Goal: Information Seeking & Learning: Learn about a topic

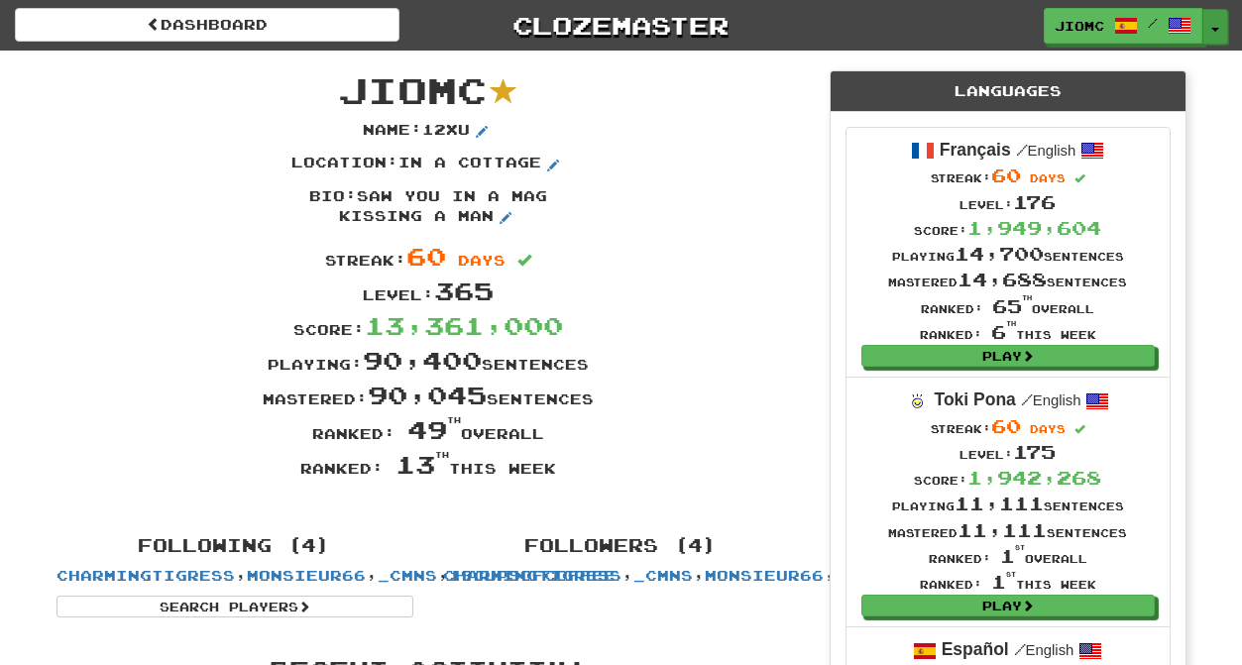
click at [1221, 25] on button "Toggle Dropdown" at bounding box center [1215, 27] width 26 height 36
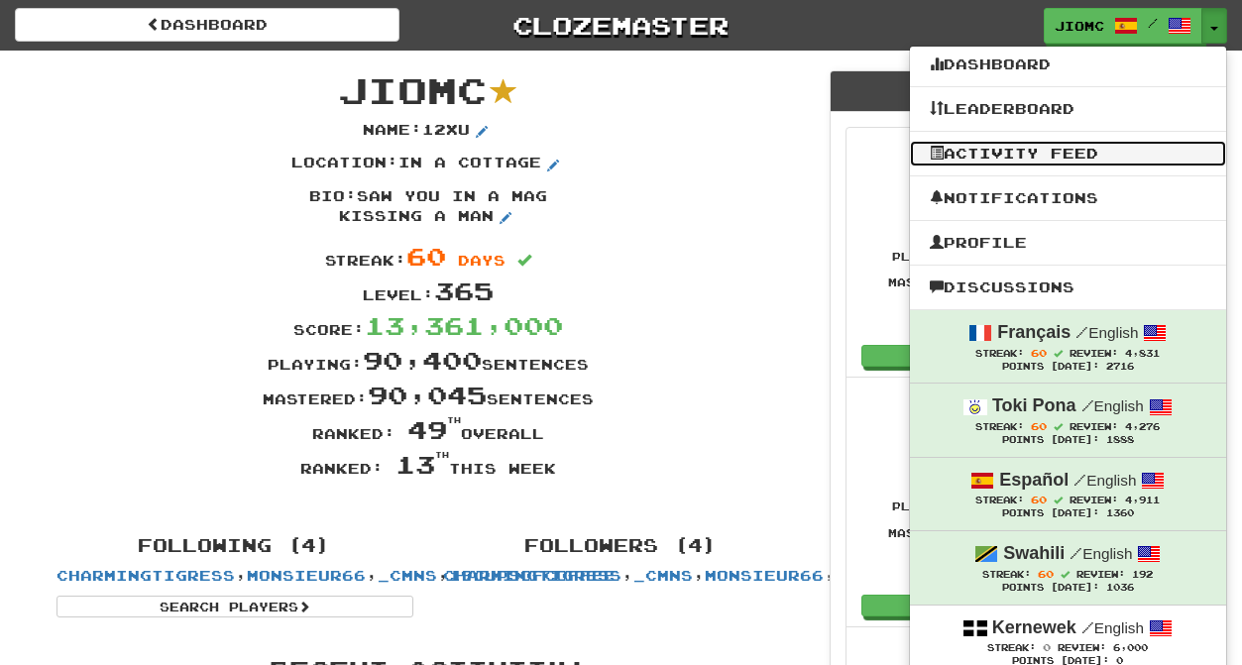
click at [1047, 149] on link "Activity Feed" at bounding box center [1068, 154] width 316 height 26
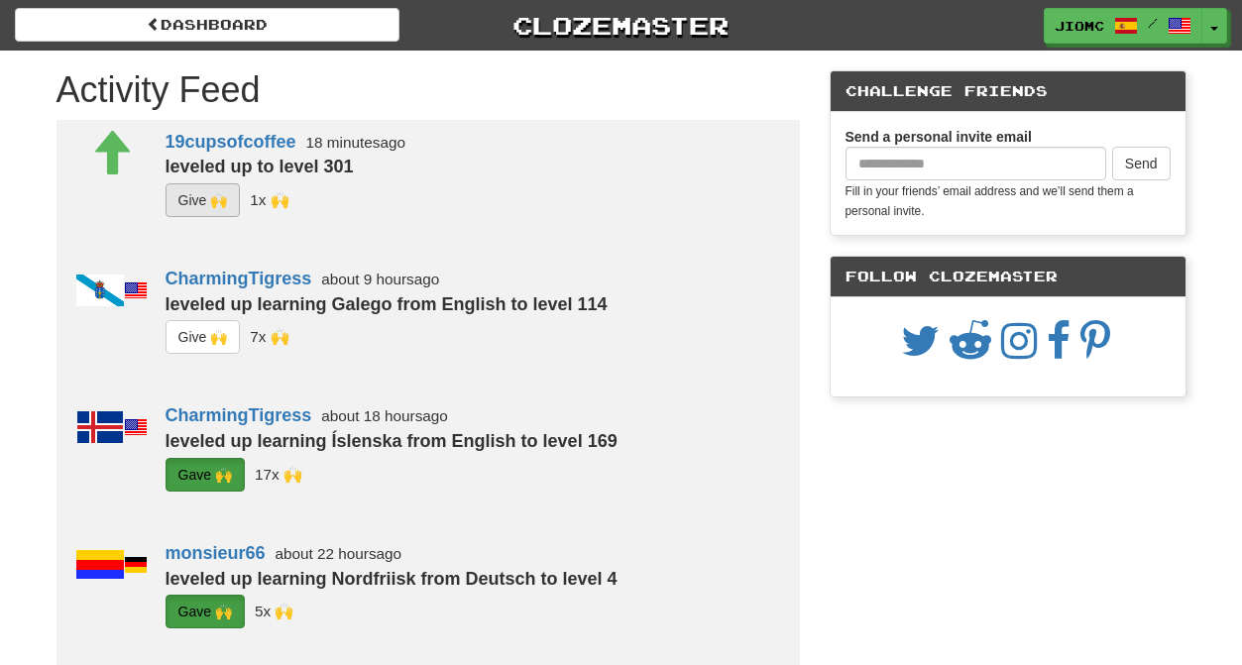
click at [201, 203] on button "G i ve 🙌" at bounding box center [203, 200] width 75 height 34
click at [202, 332] on button "G i ve 🙌" at bounding box center [203, 337] width 75 height 34
click at [1218, 24] on button "Toggle Dropdown" at bounding box center [1215, 27] width 26 height 36
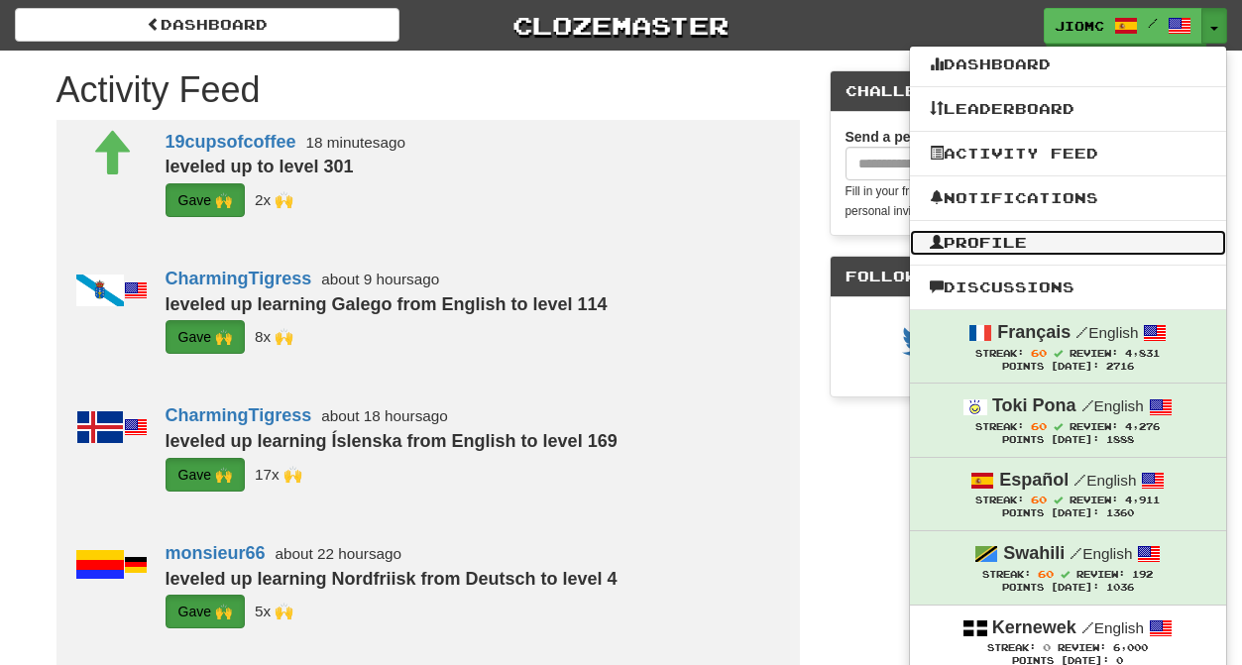
click at [1031, 237] on link "Profile" at bounding box center [1068, 243] width 316 height 26
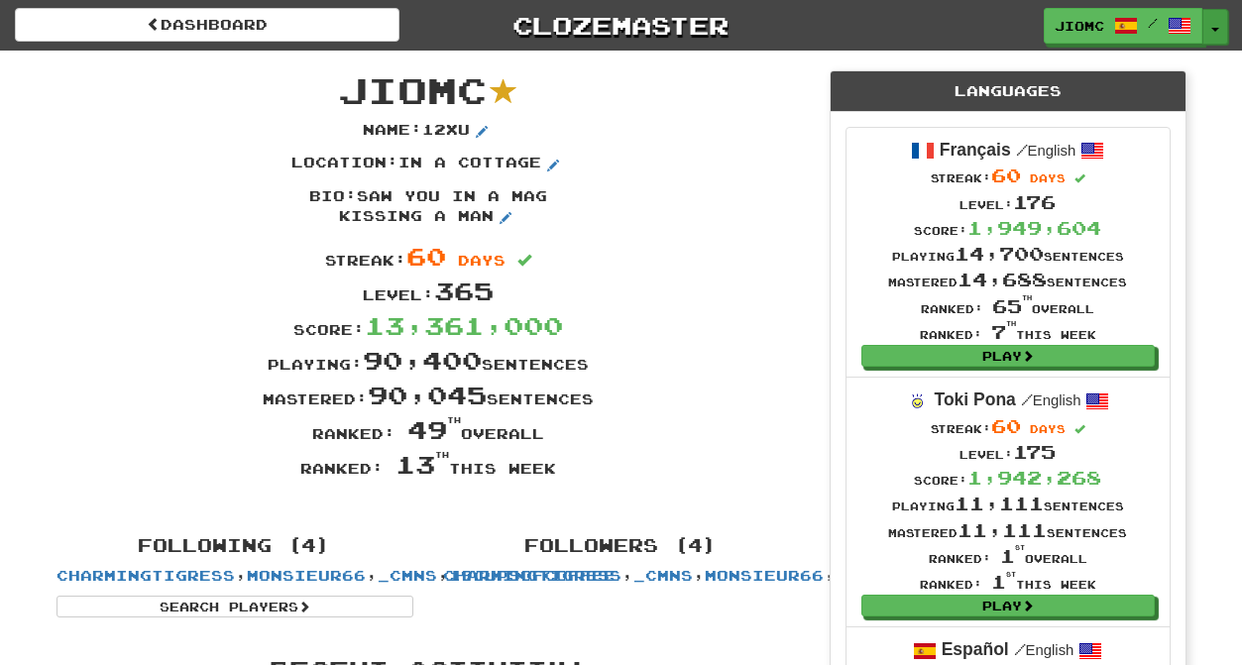
click at [1215, 18] on button "Toggle Dropdown" at bounding box center [1215, 27] width 26 height 36
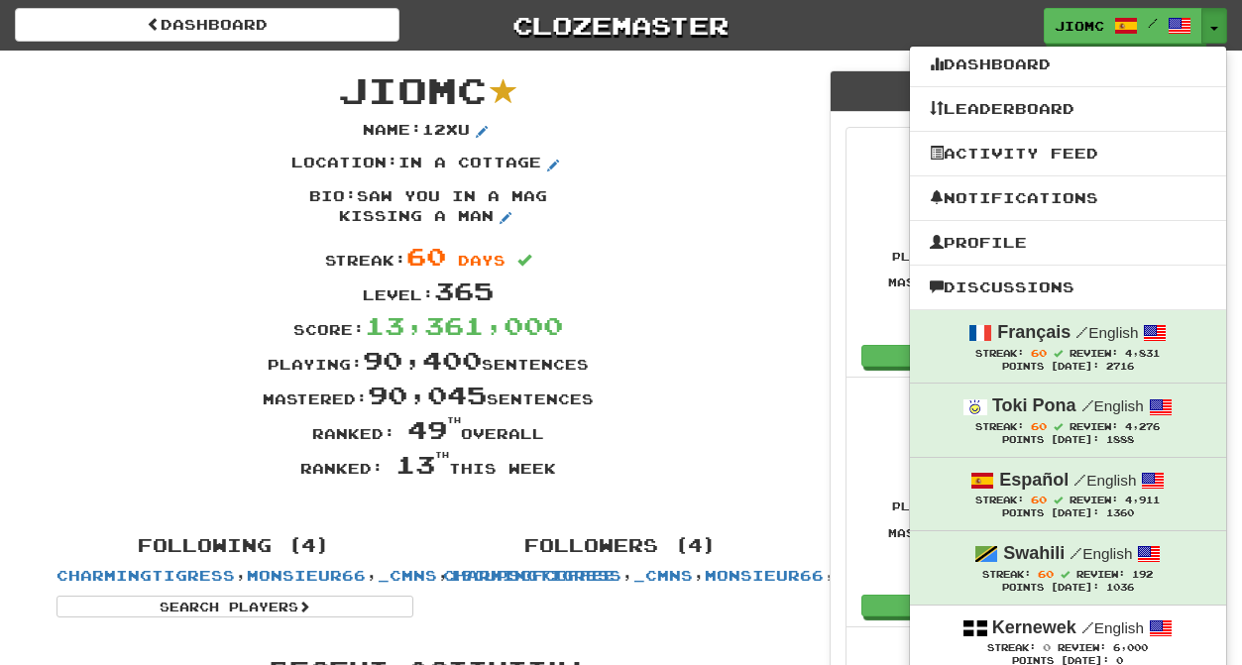
click at [694, 150] on div "Name : 12xu" at bounding box center [428, 137] width 773 height 34
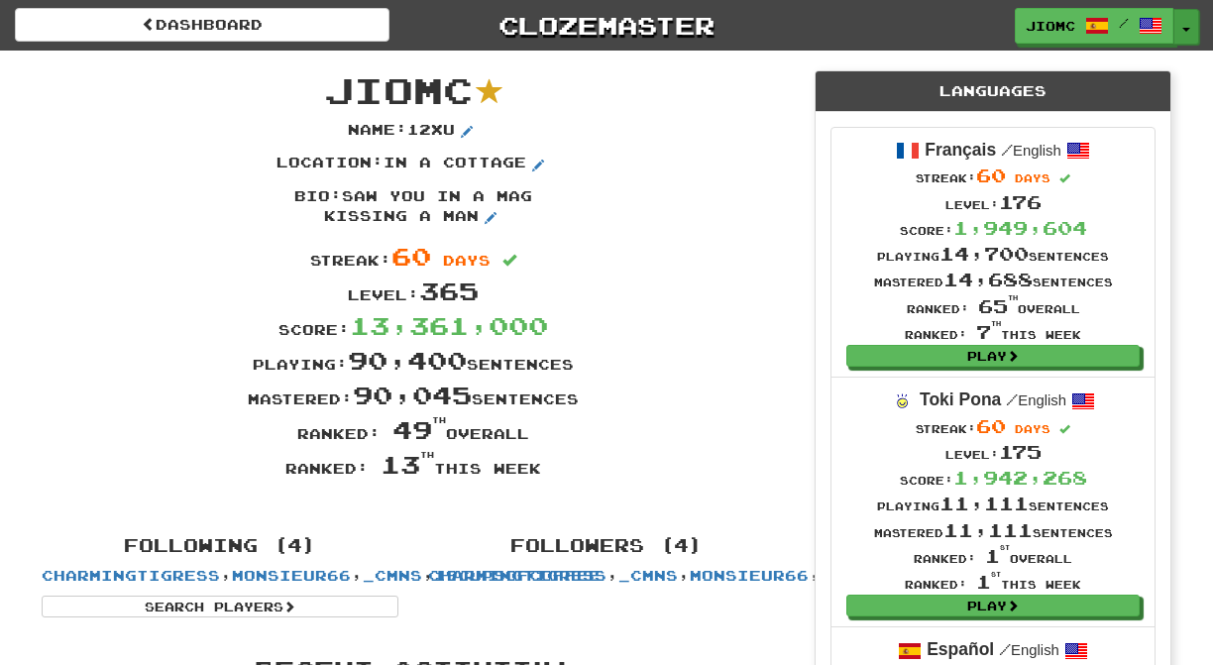
click at [1186, 17] on button "Toggle Dropdown" at bounding box center [1187, 27] width 26 height 36
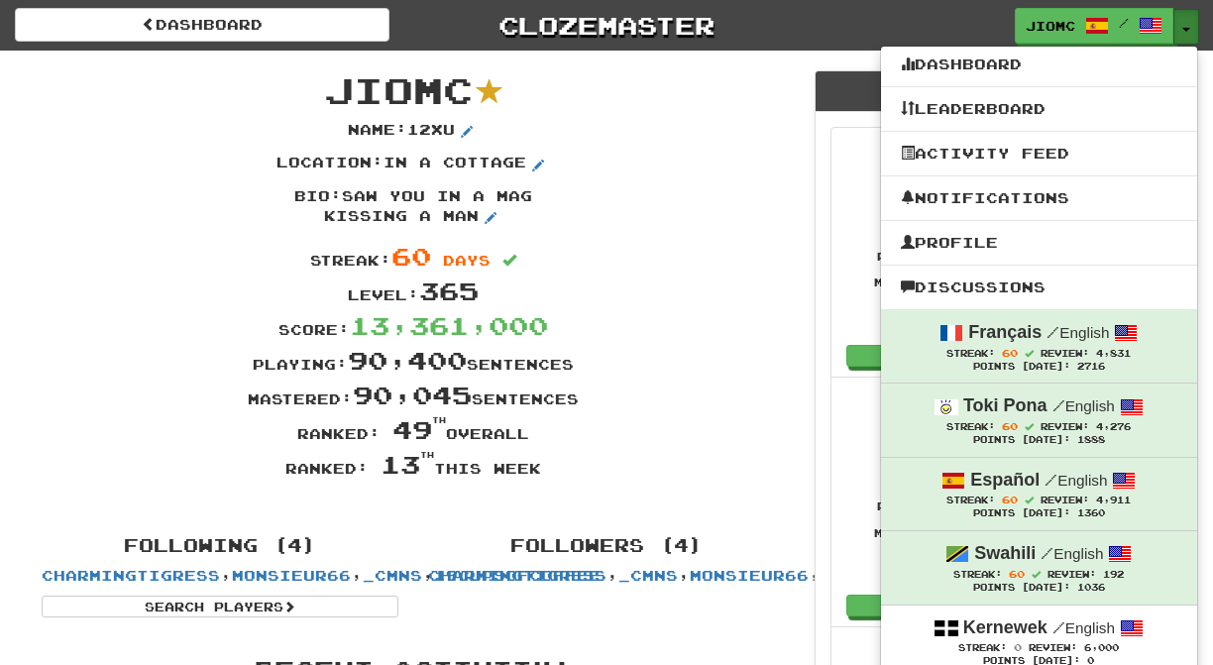
click at [1186, 21] on button "Toggle Dropdown" at bounding box center [1187, 27] width 26 height 36
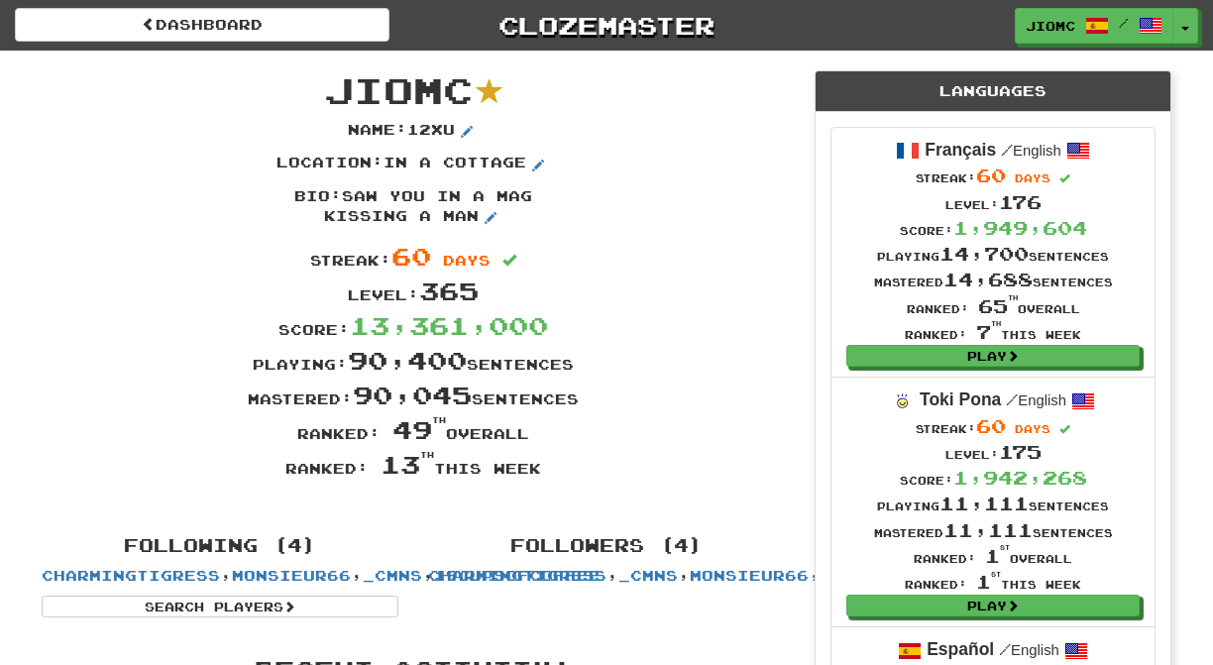
click at [688, 142] on div "Name : 12xu" at bounding box center [413, 137] width 773 height 34
drag, startPoint x: 333, startPoint y: 92, endPoint x: 539, endPoint y: 471, distance: 431.1
click at [539, 471] on div "JioMc Name : 12xu Location : in a cottage Bio : saw you in a mag kissing a man …" at bounding box center [413, 284] width 773 height 466
click at [539, 471] on div "Ranked: 13 th this week" at bounding box center [413, 464] width 773 height 35
drag, startPoint x: 539, startPoint y: 474, endPoint x: 334, endPoint y: 89, distance: 435.9
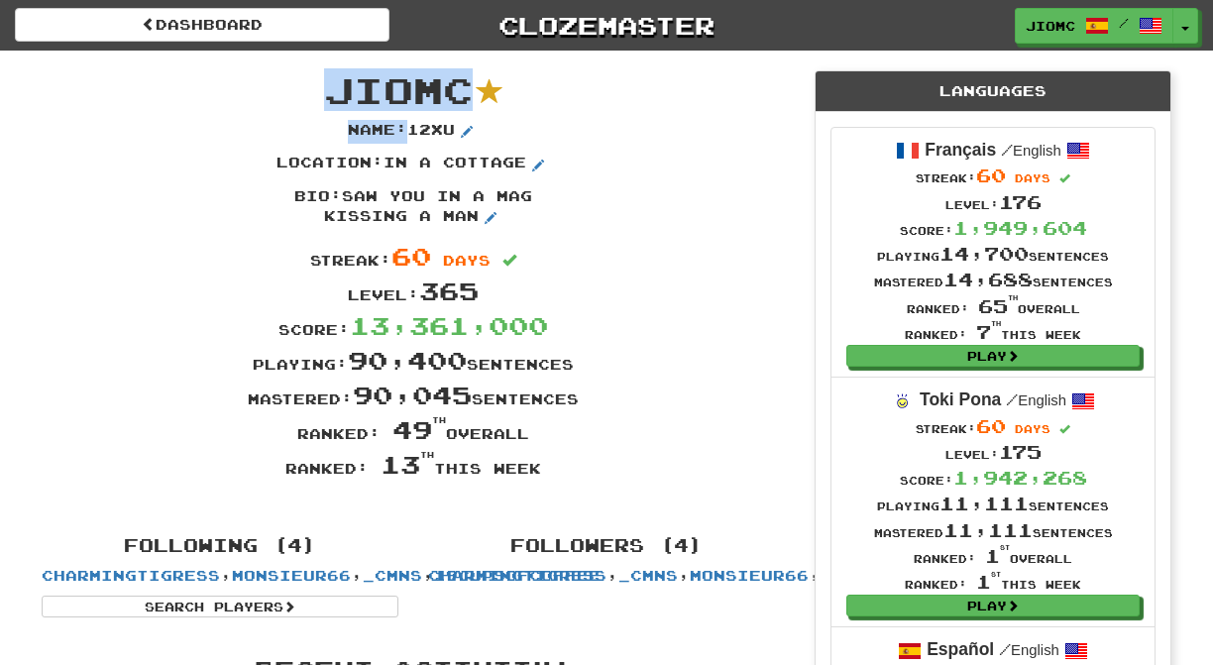
click at [334, 89] on div "JioMc Name : 12xu Location : in a cottage Bio : saw you in a mag kissing a man …" at bounding box center [413, 284] width 773 height 466
click at [334, 89] on span "JioMc" at bounding box center [398, 89] width 149 height 43
drag, startPoint x: 334, startPoint y: 92, endPoint x: 542, endPoint y: 476, distance: 436.4
click at [542, 476] on div "JioMc Name : 12xu Location : in a cottage Bio : saw you in a mag kissing a man …" at bounding box center [413, 284] width 773 height 466
click at [540, 475] on div "Ranked: 13 th this week" at bounding box center [413, 464] width 773 height 35
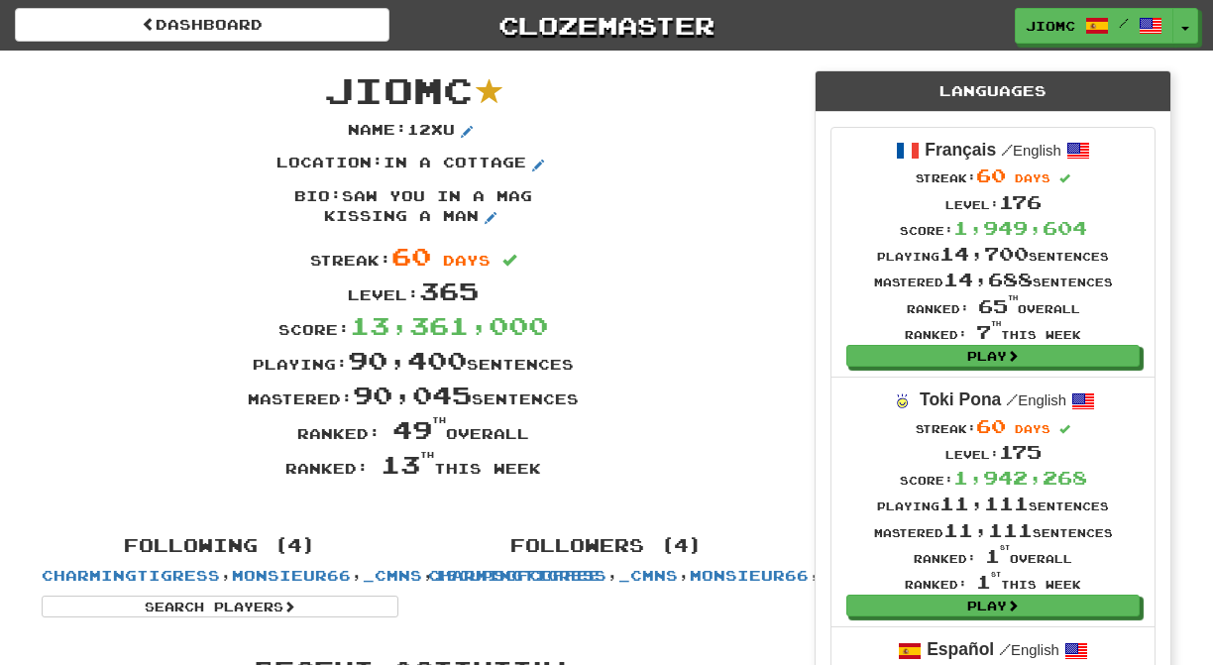
click at [712, 345] on div "Playing: 90,400 sentences" at bounding box center [413, 360] width 773 height 35
click at [1183, 26] on button "Toggle Dropdown" at bounding box center [1187, 27] width 26 height 36
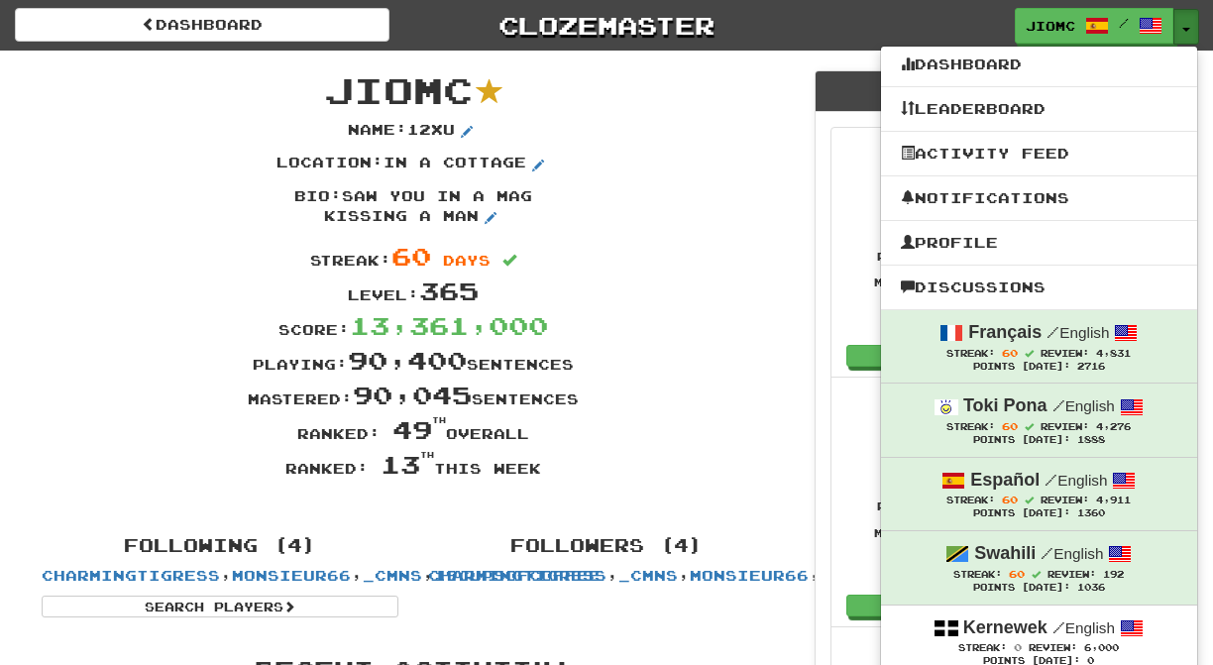
click at [1188, 25] on button "Toggle Dropdown" at bounding box center [1187, 27] width 26 height 36
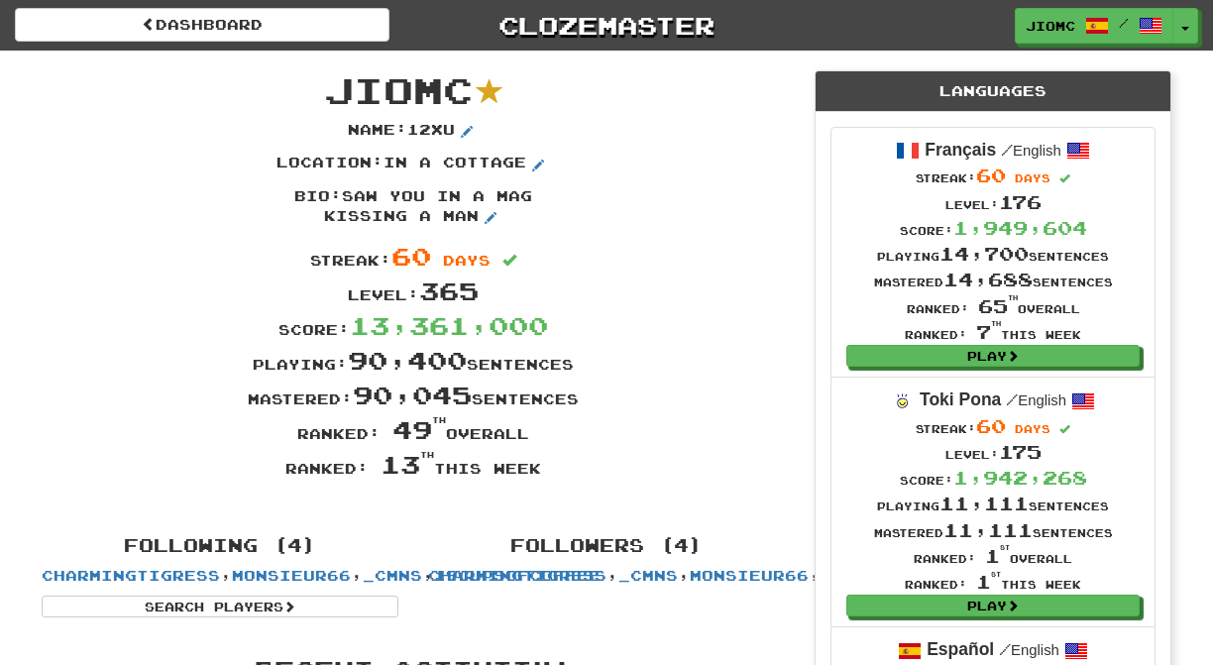
click at [735, 245] on div "Streak: 60 days" at bounding box center [413, 256] width 773 height 35
drag, startPoint x: 328, startPoint y: 92, endPoint x: 538, endPoint y: 476, distance: 437.4
click at [538, 476] on div "JioMc Name : 12xu Location : in a cottage Bio : saw you in a mag kissing a man …" at bounding box center [413, 284] width 773 height 466
click at [538, 476] on div "Ranked: 13 th this week" at bounding box center [413, 464] width 773 height 35
drag, startPoint x: 540, startPoint y: 475, endPoint x: 329, endPoint y: 90, distance: 438.7
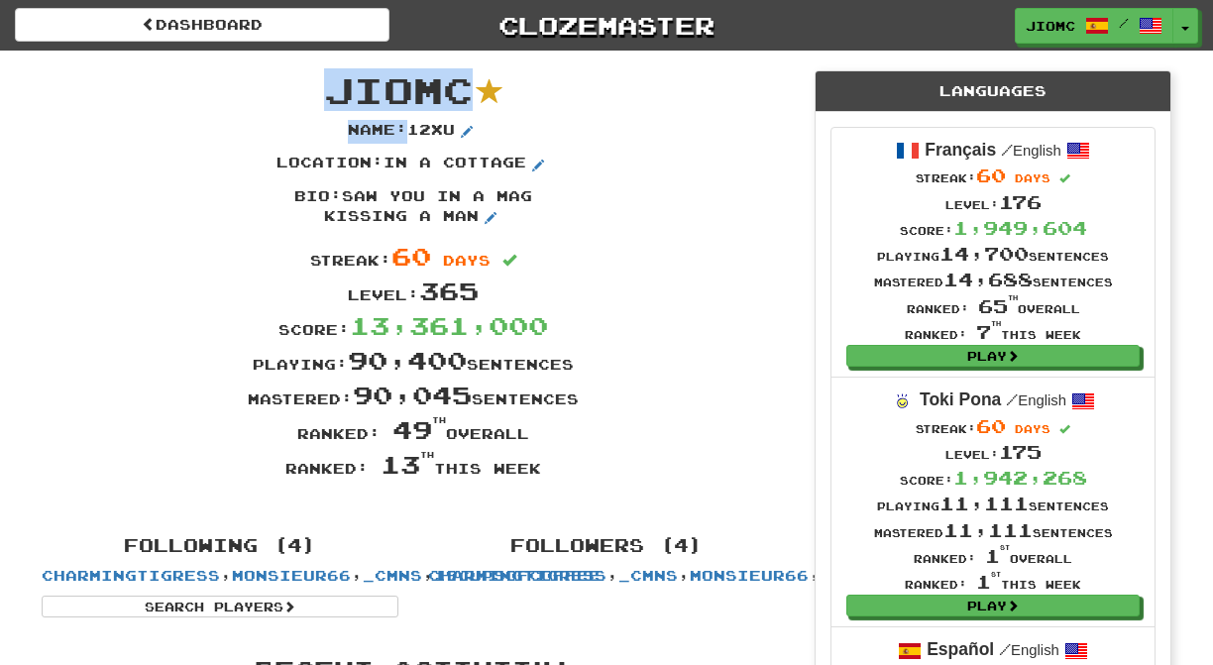
click at [329, 90] on div "JioMc Name : 12xu Location : in a cottage Bio : saw you in a mag kissing a man …" at bounding box center [413, 284] width 773 height 466
click at [329, 90] on span "JioMc" at bounding box center [398, 89] width 149 height 43
click at [659, 240] on div "Bio : saw you in a mag kissing a man" at bounding box center [413, 213] width 773 height 54
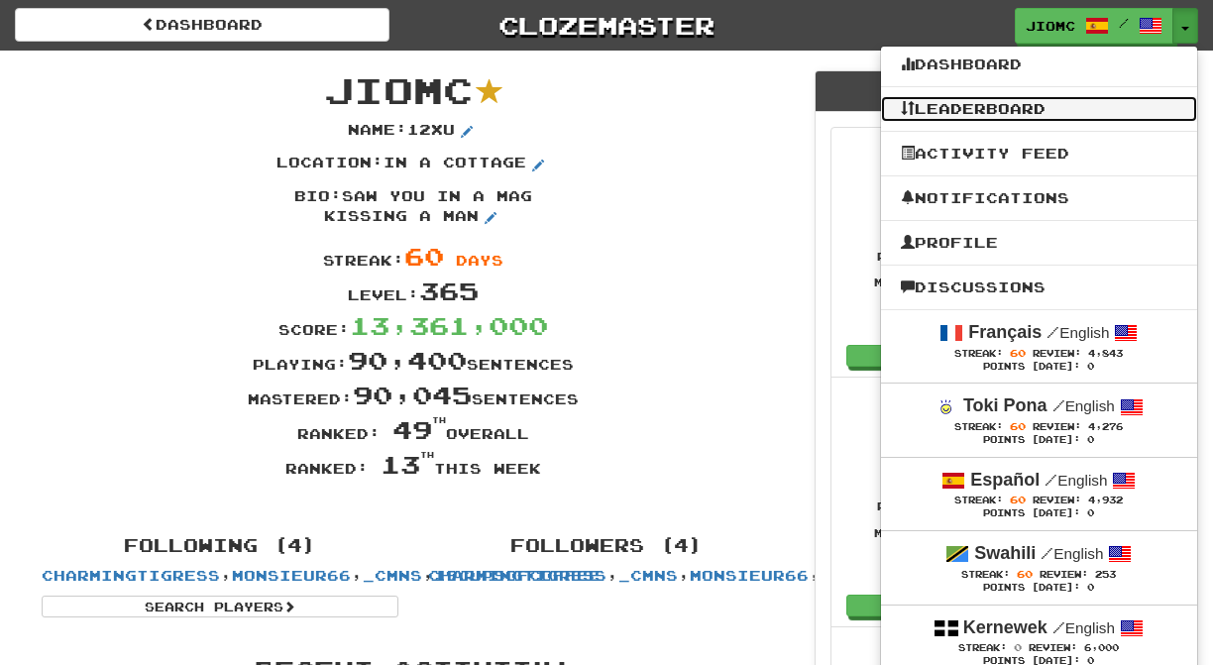
click at [954, 111] on link "Leaderboard" at bounding box center [1039, 109] width 316 height 26
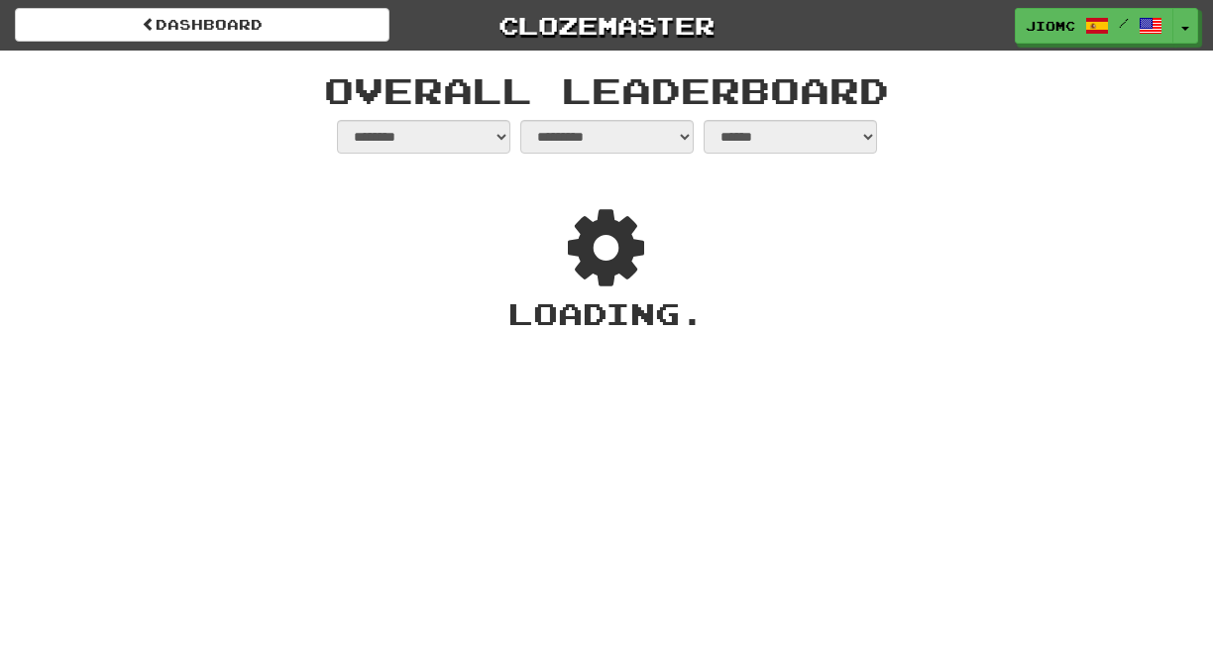
select select "**********"
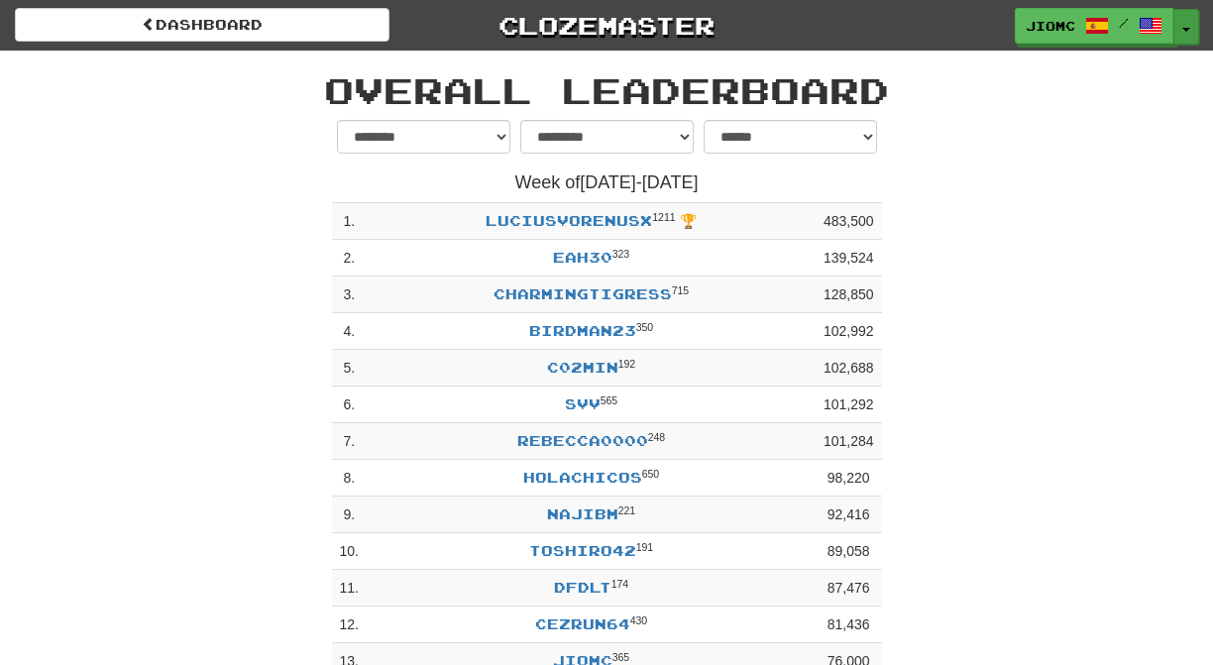
click at [1183, 18] on button "Toggle Dropdown" at bounding box center [1187, 27] width 26 height 36
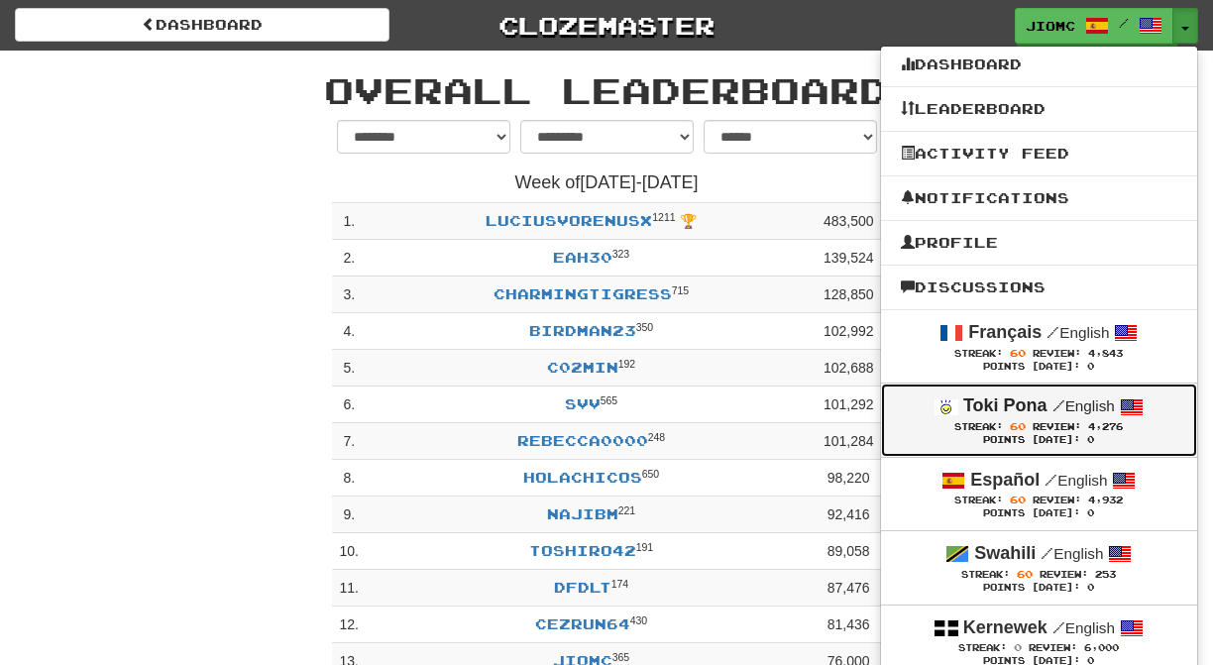
click at [1005, 415] on strong "Toki Pona" at bounding box center [1005, 405] width 84 height 20
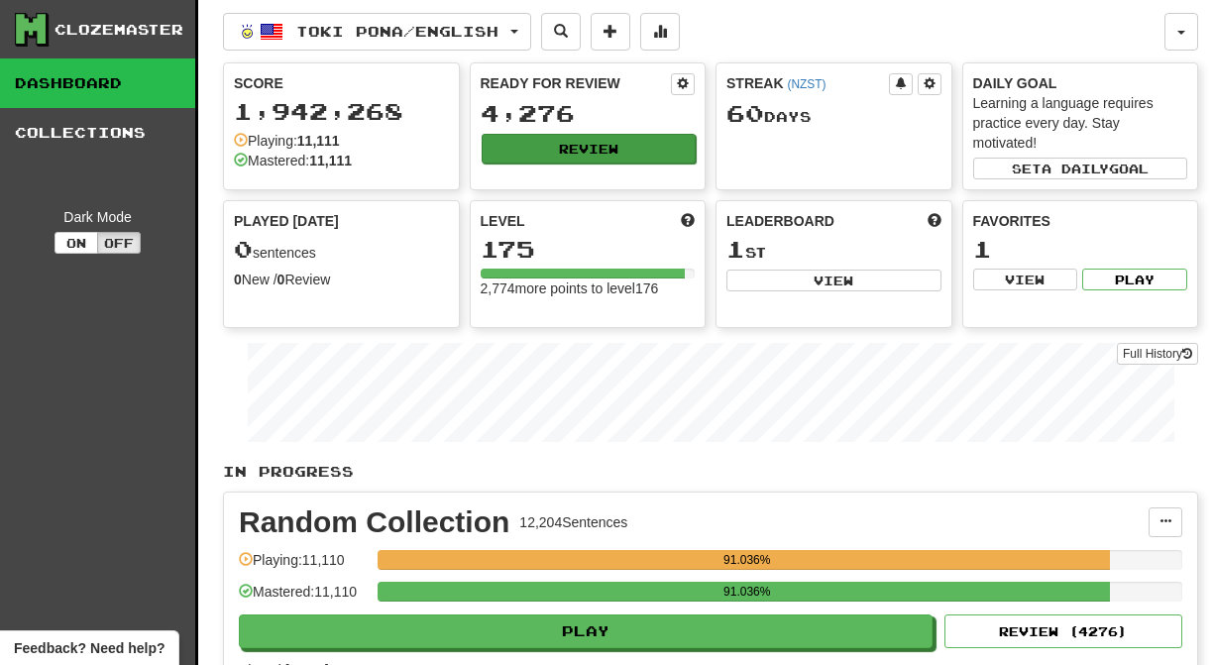
click at [569, 149] on button "Review" at bounding box center [589, 149] width 215 height 30
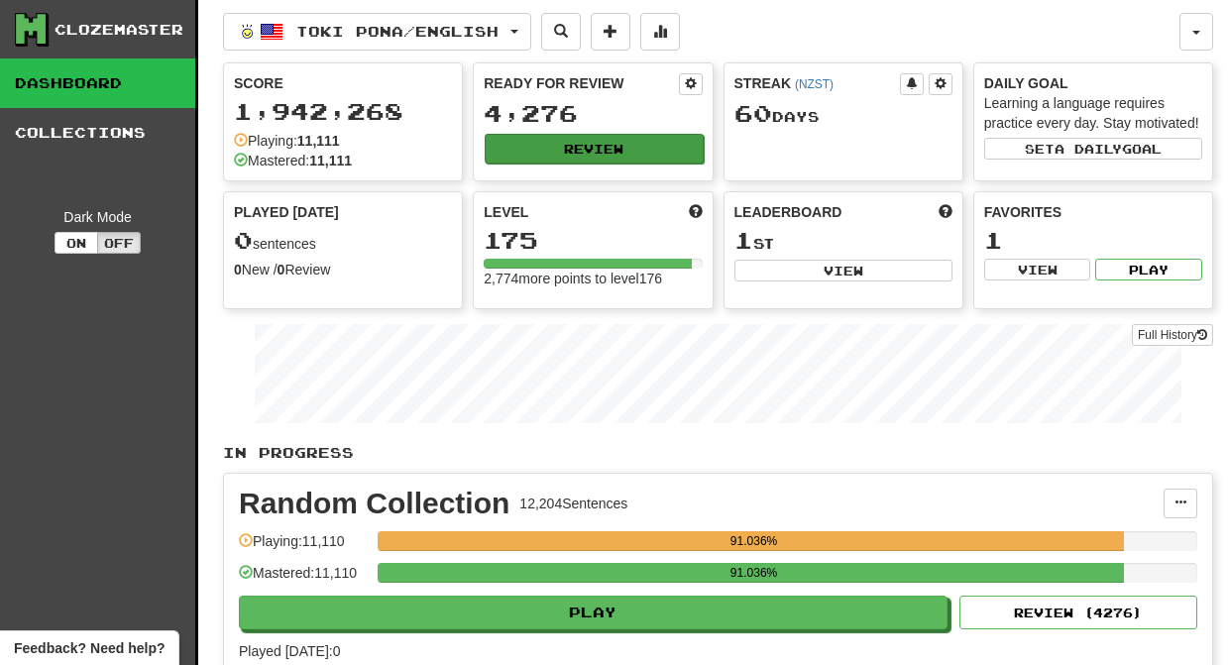
select select "********"
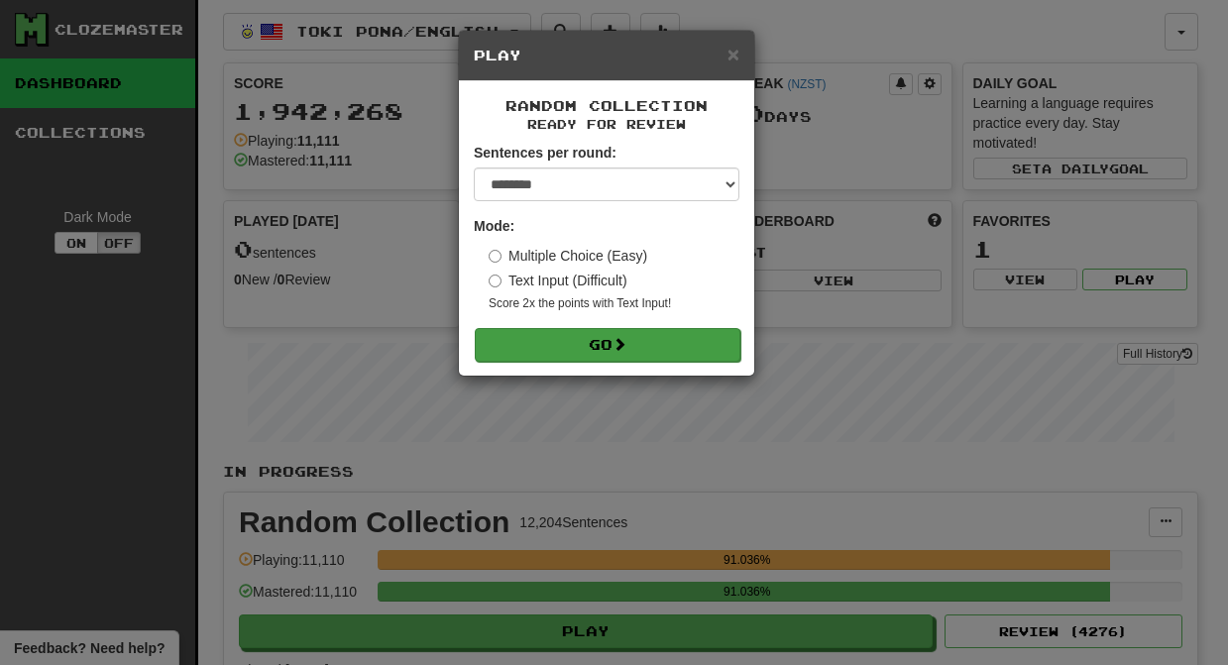
click at [556, 352] on button "Go" at bounding box center [608, 345] width 266 height 34
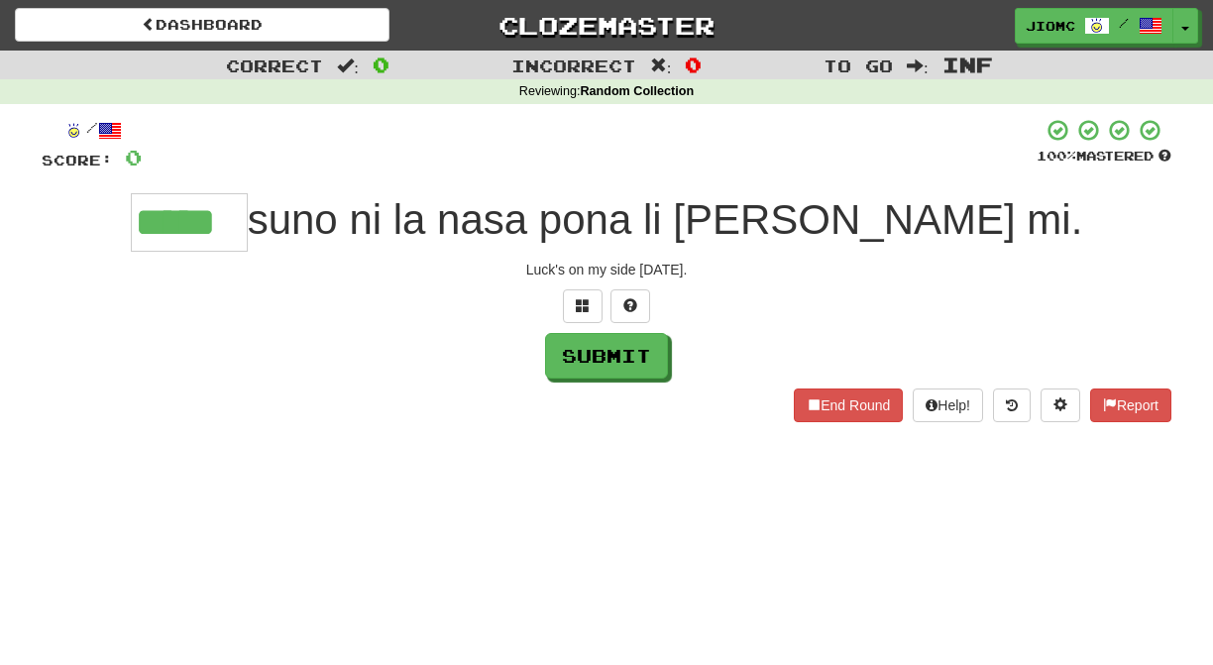
type input "*****"
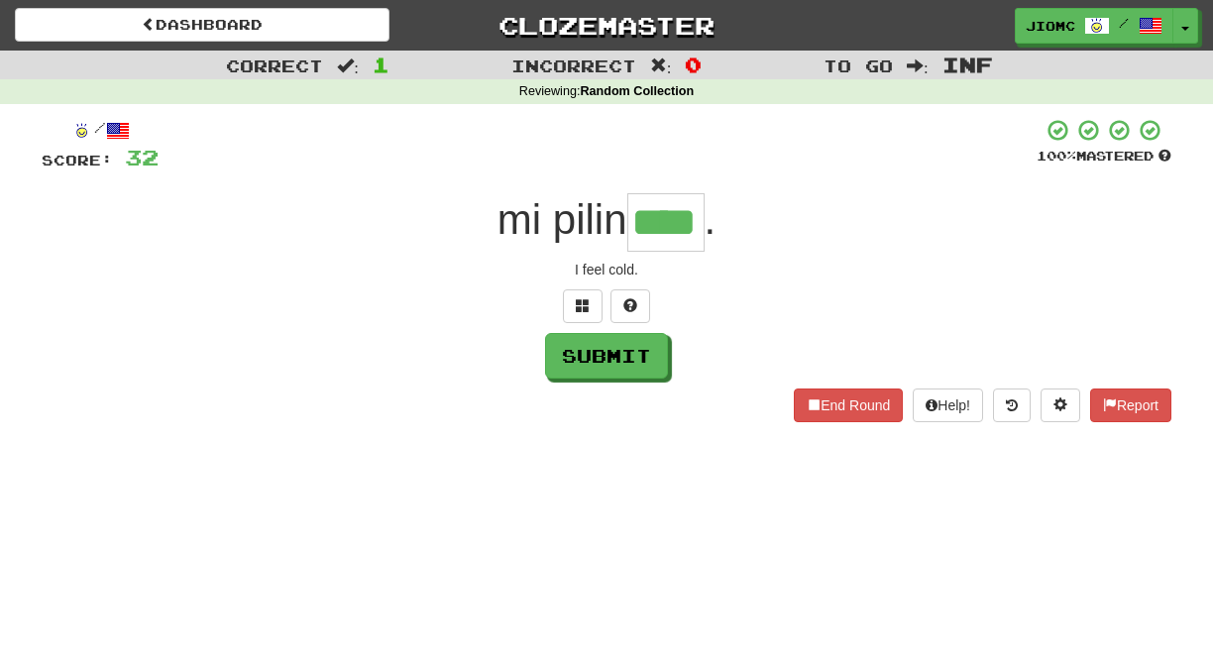
type input "****"
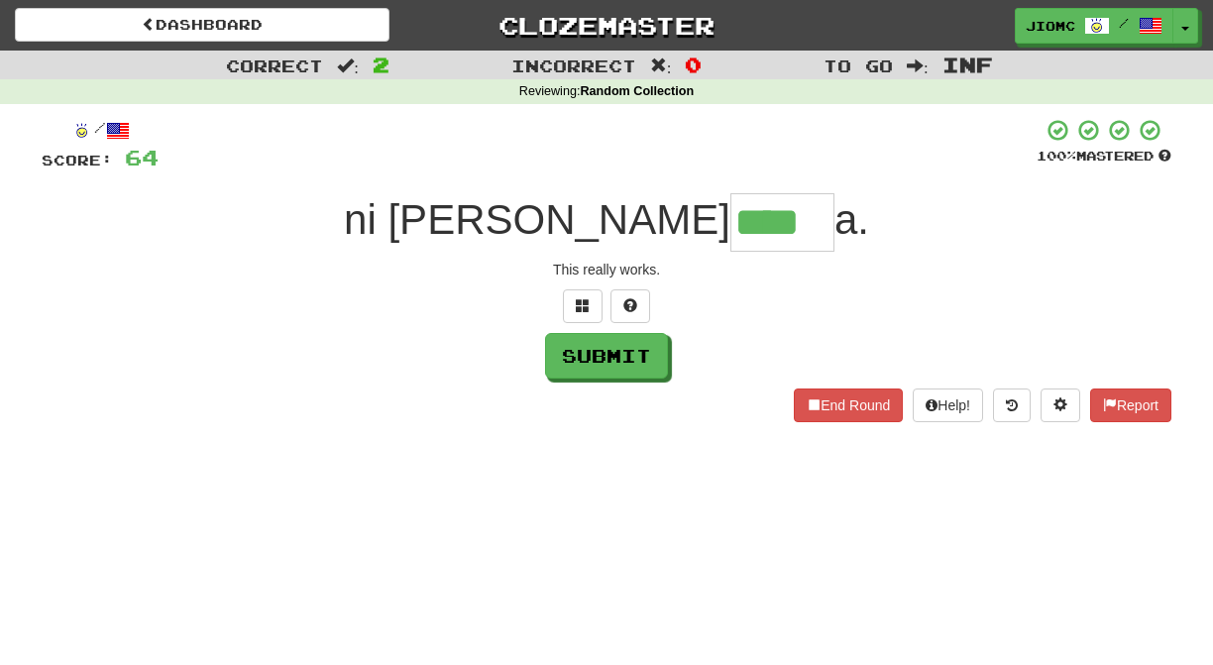
type input "****"
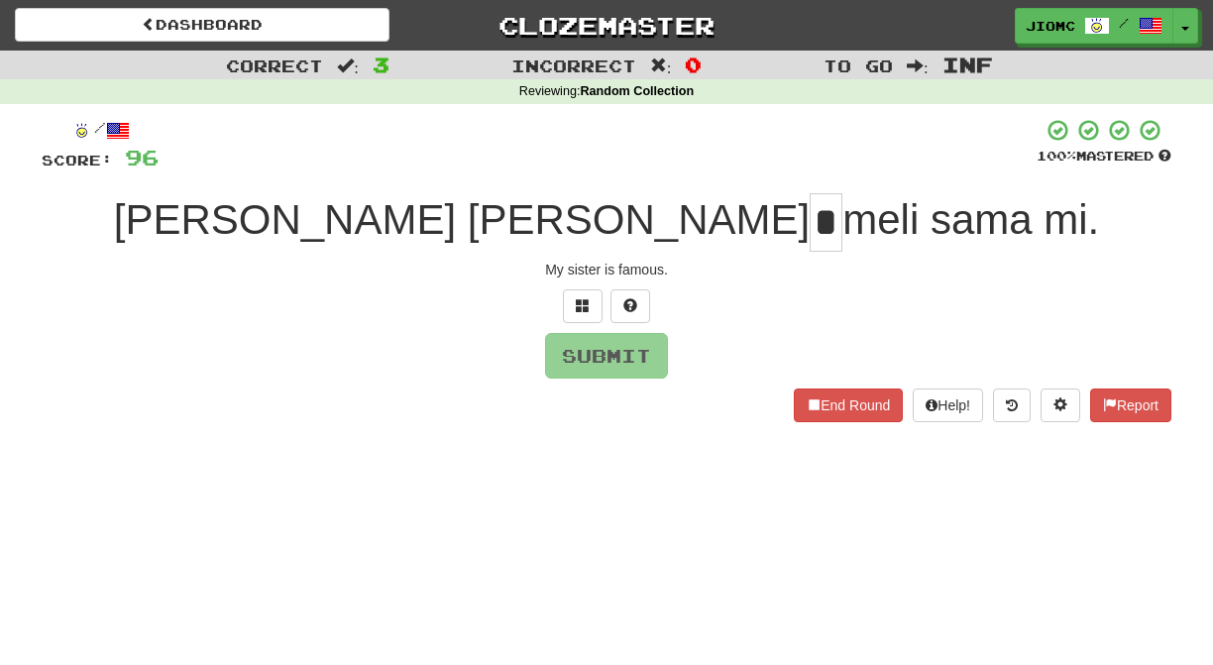
type input "*"
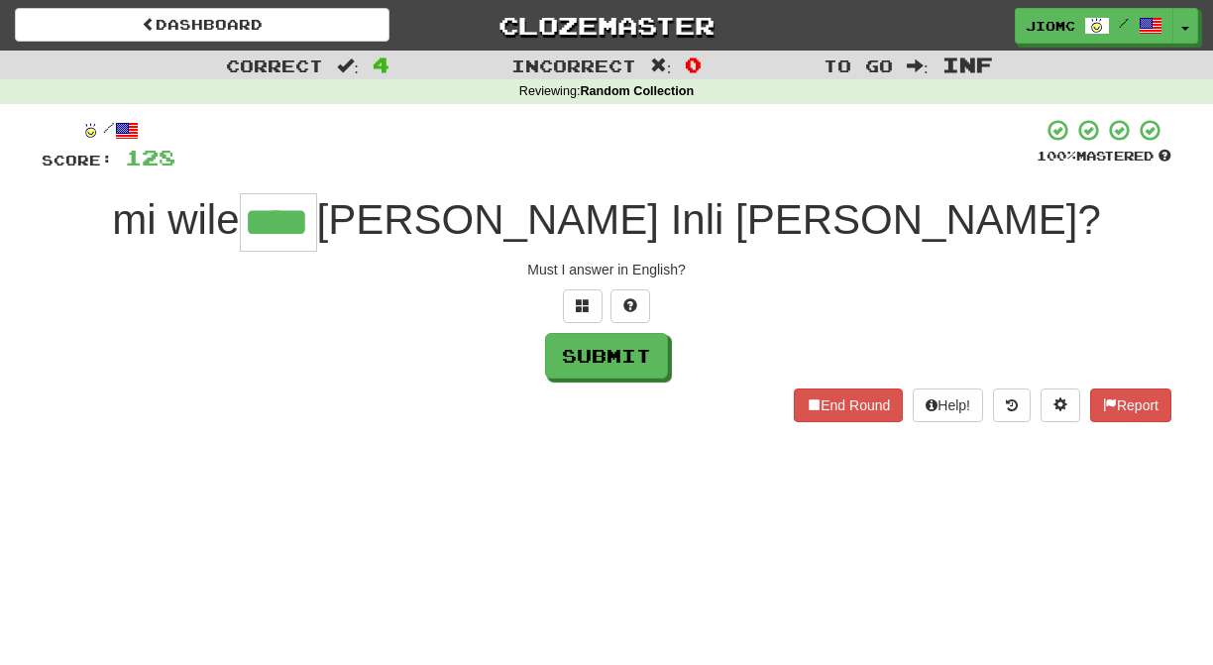
type input "****"
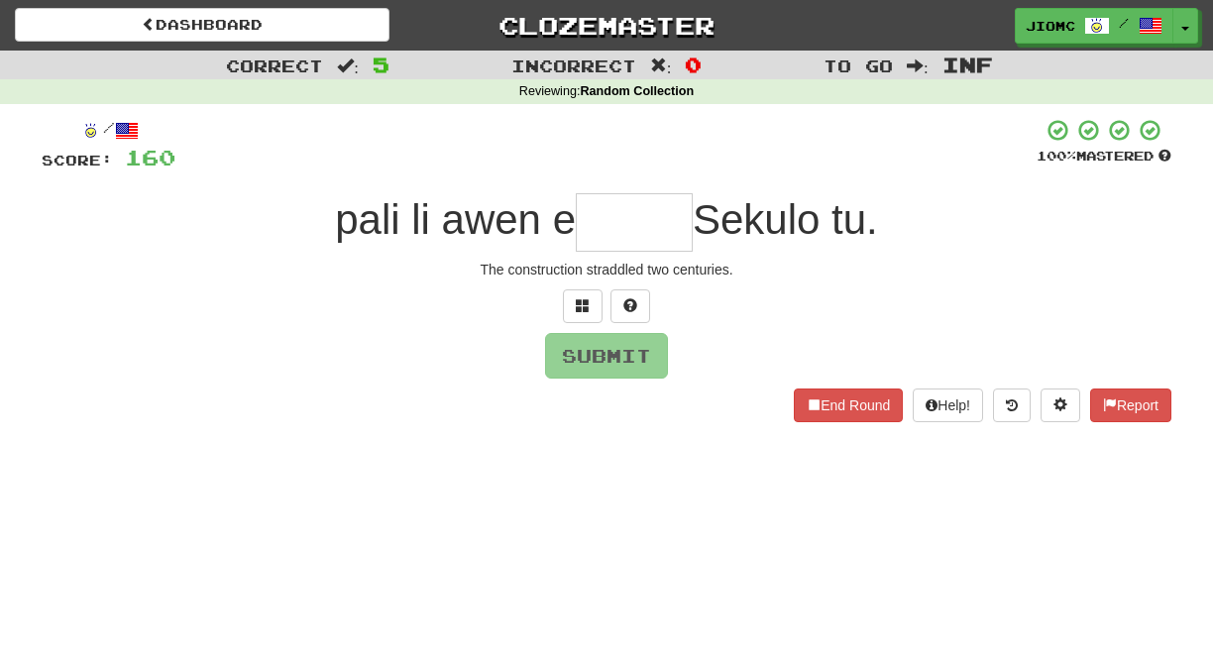
type input "*"
type input "*****"
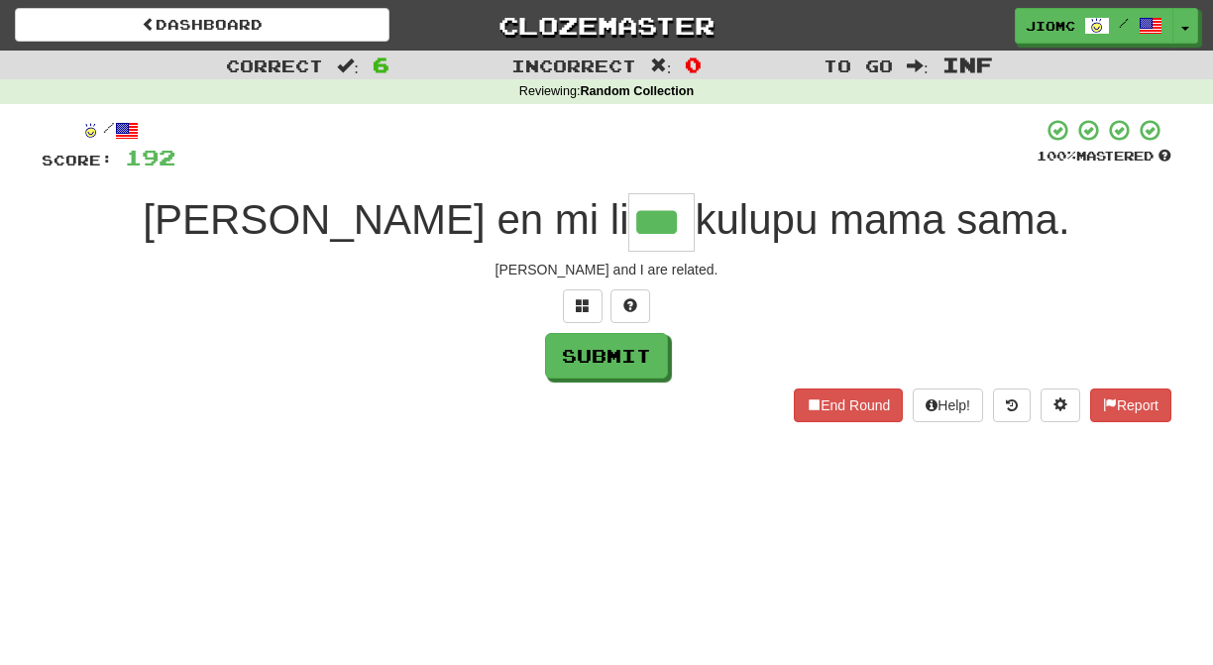
type input "***"
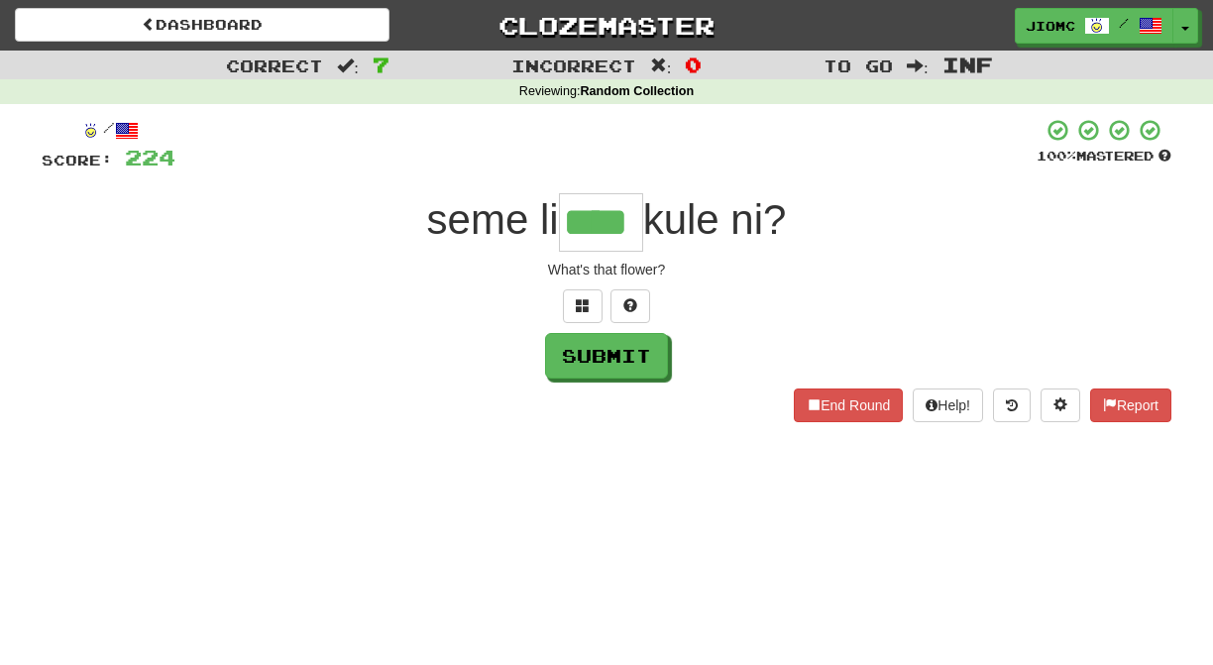
type input "****"
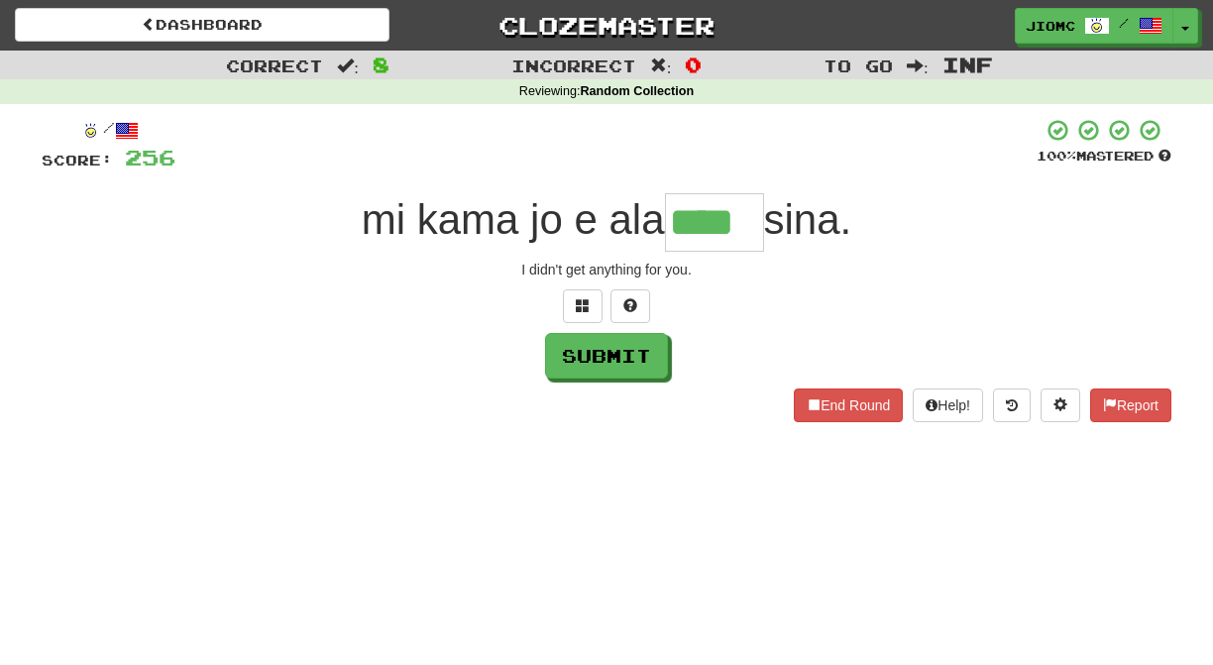
type input "****"
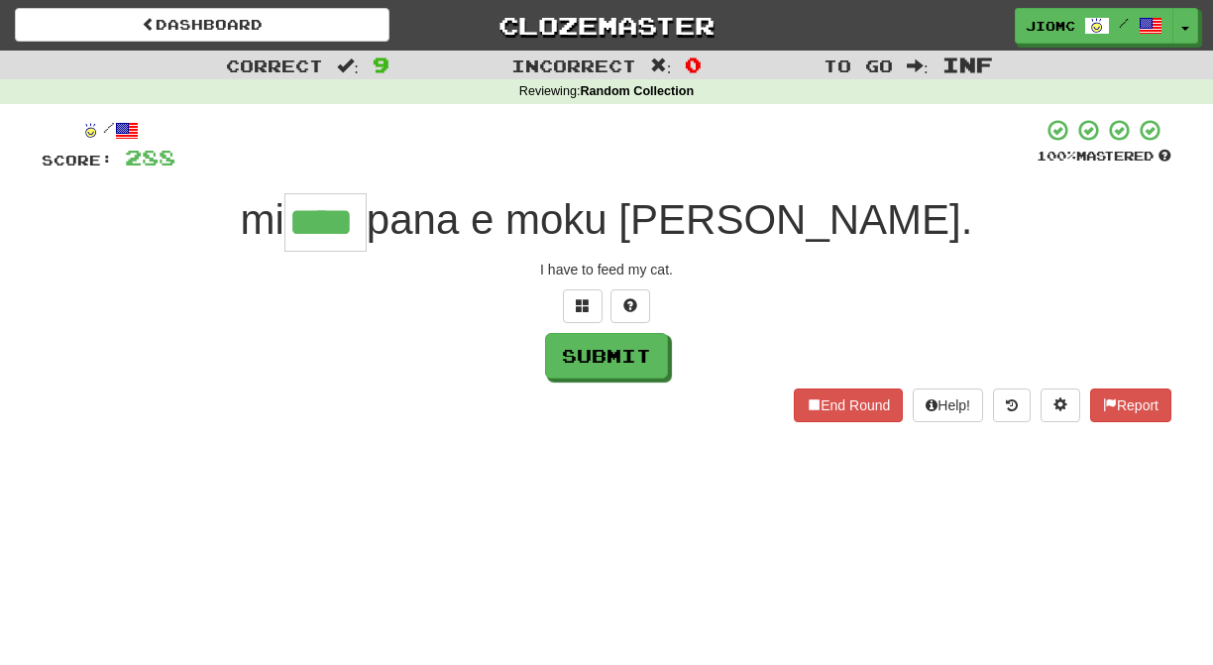
type input "****"
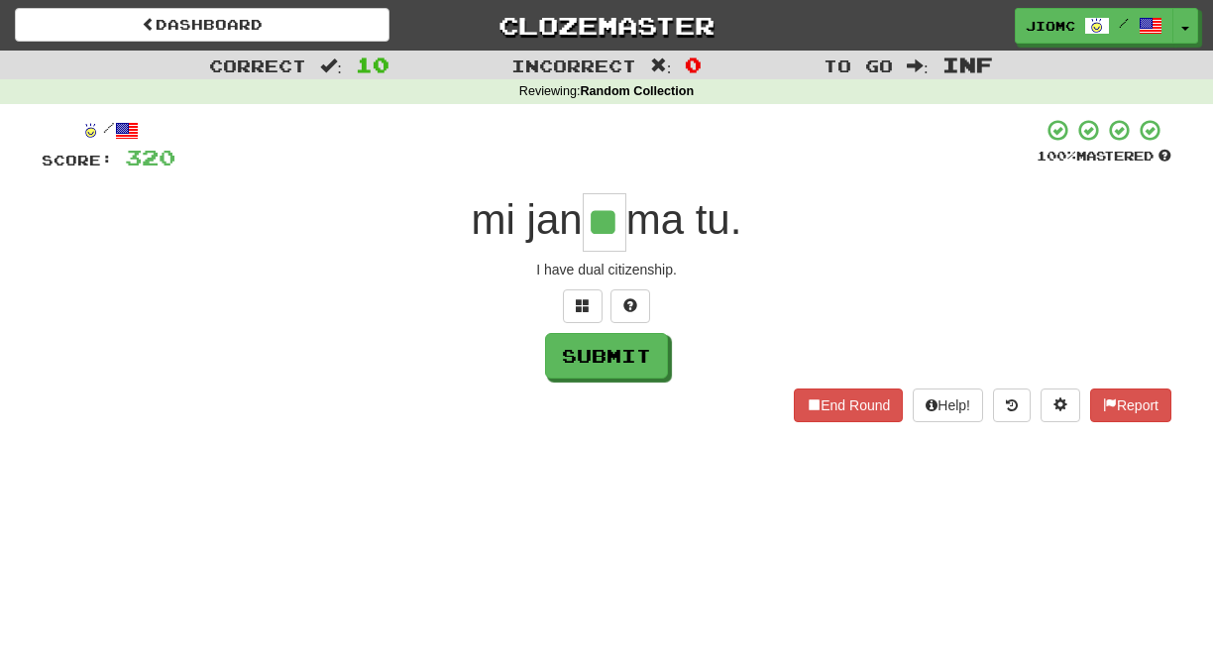
type input "**"
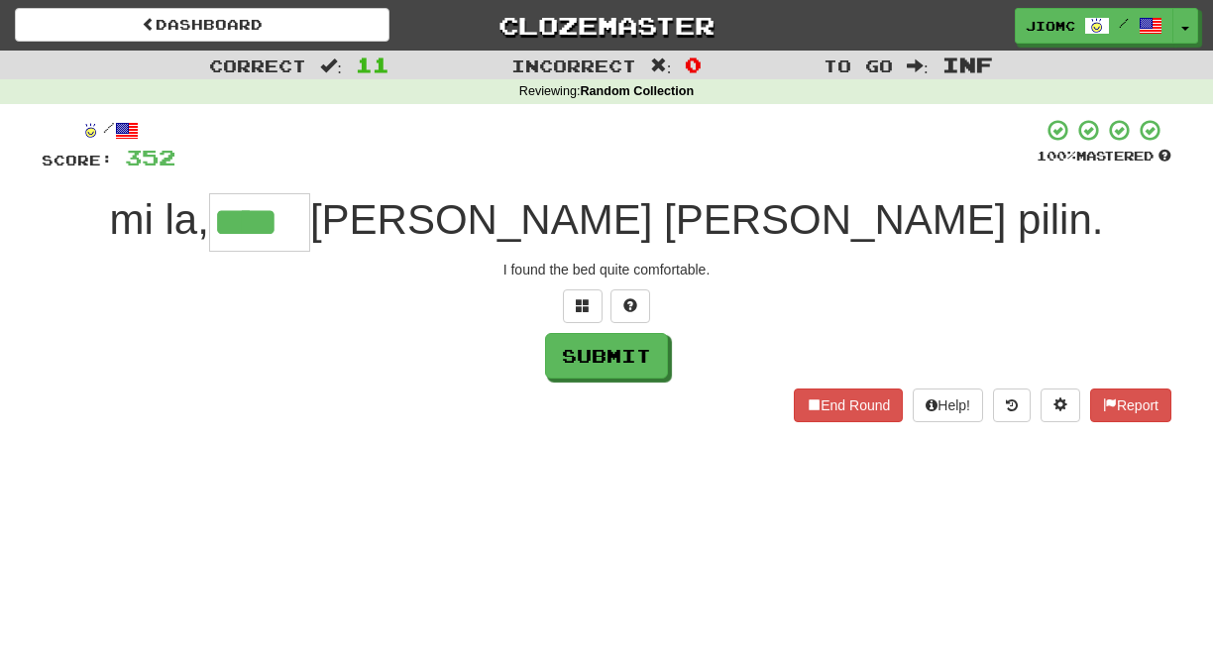
type input "****"
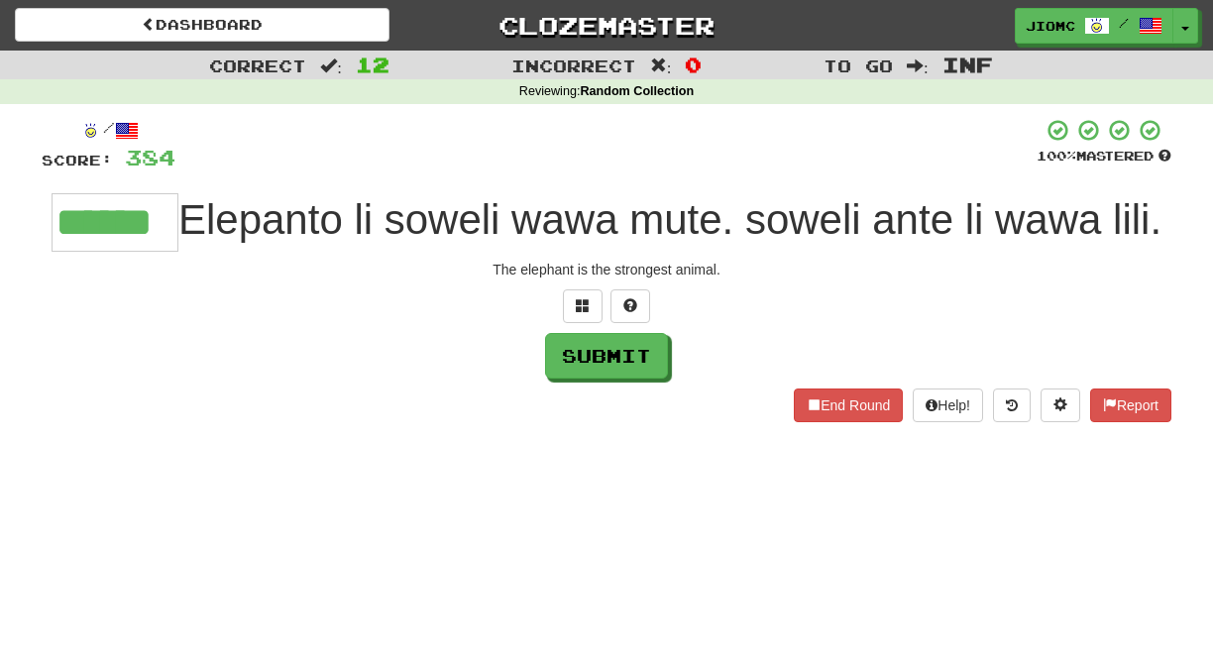
type input "******"
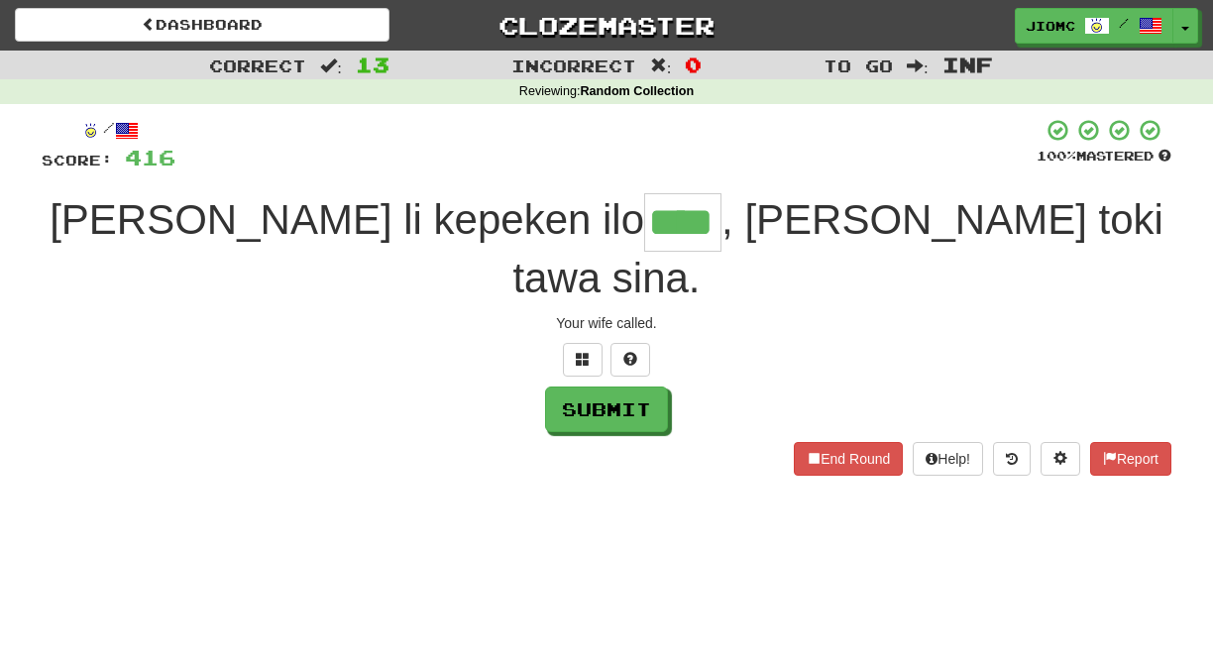
type input "****"
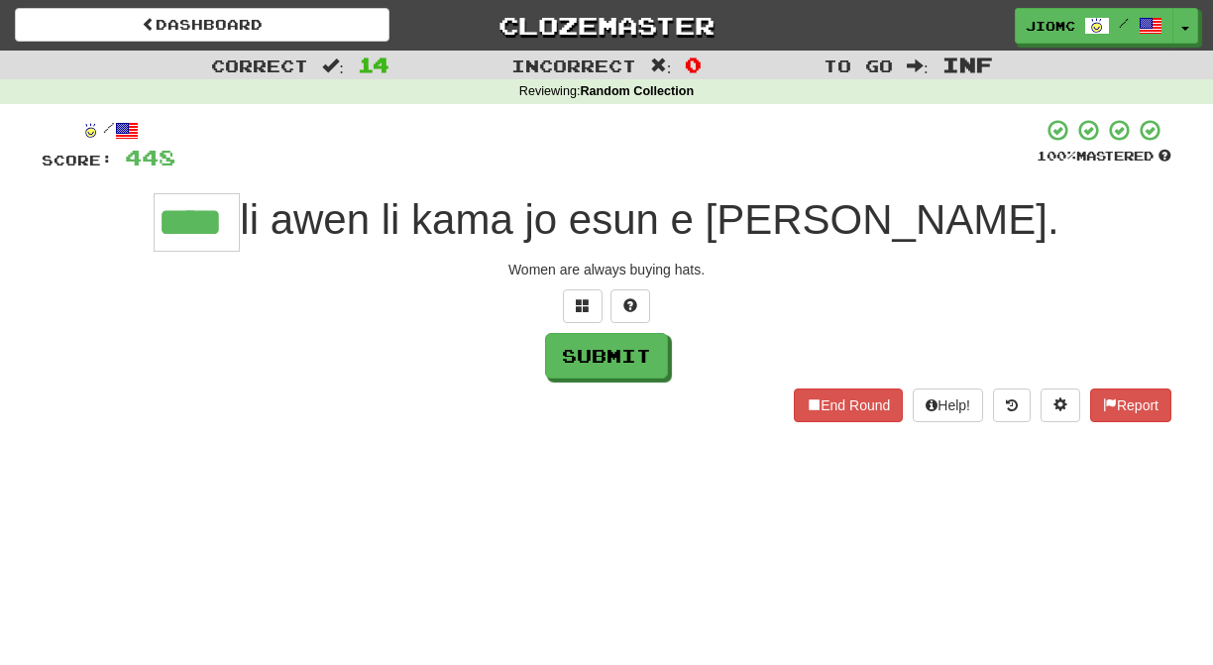
type input "****"
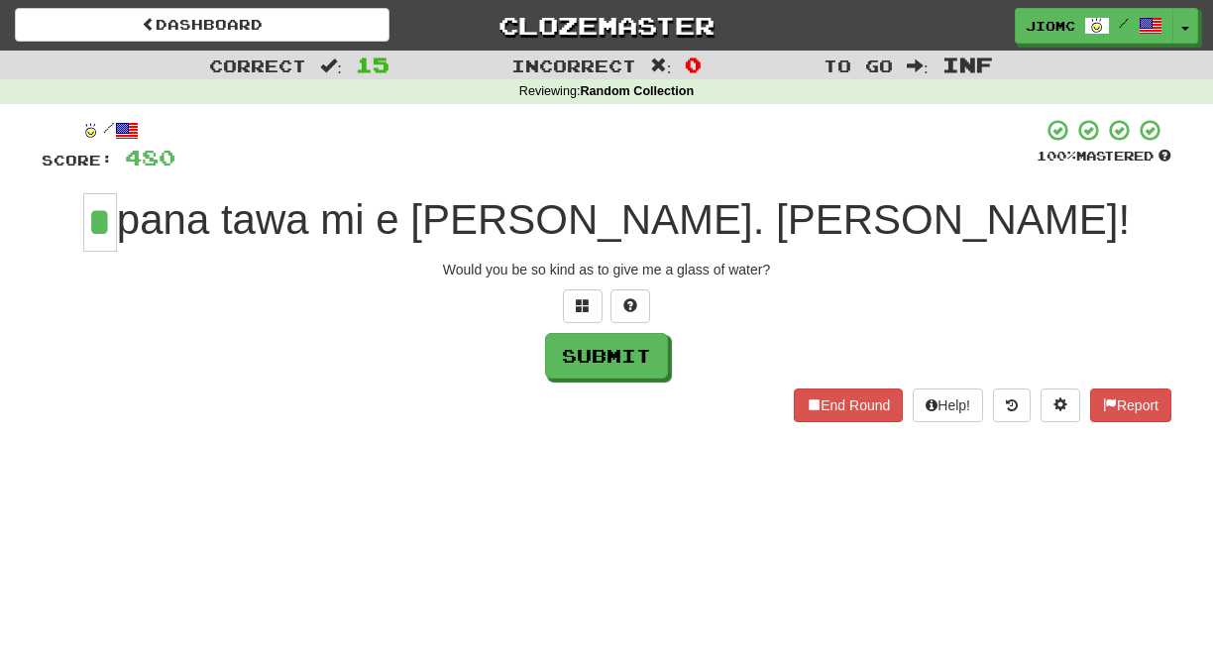
type input "*"
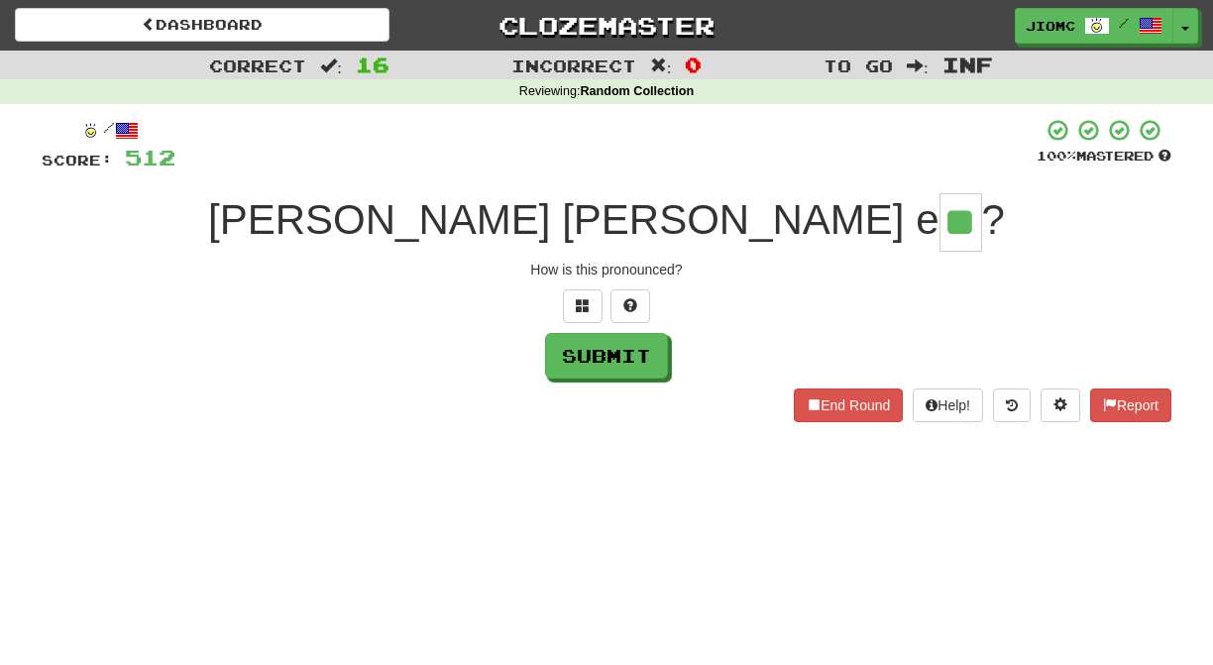
type input "**"
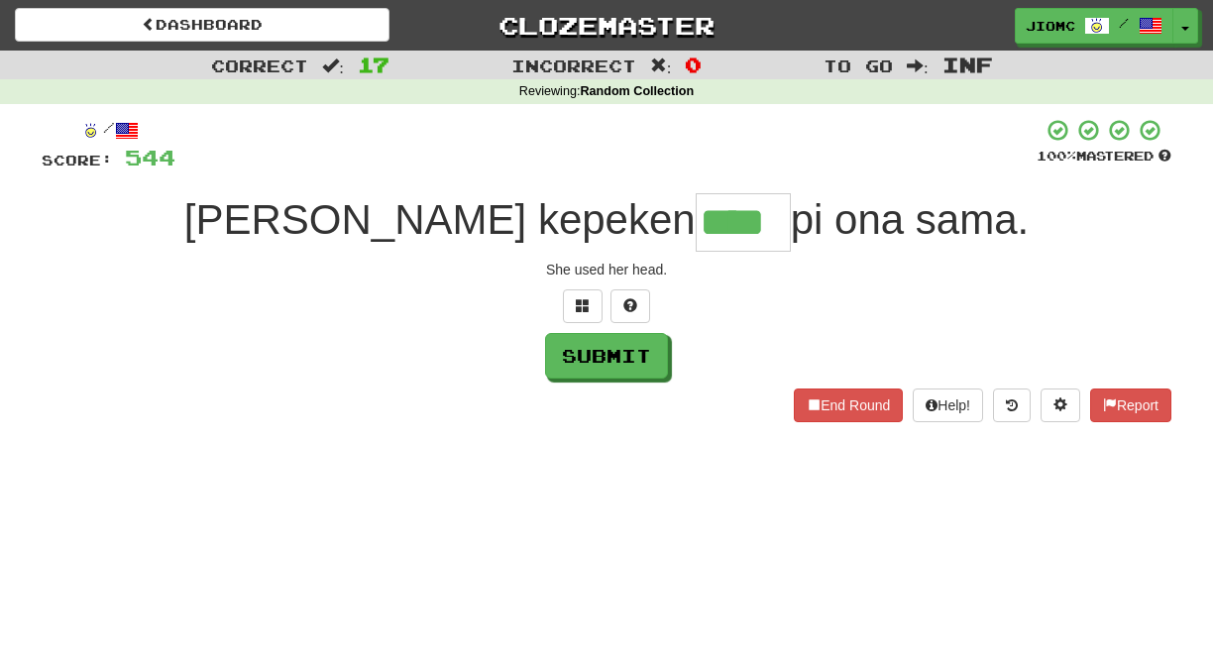
type input "****"
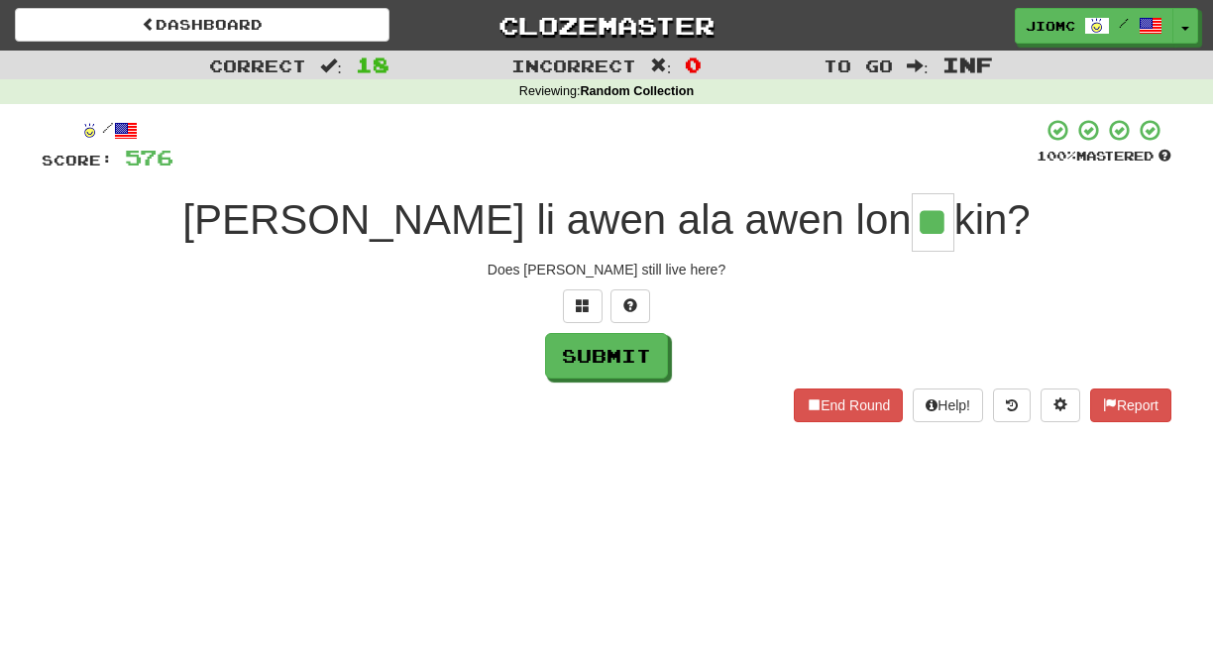
type input "**"
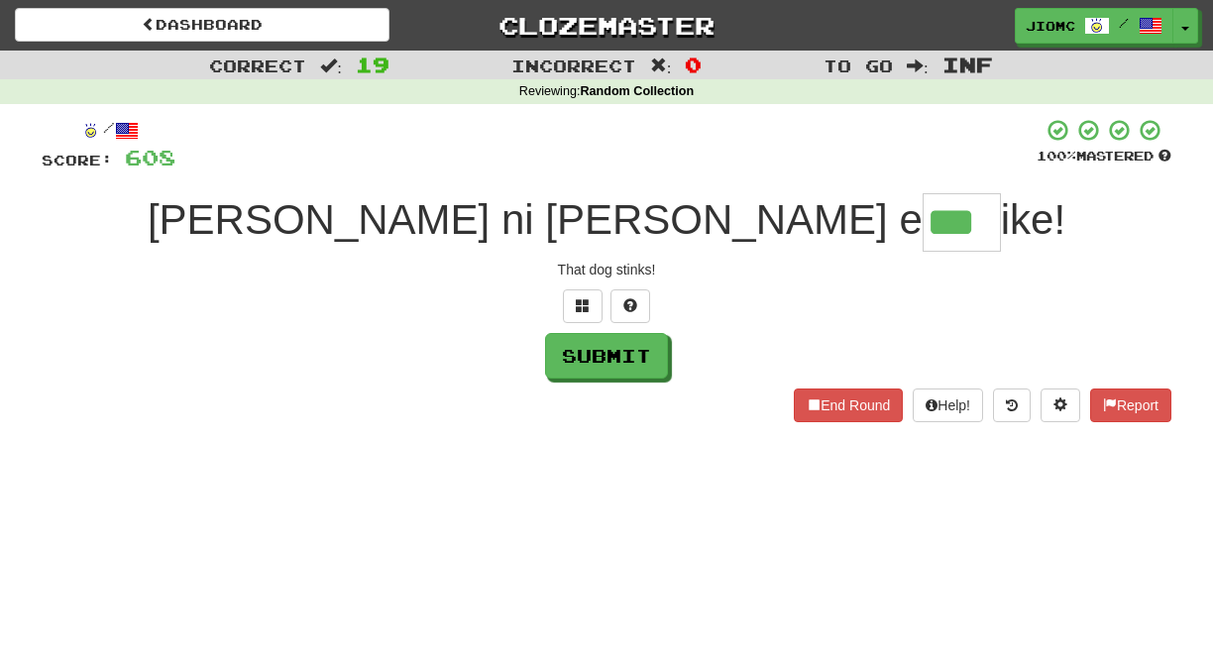
type input "***"
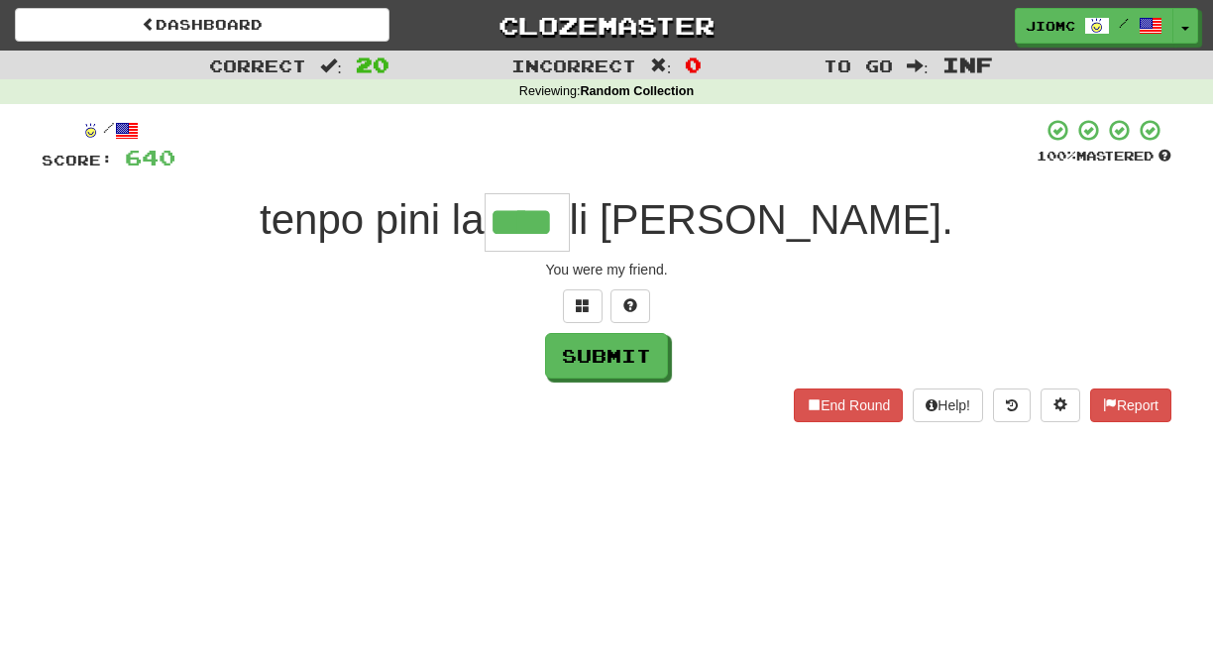
type input "****"
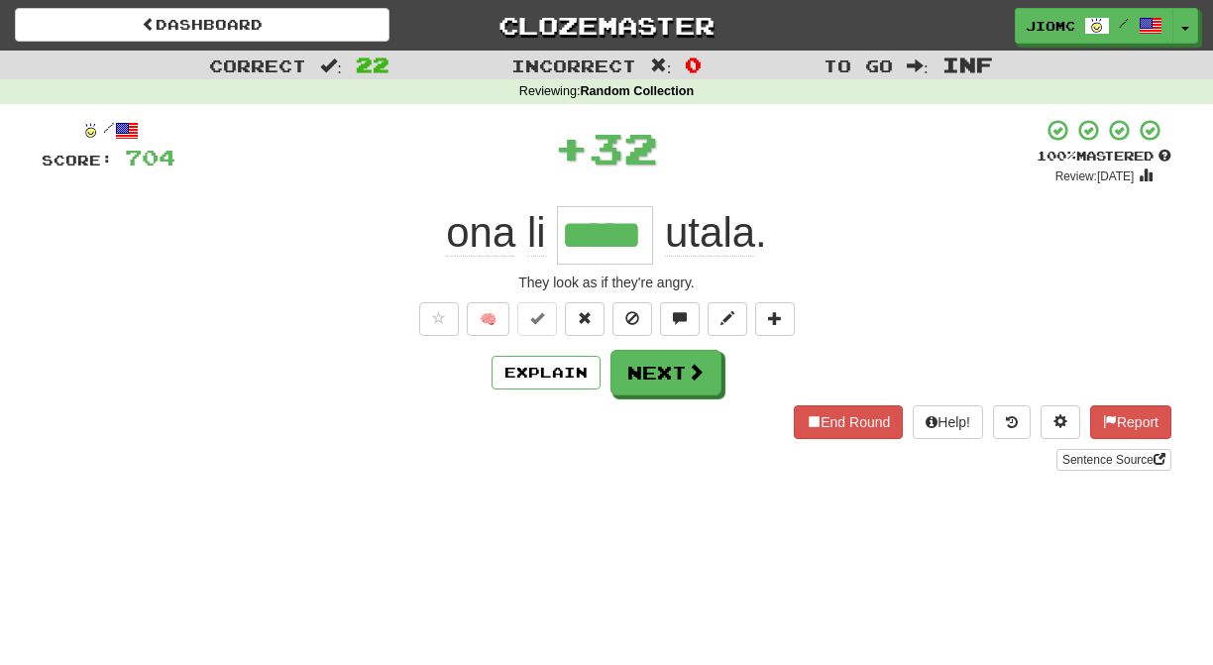
type input "*****"
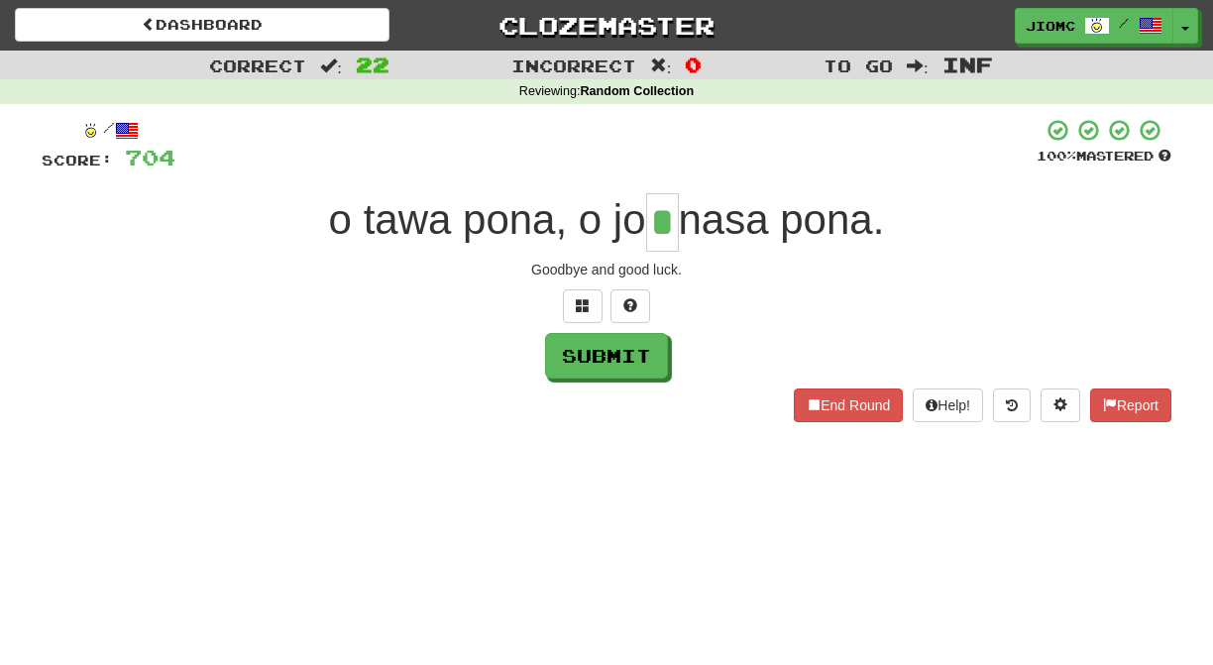
type input "*"
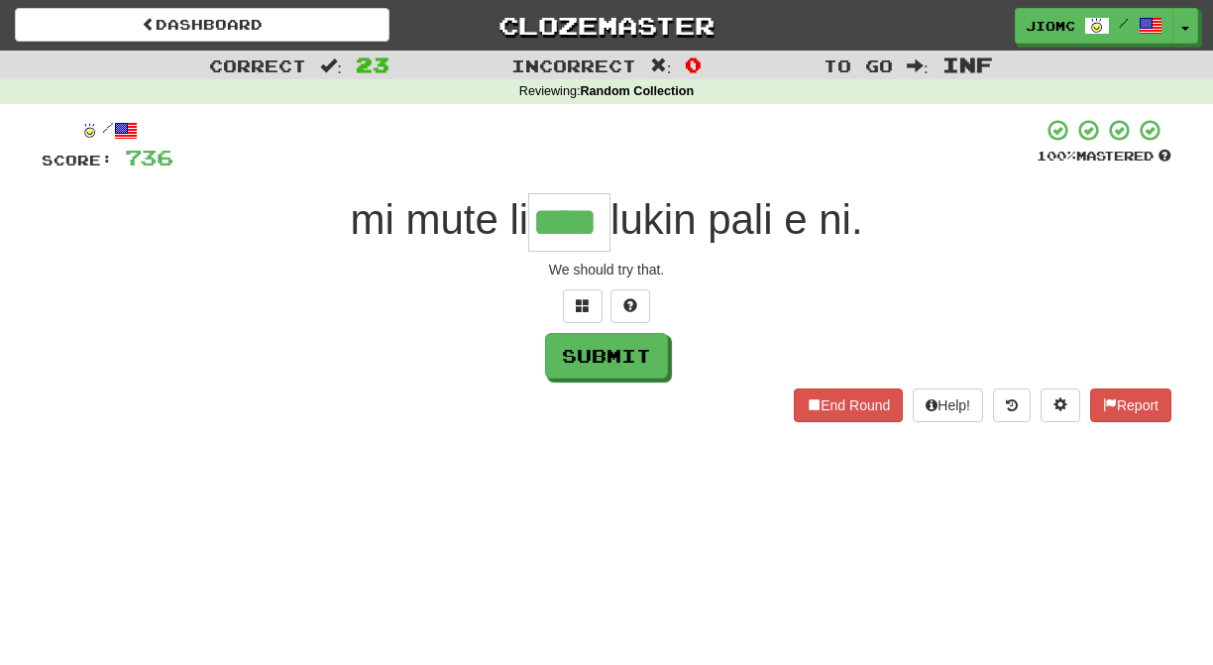
type input "****"
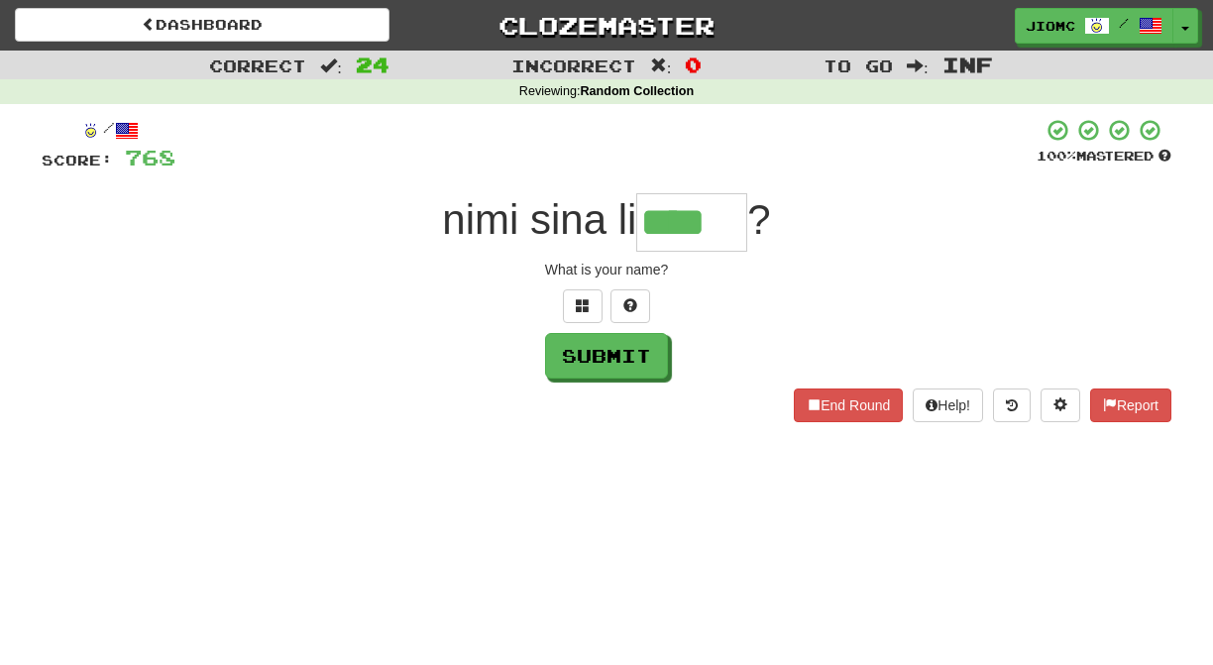
type input "****"
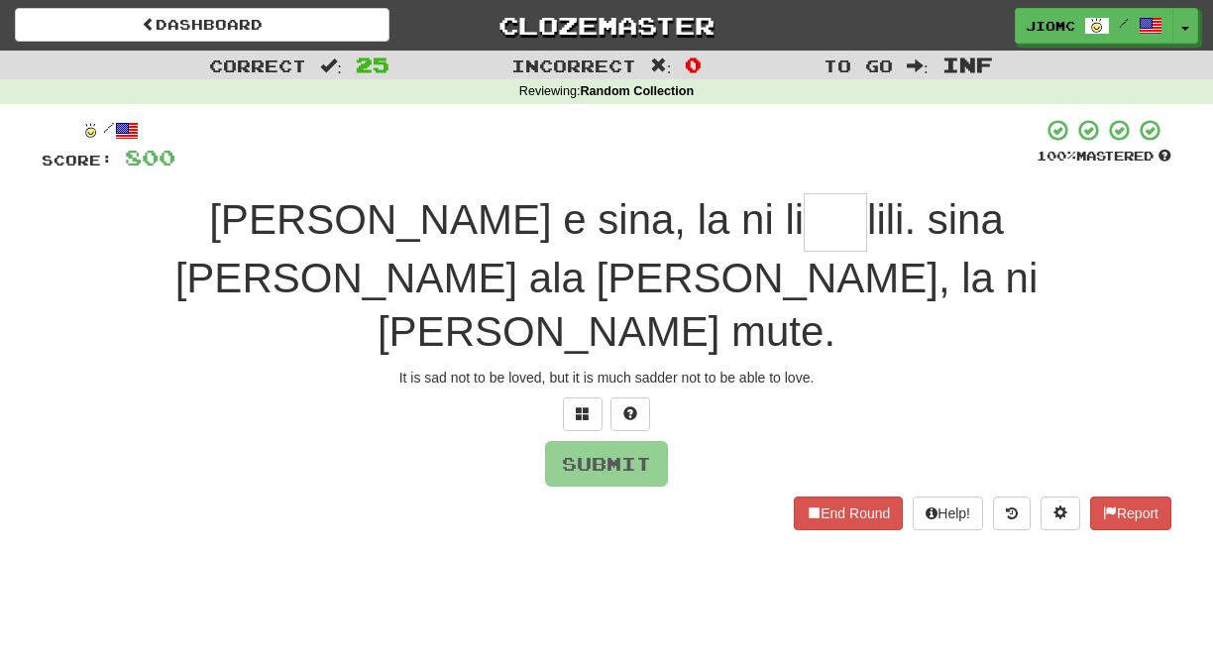
type input "*"
type input "***"
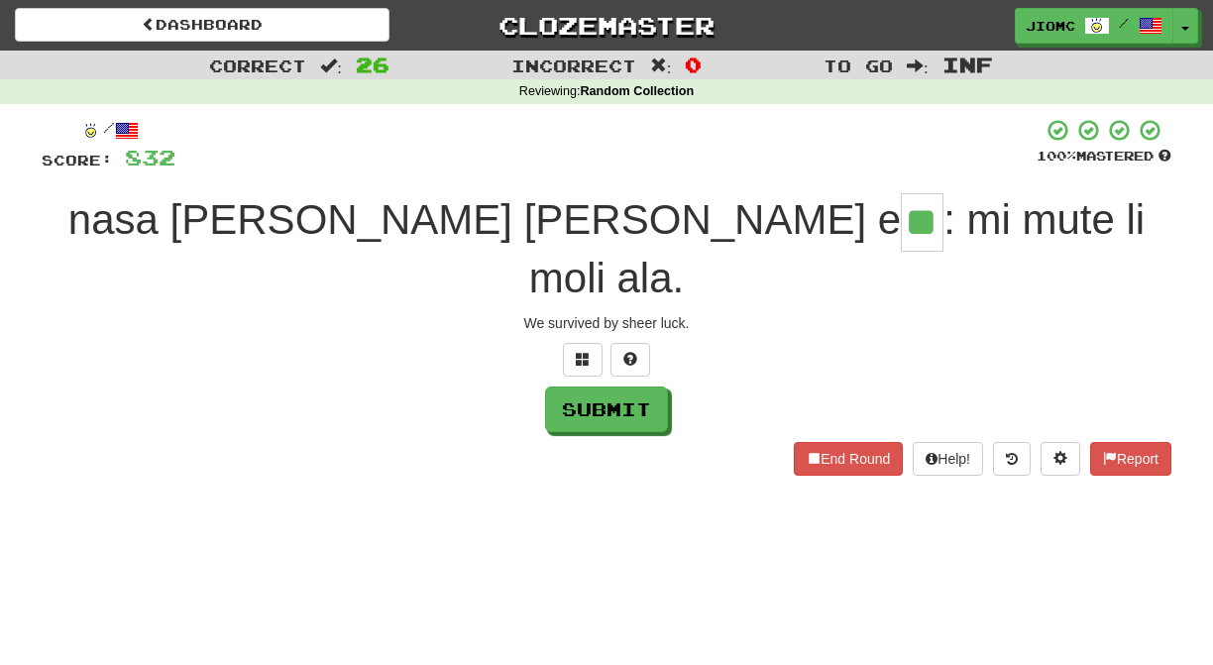
type input "**"
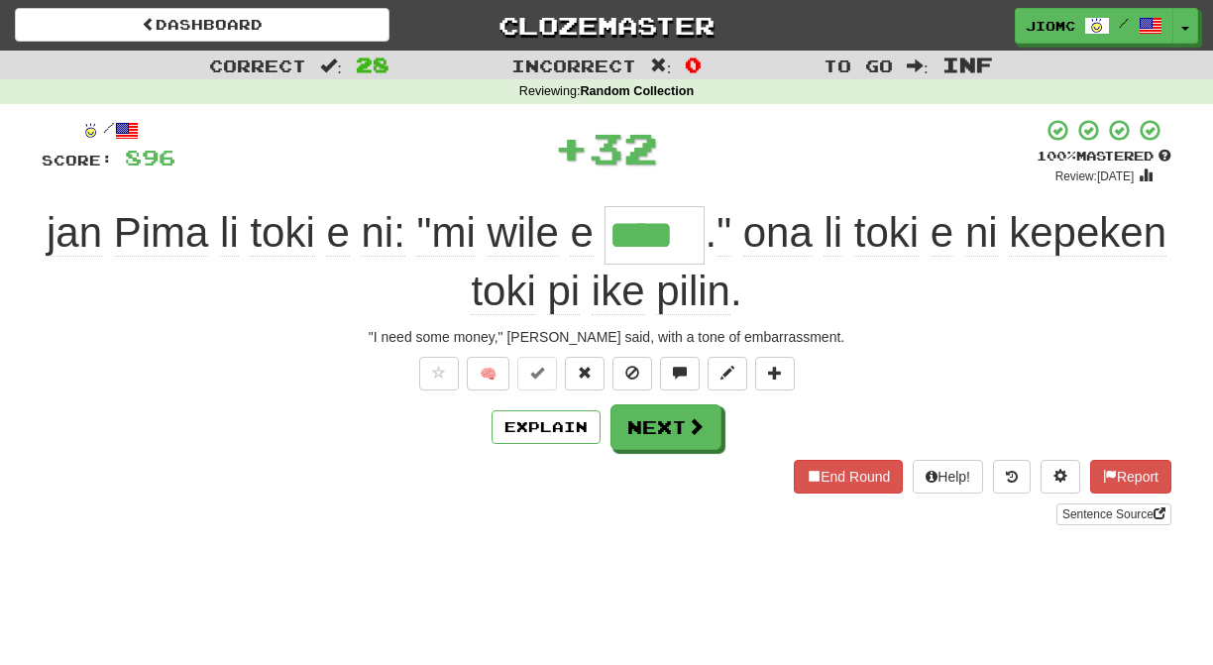
type input "****"
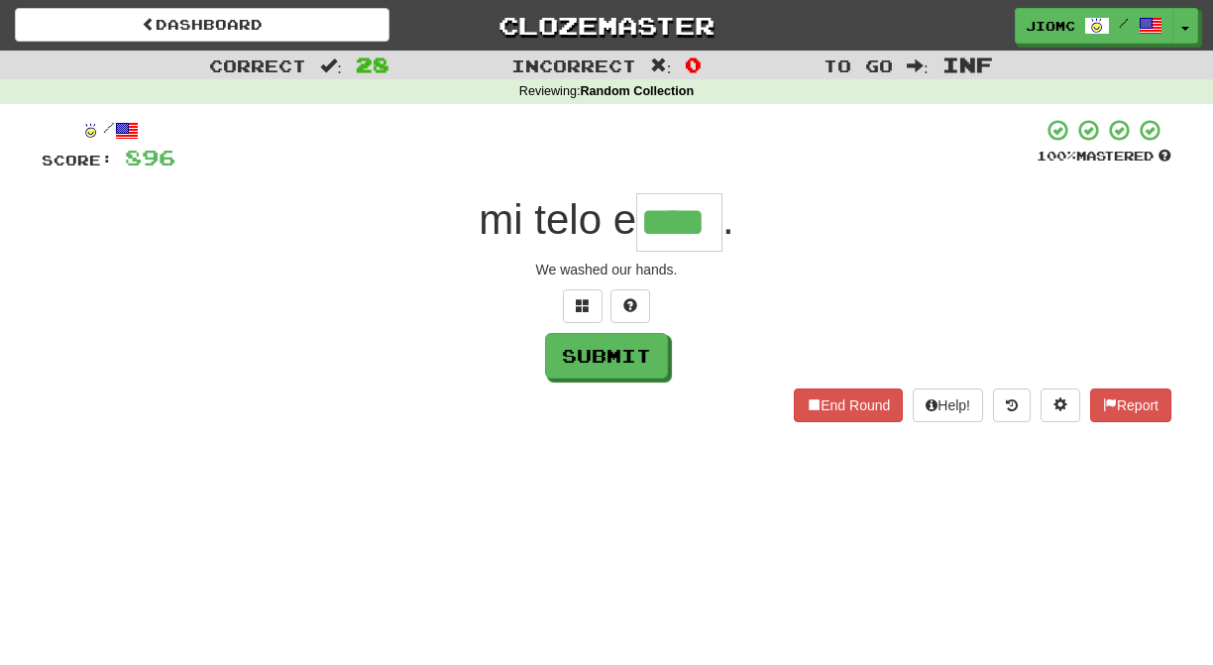
type input "****"
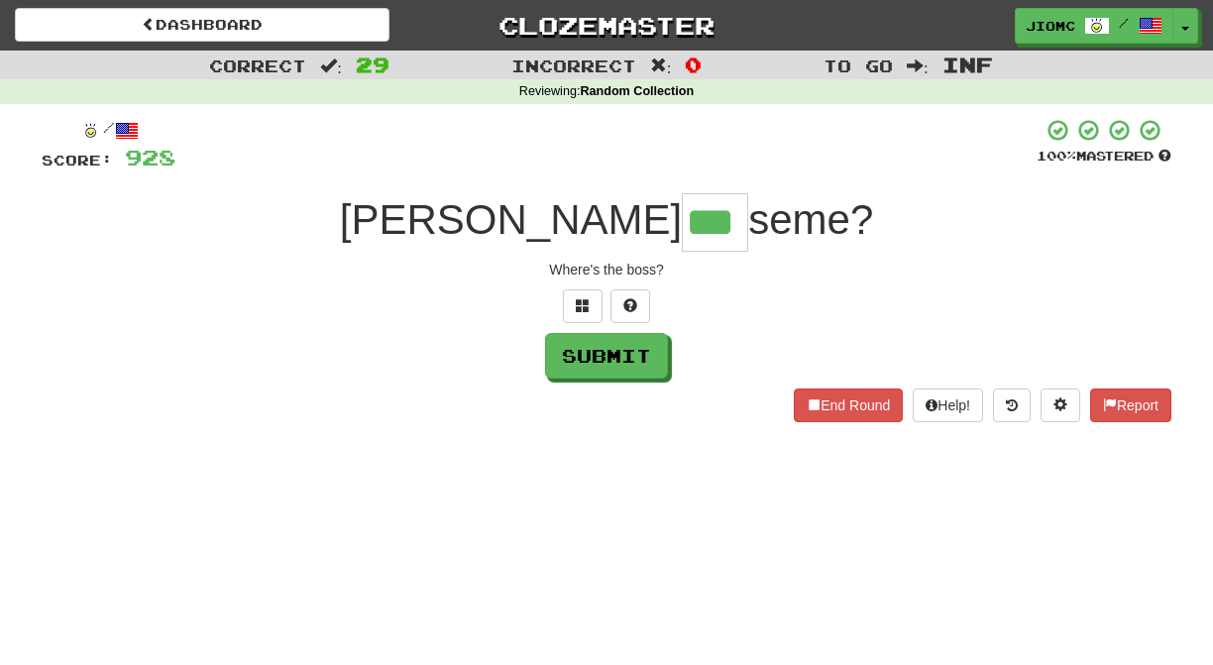
type input "***"
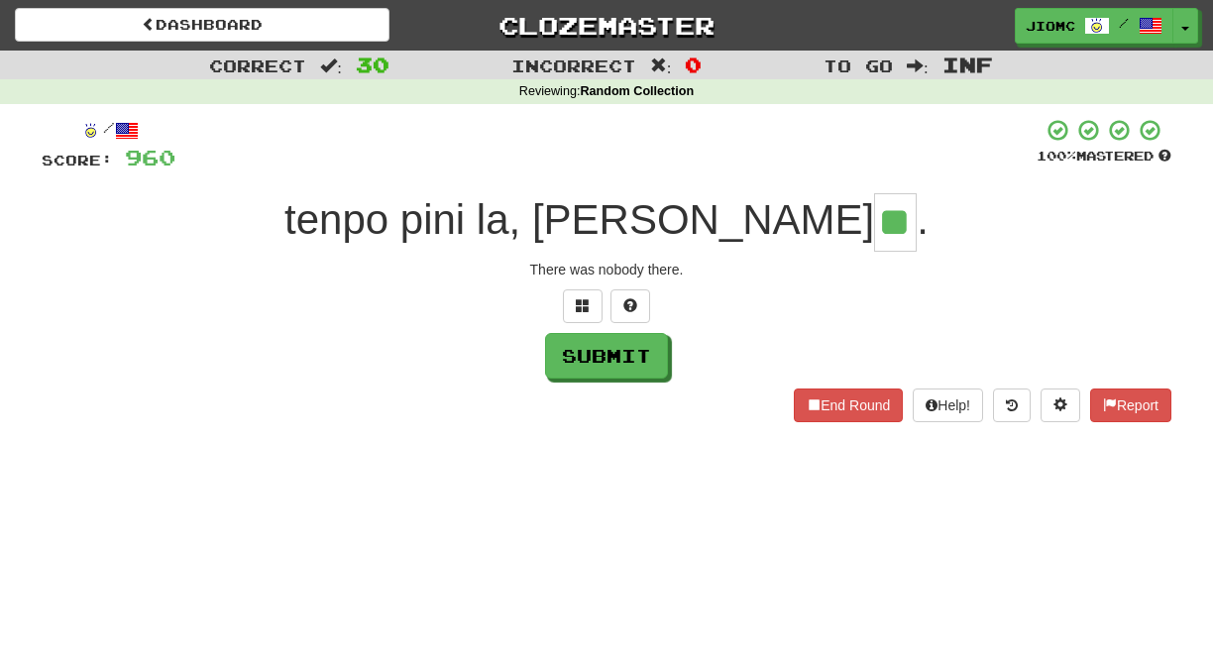
type input "**"
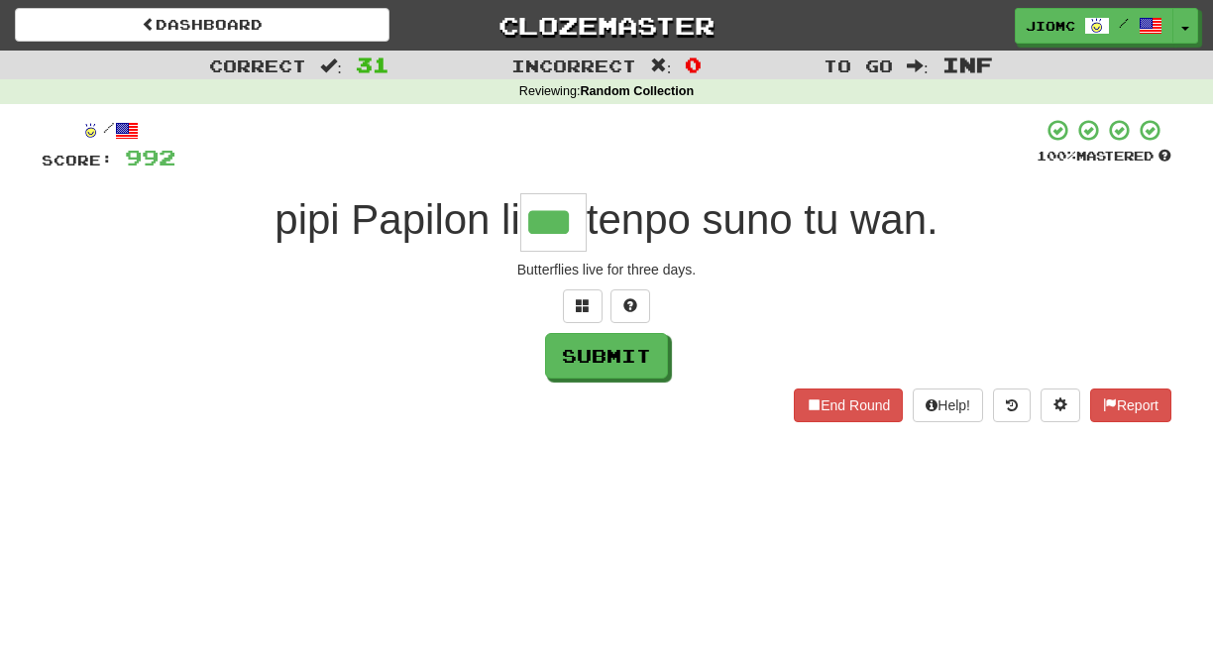
type input "***"
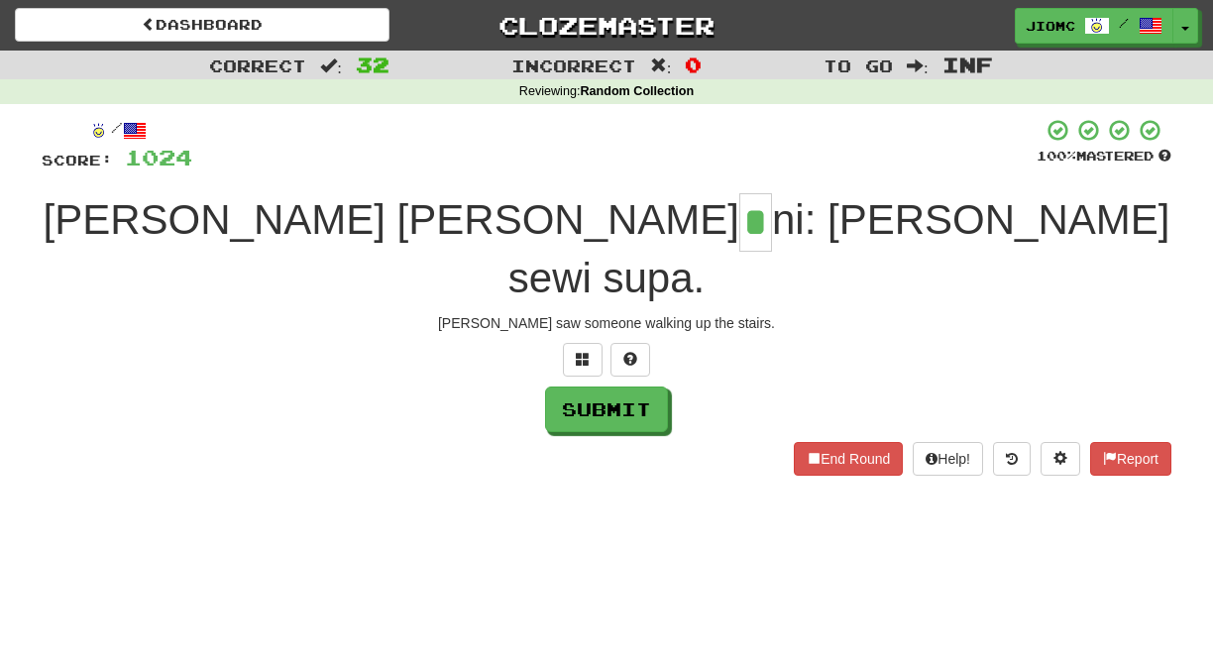
type input "*"
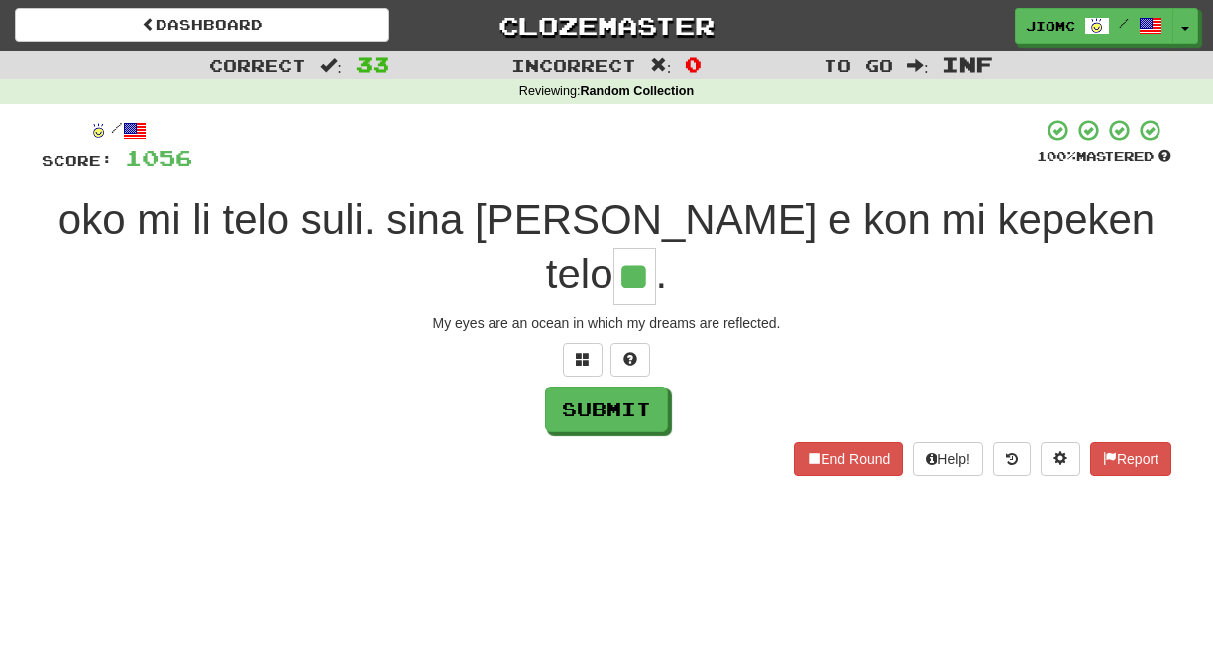
type input "**"
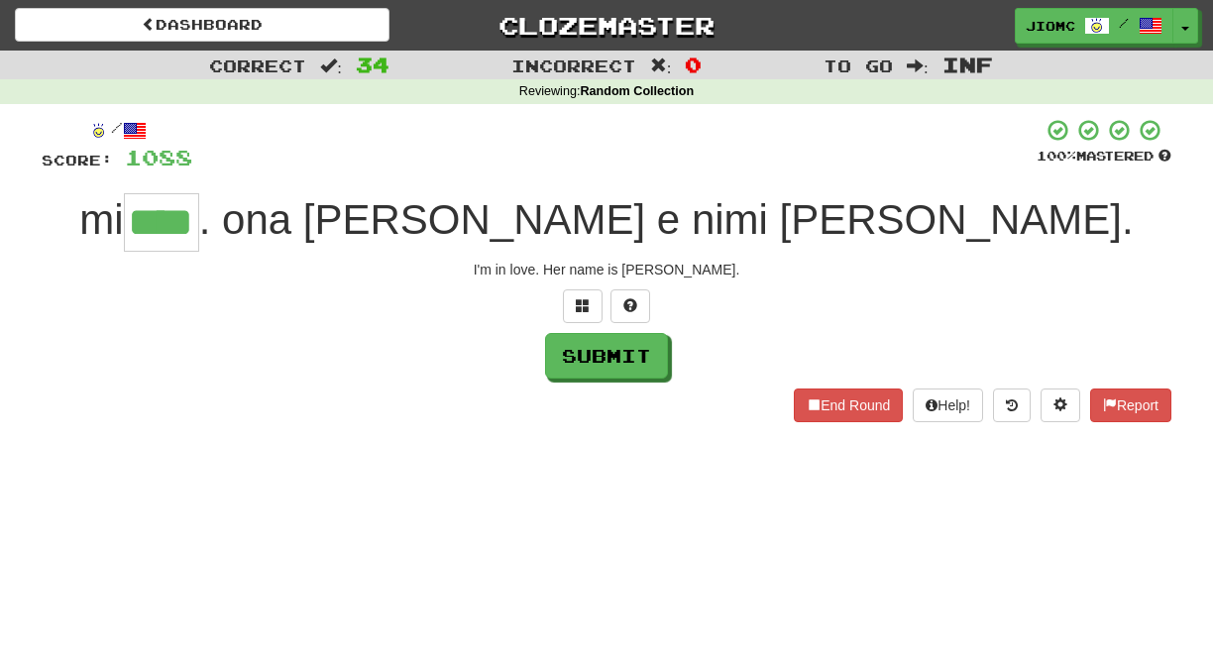
type input "****"
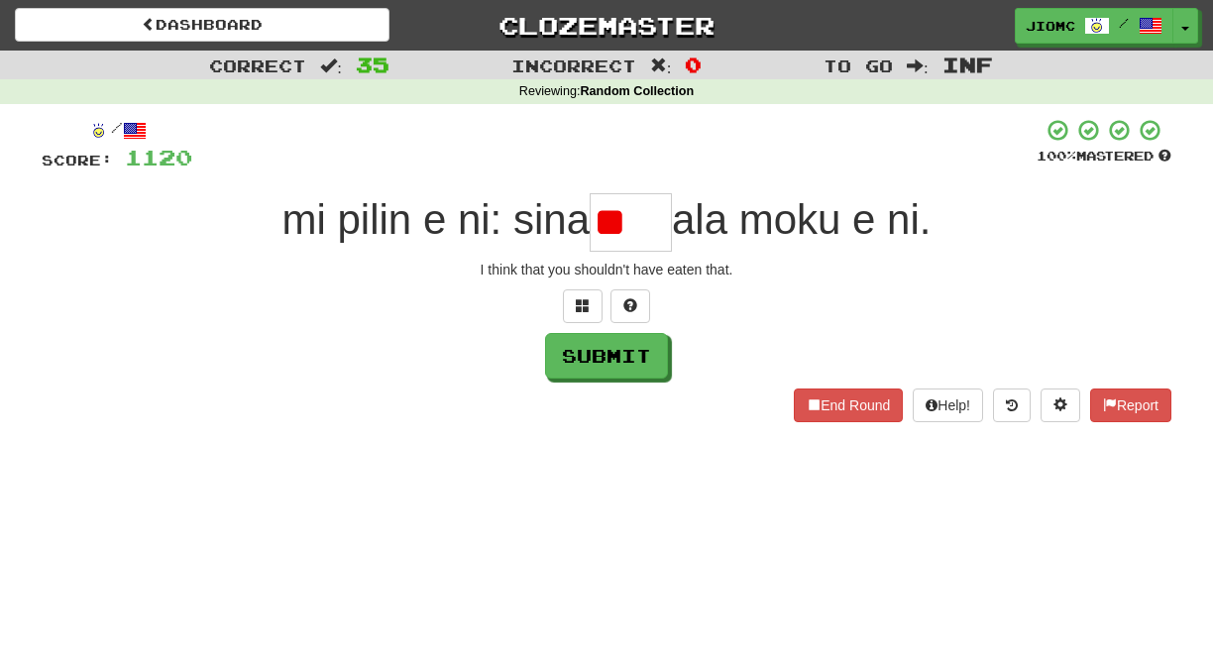
type input "*"
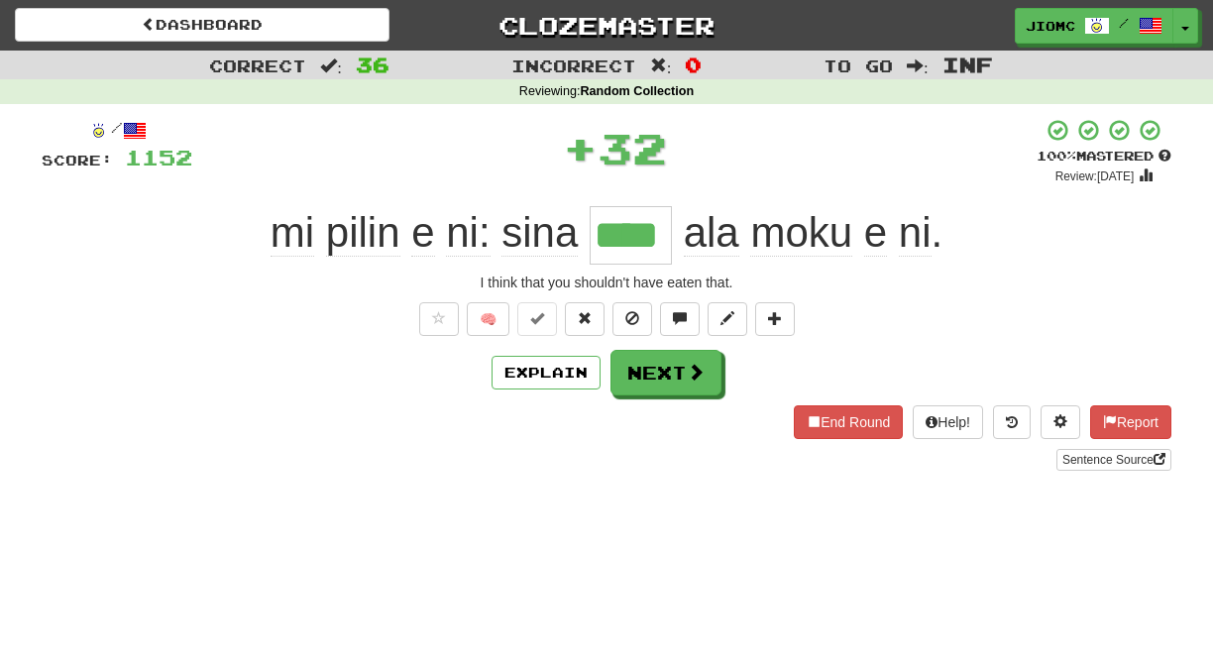
type input "****"
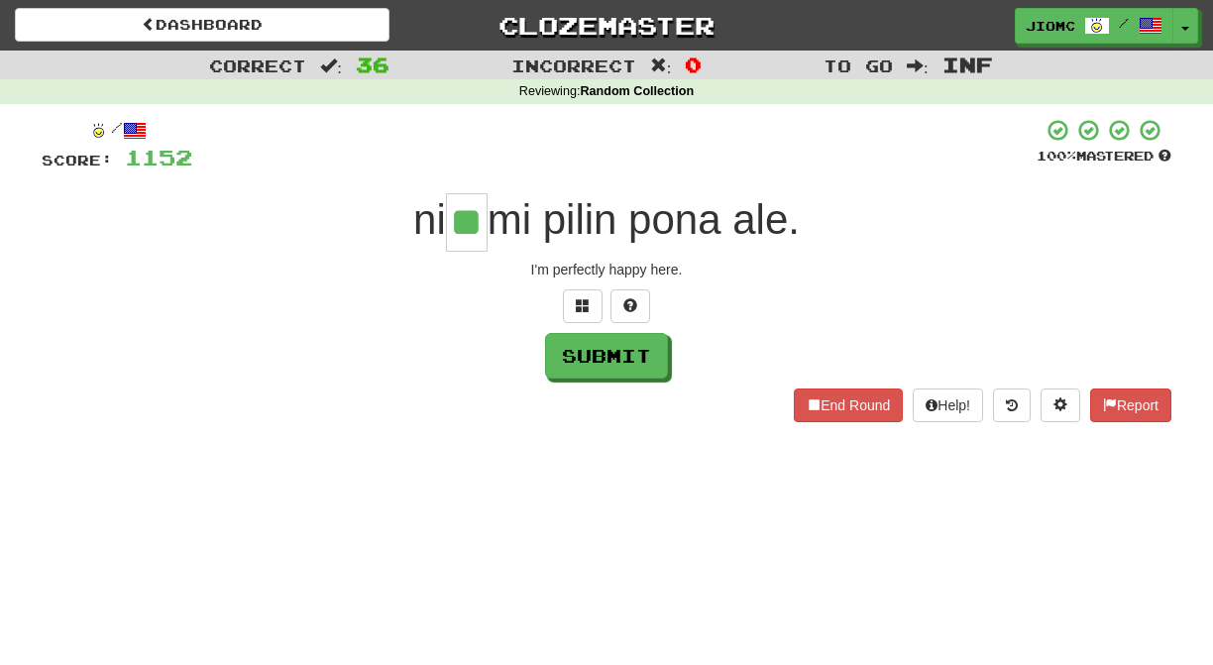
type input "**"
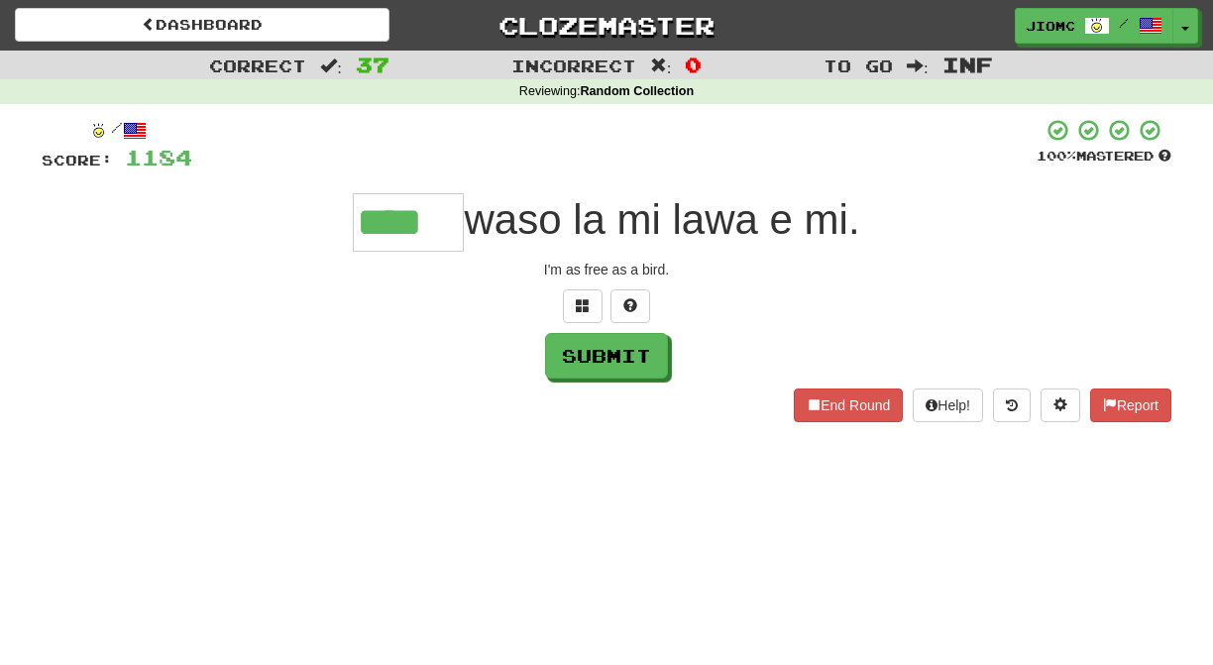
type input "****"
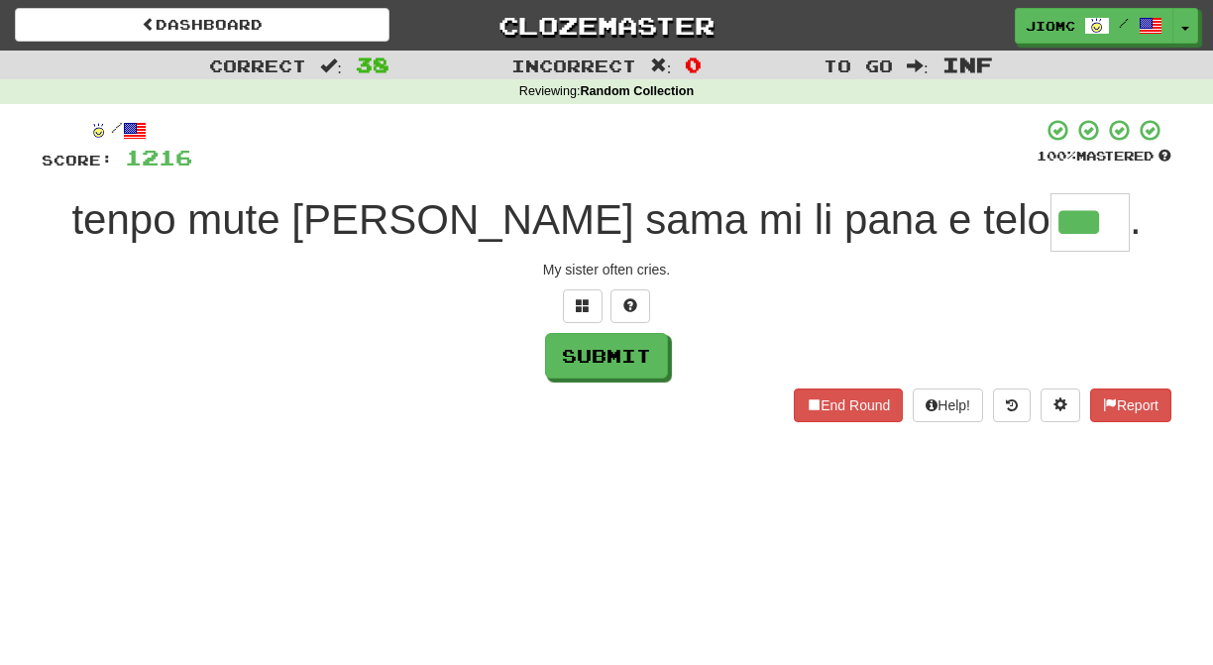
type input "***"
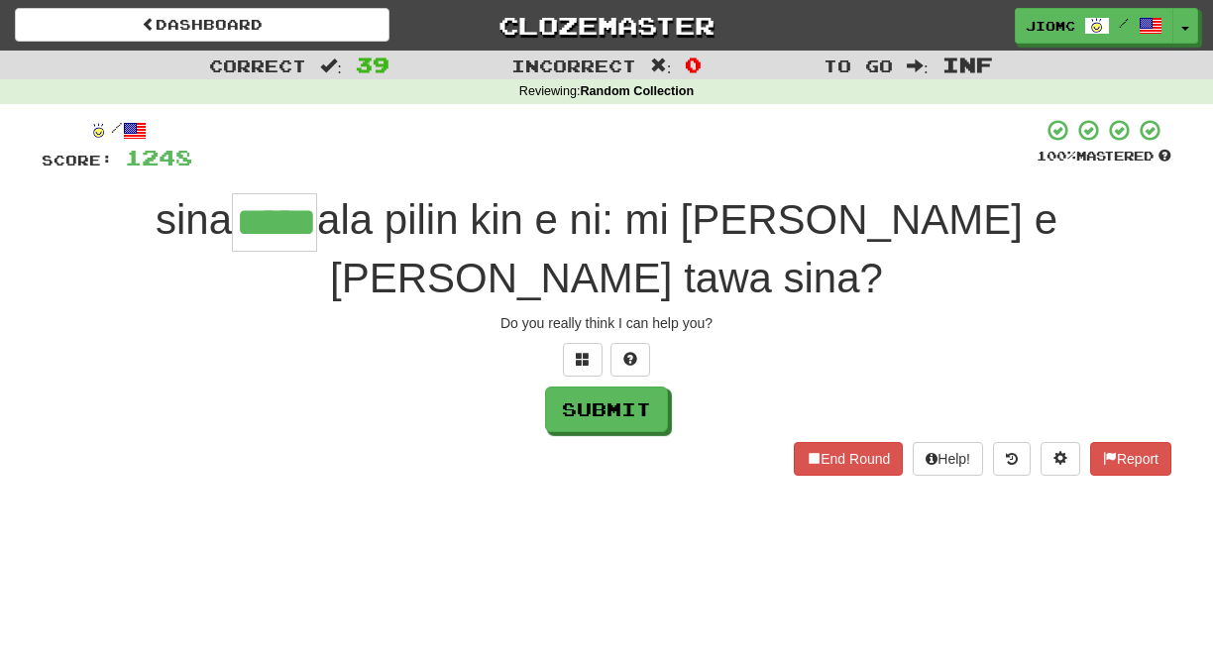
type input "*****"
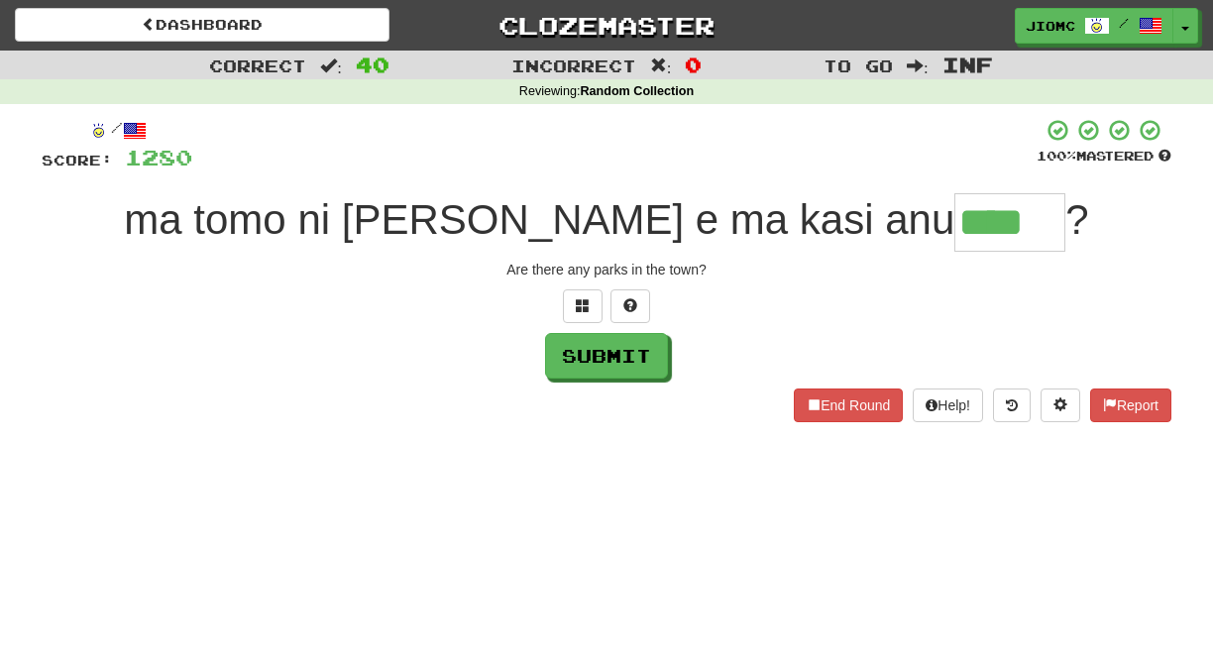
type input "****"
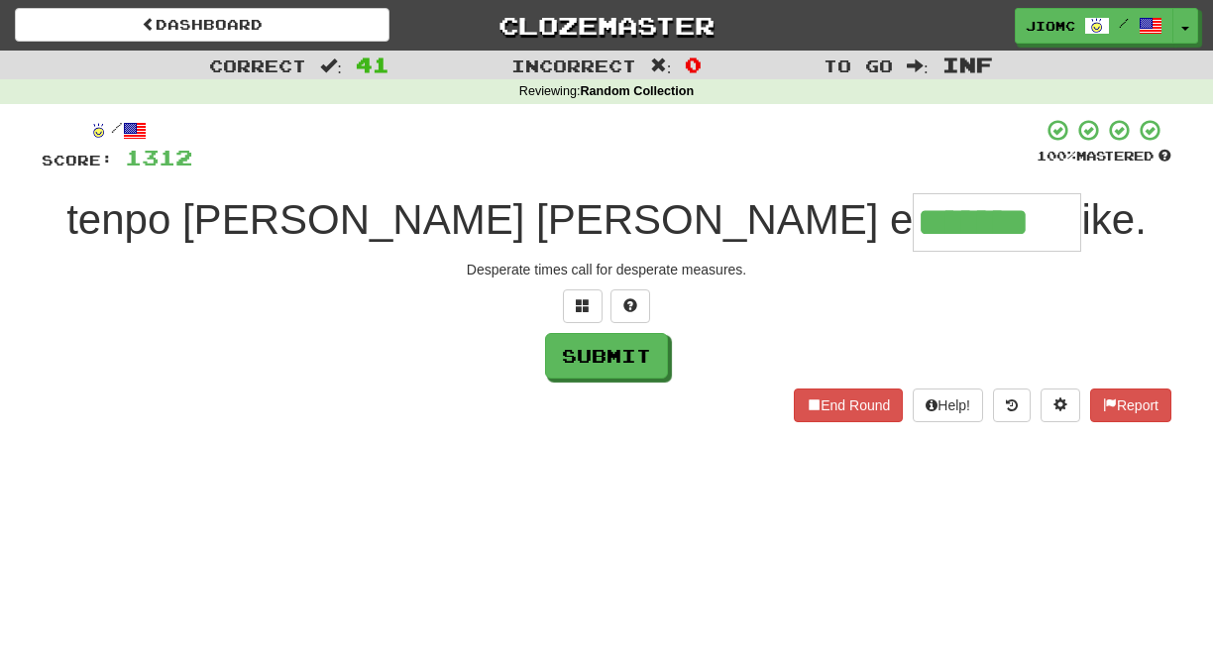
type input "*******"
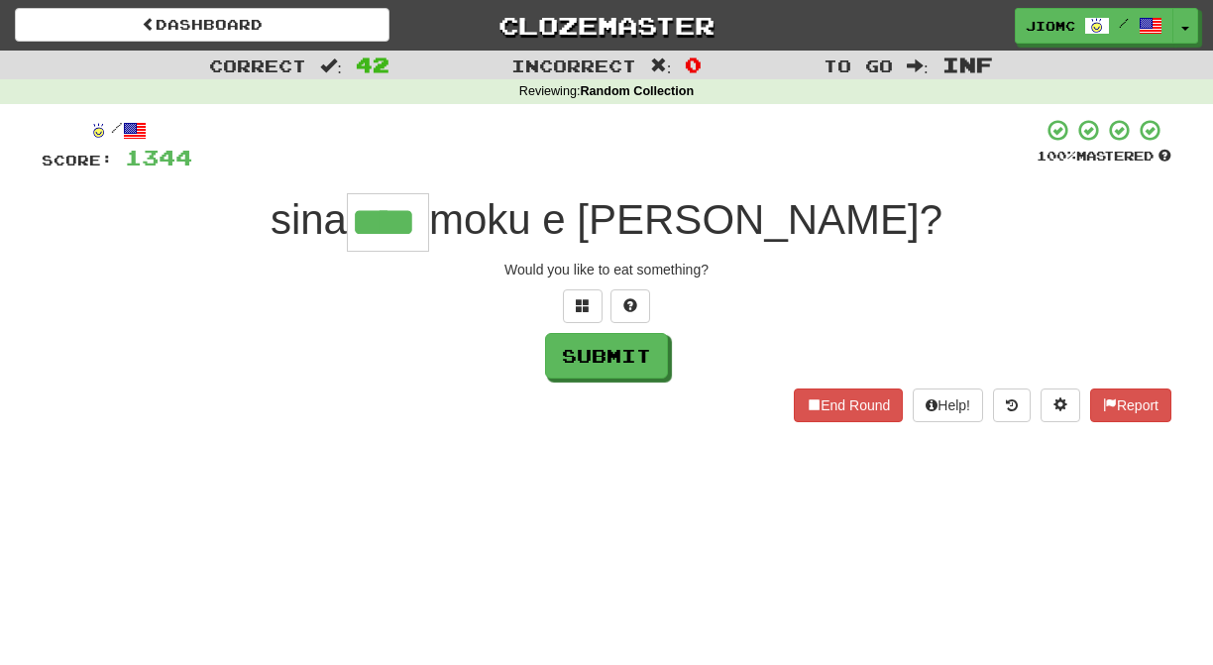
type input "****"
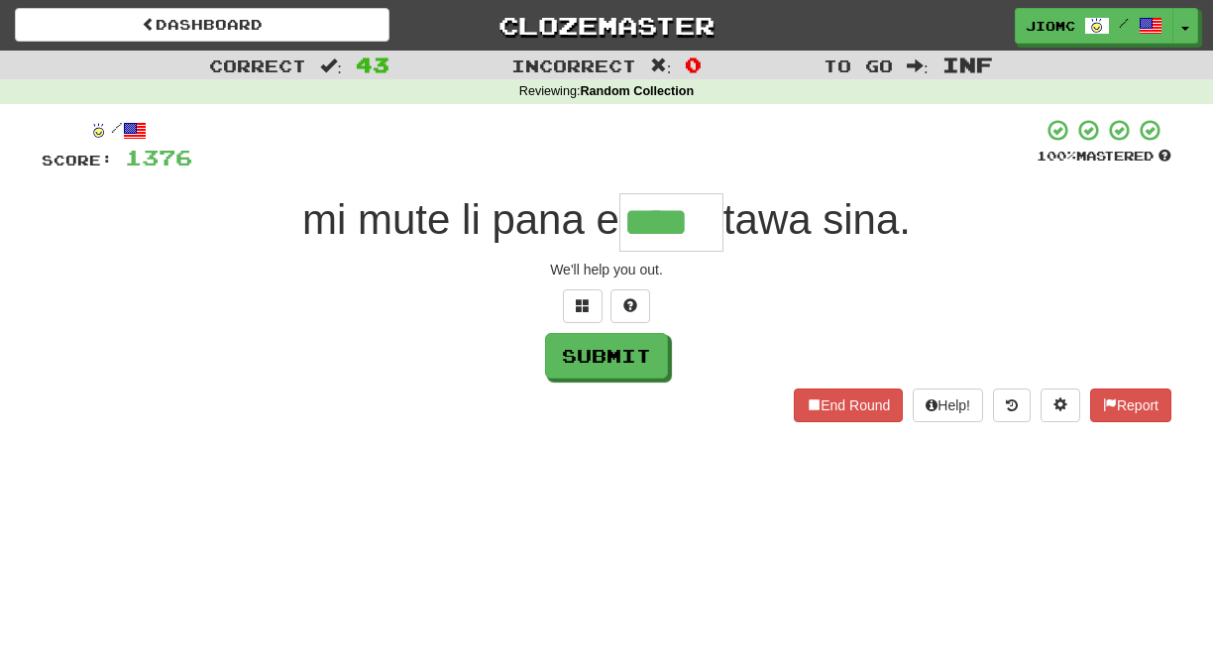
type input "****"
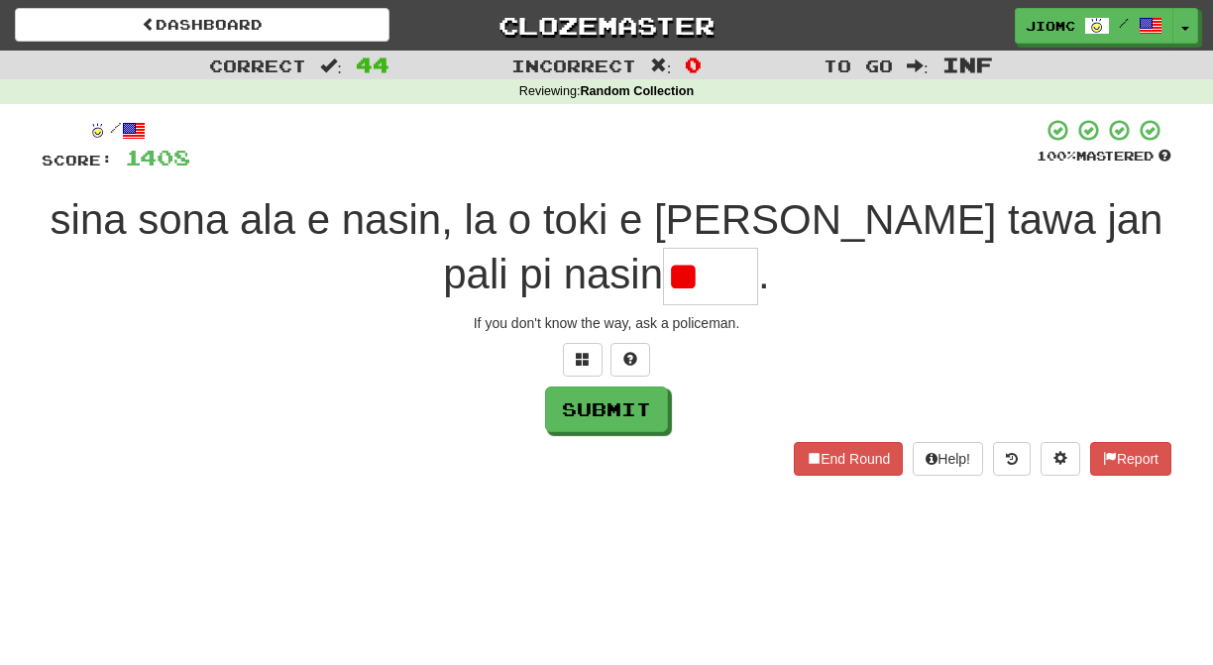
type input "*"
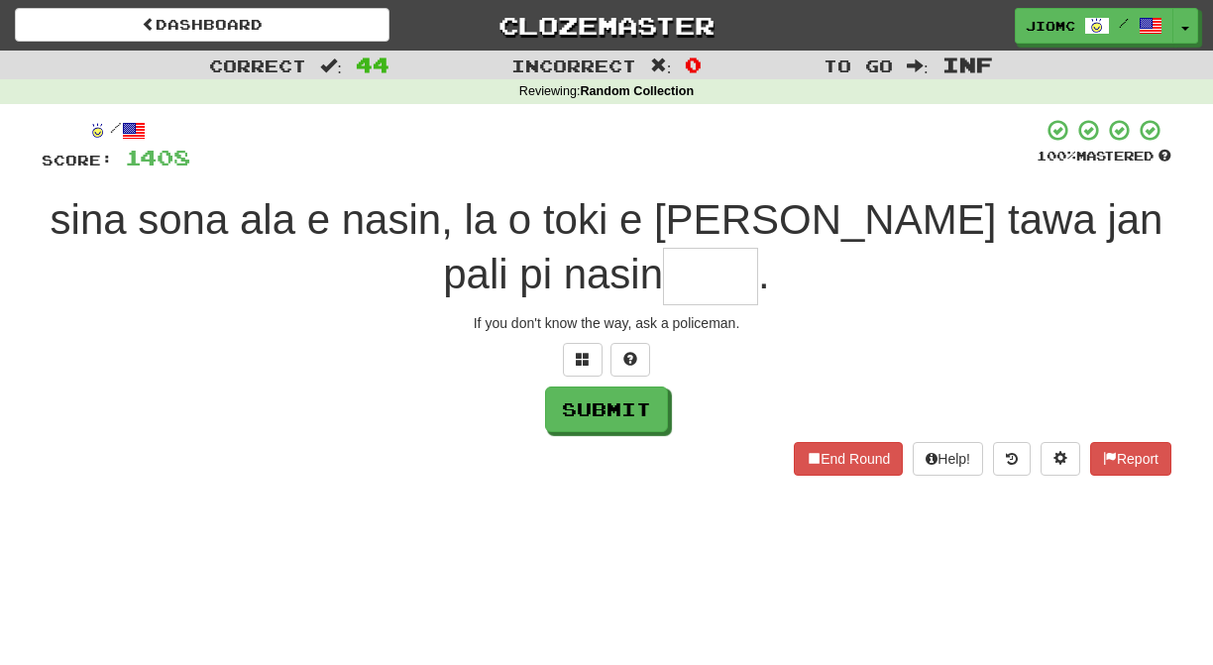
type input "*"
type input "****"
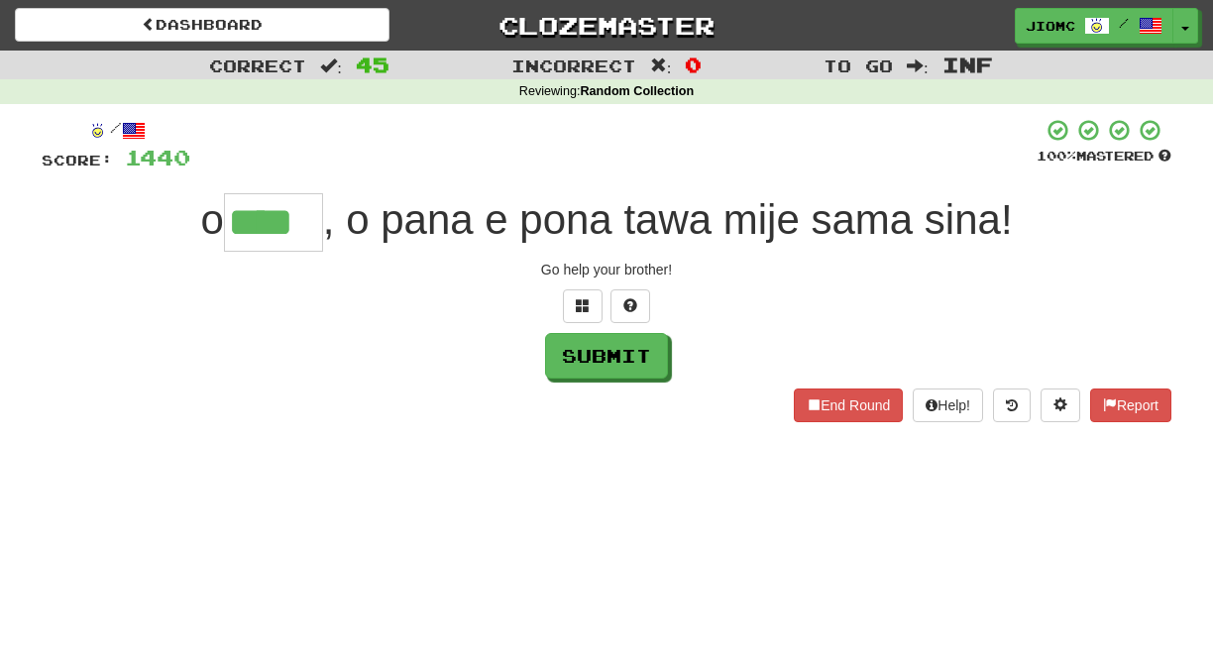
type input "****"
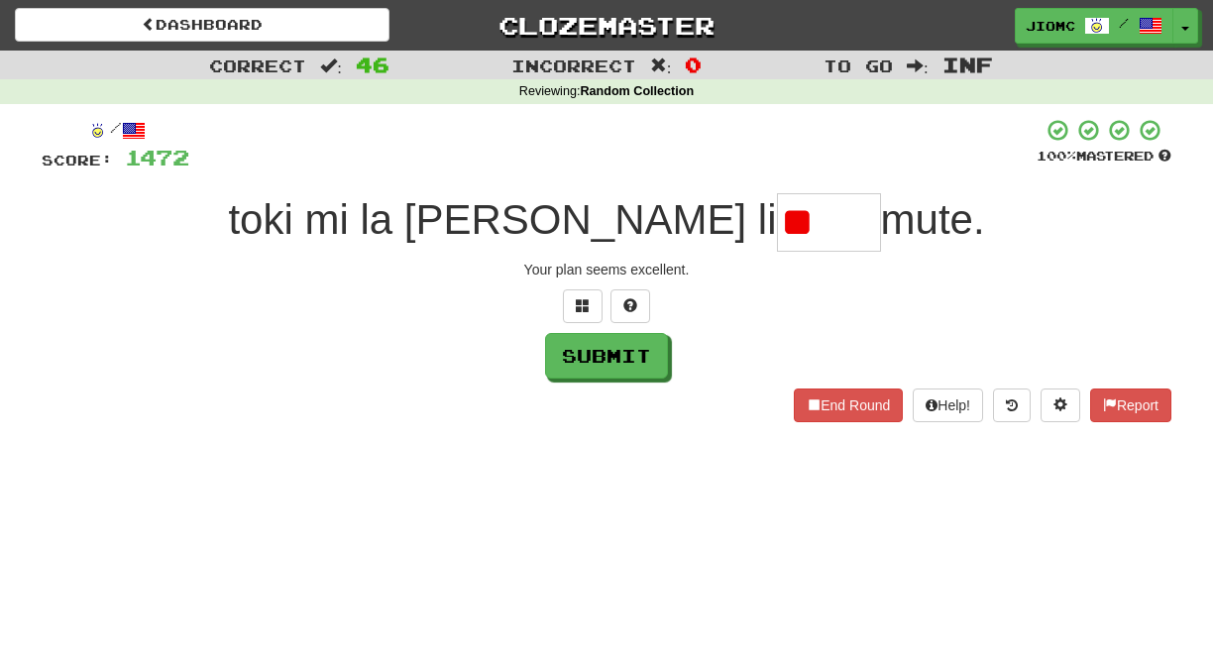
type input "*"
type input "****"
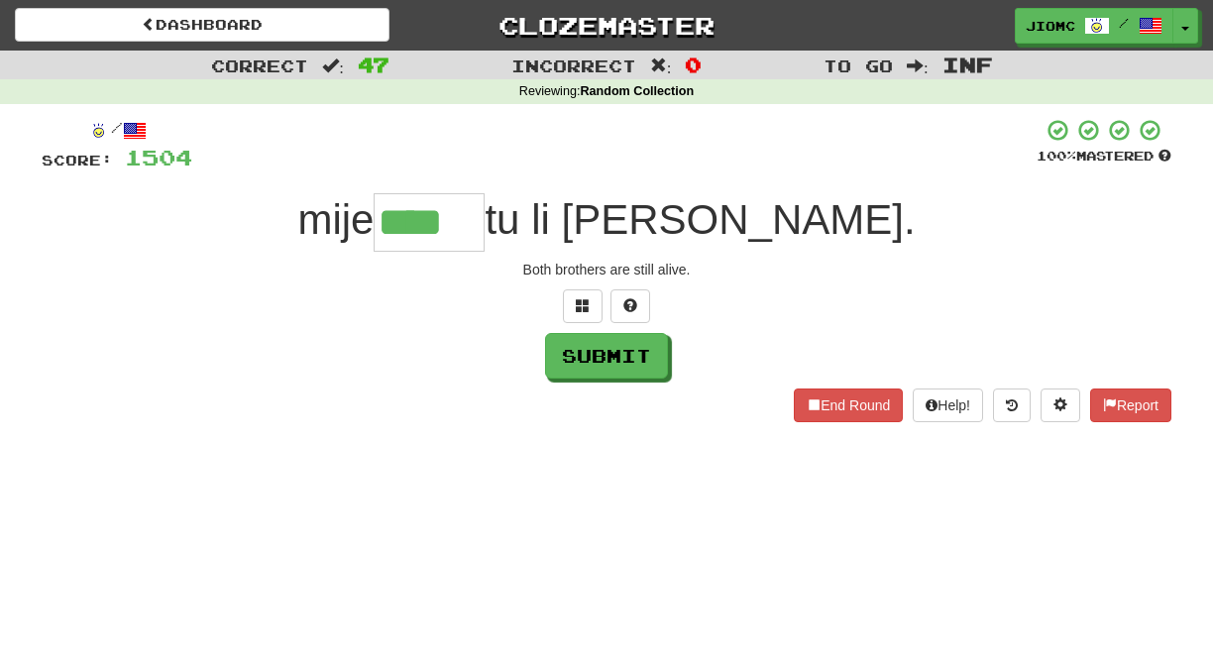
type input "****"
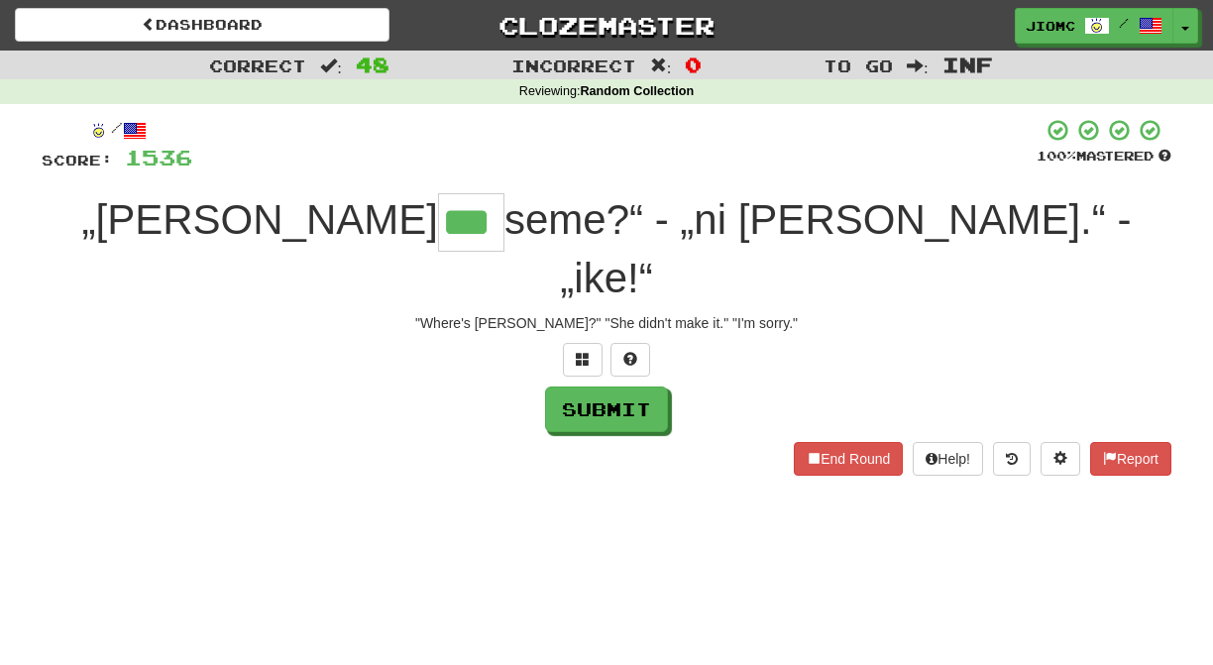
type input "***"
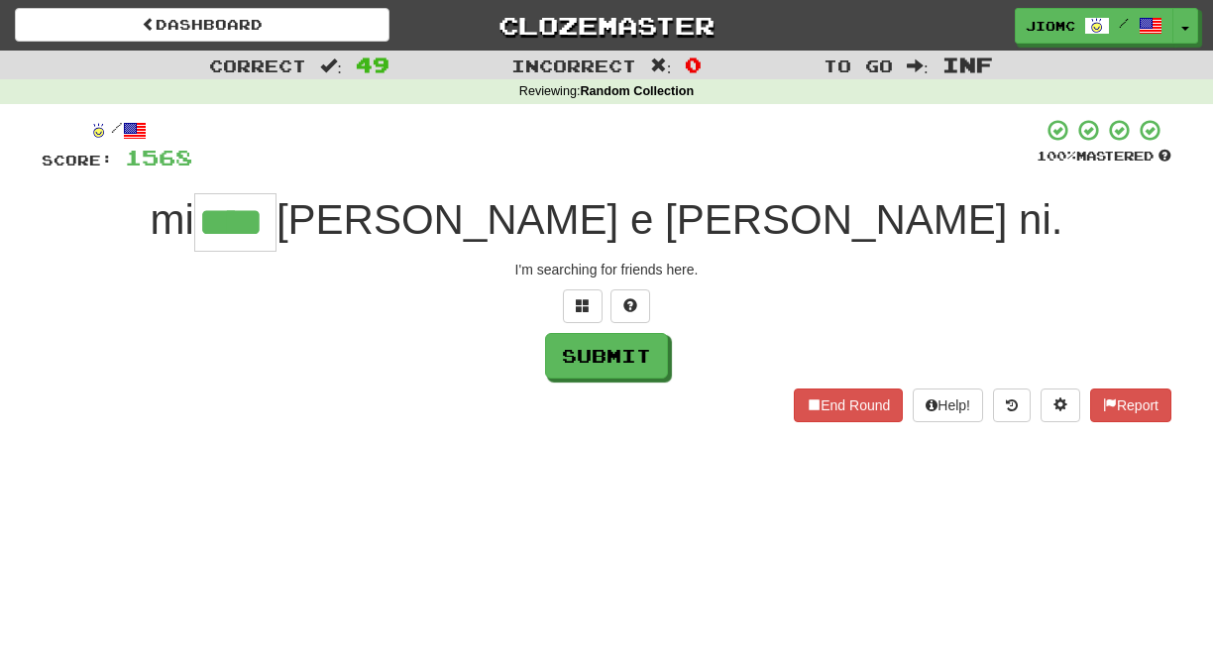
type input "****"
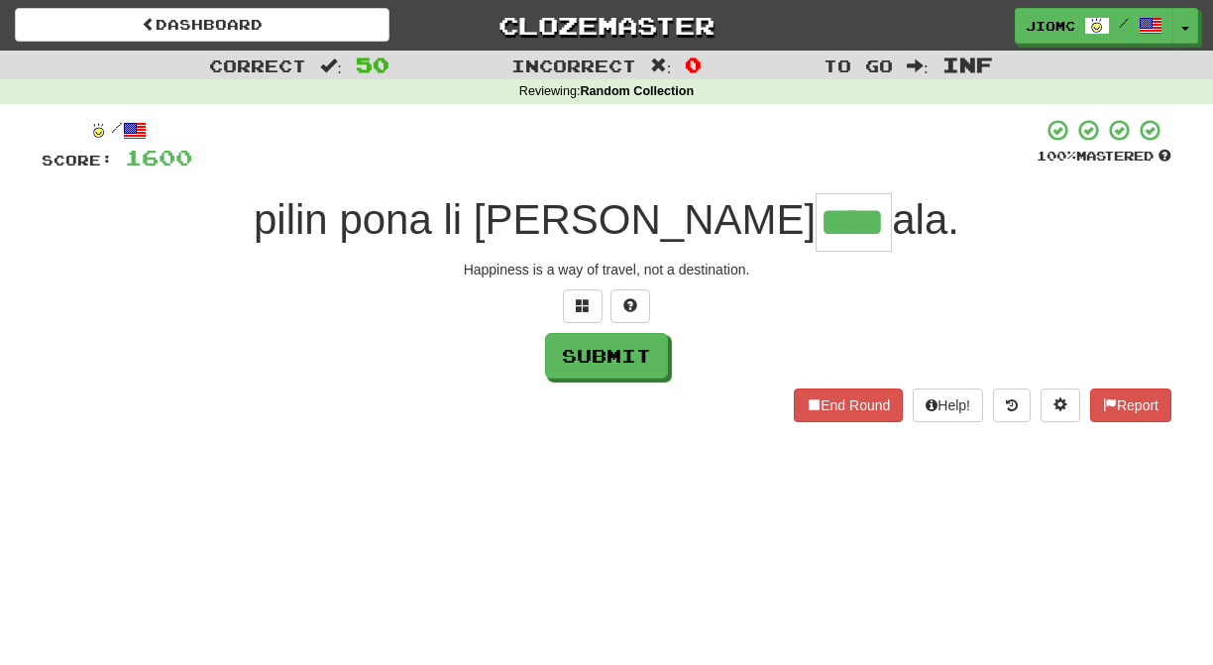
type input "****"
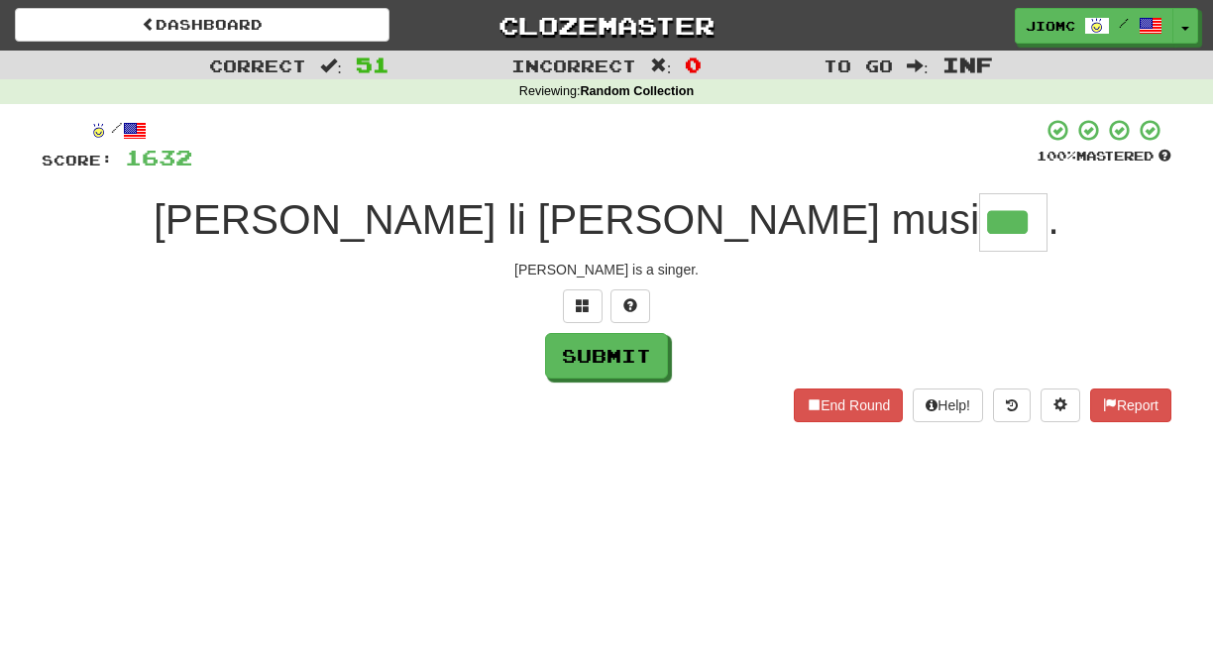
type input "***"
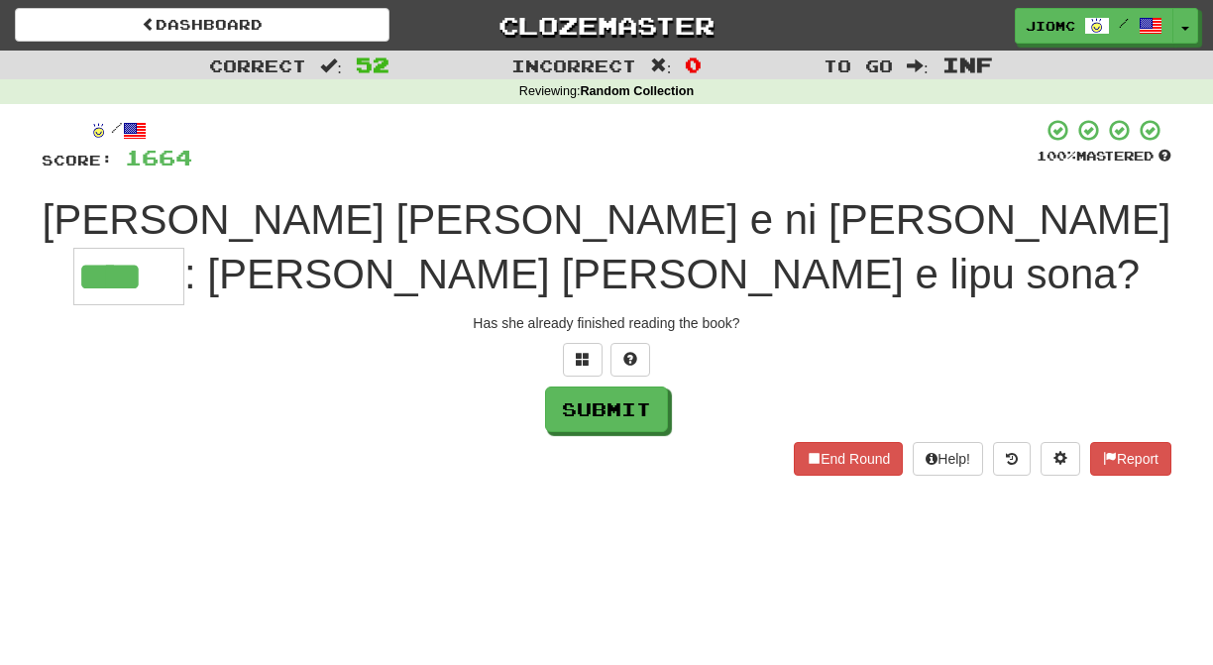
type input "****"
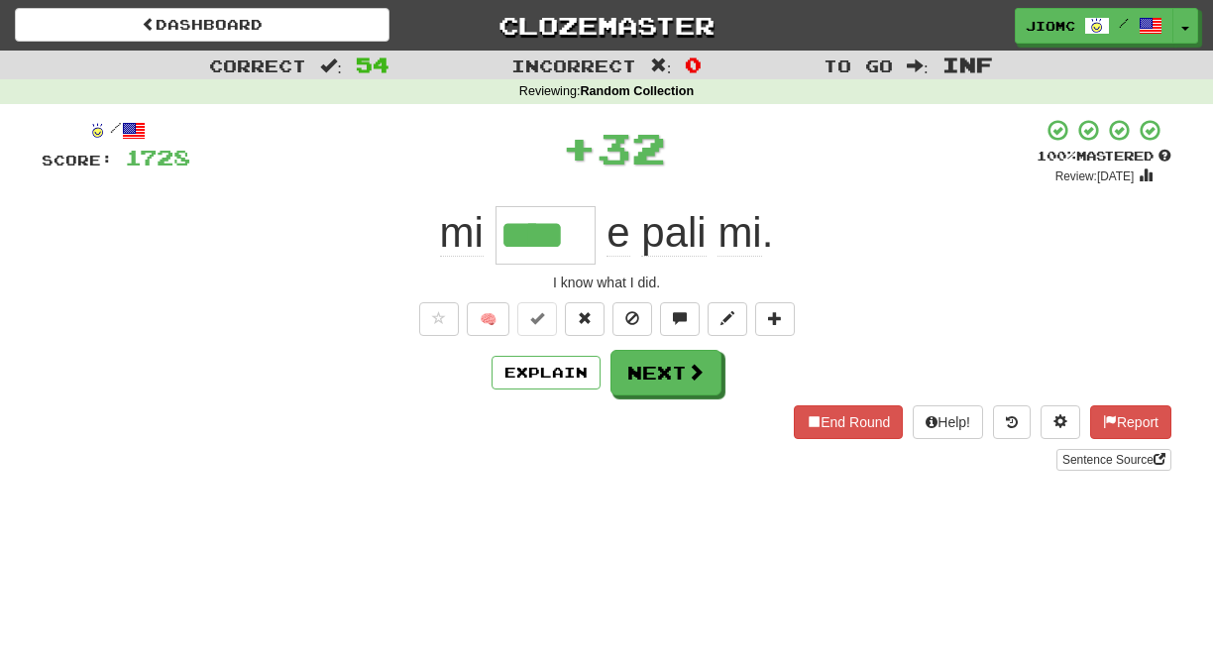
type input "****"
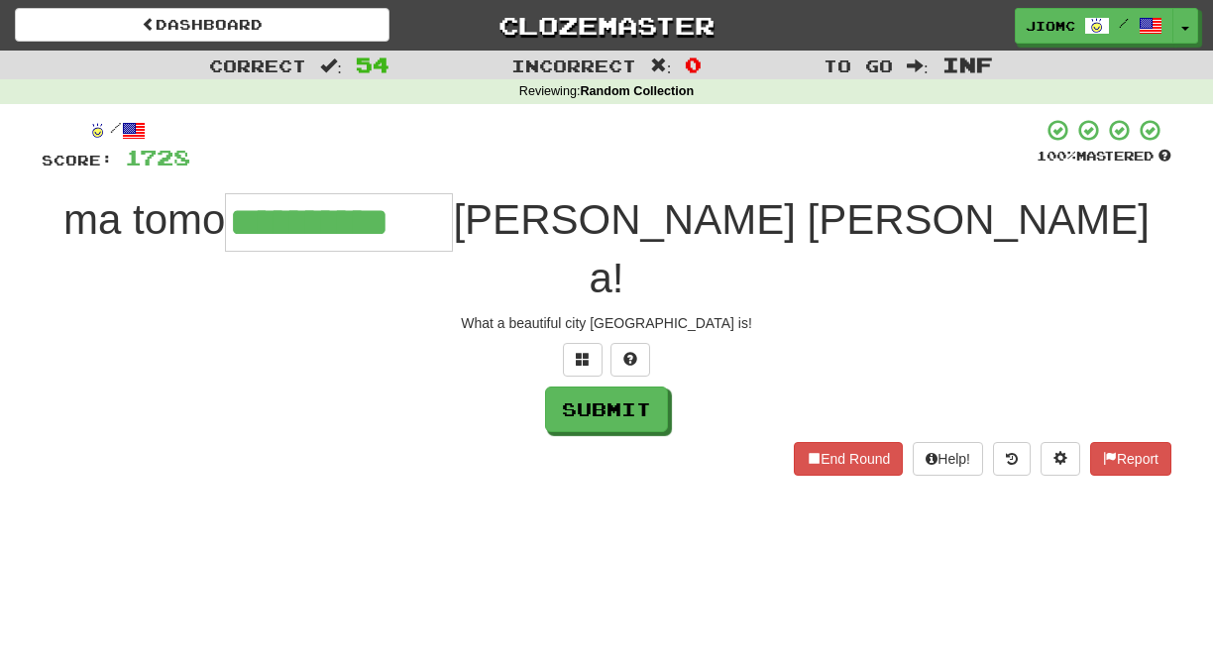
type input "**********"
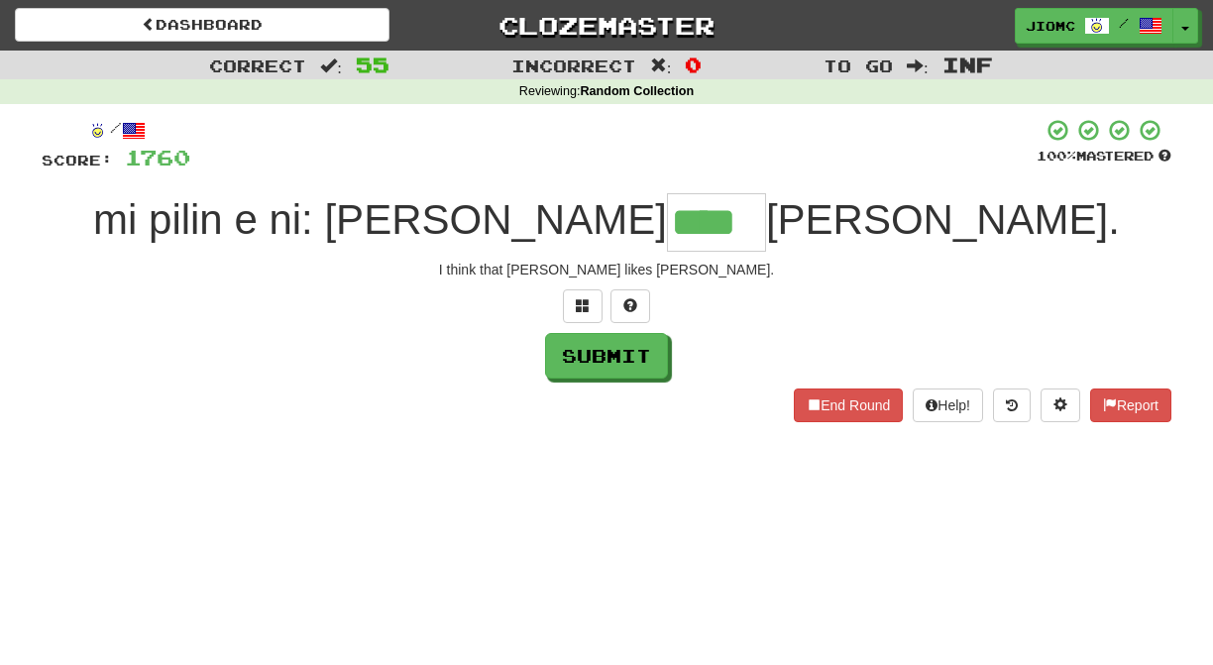
type input "****"
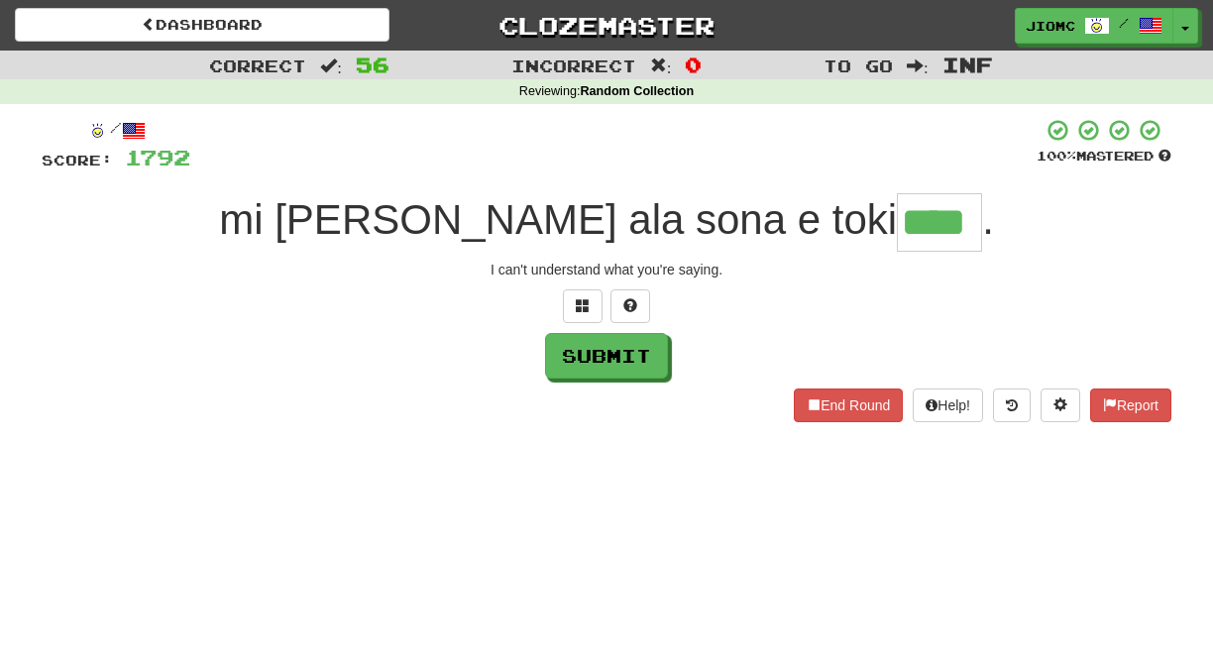
type input "****"
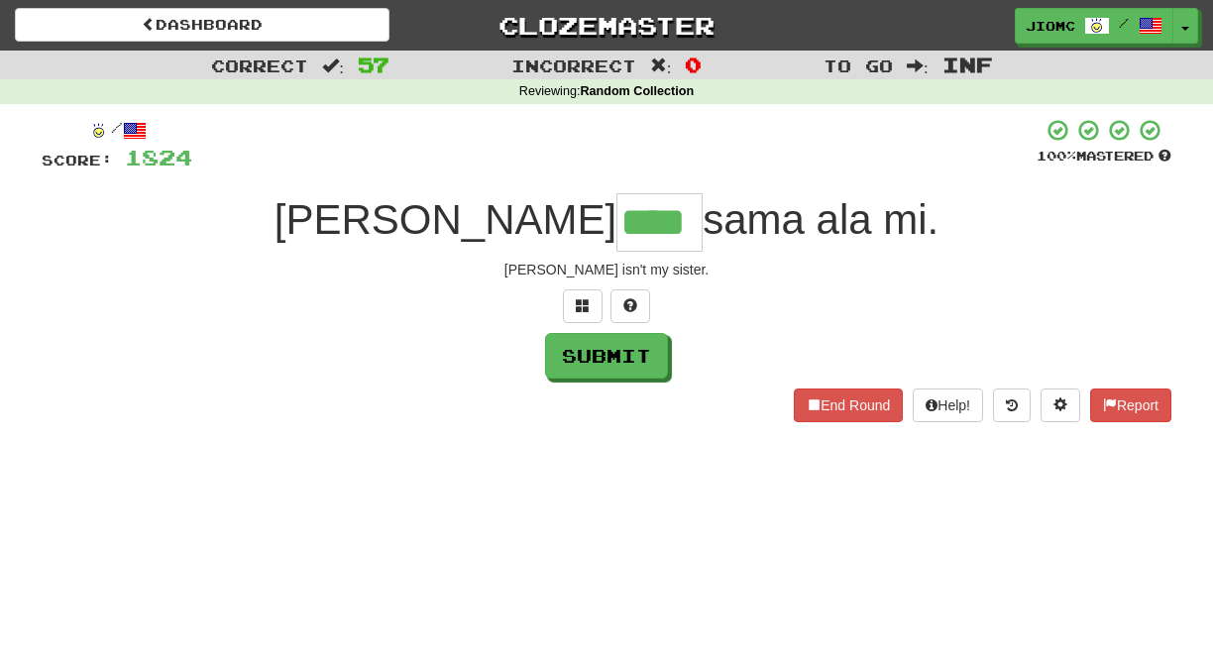
type input "****"
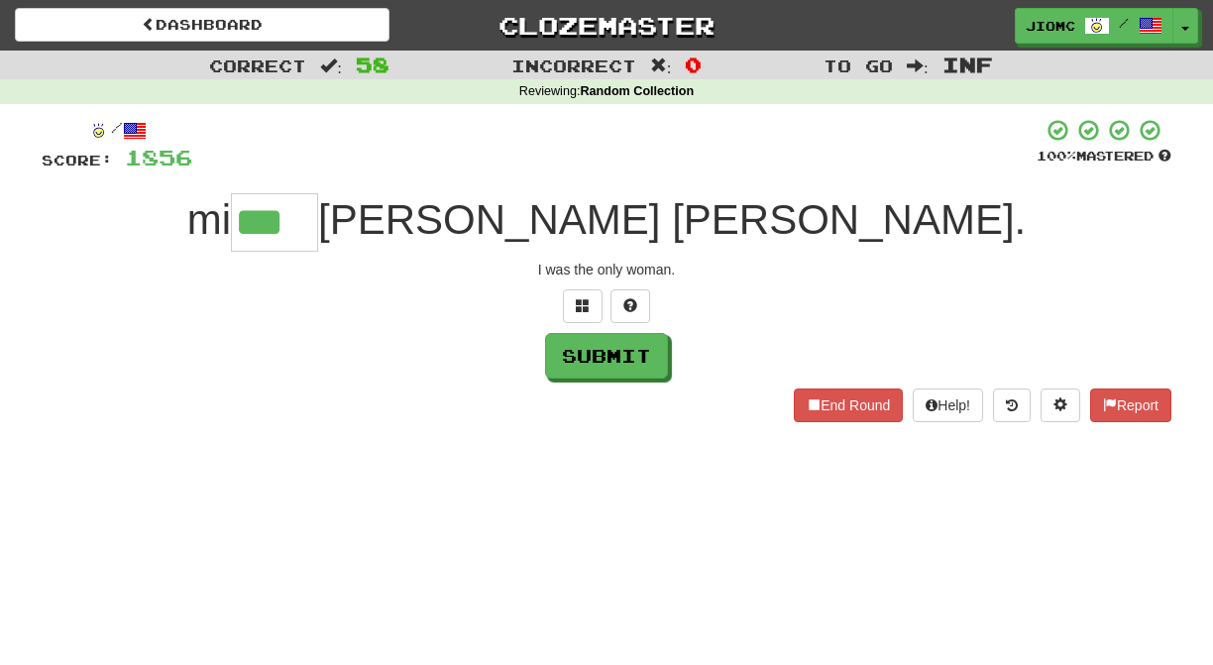
type input "***"
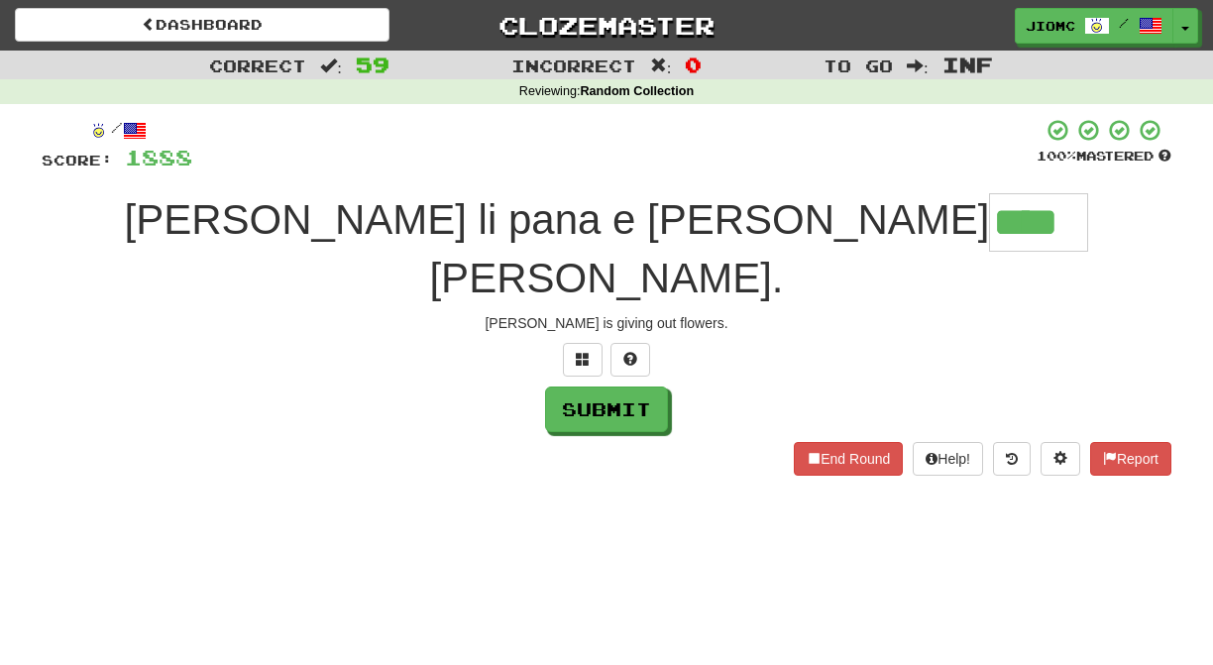
type input "****"
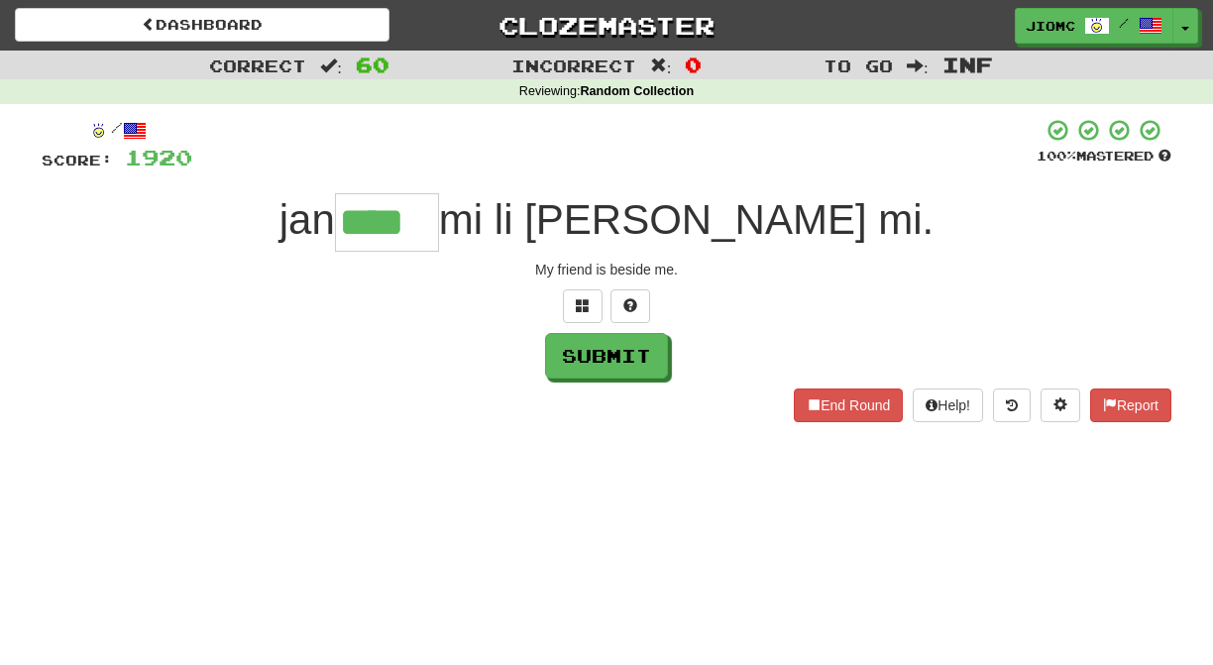
type input "****"
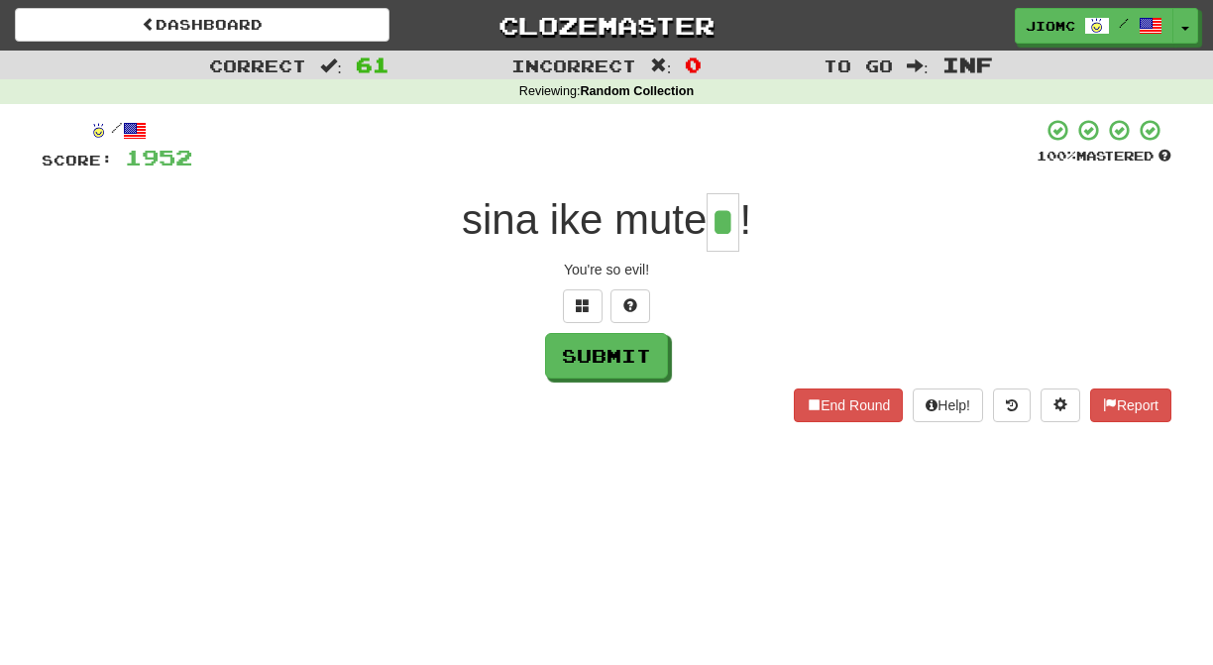
type input "*"
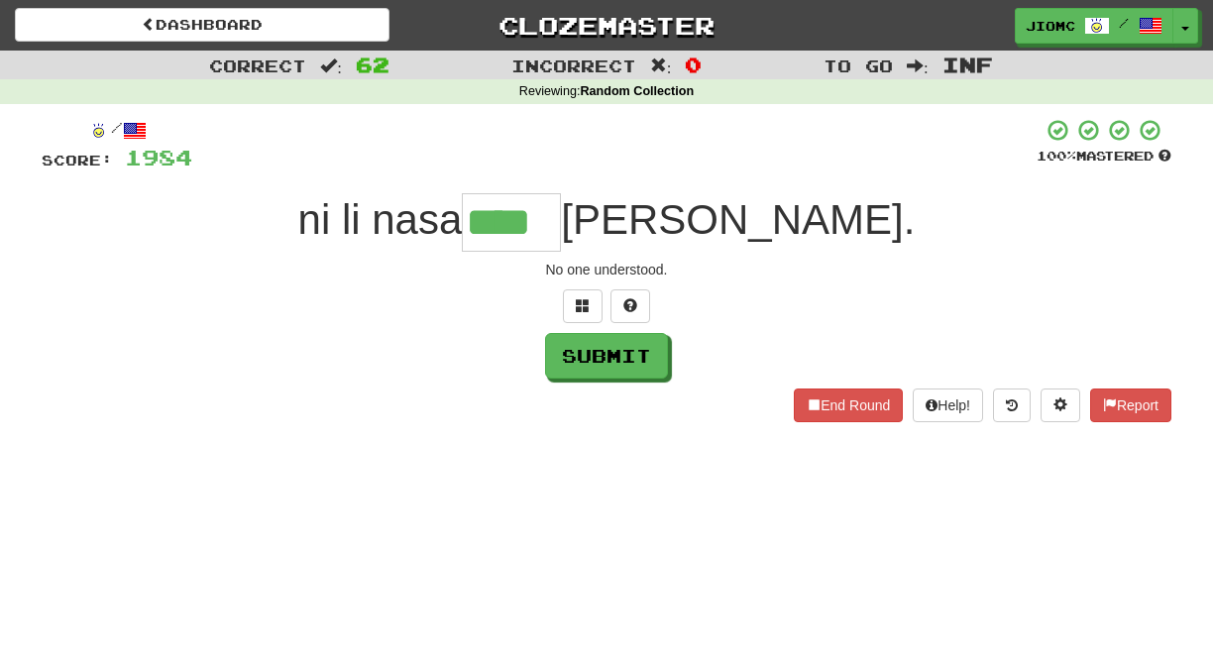
type input "****"
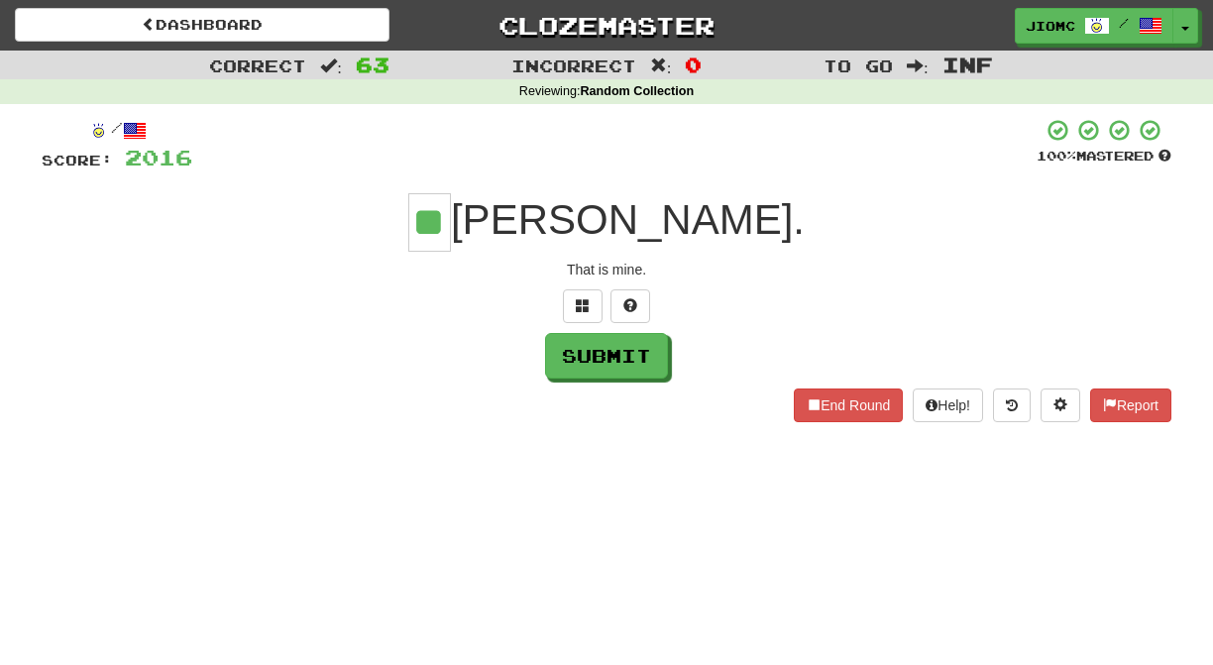
type input "**"
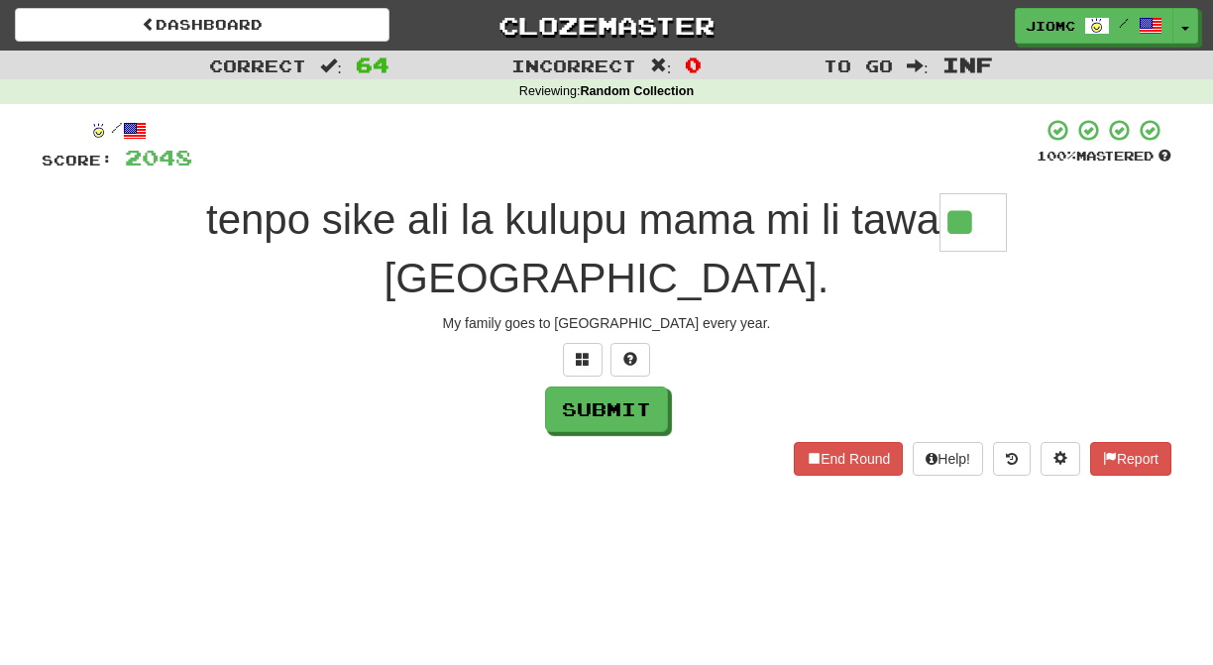
type input "**"
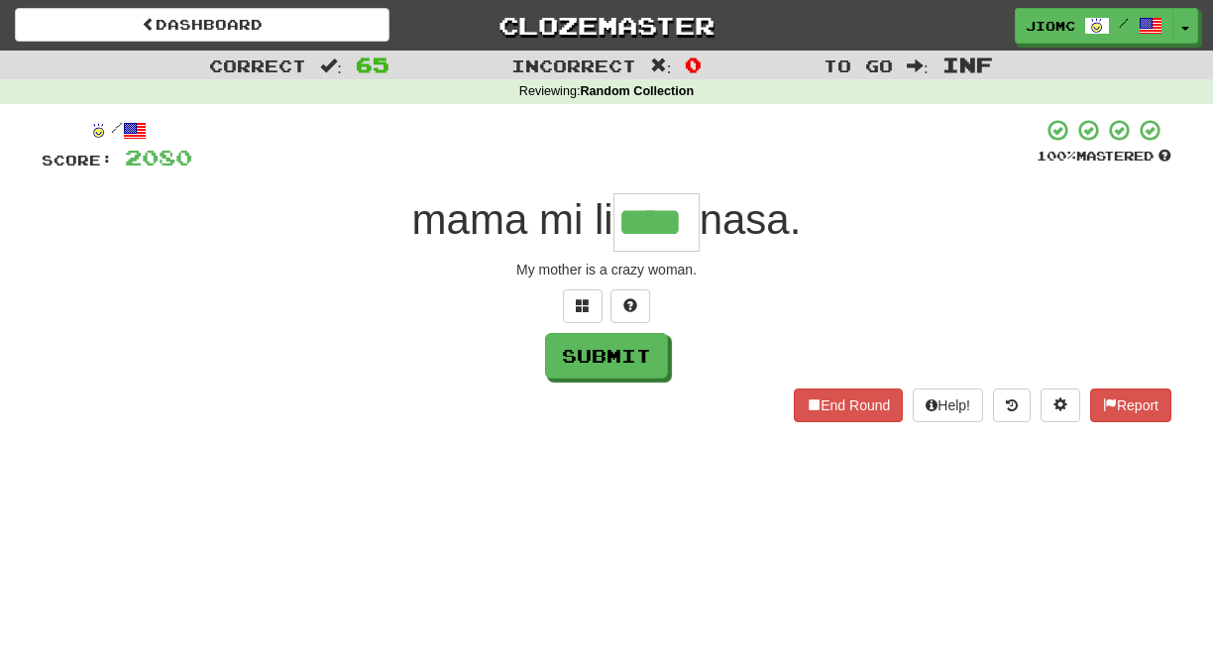
type input "****"
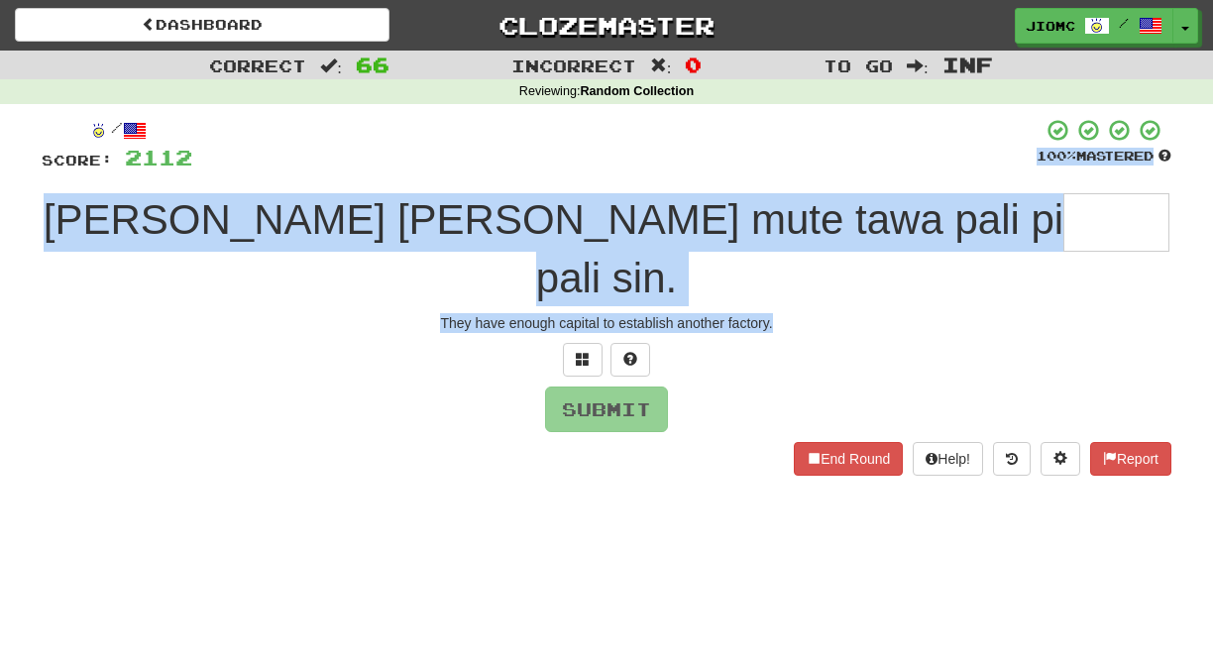
drag, startPoint x: 782, startPoint y: 275, endPoint x: 502, endPoint y: 146, distance: 308.7
click at [502, 146] on div "/ Score: 2112 100 % Mastered ona li jo e mani mute tawa pali pi pali sin. They …" at bounding box center [607, 297] width 1130 height 358
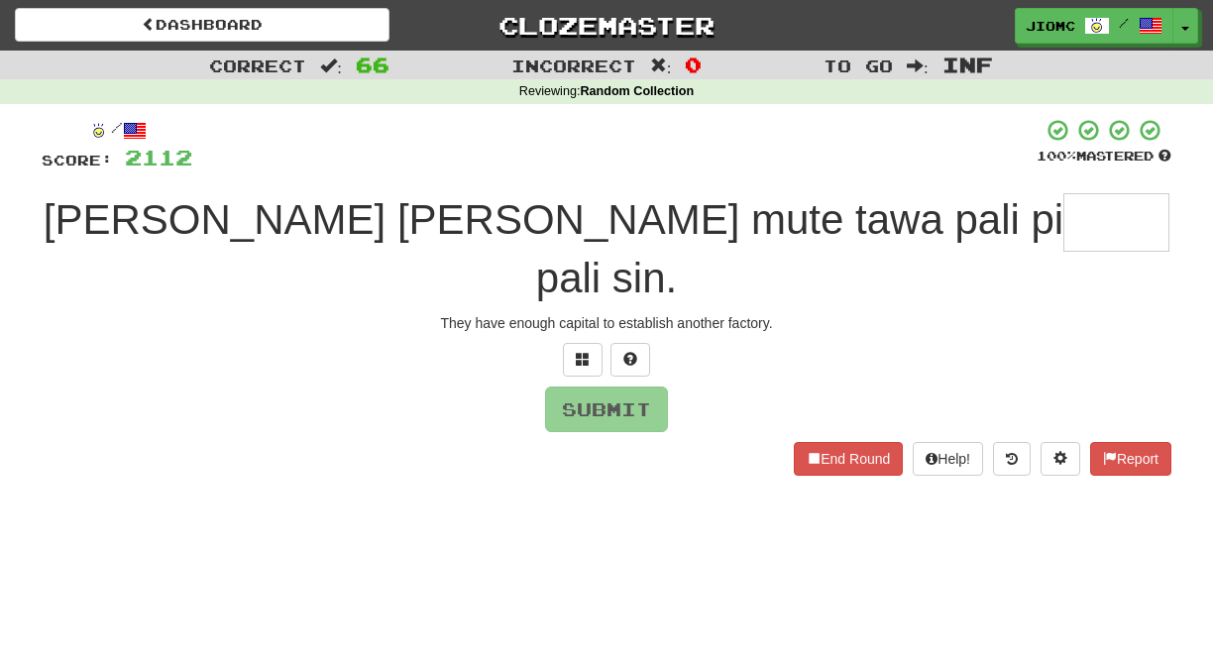
click at [503, 158] on div at bounding box center [614, 145] width 844 height 55
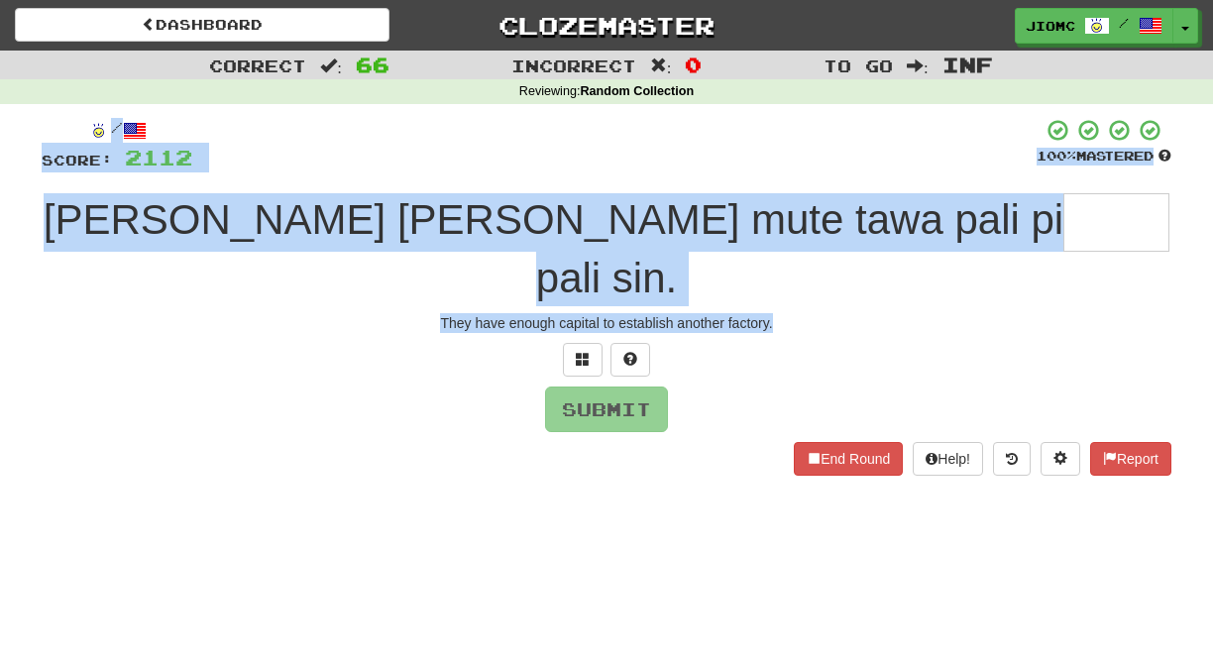
drag, startPoint x: 196, startPoint y: 108, endPoint x: 819, endPoint y: 314, distance: 655.7
click at [819, 314] on div "/ Score: 2112 100 % Mastered ona li jo e mani mute tawa pali pi pali sin. They …" at bounding box center [607, 303] width 1130 height 399
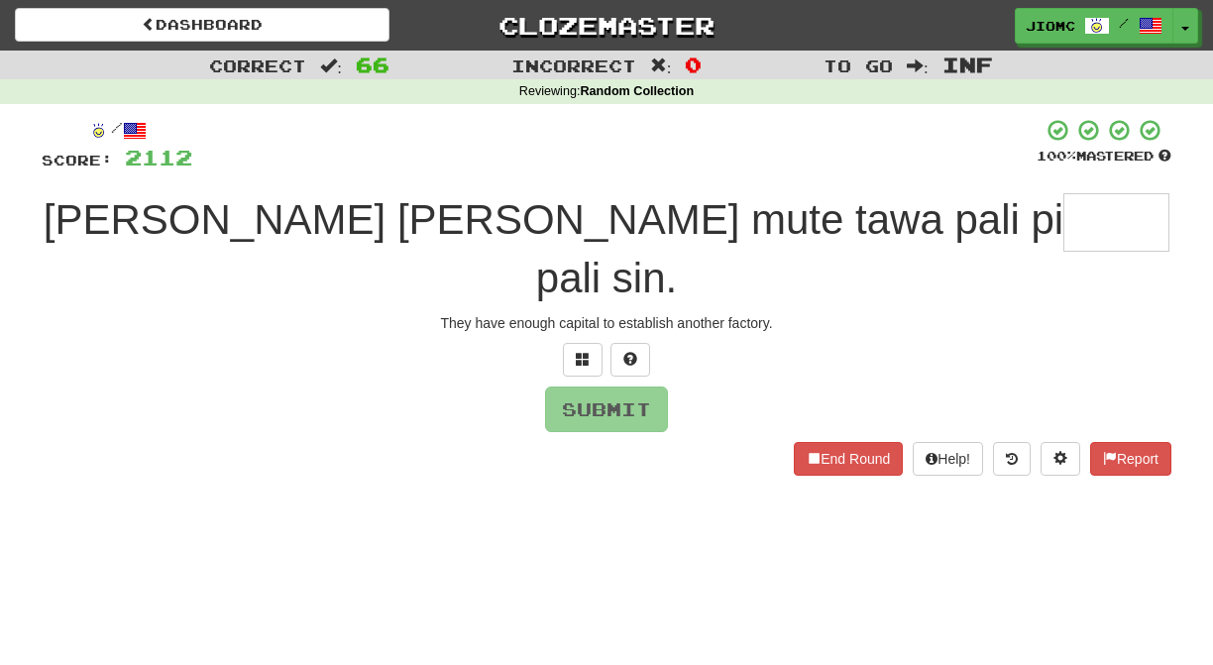
click at [747, 343] on div at bounding box center [607, 360] width 1130 height 34
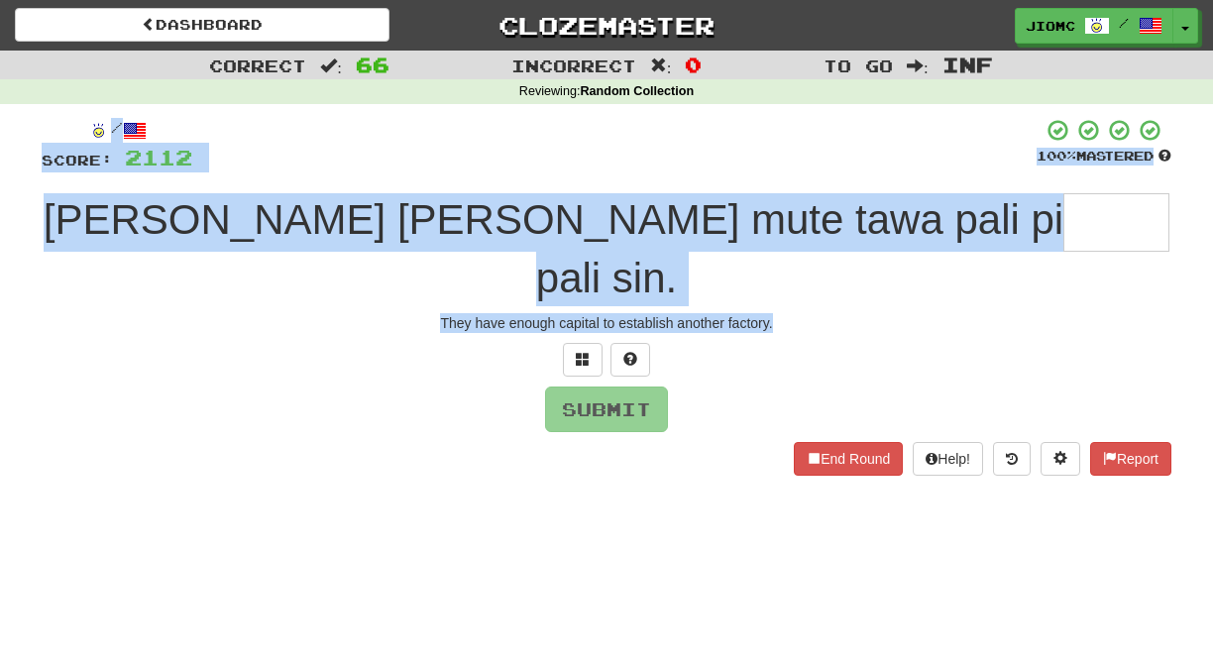
drag, startPoint x: 805, startPoint y: 286, endPoint x: 501, endPoint y: 114, distance: 349.8
click at [501, 114] on div "/ Score: 2112 100 % Mastered ona li jo e mani mute tawa pali pi pali sin. They …" at bounding box center [607, 303] width 1130 height 399
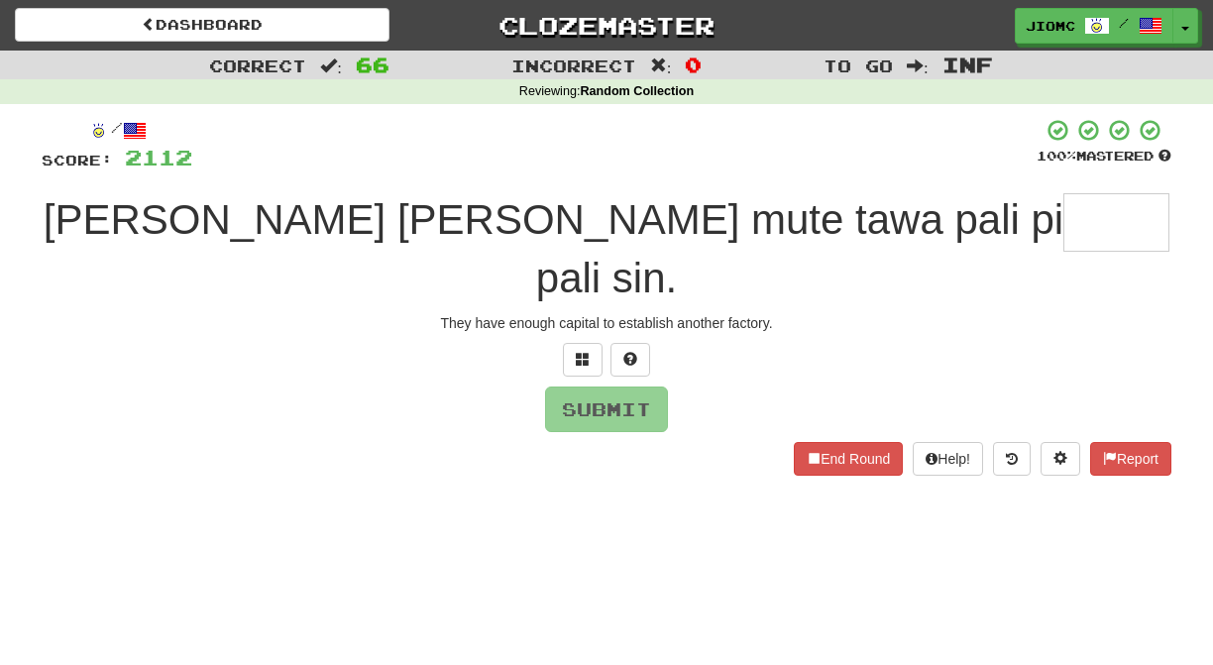
click at [501, 114] on div "/ Score: 2112 100 % Mastered ona li jo e mani mute tawa pali pi pali sin. They …" at bounding box center [607, 303] width 1130 height 399
click at [1064, 228] on input "text" at bounding box center [1117, 222] width 106 height 58
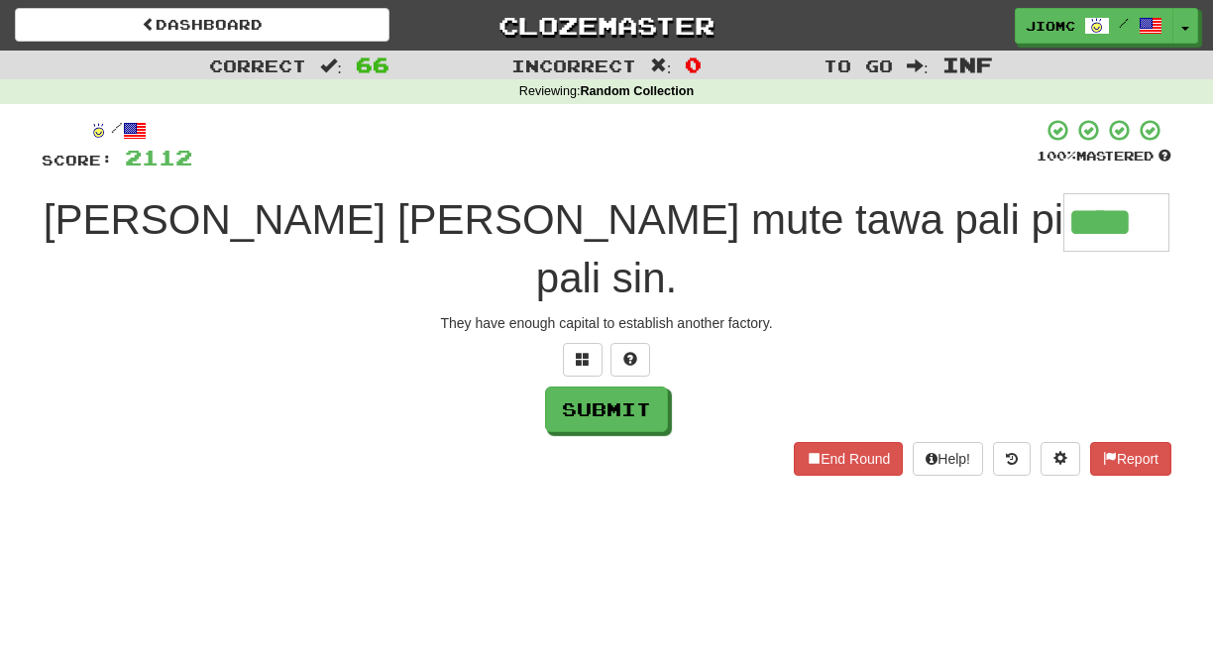
type input "****"
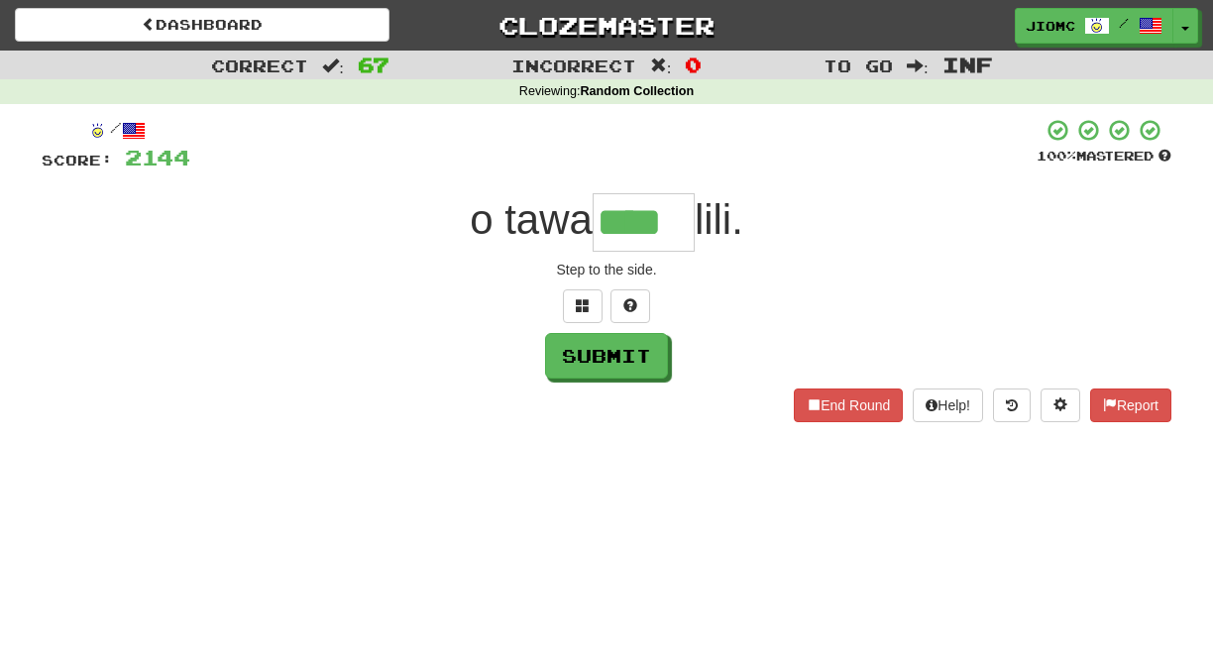
type input "****"
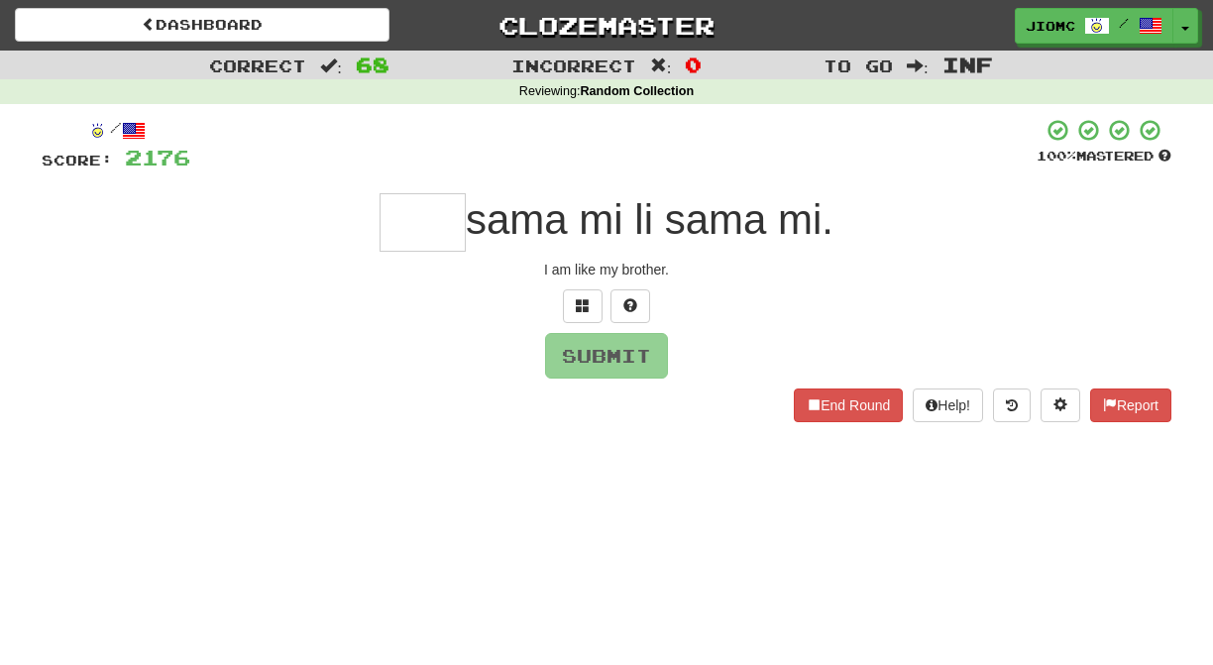
type input "*"
type input "****"
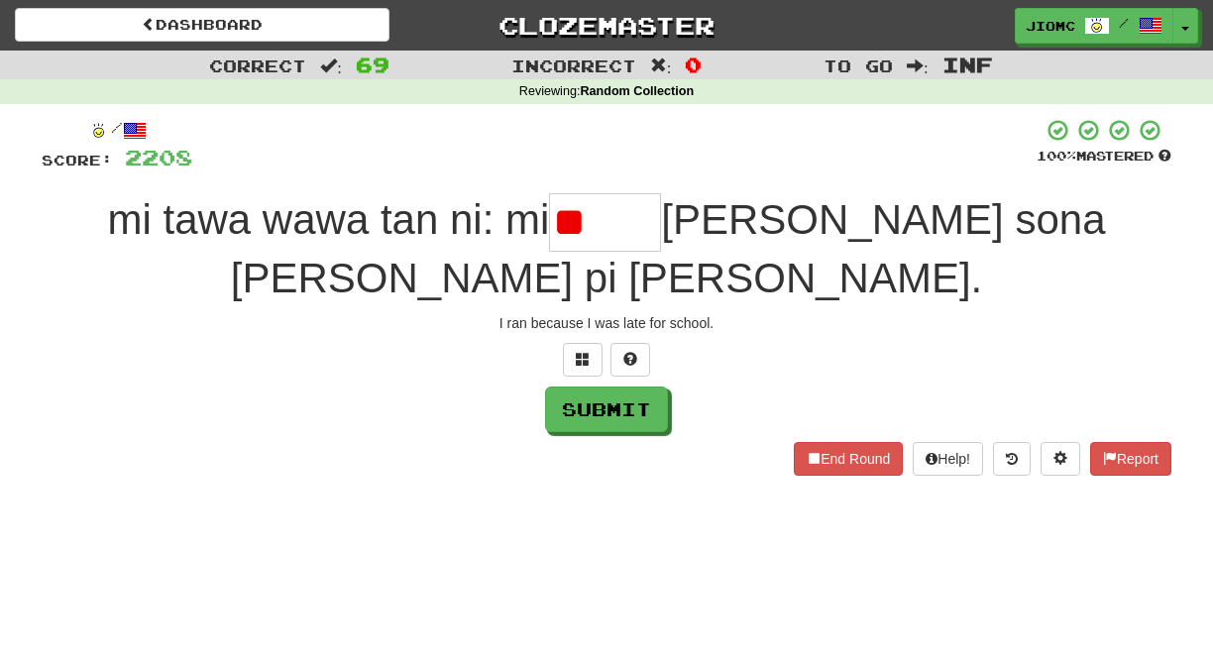
type input "*"
type input "****"
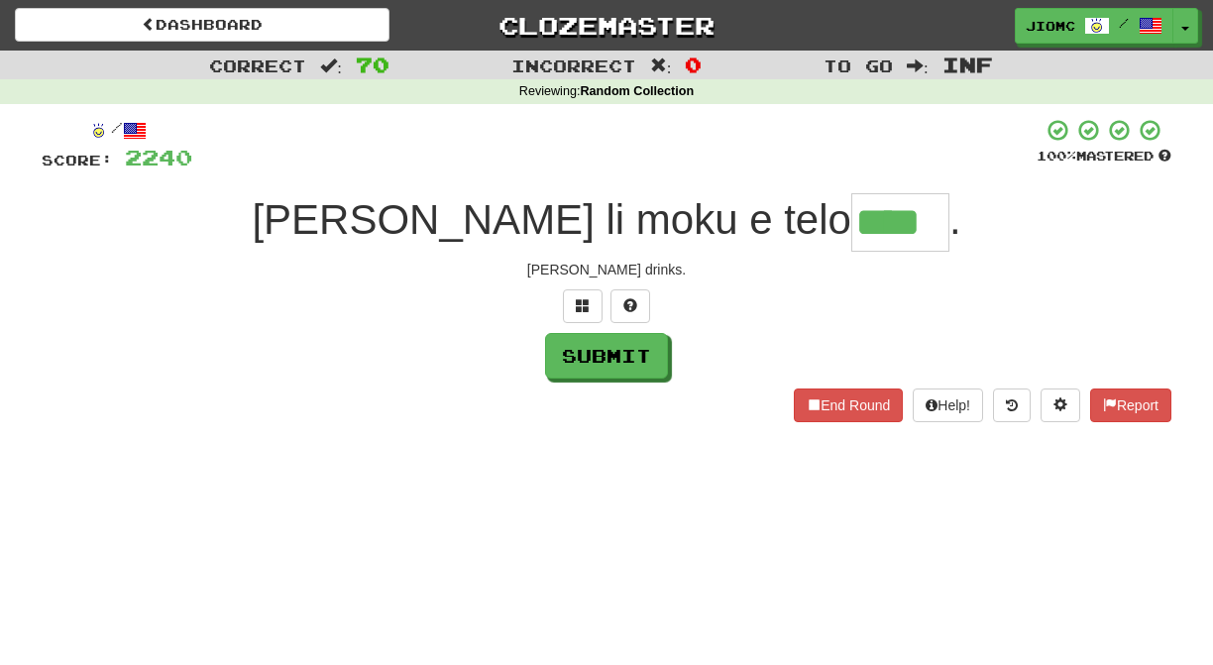
type input "****"
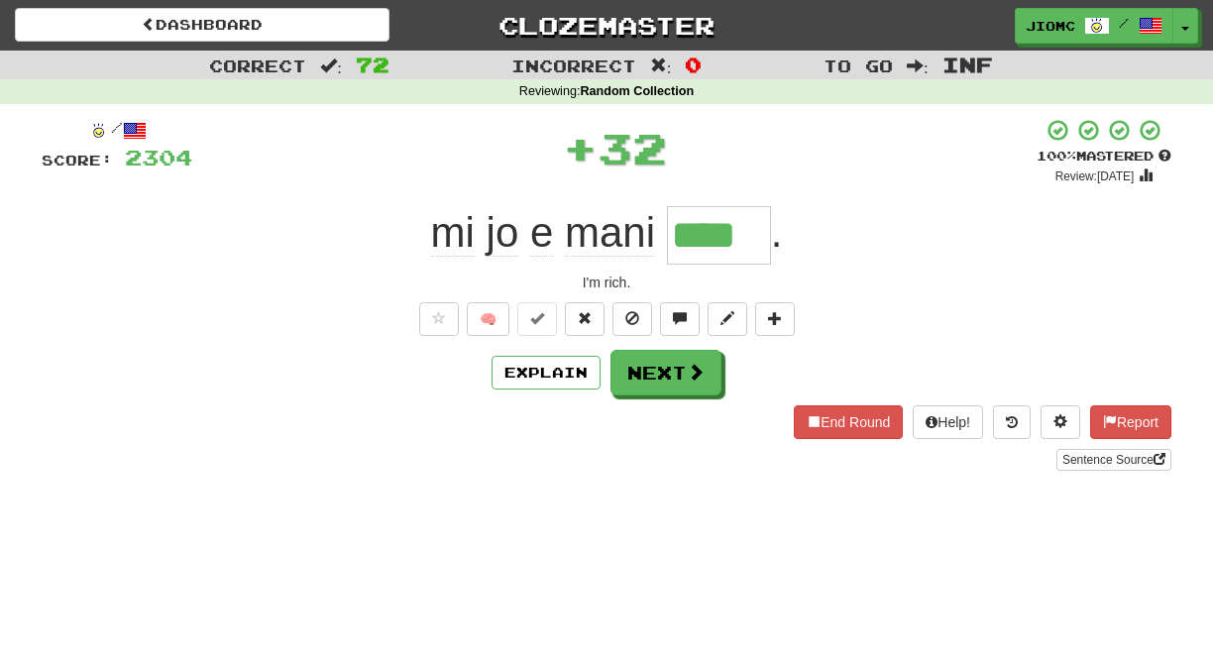
type input "****"
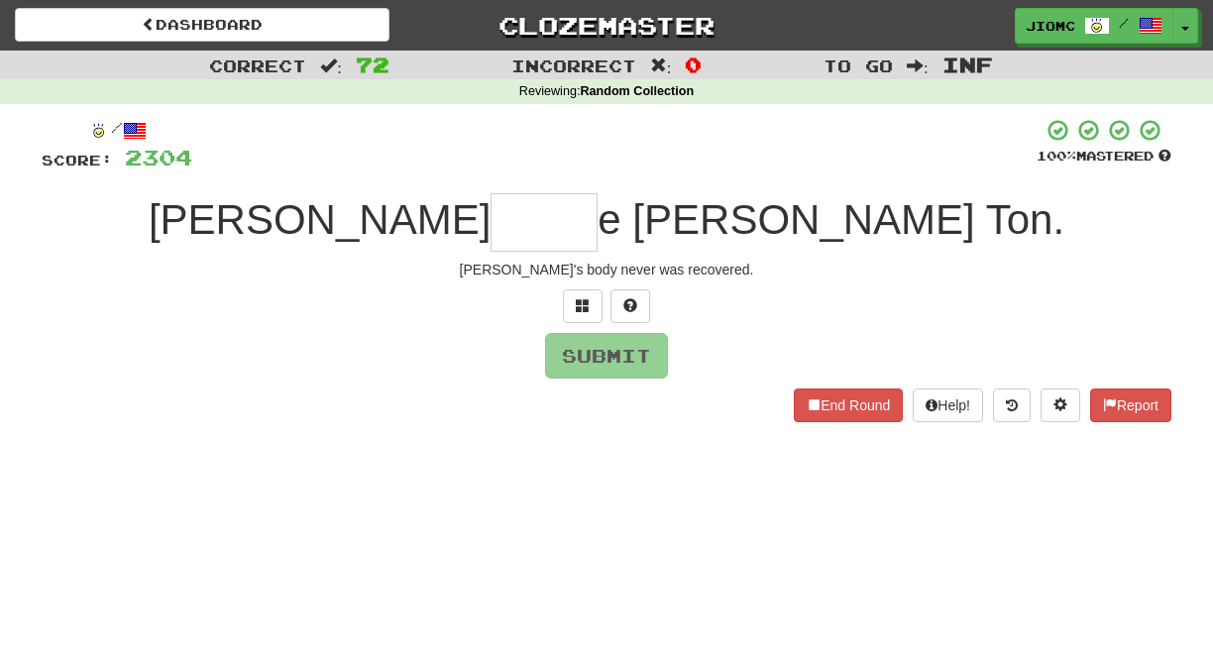
type input "*"
type input "*****"
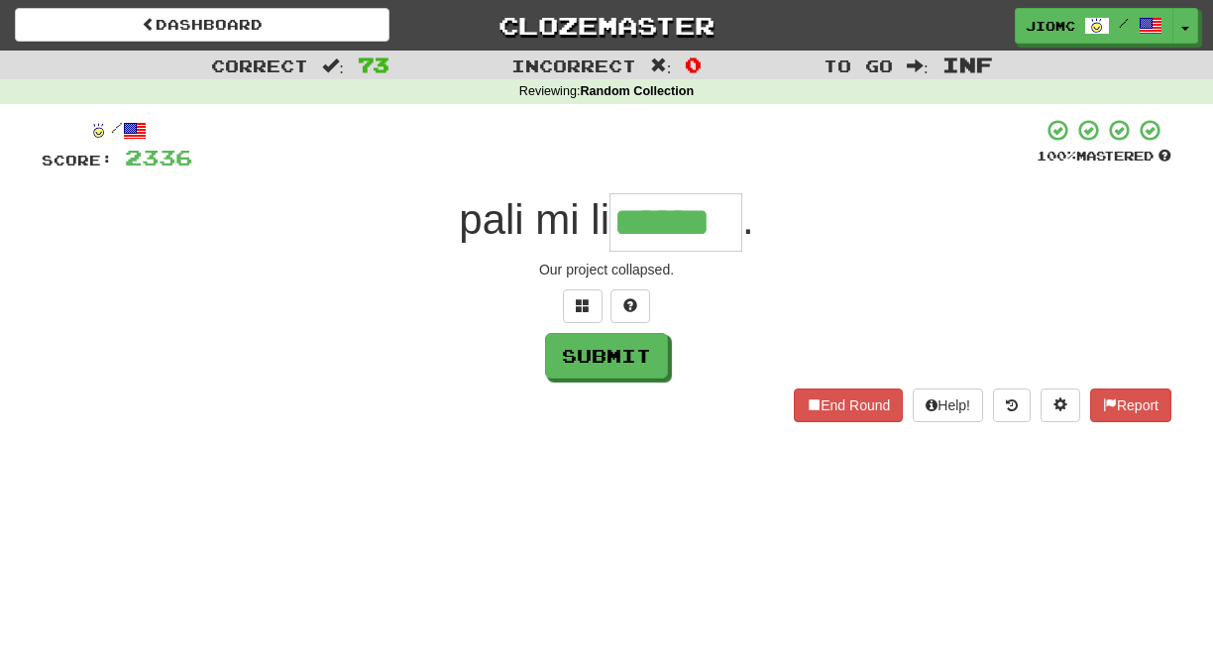
type input "******"
type input "**"
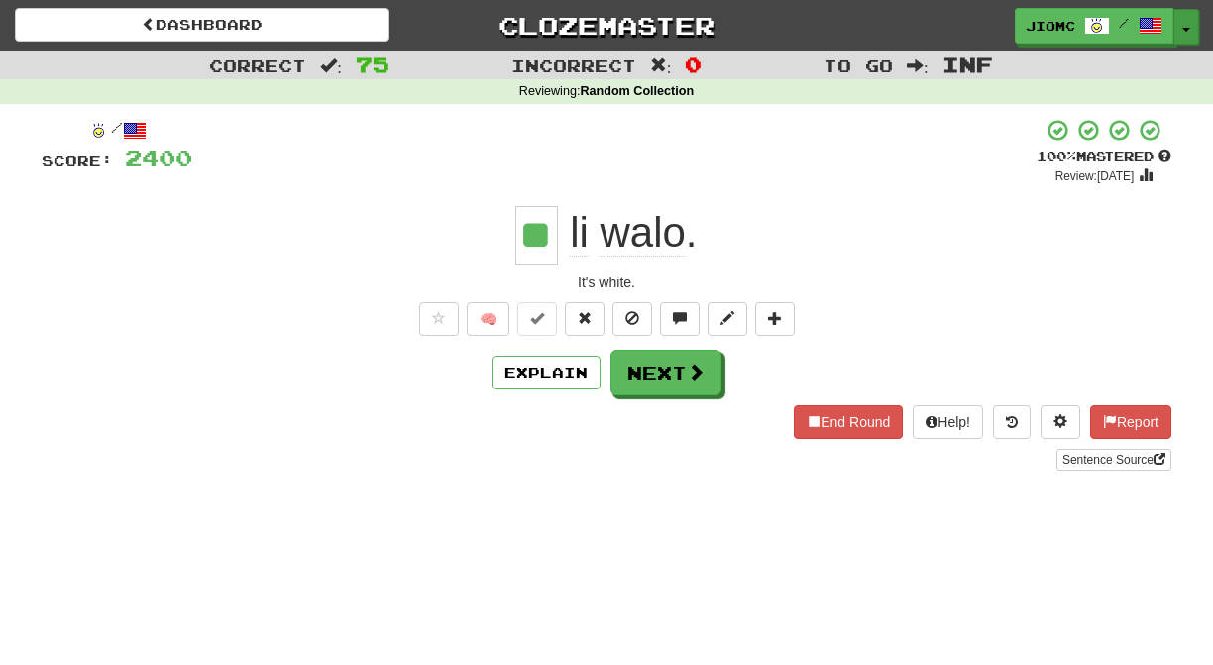
click at [1183, 26] on button "Toggle Dropdown" at bounding box center [1187, 27] width 26 height 36
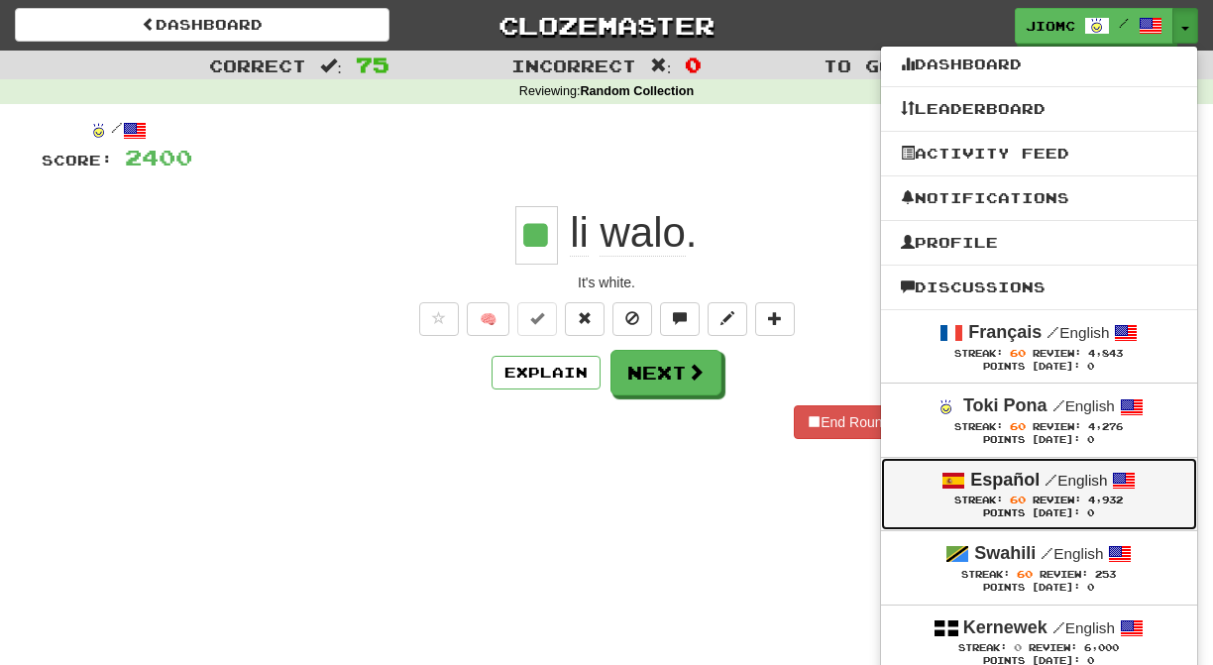
click at [1030, 490] on strong "Español" at bounding box center [1004, 480] width 69 height 20
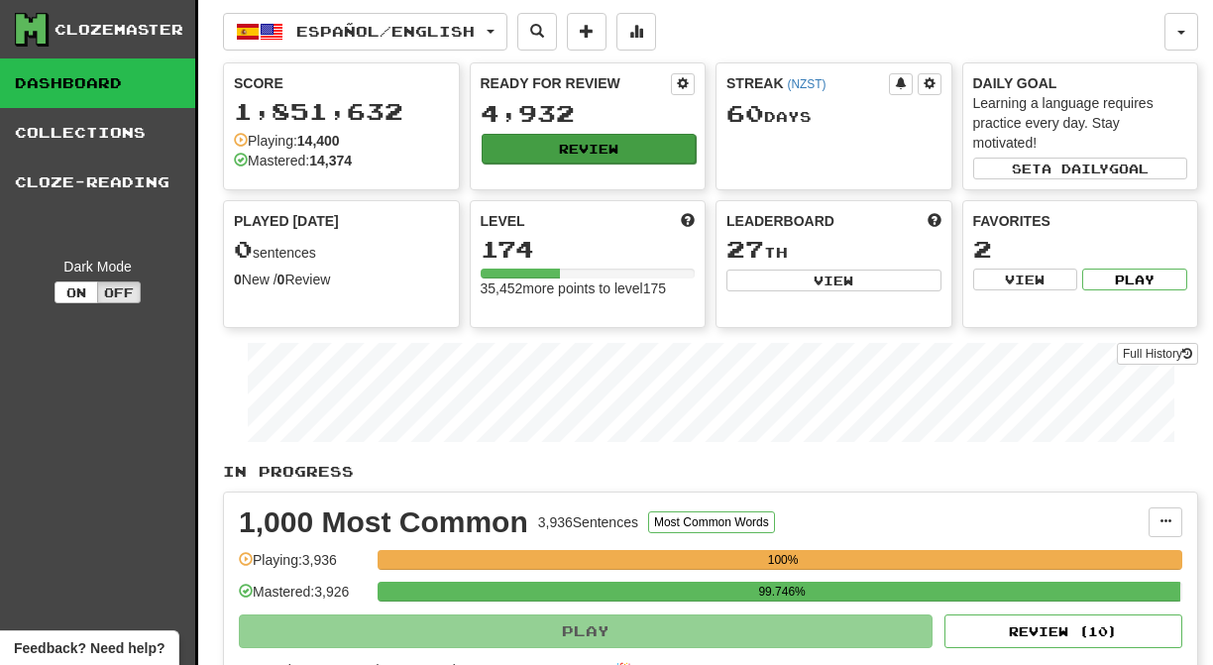
click at [563, 153] on button "Review" at bounding box center [589, 149] width 215 height 30
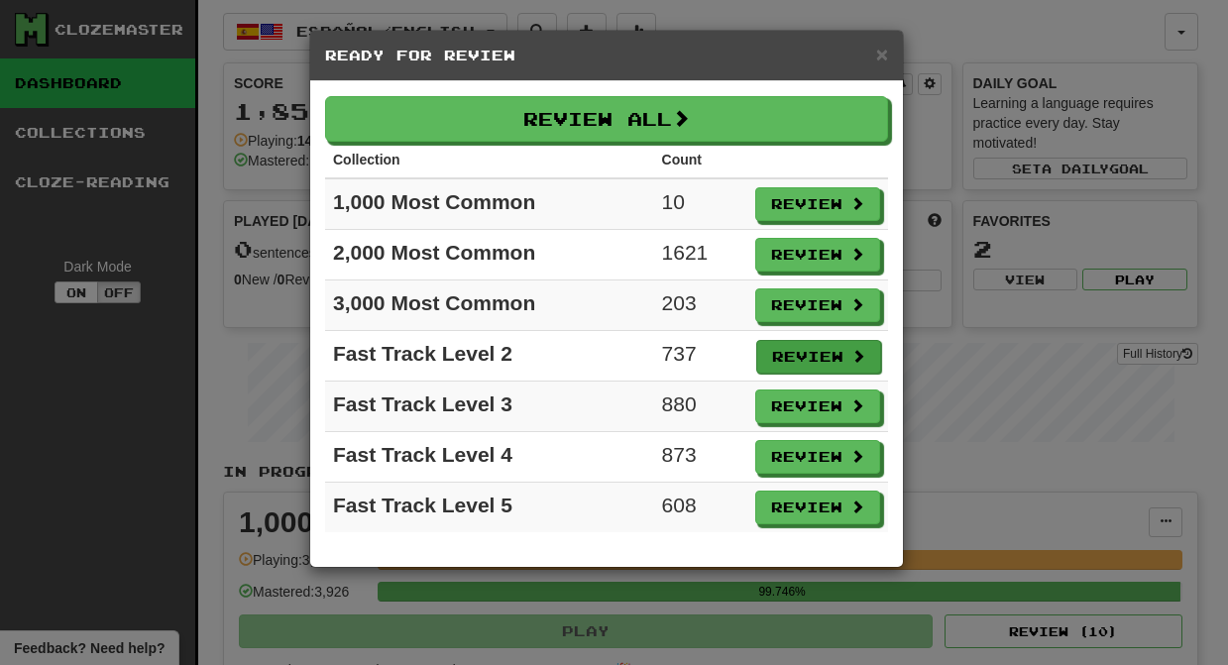
click at [779, 353] on button "Review" at bounding box center [818, 357] width 125 height 34
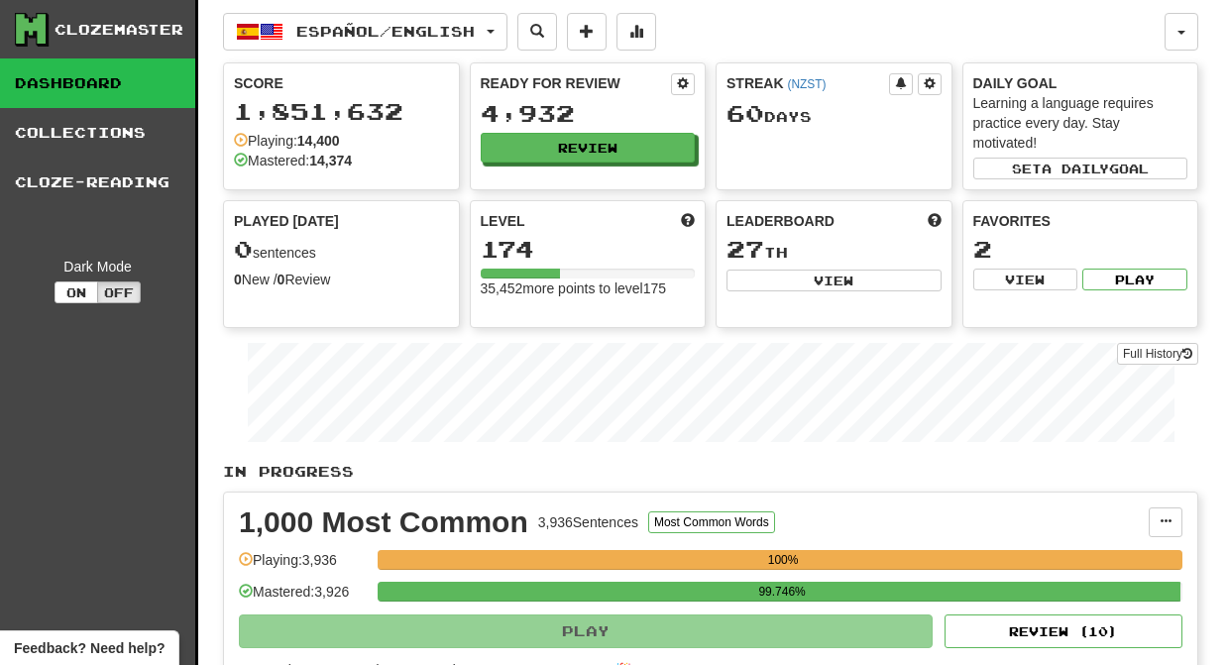
select select "********"
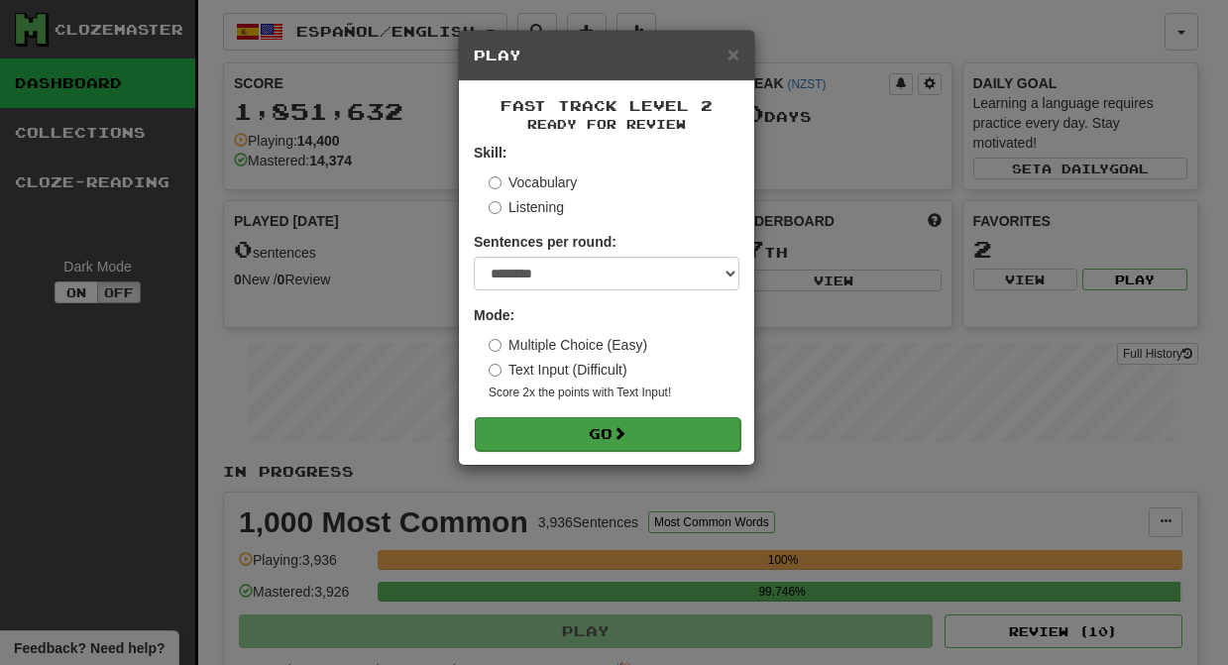
click at [610, 429] on button "Go" at bounding box center [608, 434] width 266 height 34
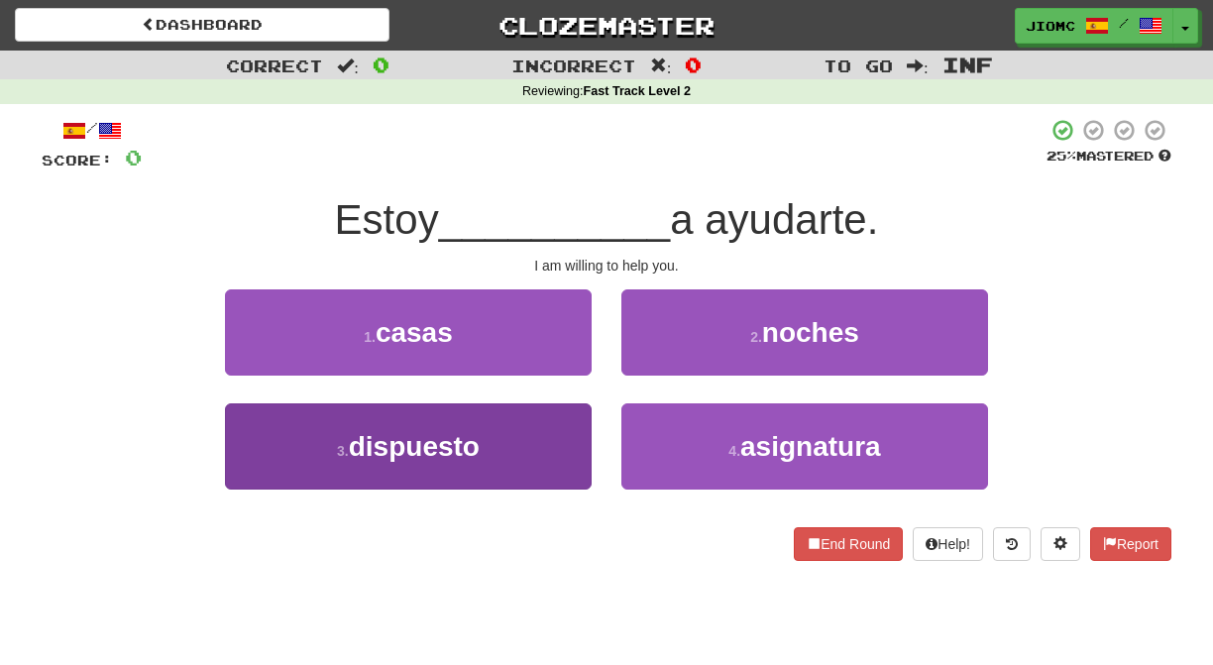
click at [544, 447] on button "3 . dispuesto" at bounding box center [408, 446] width 367 height 86
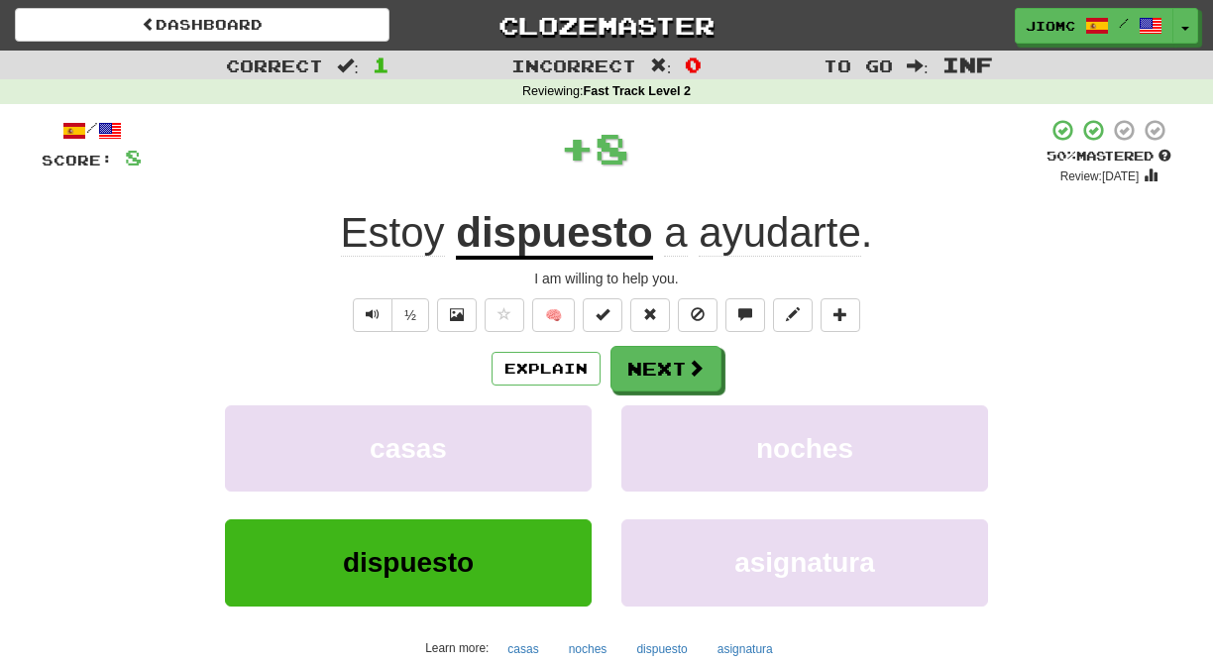
click at [544, 447] on button "casas" at bounding box center [408, 448] width 367 height 86
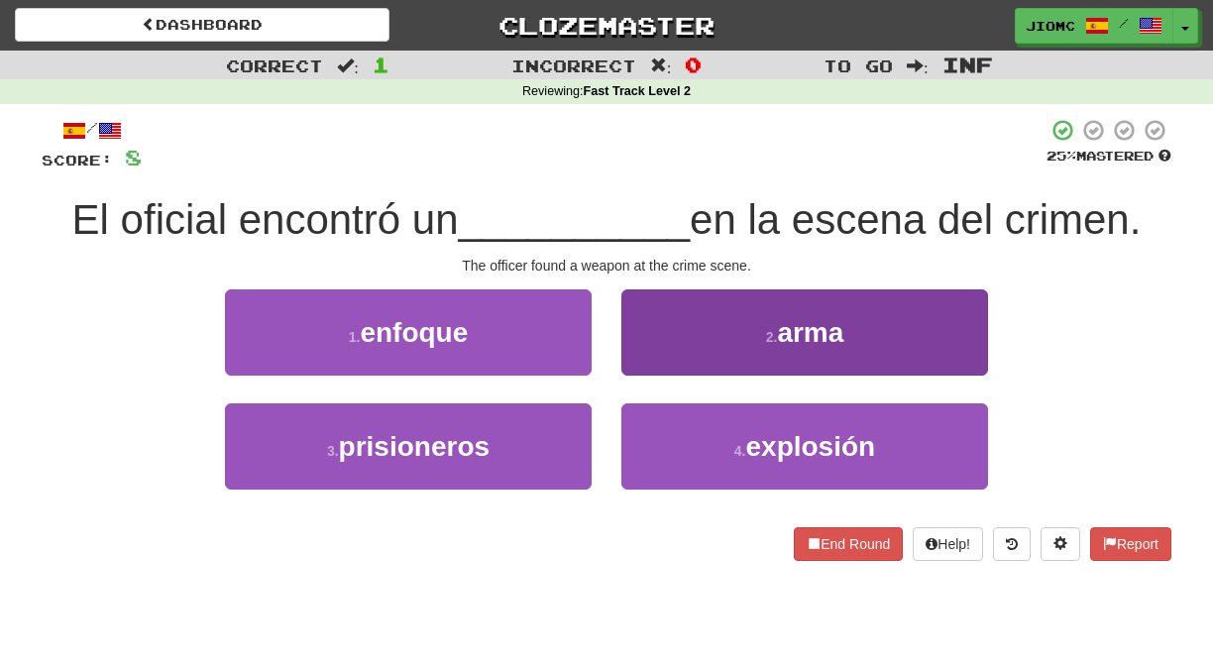
click at [658, 339] on button "2 . arma" at bounding box center [804, 332] width 367 height 86
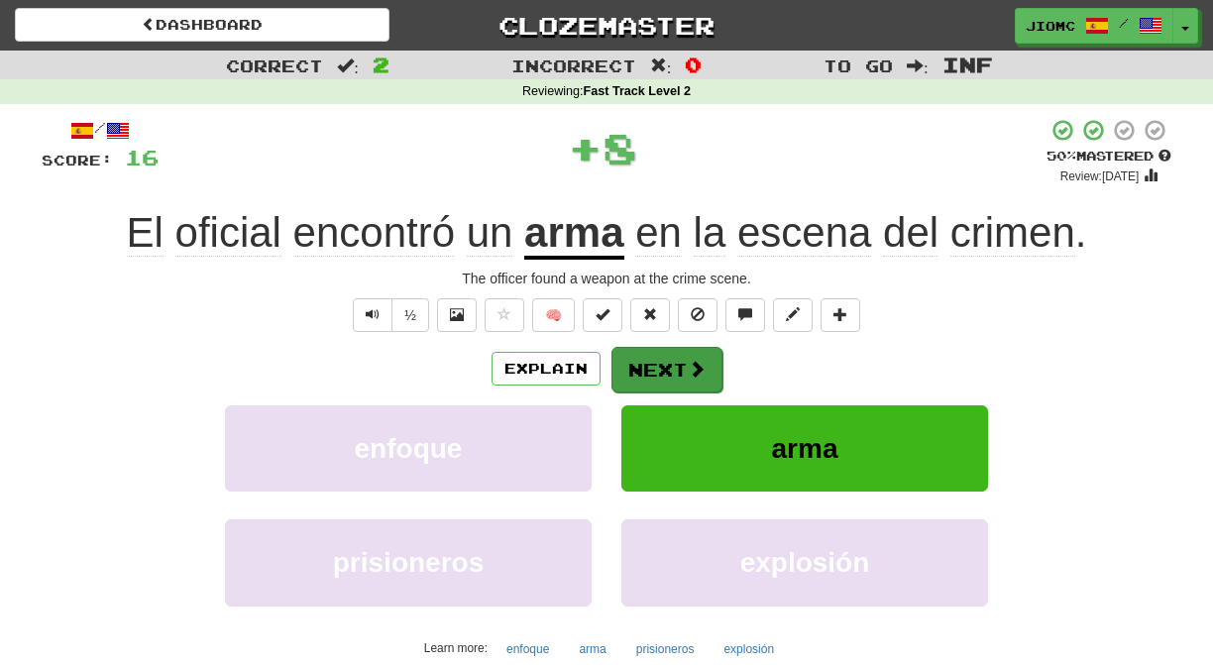
click at [667, 356] on button "Next" at bounding box center [667, 370] width 111 height 46
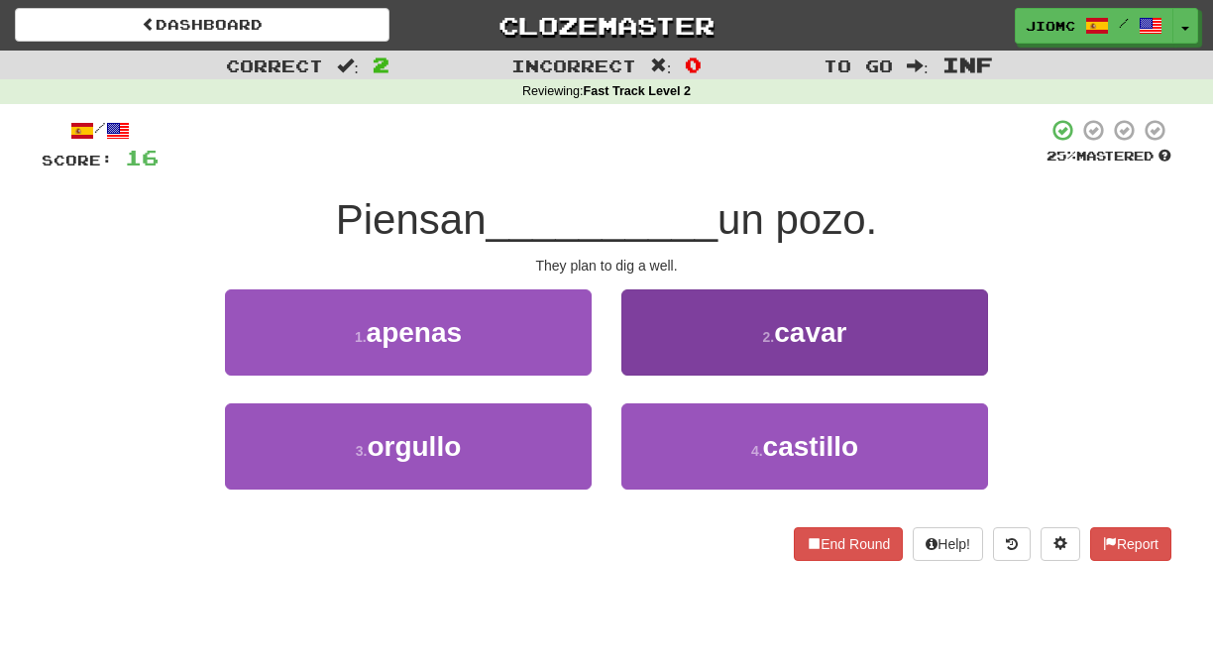
click at [663, 357] on button "2 . cavar" at bounding box center [804, 332] width 367 height 86
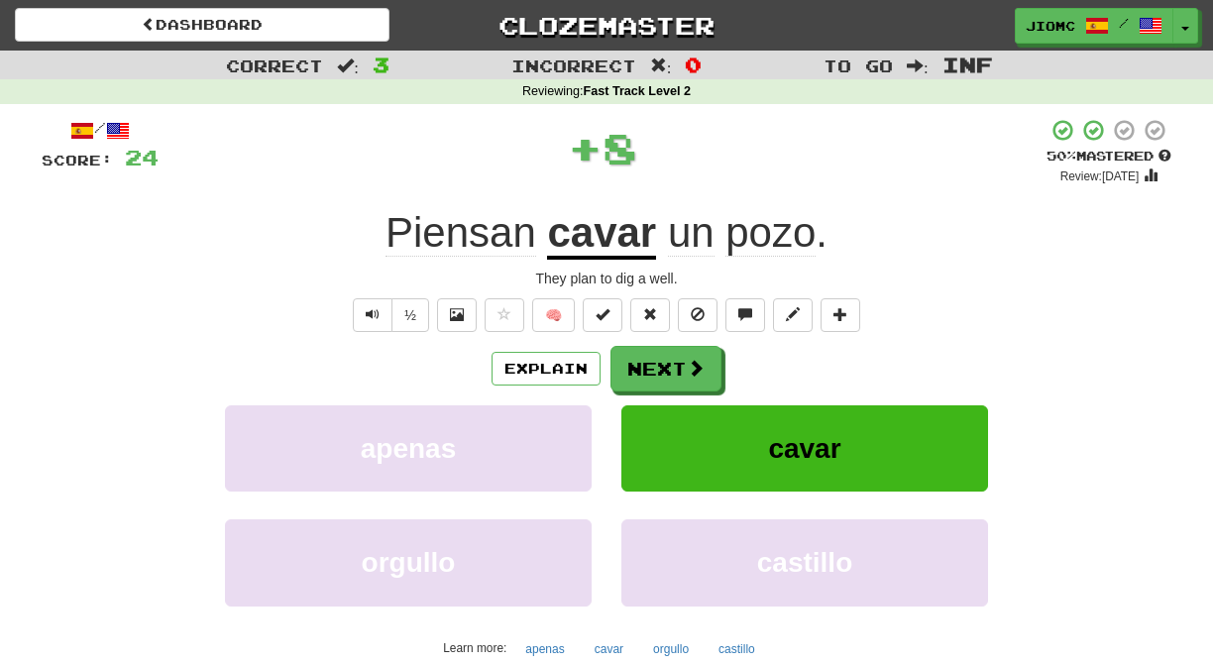
click at [663, 358] on button "Next" at bounding box center [666, 369] width 111 height 46
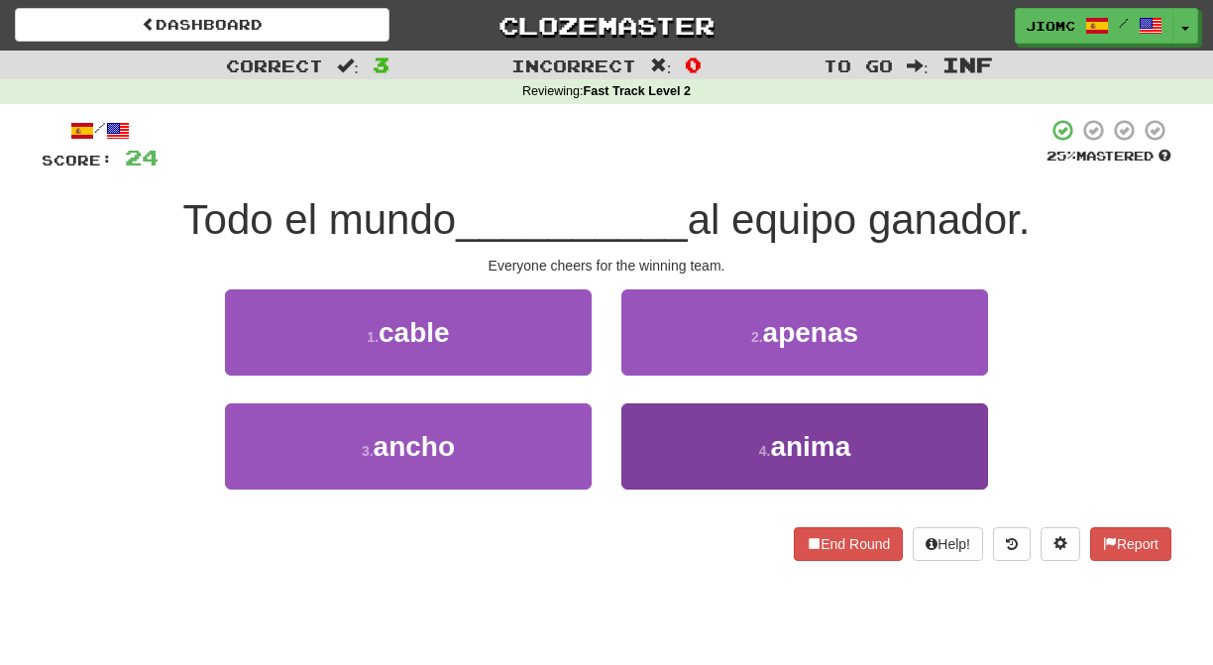
click at [666, 440] on button "4 . anima" at bounding box center [804, 446] width 367 height 86
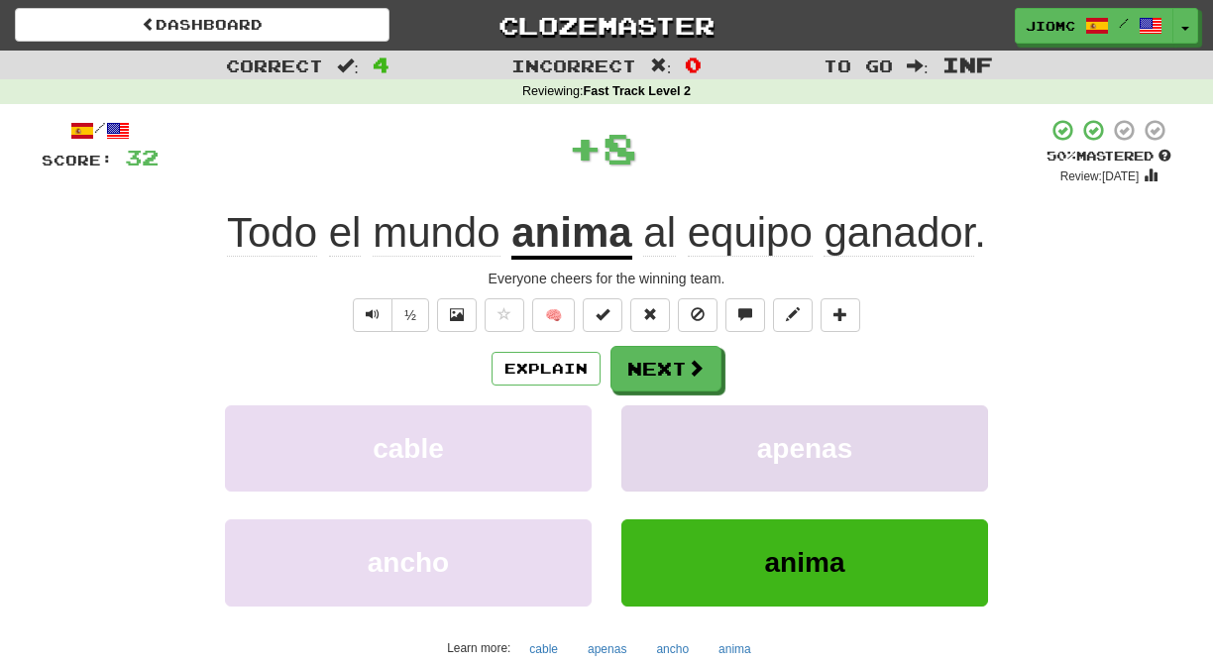
click at [666, 436] on button "apenas" at bounding box center [804, 448] width 367 height 86
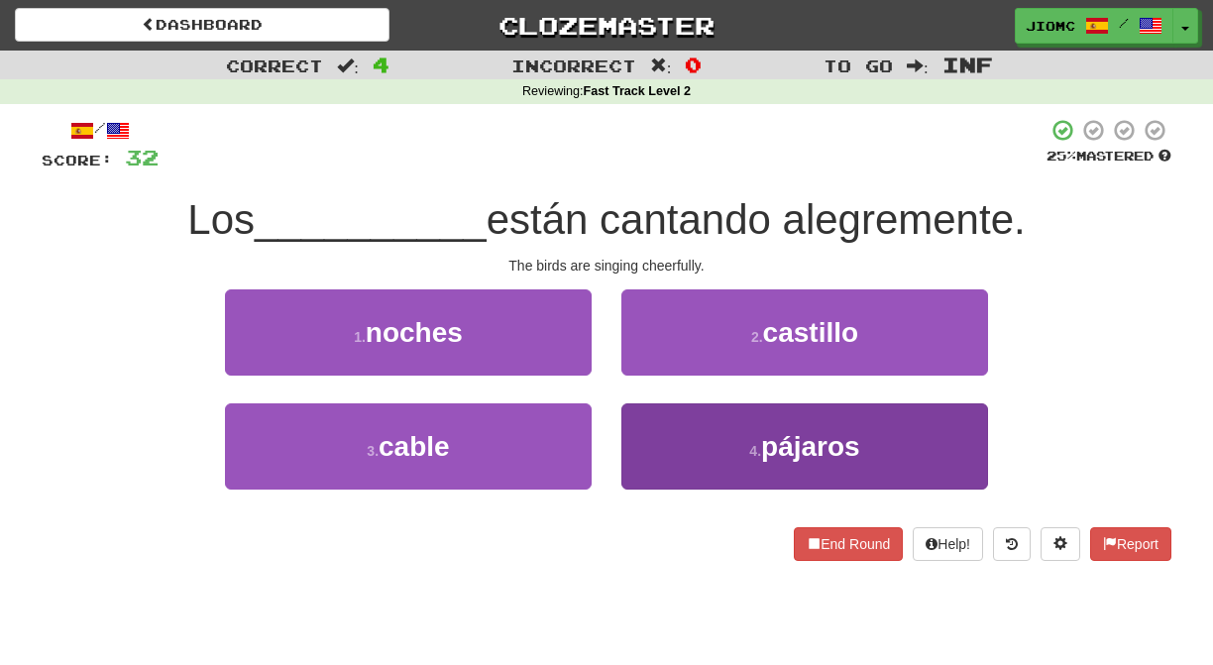
click at [662, 435] on button "4 . pájaros" at bounding box center [804, 446] width 367 height 86
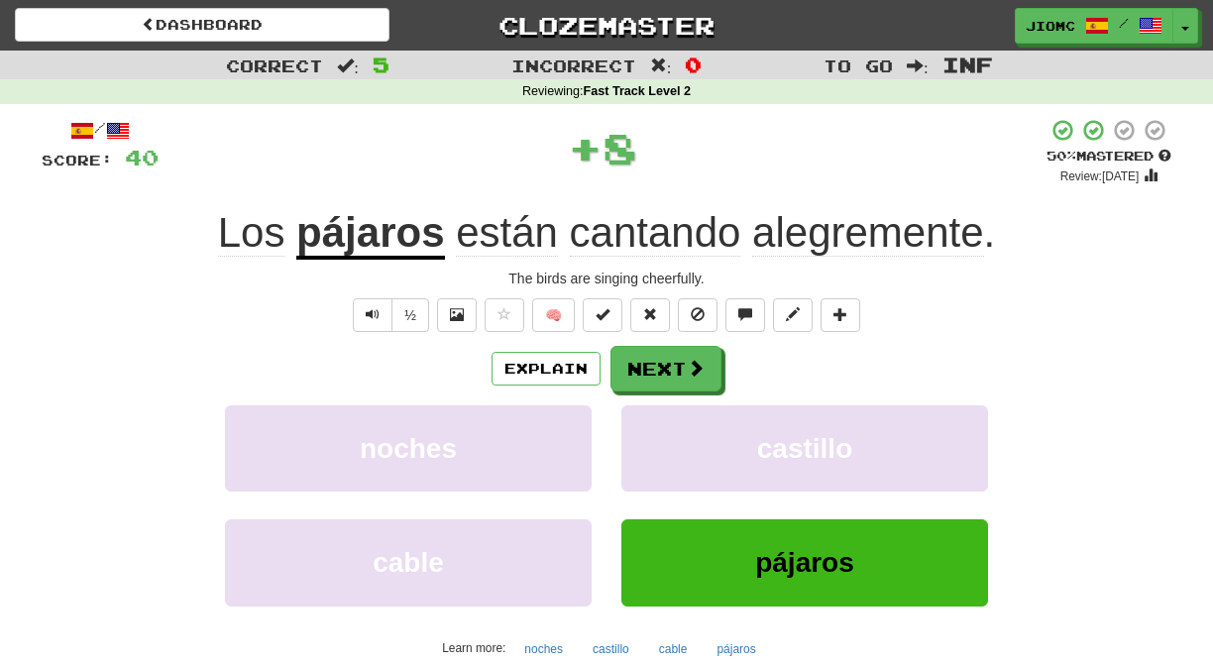
click at [662, 435] on button "castillo" at bounding box center [804, 448] width 367 height 86
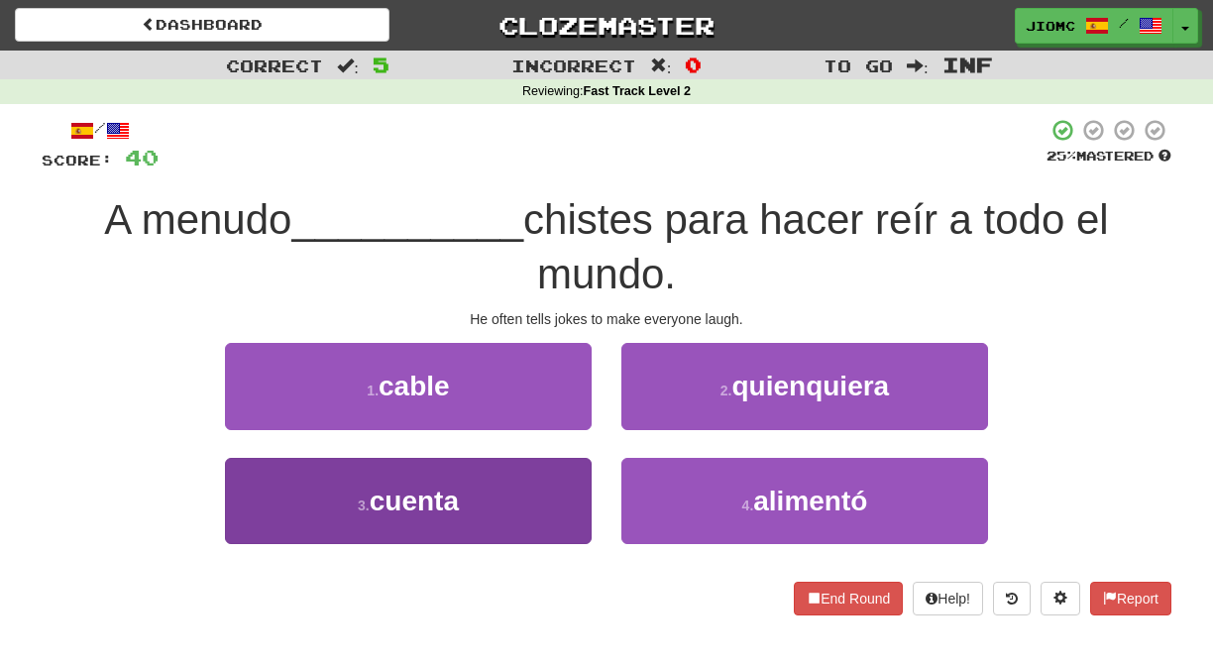
click at [529, 480] on button "3 . cuenta" at bounding box center [408, 501] width 367 height 86
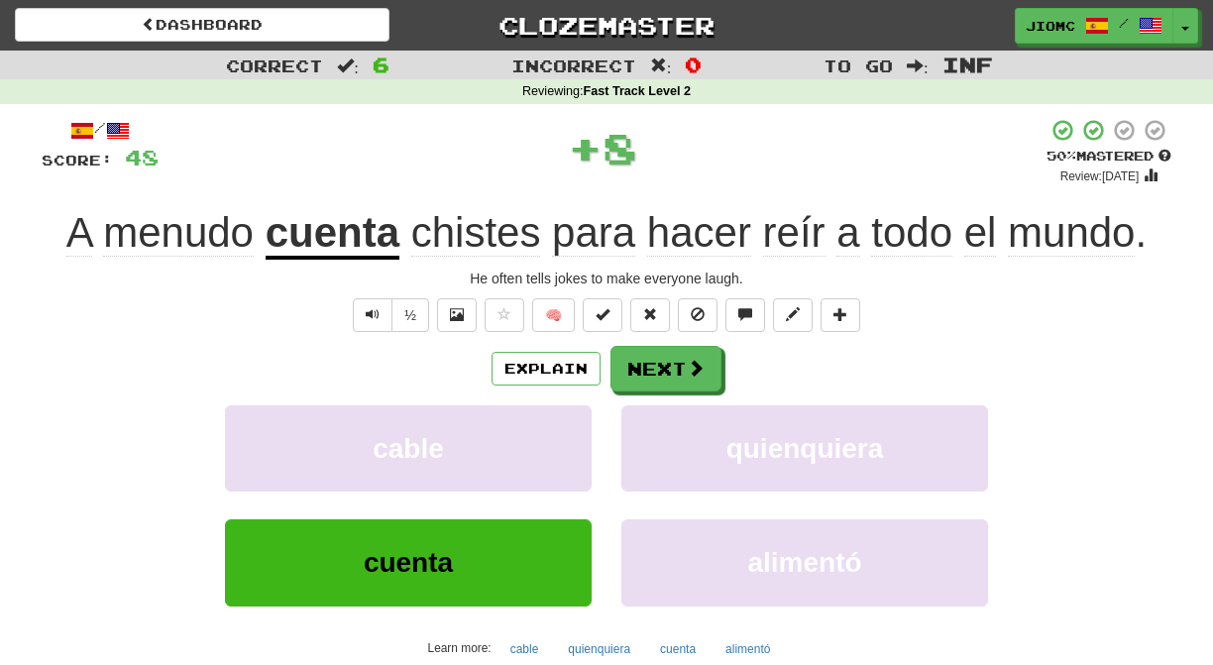
click at [529, 480] on button "cable" at bounding box center [408, 448] width 367 height 86
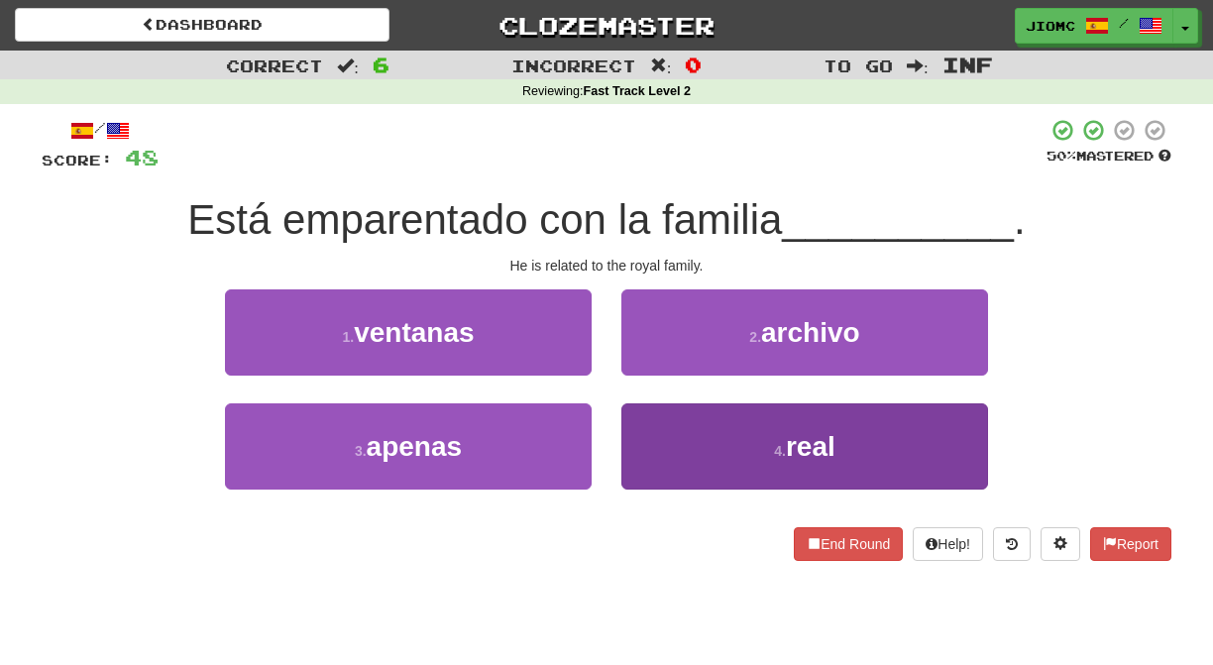
click at [642, 441] on button "4 . real" at bounding box center [804, 446] width 367 height 86
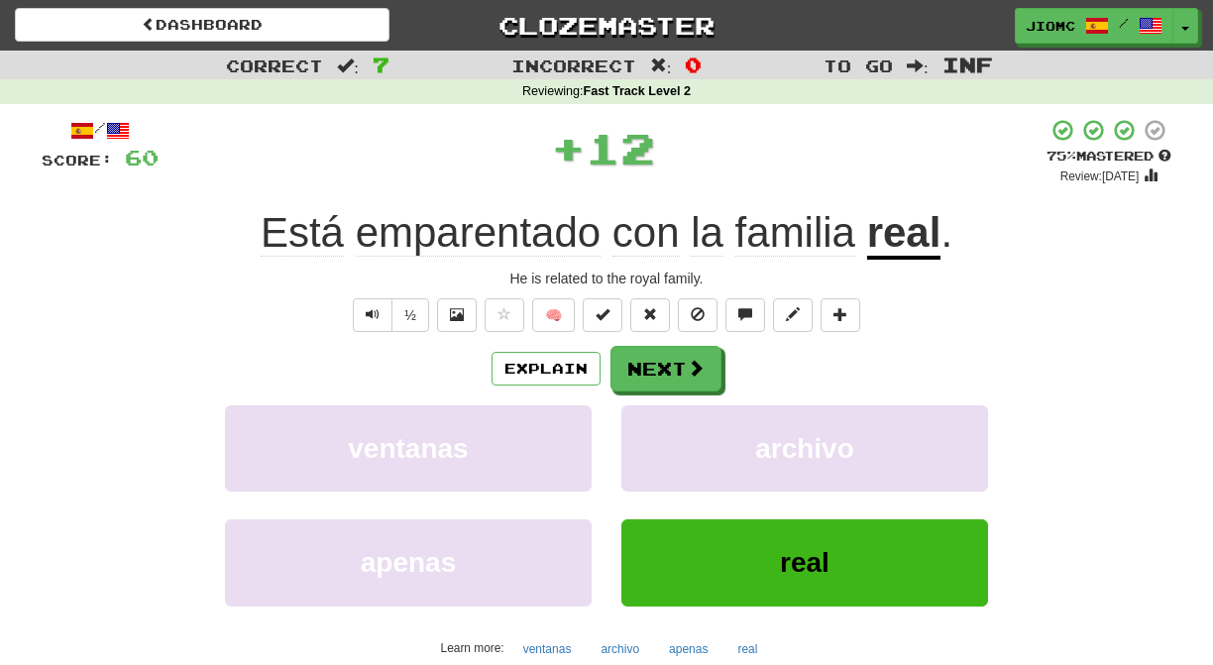
click at [642, 441] on button "archivo" at bounding box center [804, 448] width 367 height 86
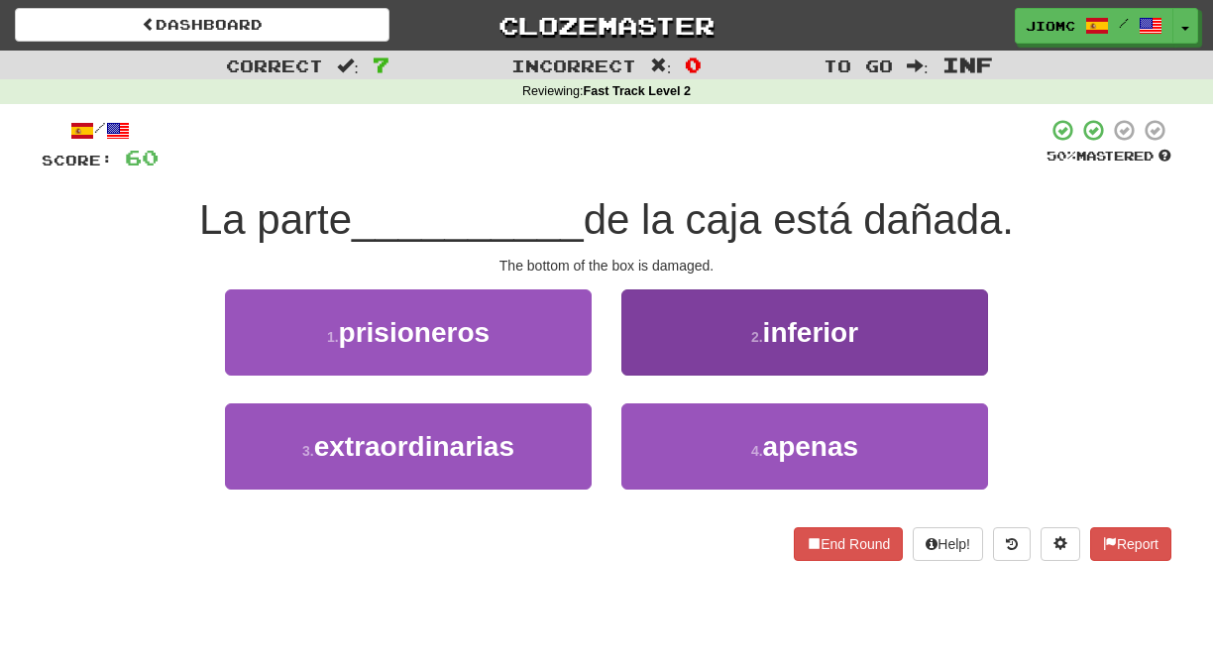
click at [658, 347] on button "2 . inferior" at bounding box center [804, 332] width 367 height 86
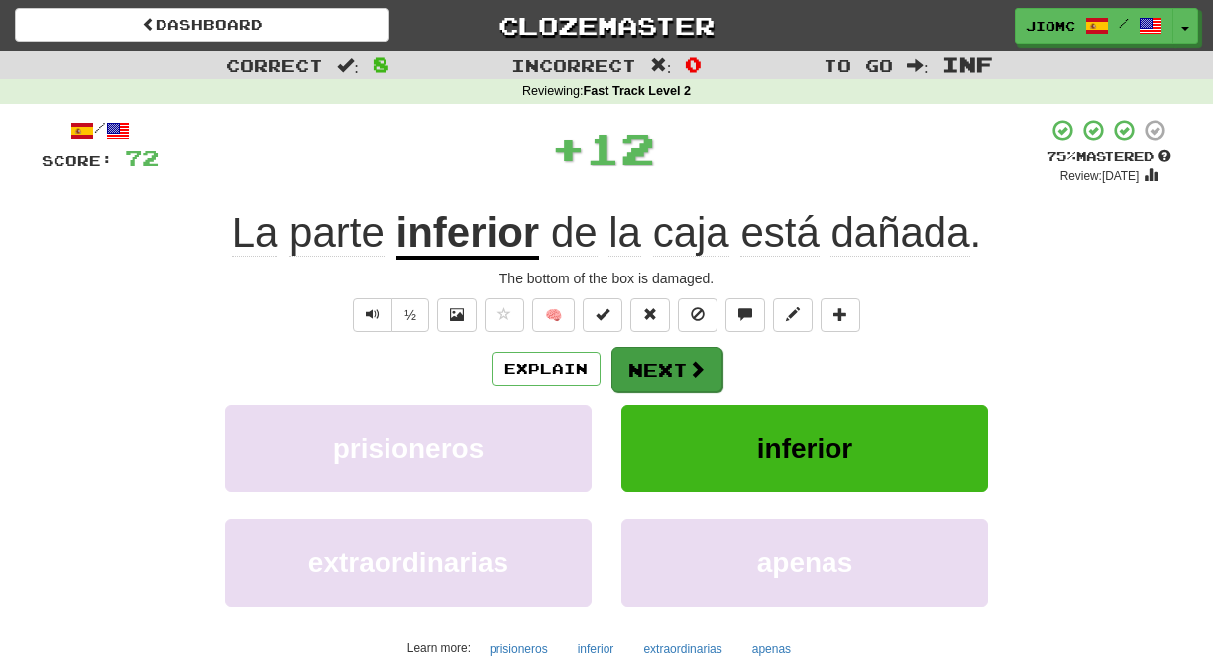
click at [657, 364] on button "Next" at bounding box center [667, 370] width 111 height 46
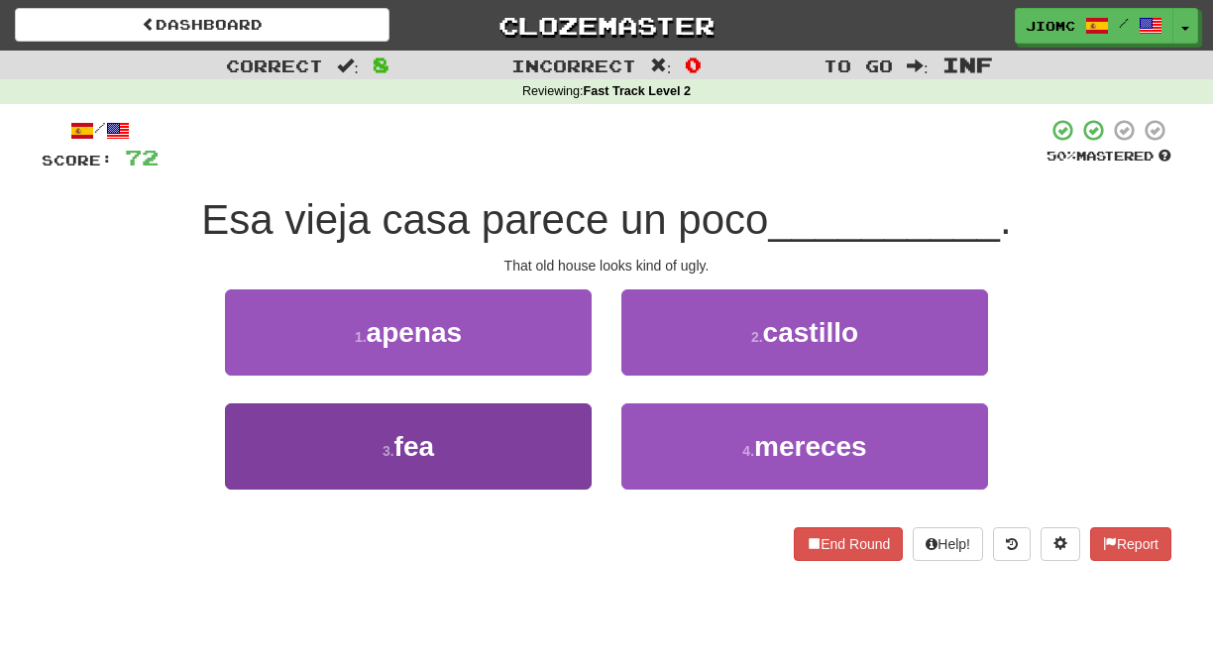
click at [550, 414] on button "3 . fea" at bounding box center [408, 446] width 367 height 86
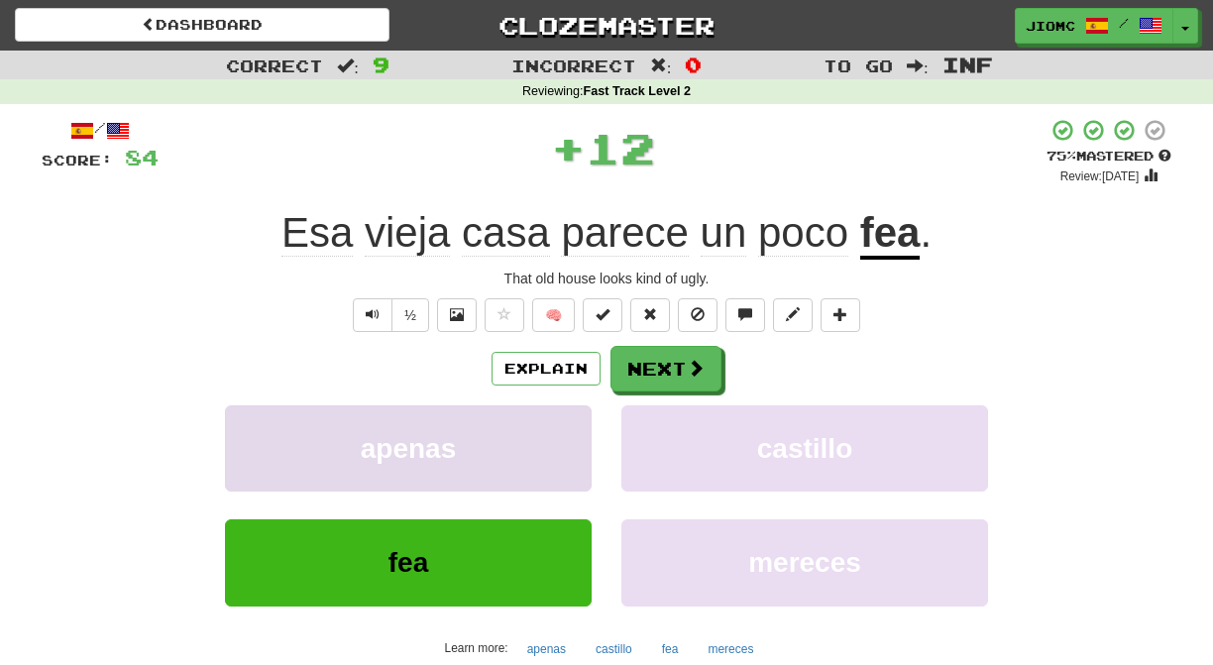
click at [551, 415] on button "apenas" at bounding box center [408, 448] width 367 height 86
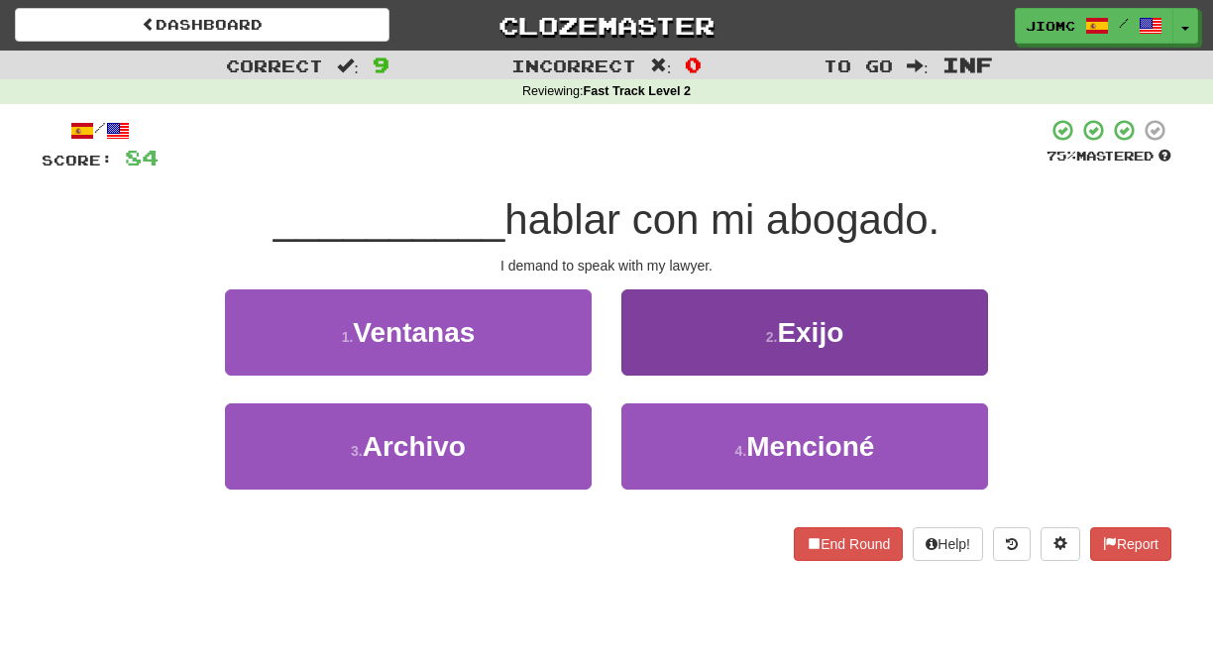
click at [648, 342] on button "2 . Exijo" at bounding box center [804, 332] width 367 height 86
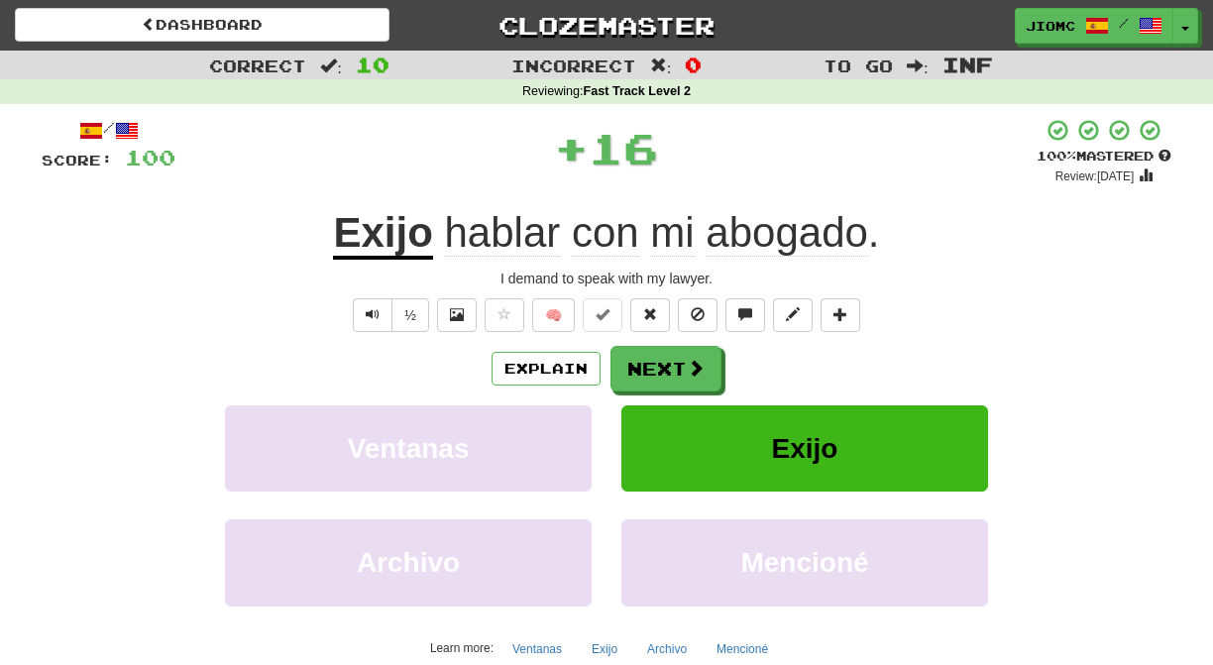
click at [648, 345] on div "/ Score: 100 + 16 100 % Mastered Review: 2025-12-19 Exijo hablar con mi abogado…" at bounding box center [607, 412] width 1130 height 589
click at [648, 365] on button "Next" at bounding box center [667, 370] width 111 height 46
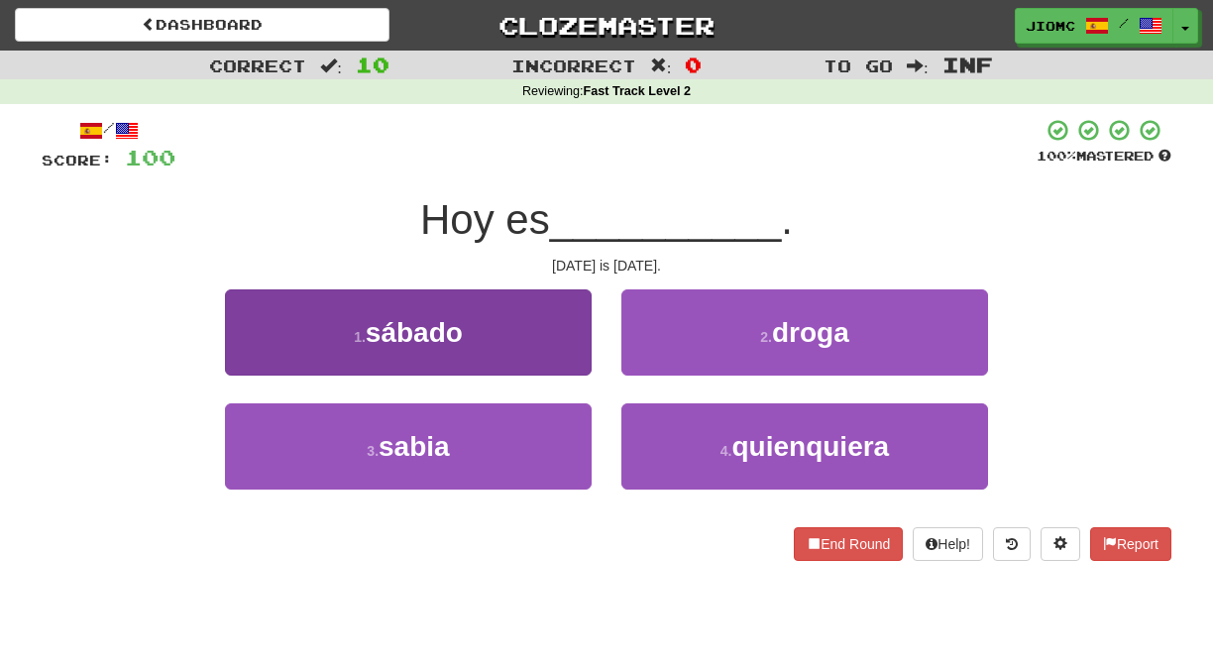
click at [561, 346] on button "1 . sábado" at bounding box center [408, 332] width 367 height 86
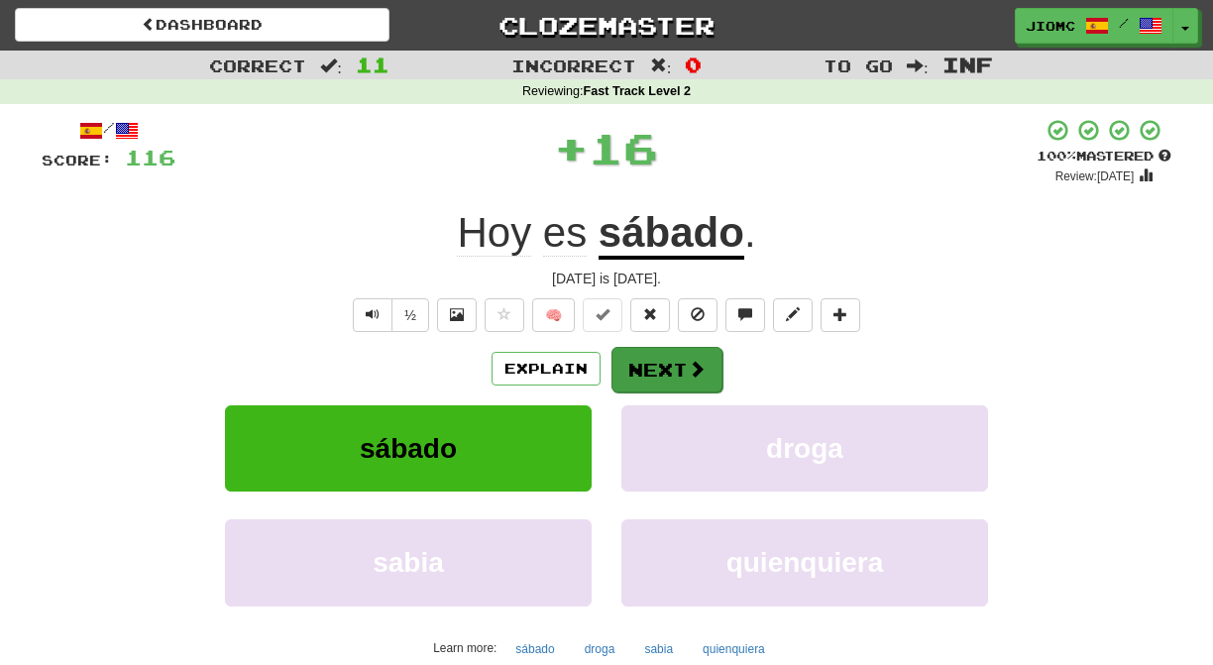
click at [655, 365] on button "Next" at bounding box center [667, 370] width 111 height 46
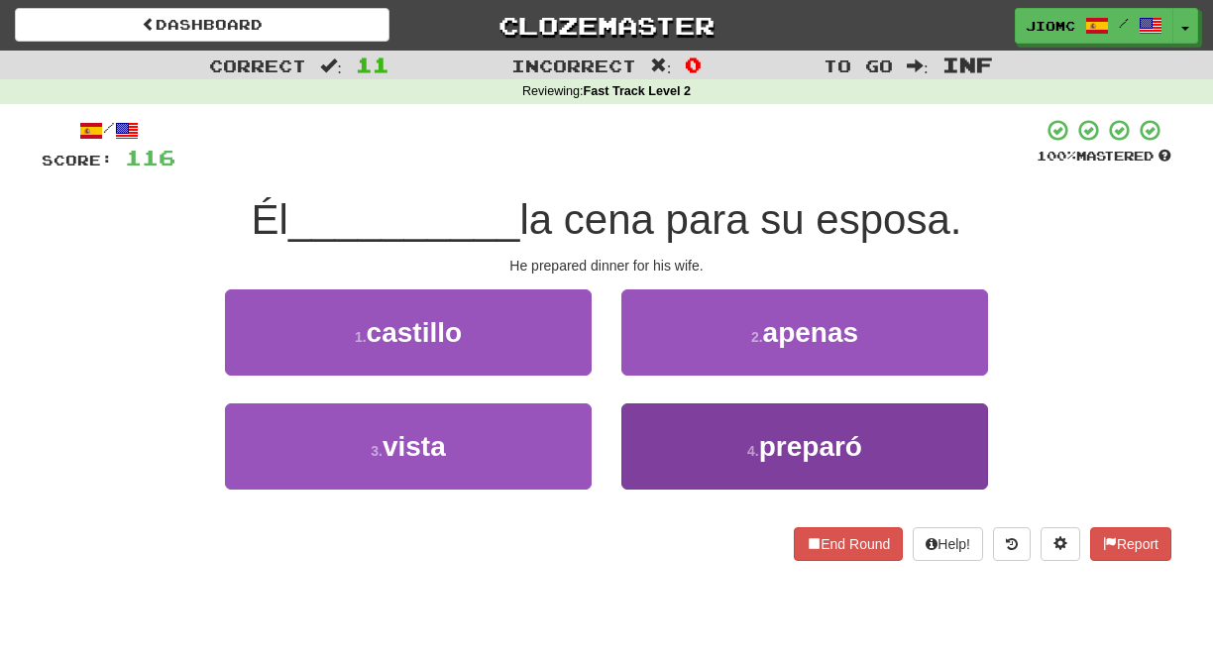
click at [662, 424] on button "4 . preparó" at bounding box center [804, 446] width 367 height 86
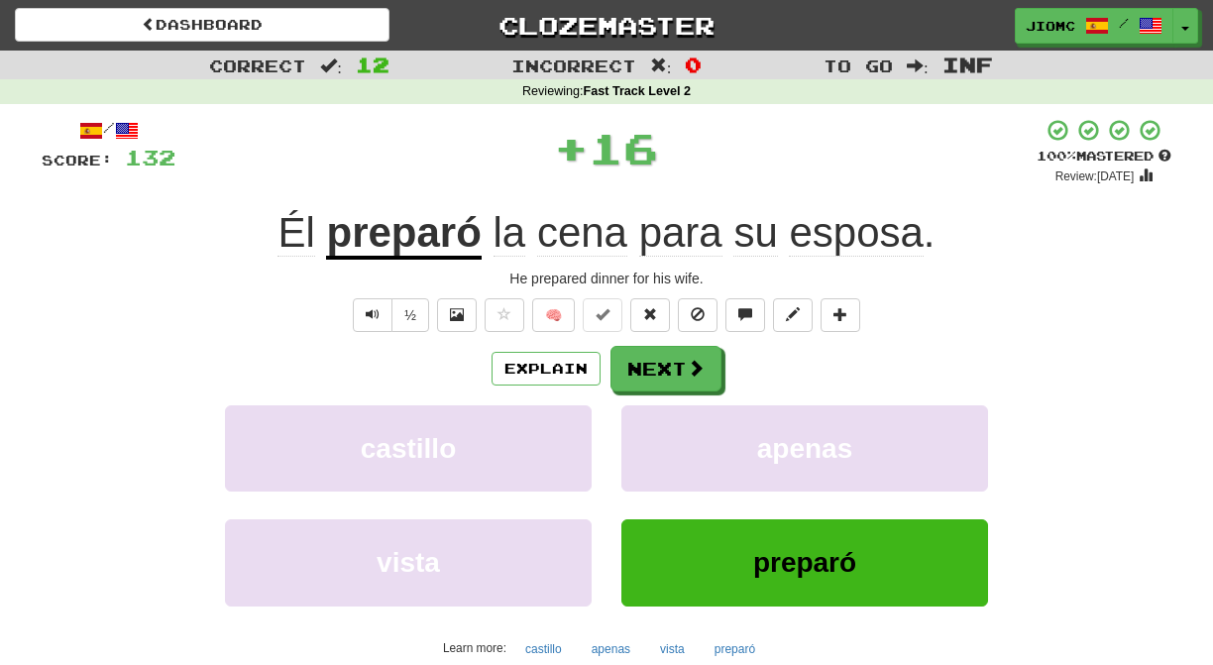
click at [662, 424] on button "apenas" at bounding box center [804, 448] width 367 height 86
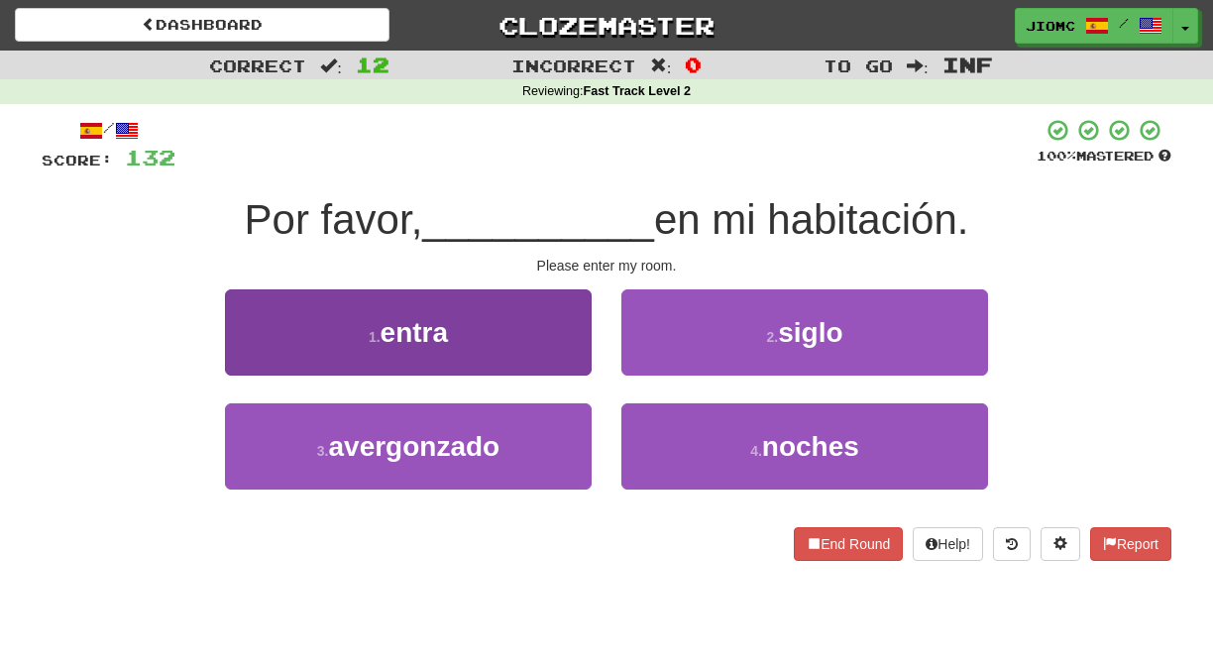
click at [560, 351] on button "1 . entra" at bounding box center [408, 332] width 367 height 86
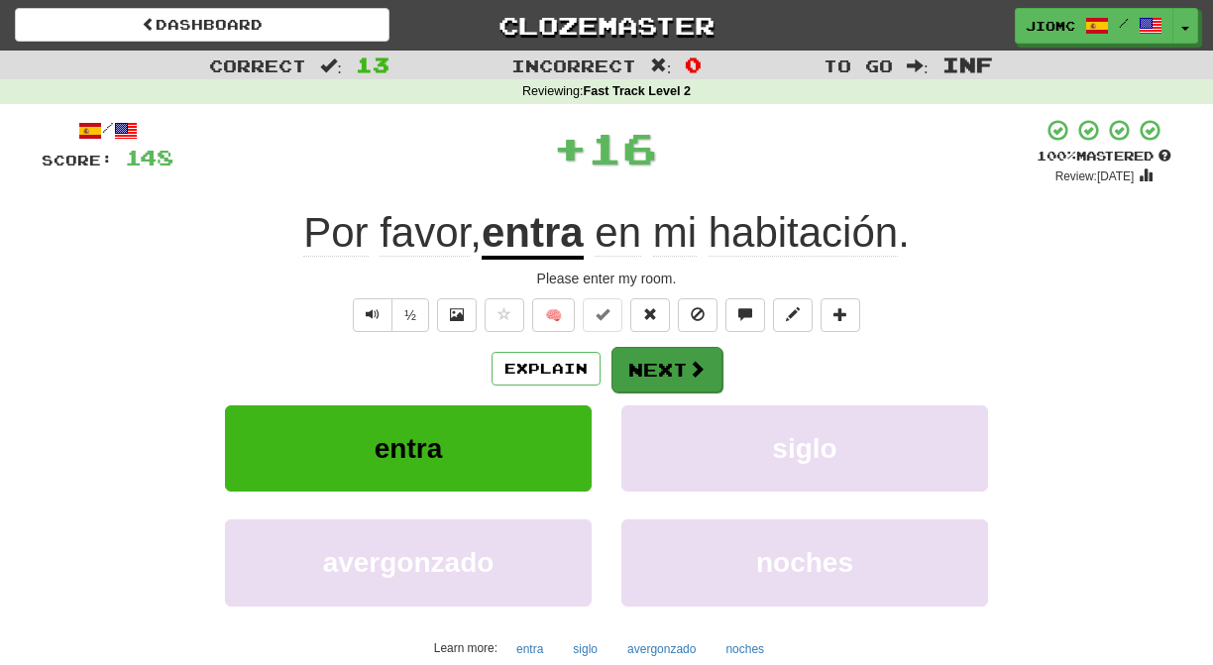
click at [643, 356] on button "Next" at bounding box center [667, 370] width 111 height 46
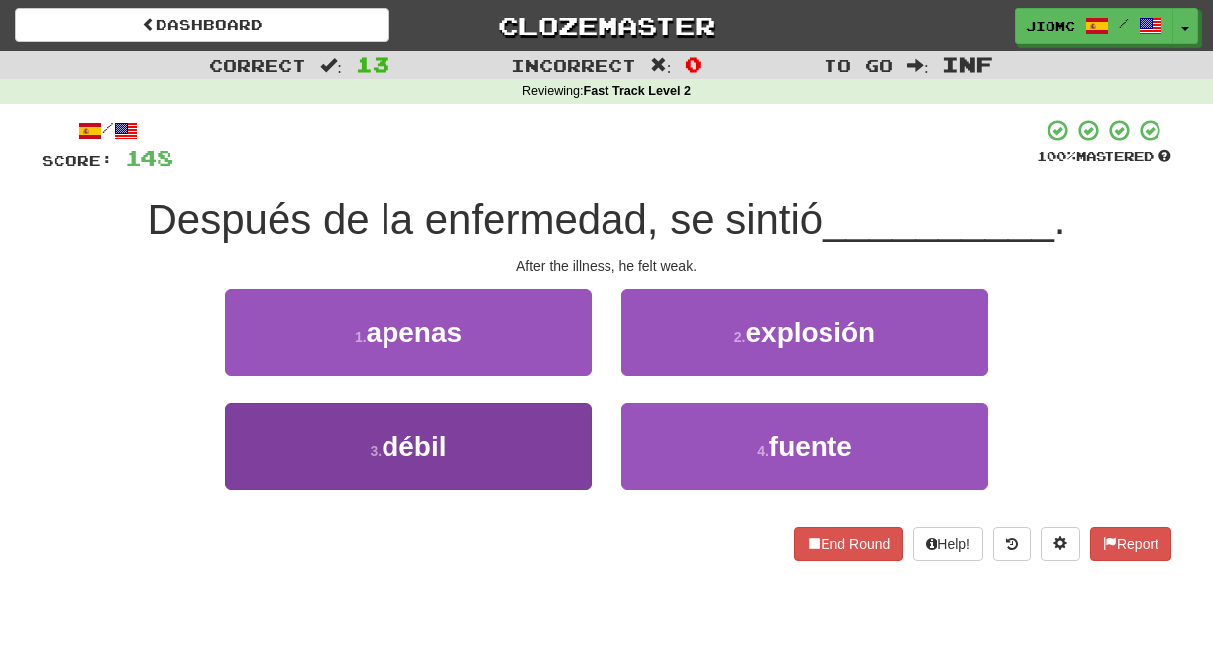
click at [544, 435] on button "3 . débil" at bounding box center [408, 446] width 367 height 86
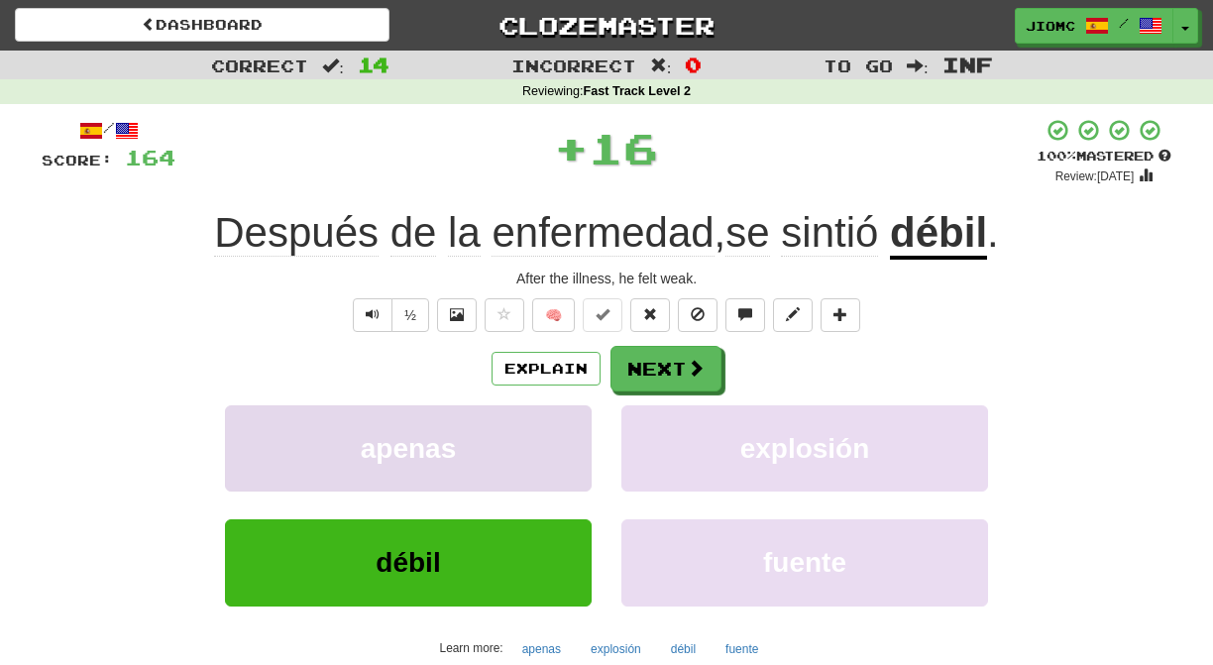
click at [545, 435] on button "apenas" at bounding box center [408, 448] width 367 height 86
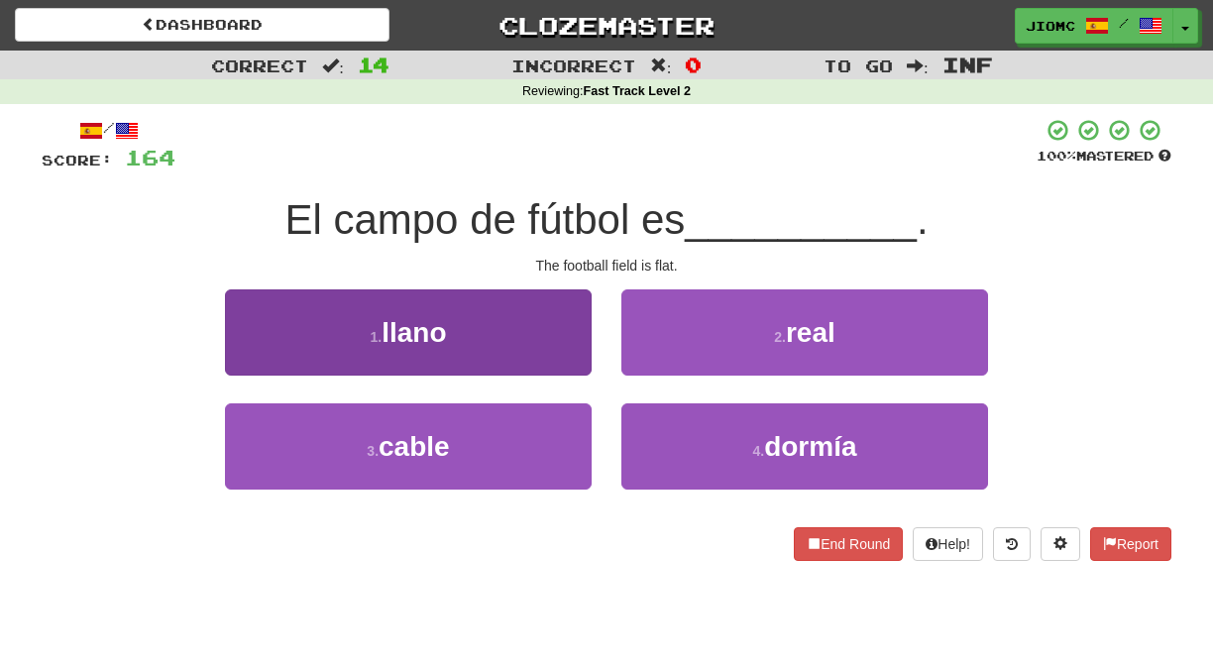
click at [561, 361] on button "1 . llano" at bounding box center [408, 332] width 367 height 86
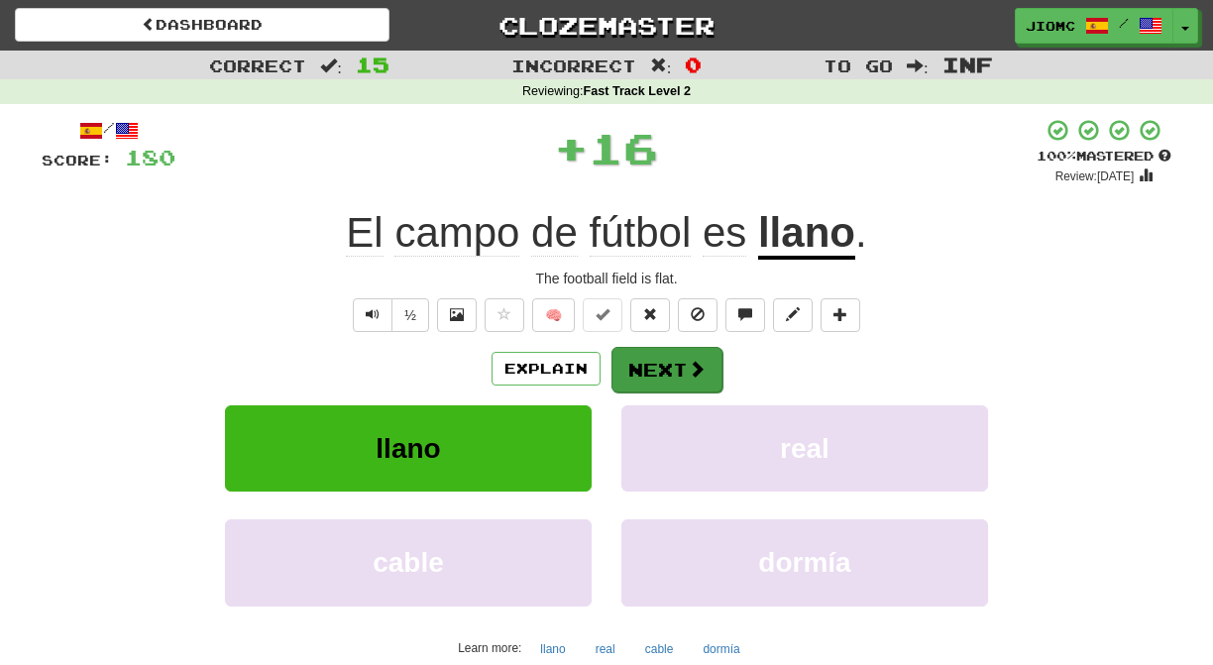
click at [631, 370] on button "Next" at bounding box center [667, 370] width 111 height 46
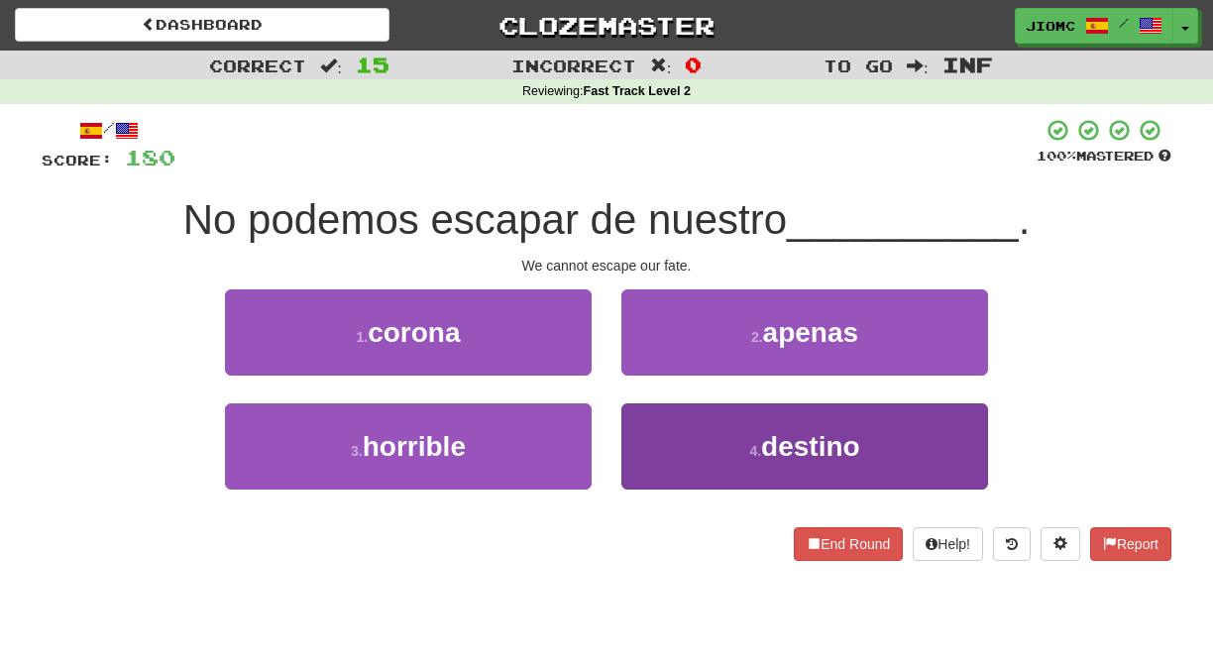
click at [650, 430] on button "4 . destino" at bounding box center [804, 446] width 367 height 86
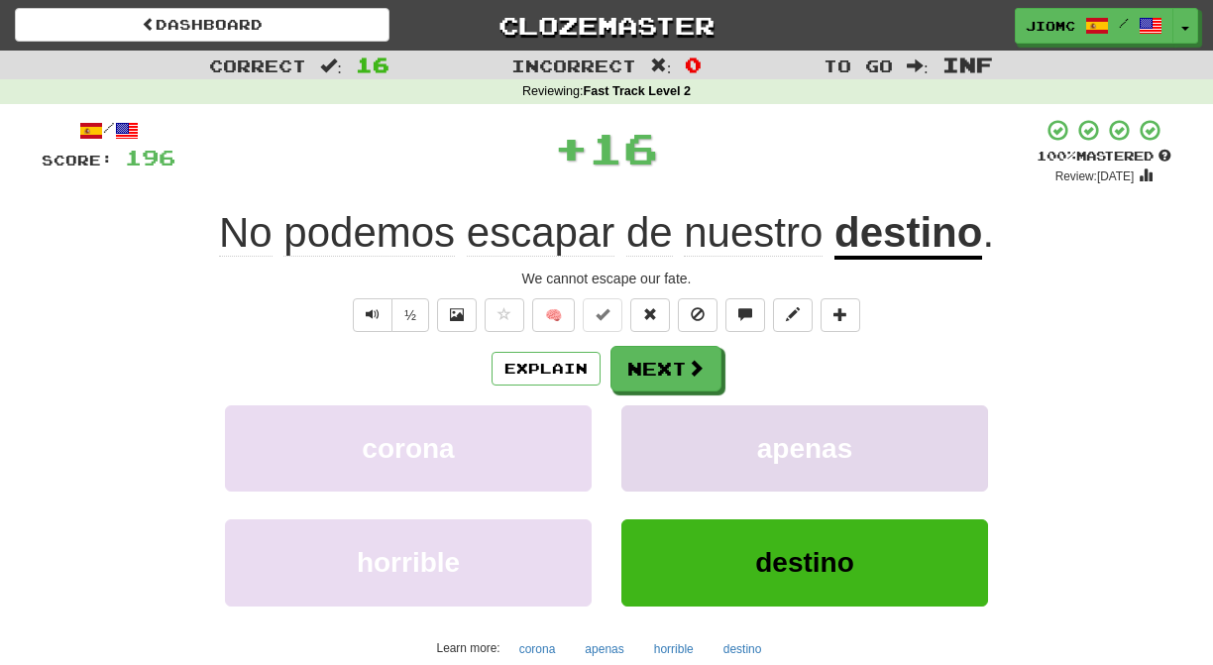
click at [651, 430] on button "apenas" at bounding box center [804, 448] width 367 height 86
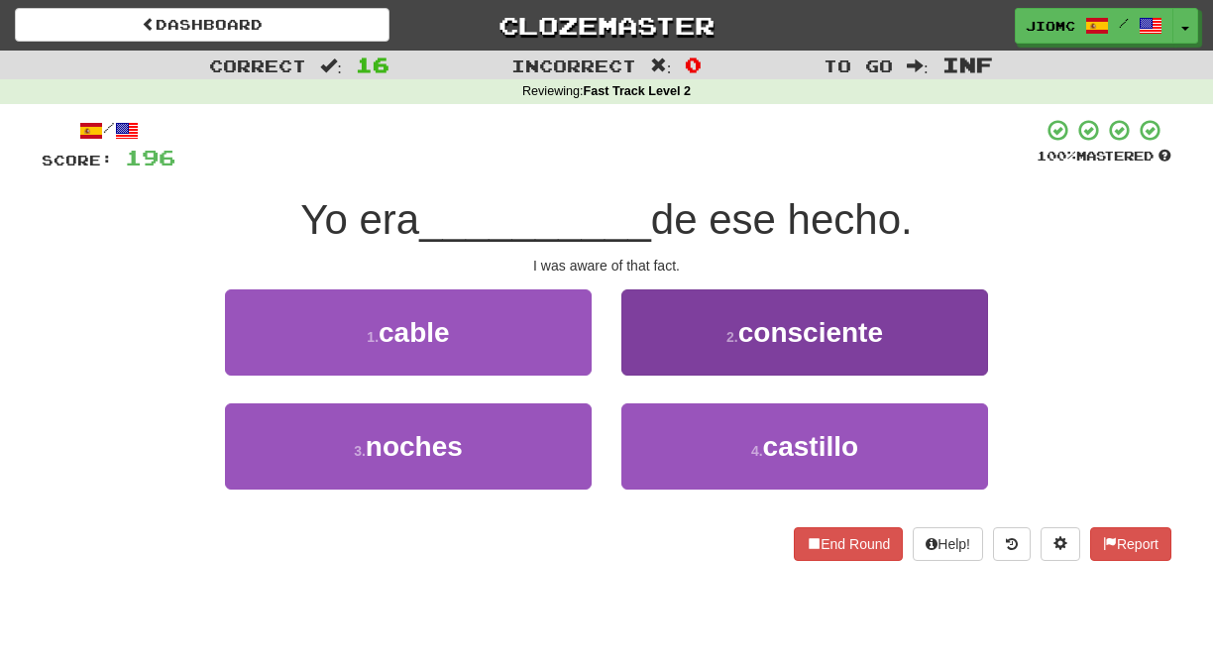
click at [639, 361] on button "2 . consciente" at bounding box center [804, 332] width 367 height 86
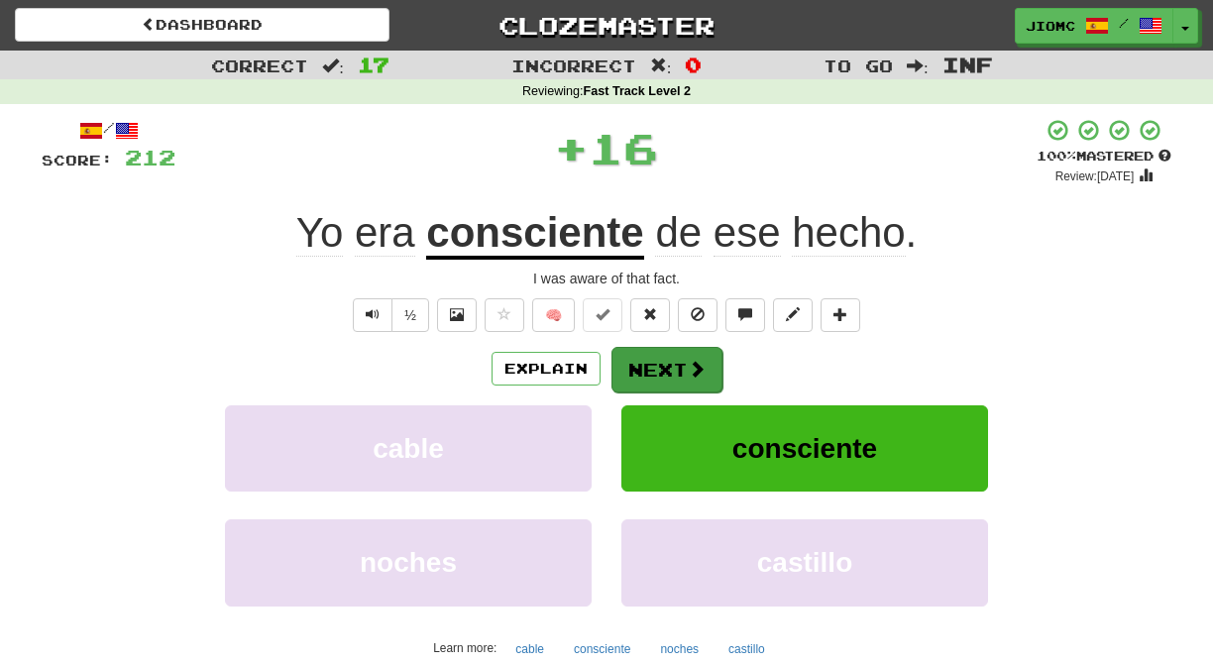
click at [642, 361] on button "Next" at bounding box center [667, 370] width 111 height 46
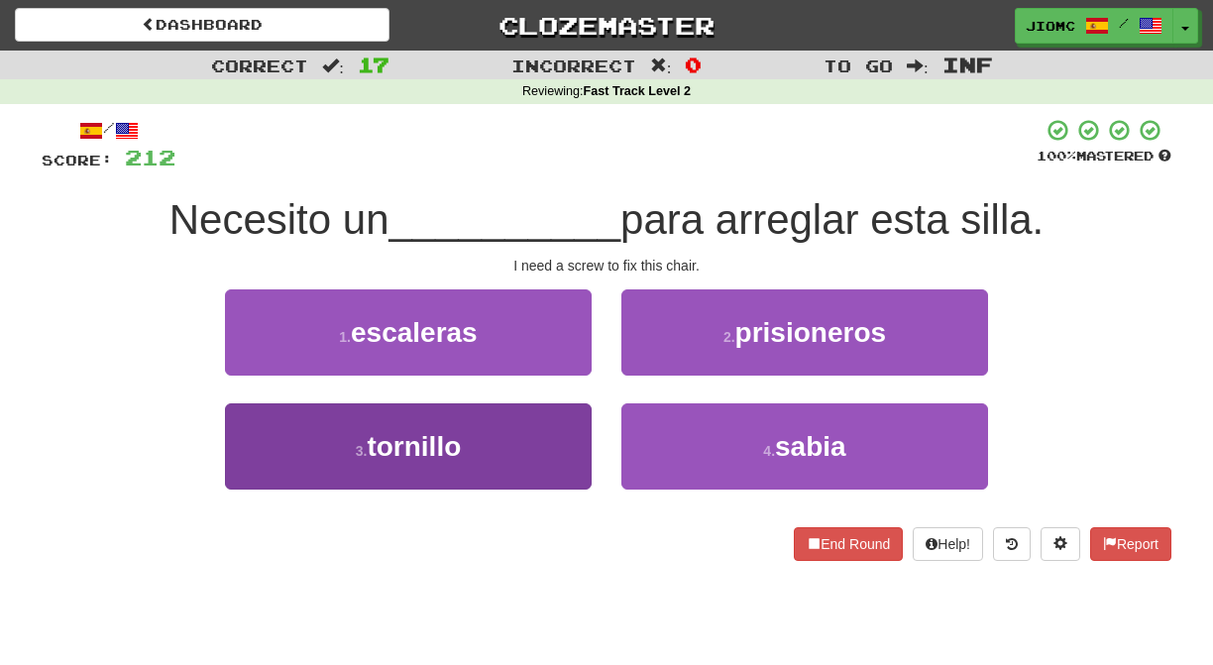
click at [564, 447] on button "3 . tornillo" at bounding box center [408, 446] width 367 height 86
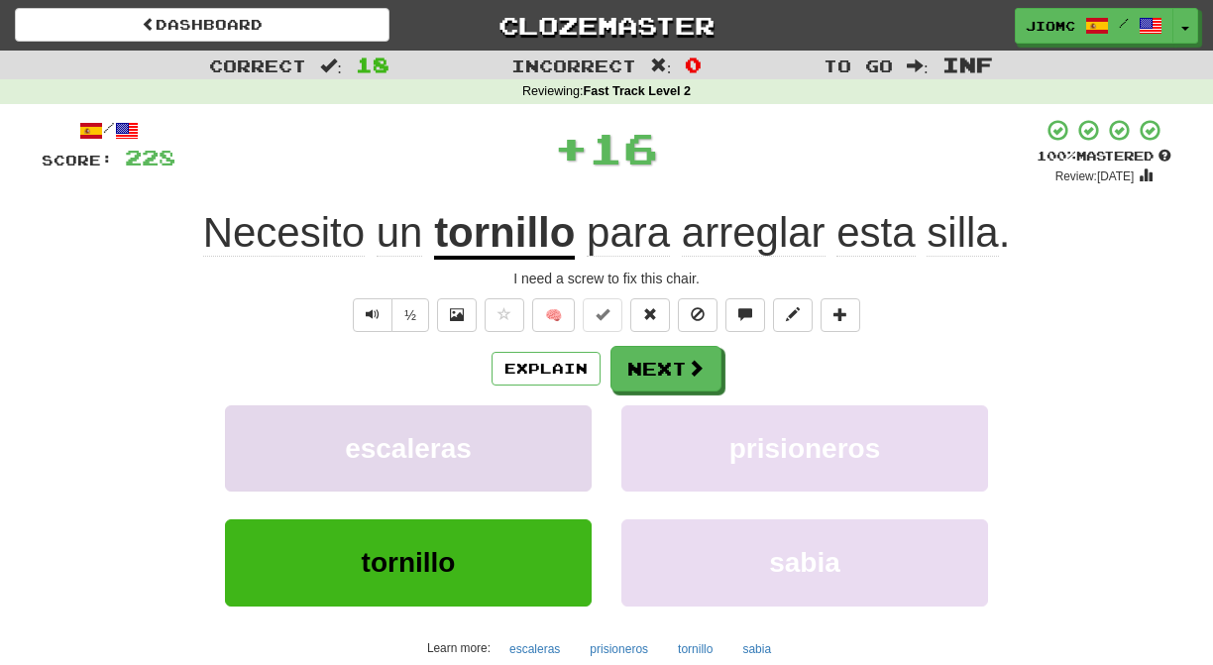
click at [564, 444] on button "escaleras" at bounding box center [408, 448] width 367 height 86
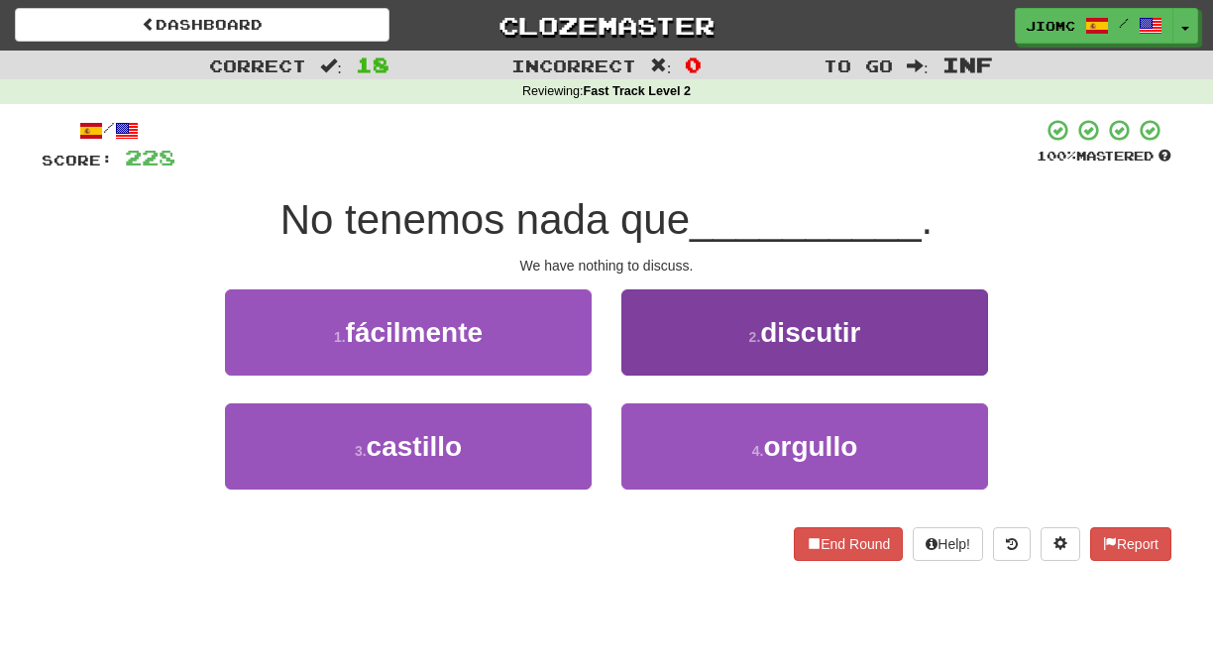
click at [649, 371] on button "2 . discutir" at bounding box center [804, 332] width 367 height 86
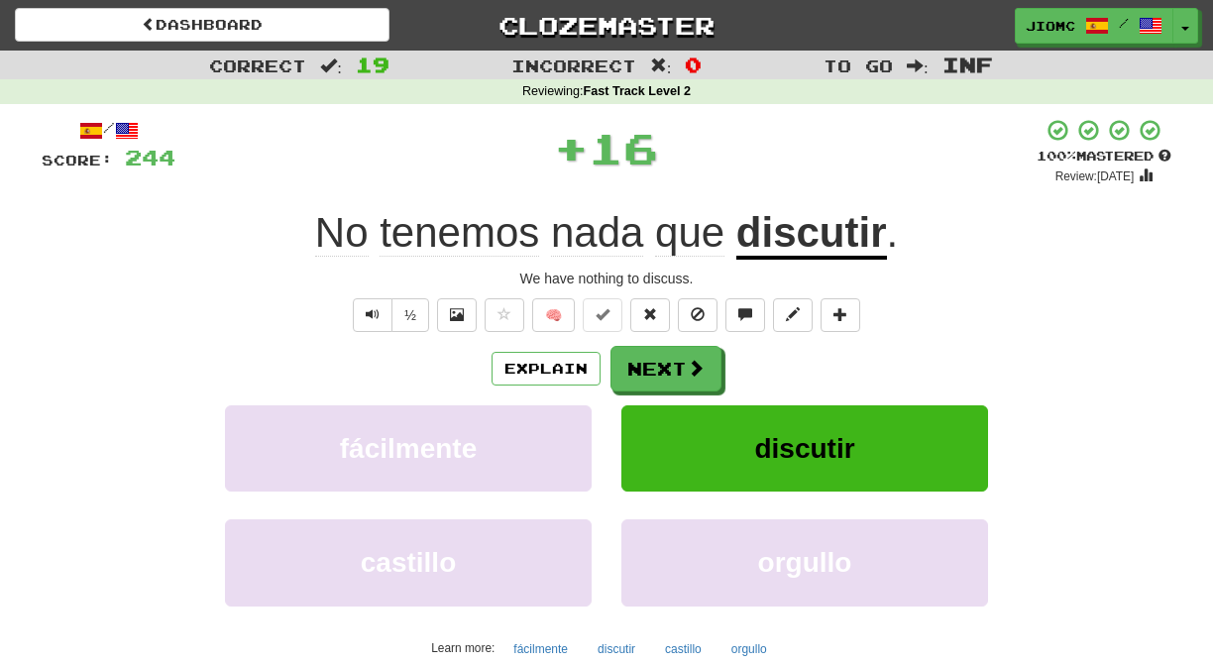
click at [649, 370] on button "Next" at bounding box center [666, 369] width 111 height 46
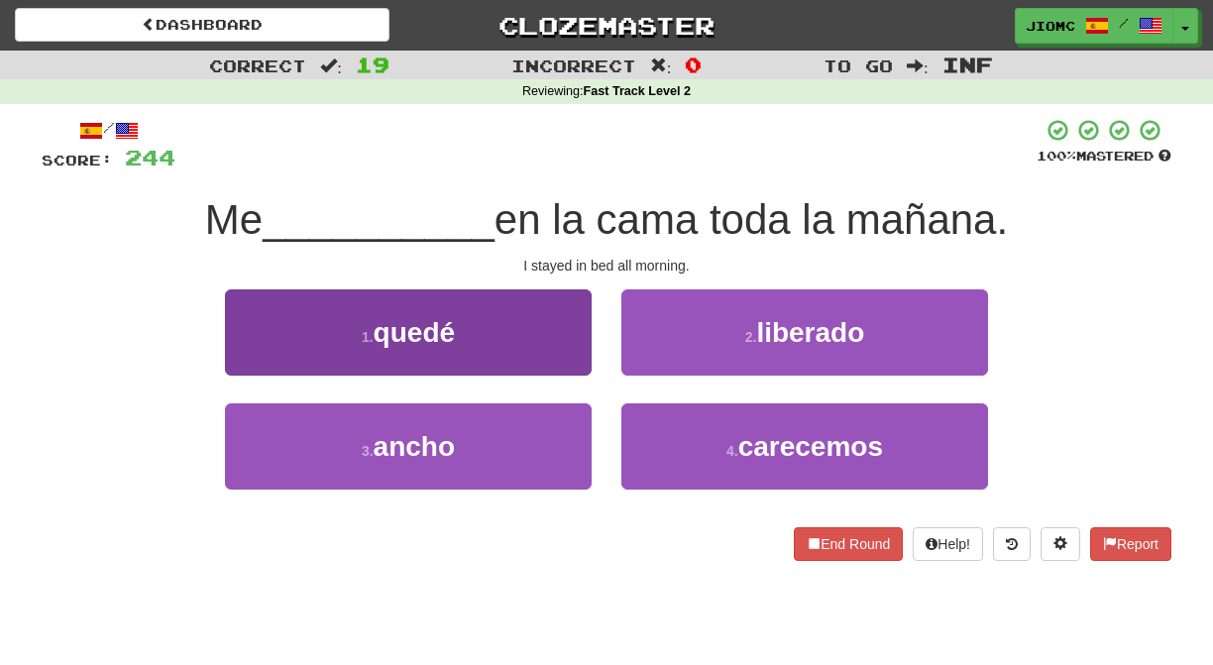
click at [566, 363] on button "1 . quedé" at bounding box center [408, 332] width 367 height 86
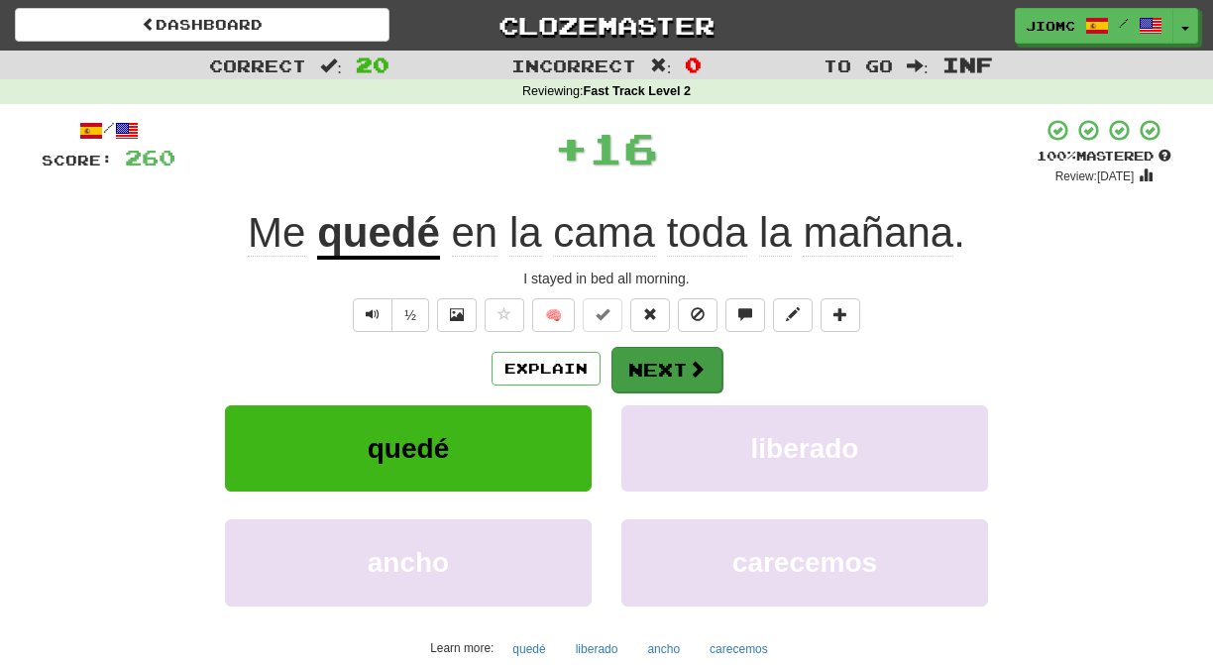
click at [657, 371] on button "Next" at bounding box center [667, 370] width 111 height 46
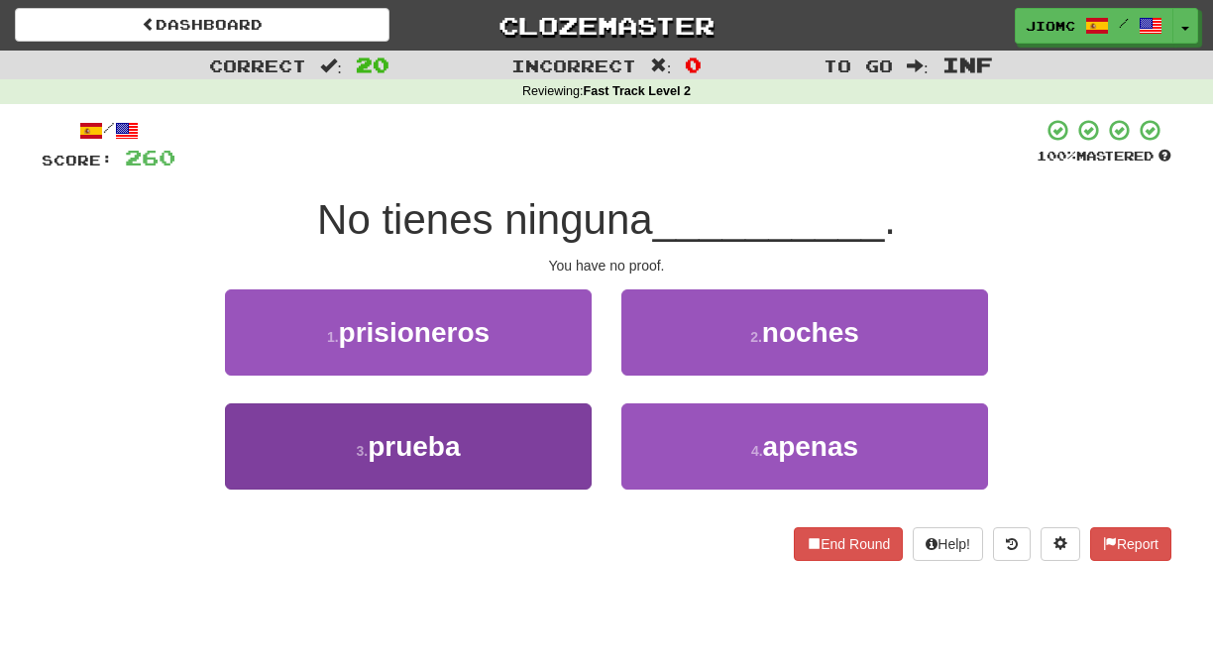
click at [550, 435] on button "3 . prueba" at bounding box center [408, 446] width 367 height 86
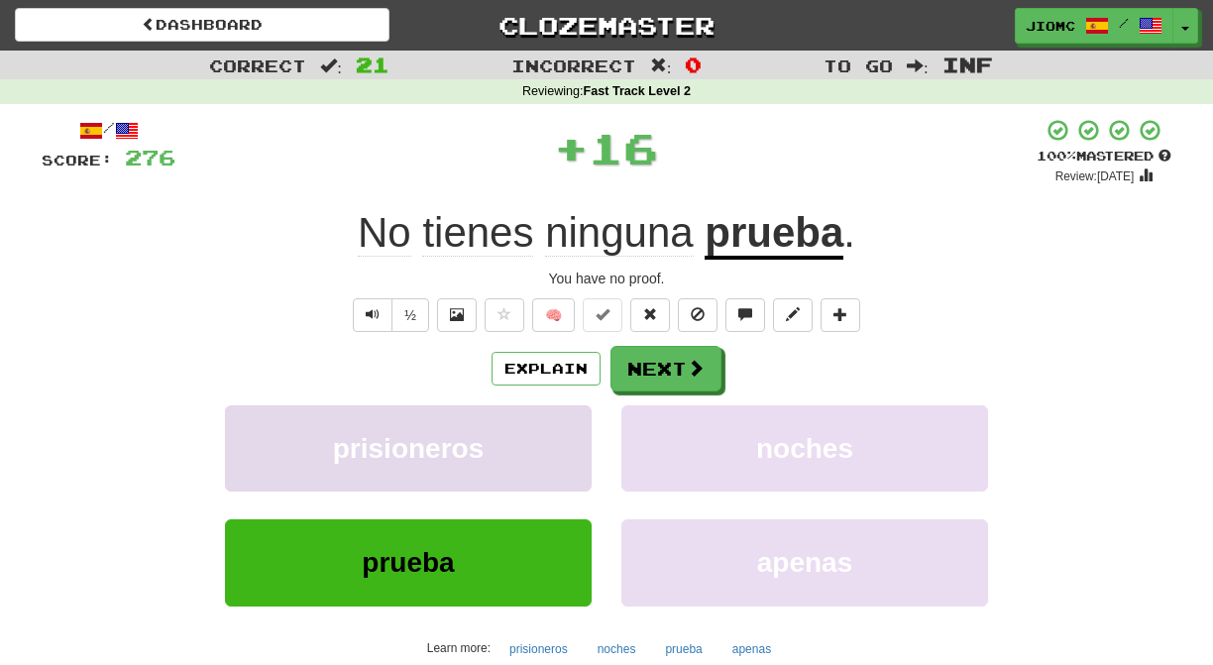
click at [552, 435] on button "prisioneros" at bounding box center [408, 448] width 367 height 86
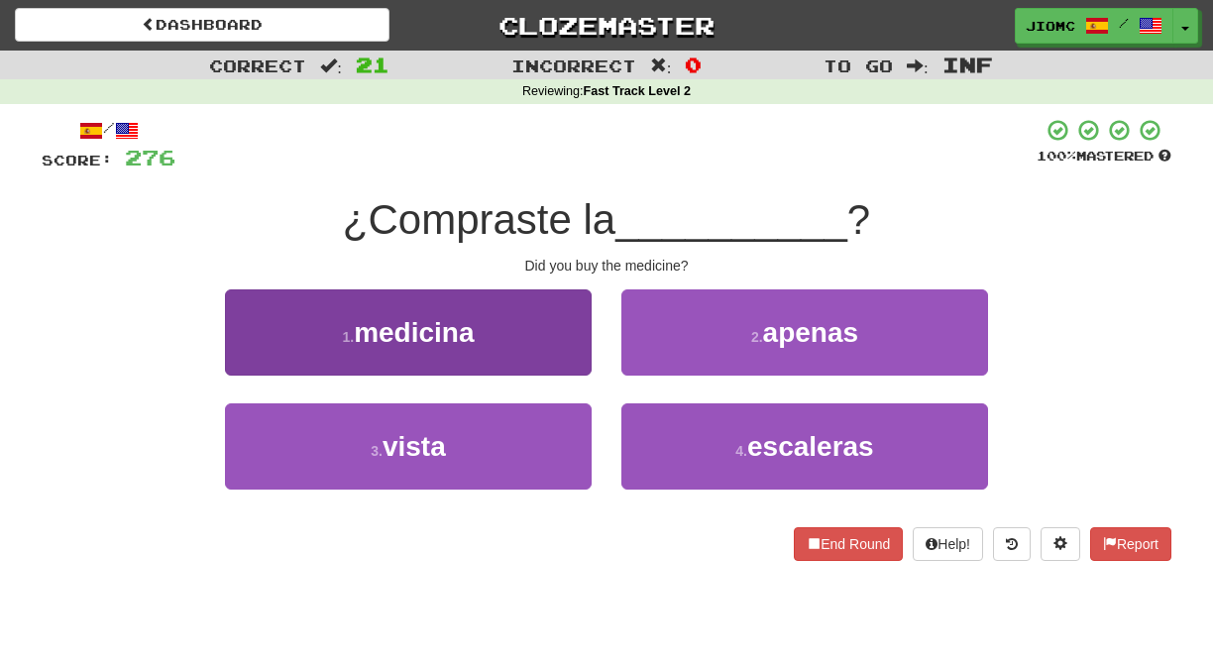
click at [565, 348] on button "1 . medicina" at bounding box center [408, 332] width 367 height 86
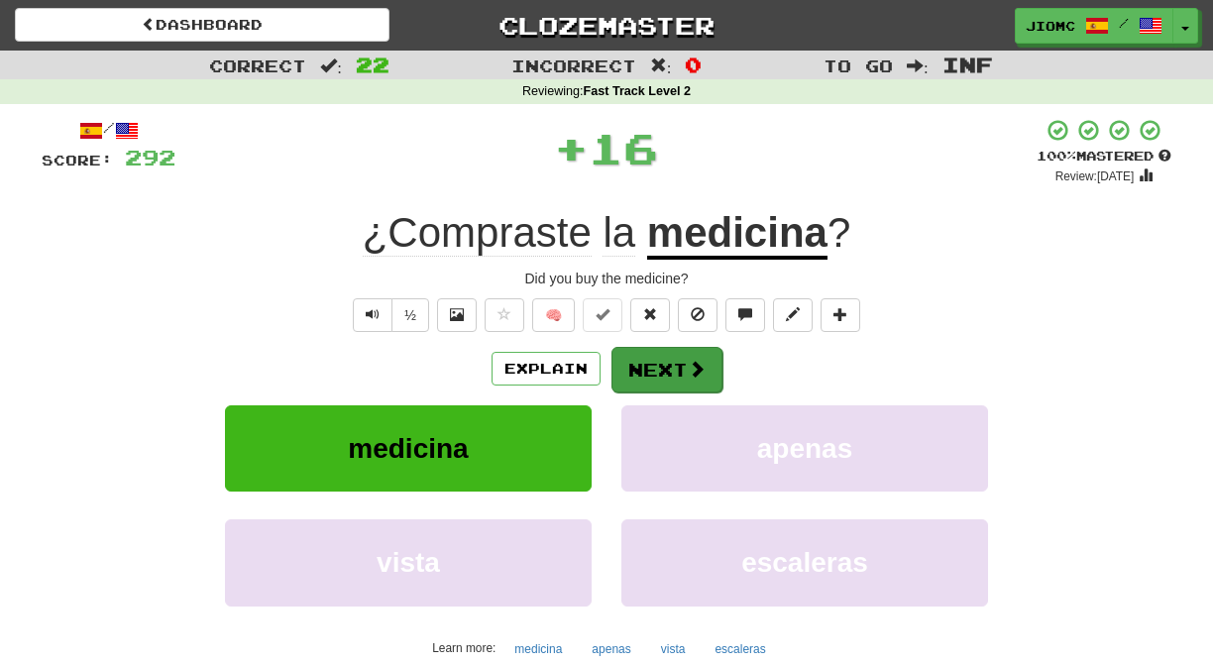
click at [639, 355] on button "Next" at bounding box center [667, 370] width 111 height 46
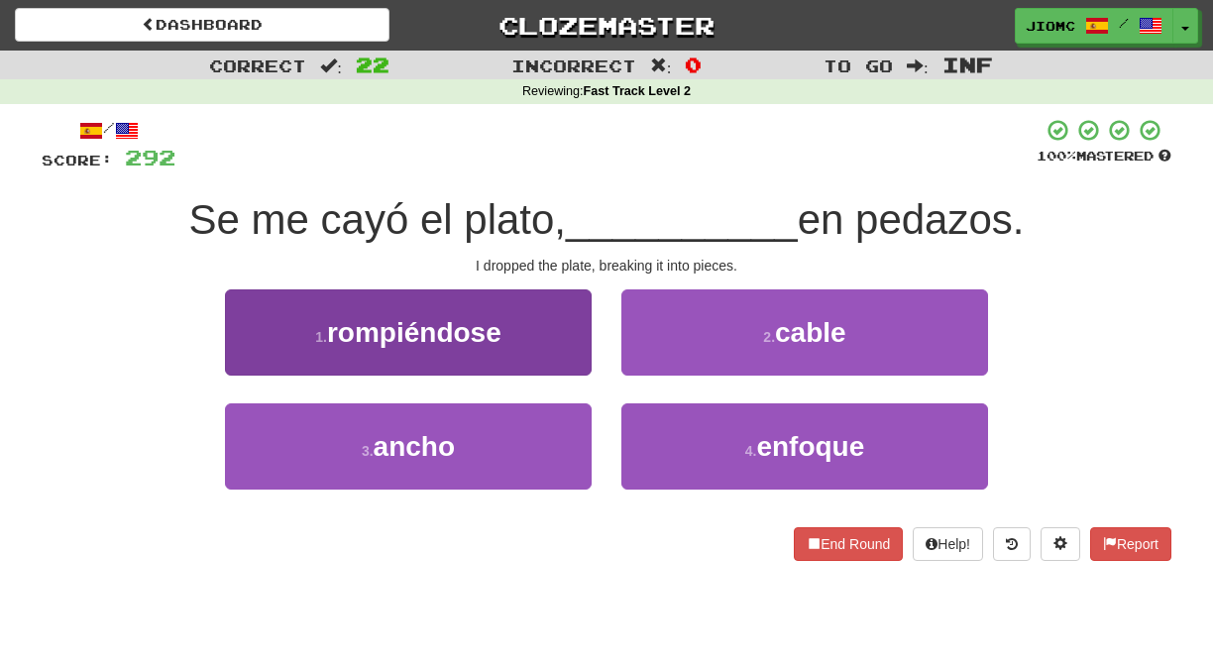
click at [543, 357] on button "1 . rompiéndose" at bounding box center [408, 332] width 367 height 86
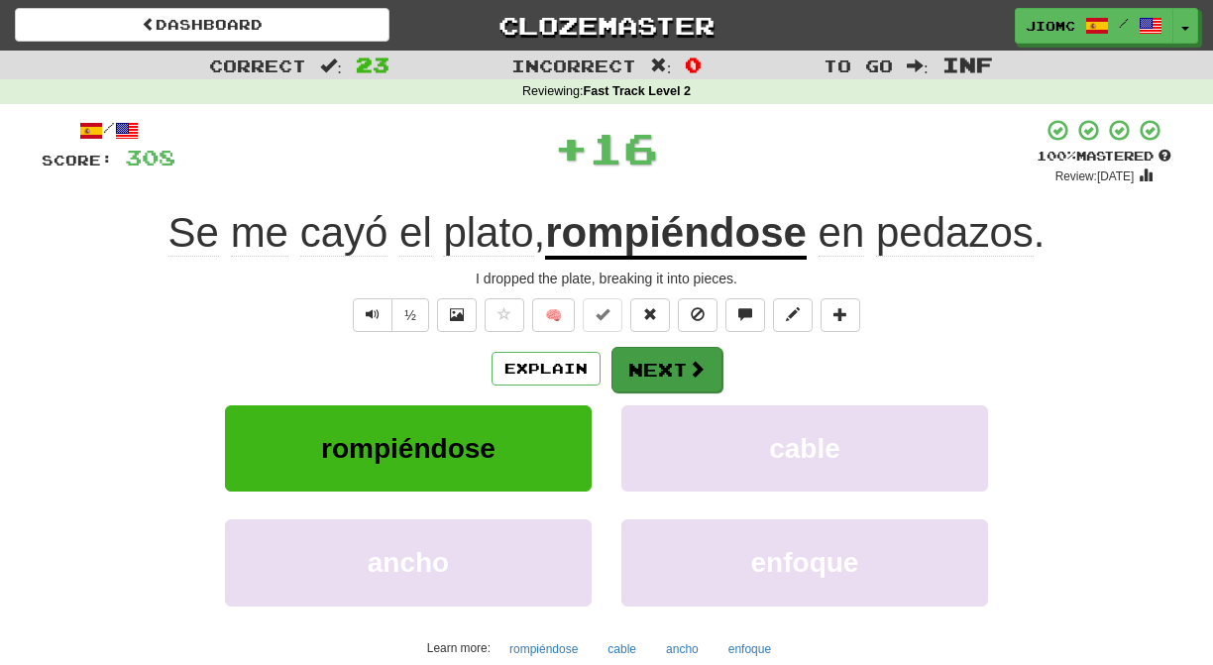
click at [623, 372] on button "Next" at bounding box center [667, 370] width 111 height 46
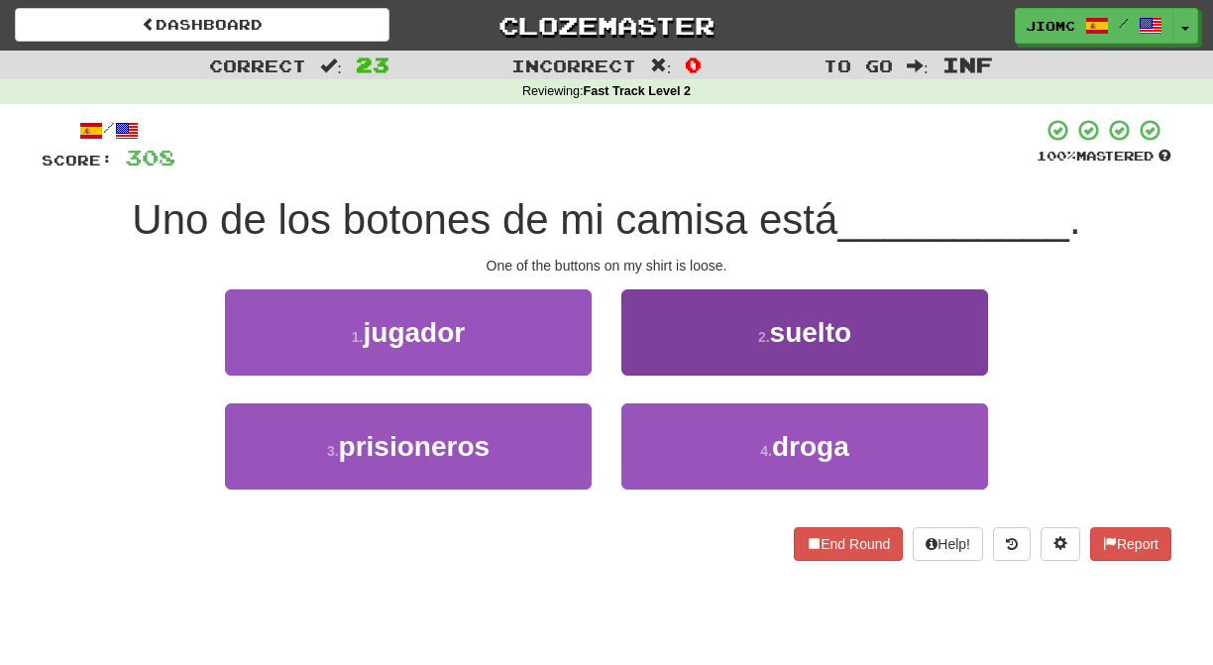
click at [650, 359] on button "2 . suelto" at bounding box center [804, 332] width 367 height 86
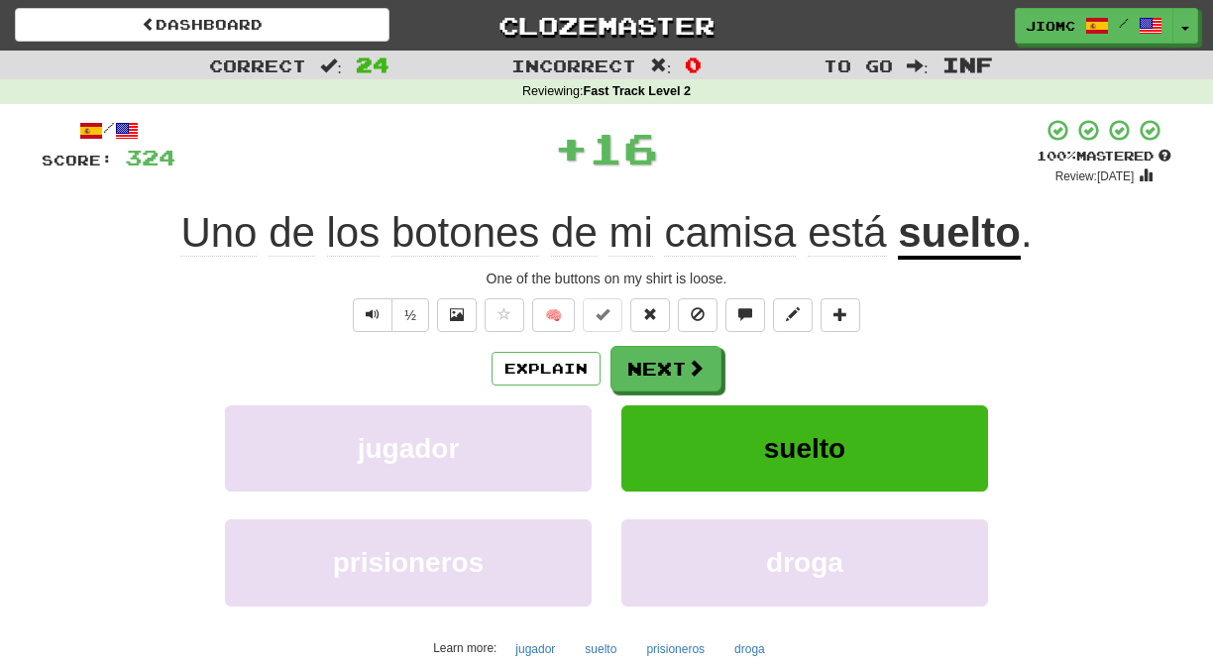
click at [650, 359] on button "Next" at bounding box center [666, 369] width 111 height 46
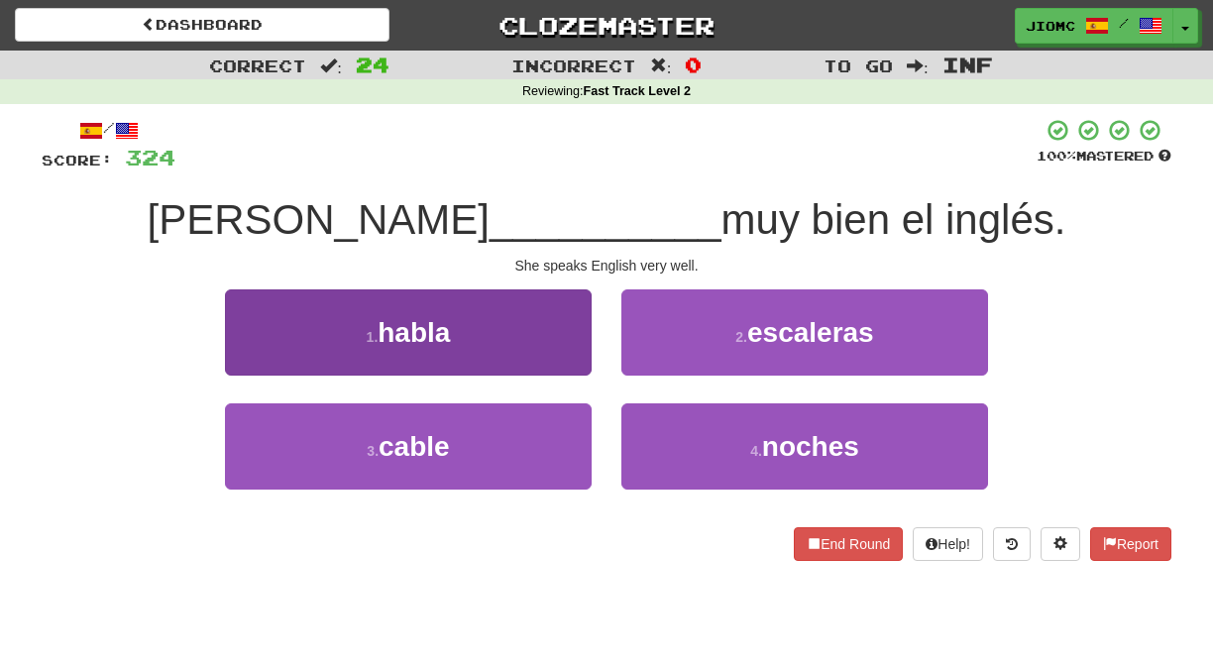
click at [571, 358] on button "1 . habla" at bounding box center [408, 332] width 367 height 86
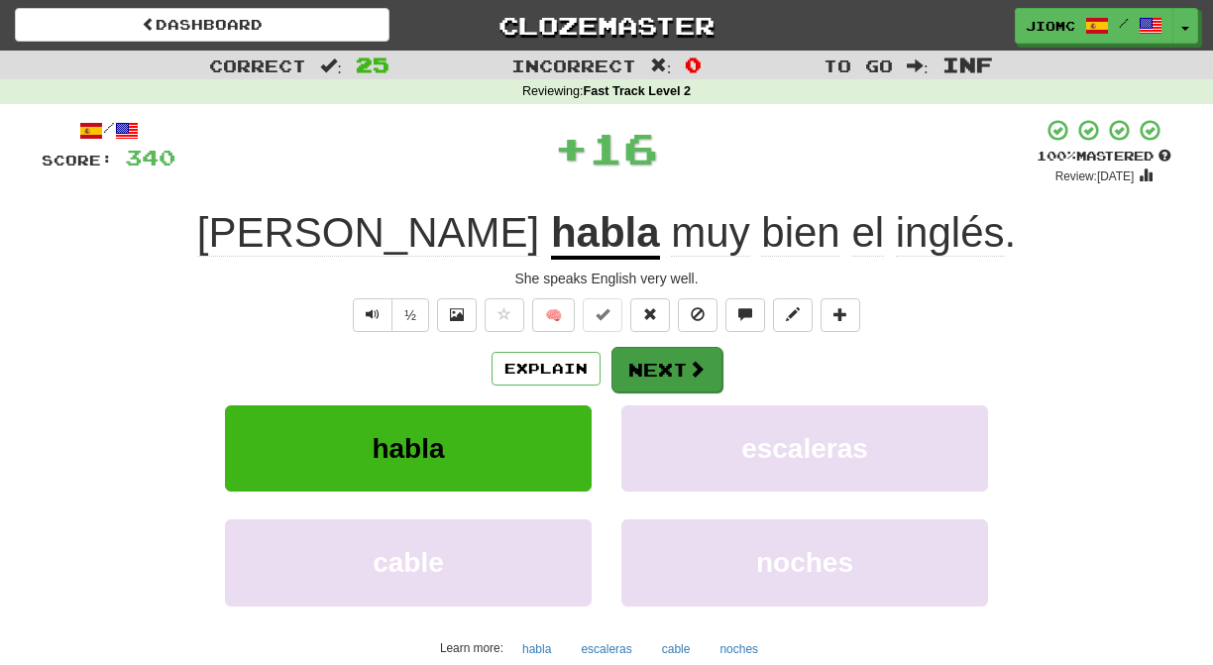
click at [635, 359] on button "Next" at bounding box center [667, 370] width 111 height 46
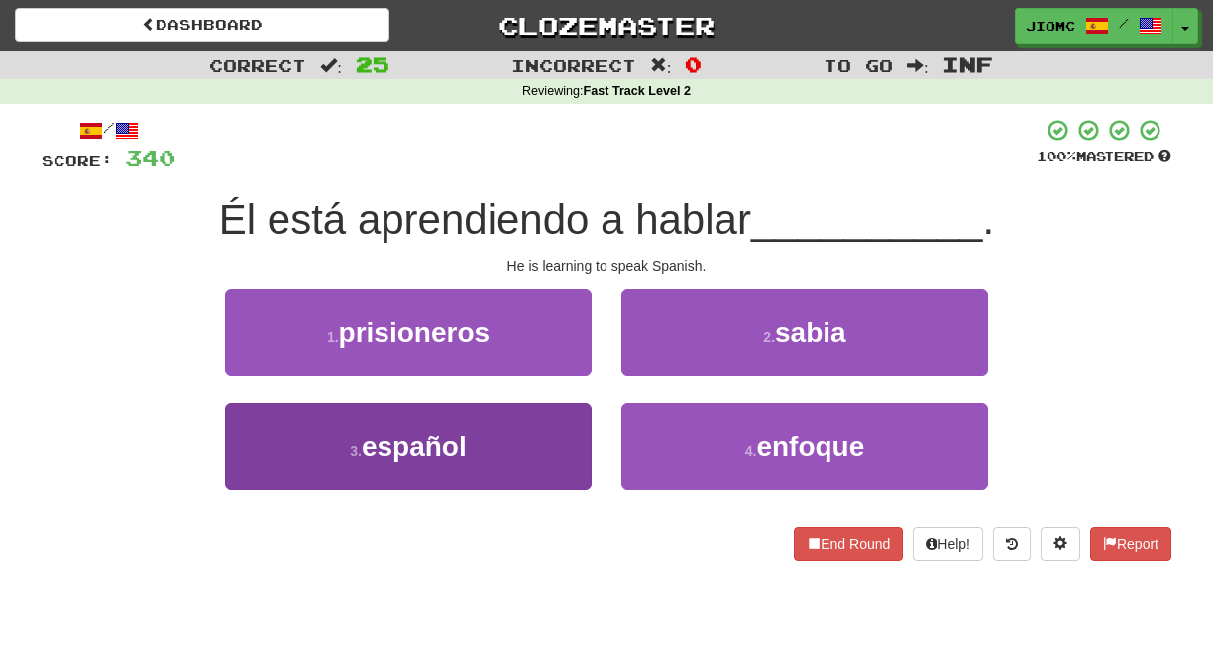
click at [547, 436] on button "3 . español" at bounding box center [408, 446] width 367 height 86
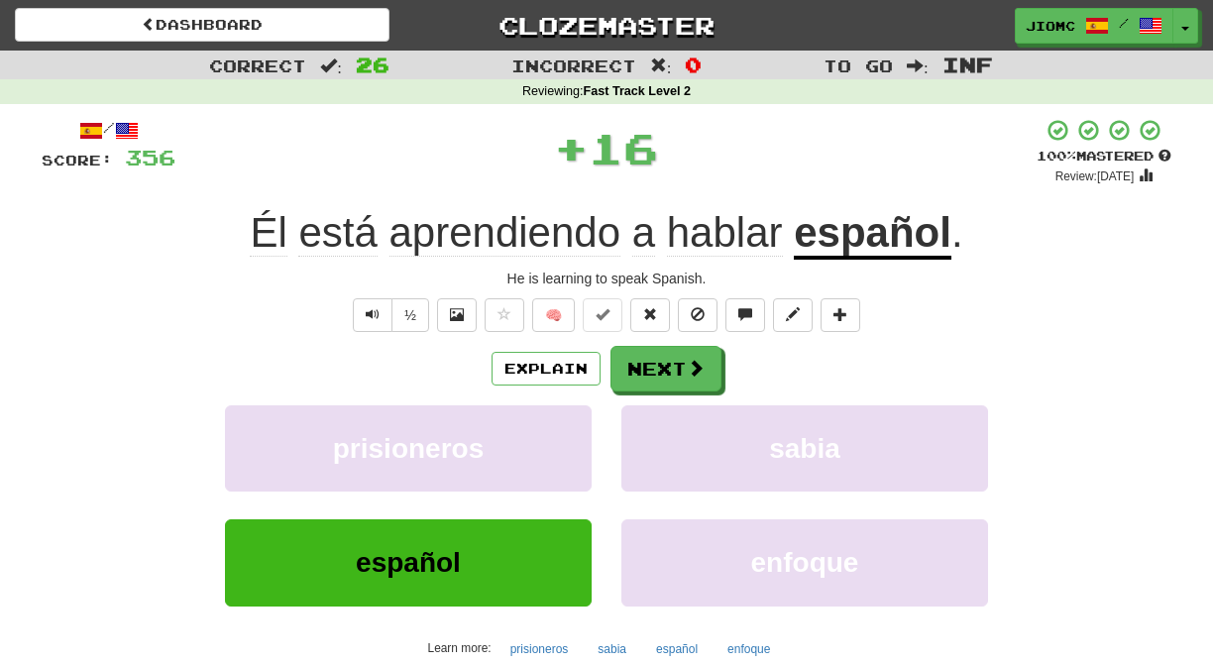
click at [547, 436] on button "prisioneros" at bounding box center [408, 448] width 367 height 86
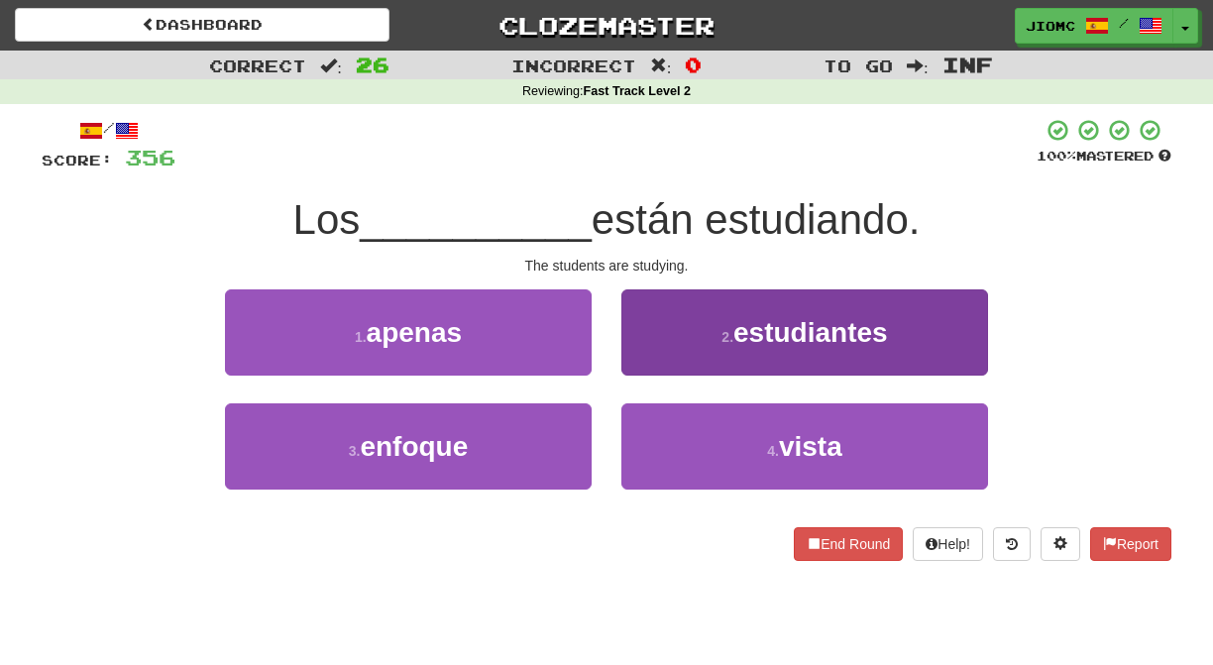
click at [645, 351] on button "2 . estudiantes" at bounding box center [804, 332] width 367 height 86
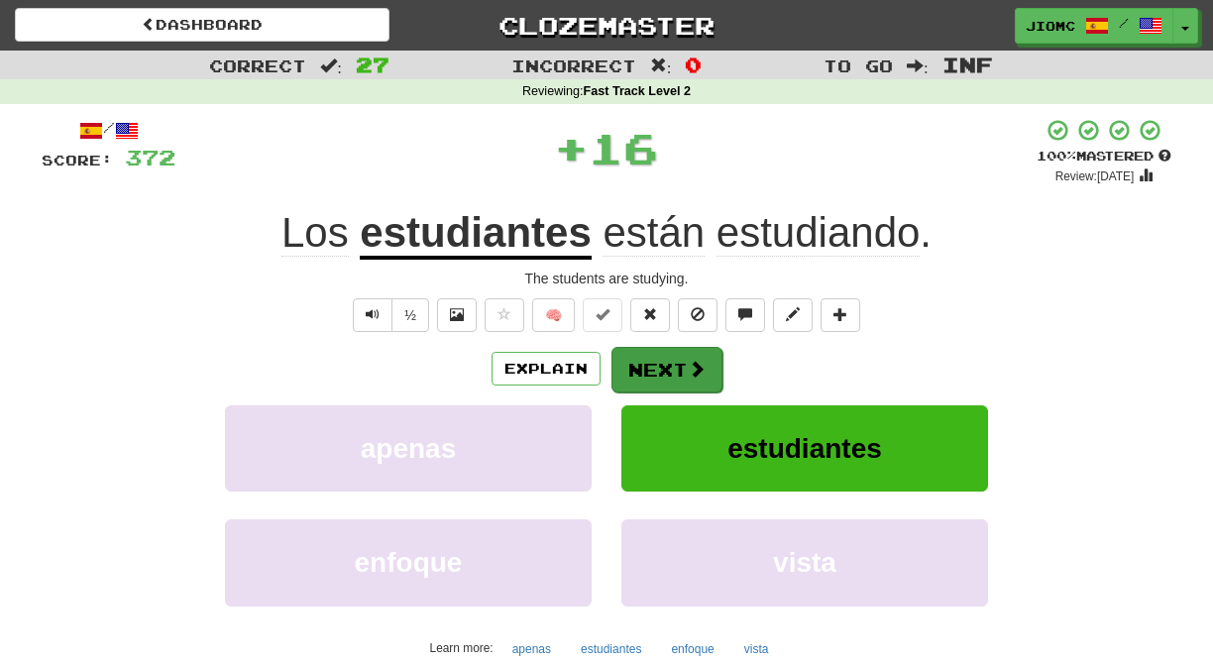
click at [645, 356] on button "Next" at bounding box center [667, 370] width 111 height 46
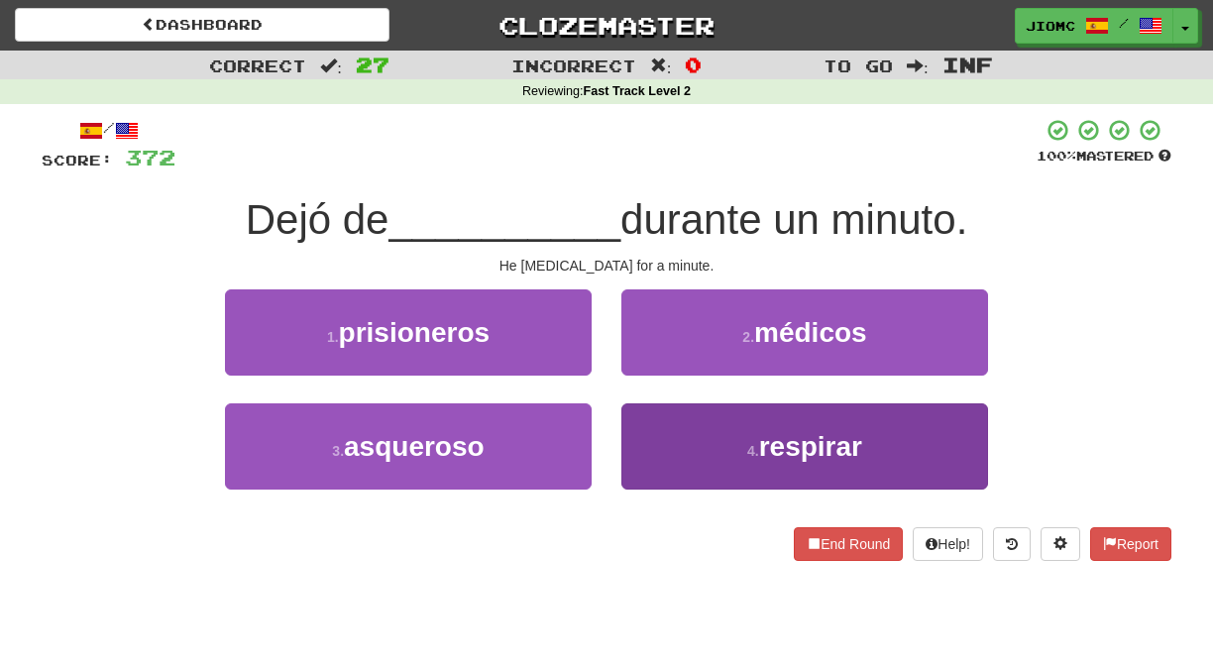
click at [676, 447] on button "4 . respirar" at bounding box center [804, 446] width 367 height 86
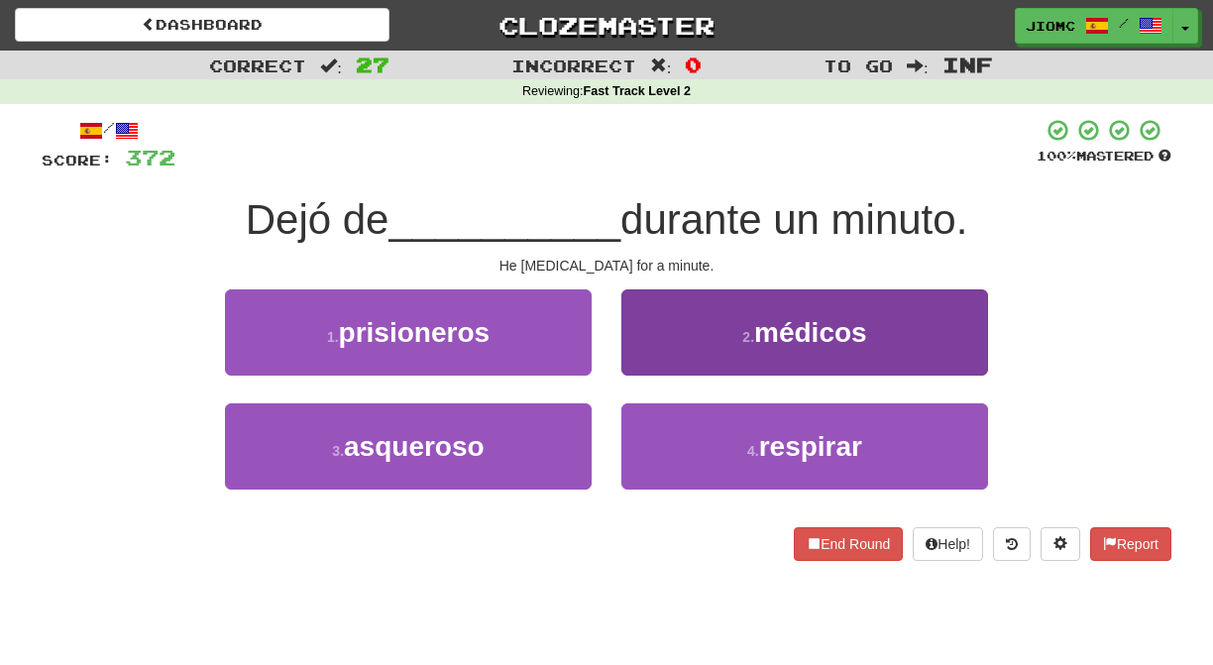
click at [653, 376] on button "2 . médicos" at bounding box center [804, 332] width 367 height 86
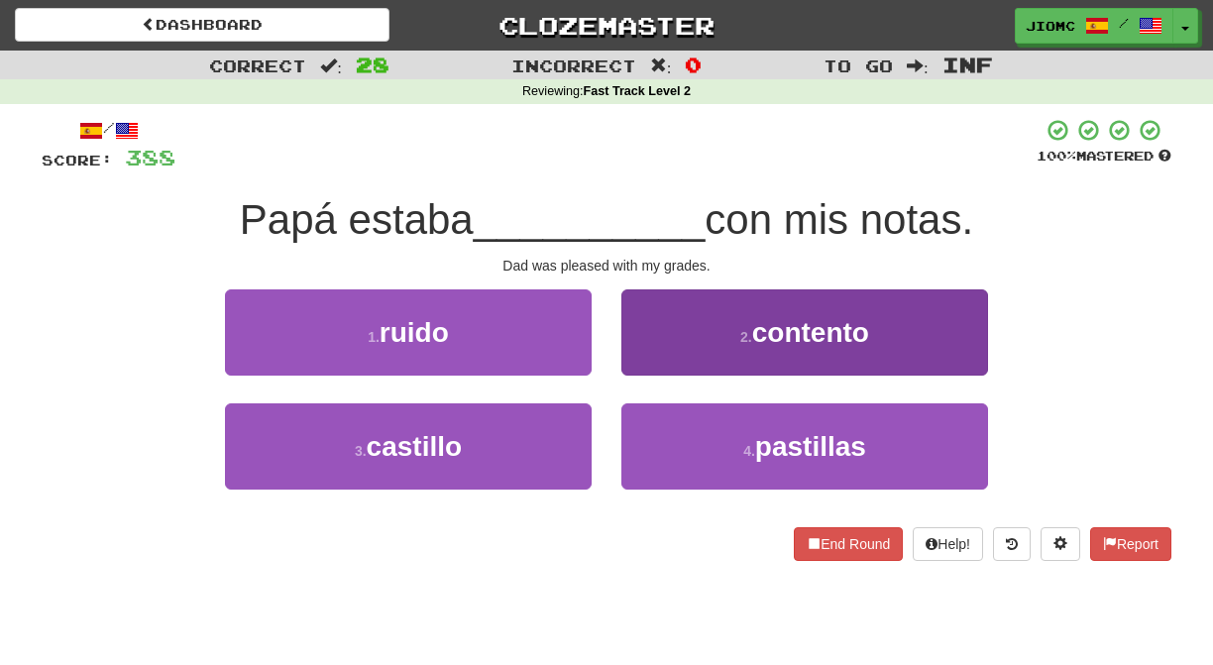
click at [673, 346] on button "2 . contento" at bounding box center [804, 332] width 367 height 86
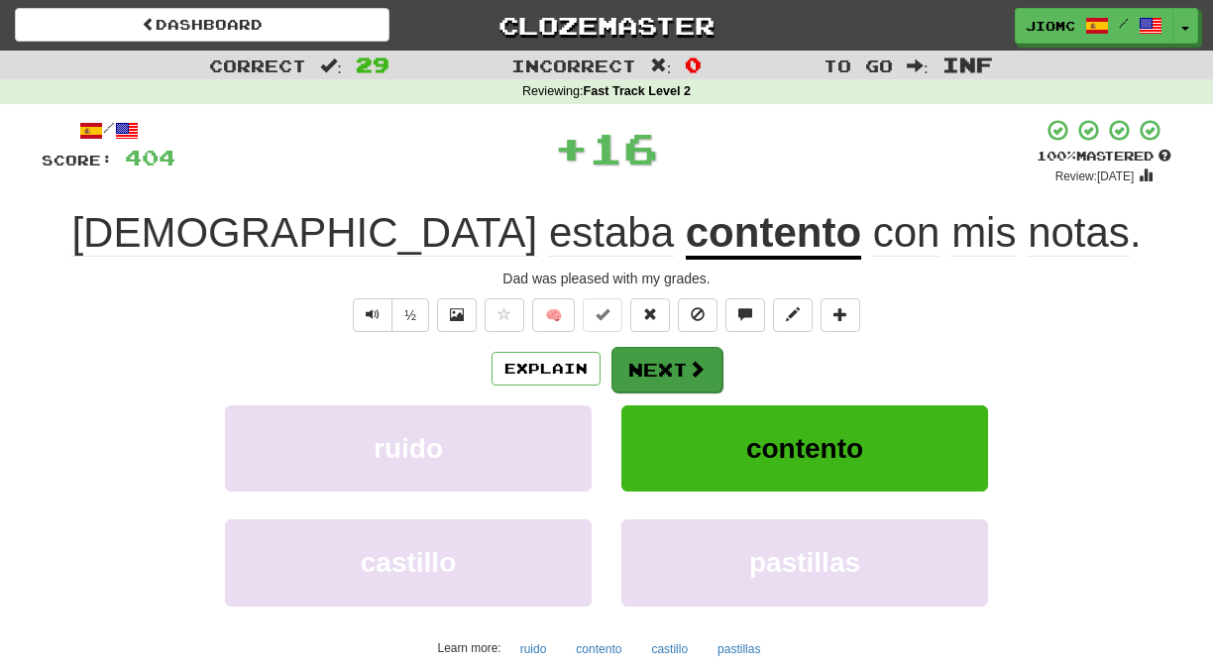
click at [654, 355] on button "Next" at bounding box center [667, 370] width 111 height 46
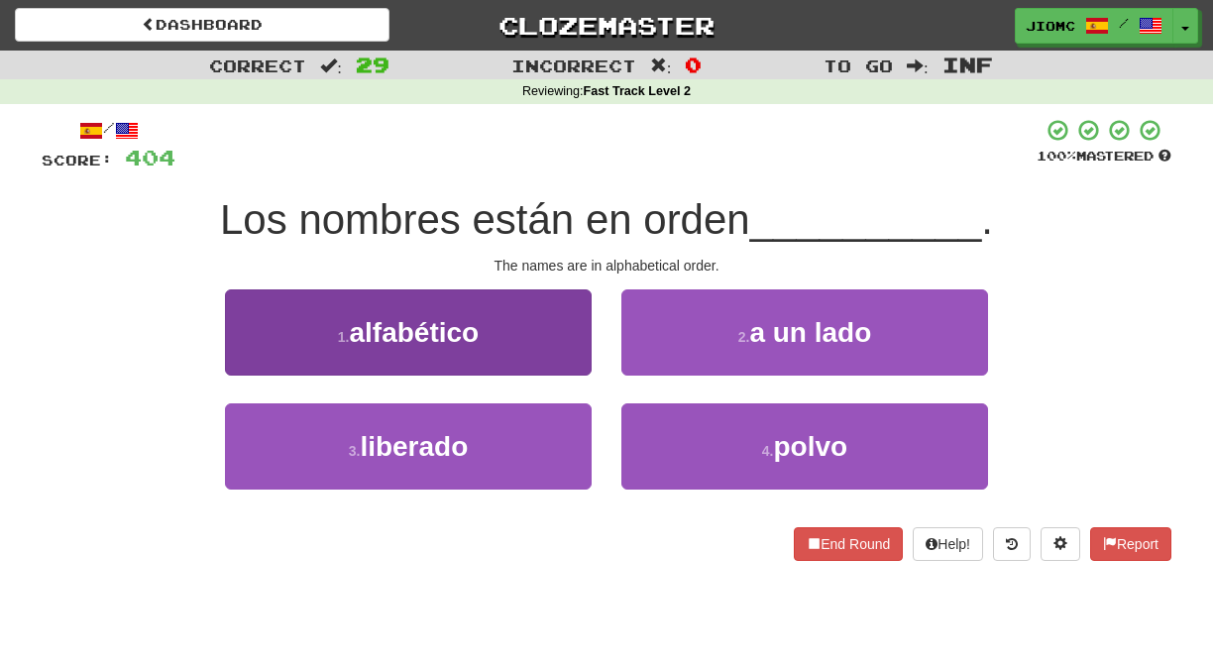
click at [559, 349] on button "1 . alfabético" at bounding box center [408, 332] width 367 height 86
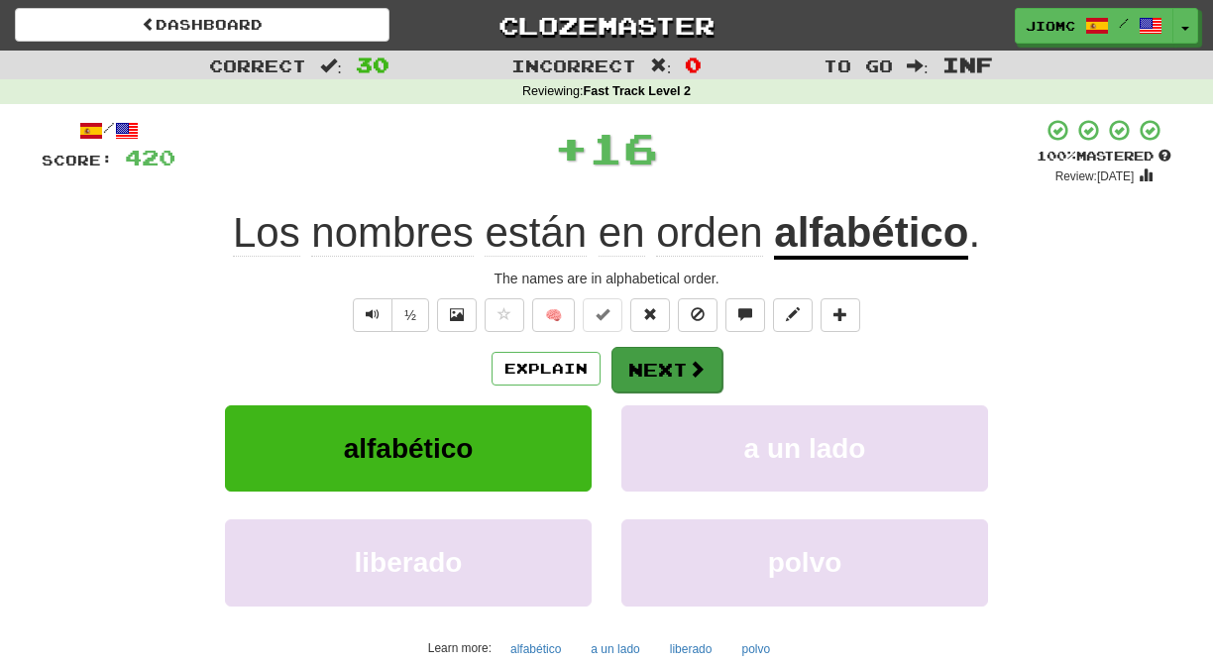
click at [642, 355] on button "Next" at bounding box center [667, 370] width 111 height 46
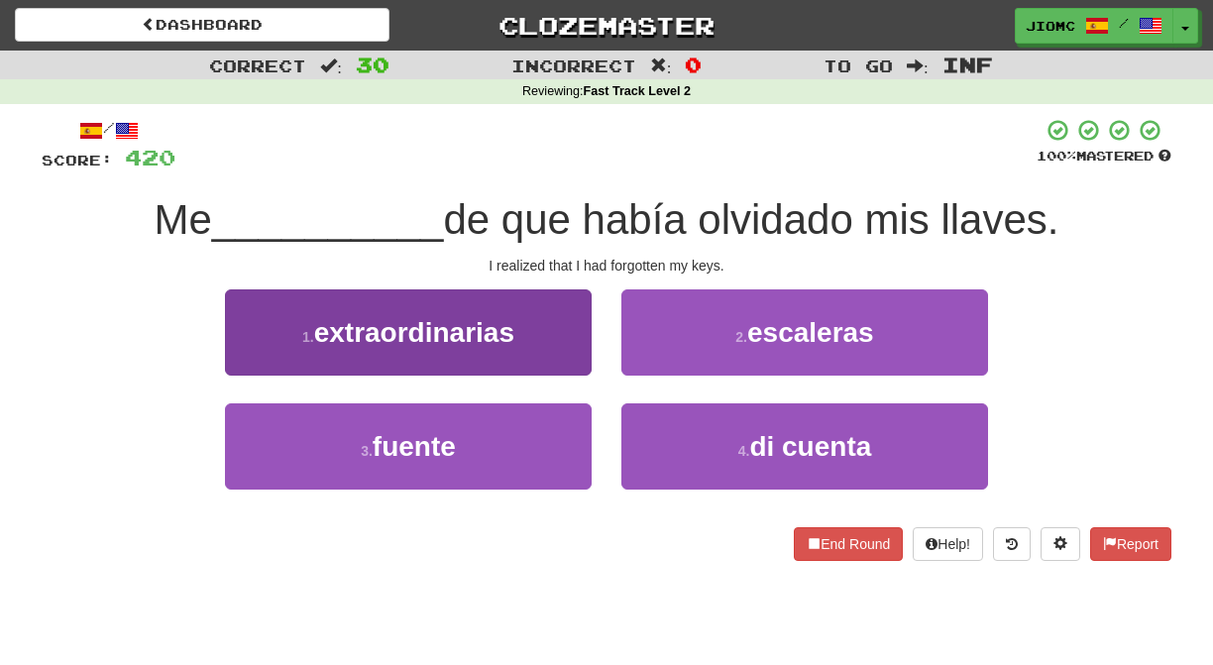
click at [540, 457] on button "3 . fuente" at bounding box center [408, 446] width 367 height 86
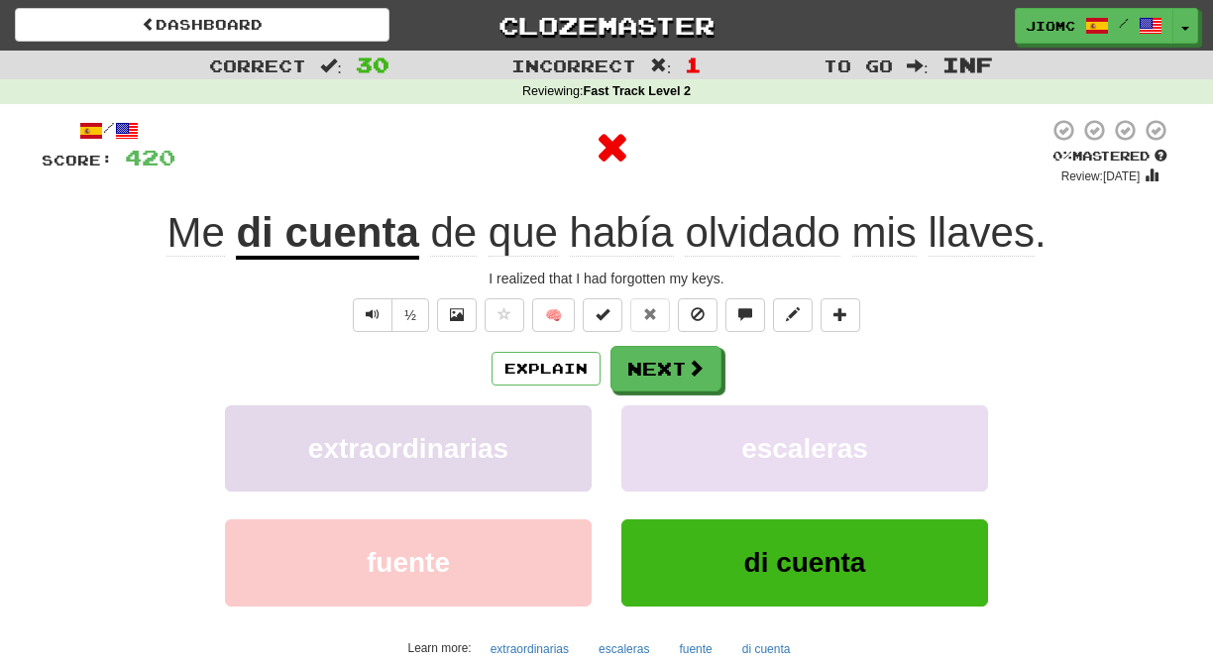
click at [562, 442] on button "extraordinarias" at bounding box center [408, 448] width 367 height 86
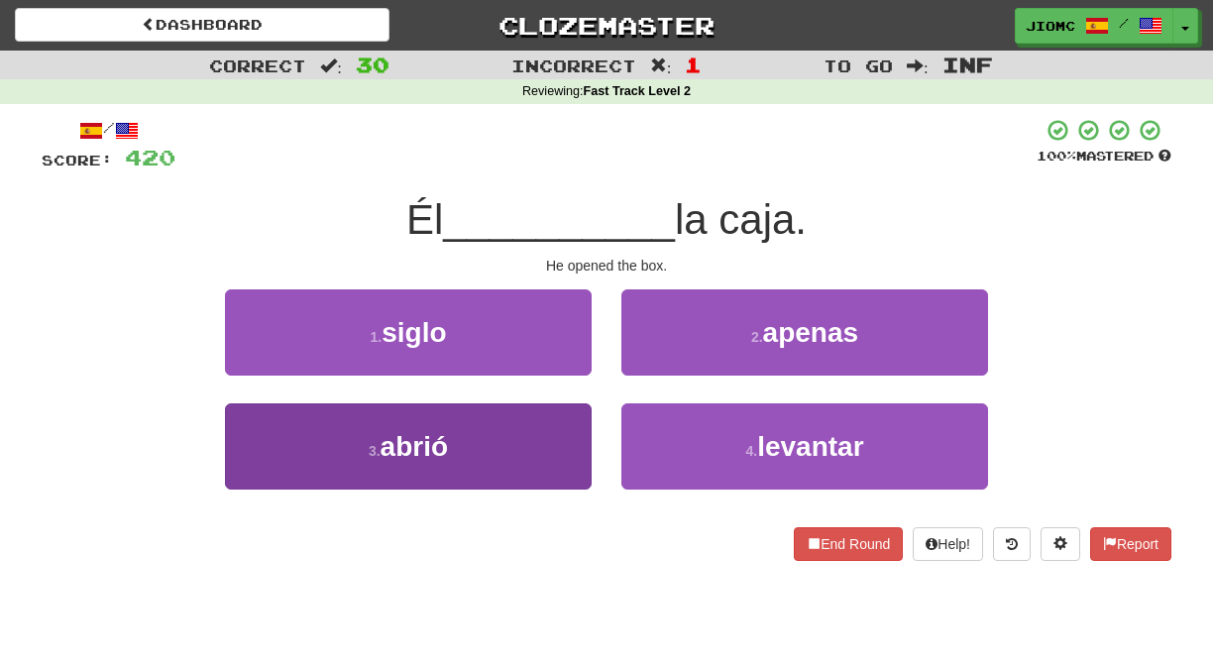
click at [565, 438] on button "3 . abrió" at bounding box center [408, 446] width 367 height 86
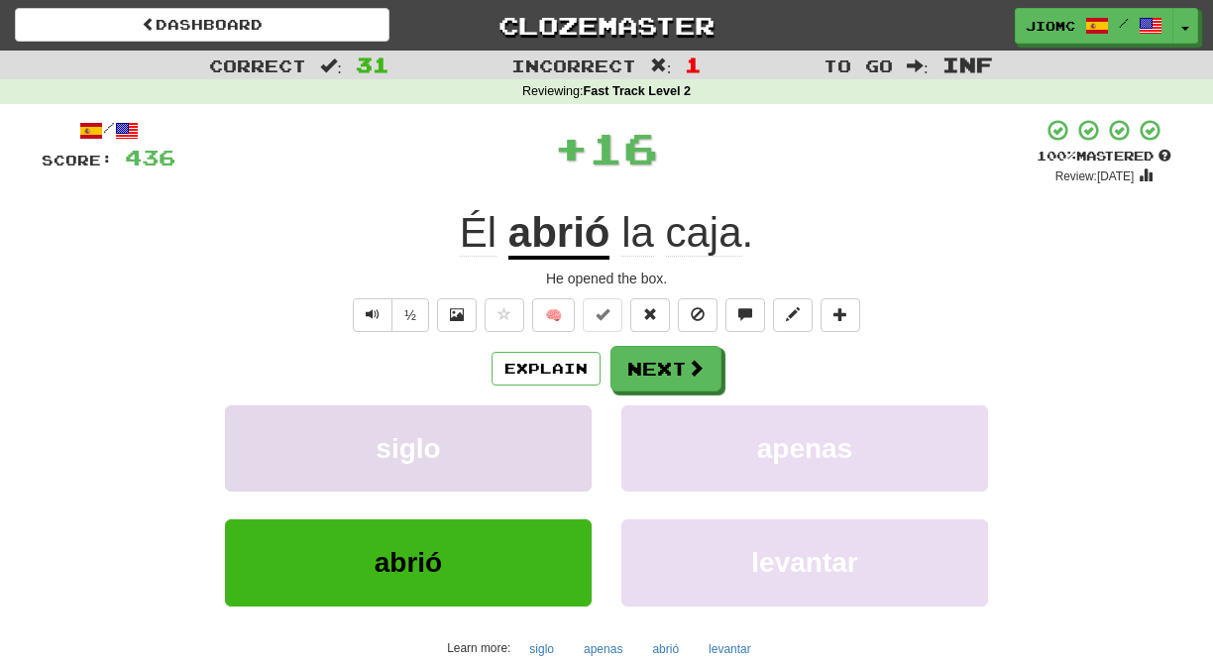
click at [568, 435] on button "siglo" at bounding box center [408, 448] width 367 height 86
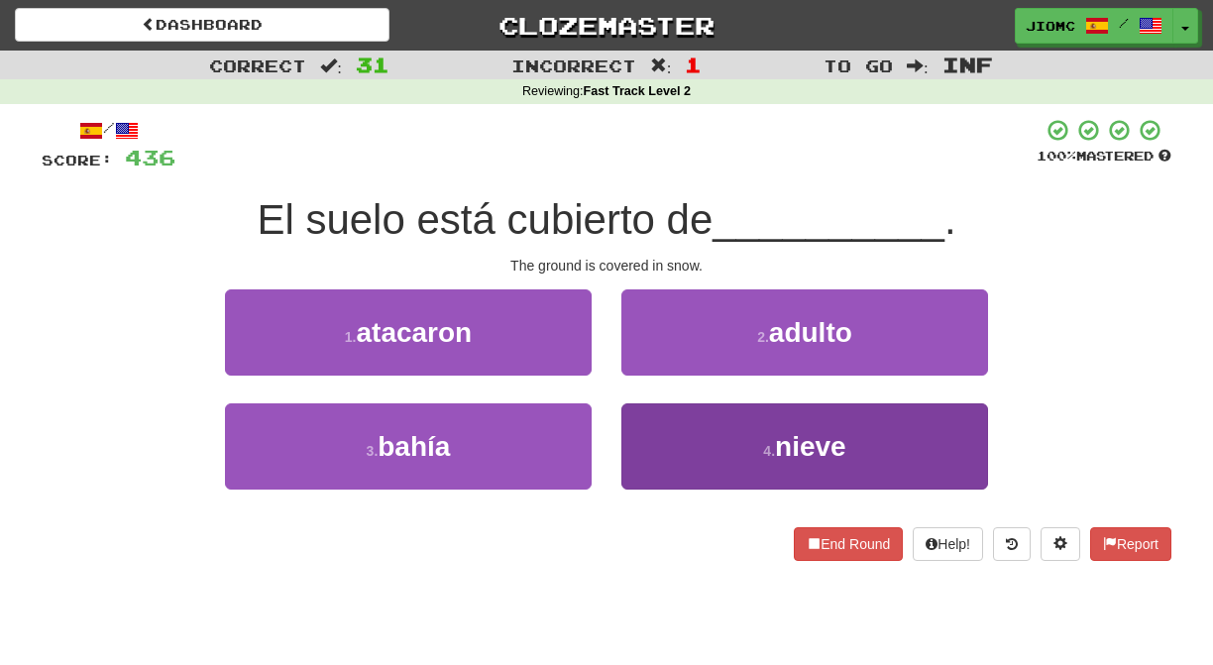
click at [680, 423] on button "4 . nieve" at bounding box center [804, 446] width 367 height 86
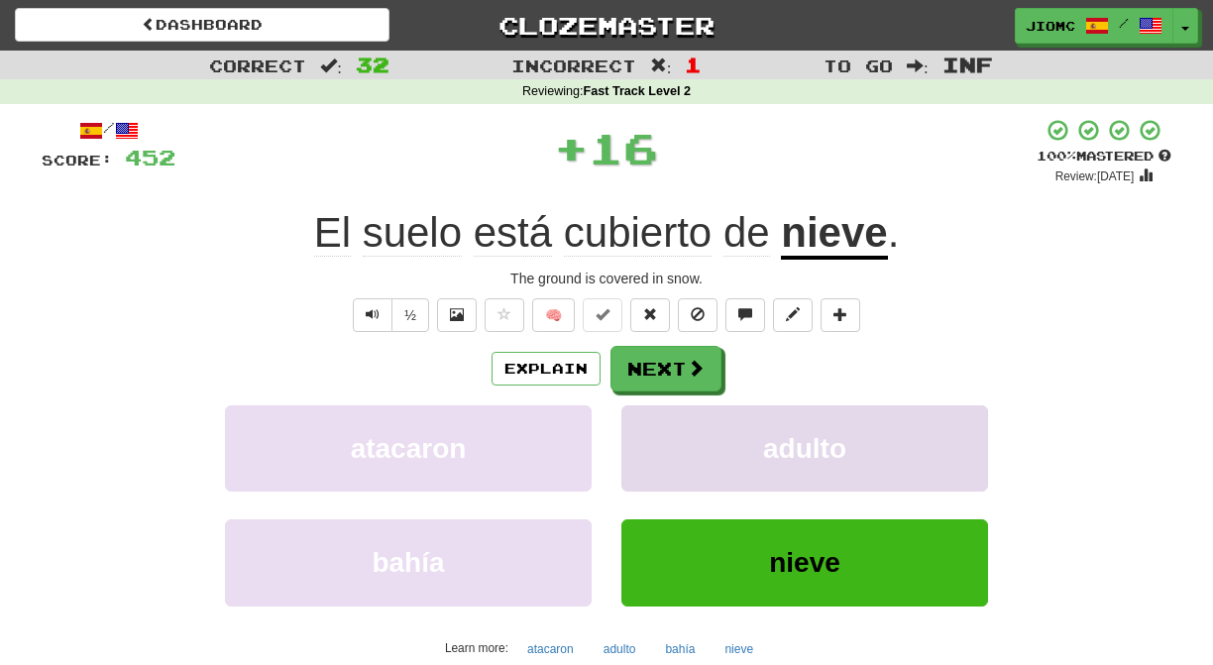
click at [678, 425] on button "adulto" at bounding box center [804, 448] width 367 height 86
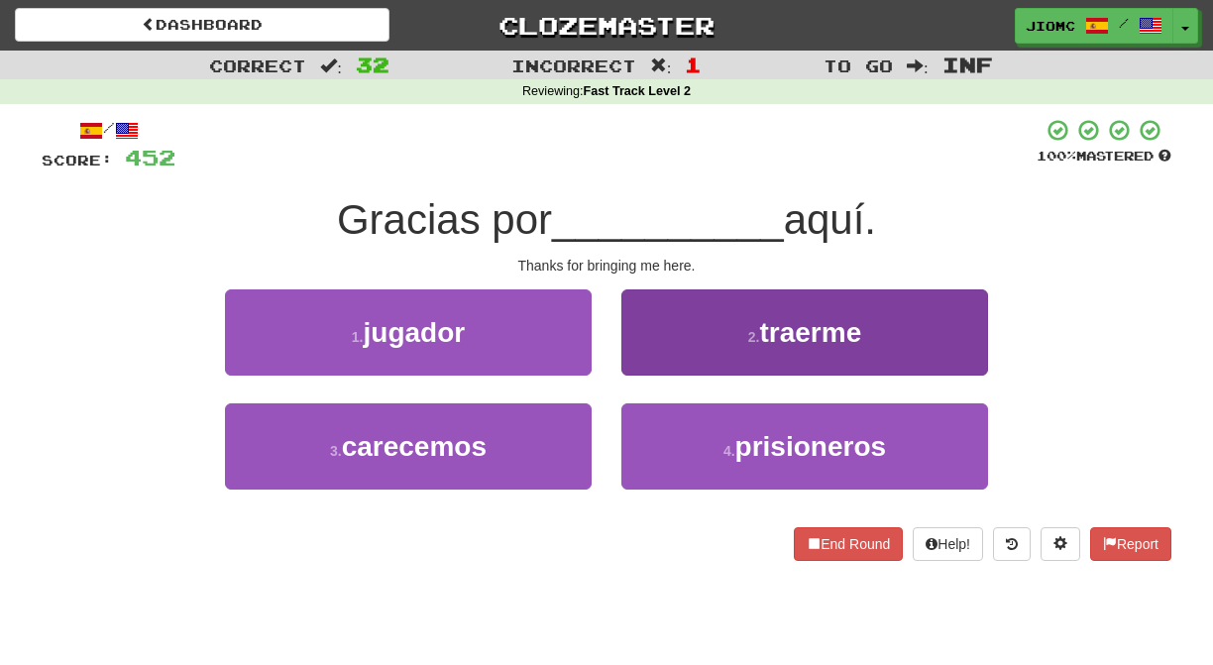
click at [652, 368] on button "2 . traerme" at bounding box center [804, 332] width 367 height 86
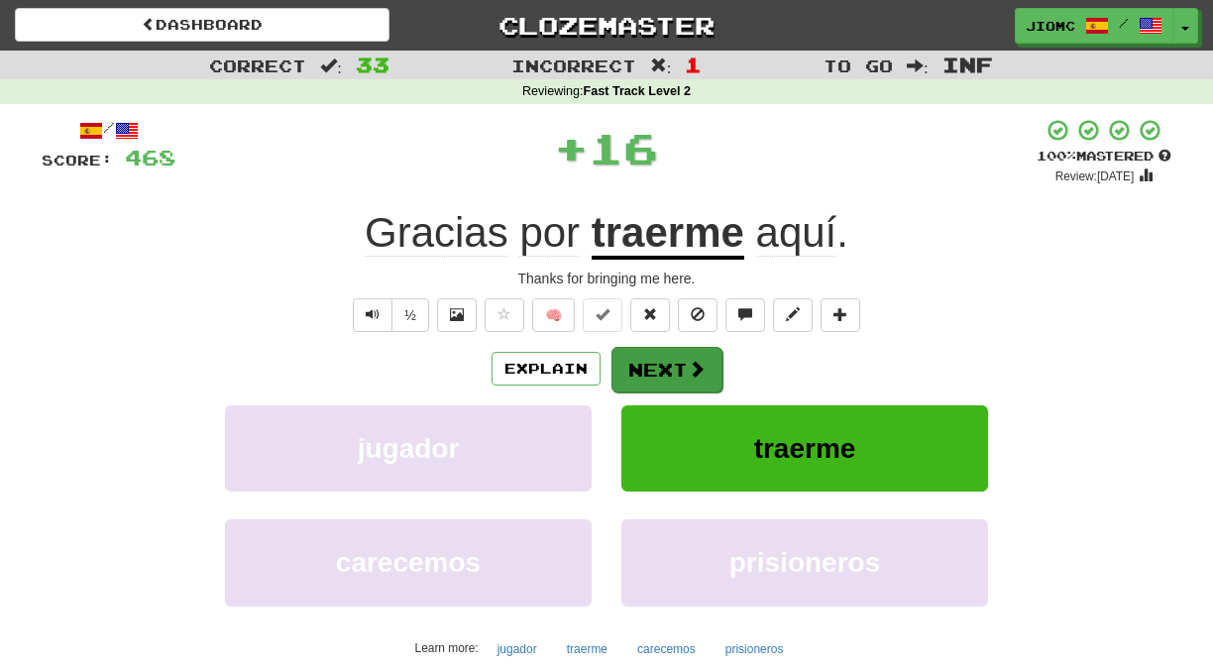
click at [652, 370] on button "Next" at bounding box center [667, 370] width 111 height 46
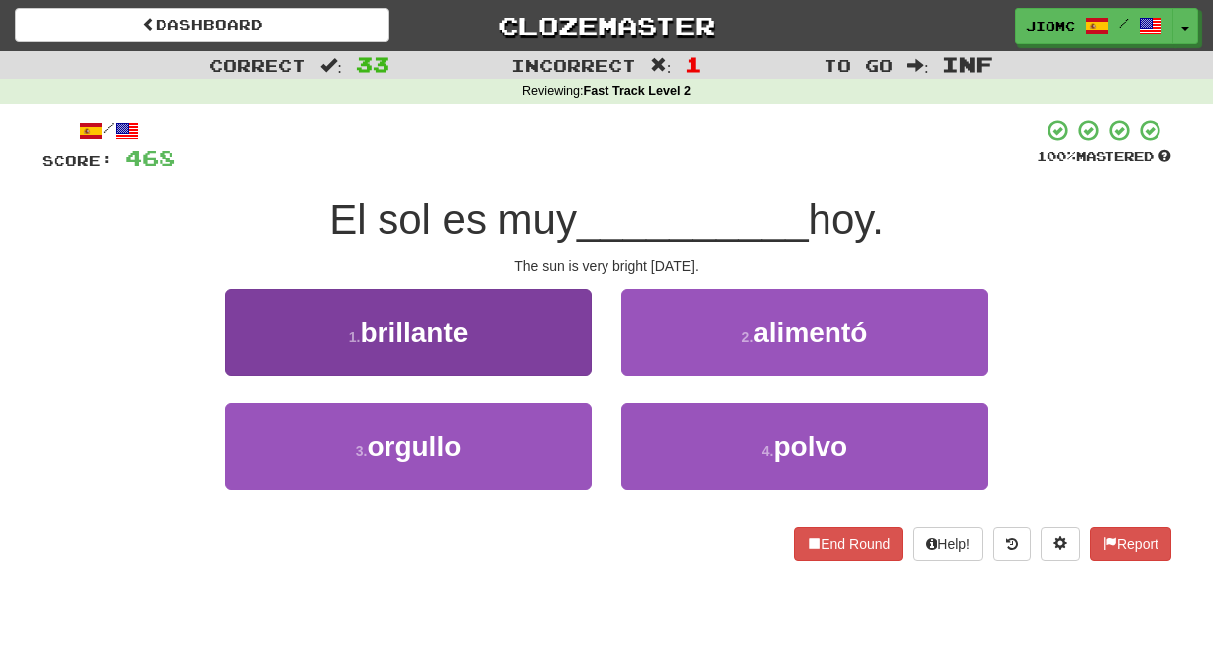
click at [562, 352] on button "1 . brillante" at bounding box center [408, 332] width 367 height 86
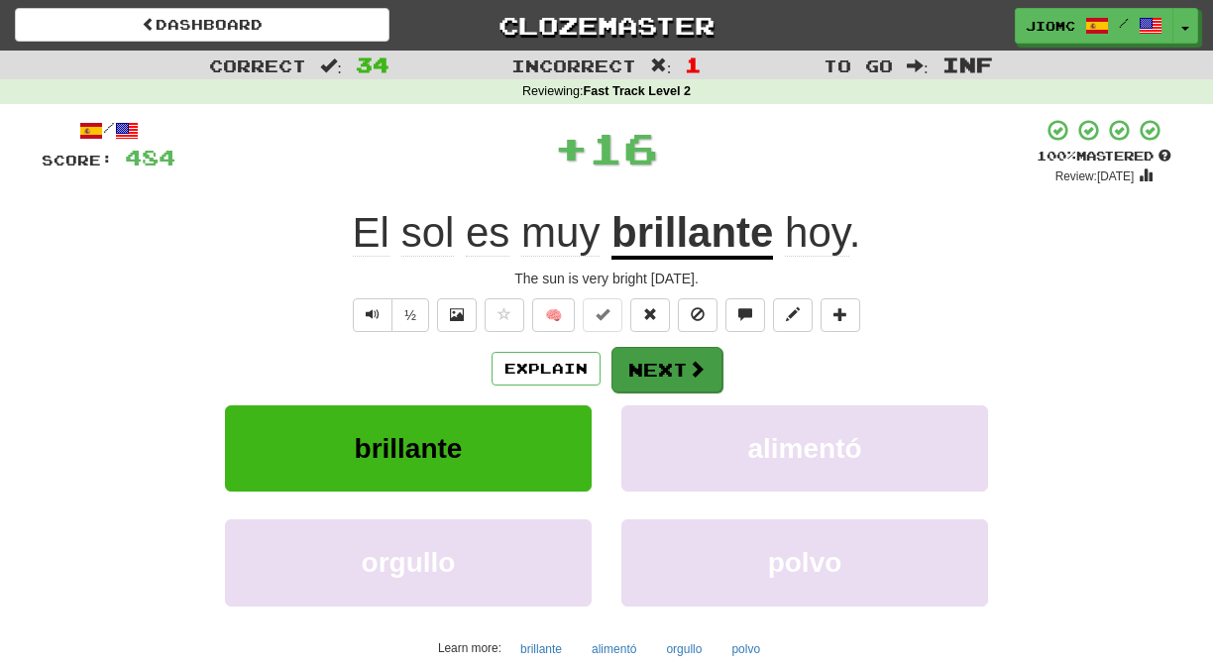
click at [650, 361] on button "Next" at bounding box center [667, 370] width 111 height 46
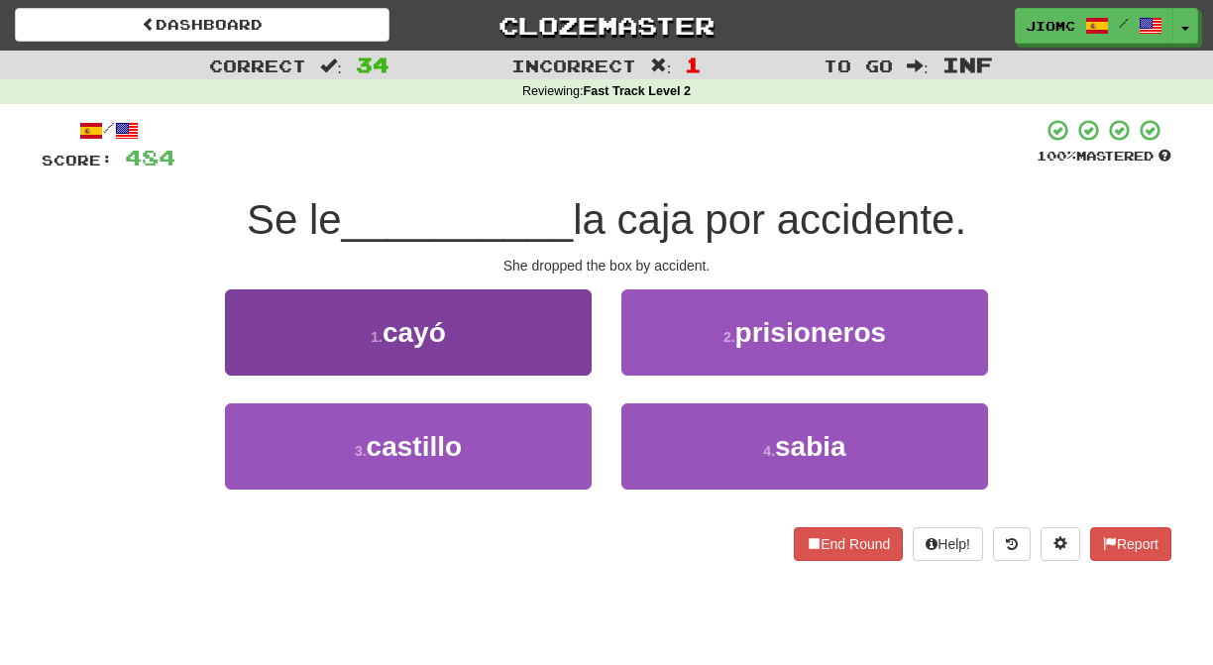
click at [561, 350] on button "1 . cayó" at bounding box center [408, 332] width 367 height 86
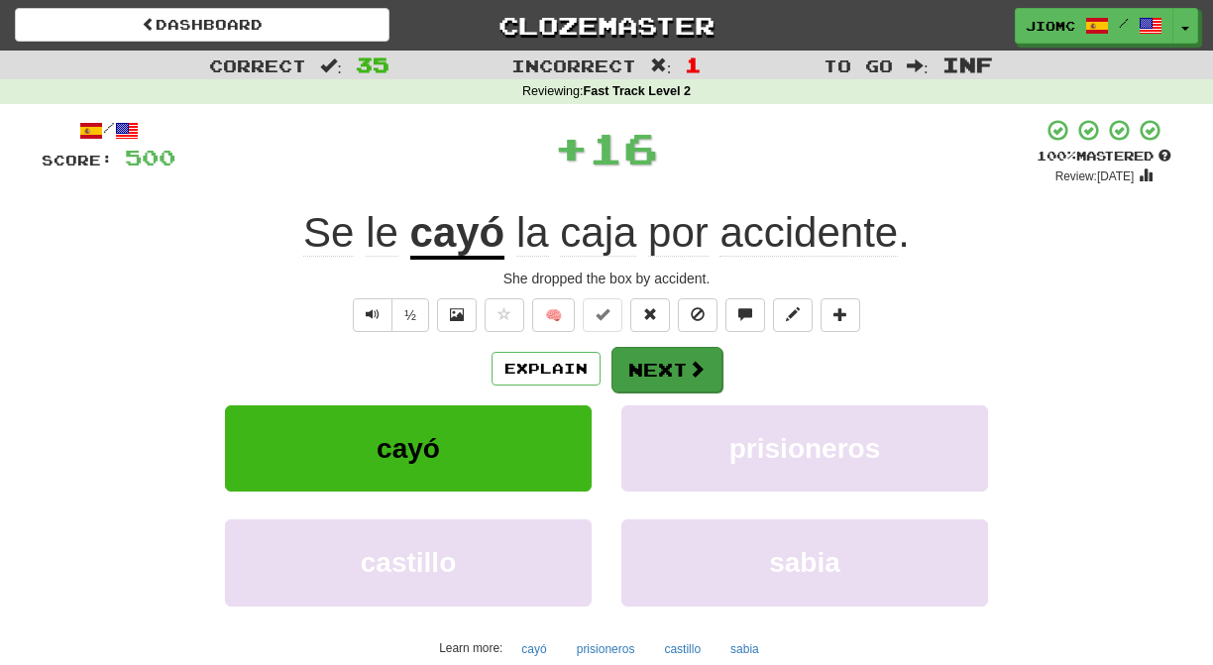
click at [637, 365] on button "Next" at bounding box center [667, 370] width 111 height 46
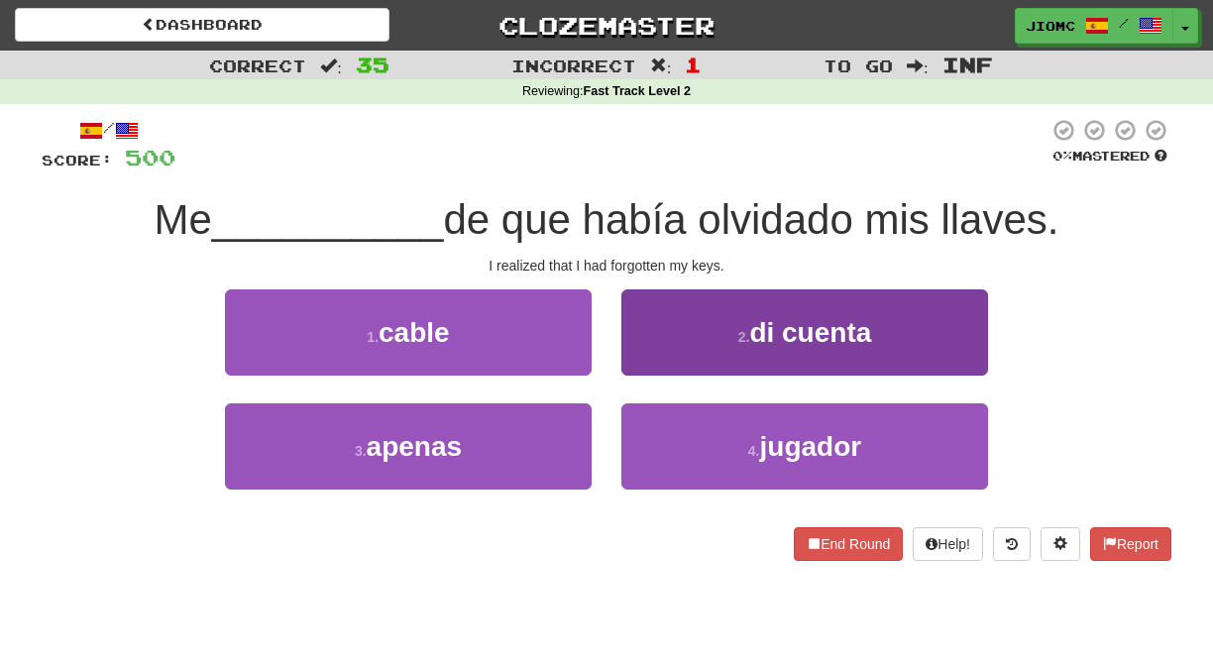
click at [637, 358] on button "2 . di cuenta" at bounding box center [804, 332] width 367 height 86
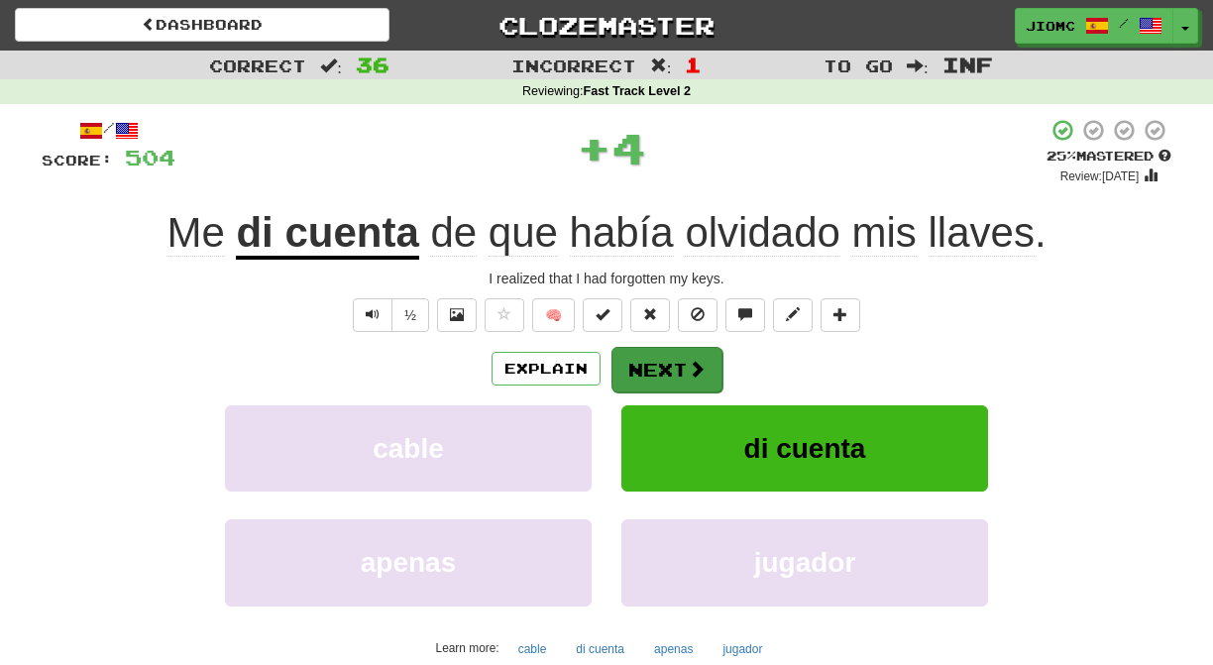
click at [637, 361] on button "Next" at bounding box center [667, 370] width 111 height 46
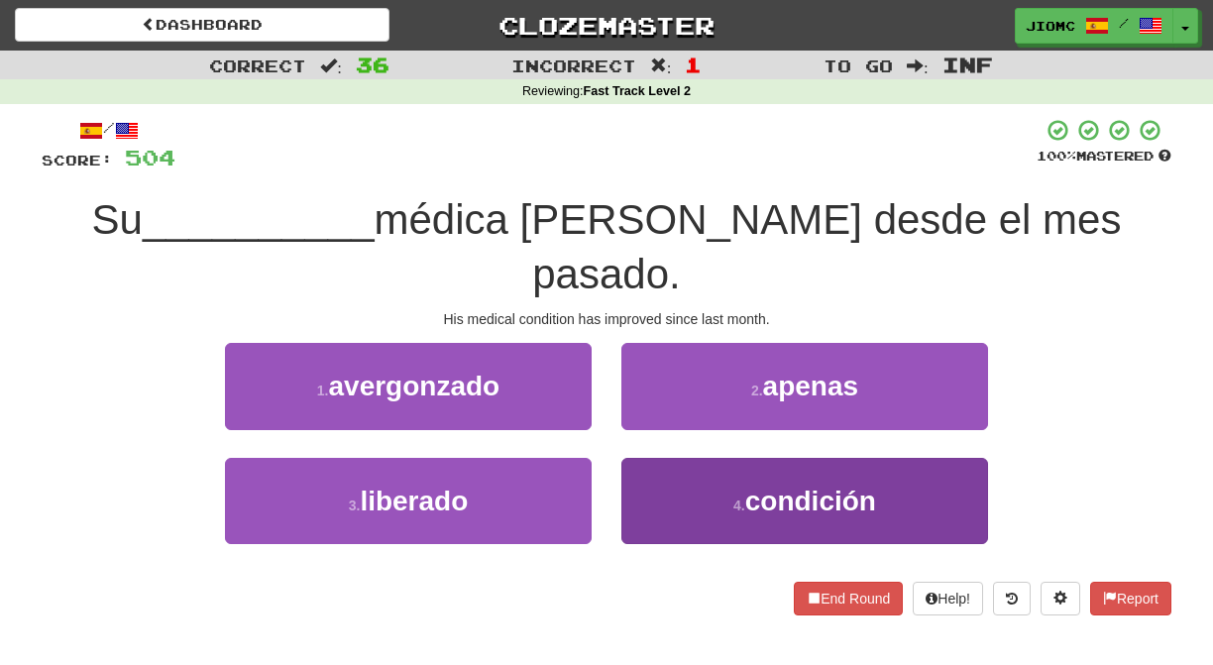
click at [643, 458] on button "4 . condición" at bounding box center [804, 501] width 367 height 86
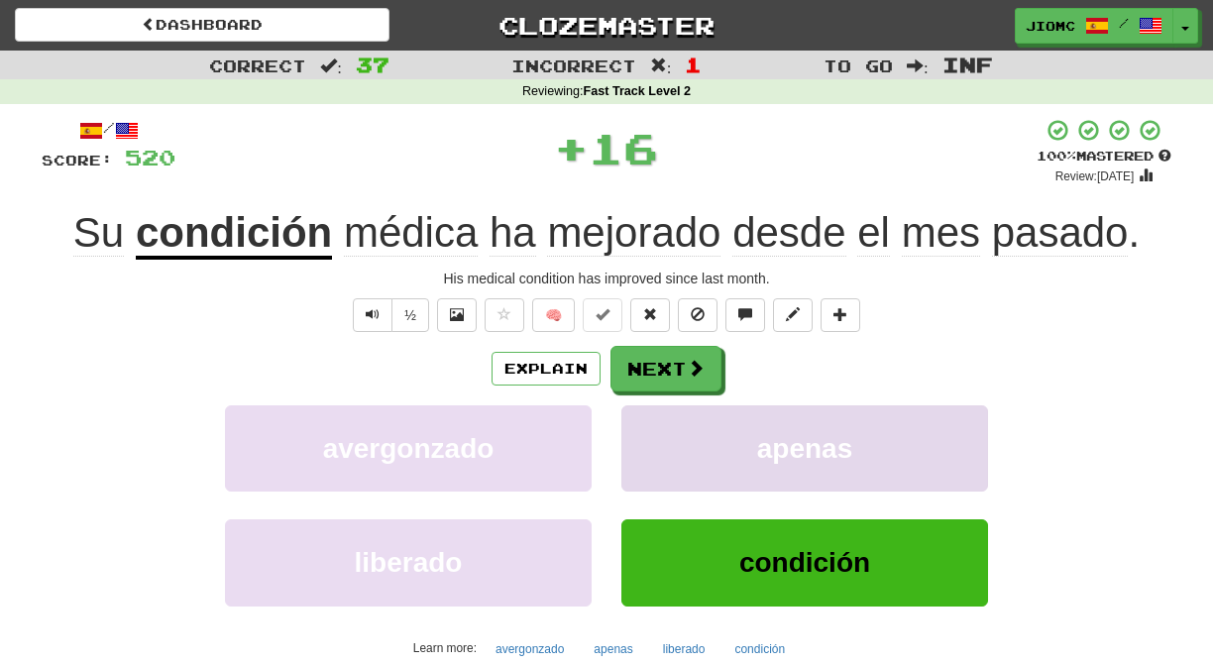
click at [644, 427] on button "apenas" at bounding box center [804, 448] width 367 height 86
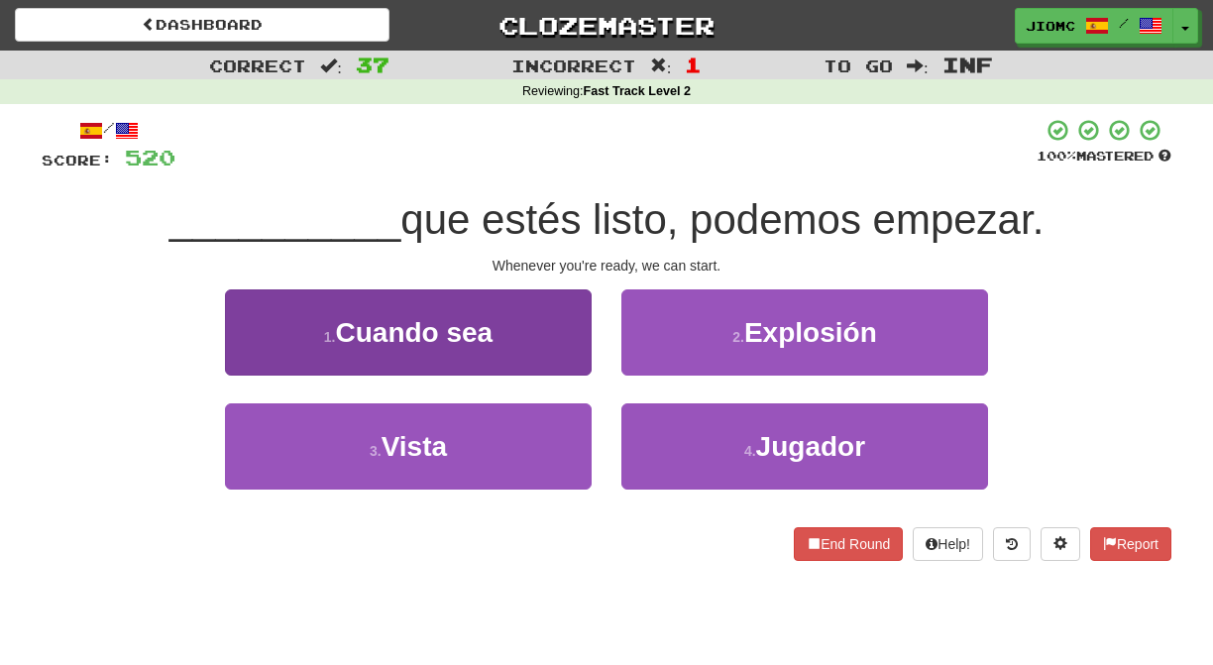
click at [572, 347] on button "1 . Cuando sea" at bounding box center [408, 332] width 367 height 86
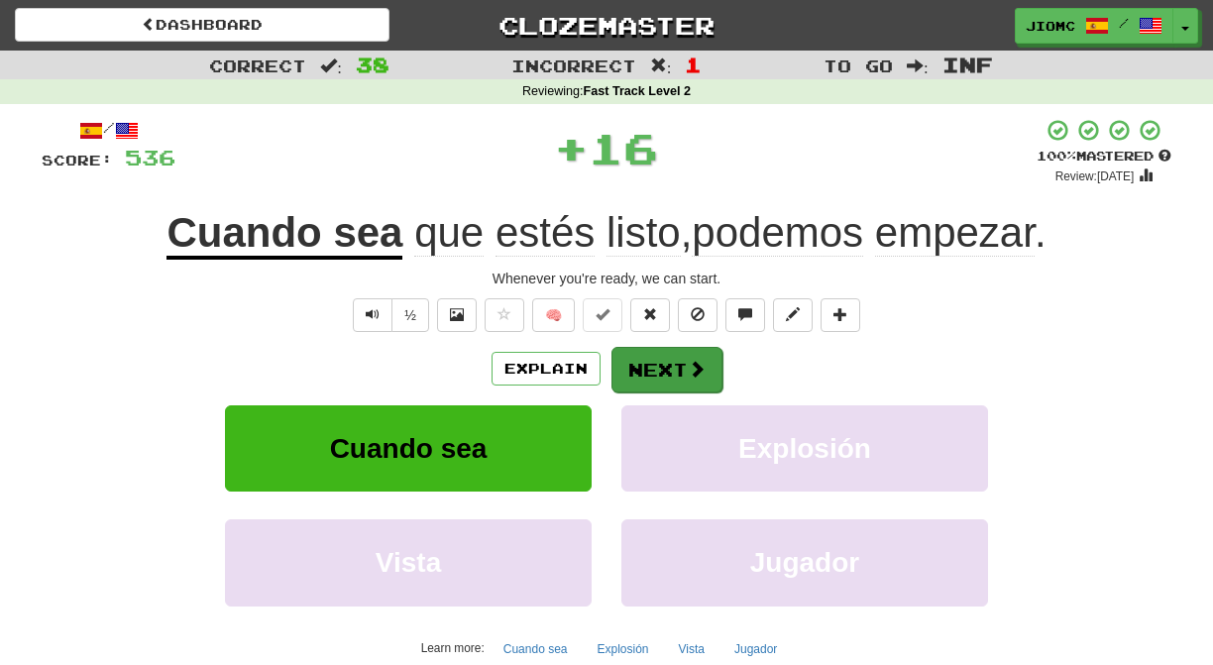
click at [642, 371] on button "Next" at bounding box center [667, 370] width 111 height 46
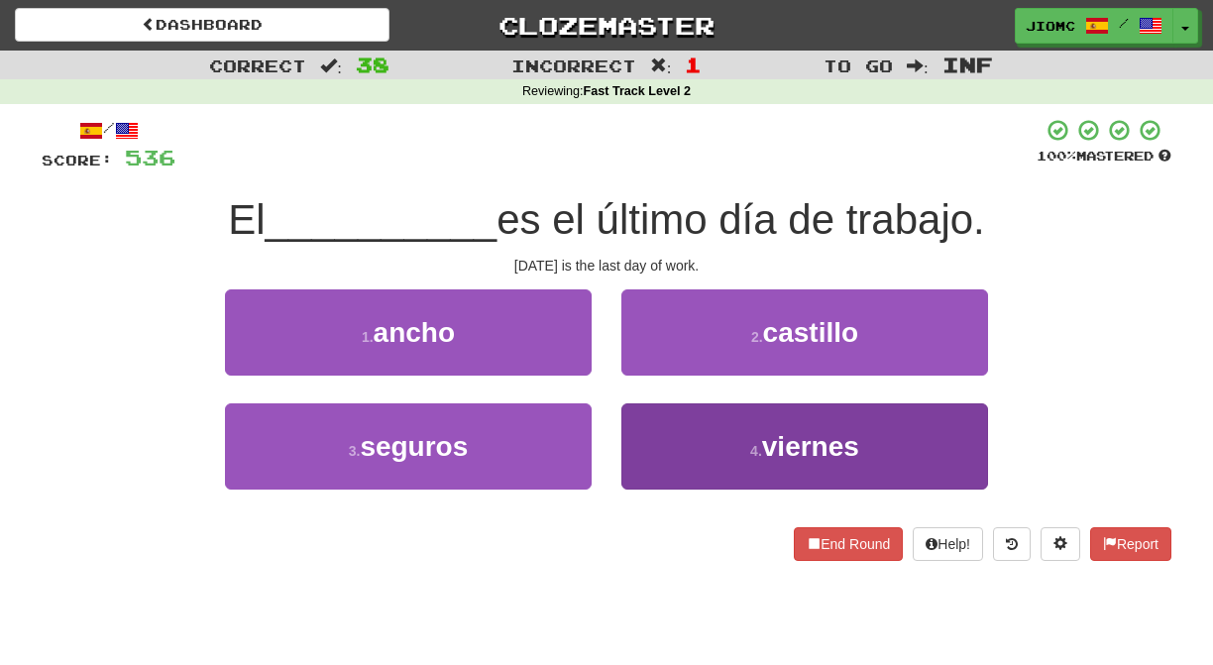
click at [651, 425] on button "4 . viernes" at bounding box center [804, 446] width 367 height 86
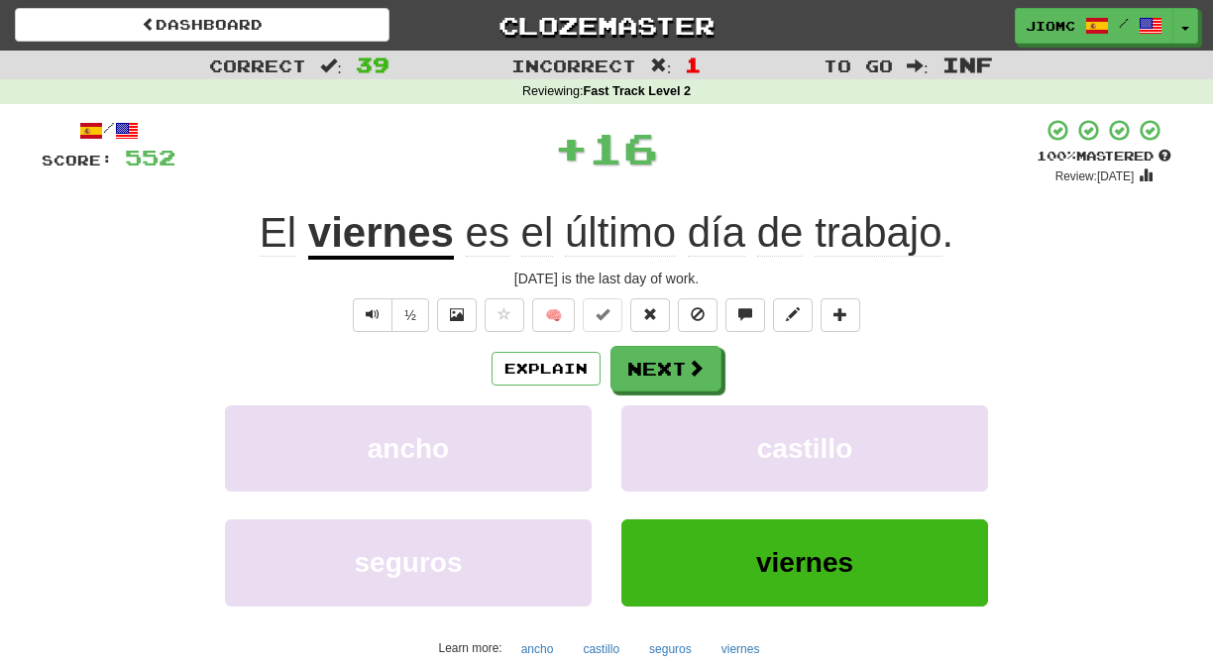
click at [651, 425] on button "castillo" at bounding box center [804, 448] width 367 height 86
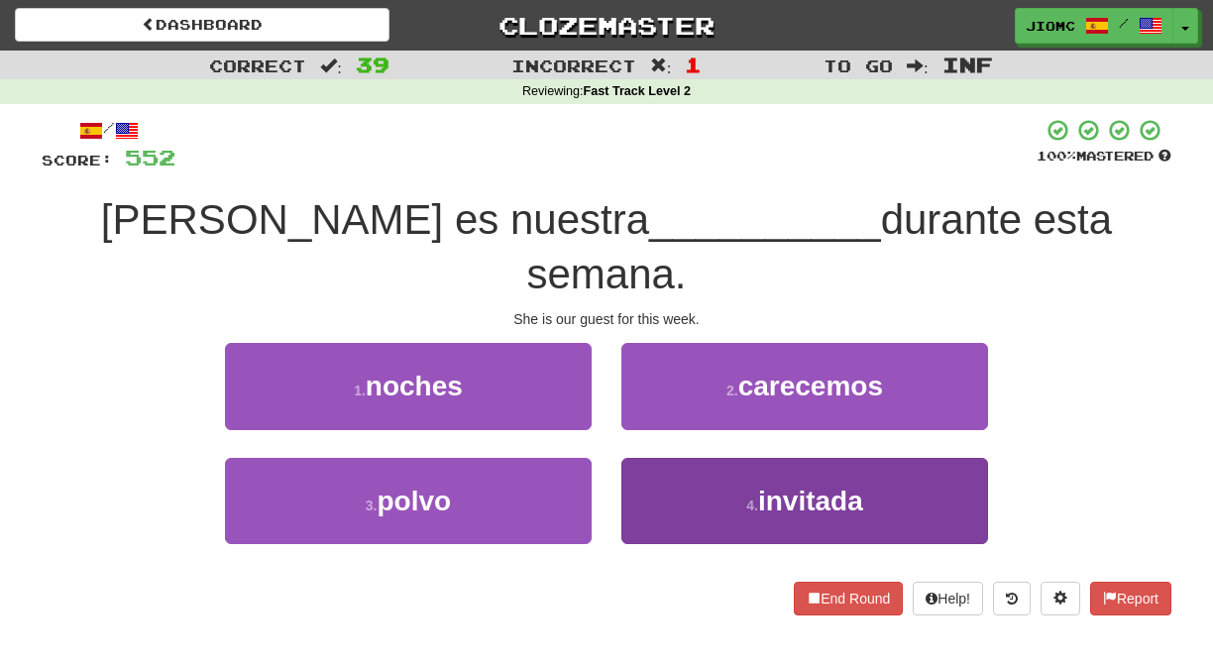
click at [644, 458] on button "4 . invitada" at bounding box center [804, 501] width 367 height 86
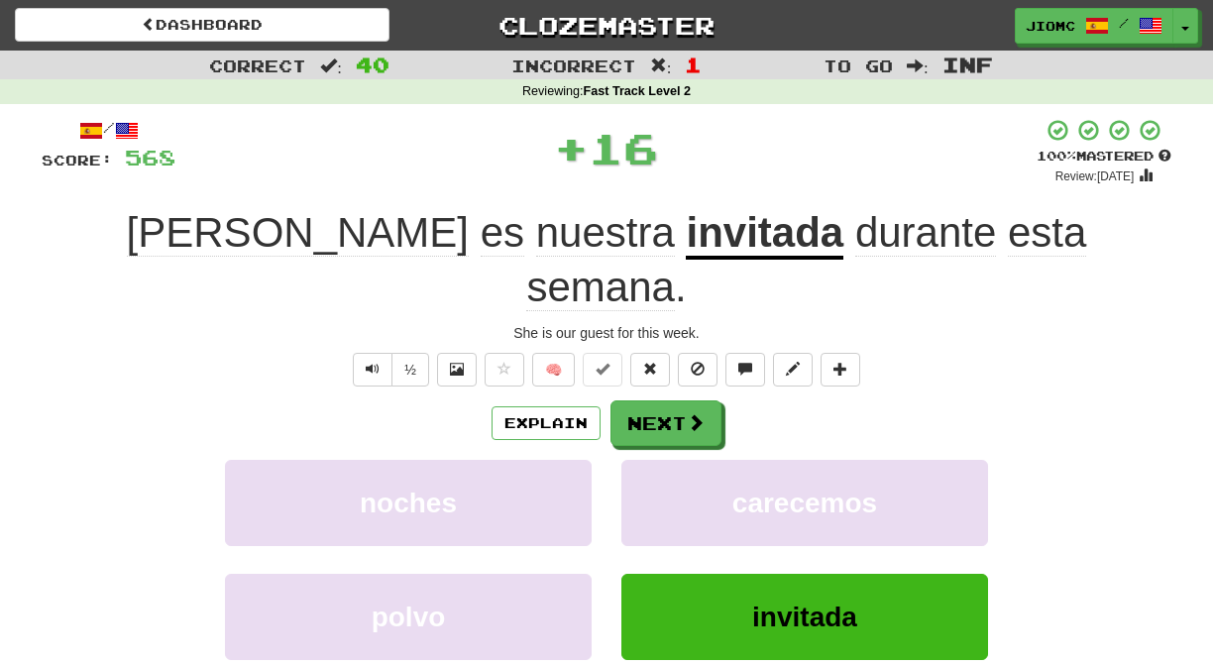
click at [644, 460] on button "carecemos" at bounding box center [804, 503] width 367 height 86
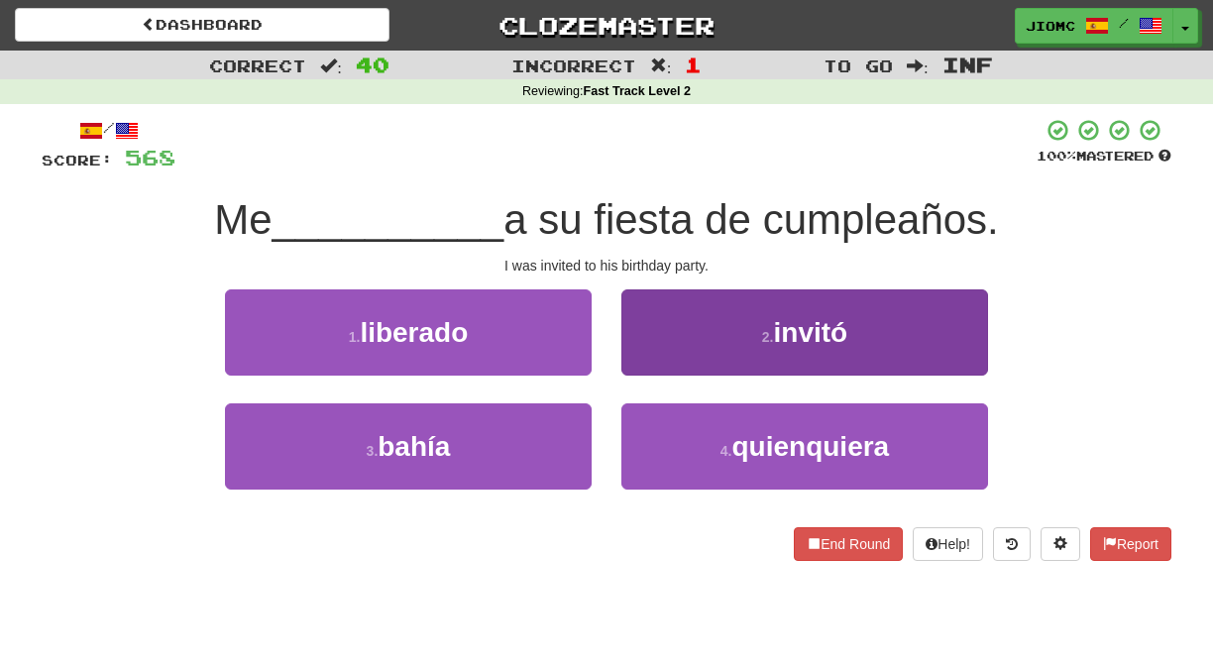
click at [657, 368] on button "2 . invitó" at bounding box center [804, 332] width 367 height 86
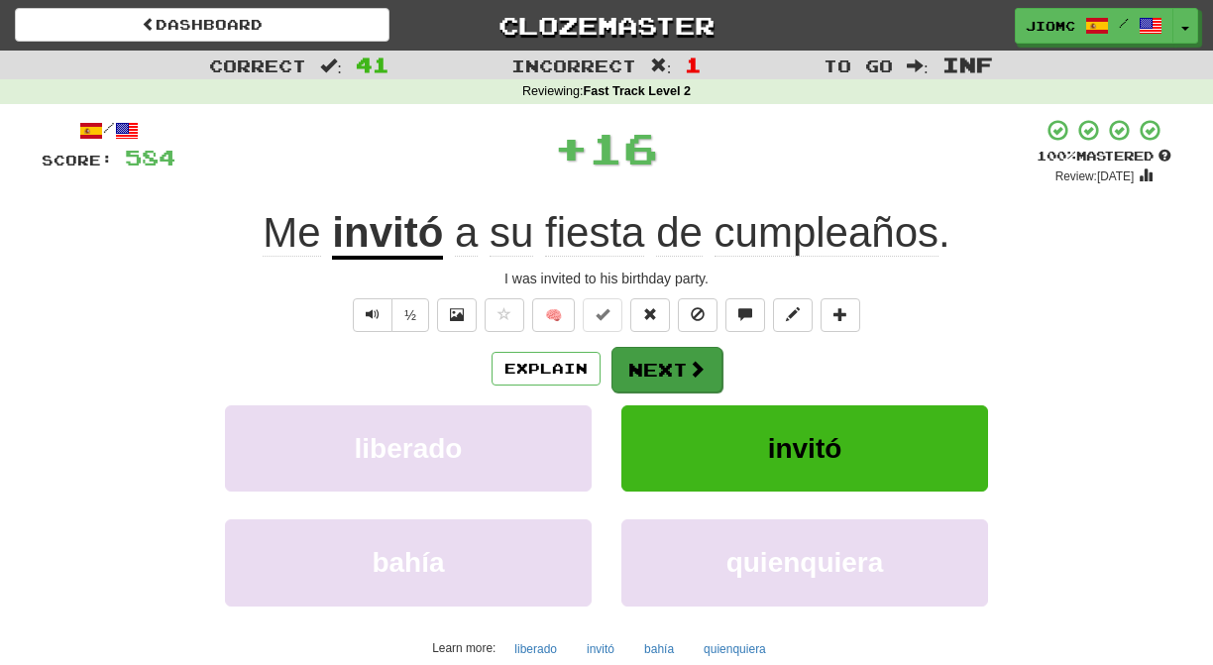
click at [654, 375] on button "Next" at bounding box center [667, 370] width 111 height 46
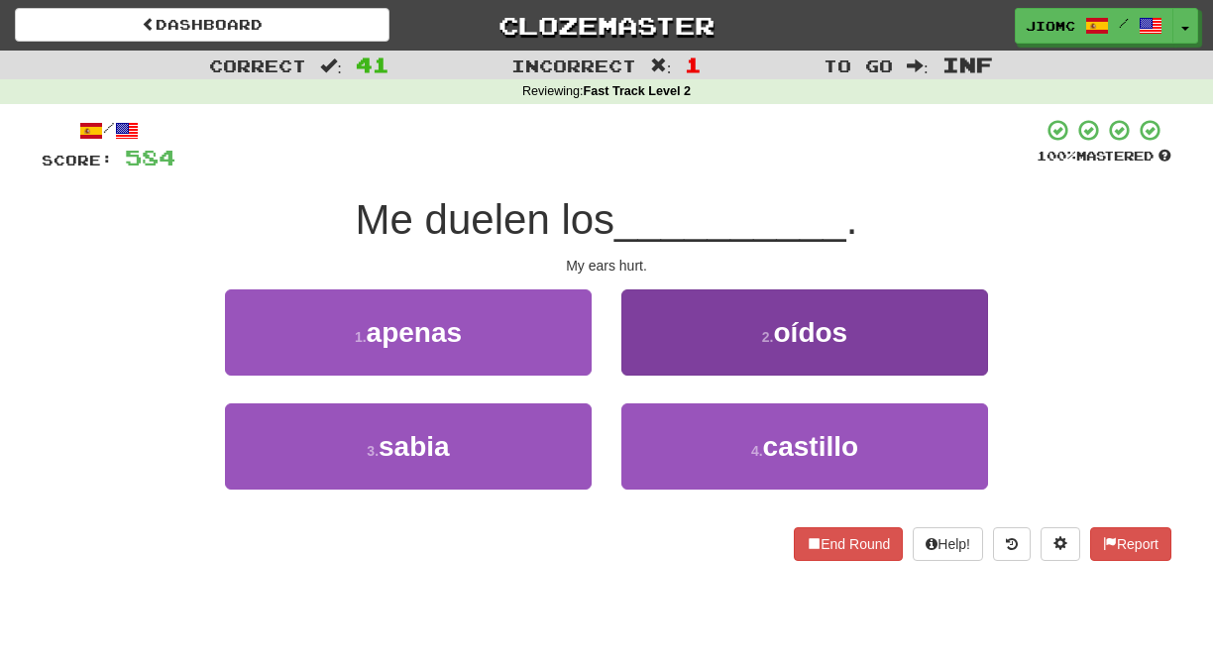
click at [649, 362] on button "2 . oídos" at bounding box center [804, 332] width 367 height 86
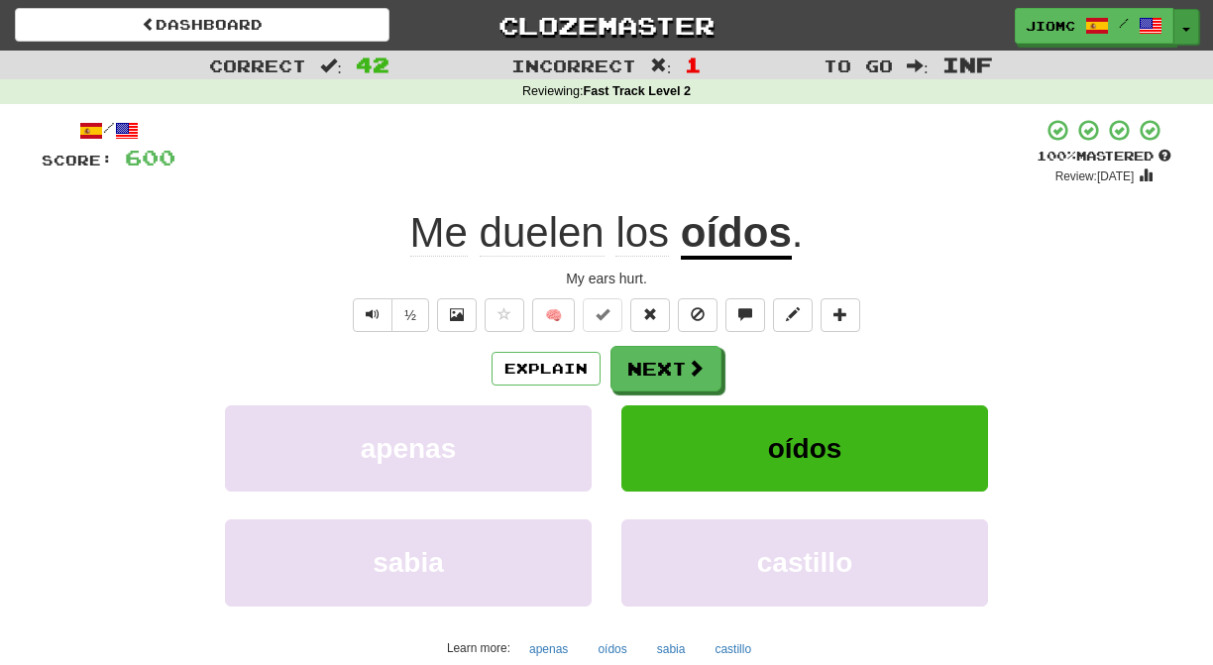
click at [1187, 28] on span "button" at bounding box center [1186, 30] width 8 height 4
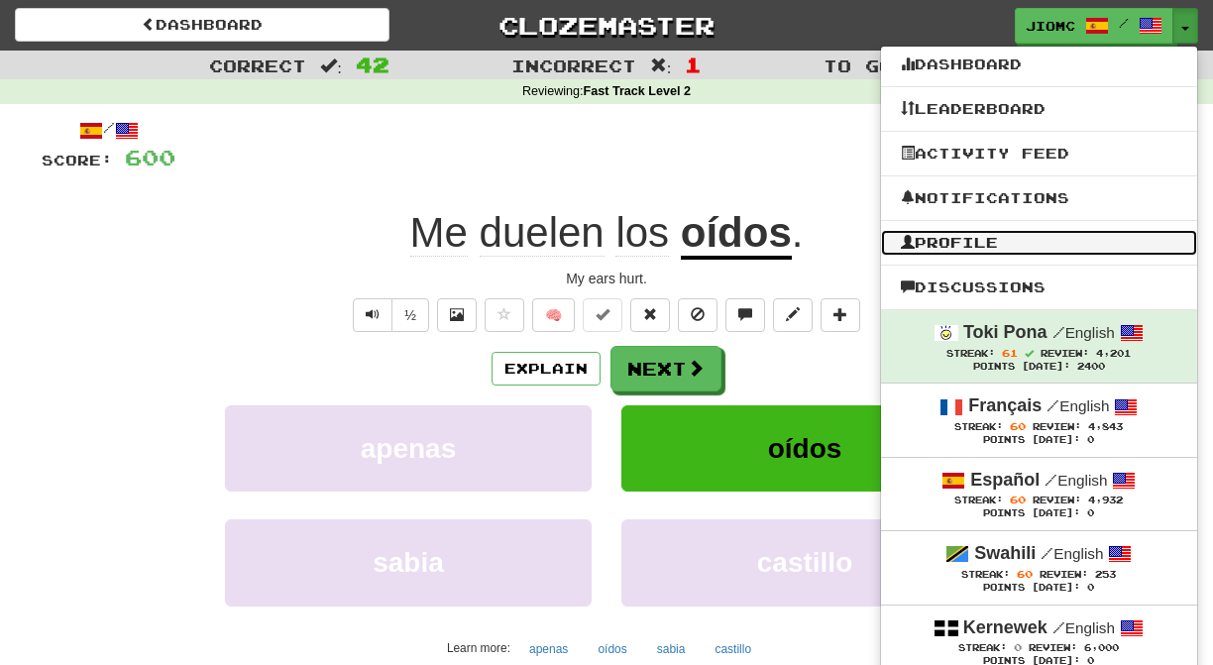
click at [1026, 245] on link "Profile" at bounding box center [1039, 243] width 316 height 26
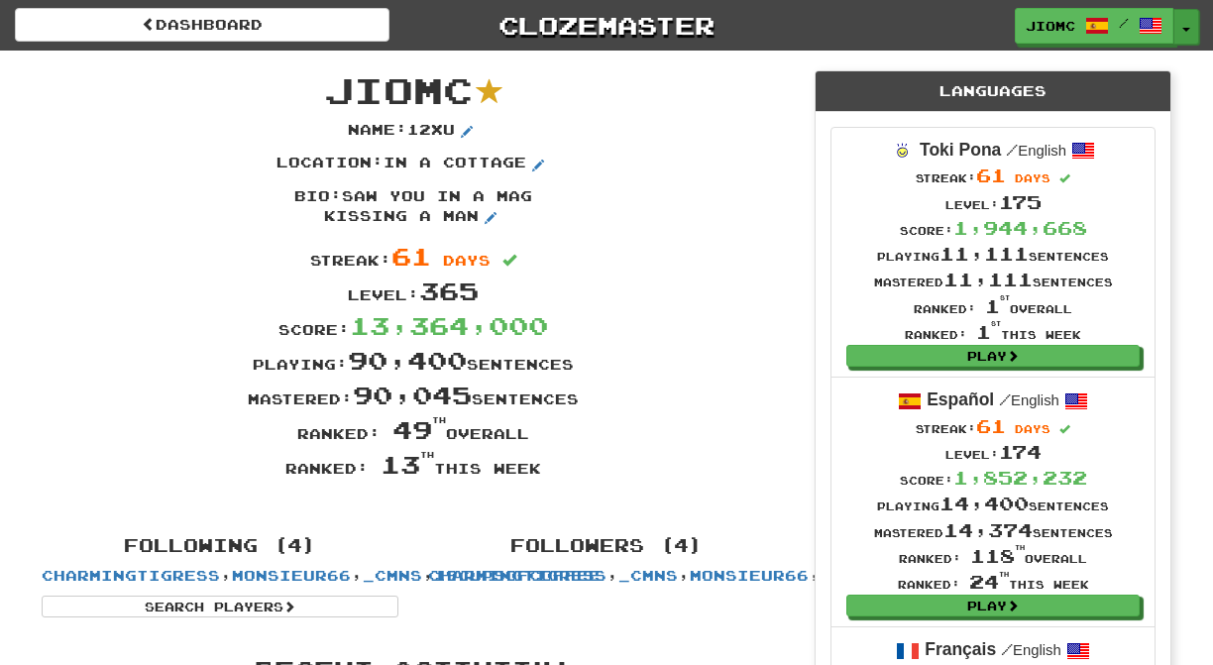
click at [1182, 30] on span "button" at bounding box center [1186, 30] width 8 height 4
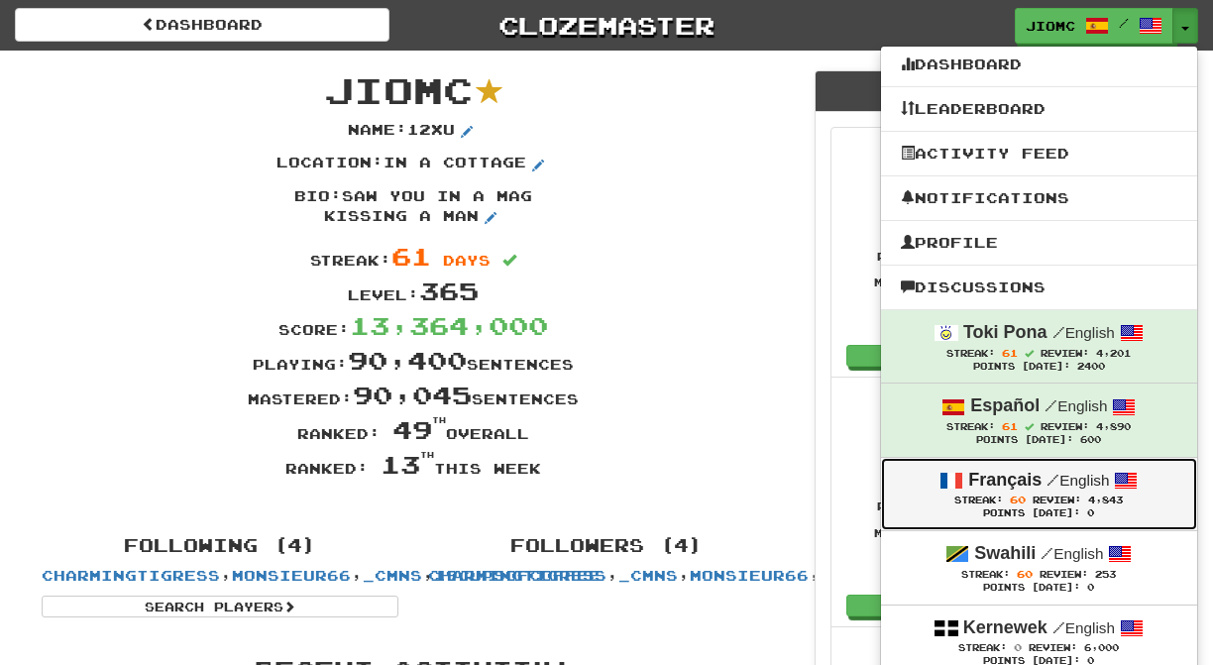
click at [1081, 489] on small "/ English" at bounding box center [1078, 480] width 62 height 17
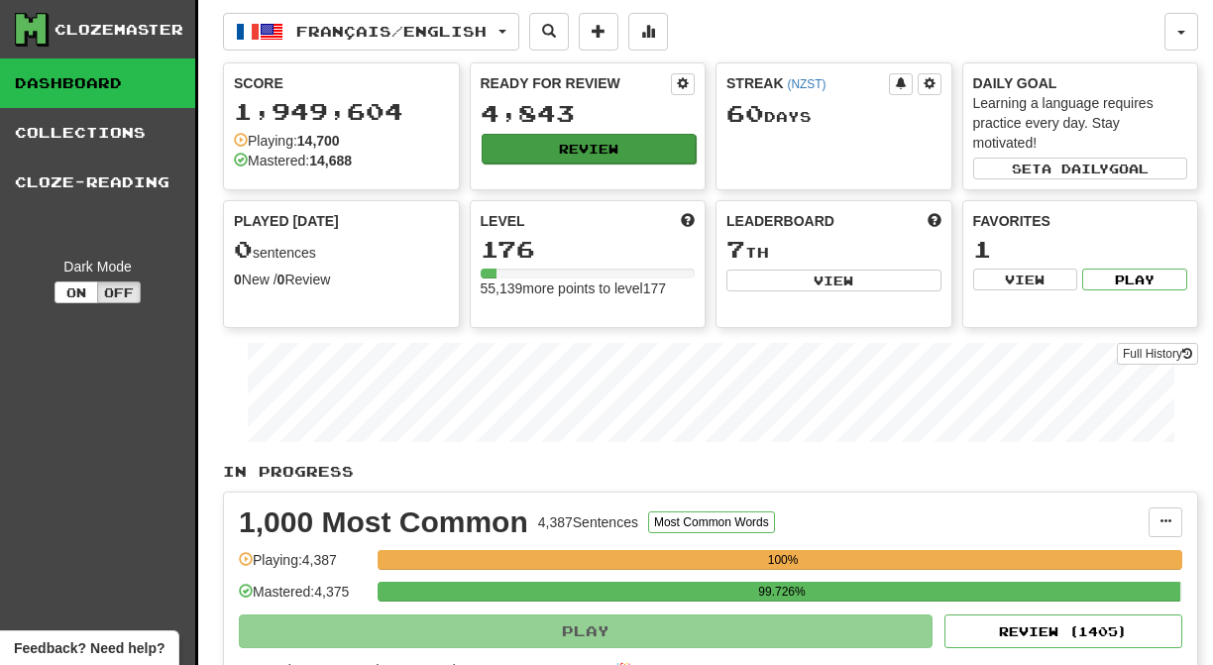
click at [607, 150] on button "Review" at bounding box center [589, 149] width 215 height 30
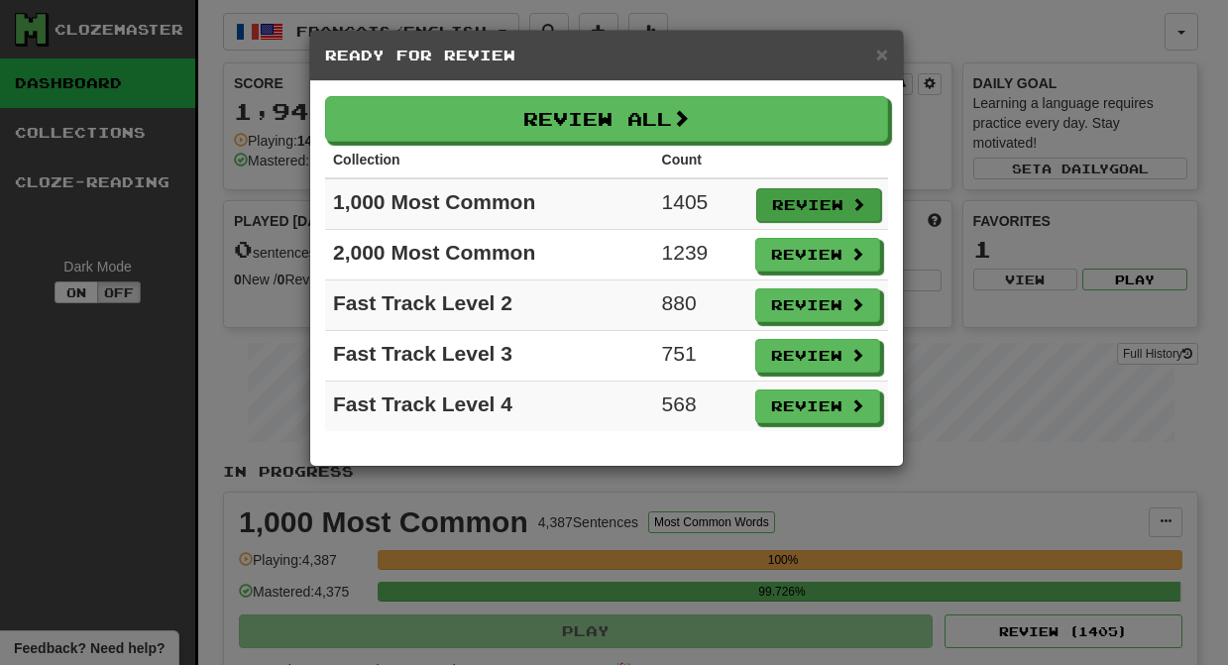
click at [798, 197] on button "Review" at bounding box center [818, 205] width 125 height 34
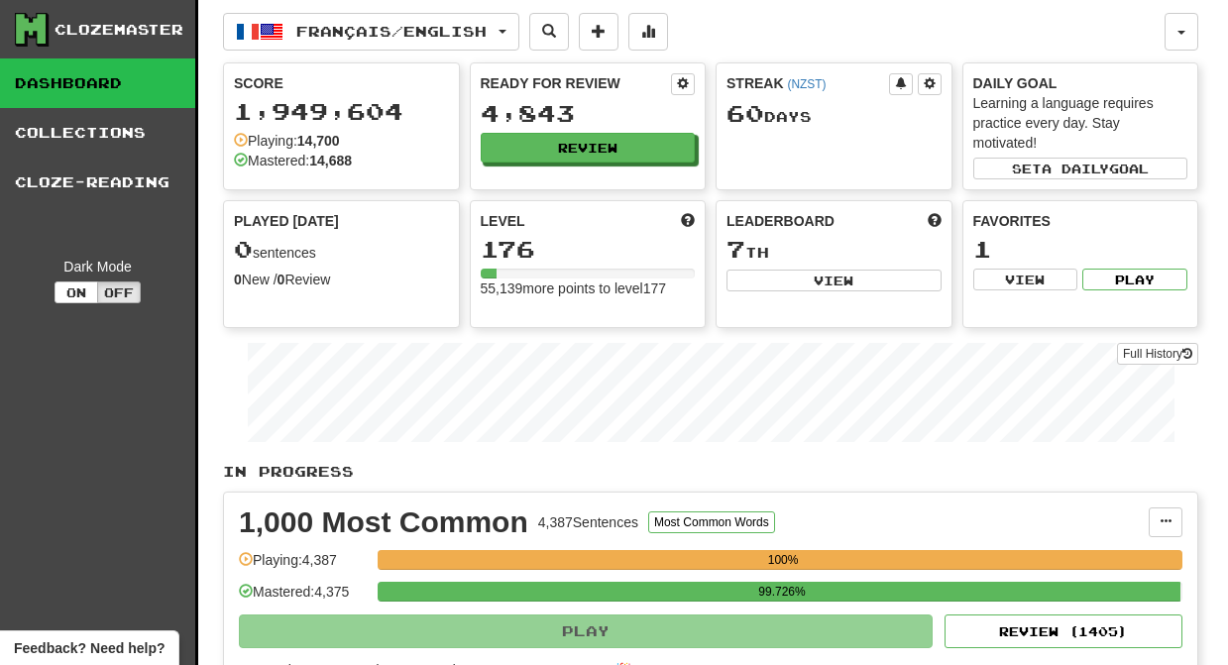
select select "********"
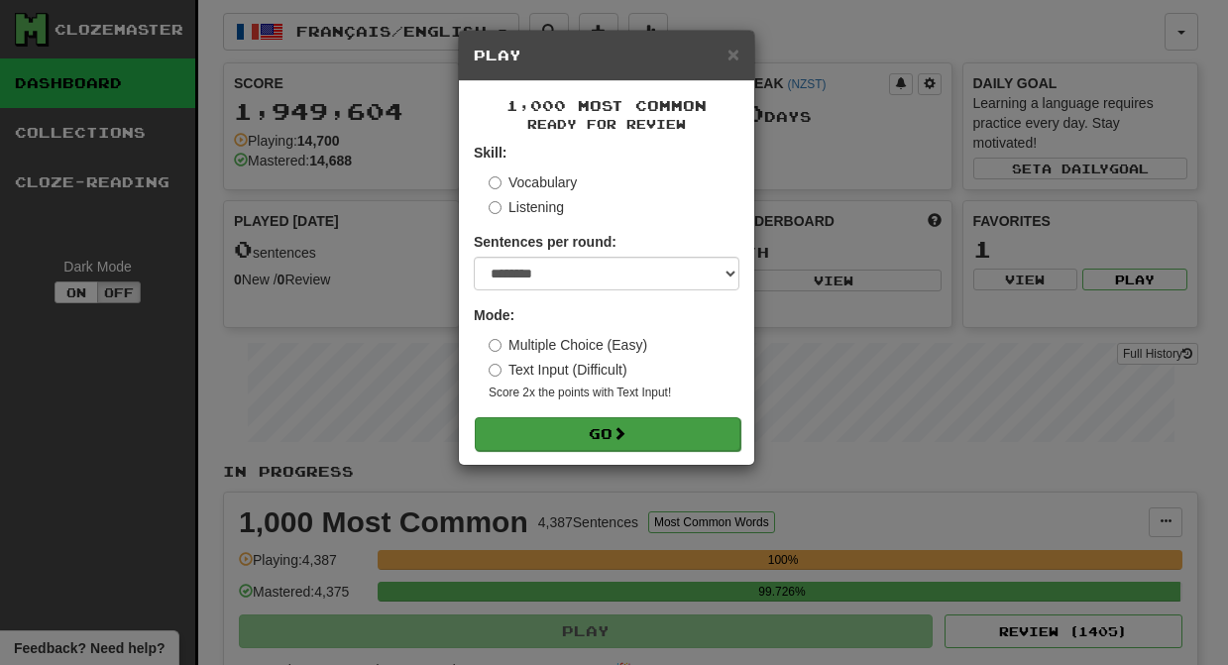
click at [626, 438] on span at bounding box center [620, 433] width 14 height 14
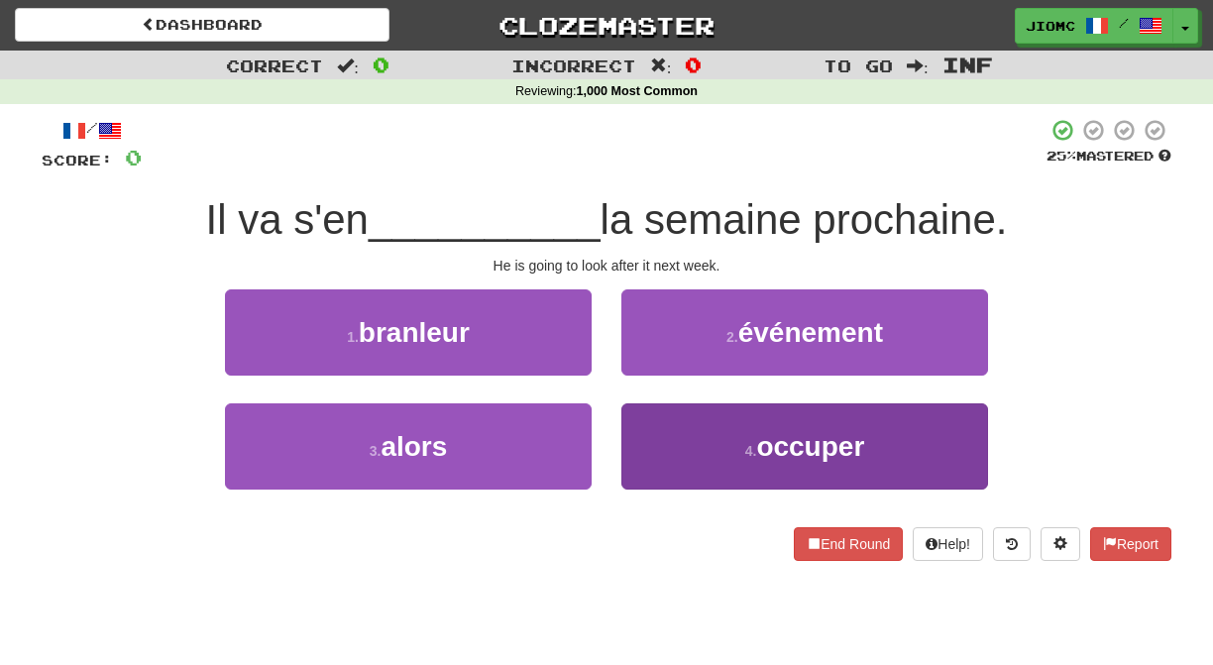
click at [674, 451] on button "4 . occuper" at bounding box center [804, 446] width 367 height 86
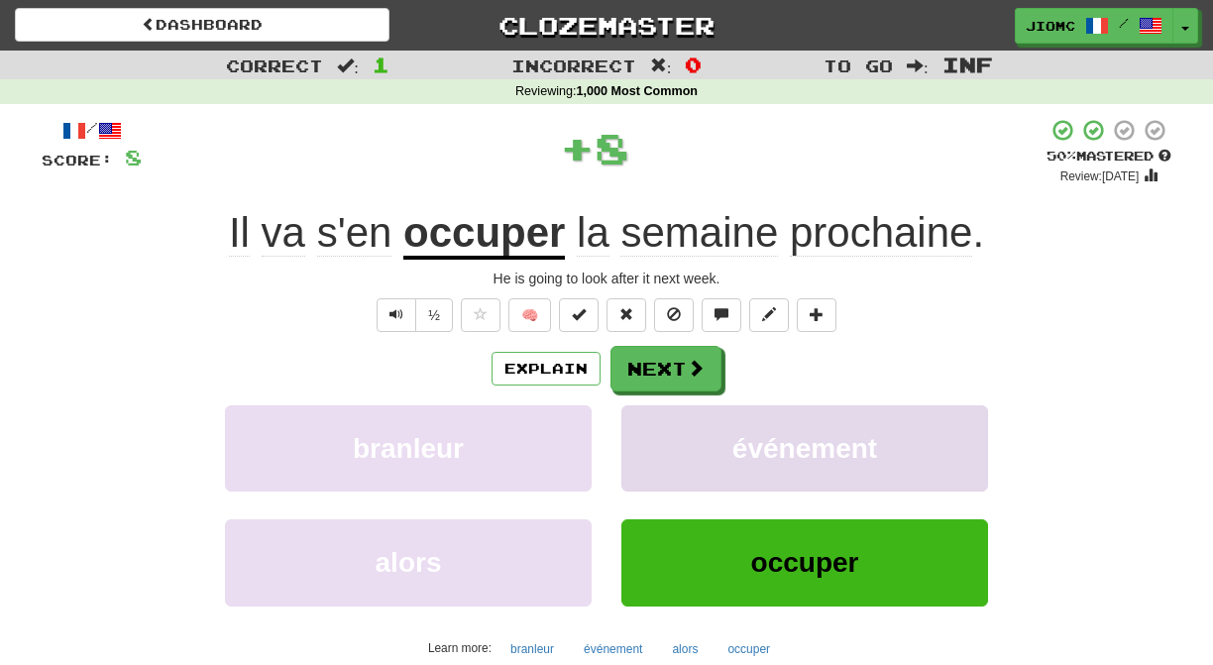
click at [661, 445] on button "événement" at bounding box center [804, 448] width 367 height 86
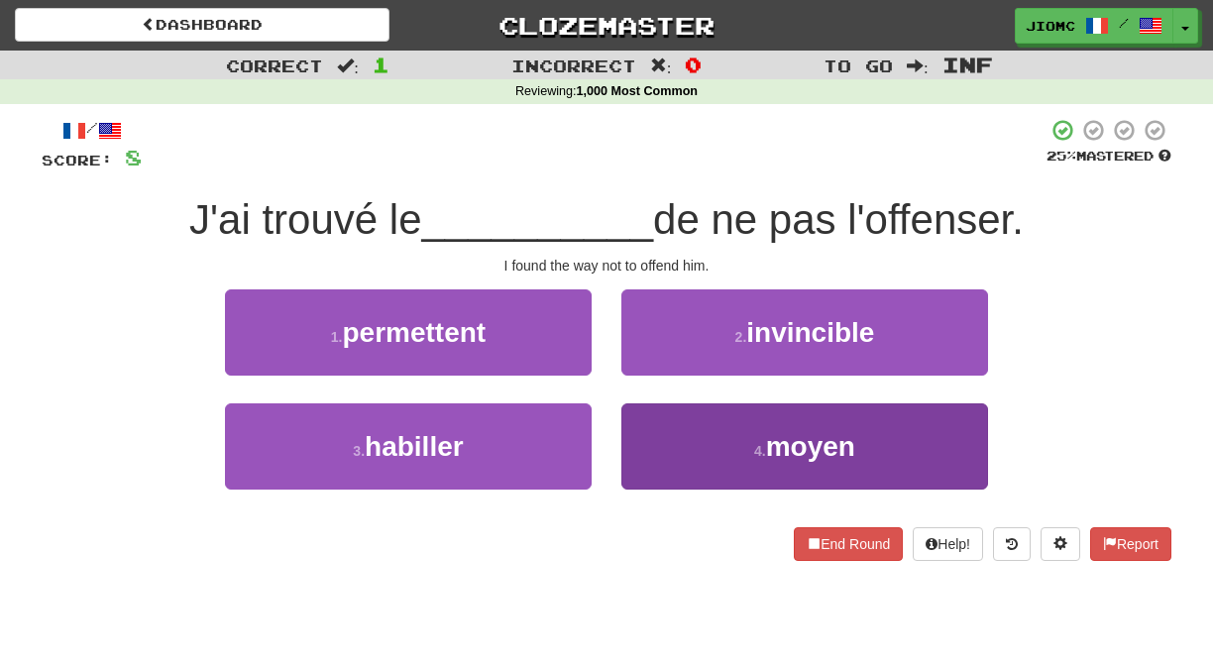
click at [647, 440] on button "4 . moyen" at bounding box center [804, 446] width 367 height 86
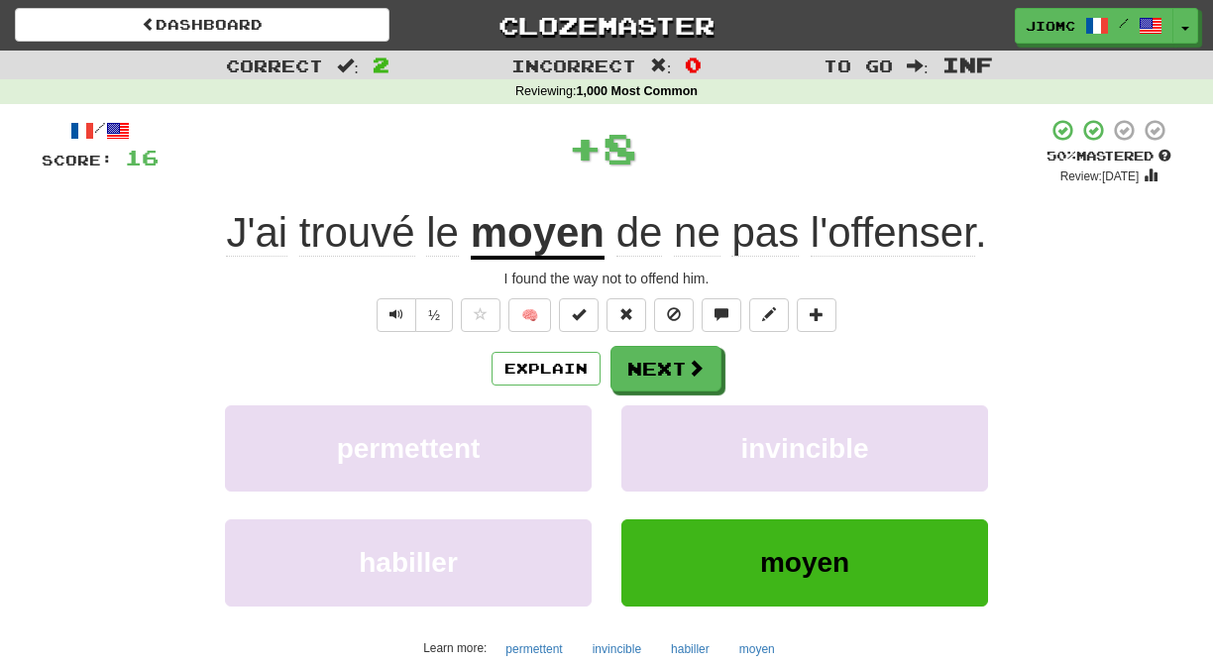
click at [647, 440] on button "invincible" at bounding box center [804, 448] width 367 height 86
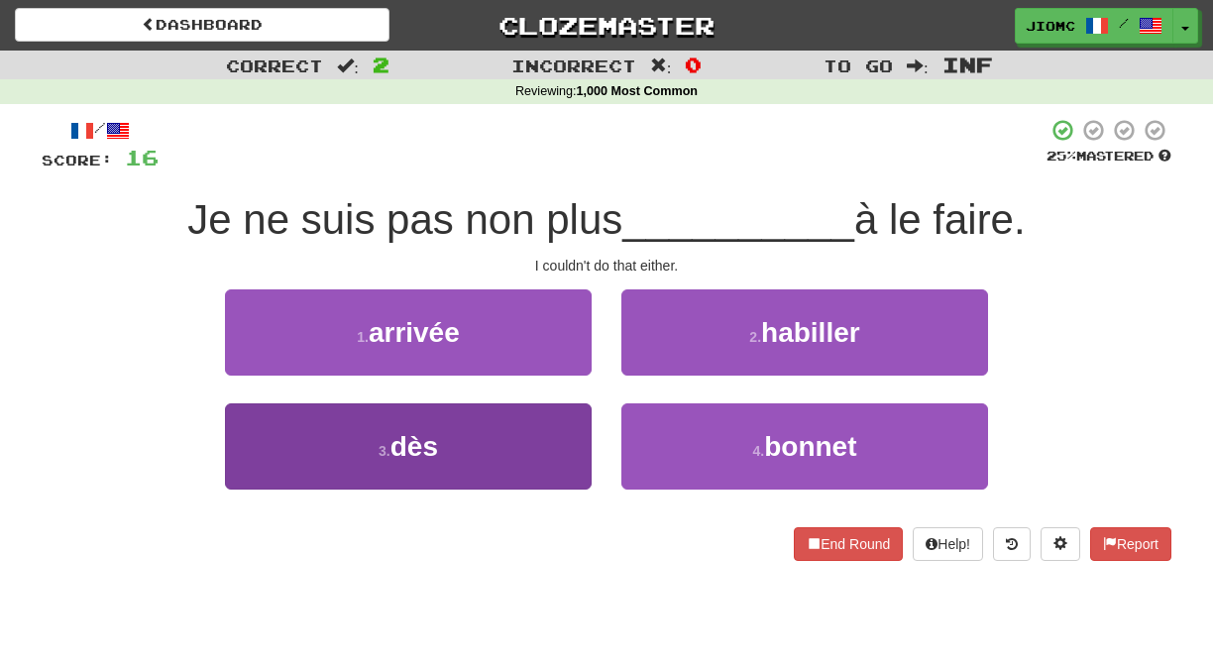
click at [543, 431] on button "3 . dès" at bounding box center [408, 446] width 367 height 86
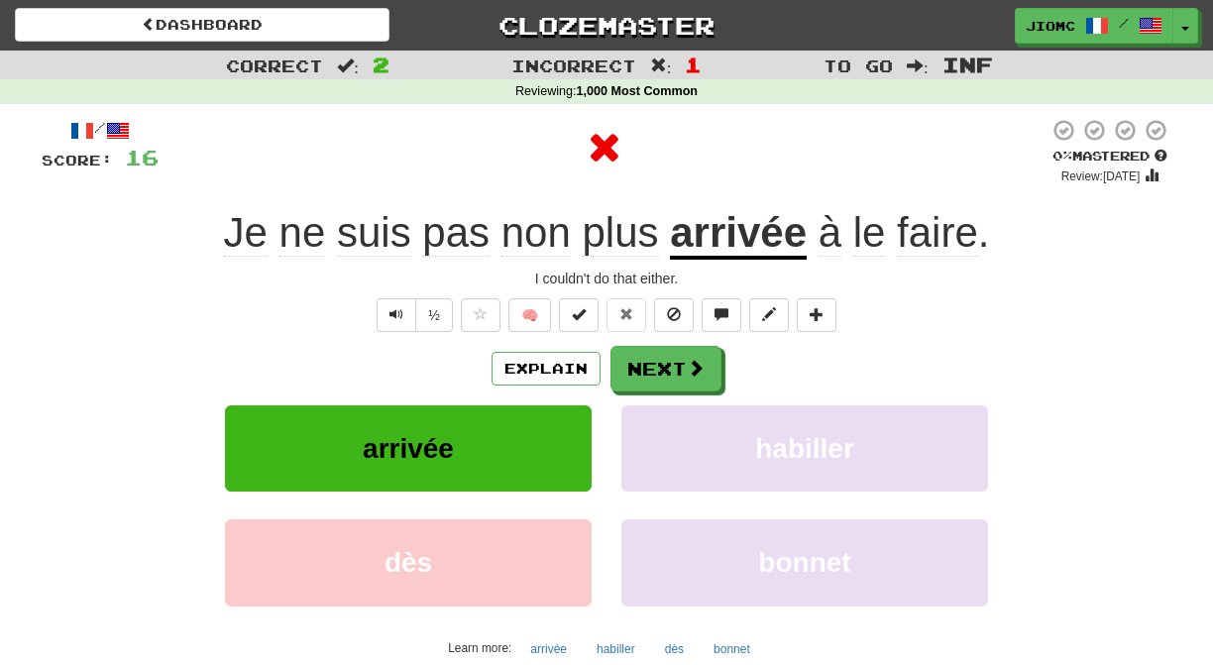
click at [544, 430] on button "arrivée" at bounding box center [408, 448] width 367 height 86
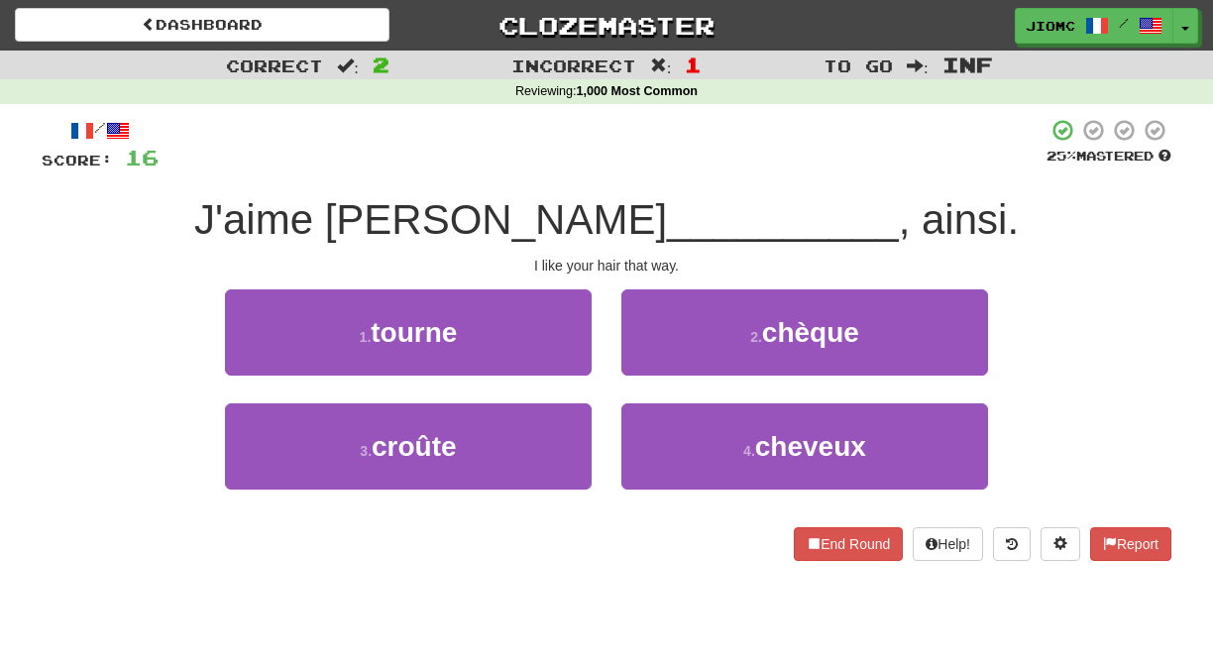
click at [615, 436] on div "4 . cheveux" at bounding box center [805, 460] width 396 height 114
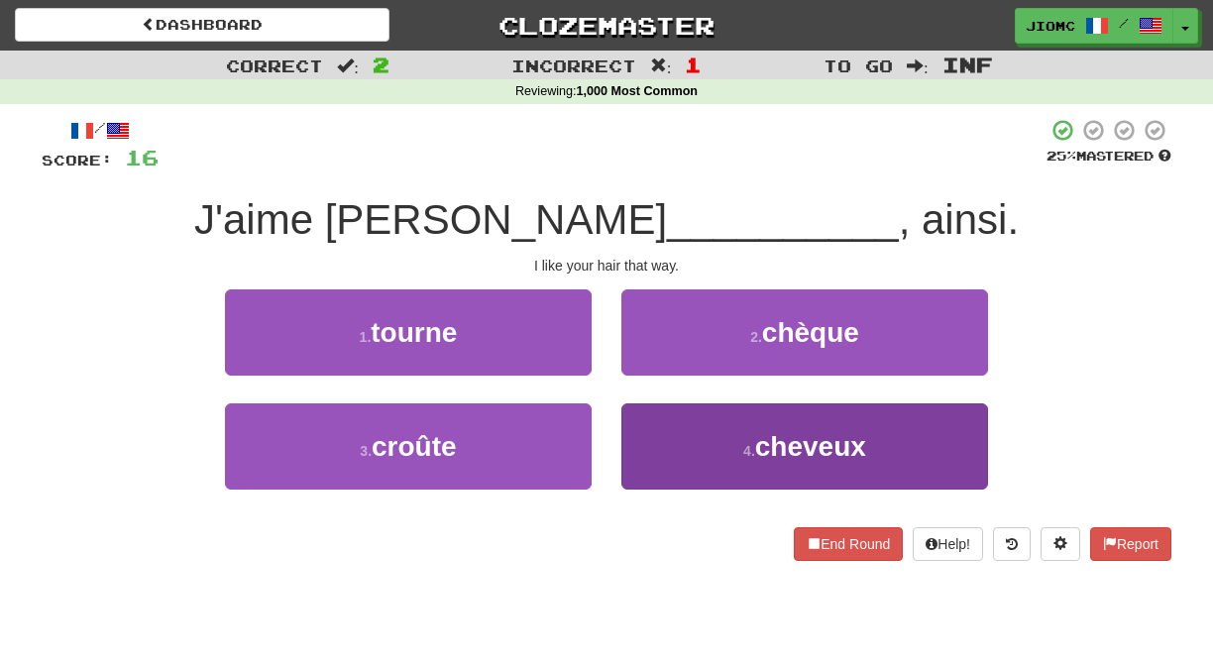
click at [633, 443] on button "4 . cheveux" at bounding box center [804, 446] width 367 height 86
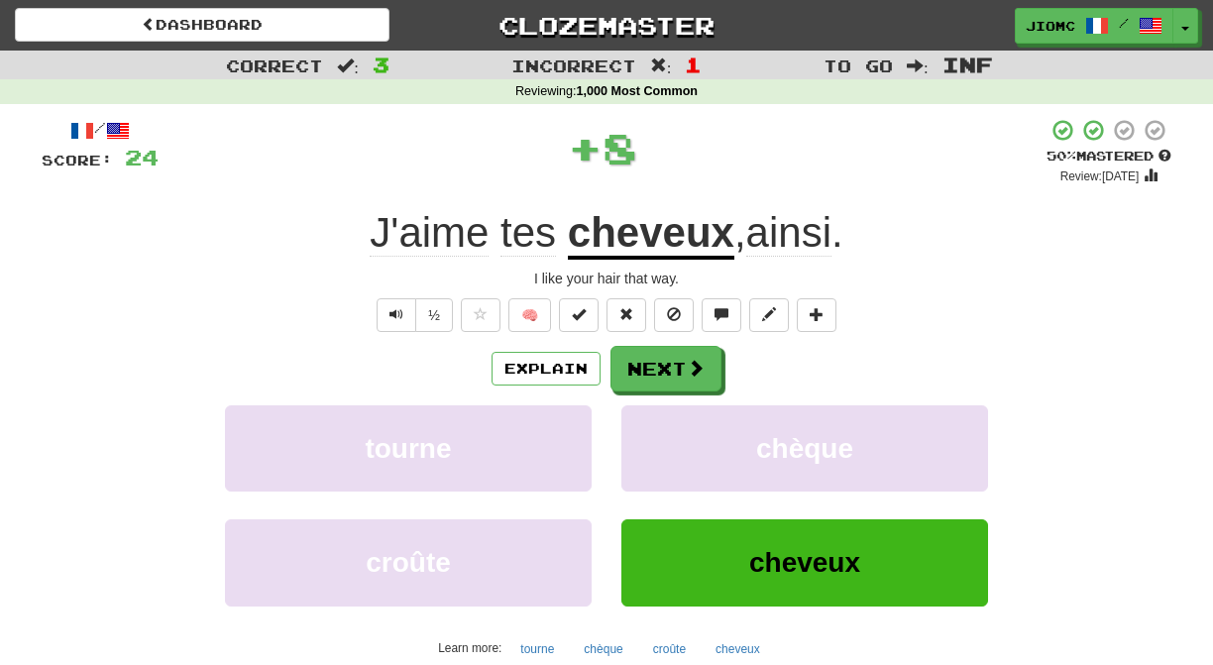
click at [633, 443] on button "chèque" at bounding box center [804, 448] width 367 height 86
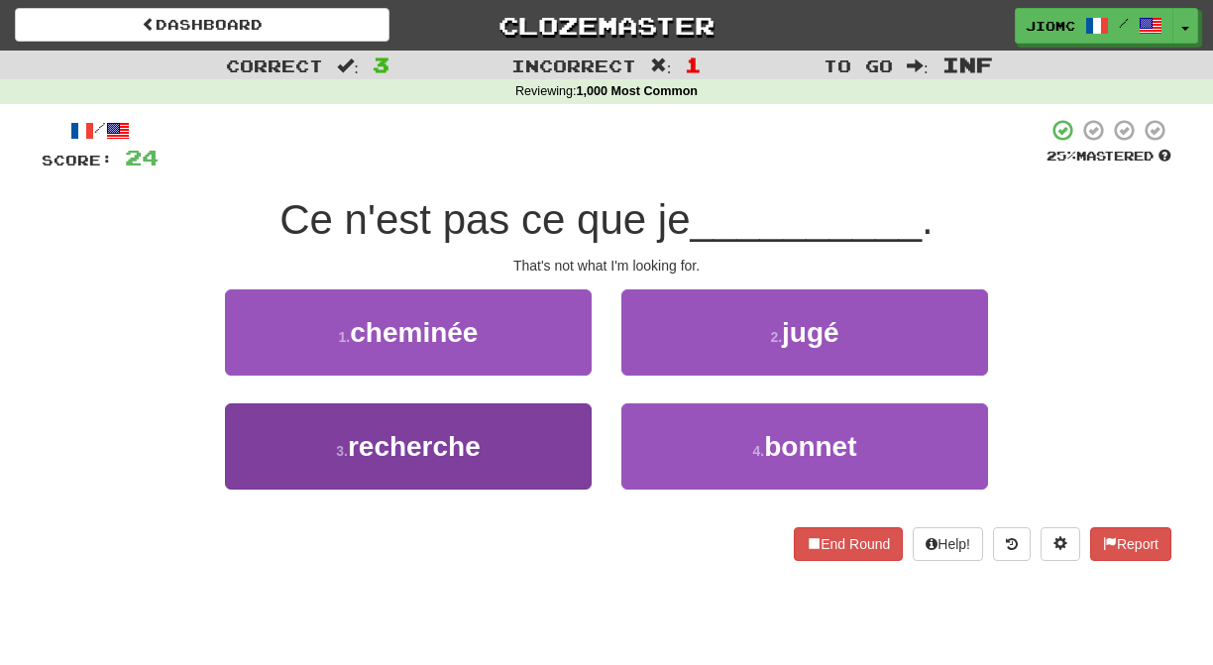
click at [574, 438] on button "3 . recherche" at bounding box center [408, 446] width 367 height 86
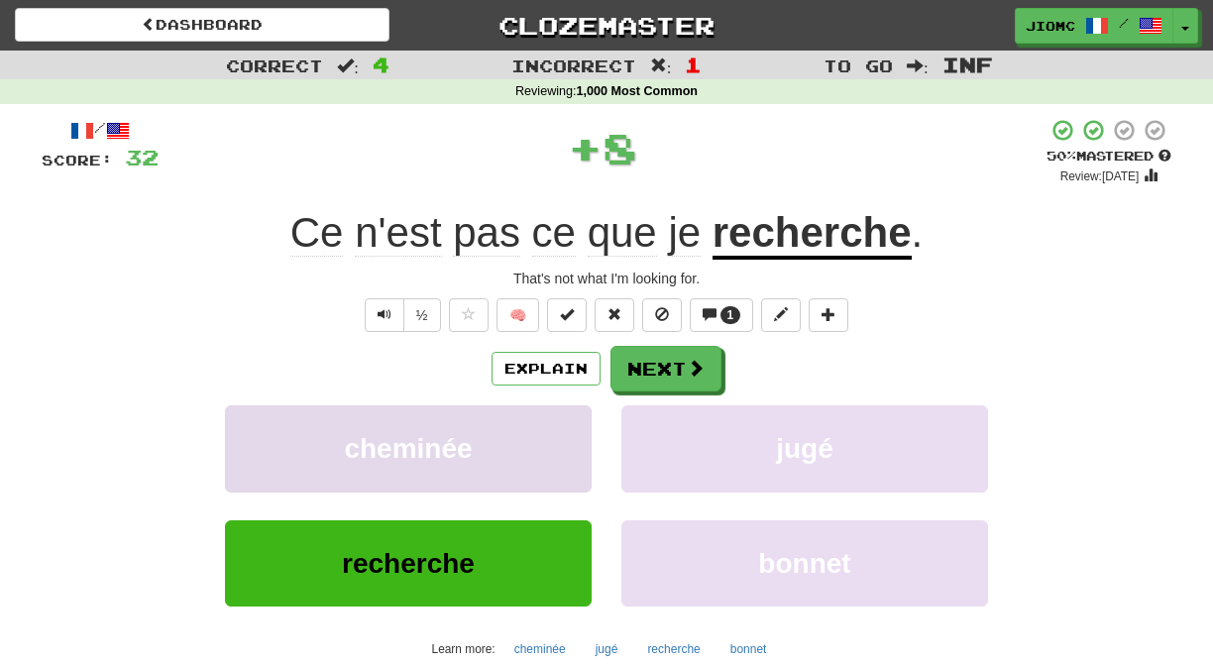
click at [574, 437] on button "cheminée" at bounding box center [408, 448] width 367 height 86
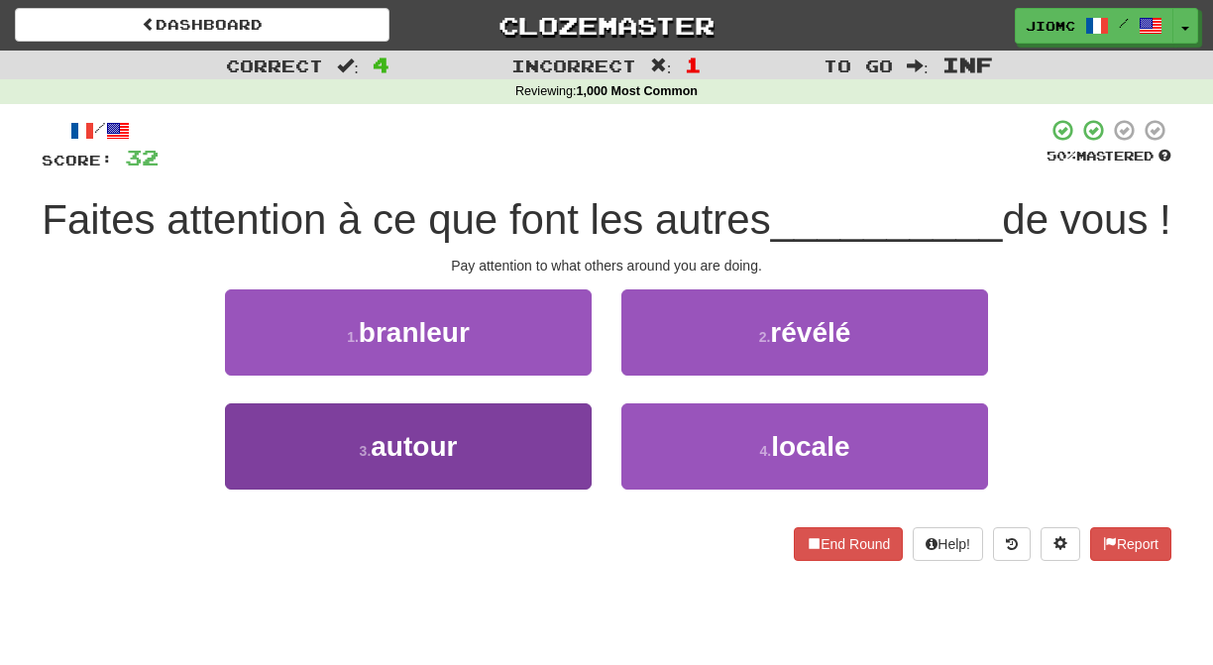
click at [580, 490] on button "3 . autour" at bounding box center [408, 446] width 367 height 86
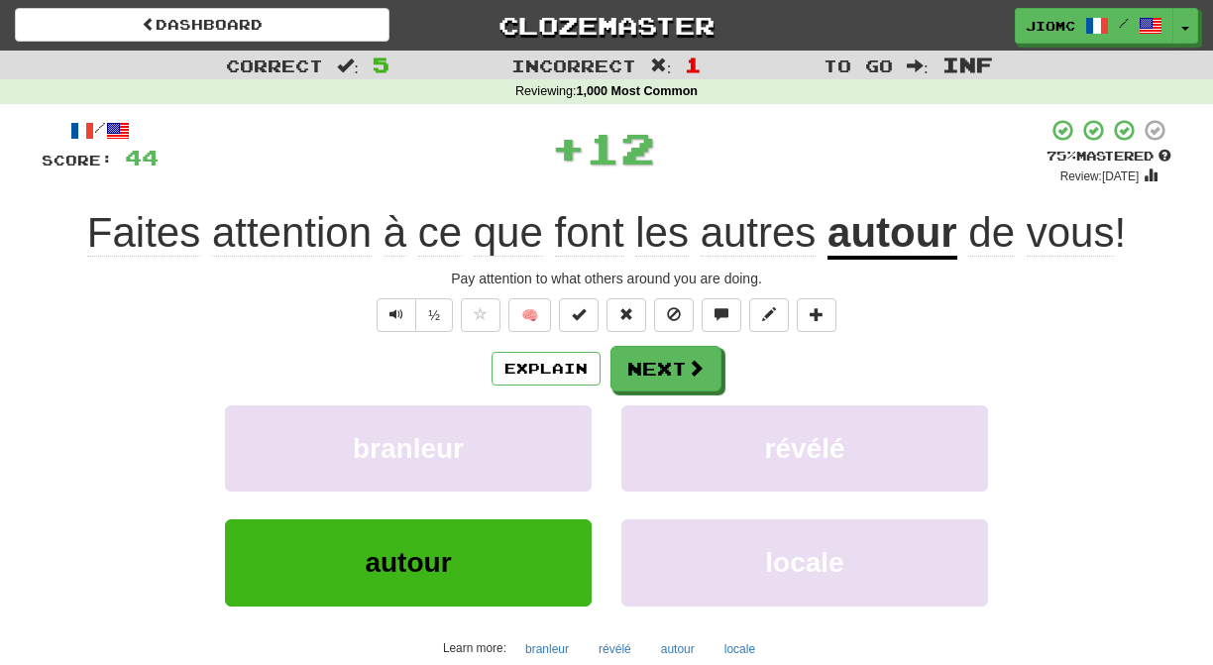
click at [580, 492] on button "branleur" at bounding box center [408, 448] width 367 height 86
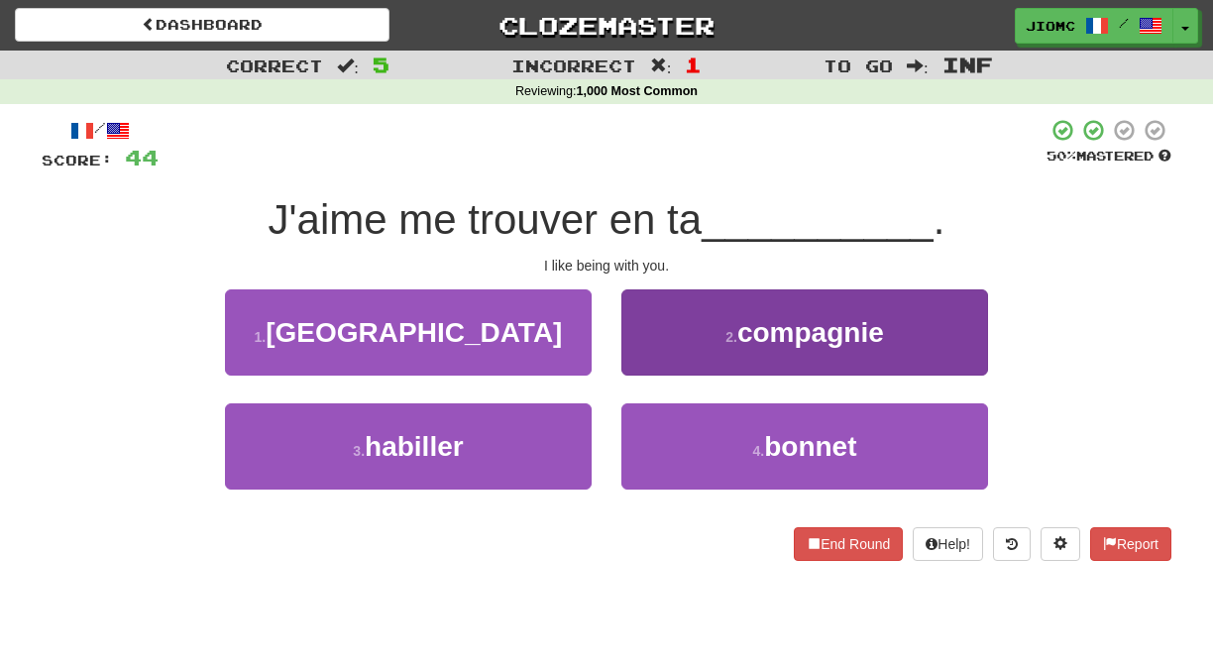
click at [642, 352] on button "2 . compagnie" at bounding box center [804, 332] width 367 height 86
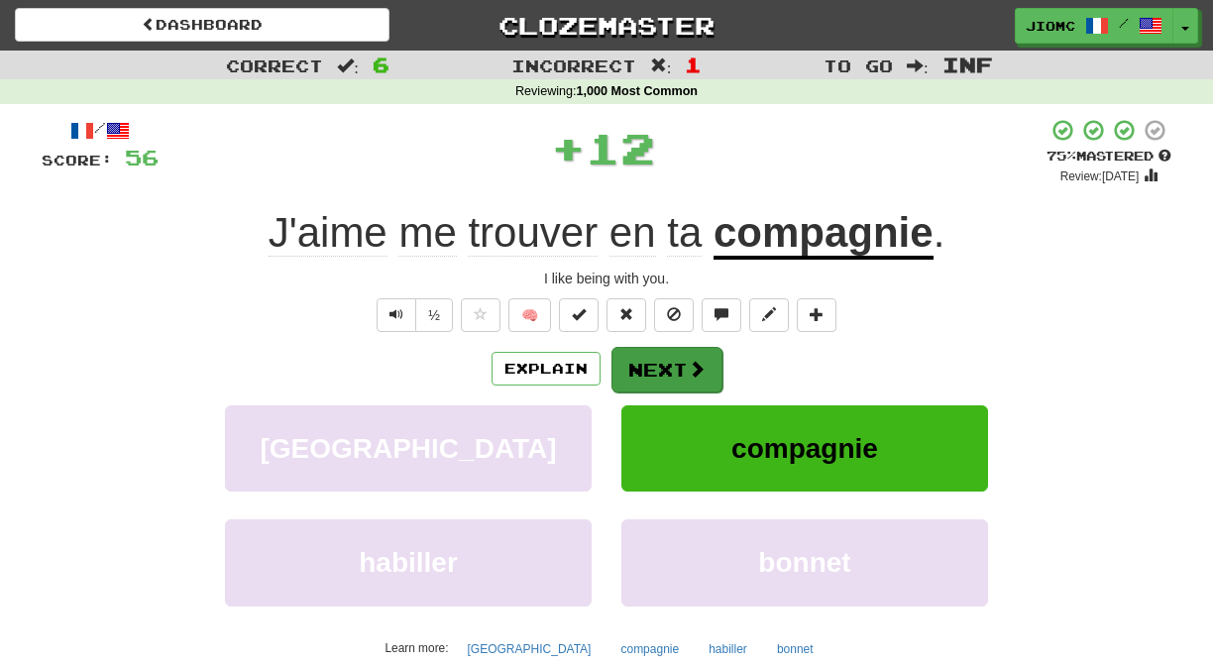
click at [638, 367] on button "Next" at bounding box center [667, 370] width 111 height 46
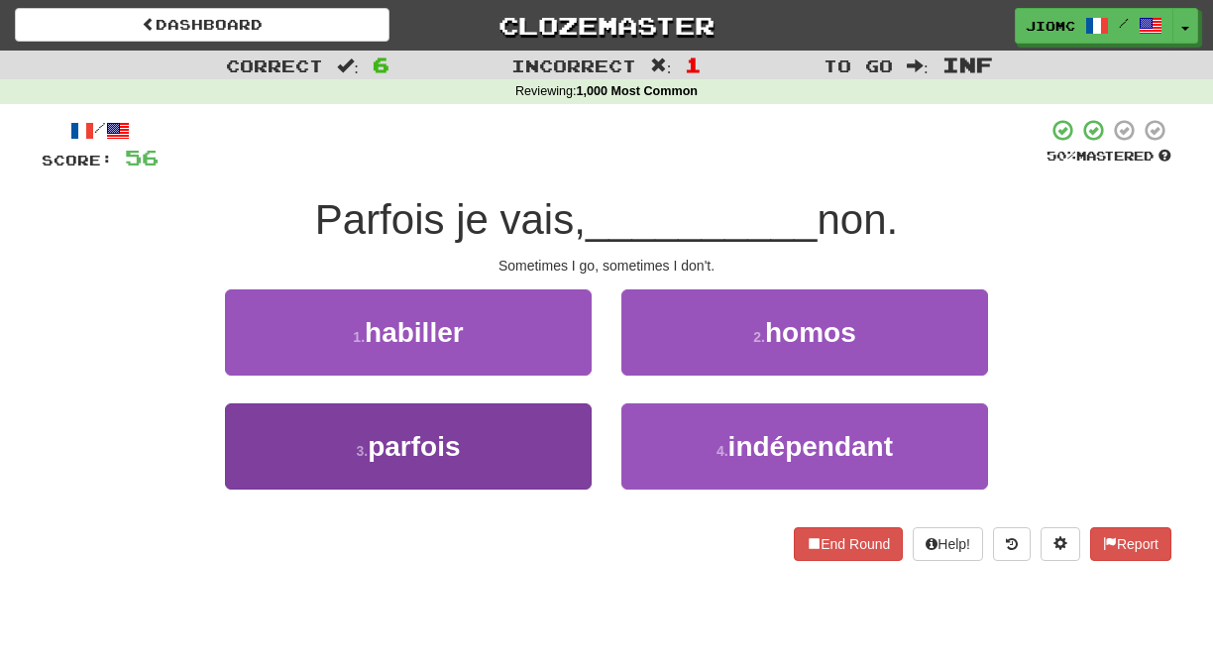
click at [553, 439] on button "3 . parfois" at bounding box center [408, 446] width 367 height 86
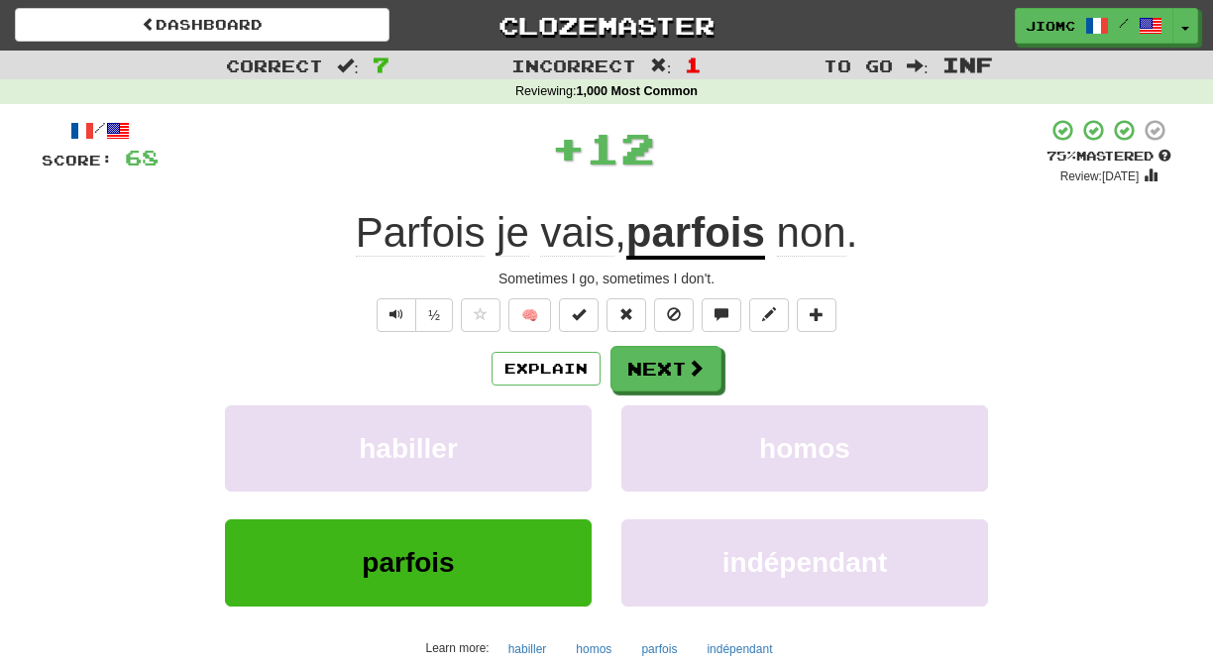
click at [553, 439] on button "habiller" at bounding box center [408, 448] width 367 height 86
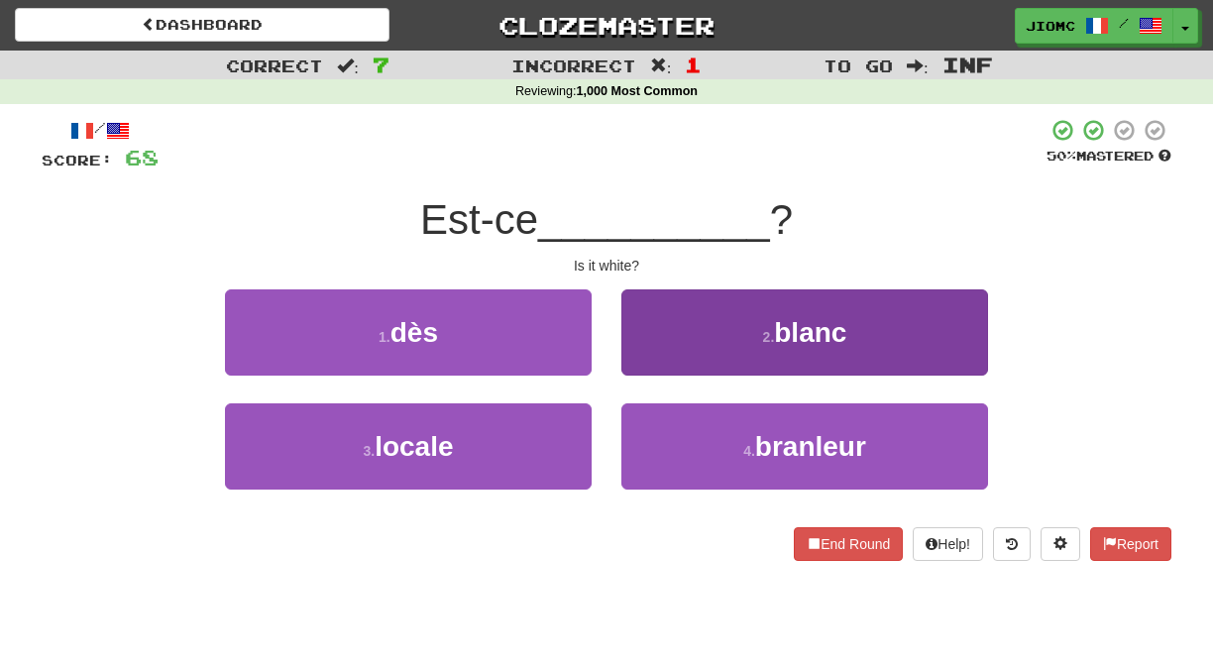
click at [655, 369] on button "2 . blanc" at bounding box center [804, 332] width 367 height 86
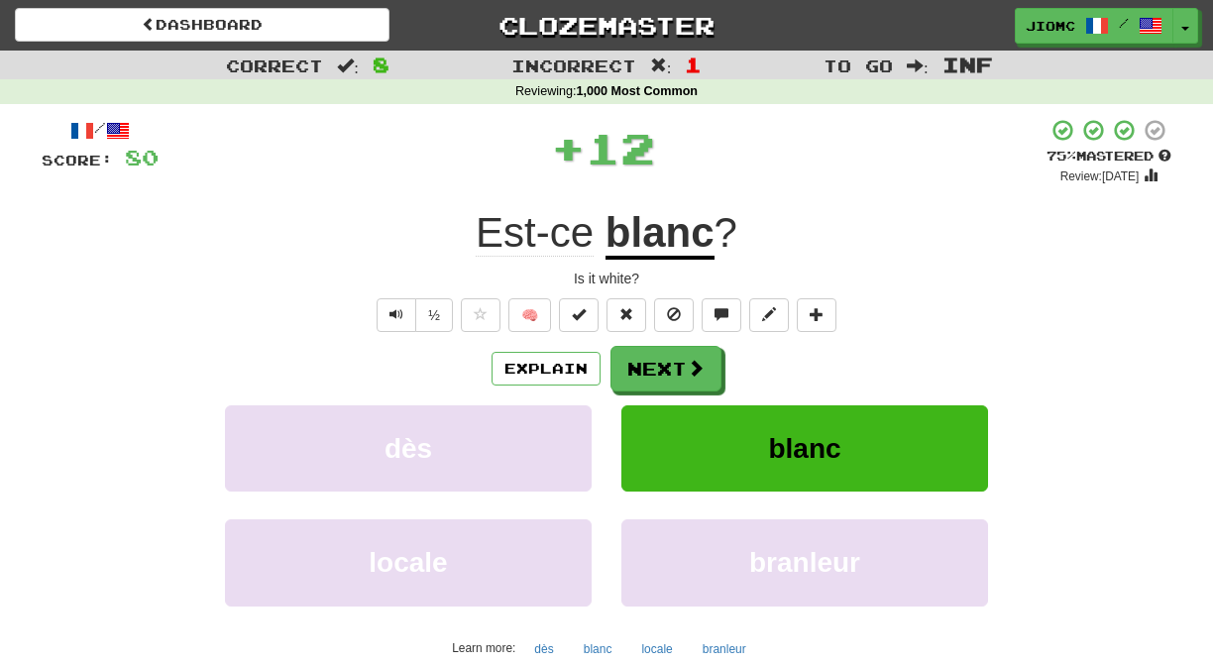
click at [653, 370] on button "Next" at bounding box center [666, 369] width 111 height 46
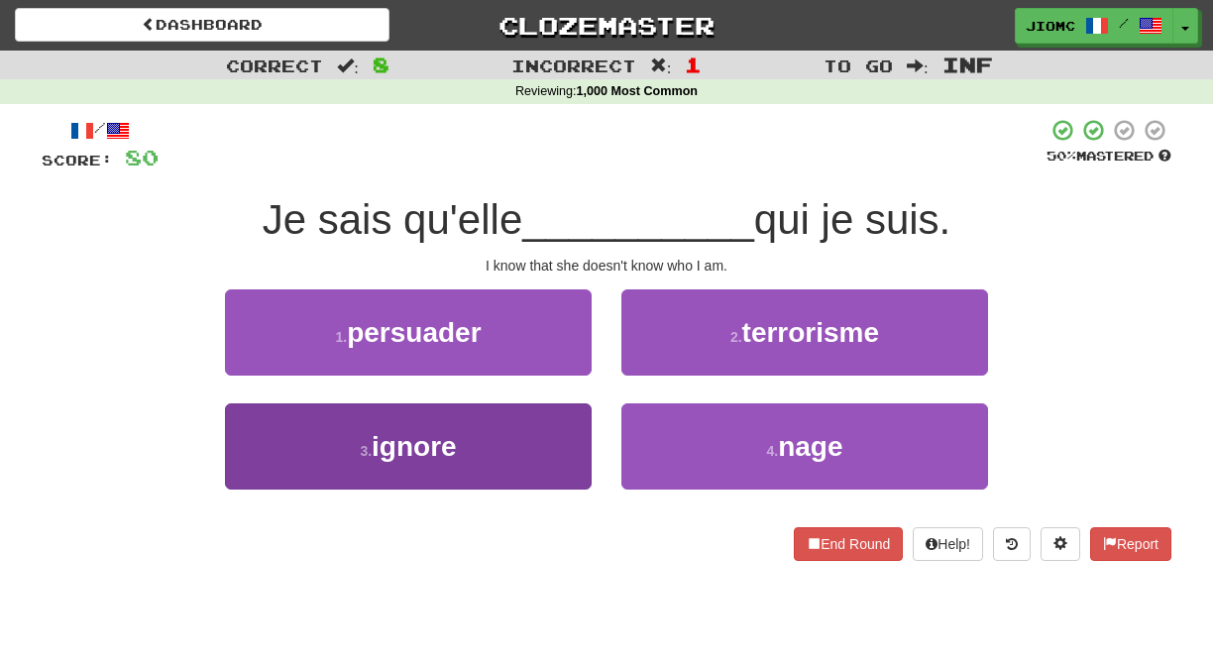
click at [559, 437] on button "3 . ignore" at bounding box center [408, 446] width 367 height 86
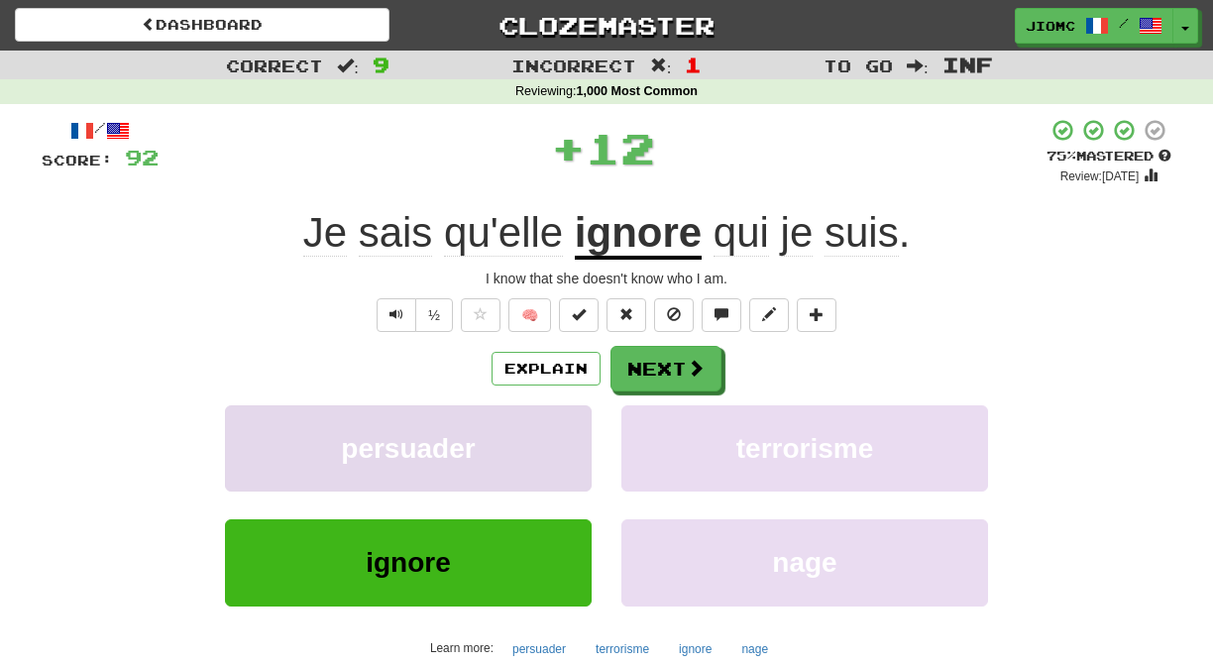
click at [562, 433] on button "persuader" at bounding box center [408, 448] width 367 height 86
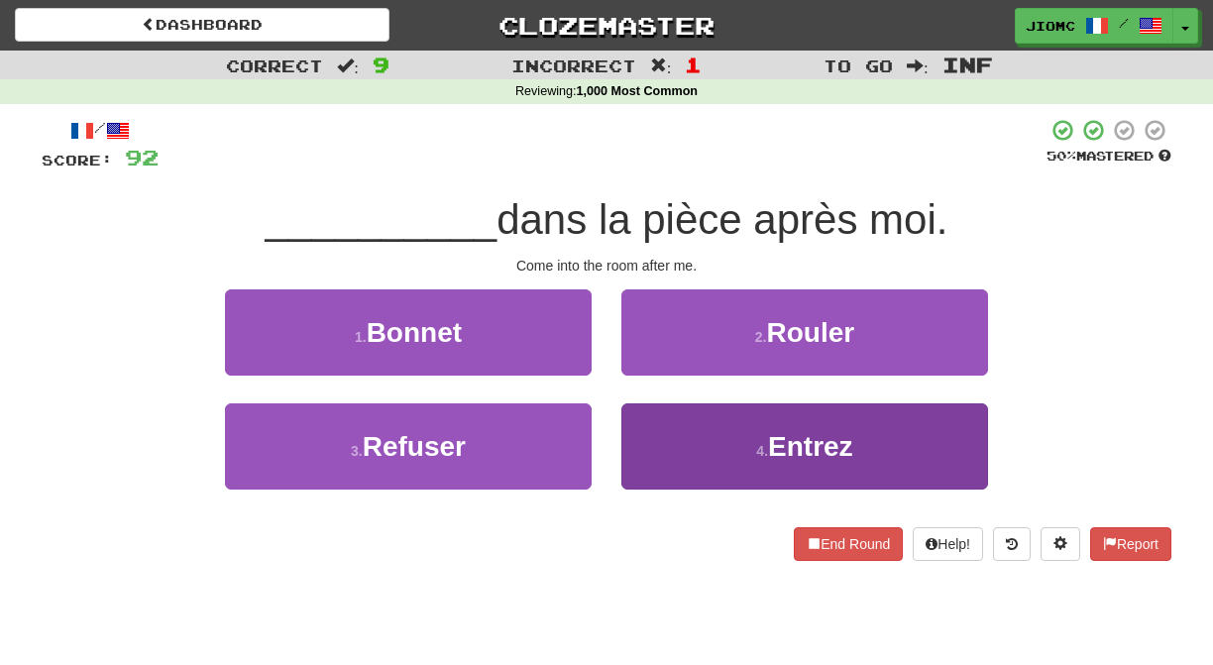
click at [680, 432] on button "4 . Entrez" at bounding box center [804, 446] width 367 height 86
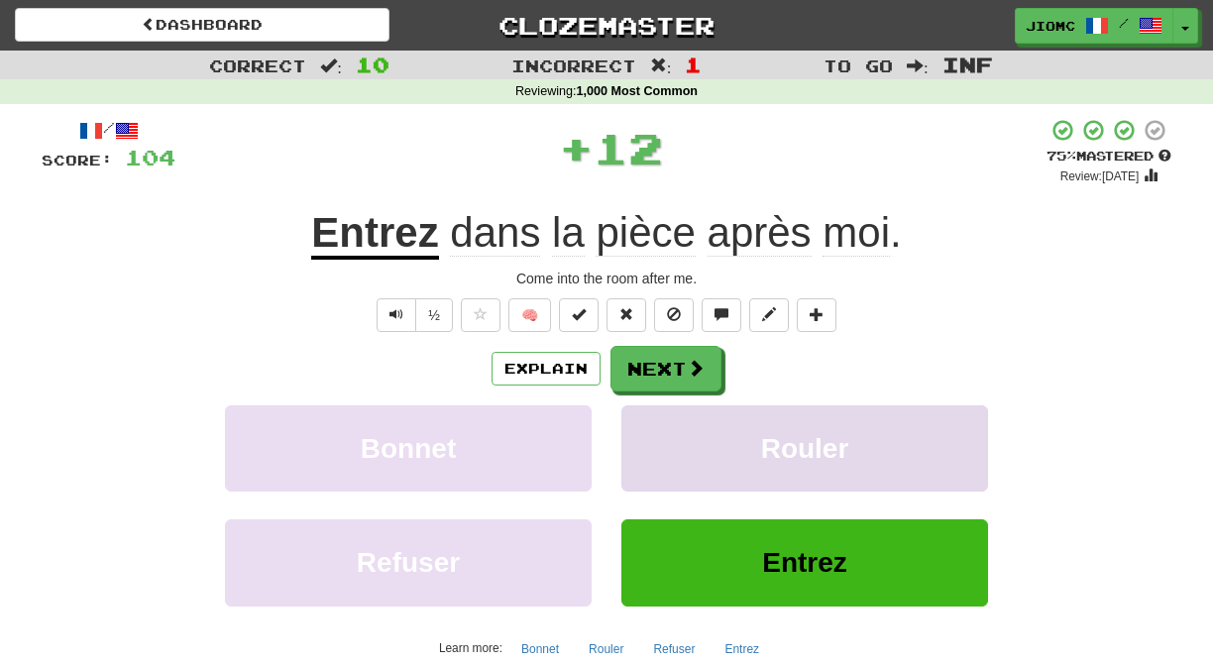
click at [671, 429] on button "Rouler" at bounding box center [804, 448] width 367 height 86
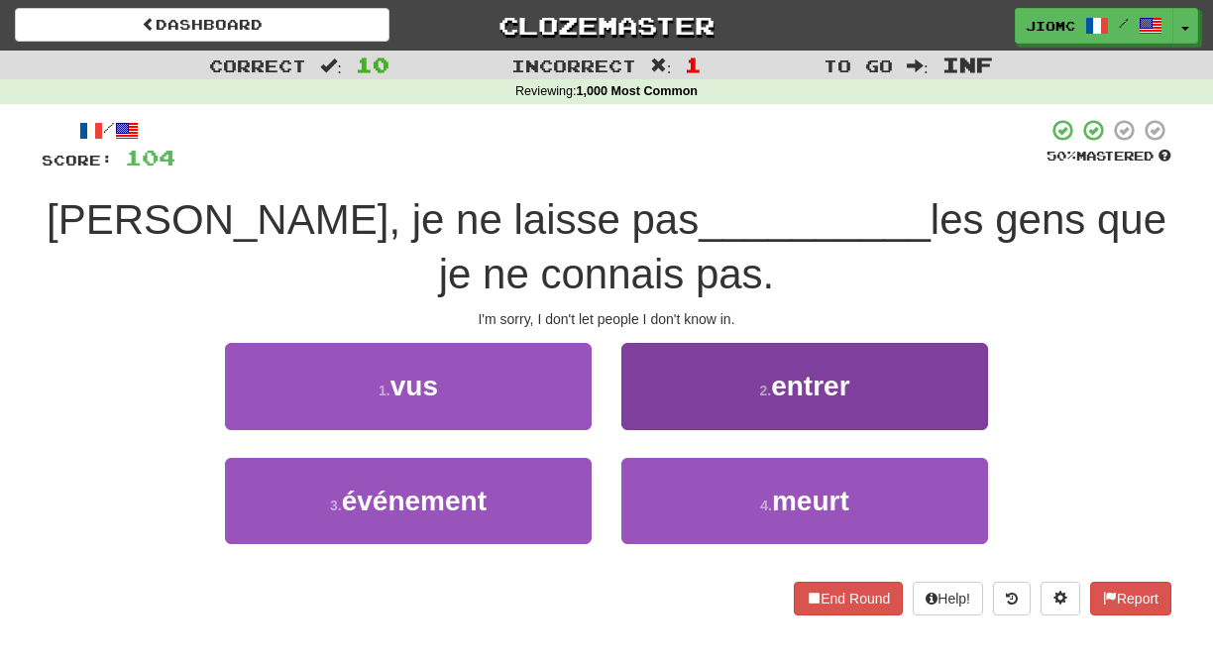
click at [655, 408] on button "2 . entrer" at bounding box center [804, 386] width 367 height 86
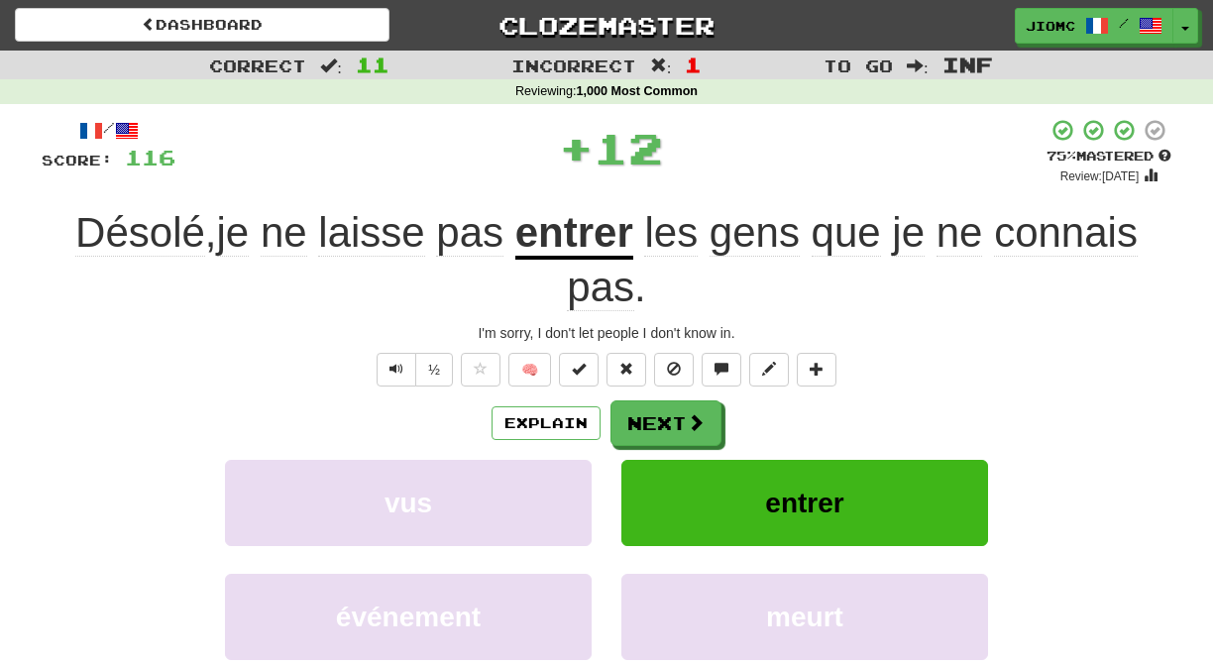
click at [655, 419] on button "Next" at bounding box center [666, 423] width 111 height 46
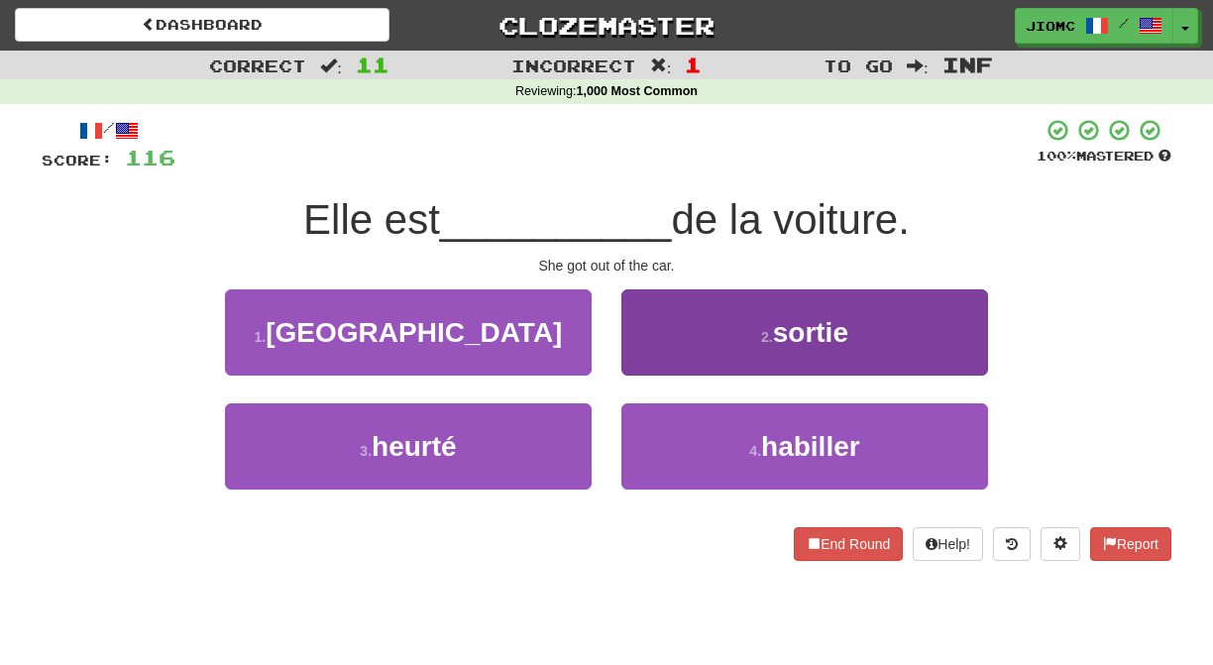
click at [668, 363] on button "2 . sortie" at bounding box center [804, 332] width 367 height 86
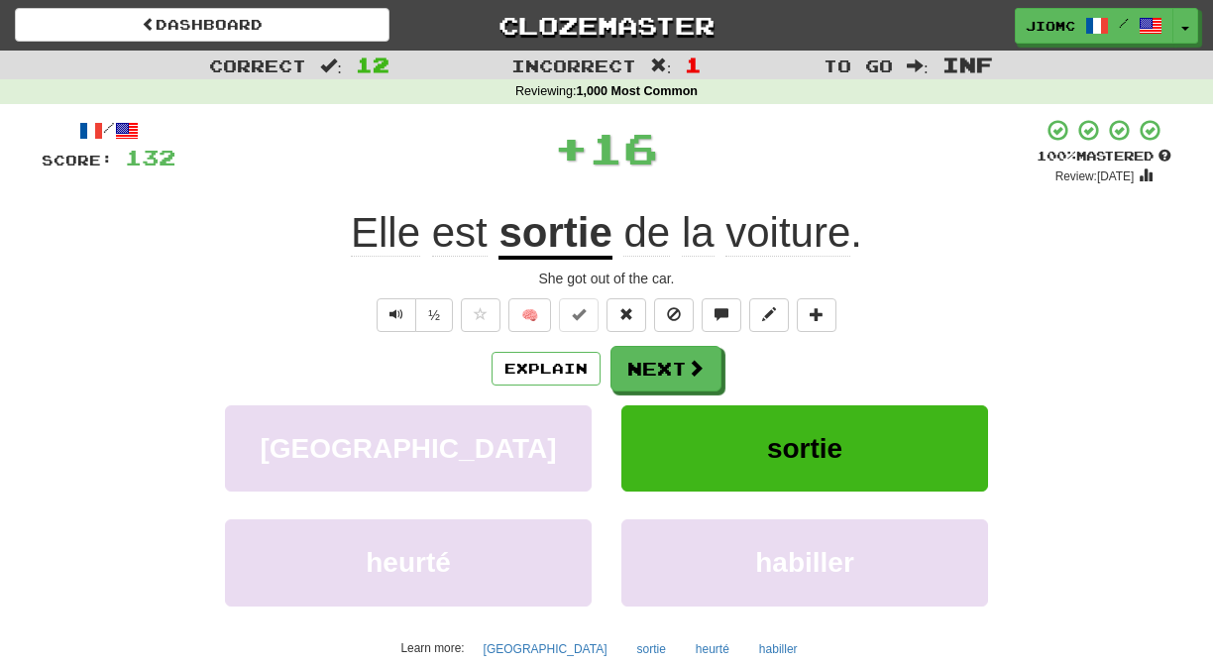
click at [665, 365] on button "Next" at bounding box center [666, 369] width 111 height 46
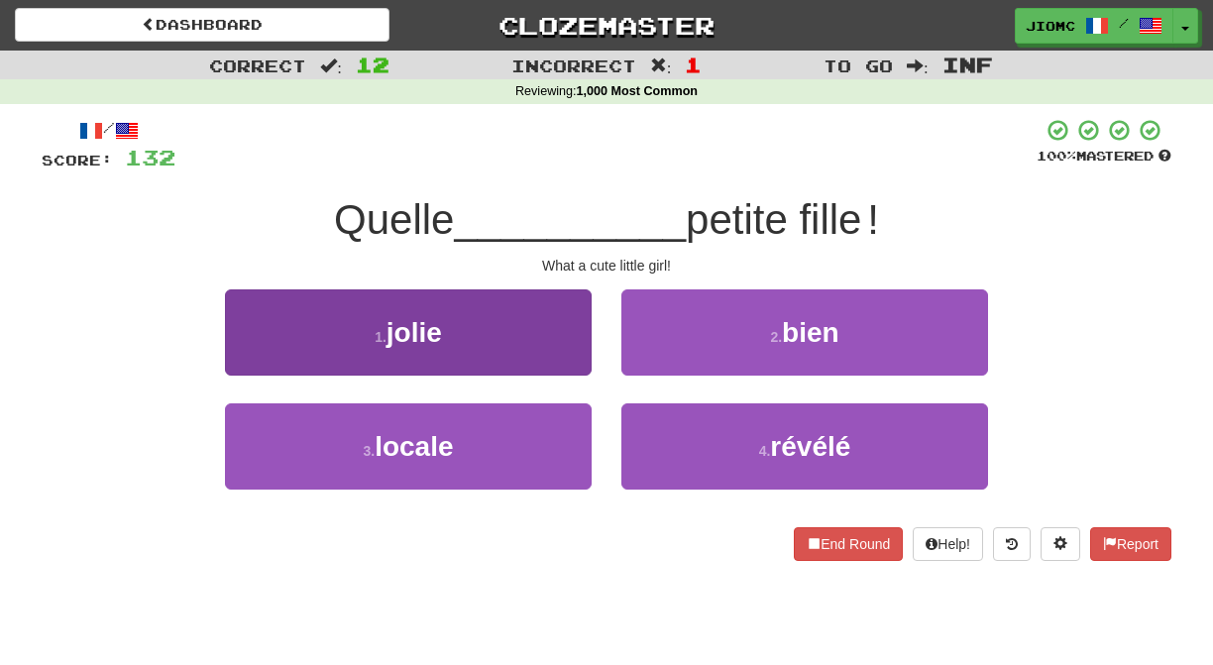
click at [588, 359] on button "1 . jolie" at bounding box center [408, 332] width 367 height 86
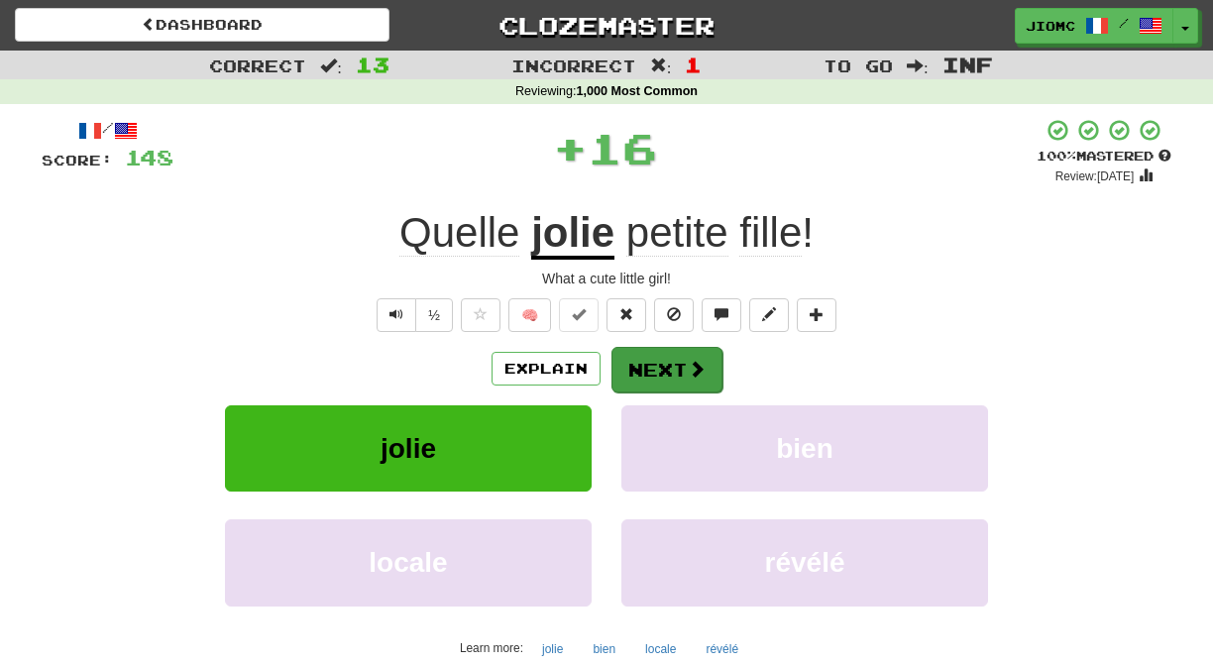
click at [646, 361] on button "Next" at bounding box center [667, 370] width 111 height 46
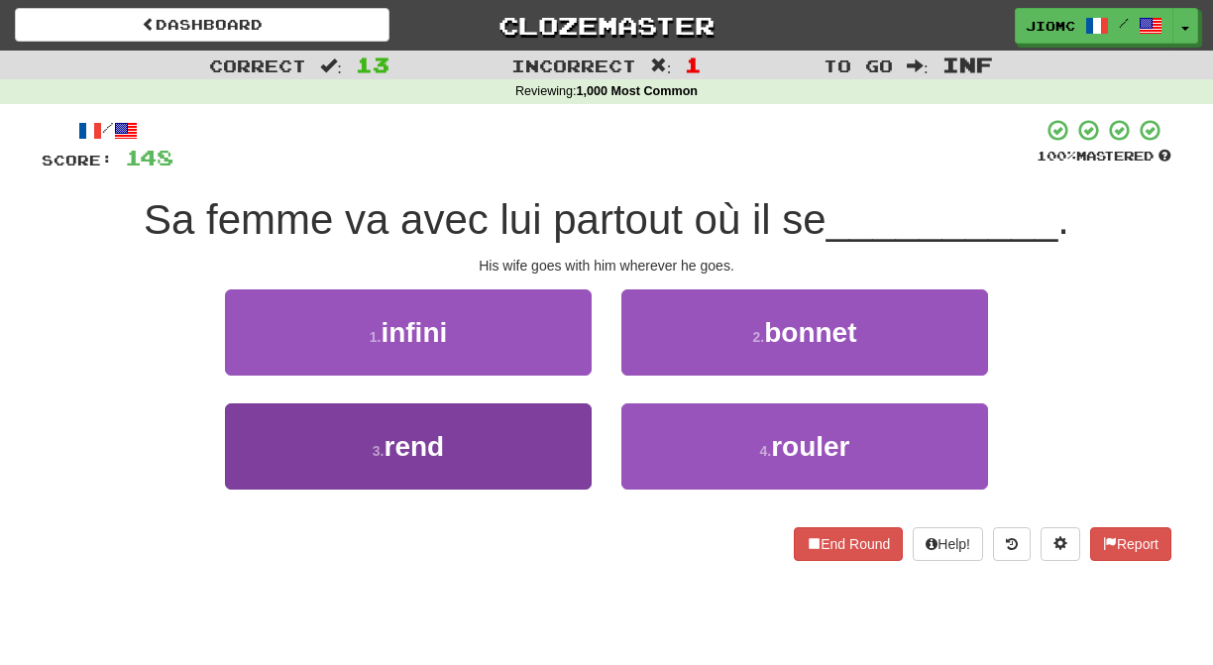
click at [562, 429] on button "3 . rend" at bounding box center [408, 446] width 367 height 86
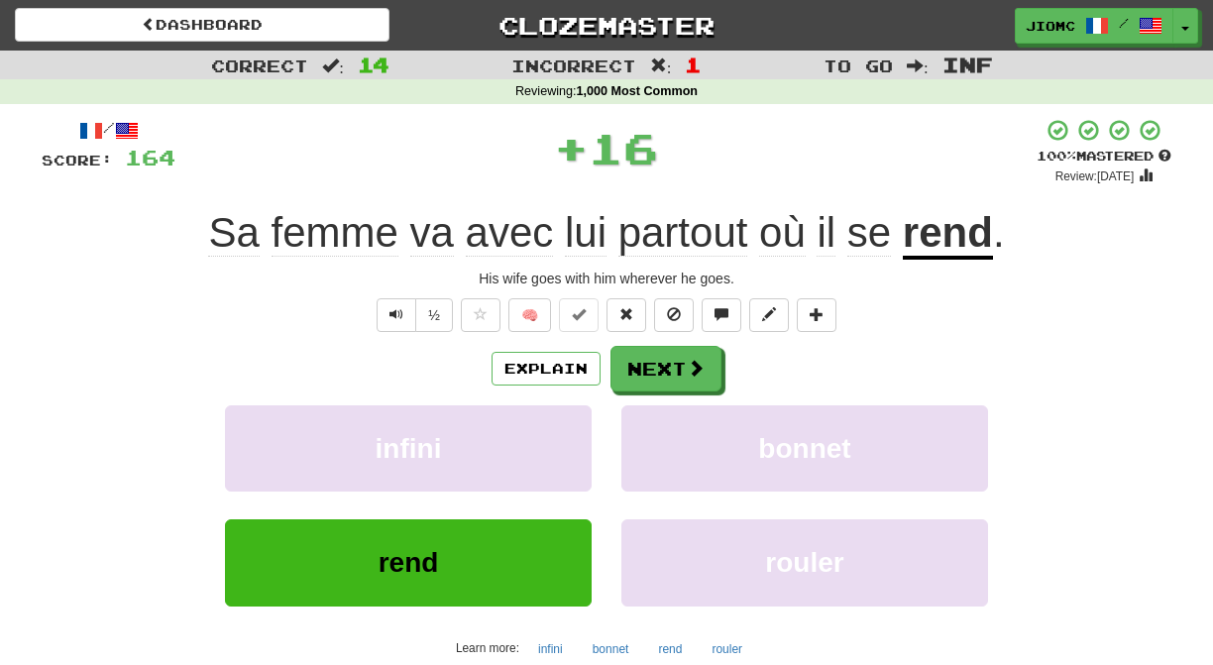
click at [562, 429] on button "infini" at bounding box center [408, 448] width 367 height 86
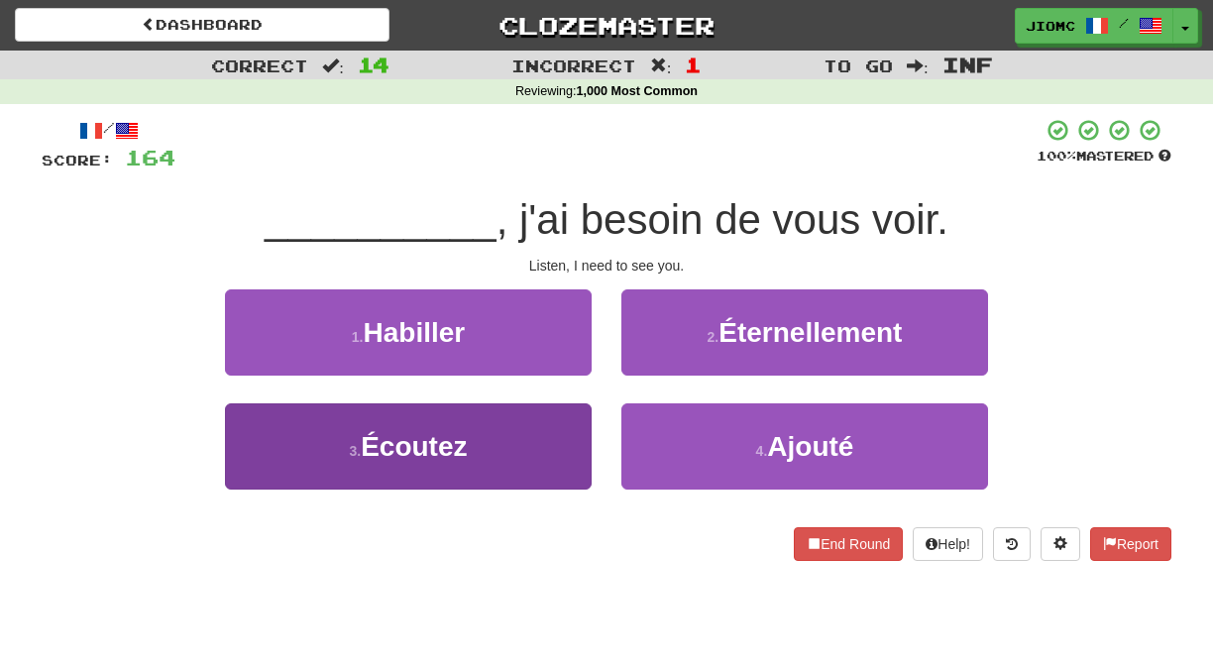
click at [568, 432] on button "3 . Écoutez" at bounding box center [408, 446] width 367 height 86
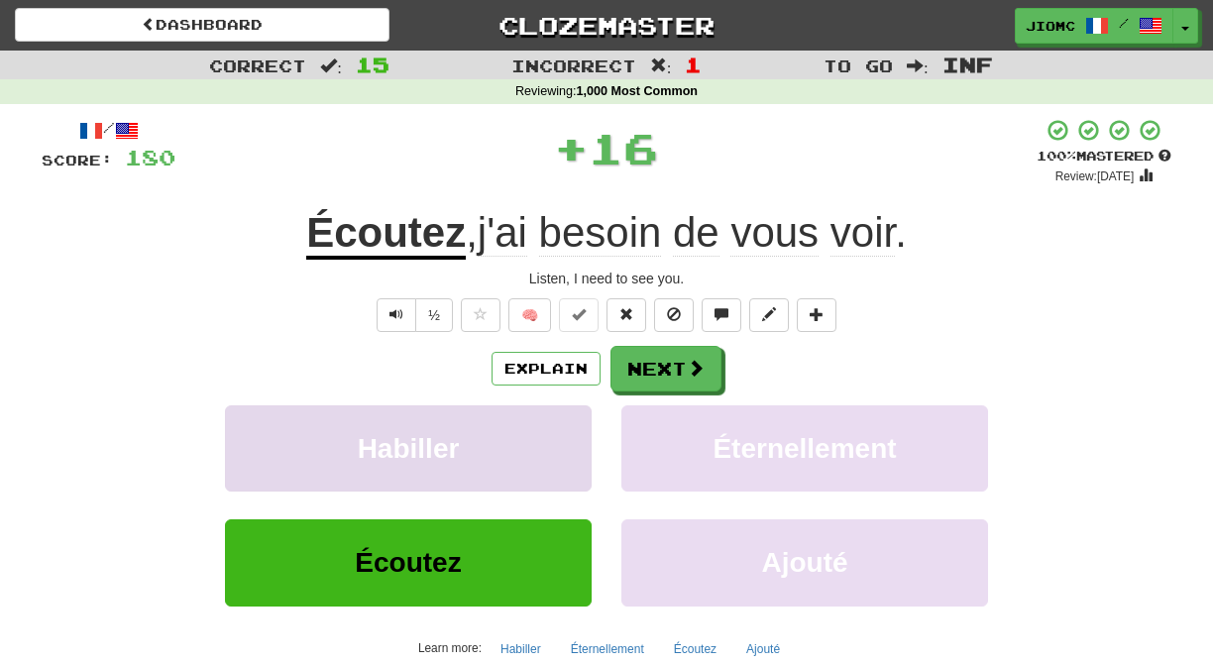
click at [569, 435] on button "Habiller" at bounding box center [408, 448] width 367 height 86
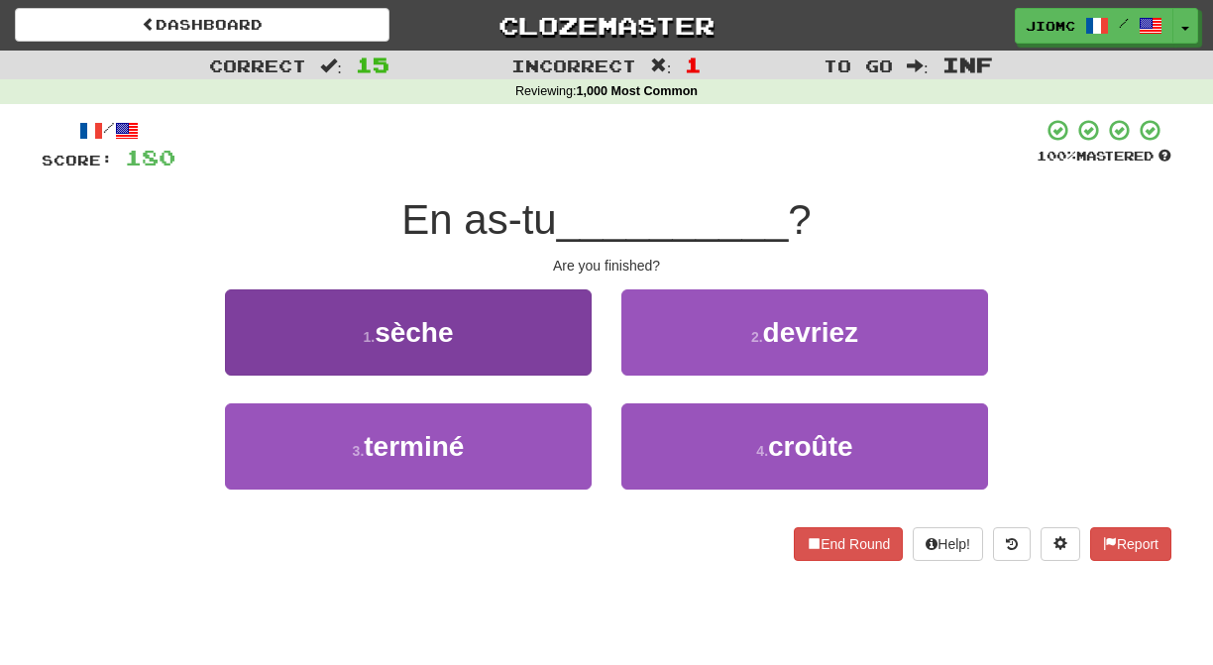
click at [569, 434] on button "3 . terminé" at bounding box center [408, 446] width 367 height 86
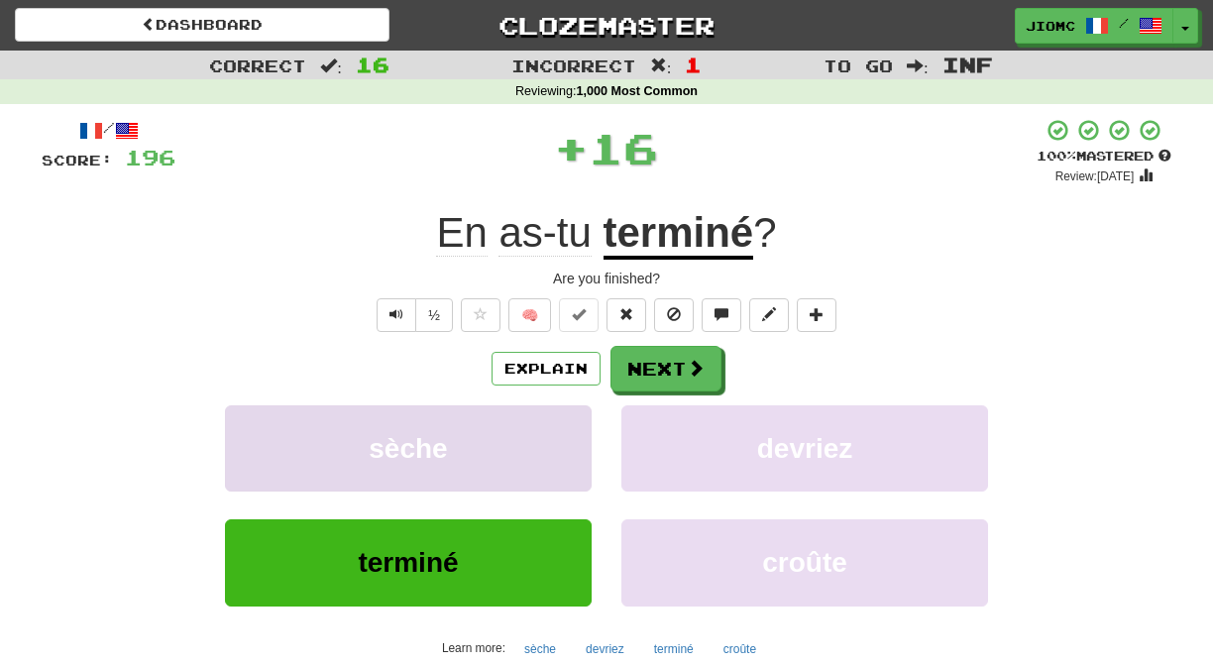
click at [571, 436] on button "sèche" at bounding box center [408, 448] width 367 height 86
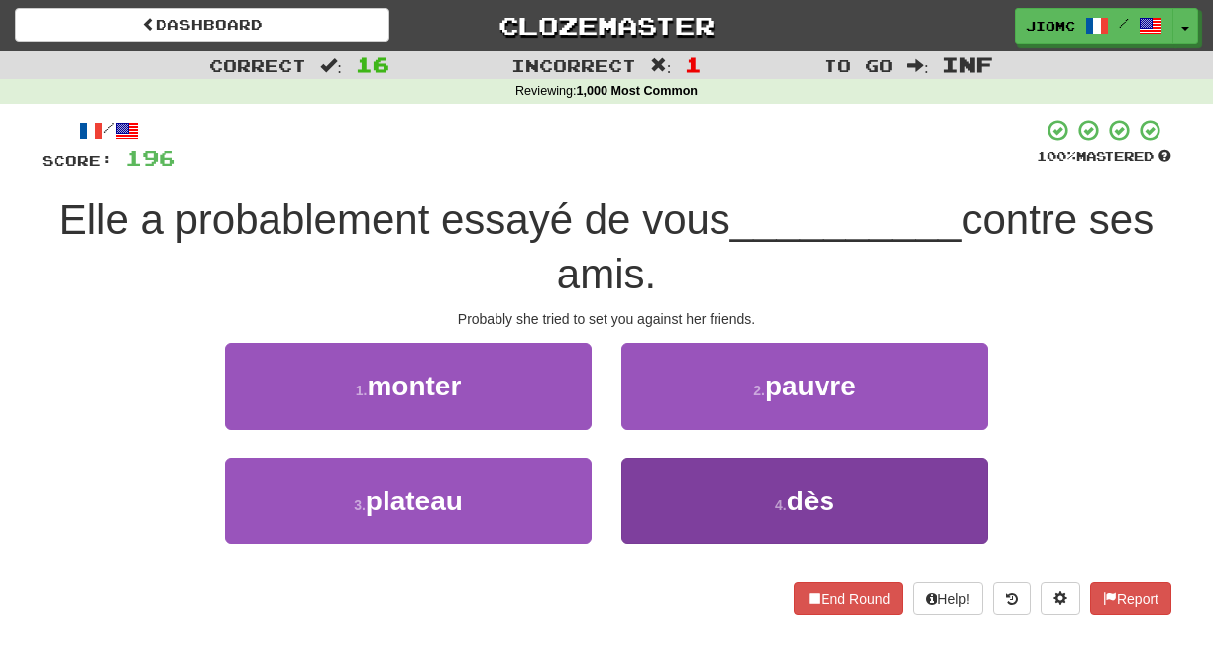
click at [666, 475] on button "4 . dès" at bounding box center [804, 501] width 367 height 86
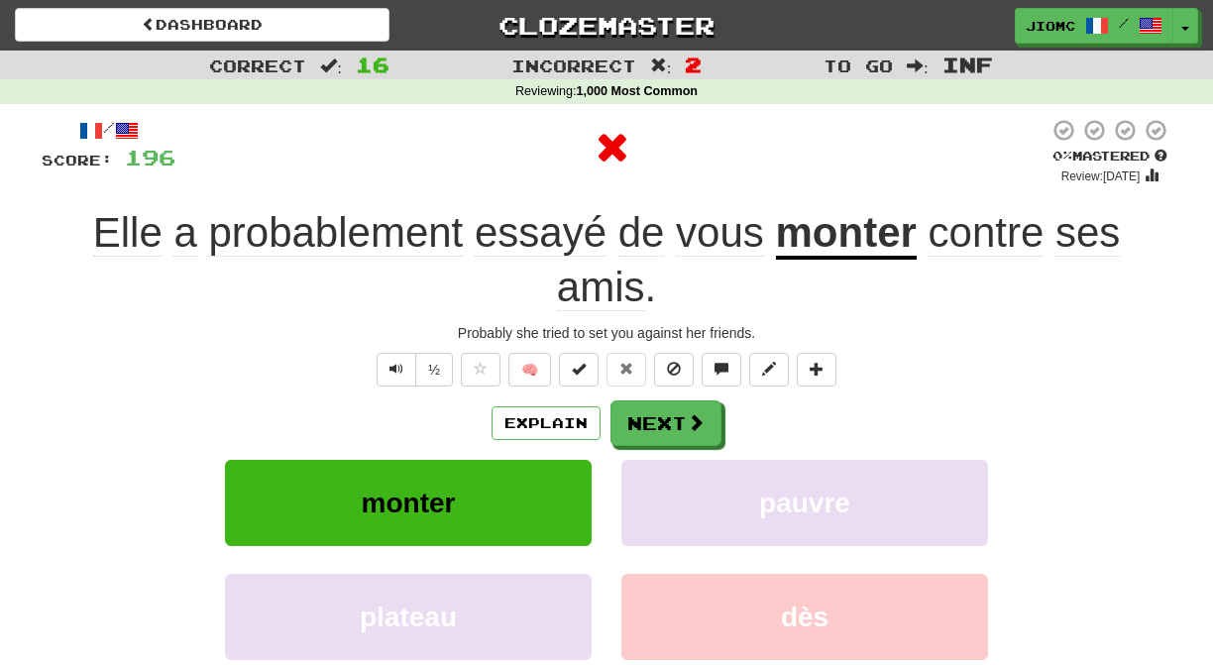
click at [666, 475] on button "pauvre" at bounding box center [804, 503] width 367 height 86
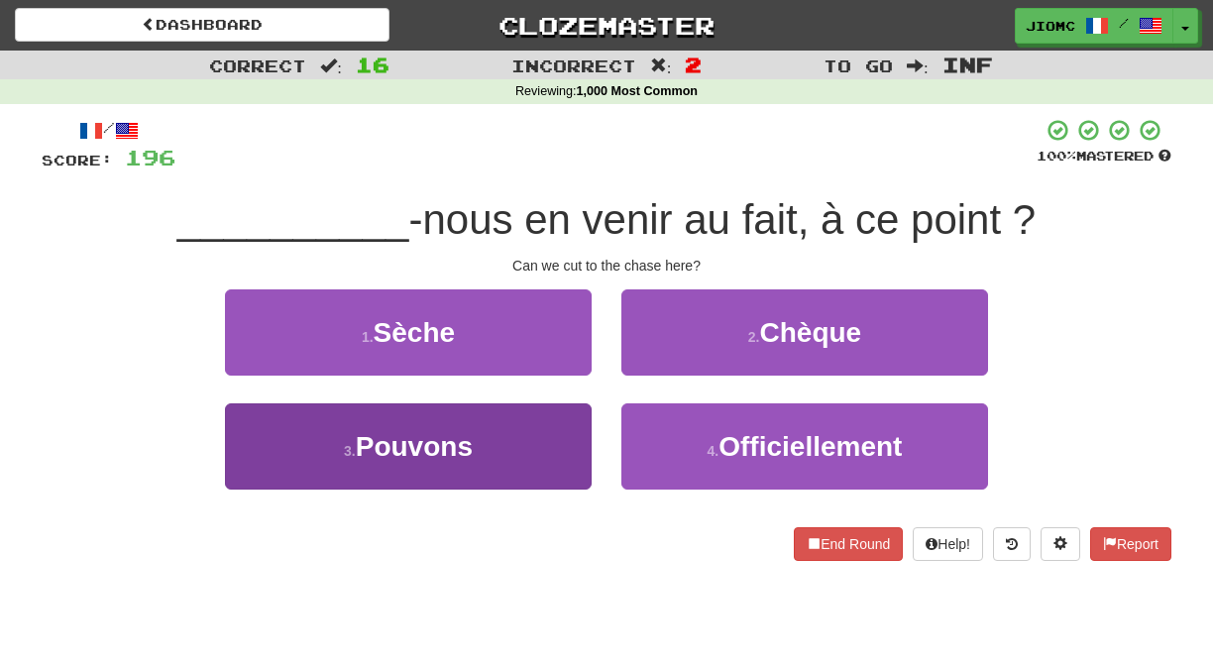
click at [556, 421] on button "3 . Pouvons" at bounding box center [408, 446] width 367 height 86
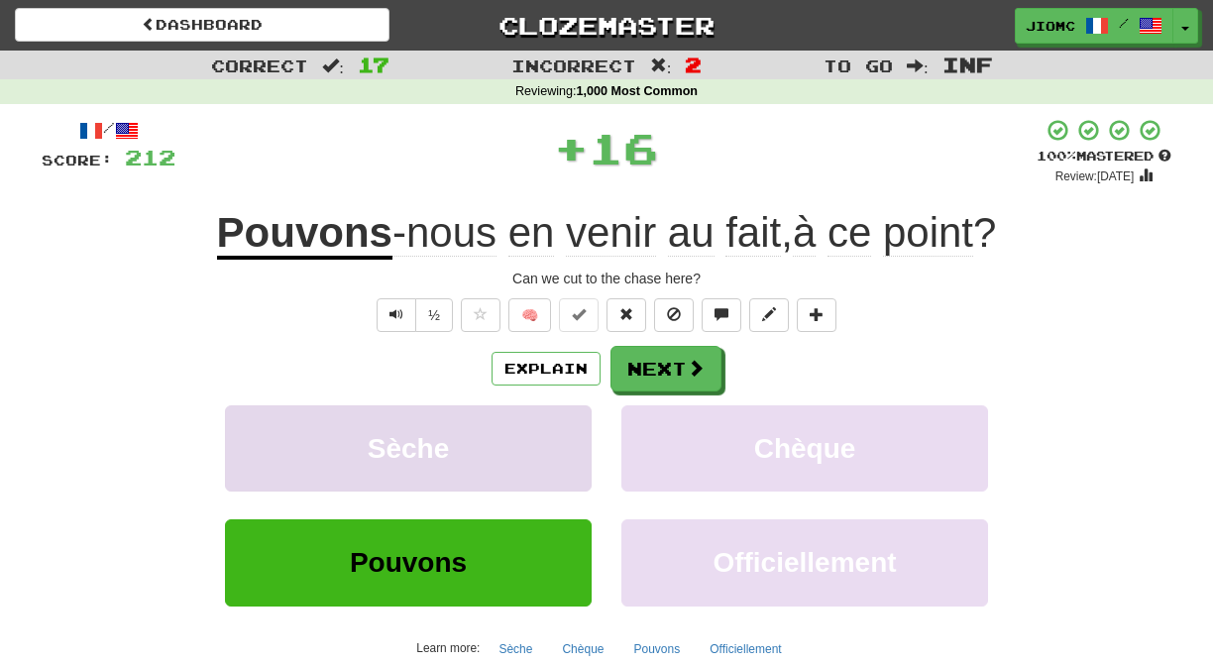
click at [560, 425] on button "Sèche" at bounding box center [408, 448] width 367 height 86
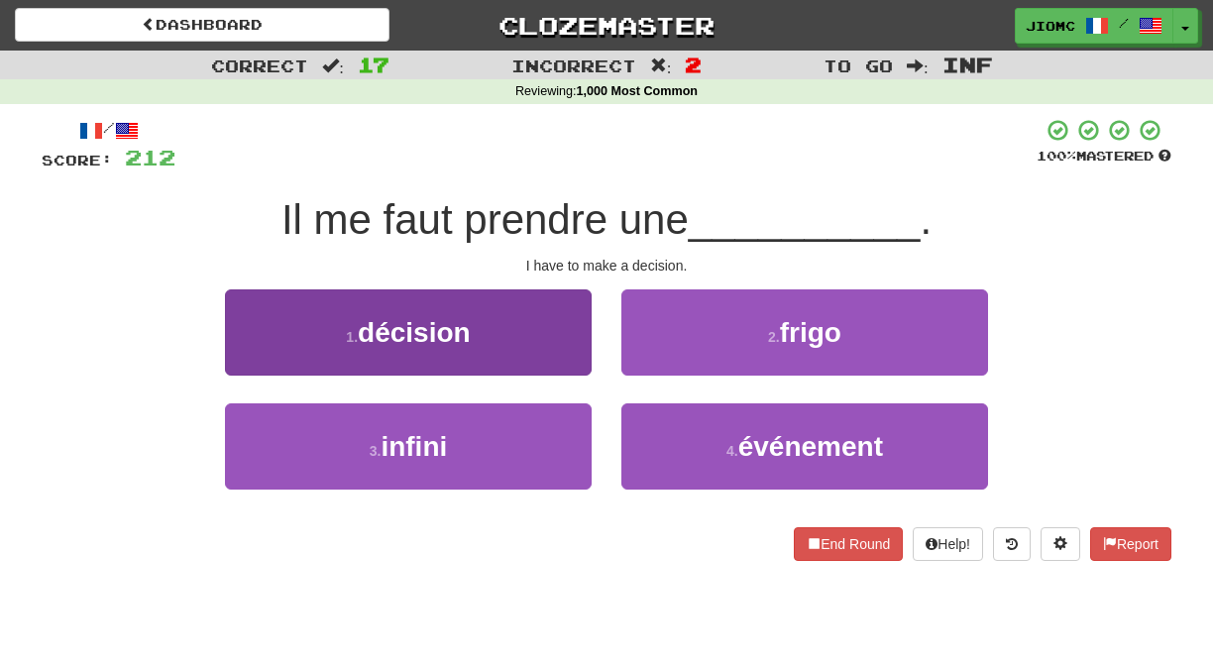
click at [575, 347] on button "1 . décision" at bounding box center [408, 332] width 367 height 86
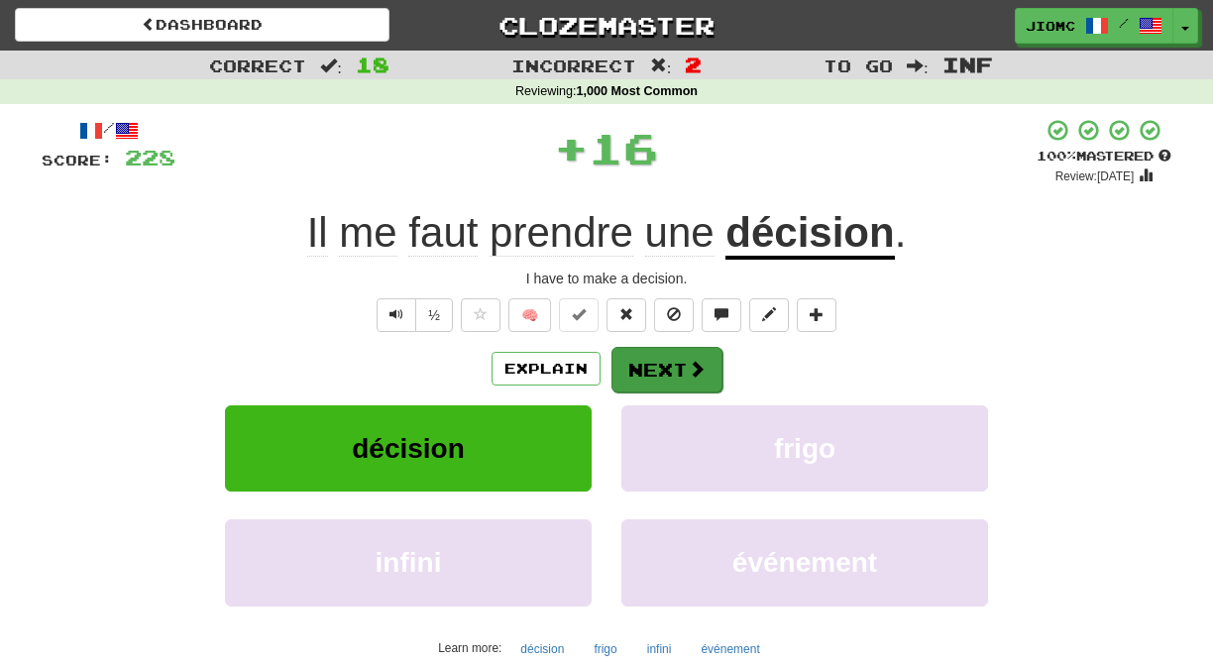
click at [644, 363] on button "Next" at bounding box center [667, 370] width 111 height 46
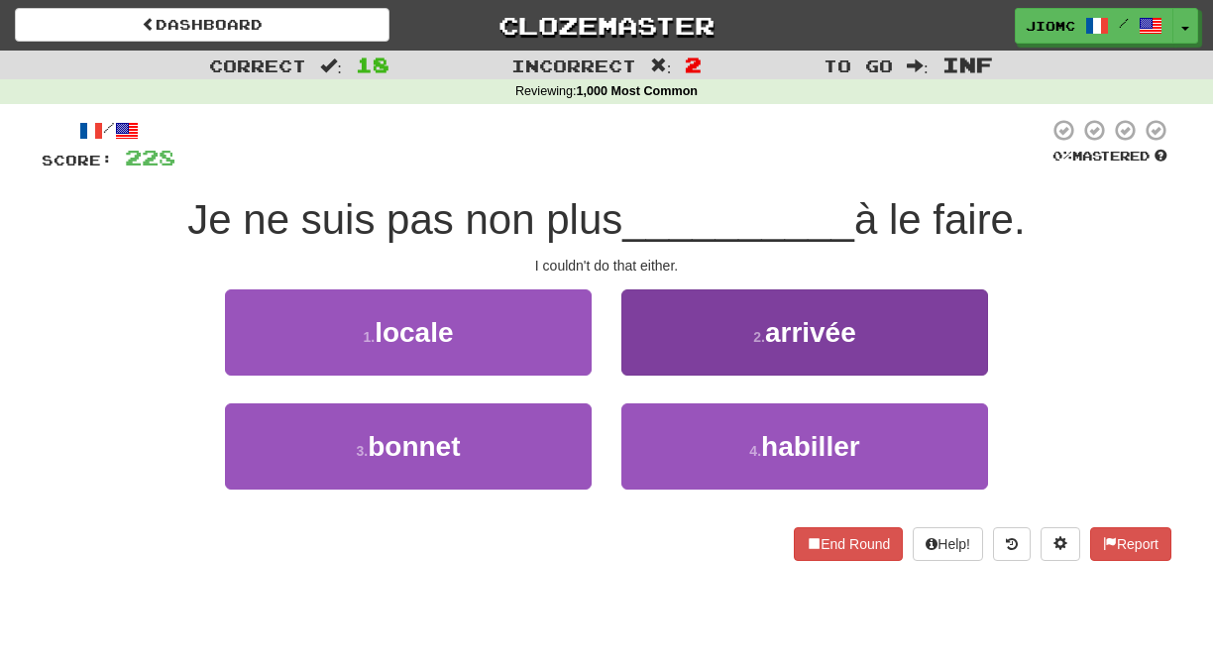
click at [645, 360] on button "2 . arrivée" at bounding box center [804, 332] width 367 height 86
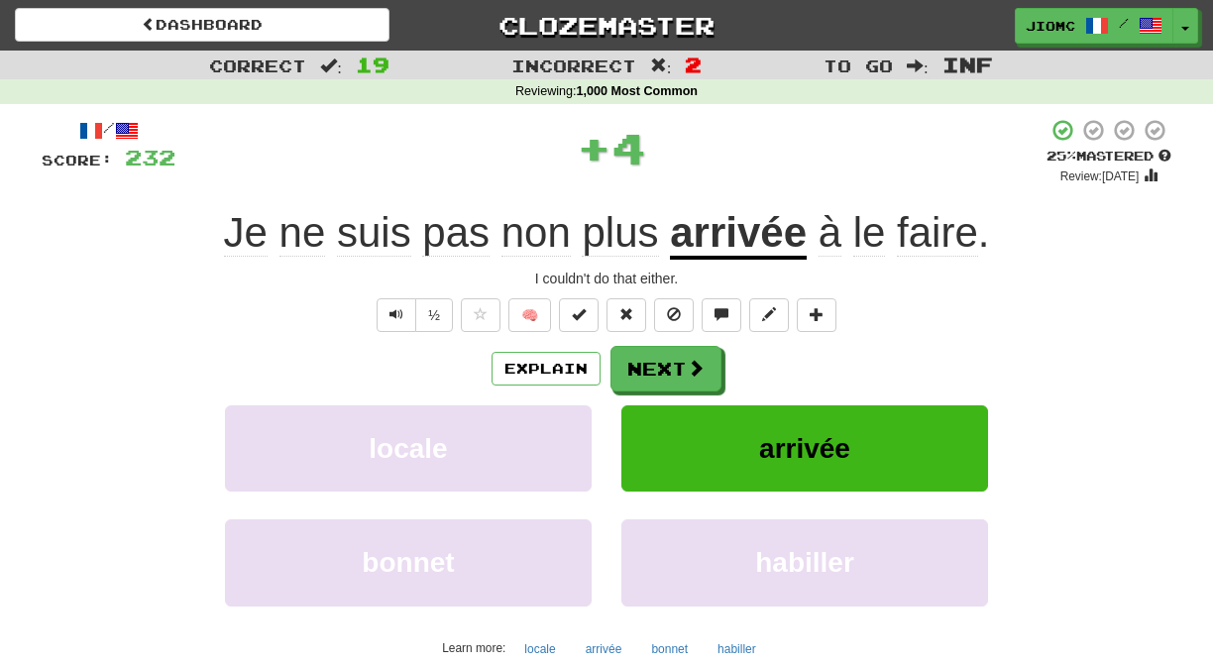
click at [645, 364] on button "Next" at bounding box center [666, 369] width 111 height 46
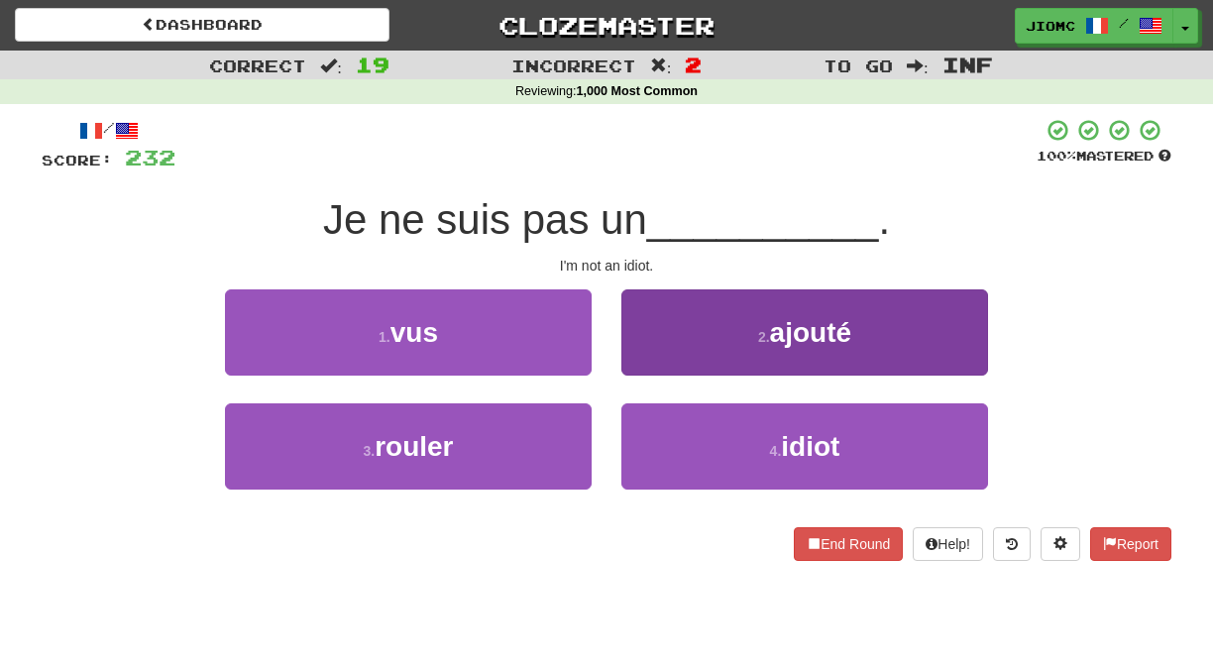
click at [651, 443] on button "4 . idiot" at bounding box center [804, 446] width 367 height 86
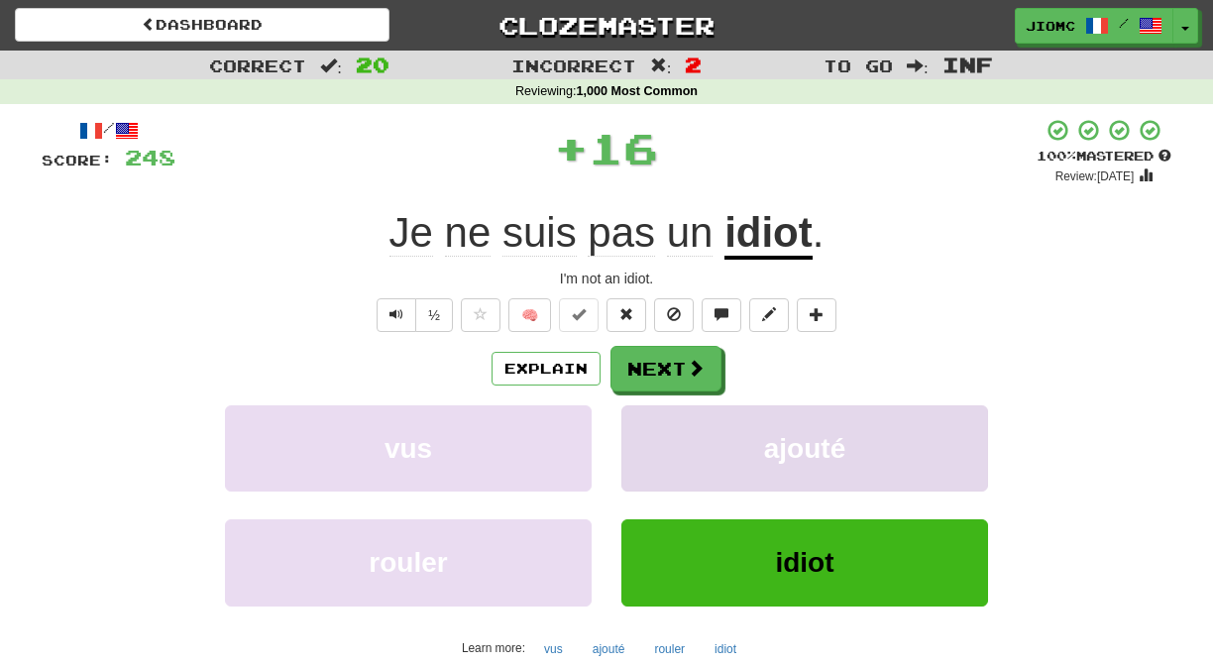
click at [650, 440] on button "ajouté" at bounding box center [804, 448] width 367 height 86
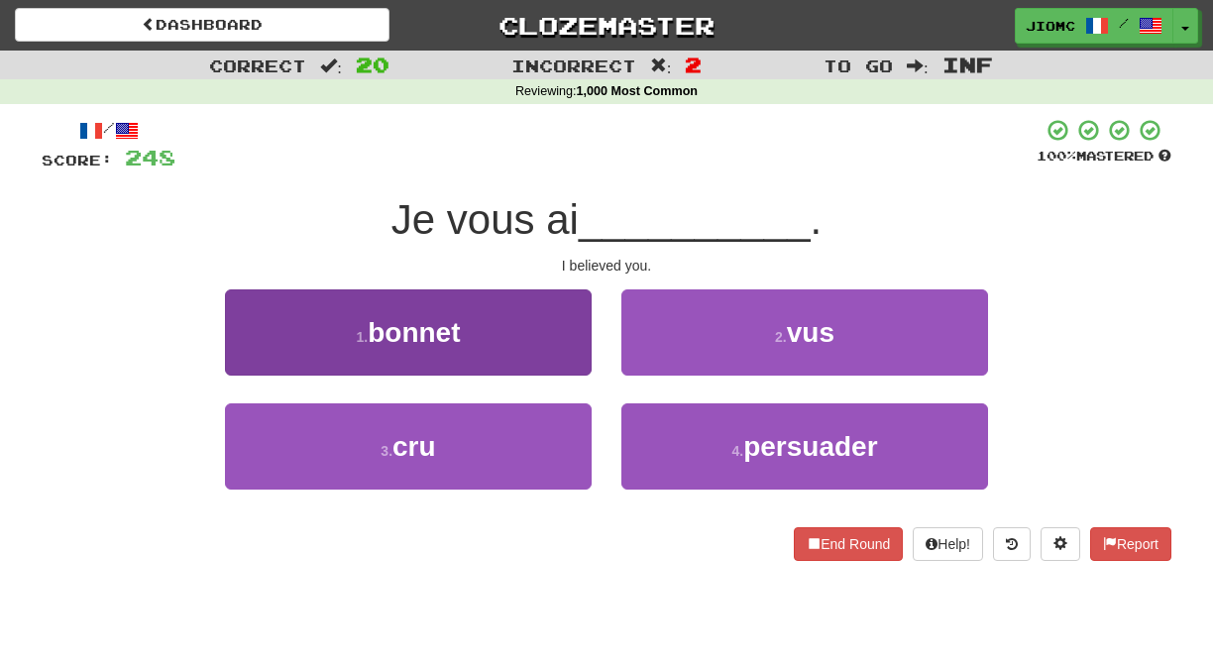
click at [545, 430] on button "3 . cru" at bounding box center [408, 446] width 367 height 86
click at [550, 376] on button "1 . bonnet" at bounding box center [408, 332] width 367 height 86
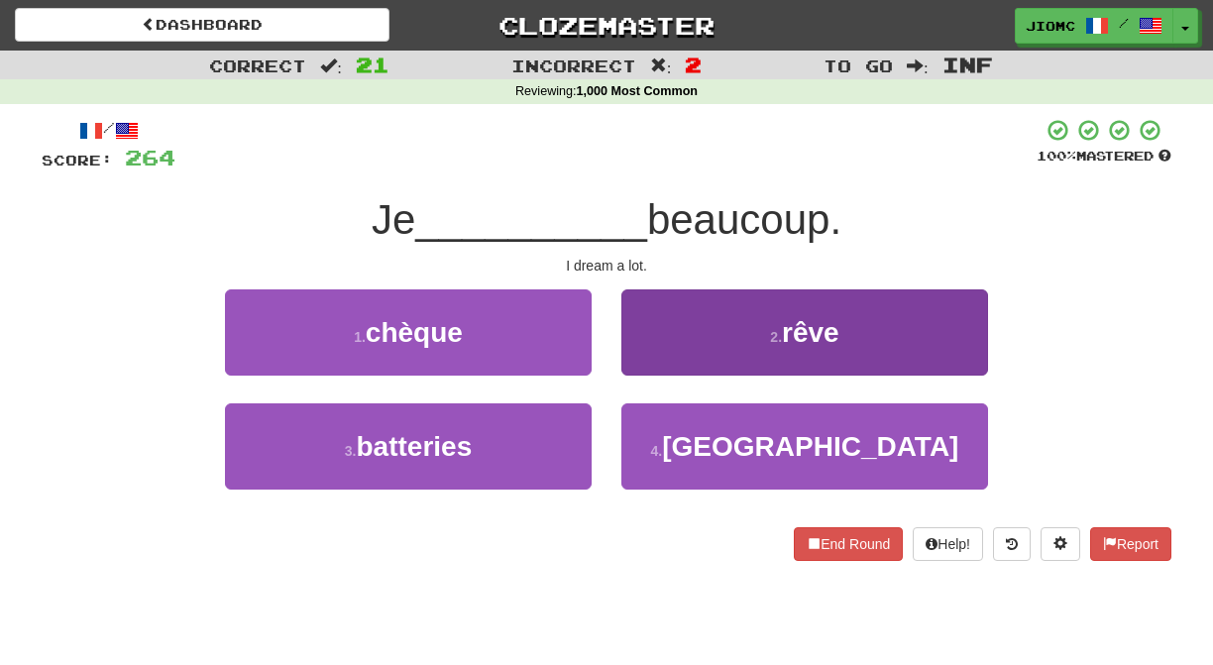
click at [646, 364] on button "2 . rêve" at bounding box center [804, 332] width 367 height 86
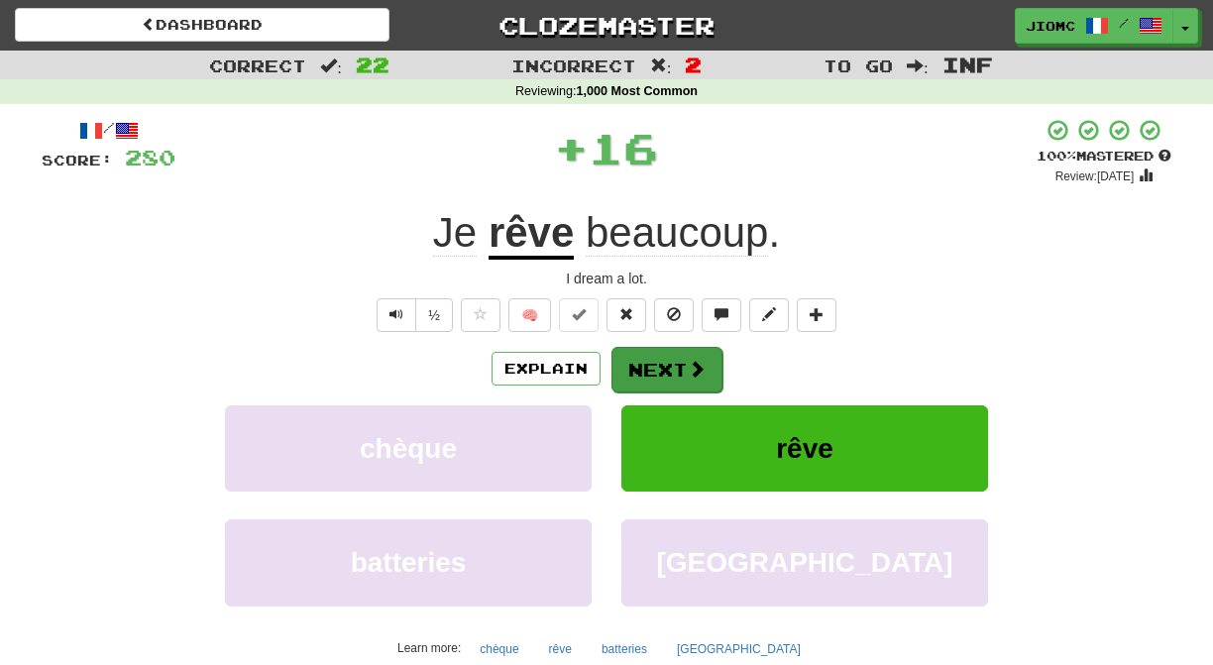
click at [646, 365] on button "Next" at bounding box center [667, 370] width 111 height 46
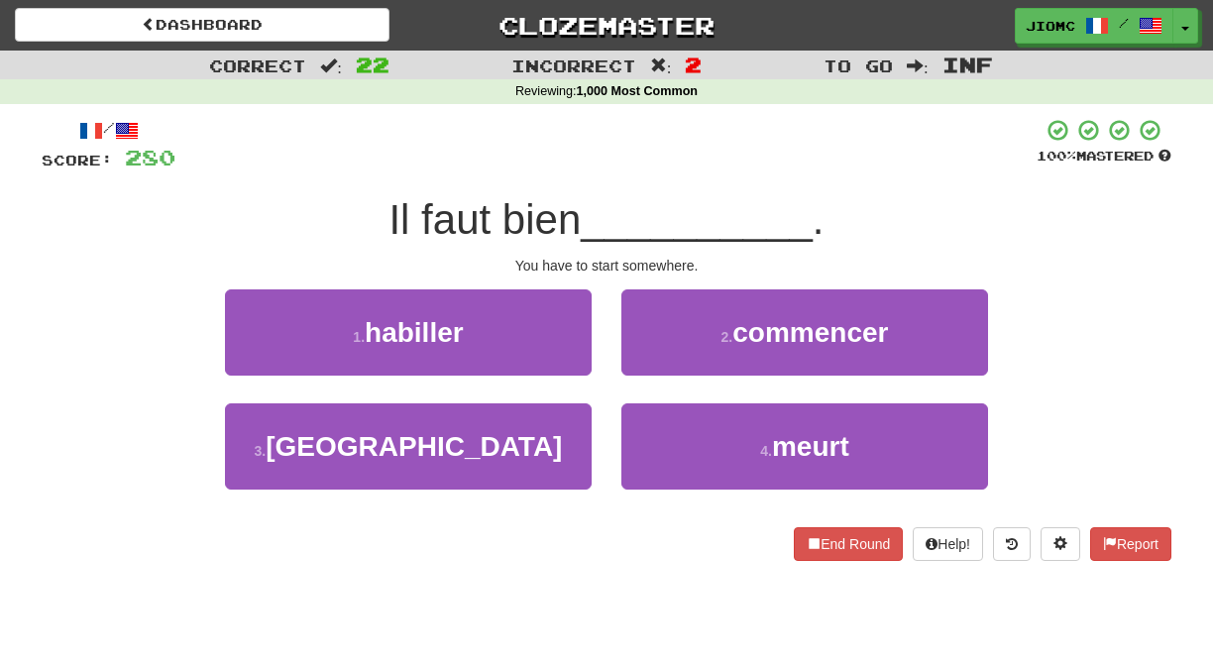
click at [646, 365] on button "2 . commencer" at bounding box center [804, 332] width 367 height 86
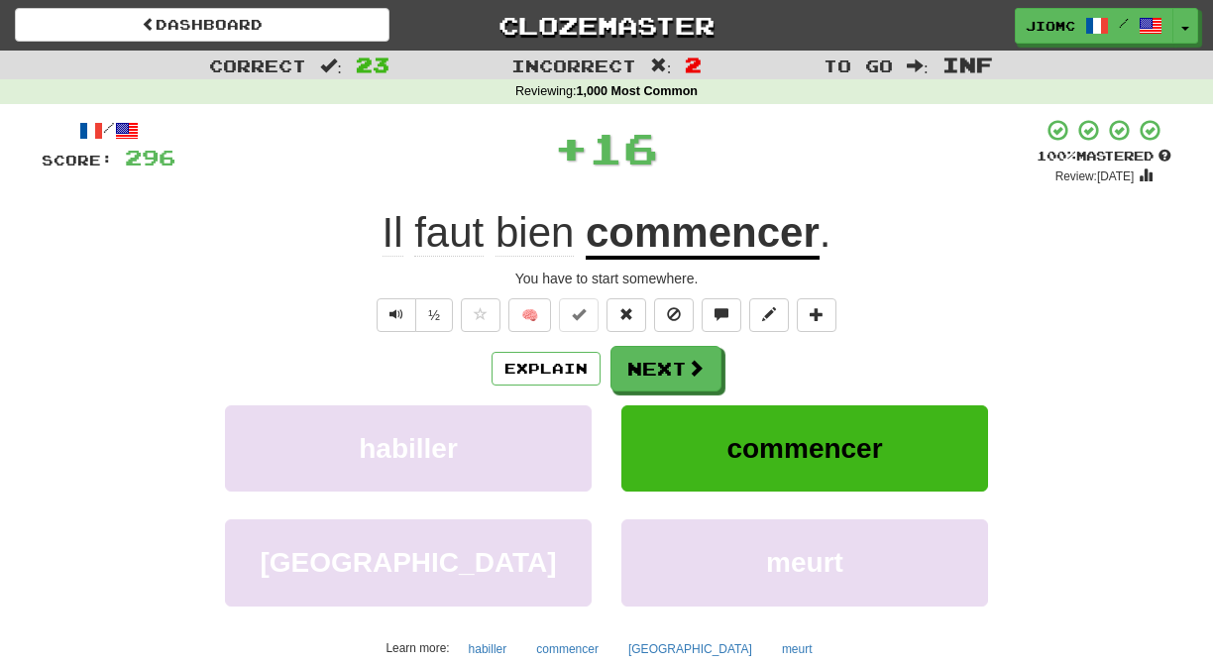
click at [646, 365] on button "Next" at bounding box center [666, 369] width 111 height 46
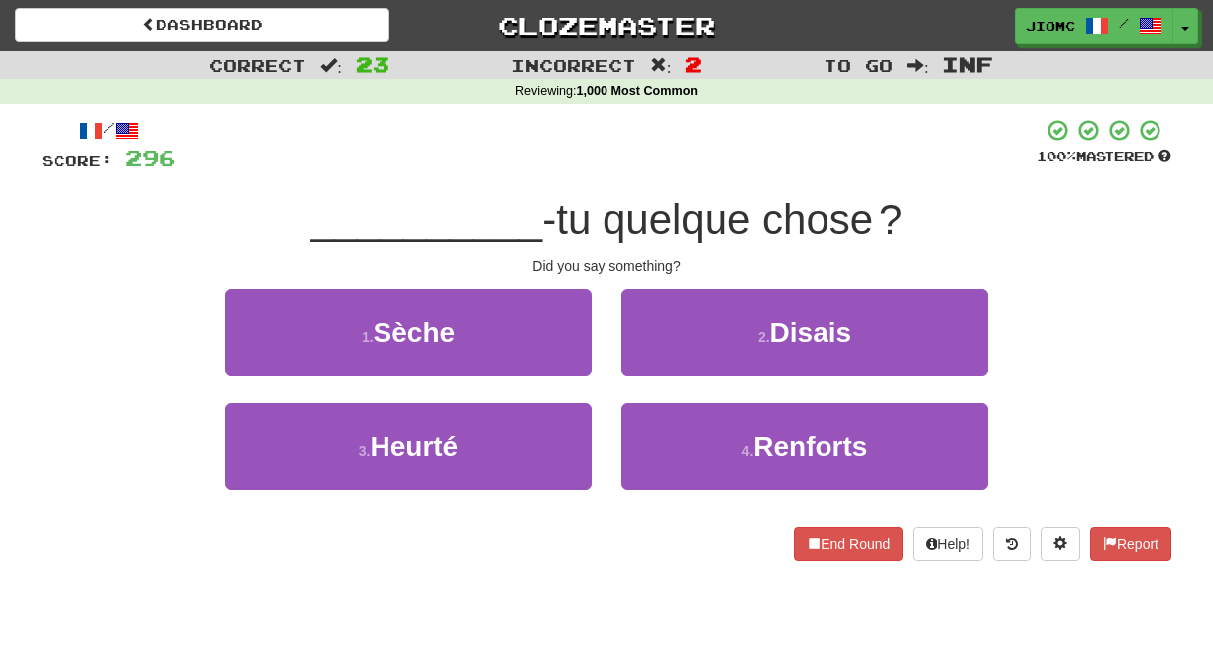
click at [646, 365] on button "2 . Disais" at bounding box center [804, 332] width 367 height 86
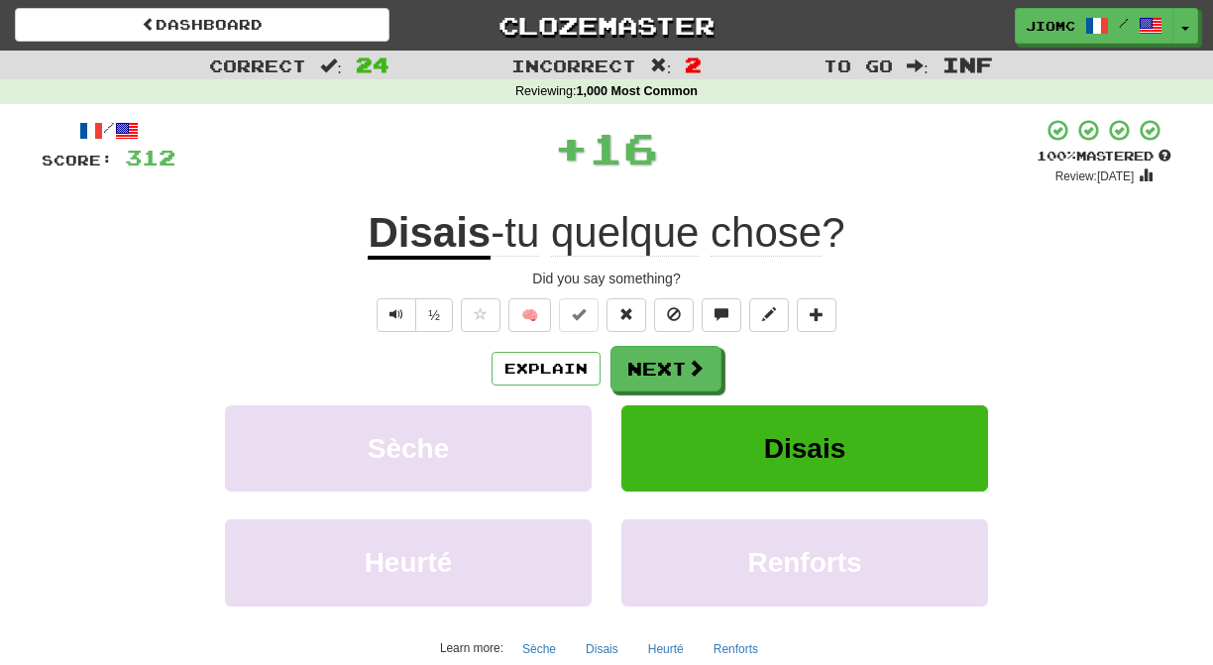
click at [646, 365] on button "Next" at bounding box center [666, 369] width 111 height 46
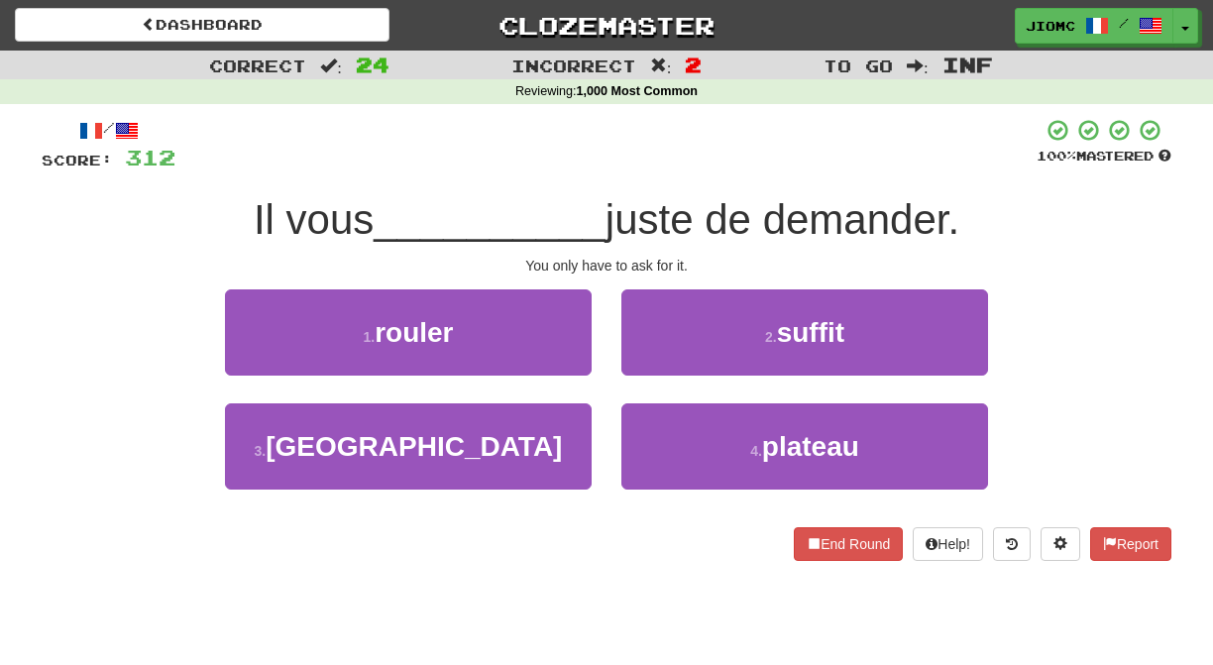
click at [646, 366] on button "2 . suffit" at bounding box center [804, 332] width 367 height 86
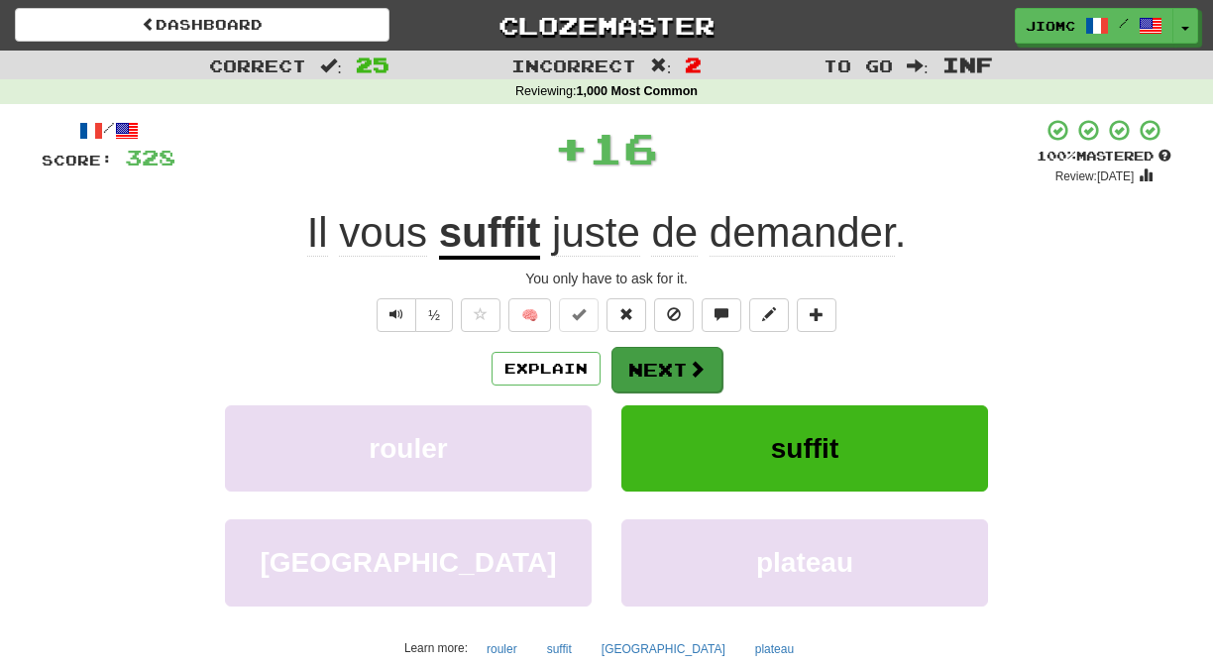
click at [646, 367] on button "Next" at bounding box center [667, 370] width 111 height 46
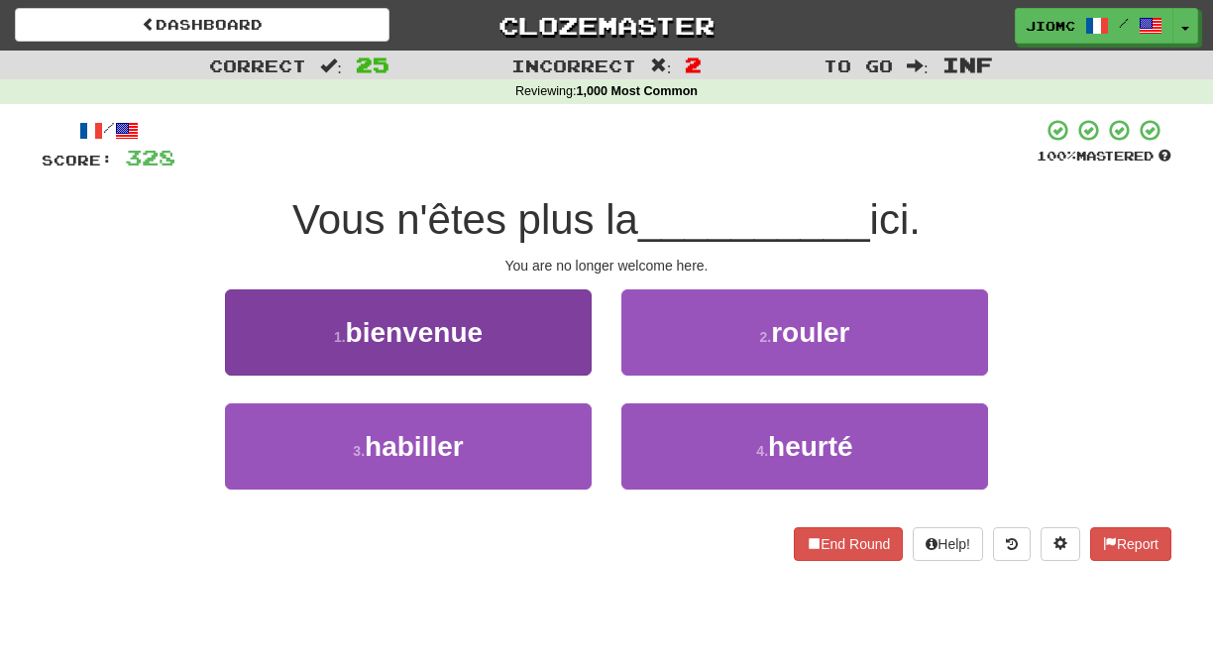
click at [558, 362] on button "1 . bienvenue" at bounding box center [408, 332] width 367 height 86
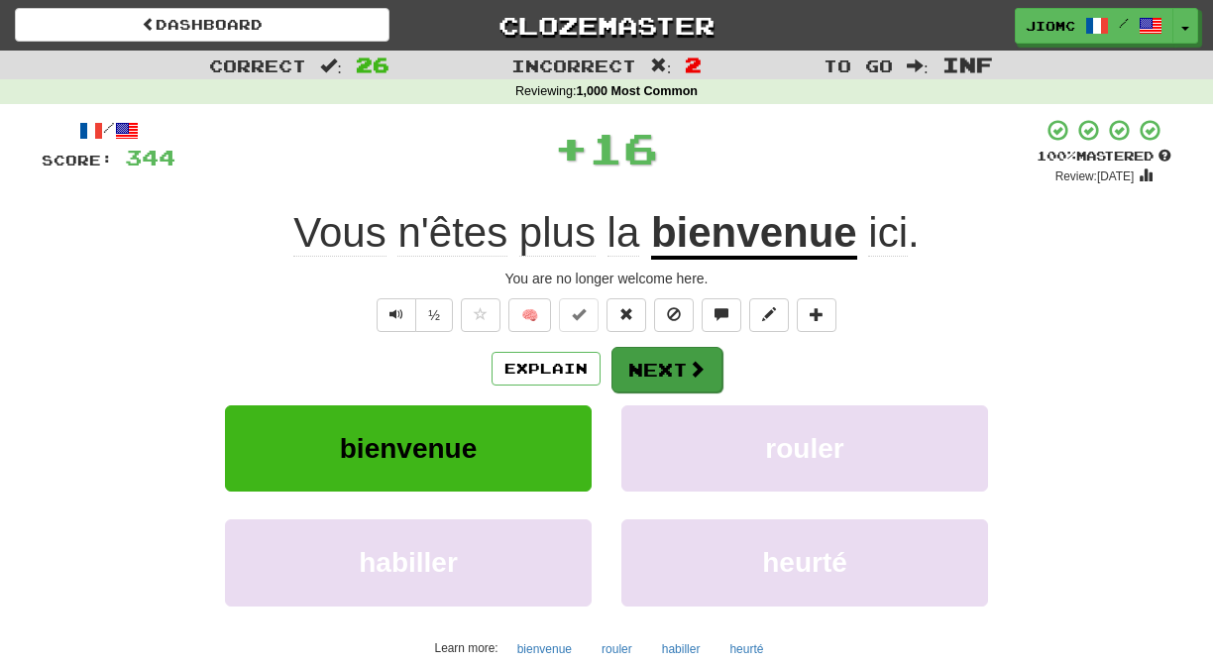
click at [636, 370] on button "Next" at bounding box center [667, 370] width 111 height 46
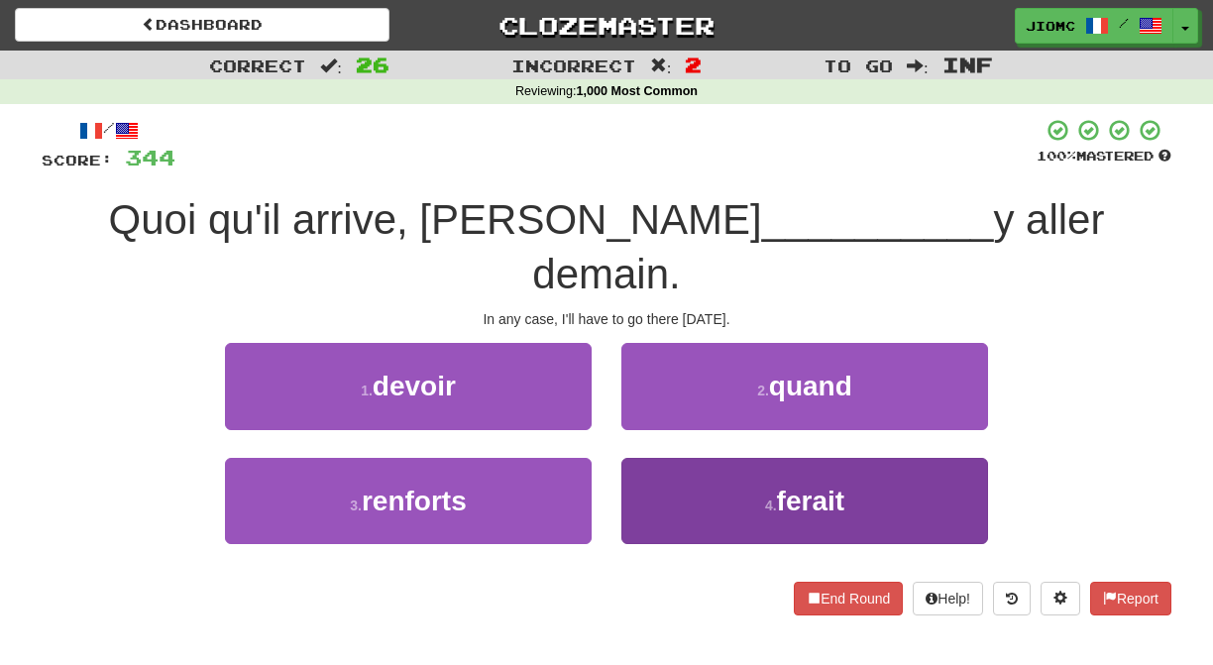
click at [650, 458] on button "4 . ferait" at bounding box center [804, 501] width 367 height 86
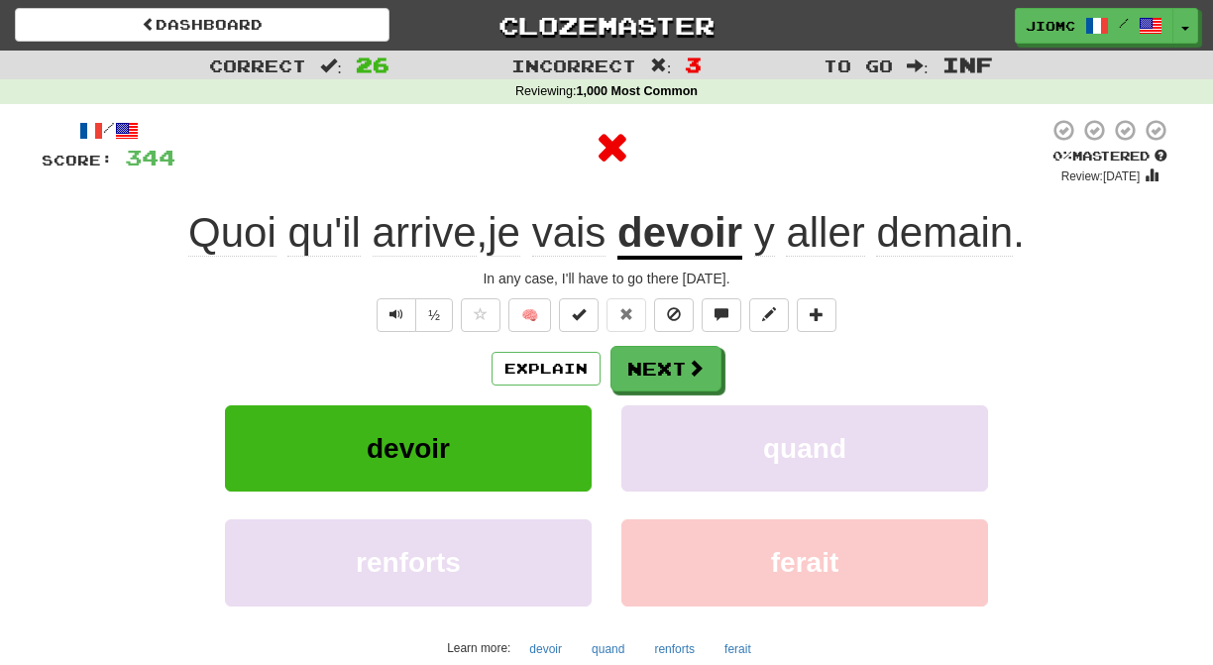
click at [650, 439] on button "quand" at bounding box center [804, 448] width 367 height 86
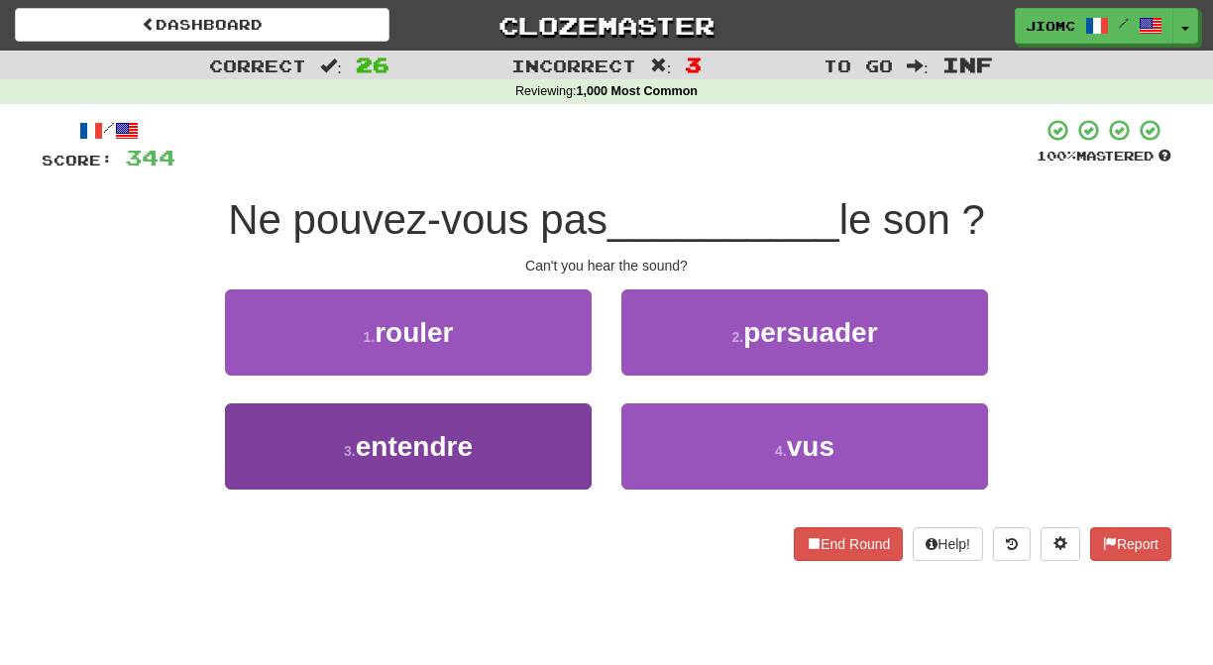
click at [569, 426] on button "3 . entendre" at bounding box center [408, 446] width 367 height 86
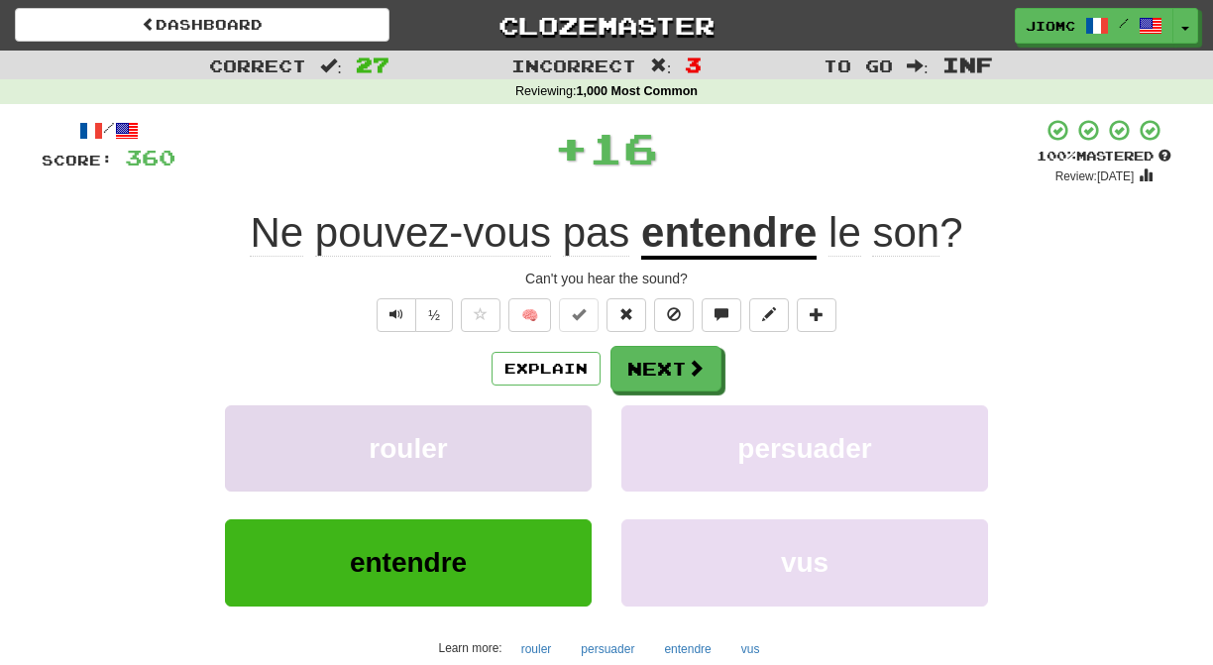
click at [574, 430] on button "rouler" at bounding box center [408, 448] width 367 height 86
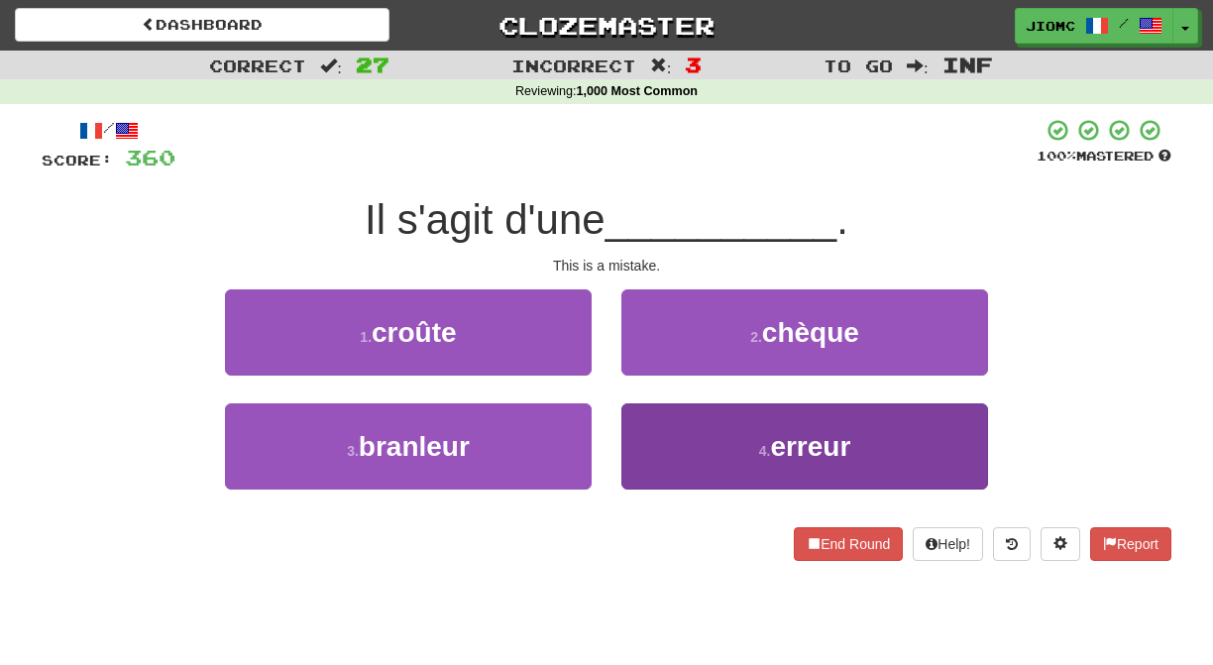
click at [651, 449] on button "4 . erreur" at bounding box center [804, 446] width 367 height 86
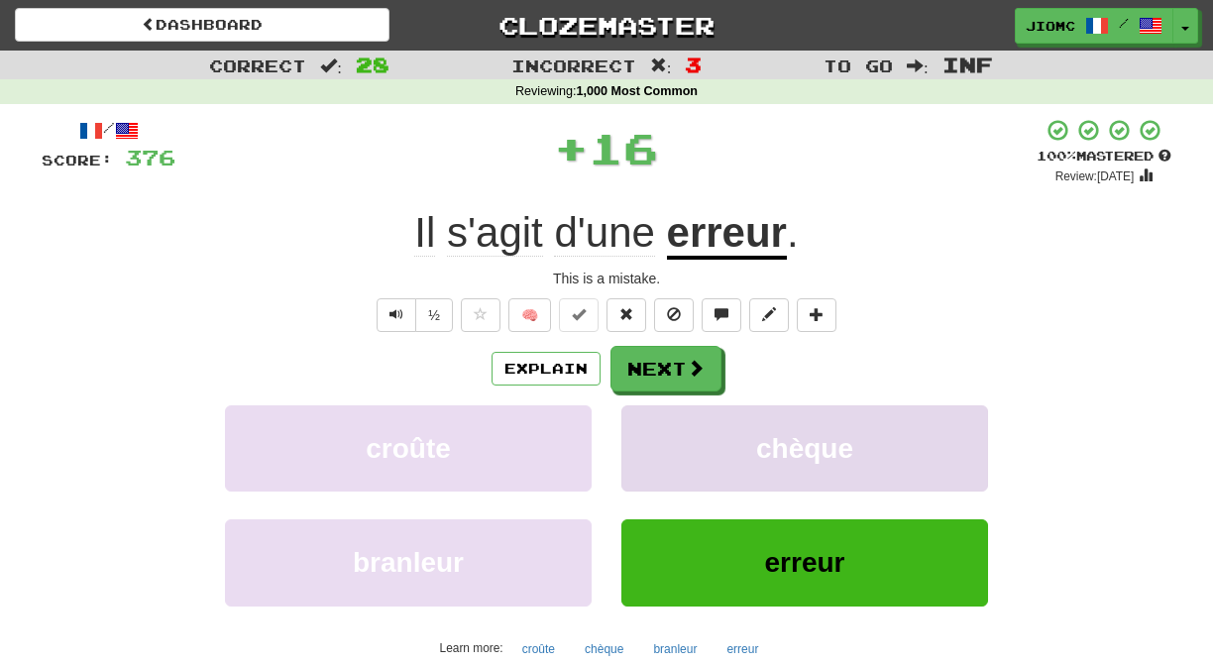
click at [642, 448] on button "chèque" at bounding box center [804, 448] width 367 height 86
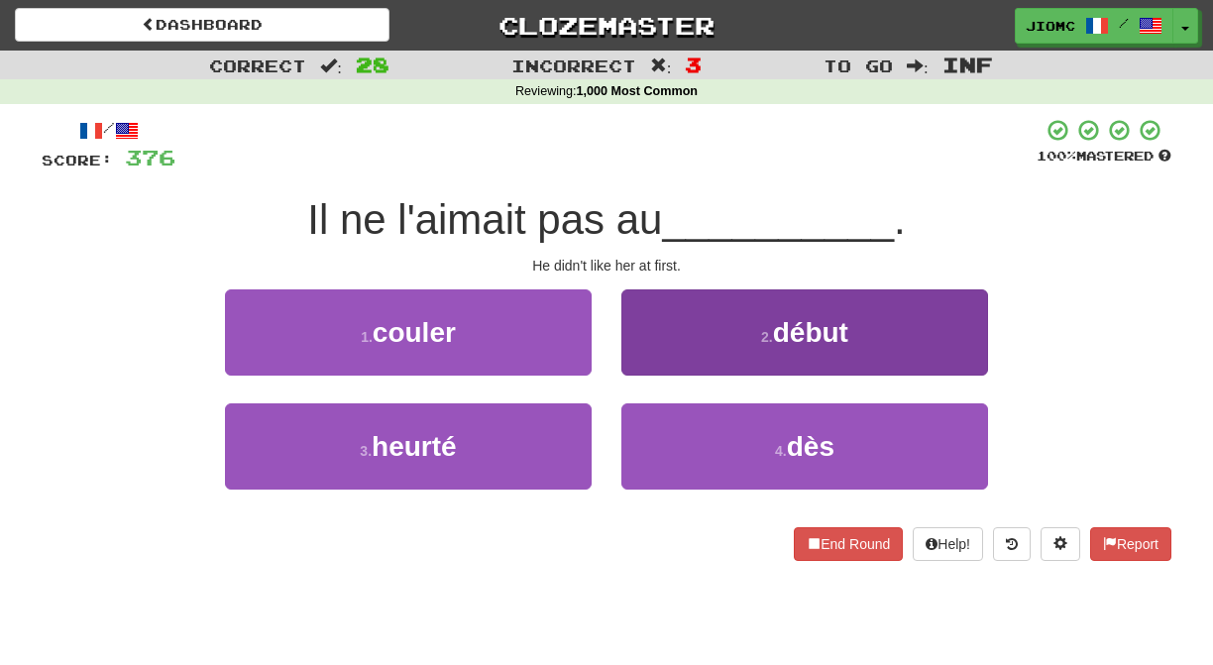
click at [649, 347] on button "2 . début" at bounding box center [804, 332] width 367 height 86
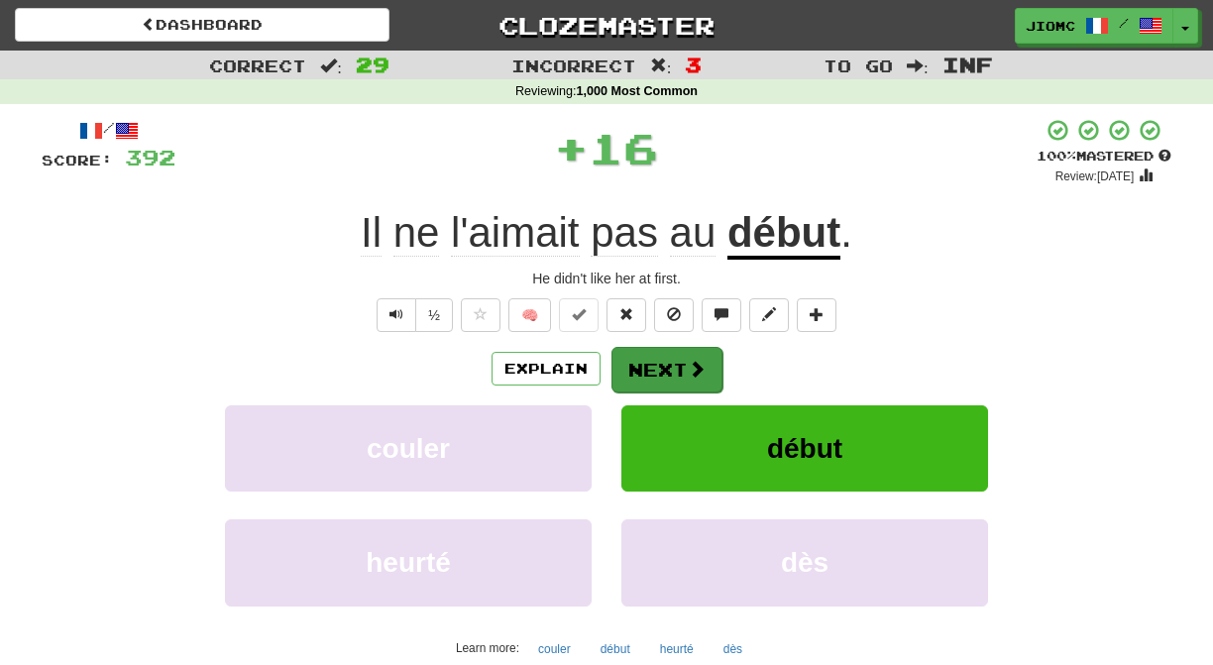
click at [649, 364] on button "Next" at bounding box center [667, 370] width 111 height 46
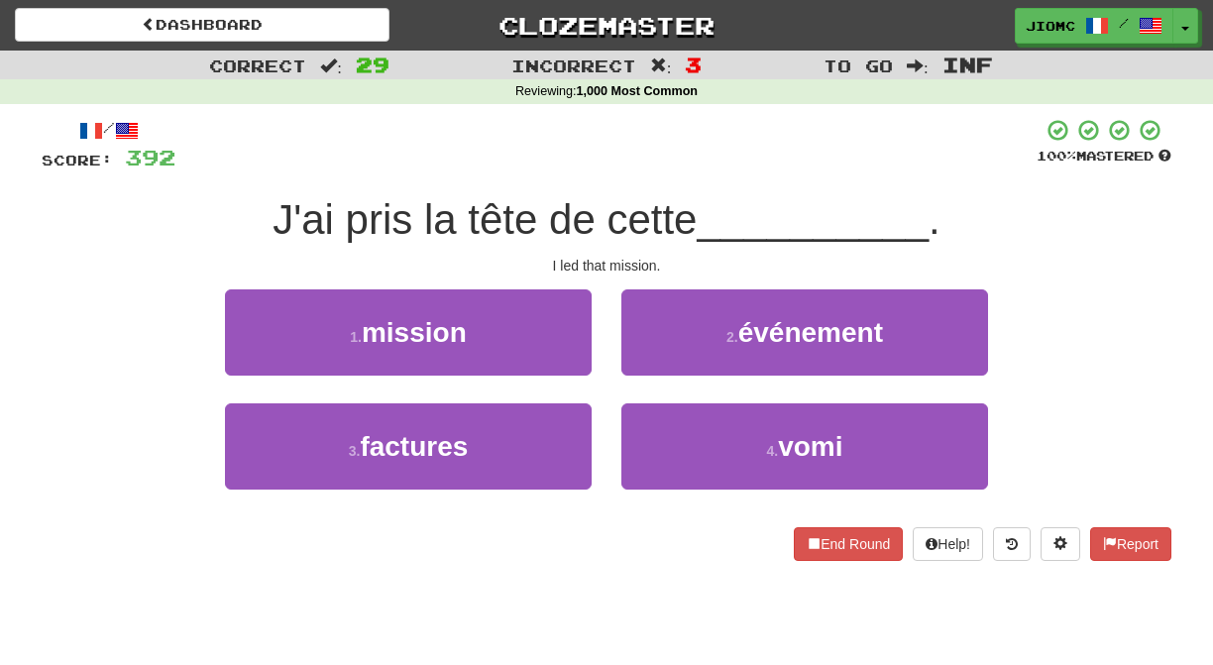
click at [593, 358] on div "1 . mission" at bounding box center [408, 346] width 396 height 114
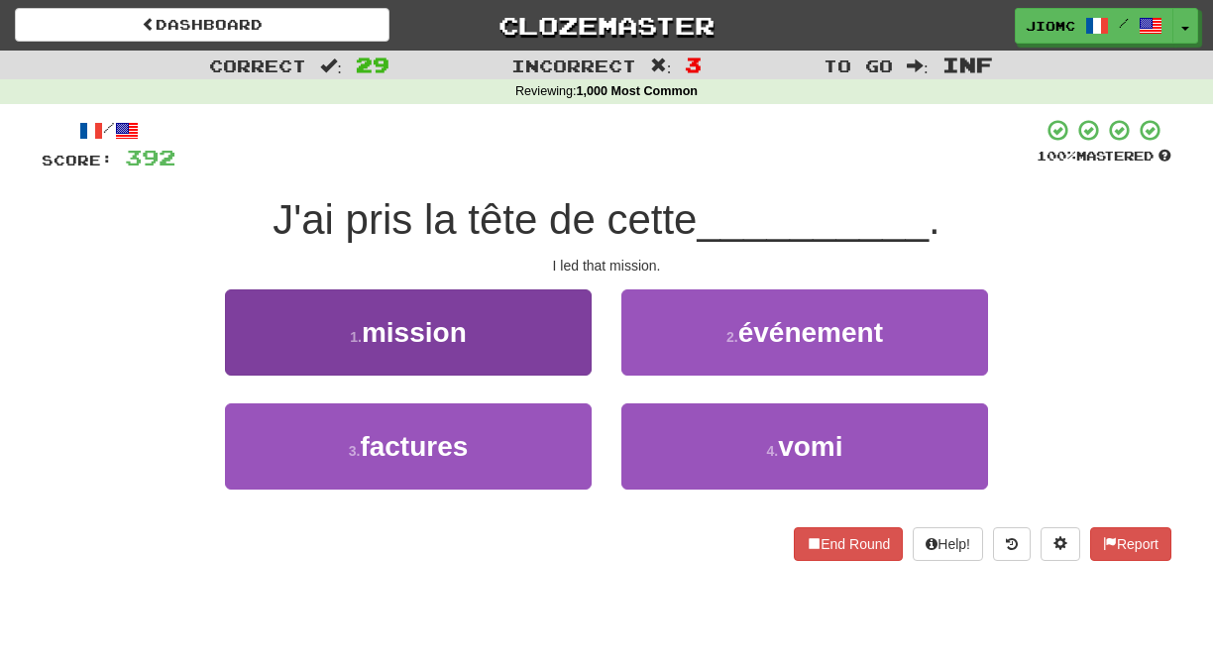
click at [582, 360] on button "1 . mission" at bounding box center [408, 332] width 367 height 86
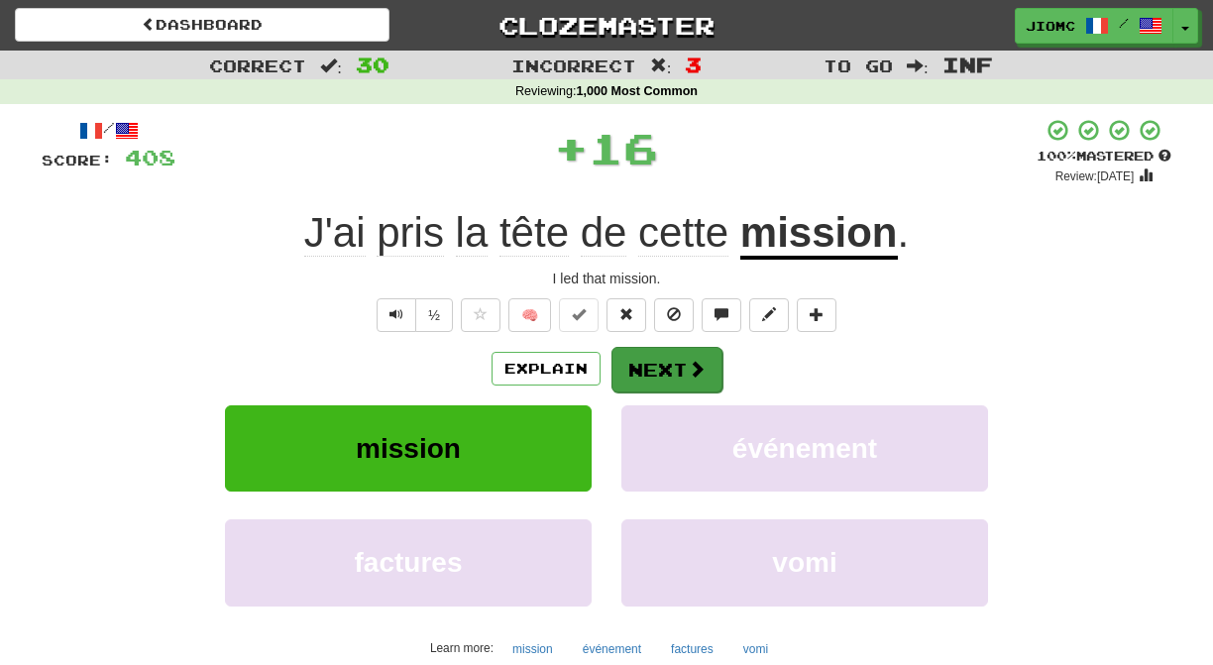
click at [659, 364] on button "Next" at bounding box center [667, 370] width 111 height 46
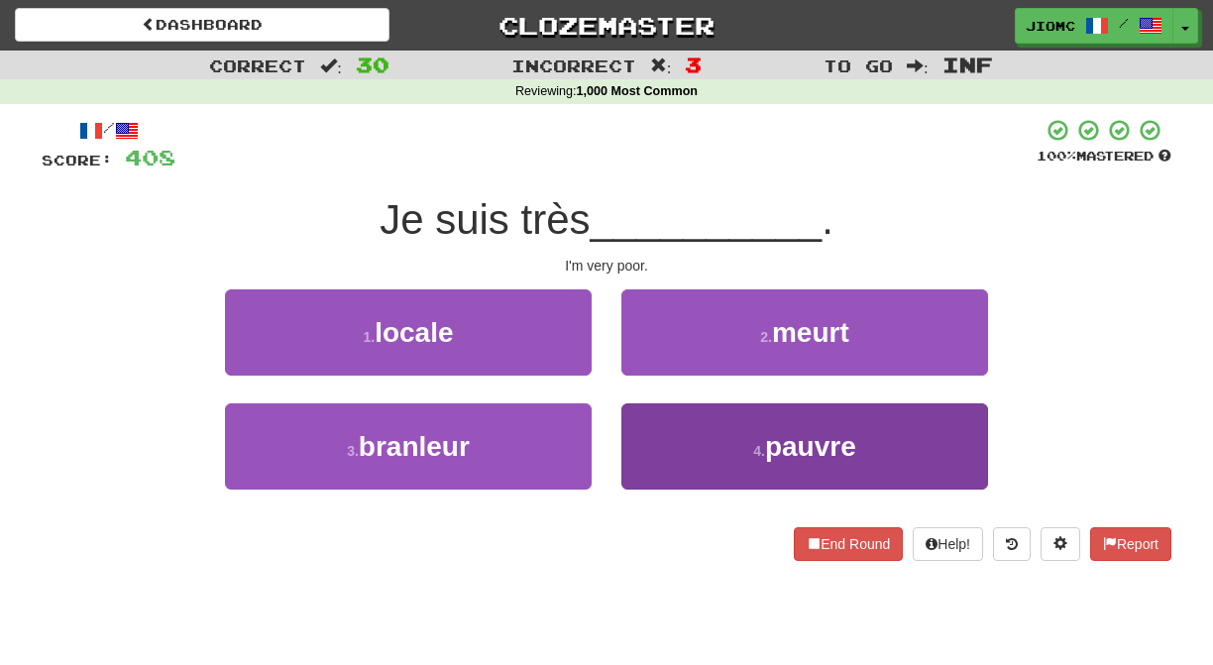
click at [659, 424] on button "4 . pauvre" at bounding box center [804, 446] width 367 height 86
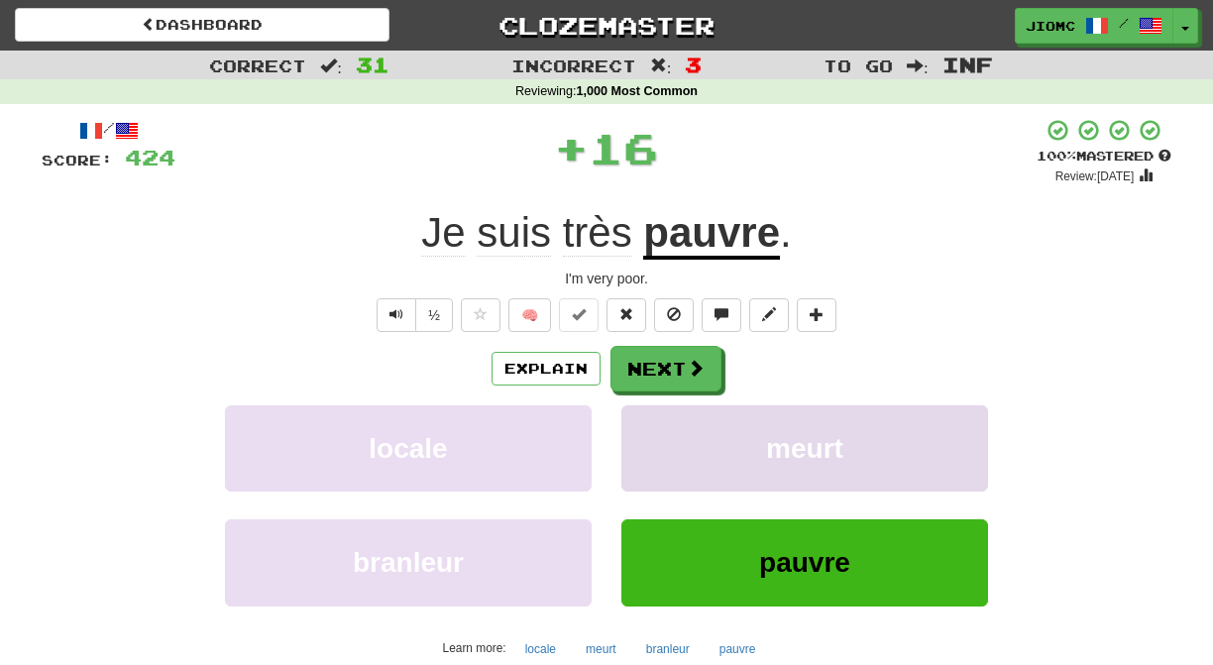
click at [660, 424] on button "meurt" at bounding box center [804, 448] width 367 height 86
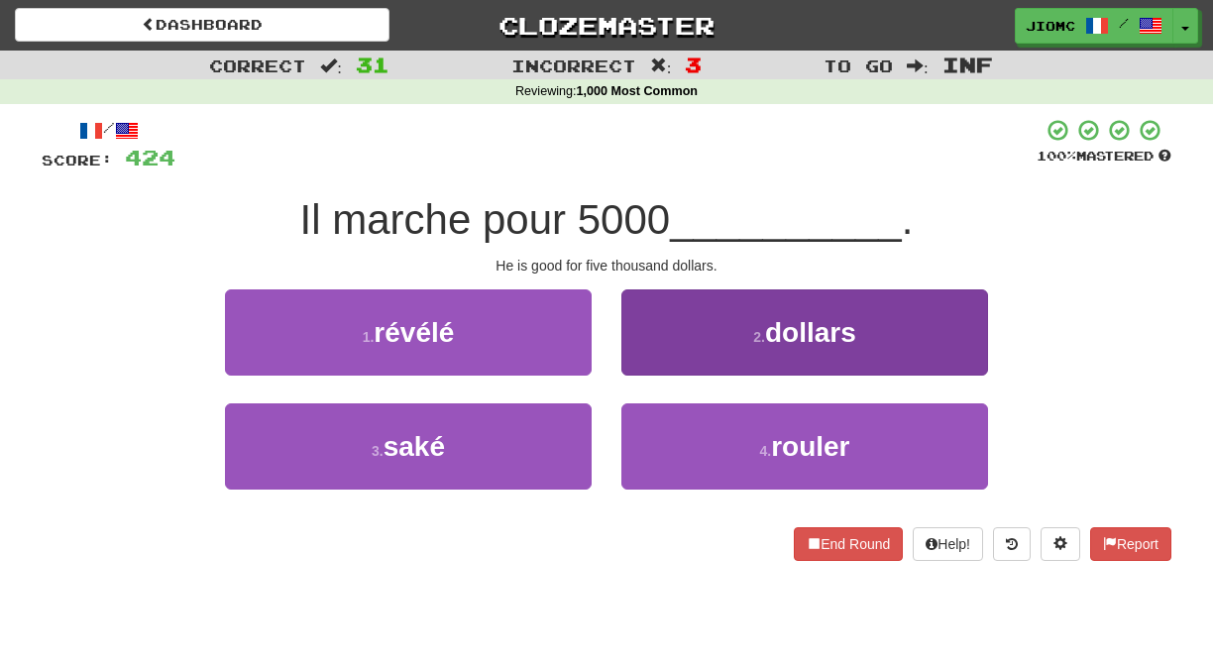
click at [646, 353] on button "2 . dollars" at bounding box center [804, 332] width 367 height 86
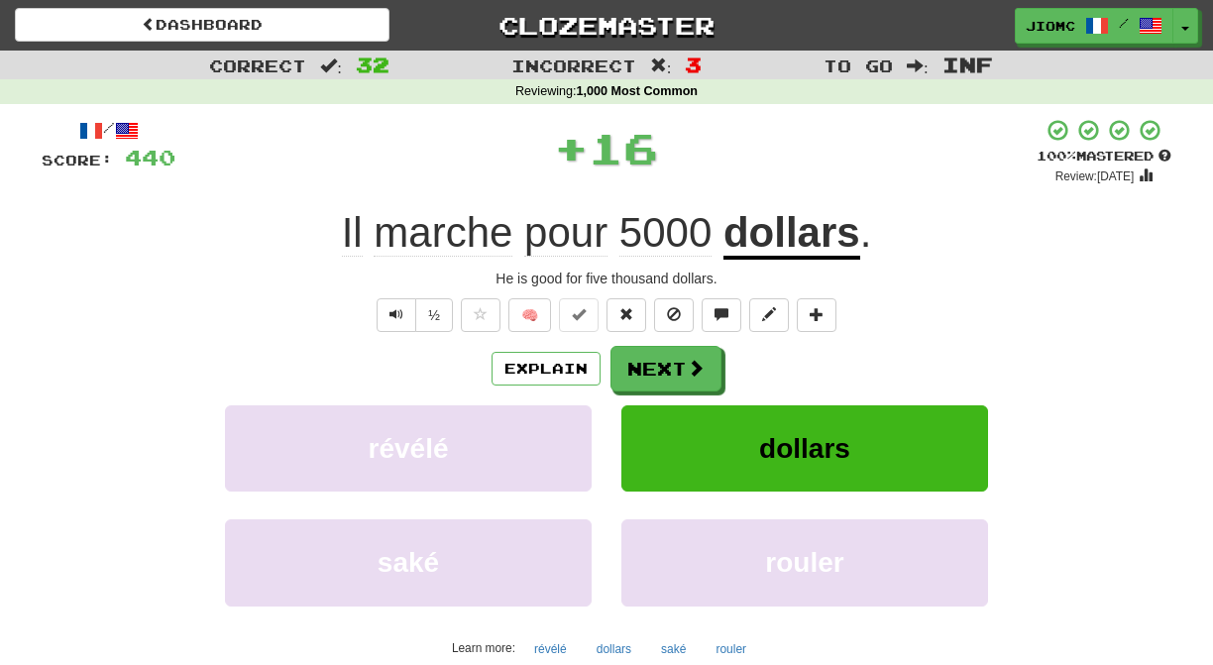
click at [644, 365] on button "Next" at bounding box center [666, 369] width 111 height 46
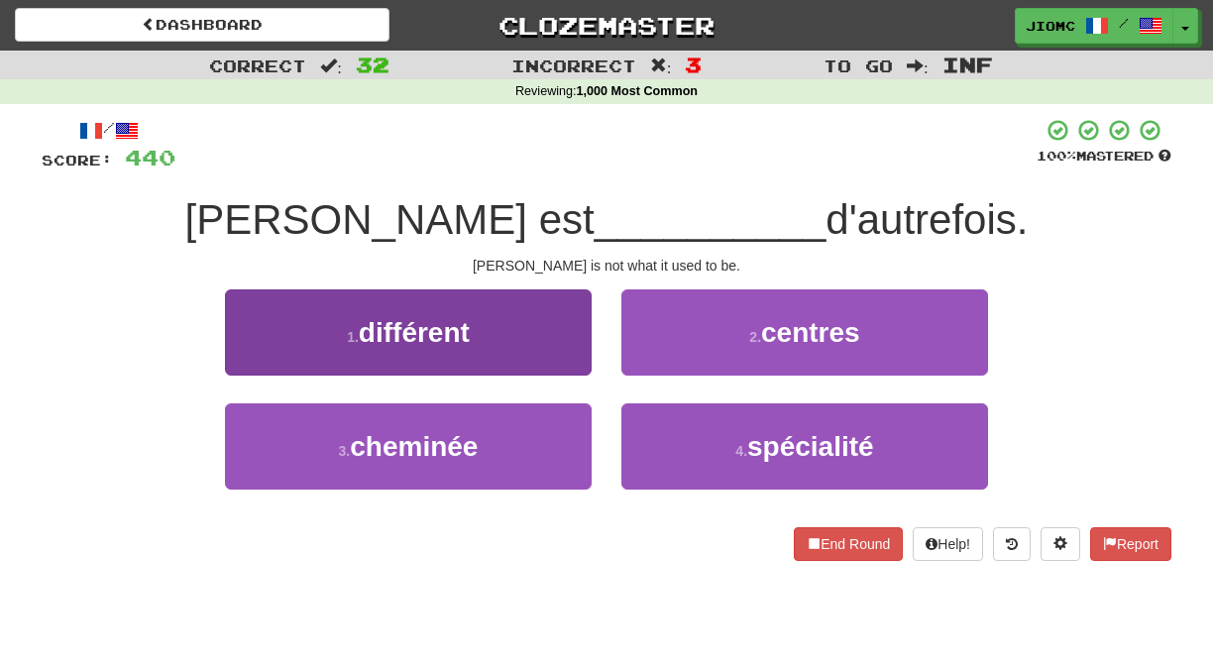
click at [577, 358] on button "1 . différent" at bounding box center [408, 332] width 367 height 86
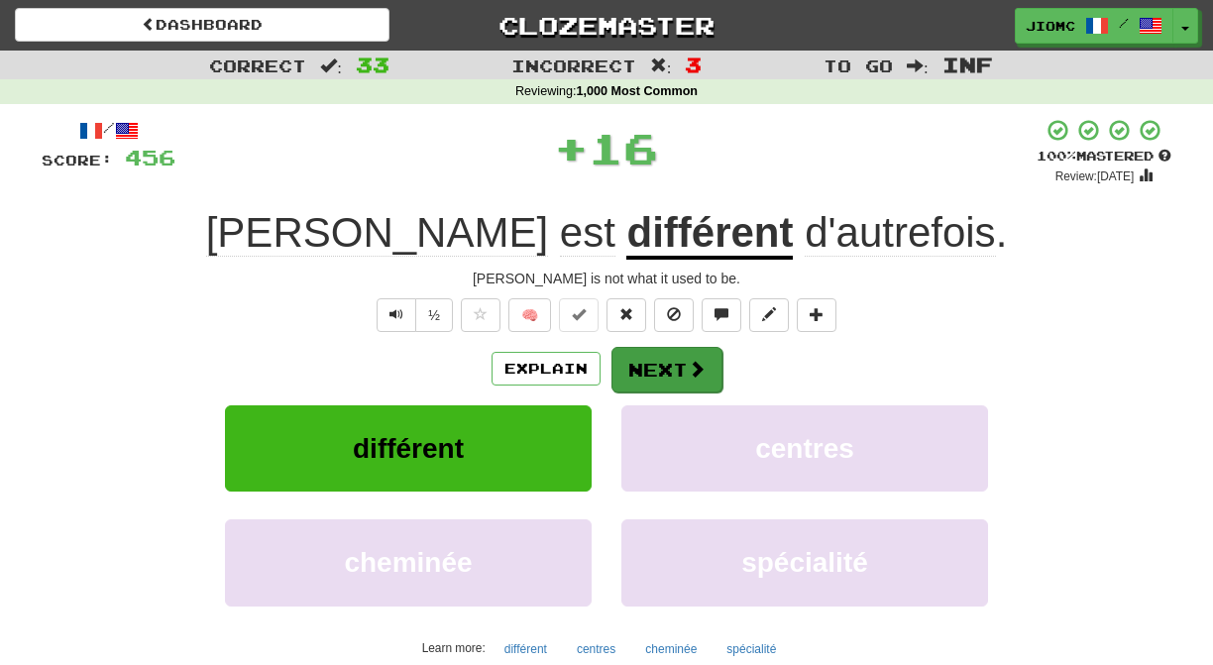
click at [668, 358] on button "Next" at bounding box center [667, 370] width 111 height 46
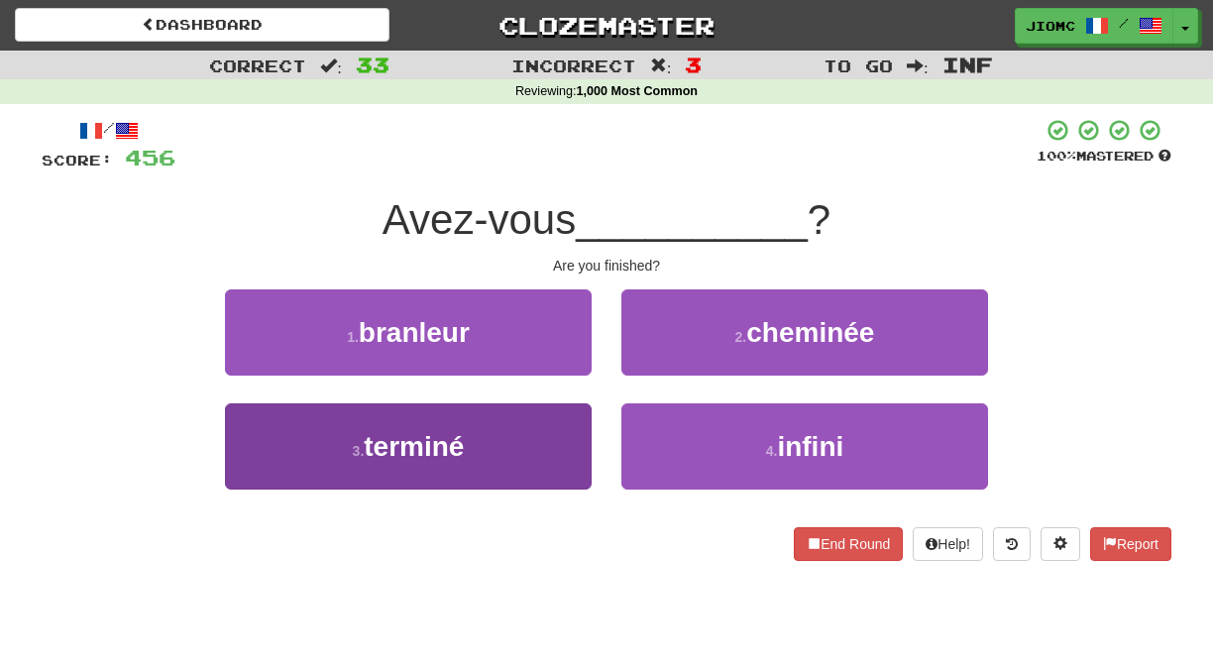
click at [582, 431] on button "3 . terminé" at bounding box center [408, 446] width 367 height 86
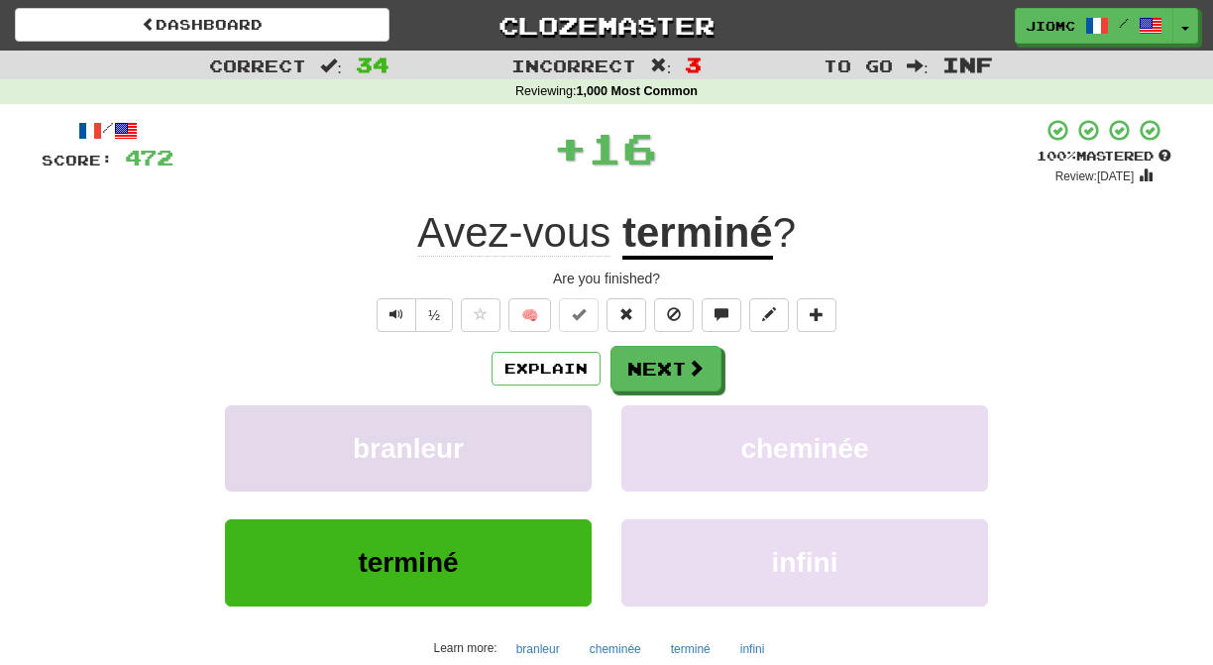
click at [581, 429] on button "branleur" at bounding box center [408, 448] width 367 height 86
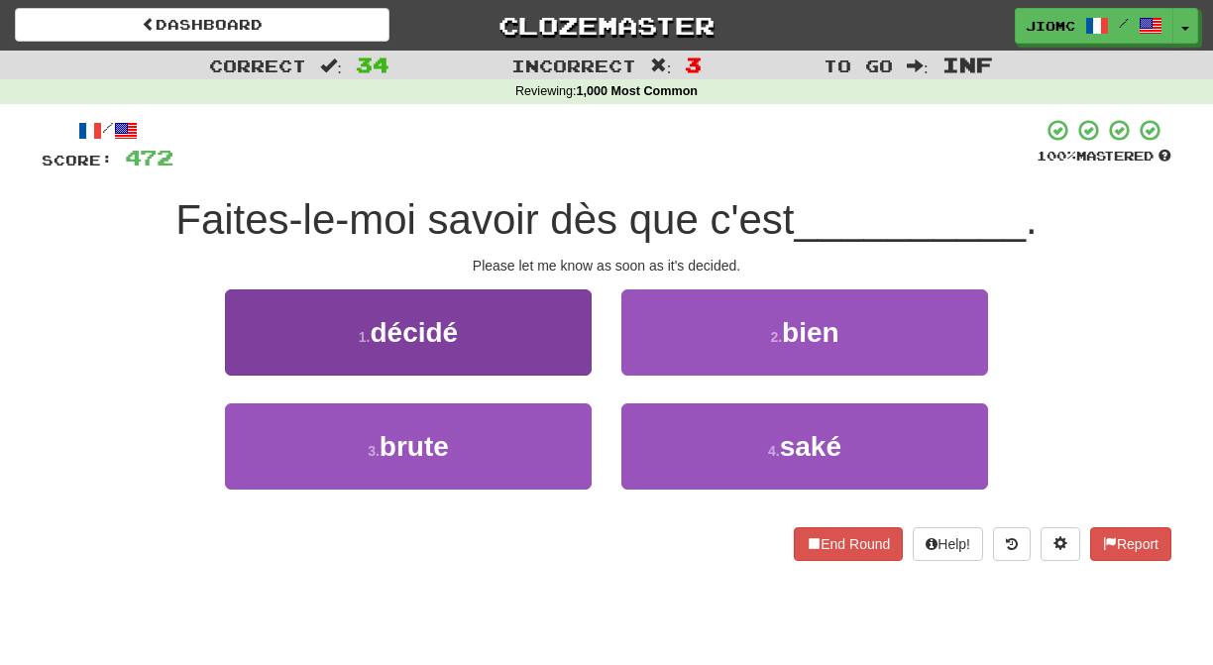
click at [585, 351] on button "1 . décidé" at bounding box center [408, 332] width 367 height 86
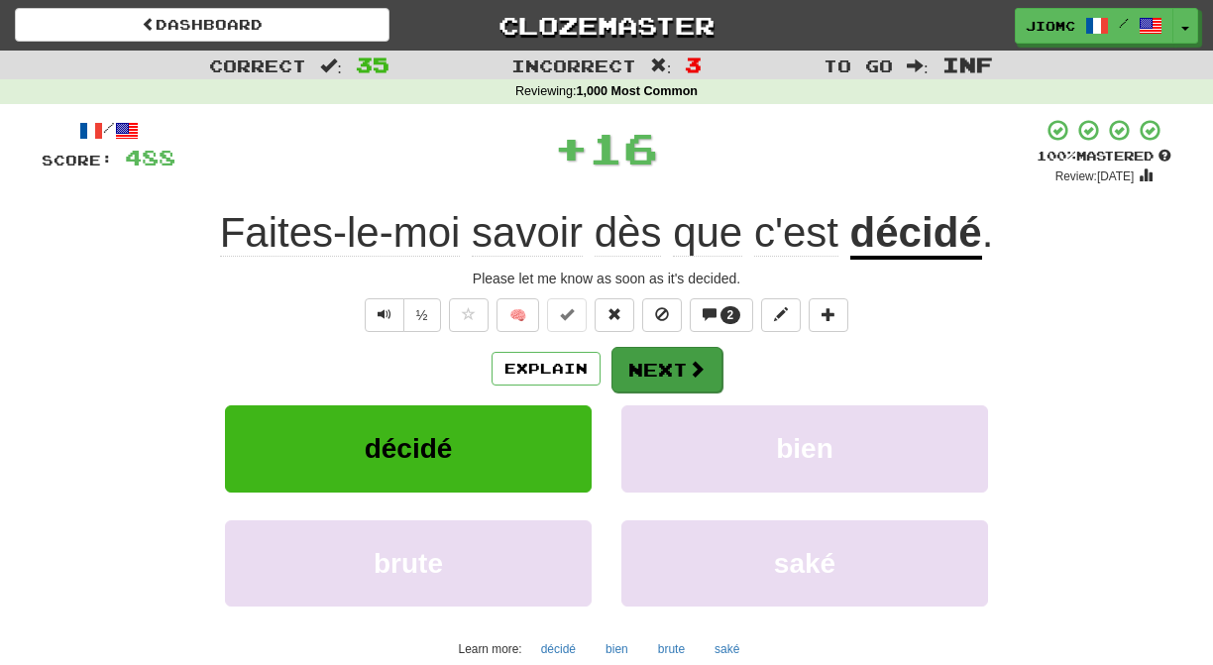
click at [633, 368] on button "Next" at bounding box center [667, 370] width 111 height 46
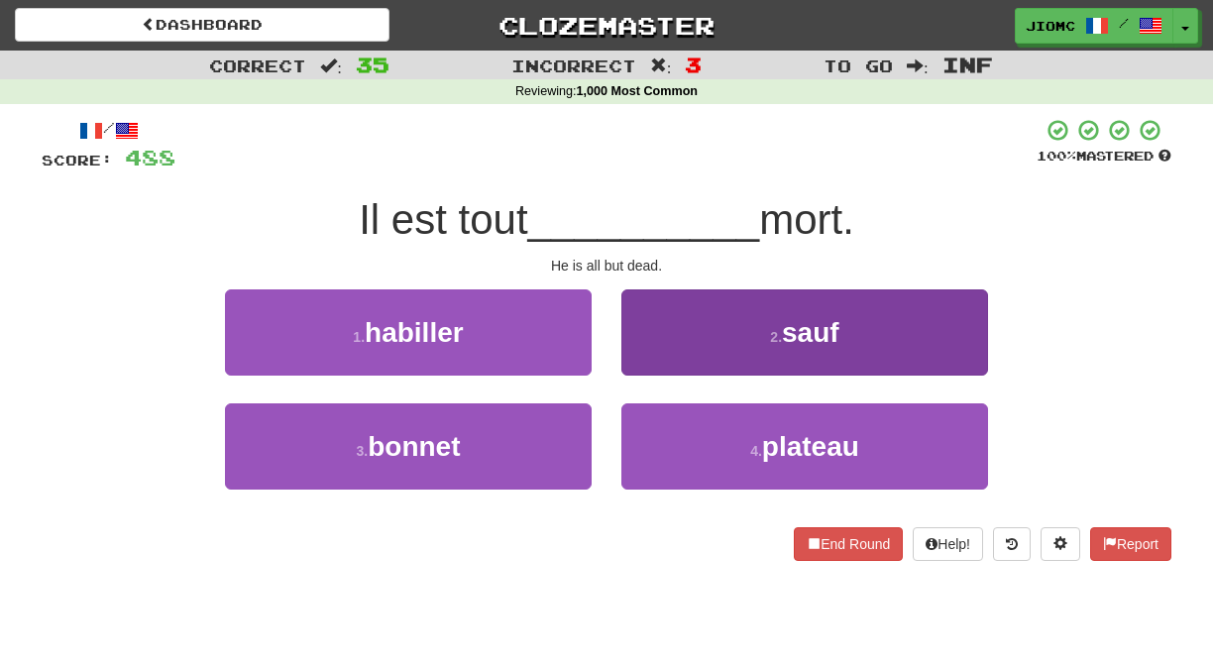
click at [650, 364] on button "2 . sauf" at bounding box center [804, 332] width 367 height 86
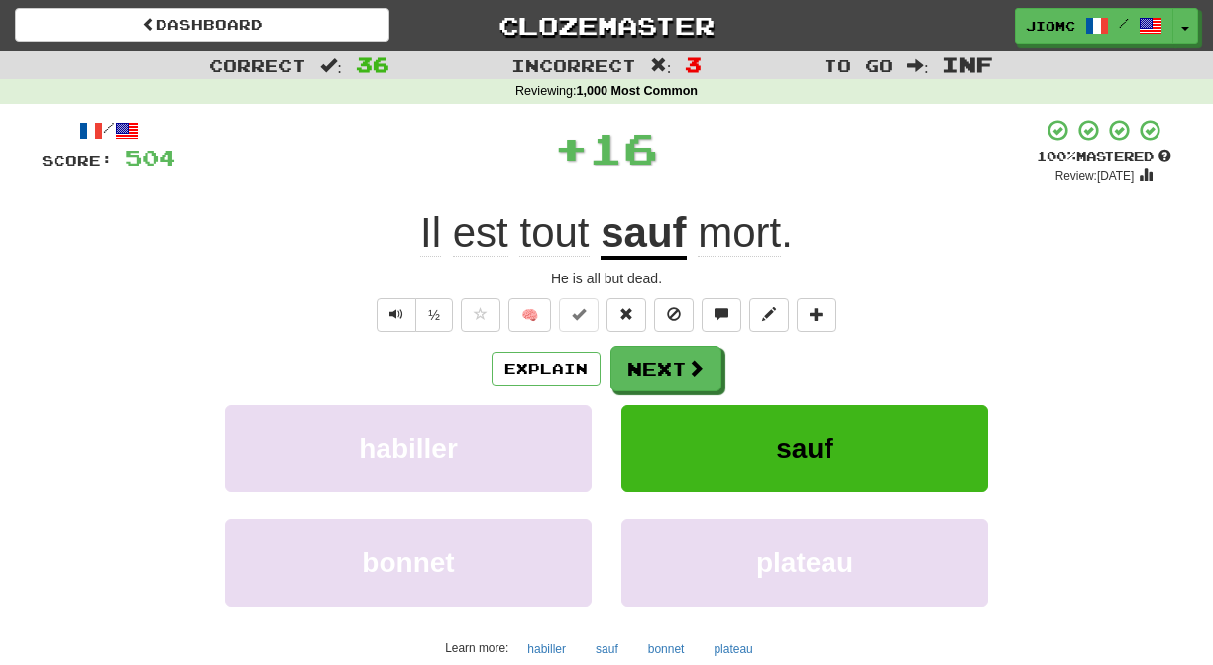
click at [650, 364] on button "Next" at bounding box center [666, 369] width 111 height 46
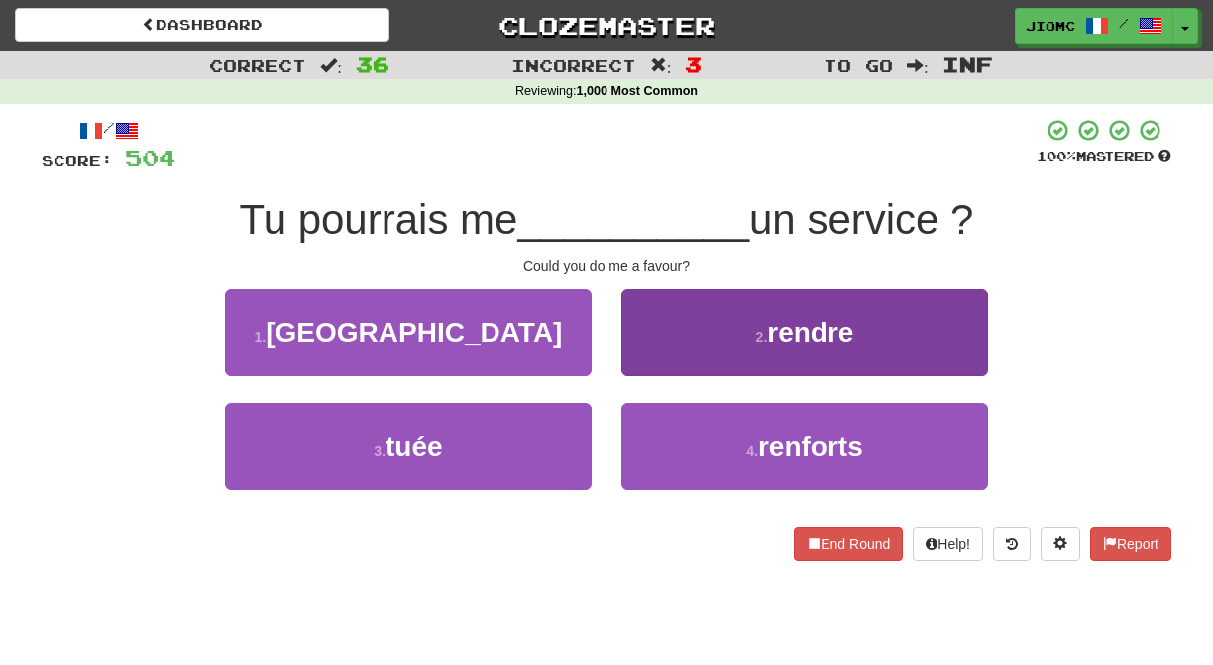
click at [636, 363] on button "2 . rendre" at bounding box center [804, 332] width 367 height 86
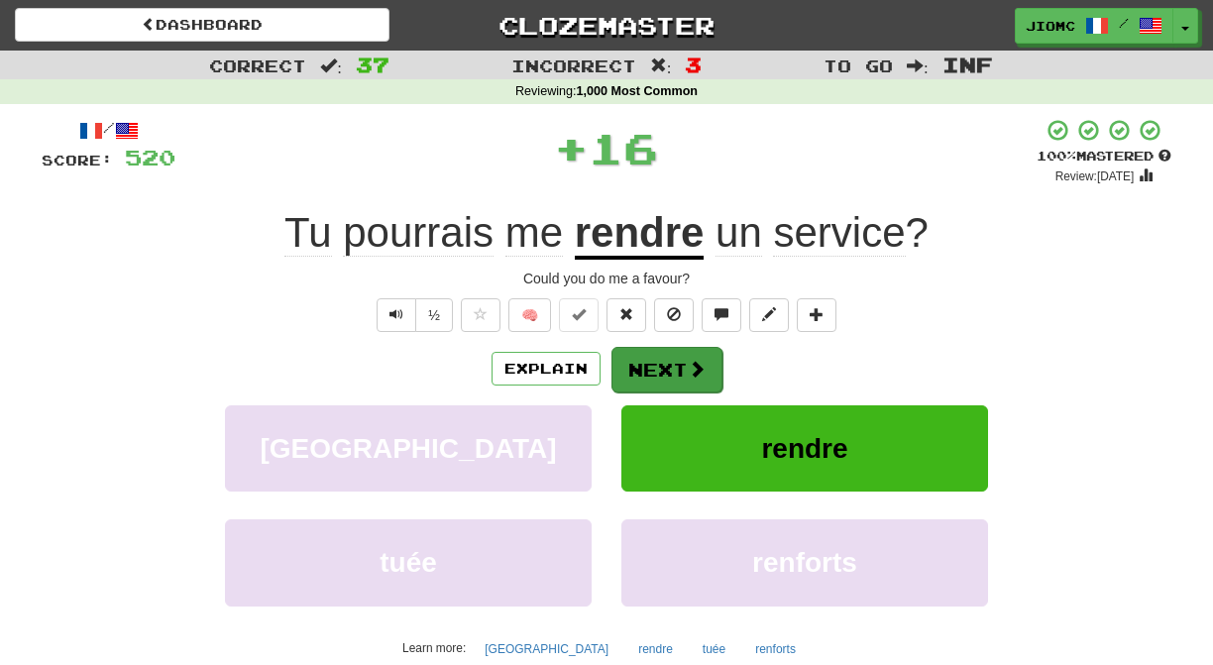
click at [645, 364] on button "Next" at bounding box center [667, 370] width 111 height 46
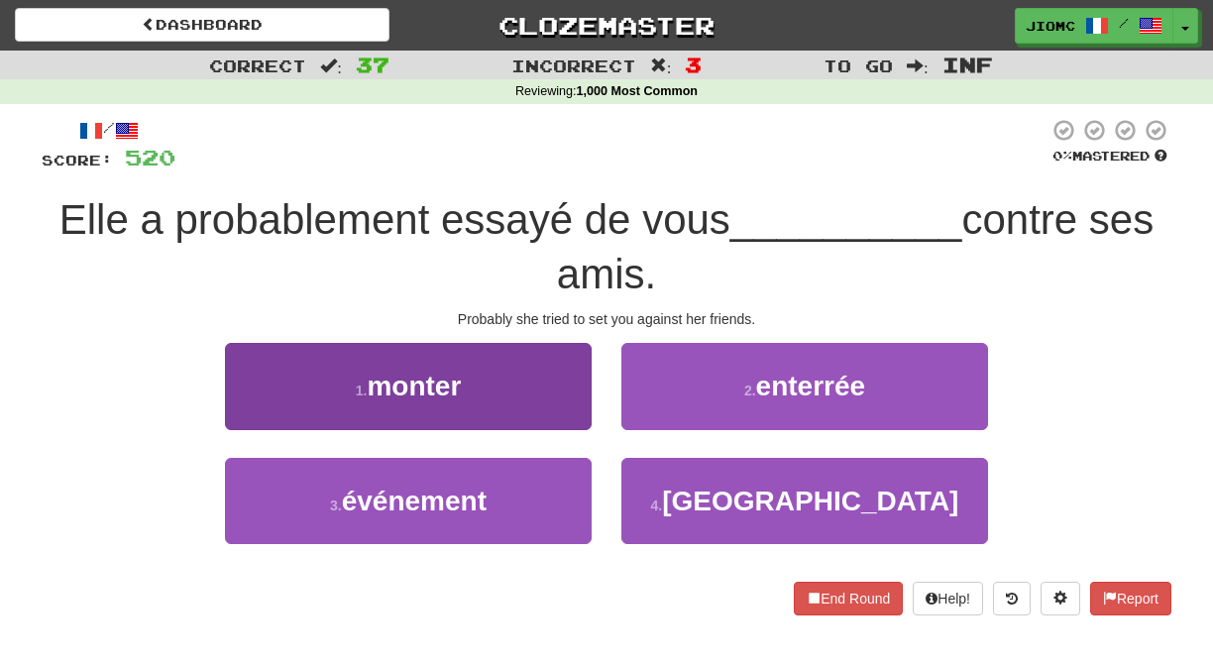
click at [556, 403] on button "1 . monter" at bounding box center [408, 386] width 367 height 86
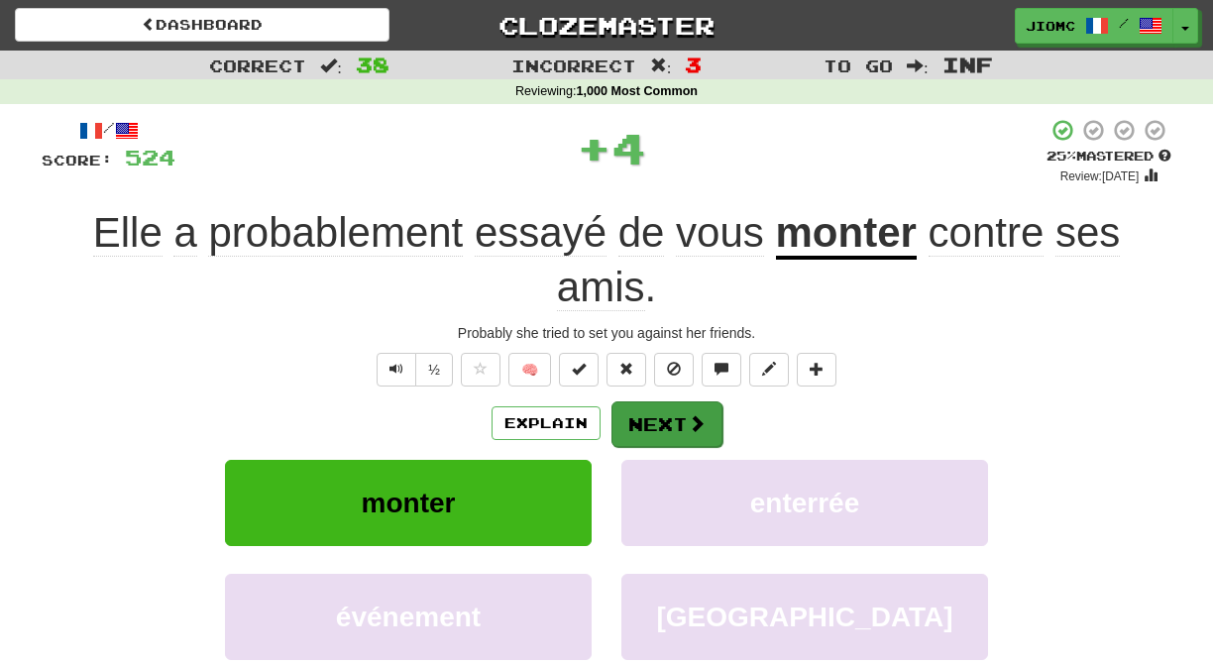
click at [653, 411] on button "Next" at bounding box center [667, 424] width 111 height 46
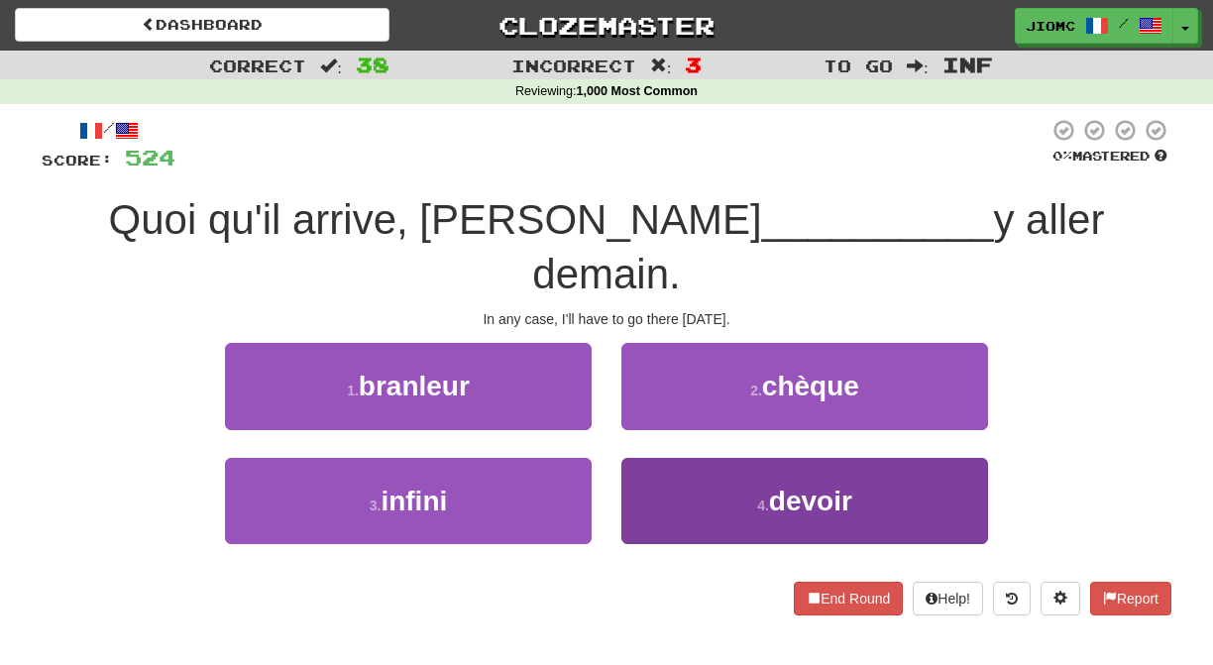
click at [639, 458] on button "4 . devoir" at bounding box center [804, 501] width 367 height 86
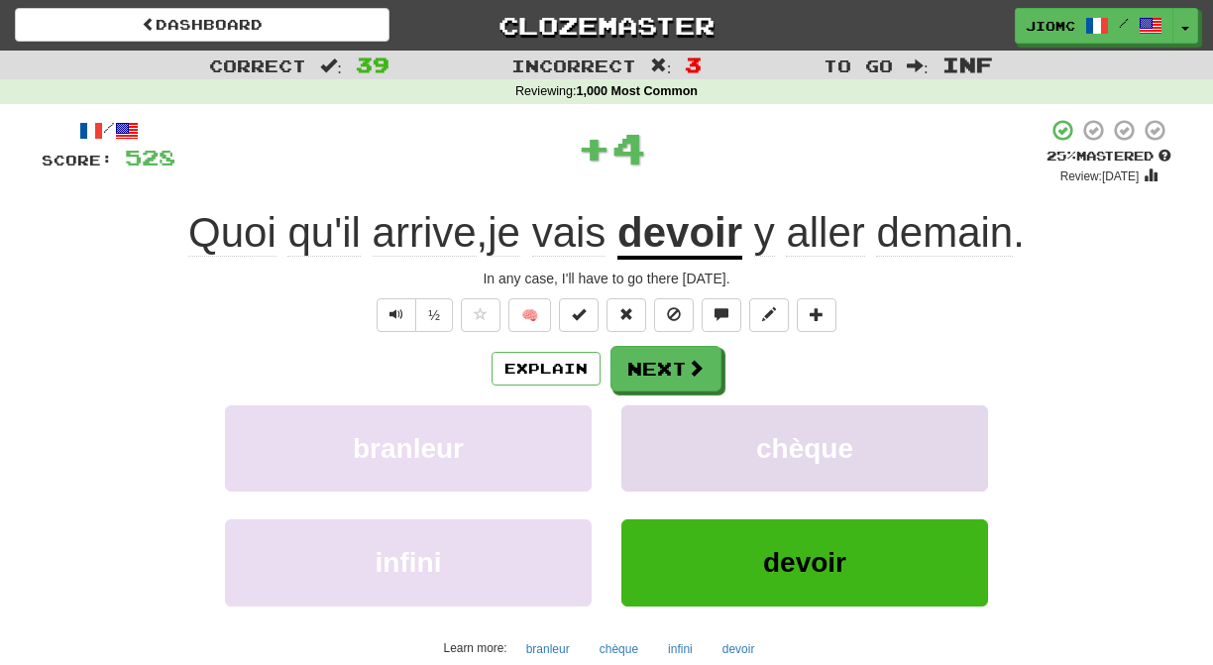
click at [645, 426] on button "chèque" at bounding box center [804, 448] width 367 height 86
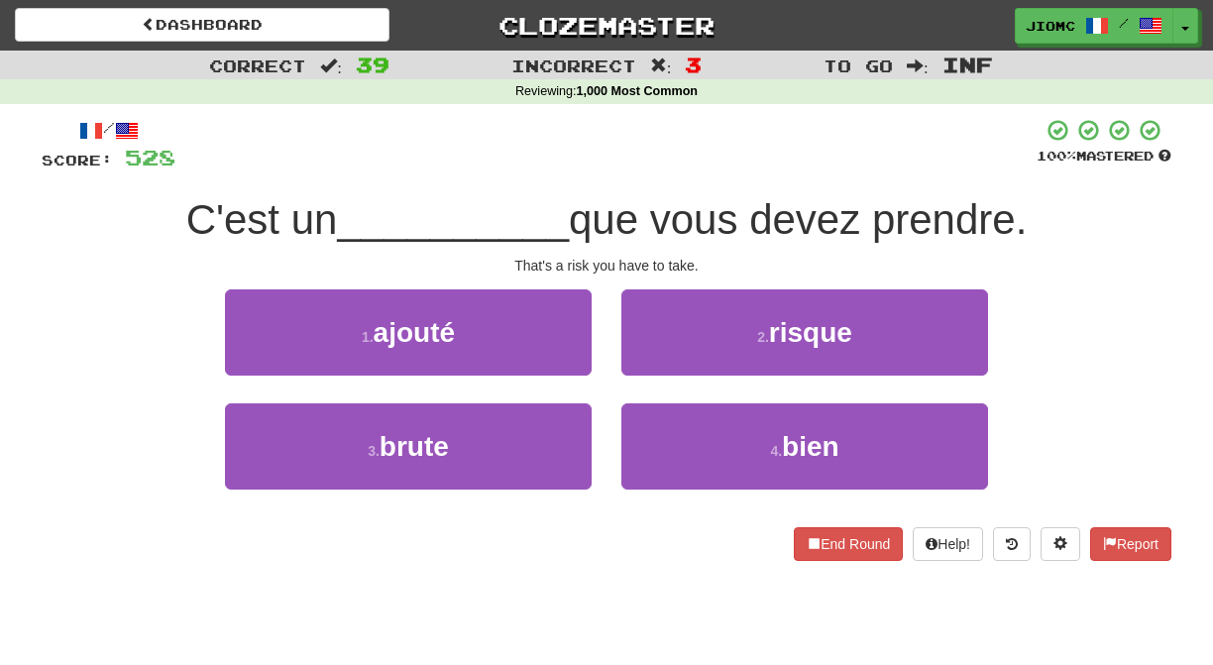
click at [652, 381] on div "2 . risque" at bounding box center [805, 346] width 396 height 114
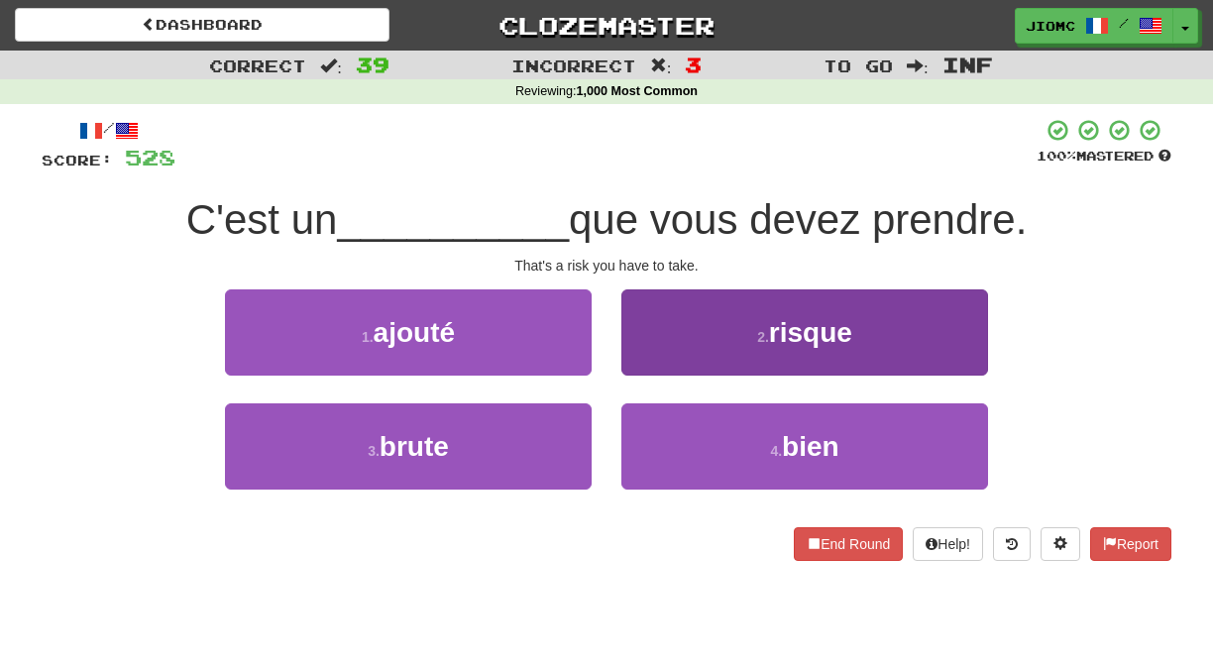
click at [653, 373] on button "2 . risque" at bounding box center [804, 332] width 367 height 86
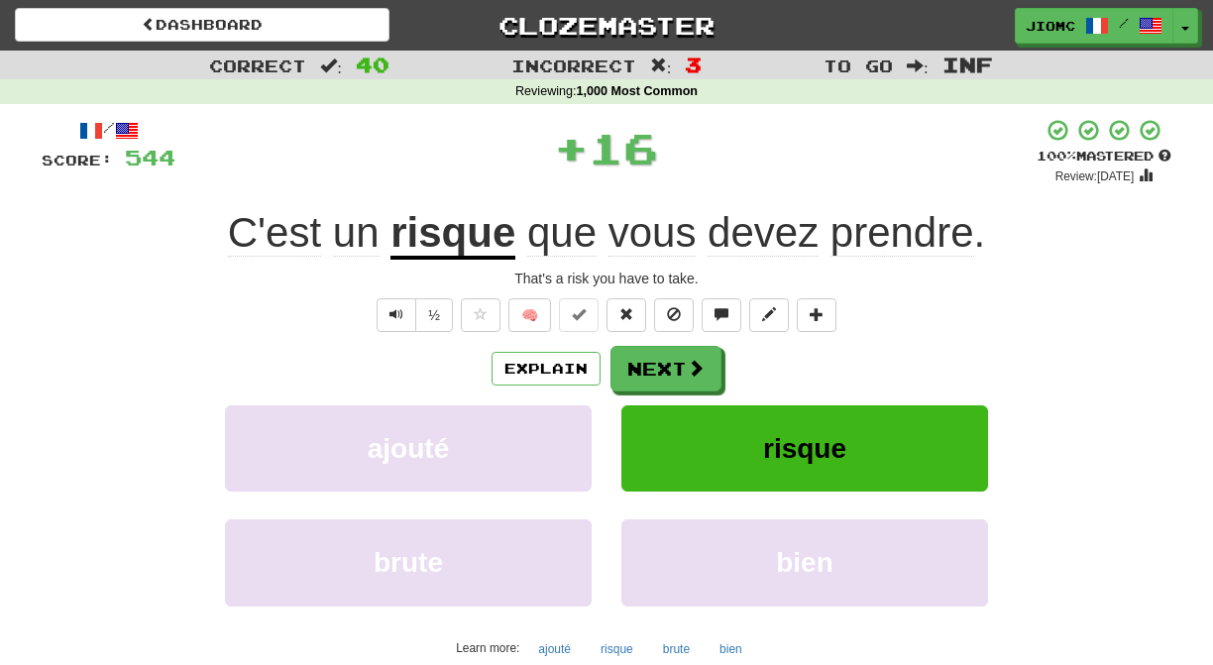
click at [652, 373] on button "Next" at bounding box center [666, 369] width 111 height 46
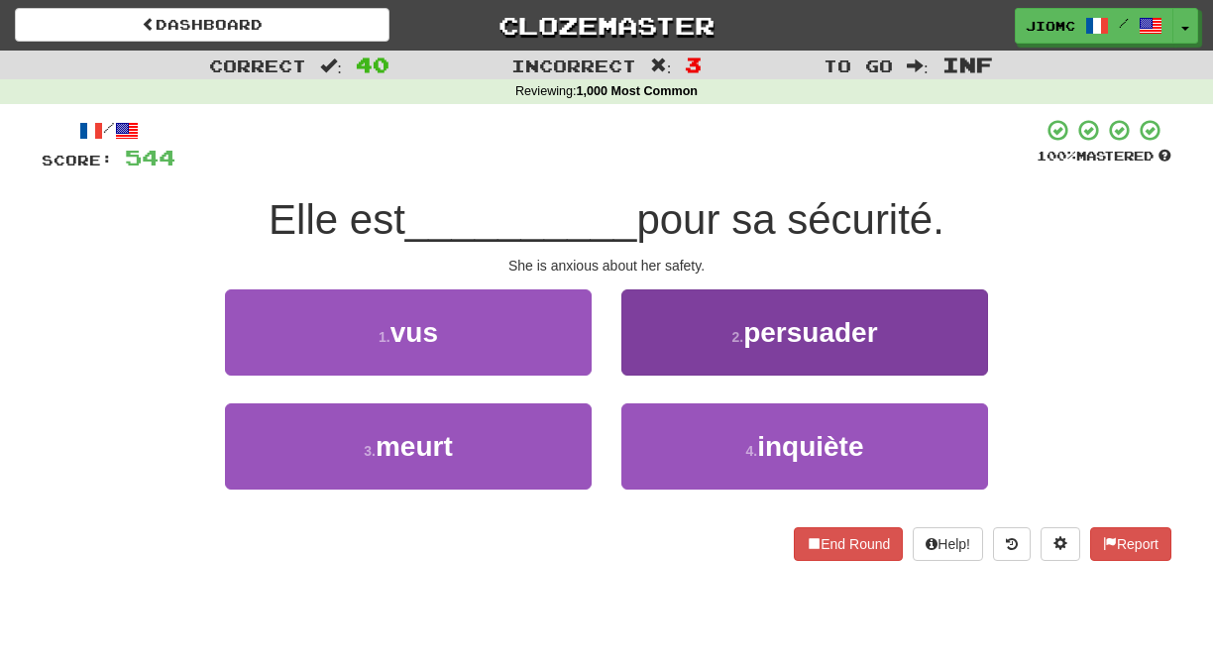
click at [635, 448] on button "4 . inquiète" at bounding box center [804, 446] width 367 height 86
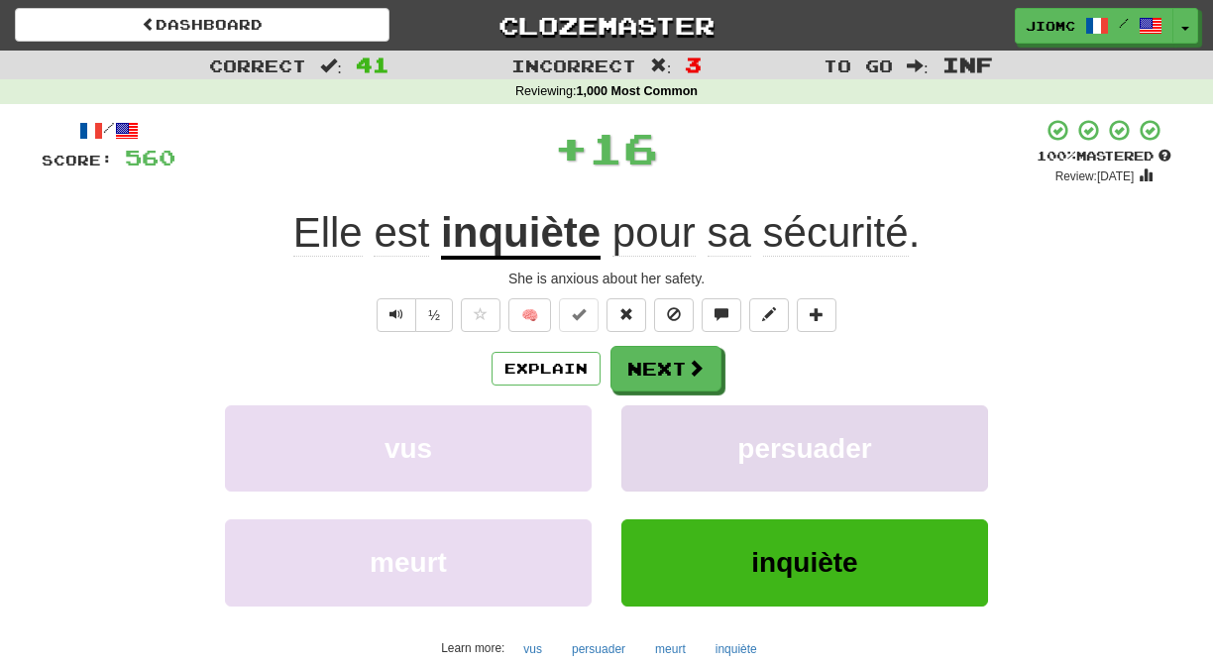
click at [636, 444] on button "persuader" at bounding box center [804, 448] width 367 height 86
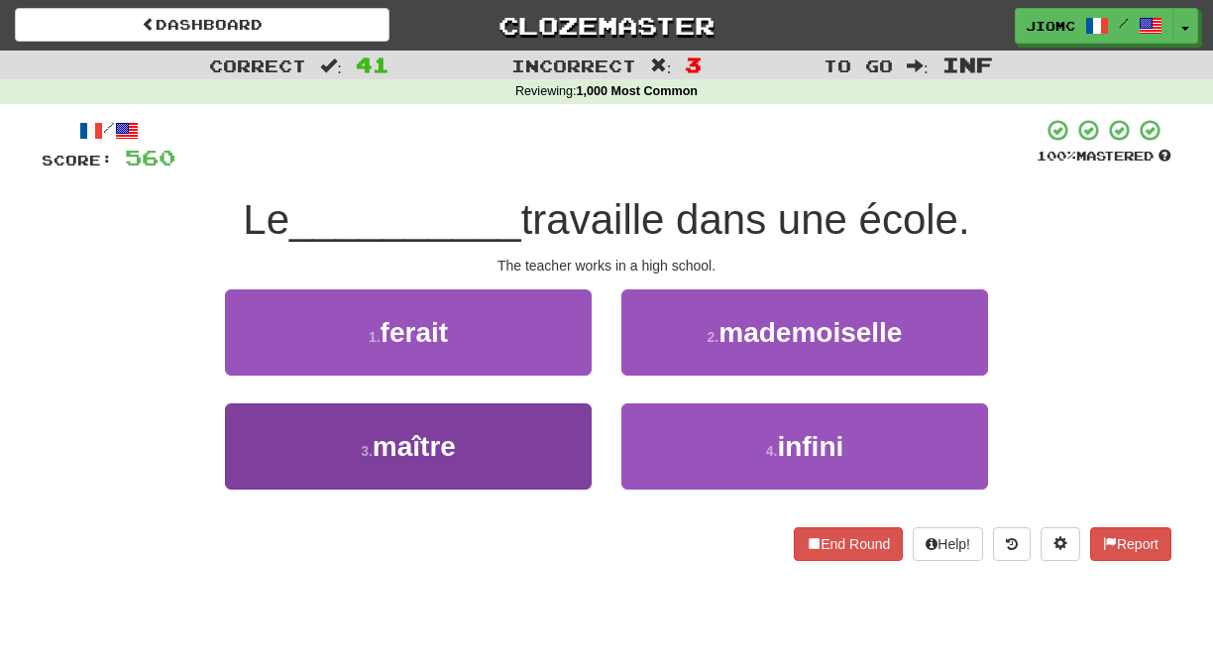
click at [565, 426] on button "3 . maître" at bounding box center [408, 446] width 367 height 86
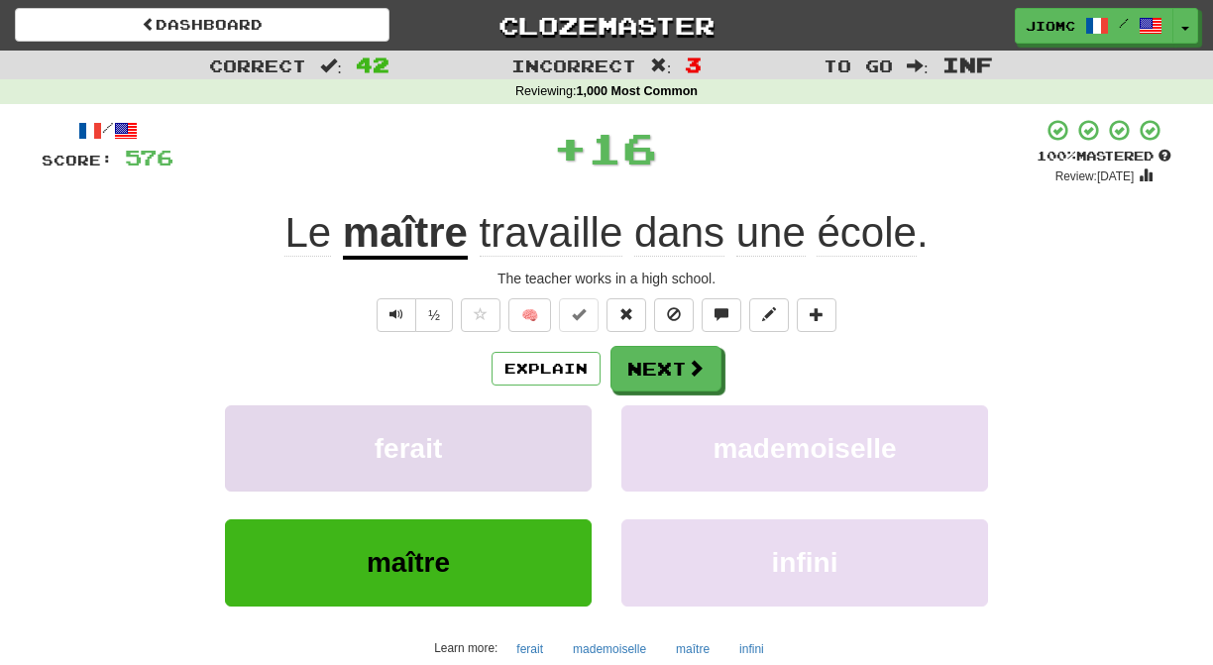
click at [565, 427] on button "ferait" at bounding box center [408, 448] width 367 height 86
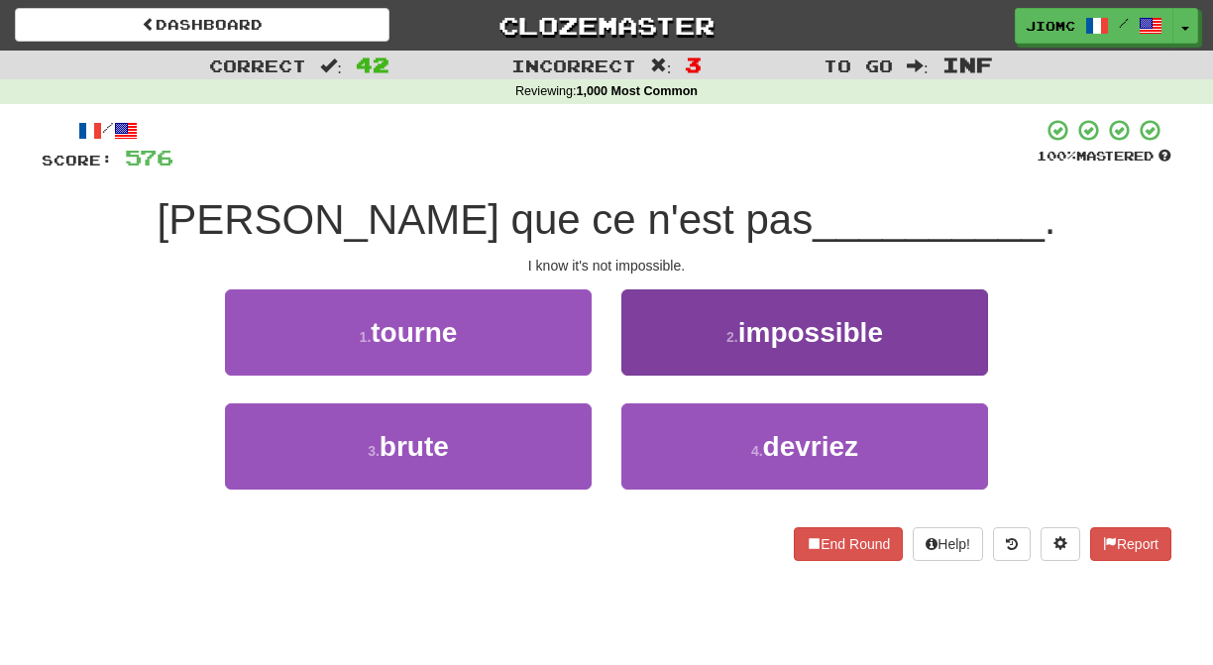
click at [652, 373] on button "2 . impossible" at bounding box center [804, 332] width 367 height 86
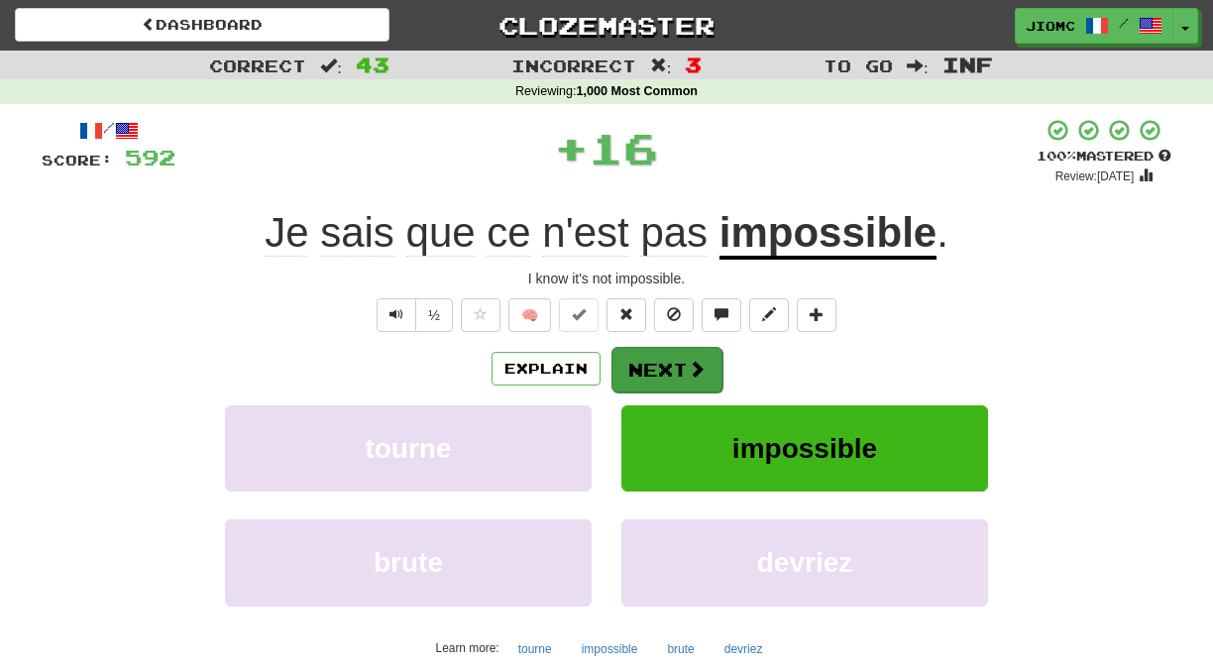
click at [650, 373] on button "Next" at bounding box center [667, 370] width 111 height 46
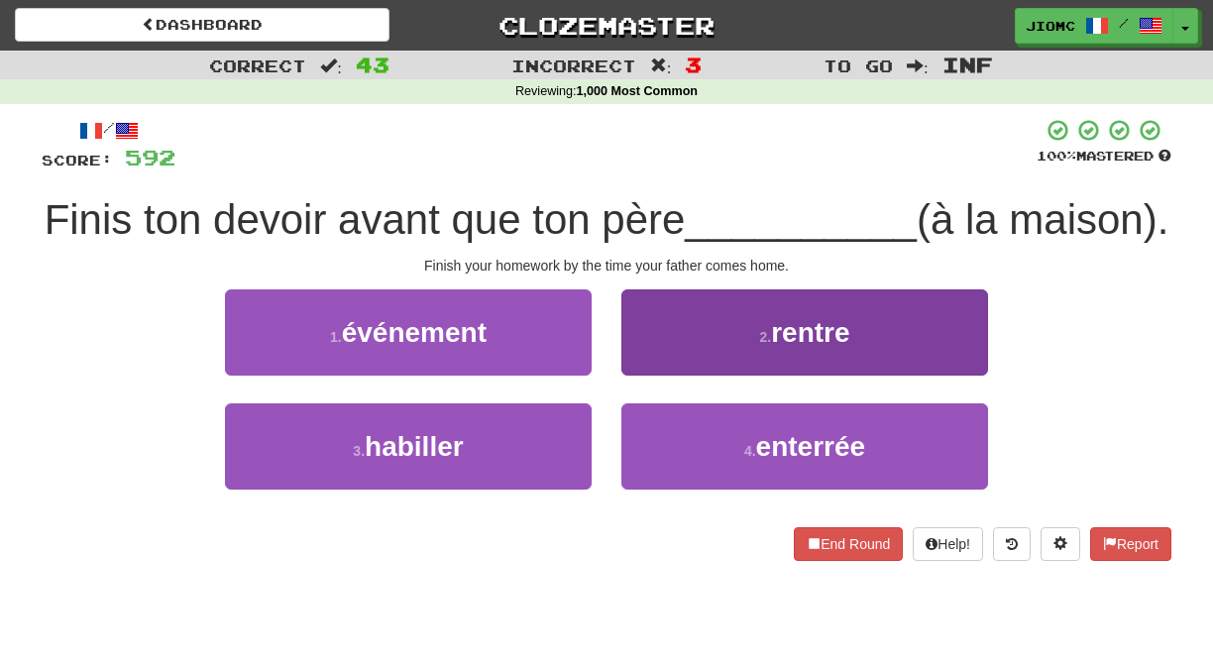
click at [658, 361] on button "2 . rentre" at bounding box center [804, 332] width 367 height 86
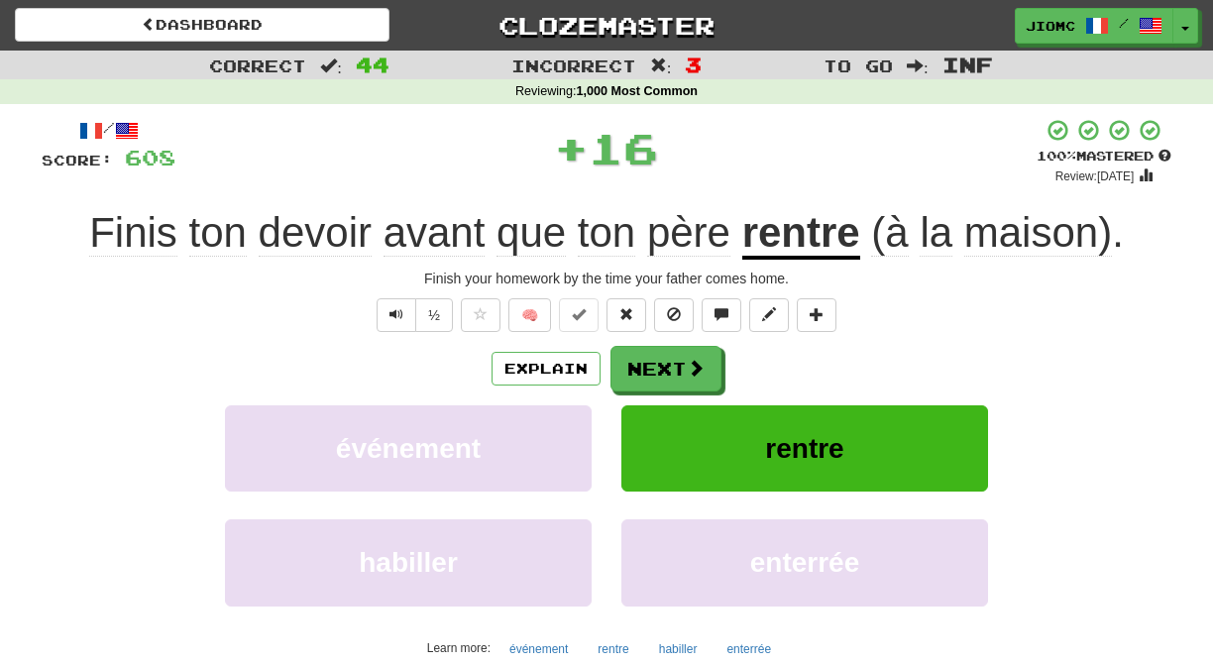
click at [657, 363] on button "Next" at bounding box center [666, 369] width 111 height 46
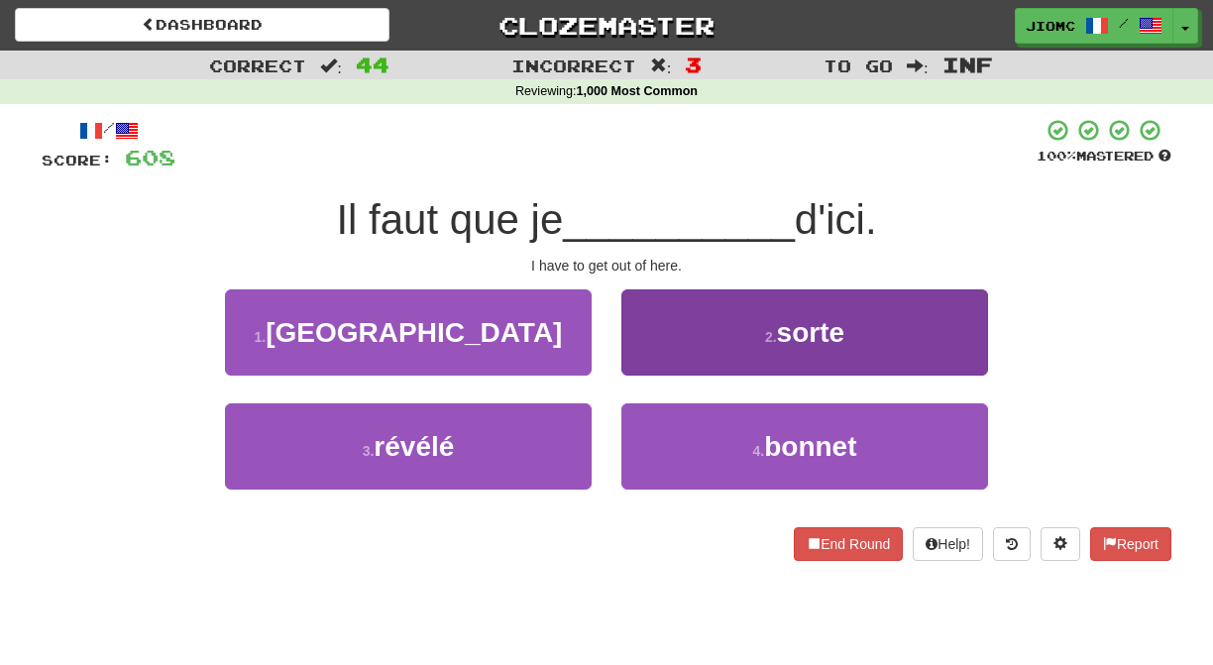
click at [652, 369] on button "2 . sorte" at bounding box center [804, 332] width 367 height 86
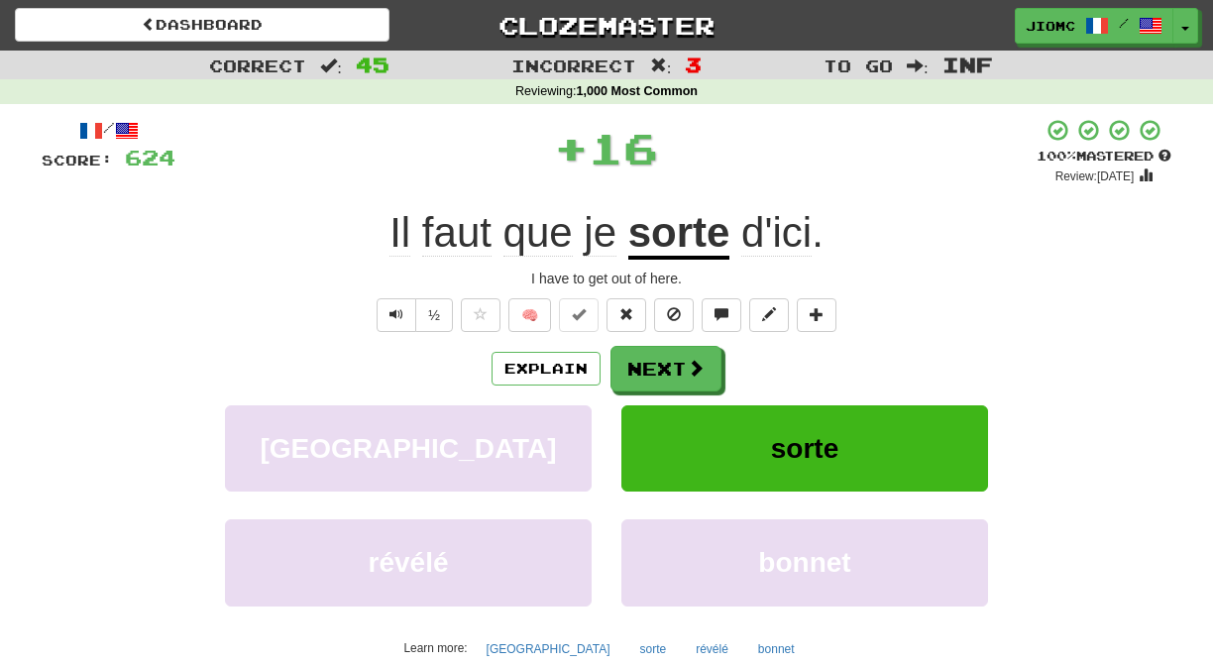
click at [652, 369] on button "Next" at bounding box center [666, 369] width 111 height 46
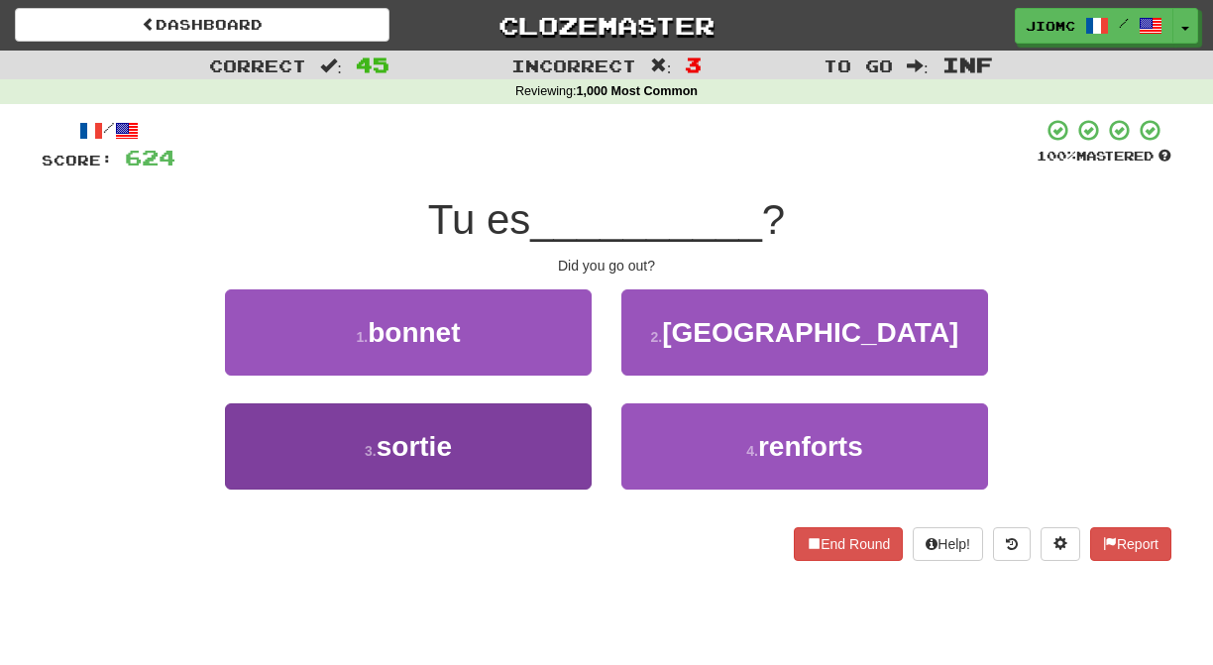
click at [575, 425] on button "3 . sortie" at bounding box center [408, 446] width 367 height 86
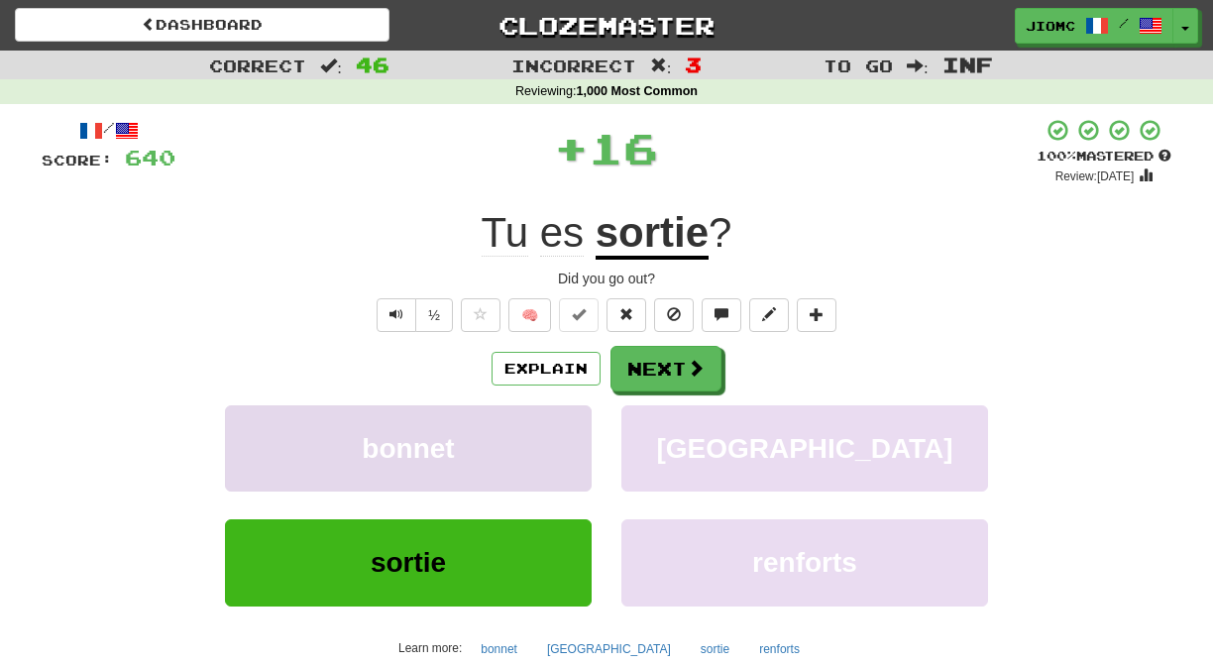
click at [575, 423] on button "bonnet" at bounding box center [408, 448] width 367 height 86
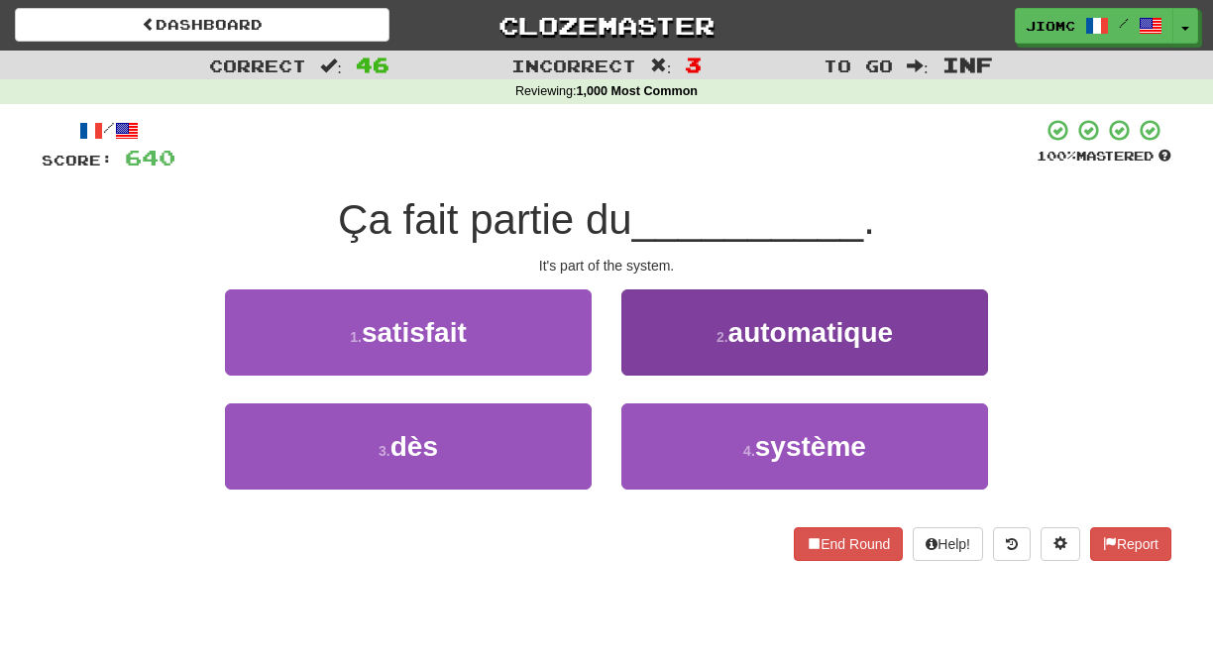
click at [688, 424] on button "4 . système" at bounding box center [804, 446] width 367 height 86
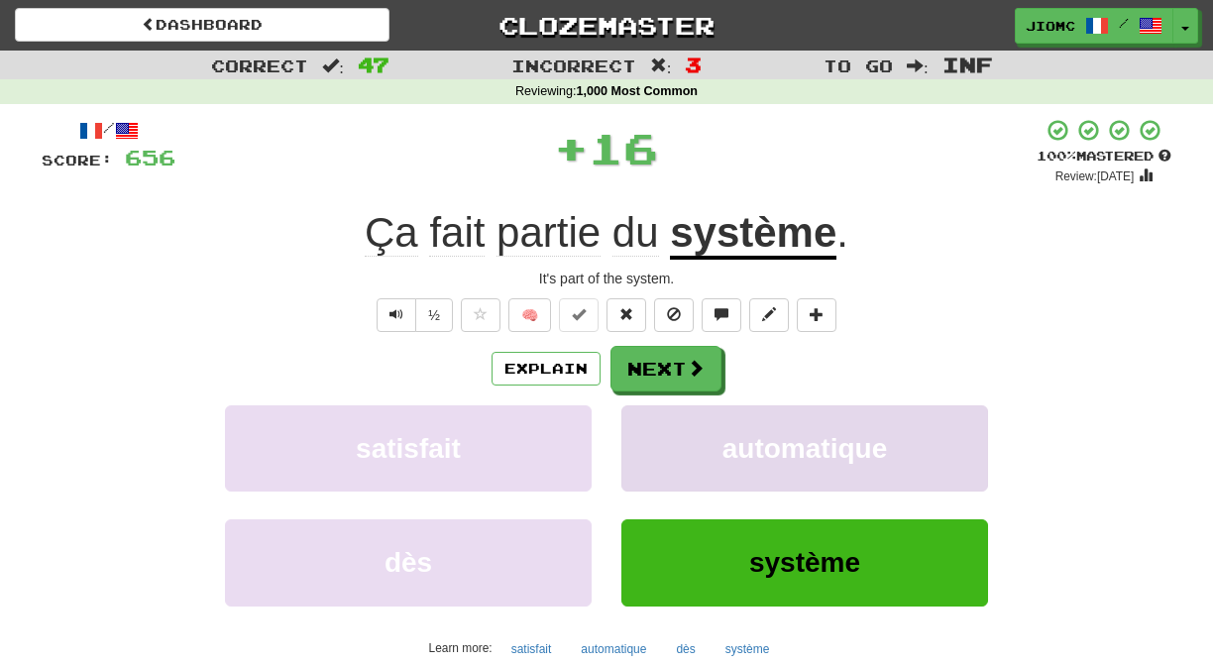
click at [682, 426] on button "automatique" at bounding box center [804, 448] width 367 height 86
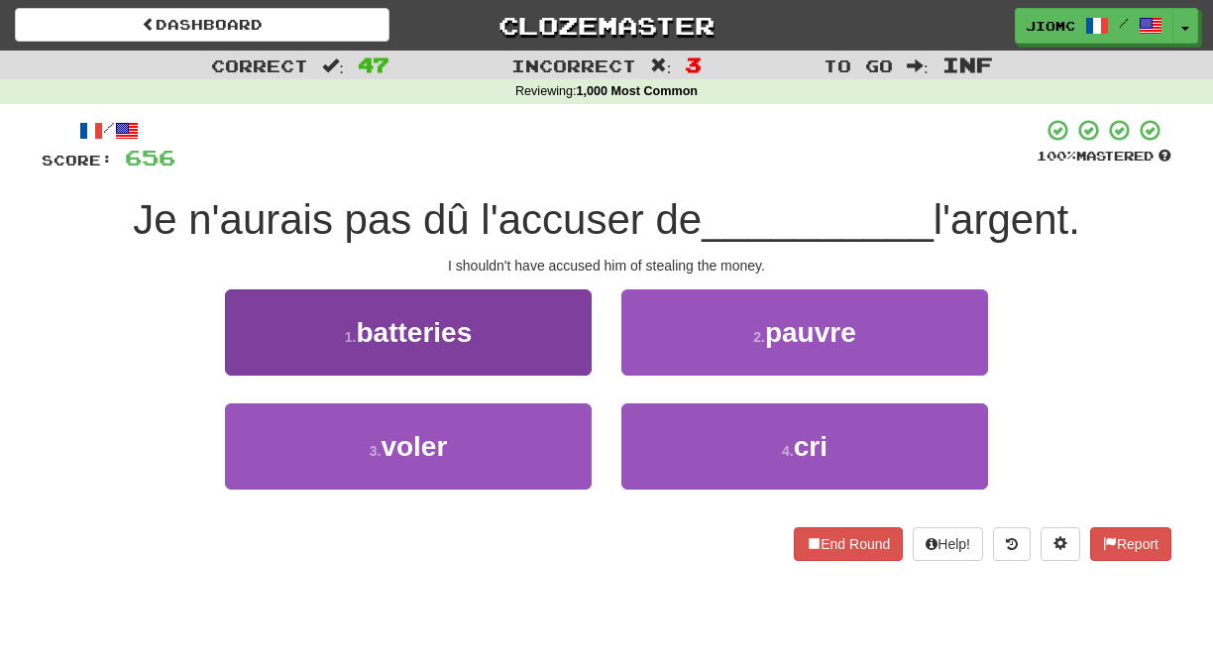
click at [571, 424] on button "3 . voler" at bounding box center [408, 446] width 367 height 86
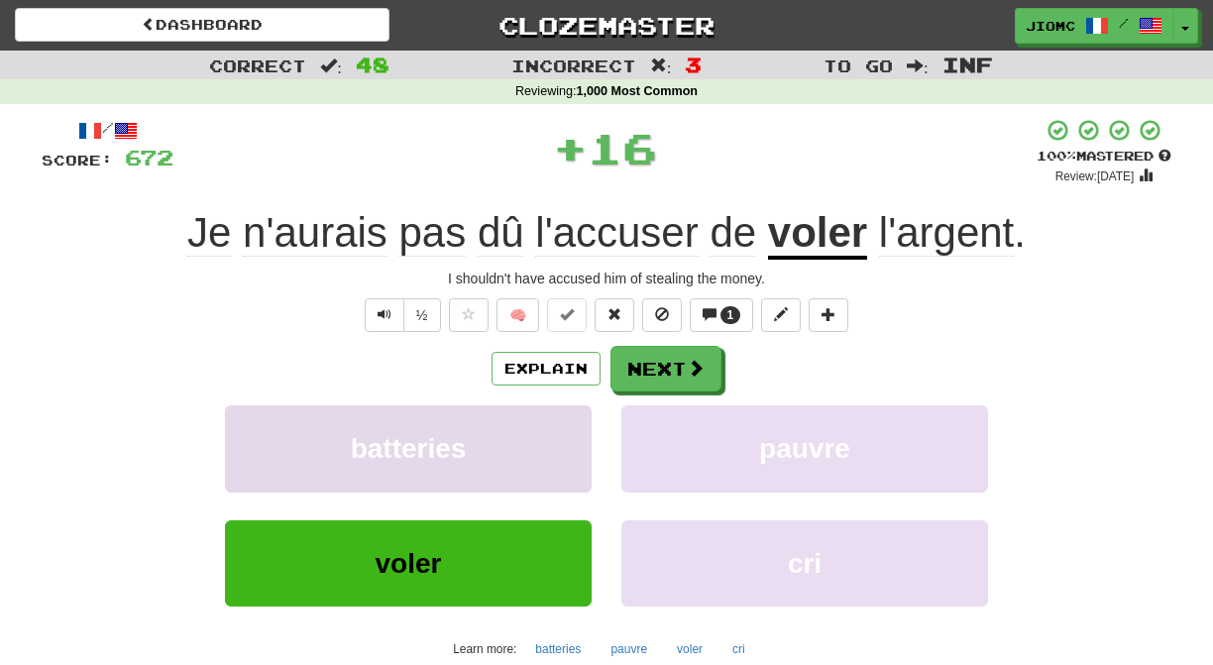
click at [571, 425] on button "batteries" at bounding box center [408, 448] width 367 height 86
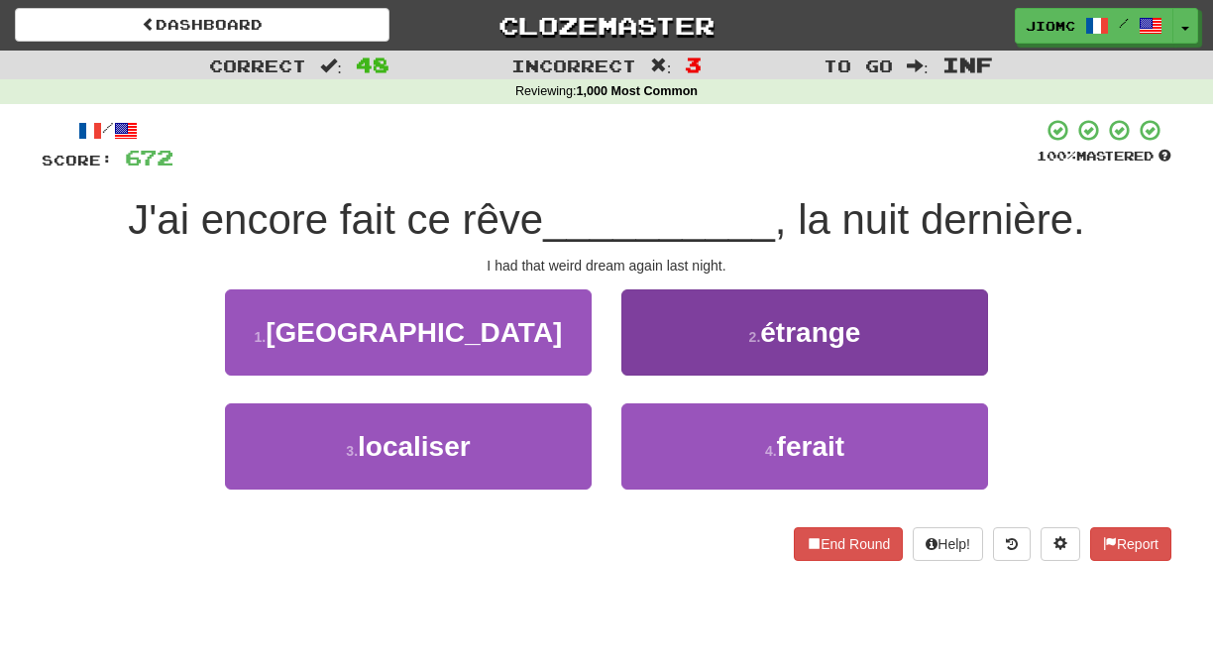
click at [648, 364] on button "2 . étrange" at bounding box center [804, 332] width 367 height 86
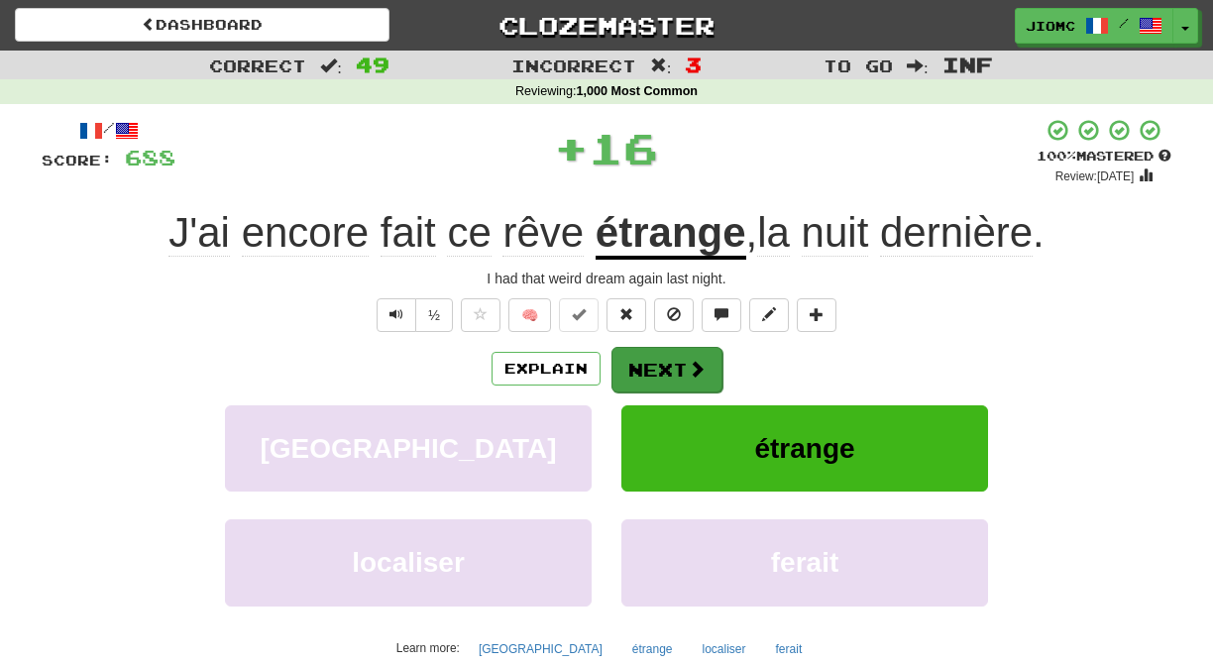
click at [646, 367] on button "Next" at bounding box center [667, 370] width 111 height 46
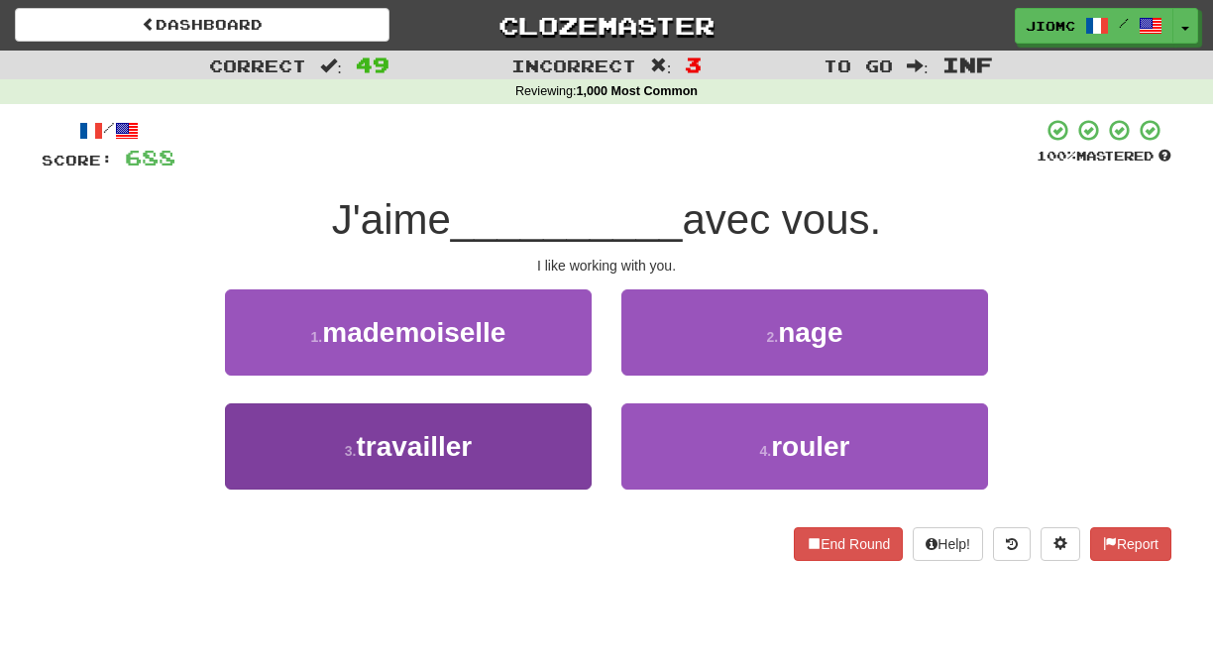
click at [575, 441] on button "3 . travailler" at bounding box center [408, 446] width 367 height 86
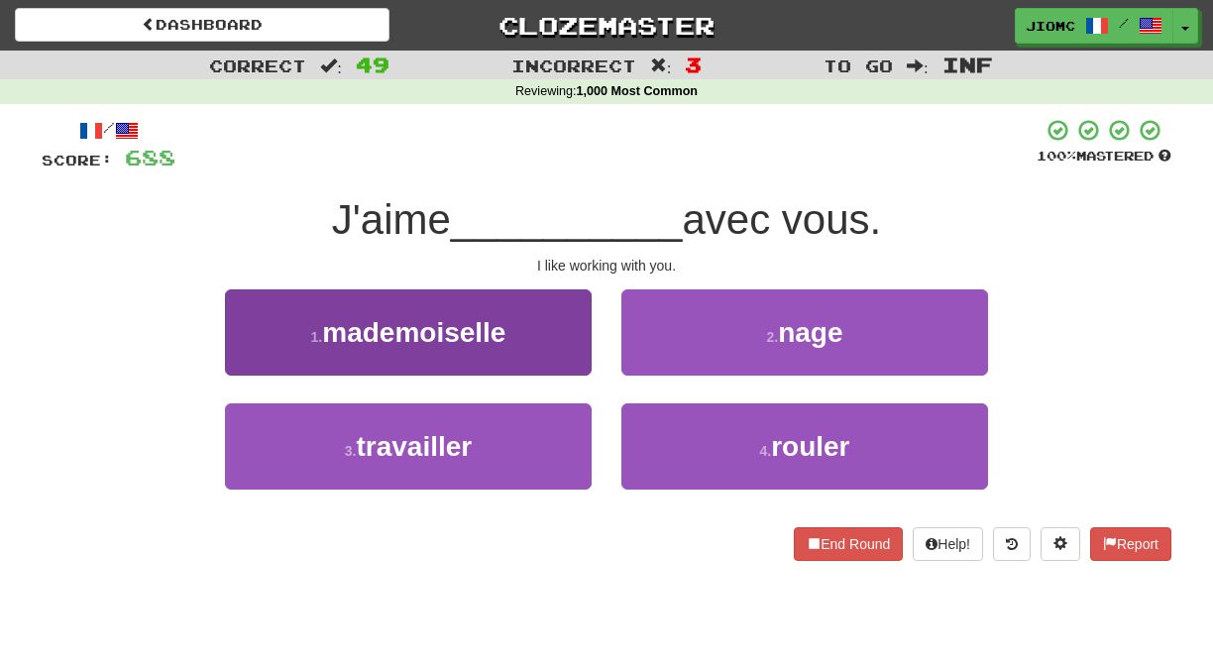
click at [574, 376] on button "1 . mademoiselle" at bounding box center [408, 332] width 367 height 86
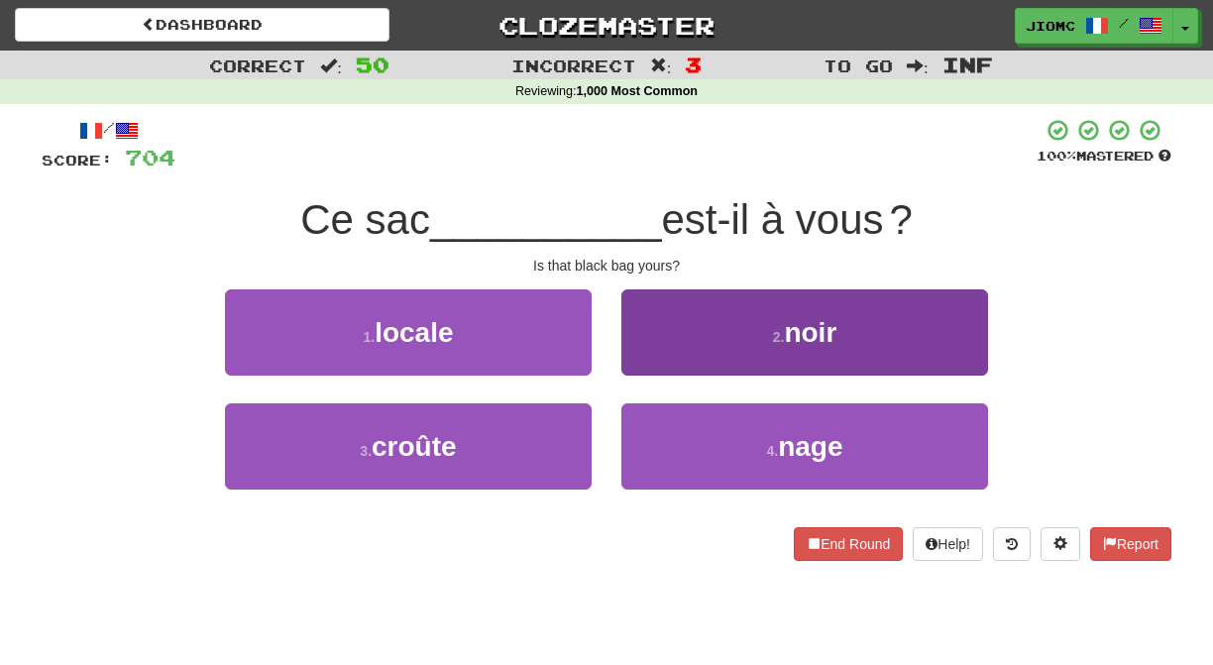
click at [645, 363] on button "2 . noir" at bounding box center [804, 332] width 367 height 86
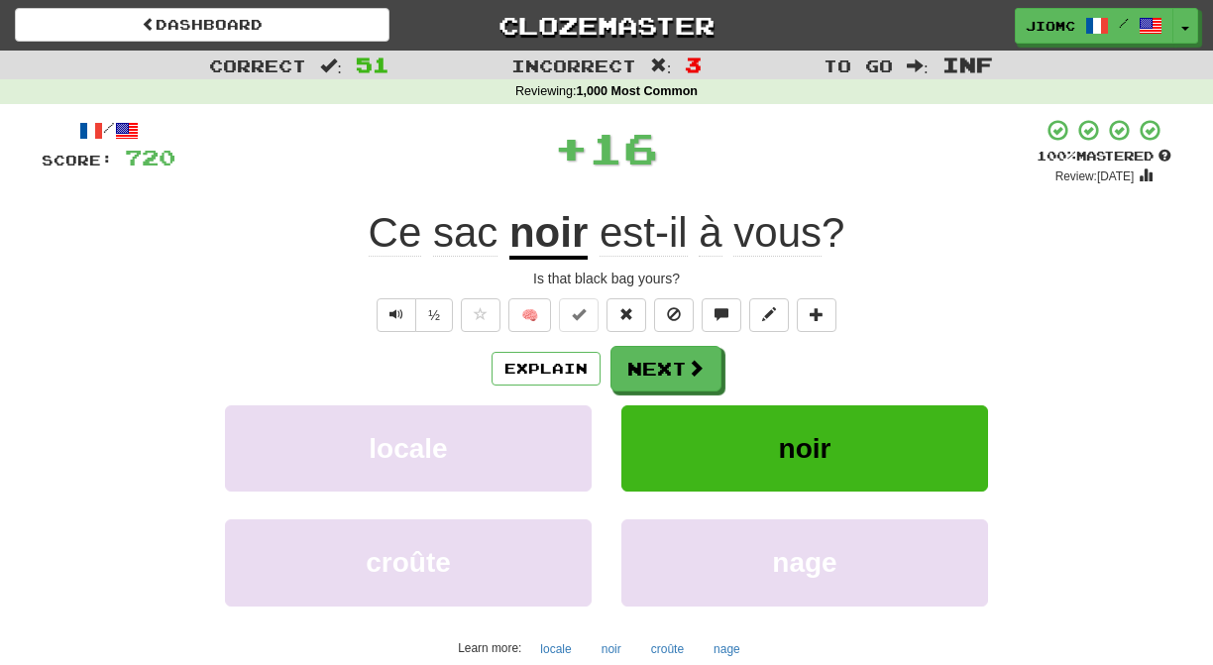
click at [645, 364] on button "Next" at bounding box center [666, 369] width 111 height 46
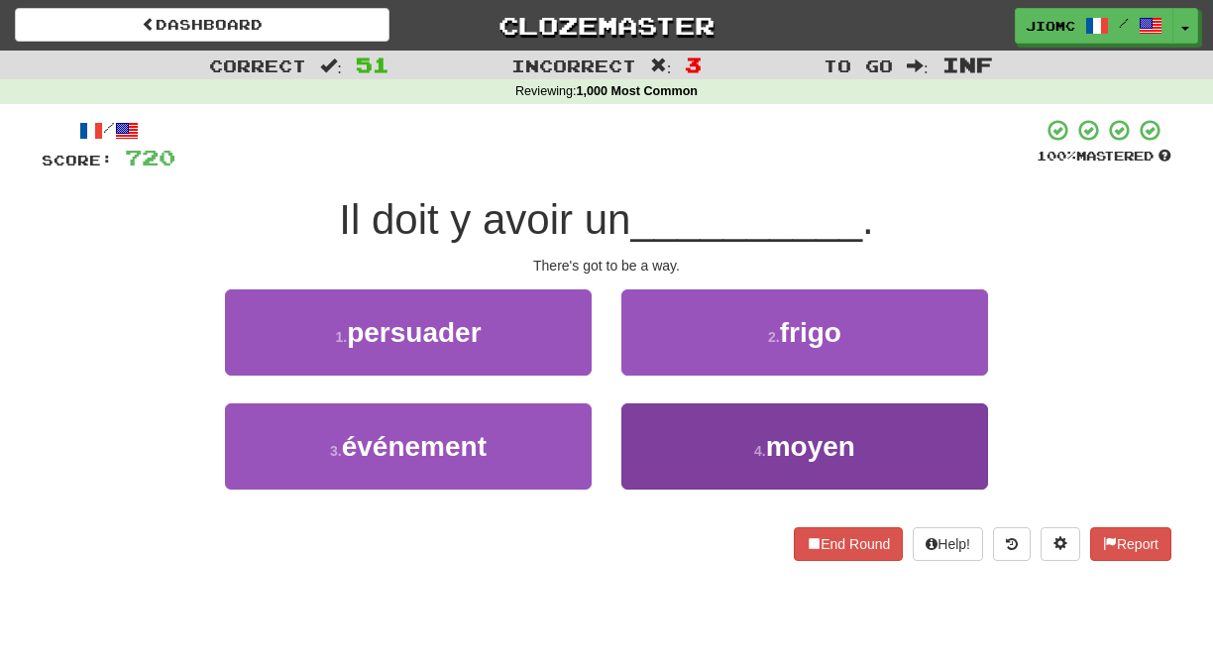
click at [634, 435] on button "4 . moyen" at bounding box center [804, 446] width 367 height 86
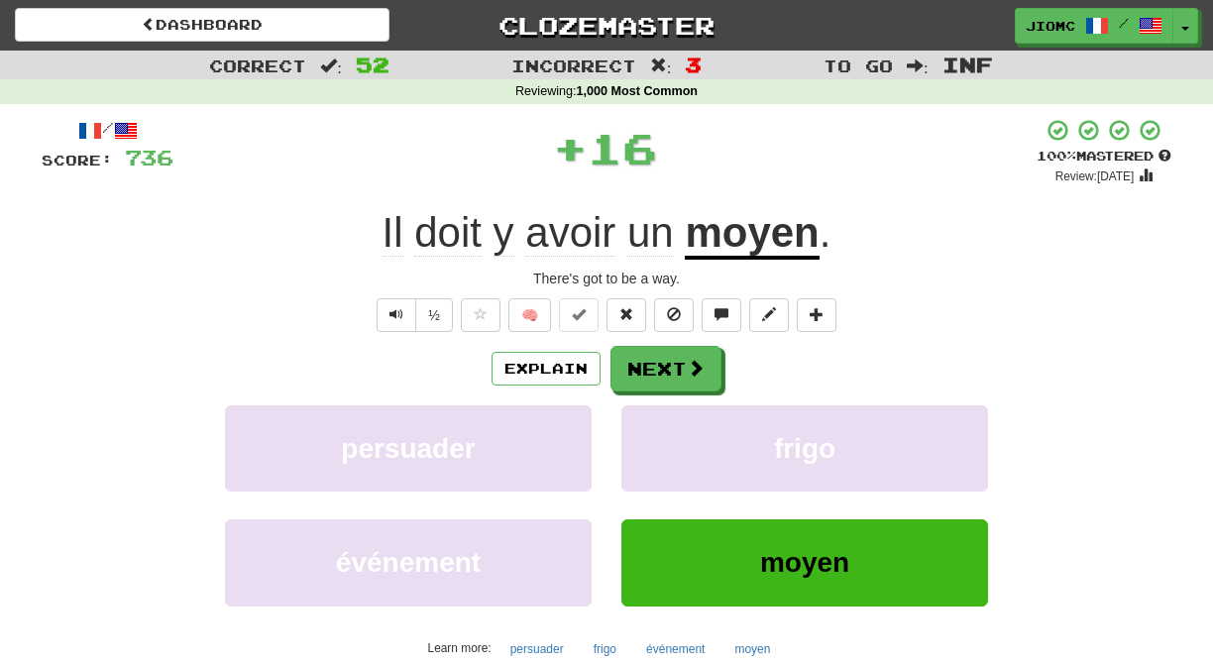
click at [634, 435] on button "frigo" at bounding box center [804, 448] width 367 height 86
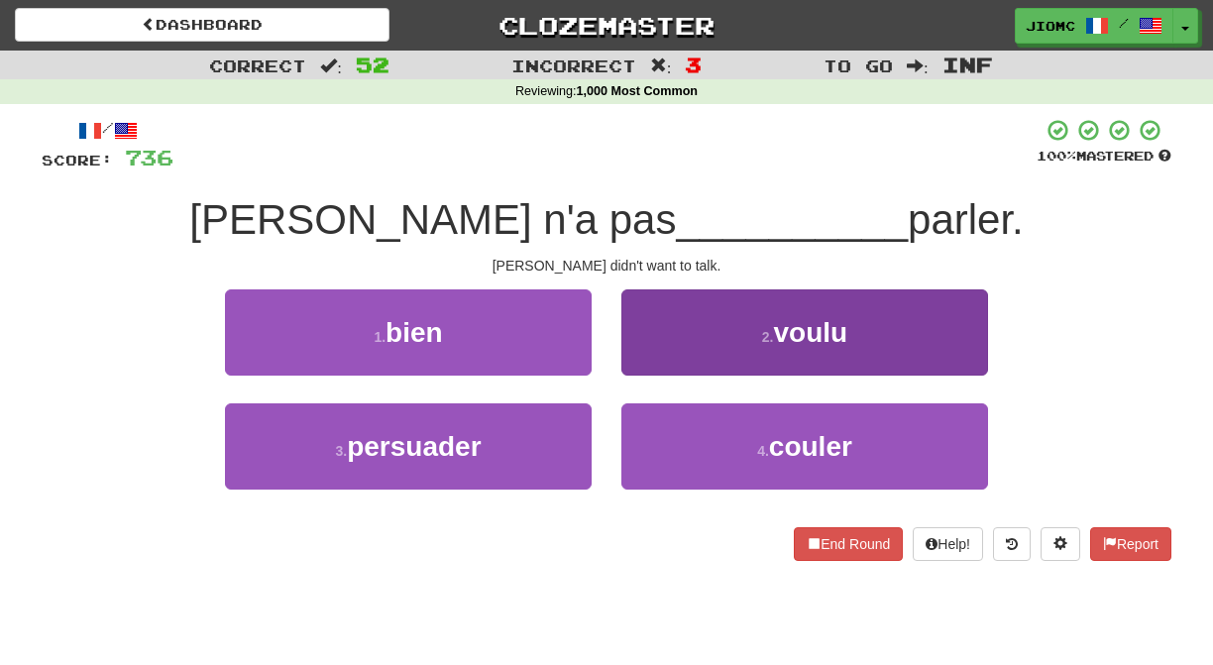
click at [645, 358] on button "2 . voulu" at bounding box center [804, 332] width 367 height 86
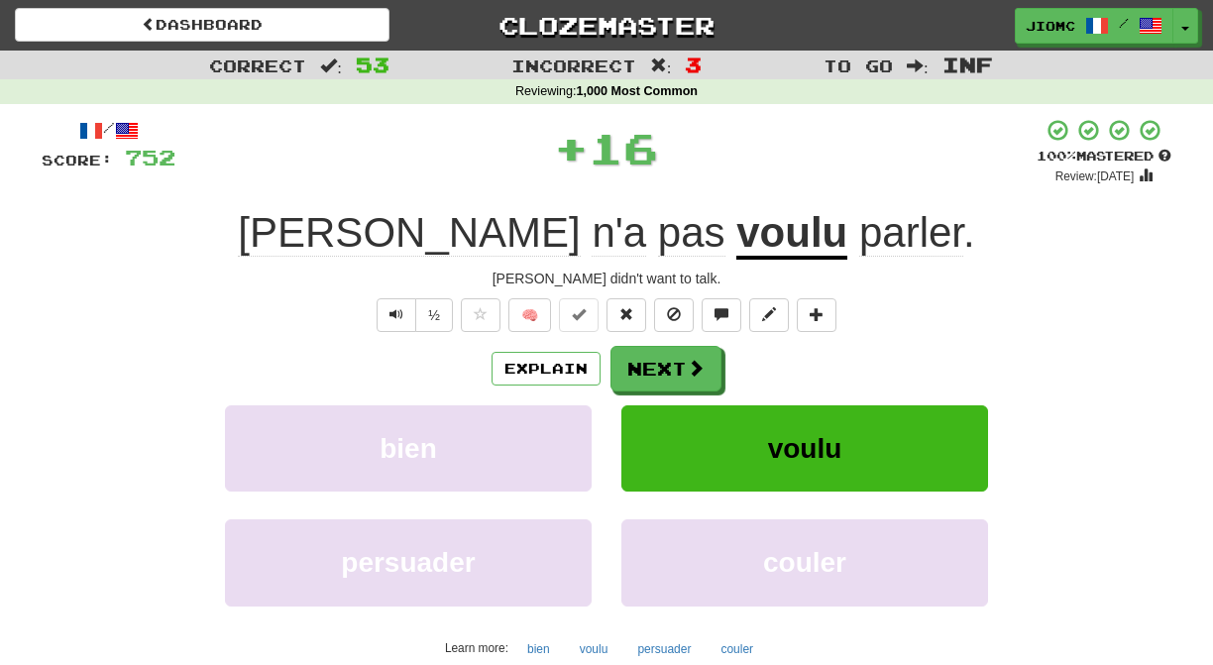
click at [645, 358] on button "Next" at bounding box center [666, 369] width 111 height 46
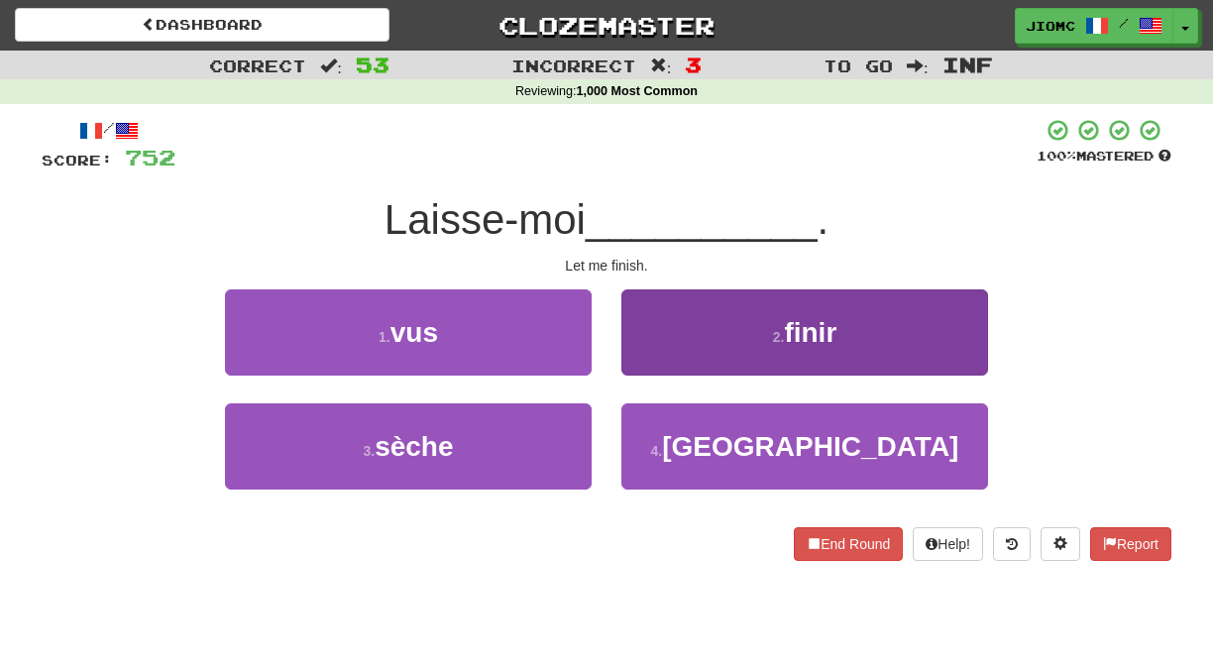
click at [648, 361] on button "2 . finir" at bounding box center [804, 332] width 367 height 86
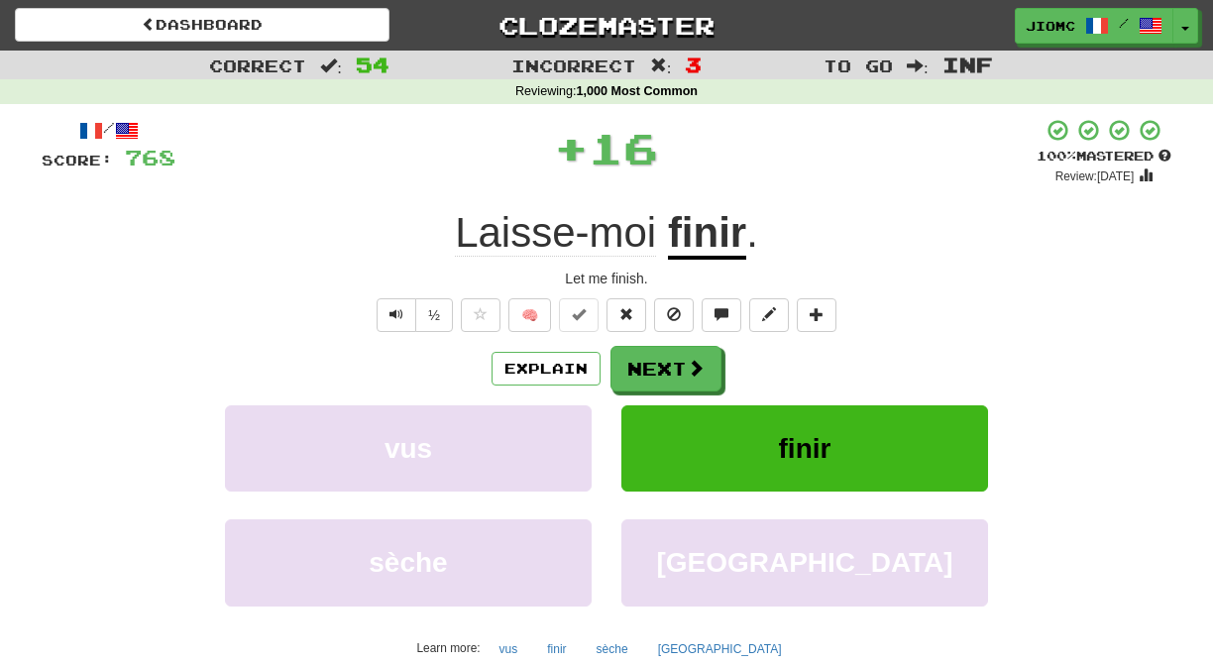
click at [647, 364] on button "Next" at bounding box center [666, 369] width 111 height 46
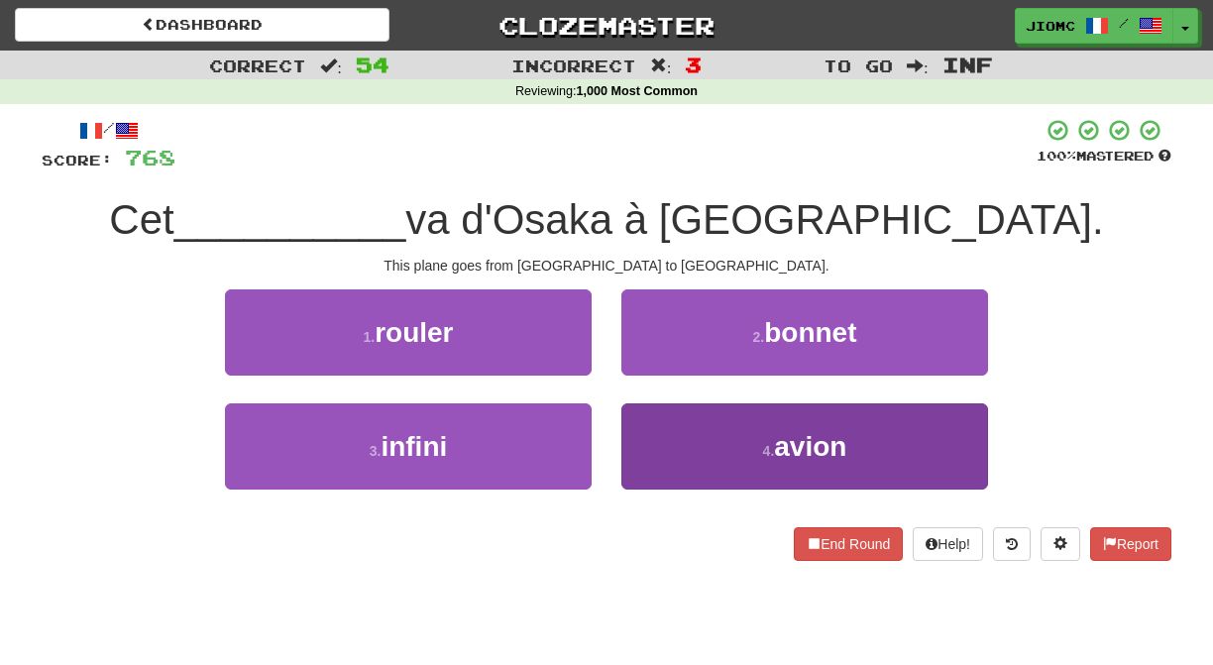
click at [653, 429] on button "4 . avion" at bounding box center [804, 446] width 367 height 86
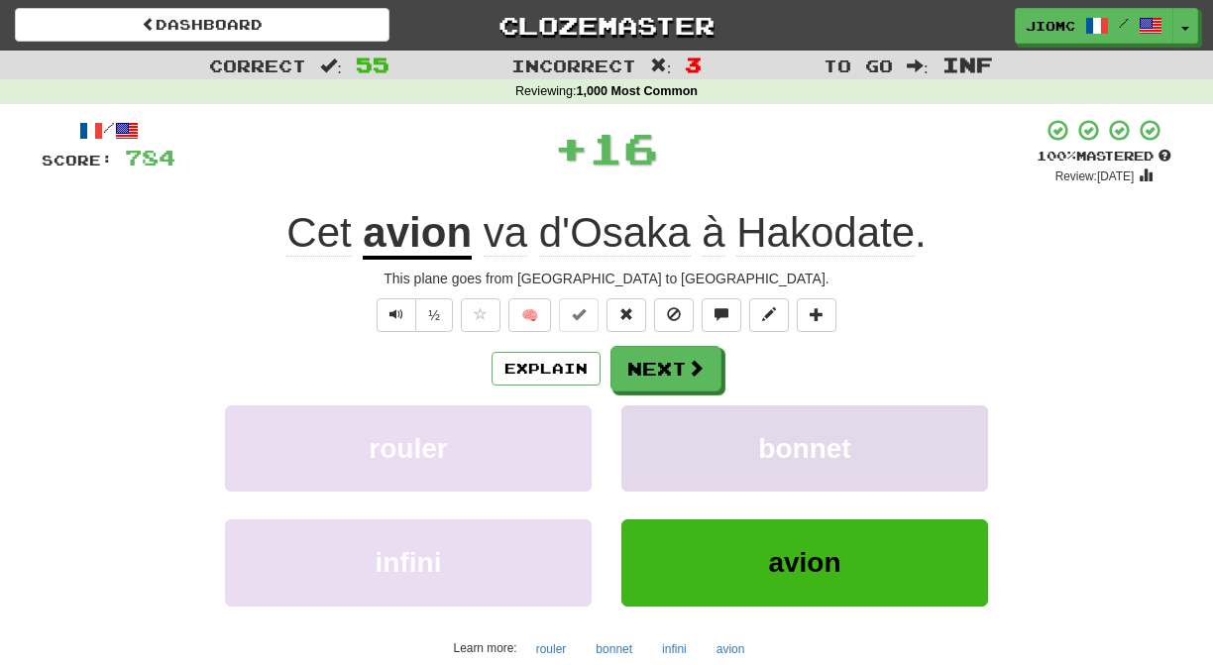
click at [654, 428] on button "bonnet" at bounding box center [804, 448] width 367 height 86
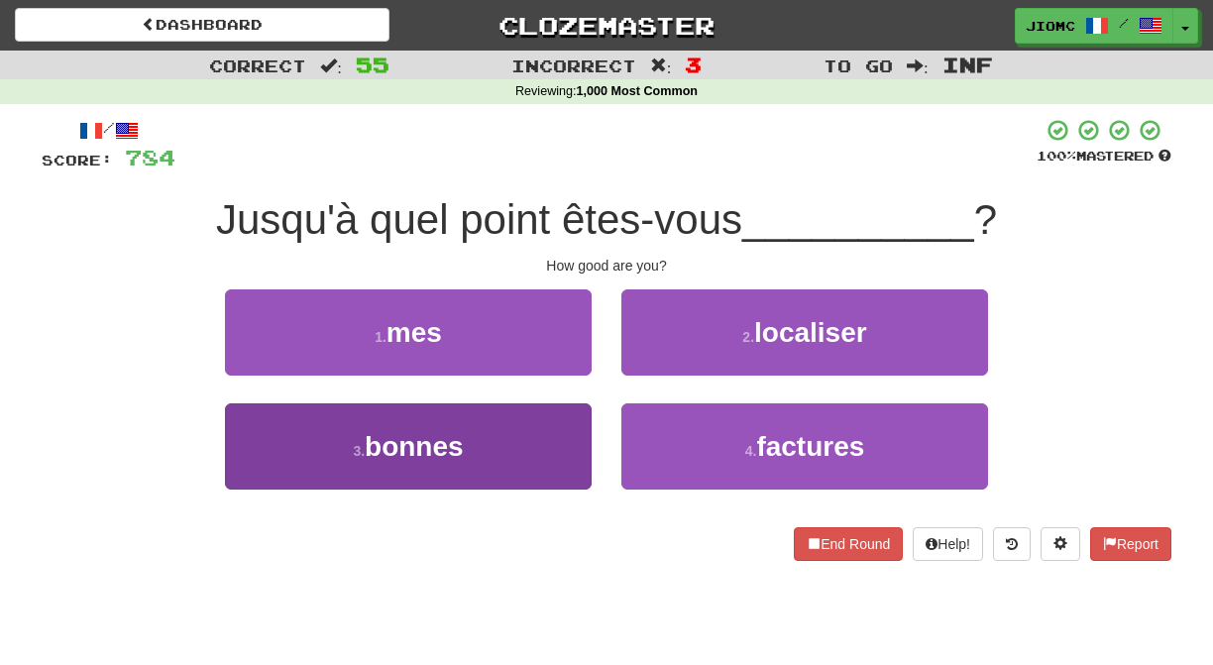
click at [554, 426] on button "3 . bonnes" at bounding box center [408, 446] width 367 height 86
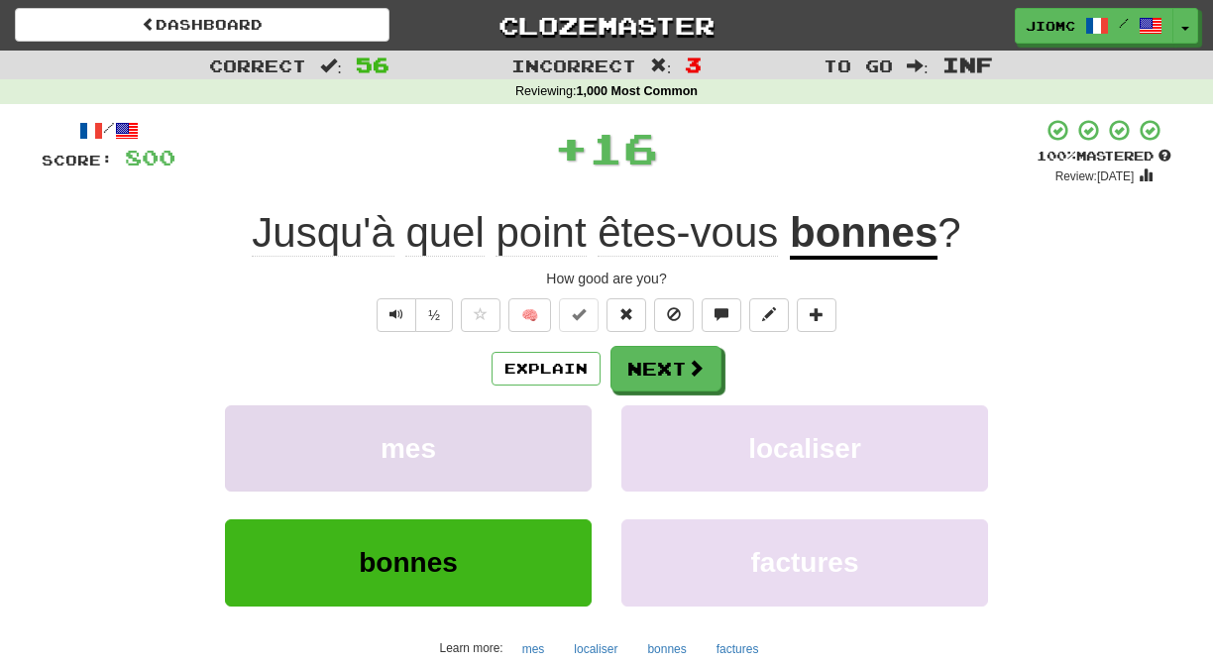
click at [563, 429] on button "mes" at bounding box center [408, 448] width 367 height 86
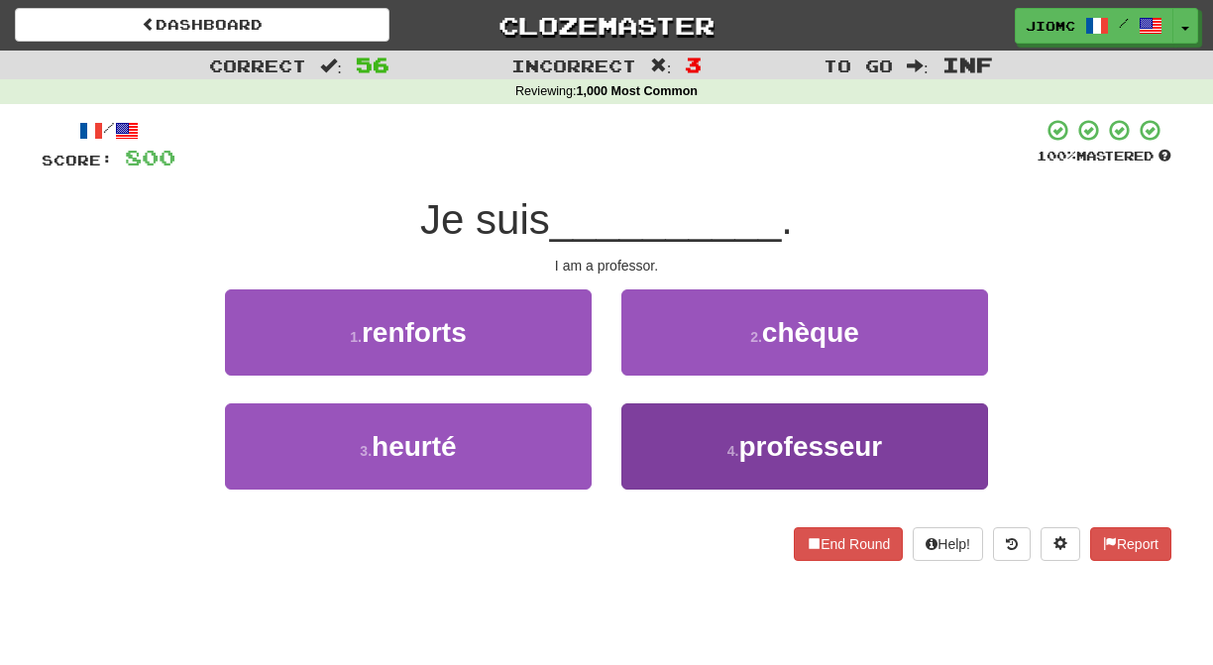
click at [657, 431] on button "4 . professeur" at bounding box center [804, 446] width 367 height 86
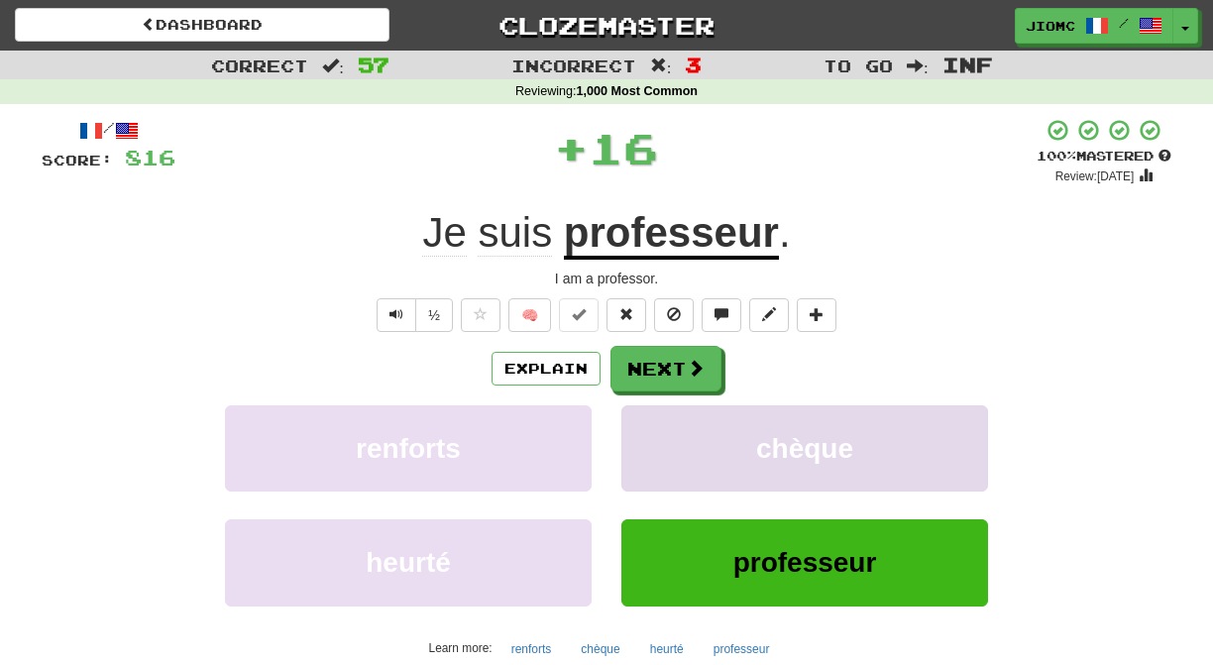
click at [654, 429] on button "chèque" at bounding box center [804, 448] width 367 height 86
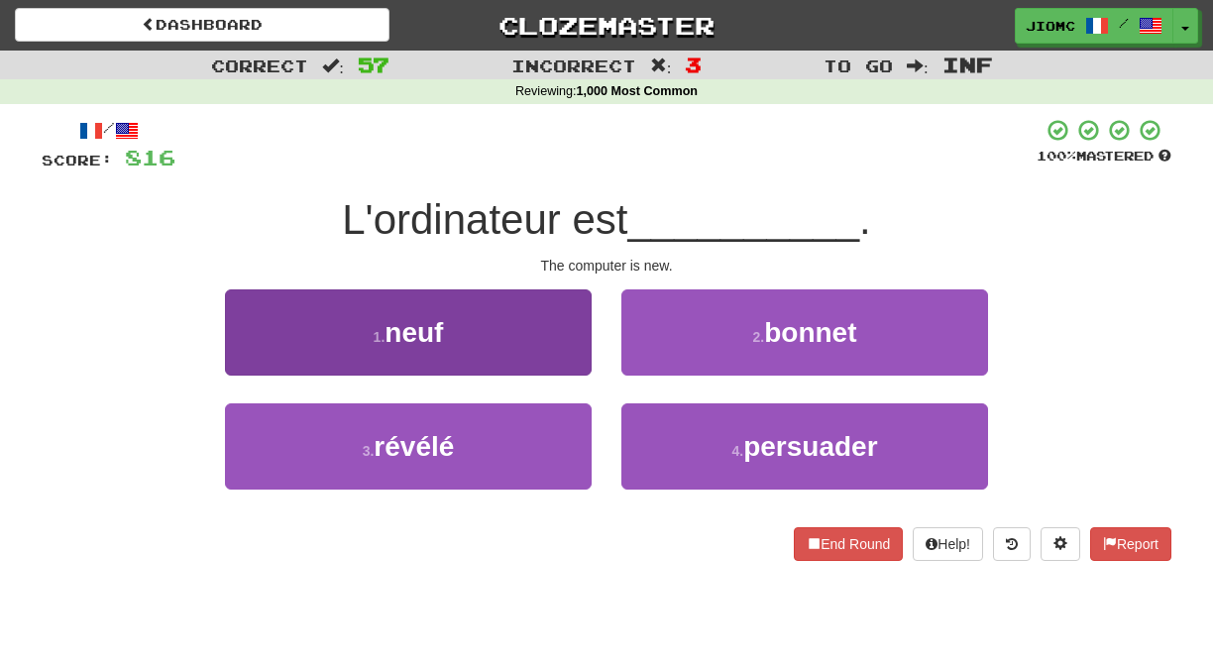
click at [567, 351] on button "1 . neuf" at bounding box center [408, 332] width 367 height 86
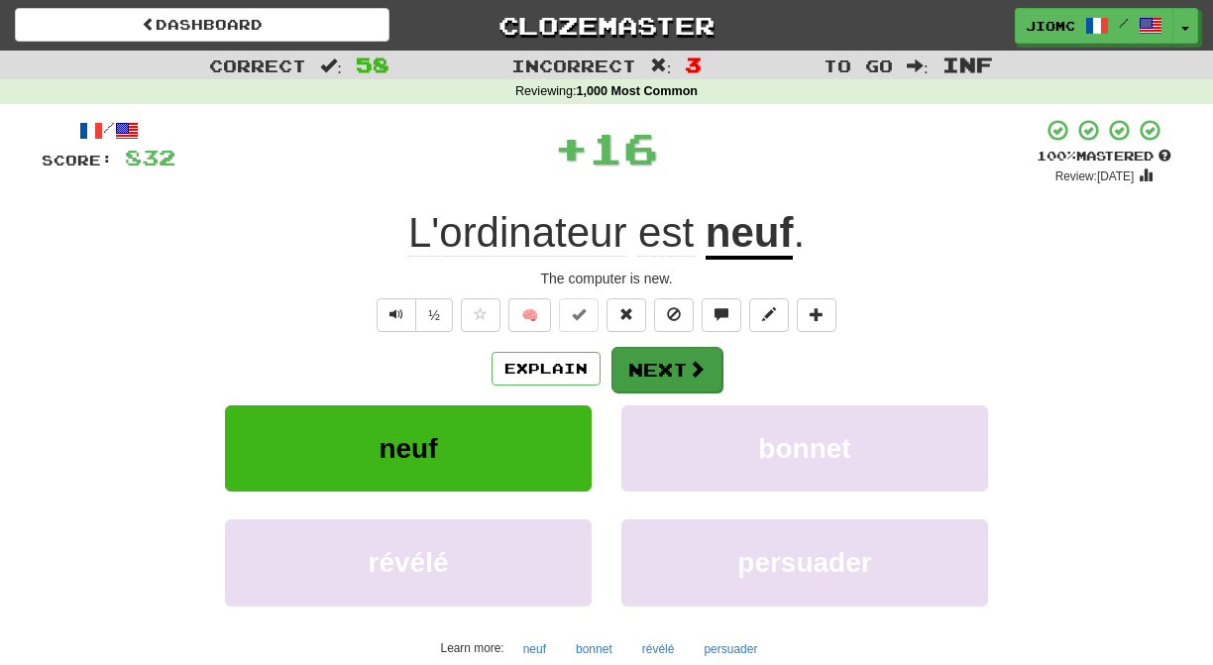
click at [642, 367] on button "Next" at bounding box center [667, 370] width 111 height 46
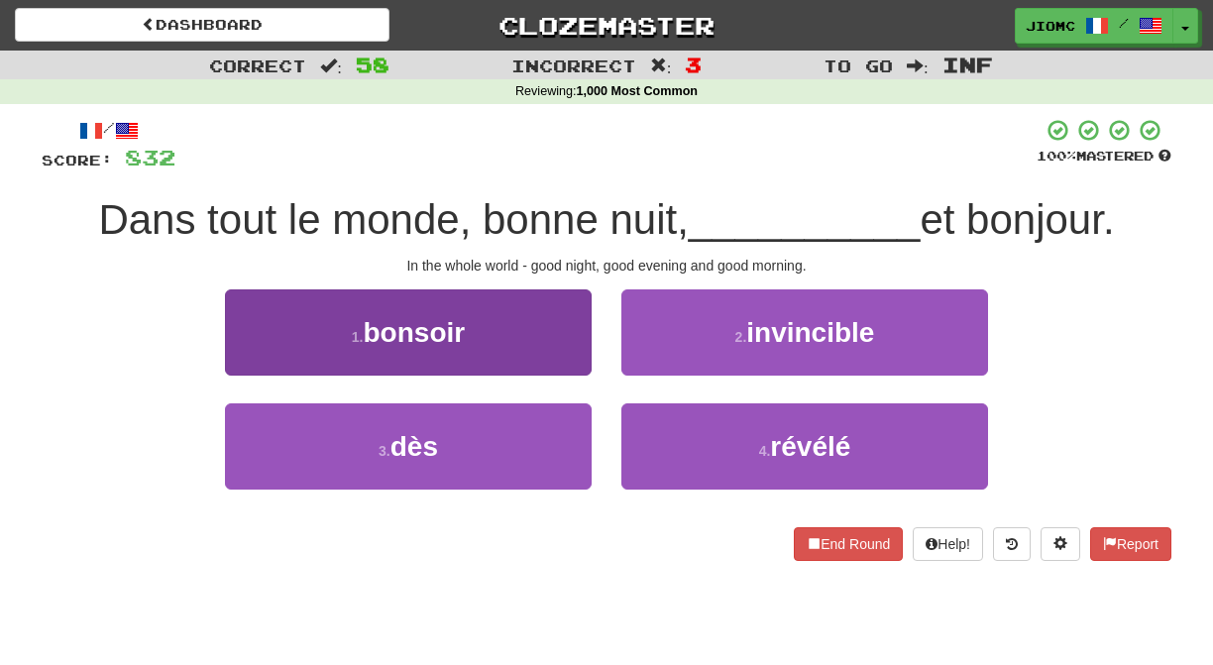
click at [559, 355] on button "1 . bonsoir" at bounding box center [408, 332] width 367 height 86
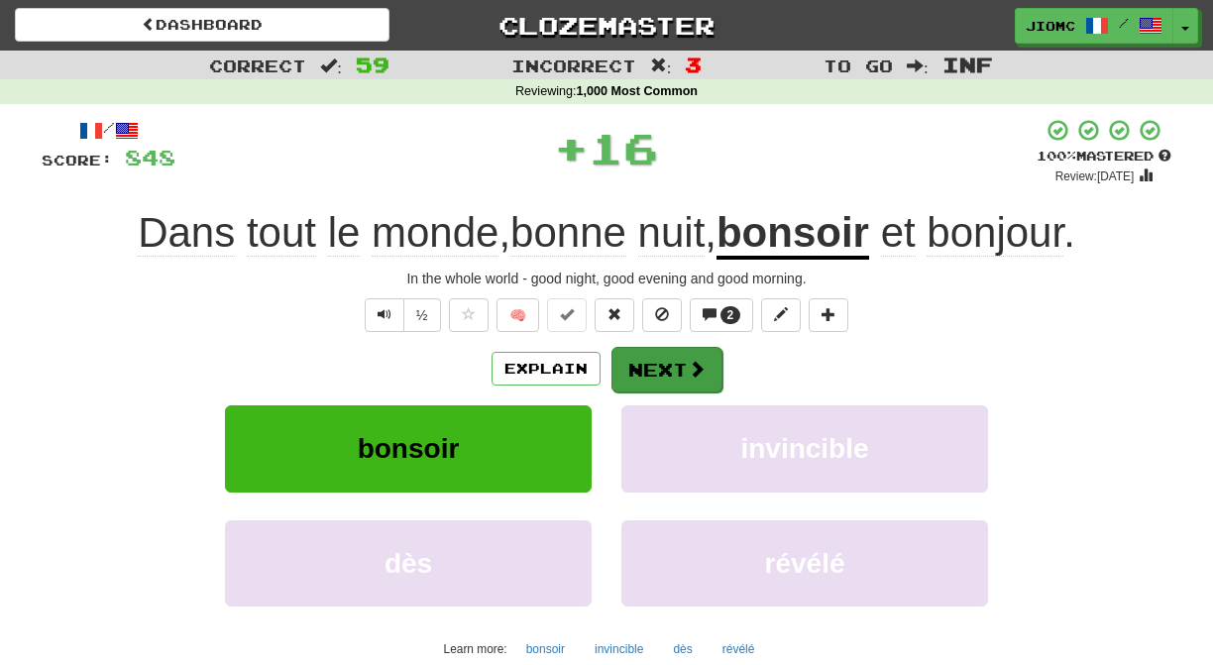
click at [638, 368] on button "Next" at bounding box center [667, 370] width 111 height 46
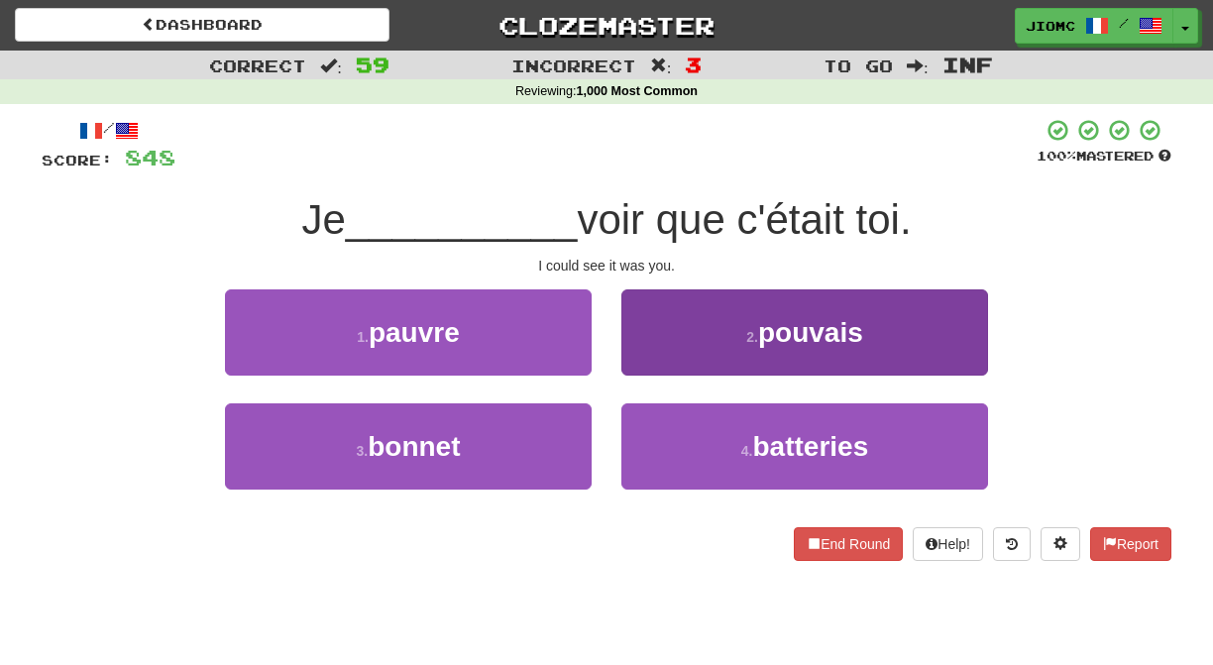
click at [670, 361] on button "2 . pouvais" at bounding box center [804, 332] width 367 height 86
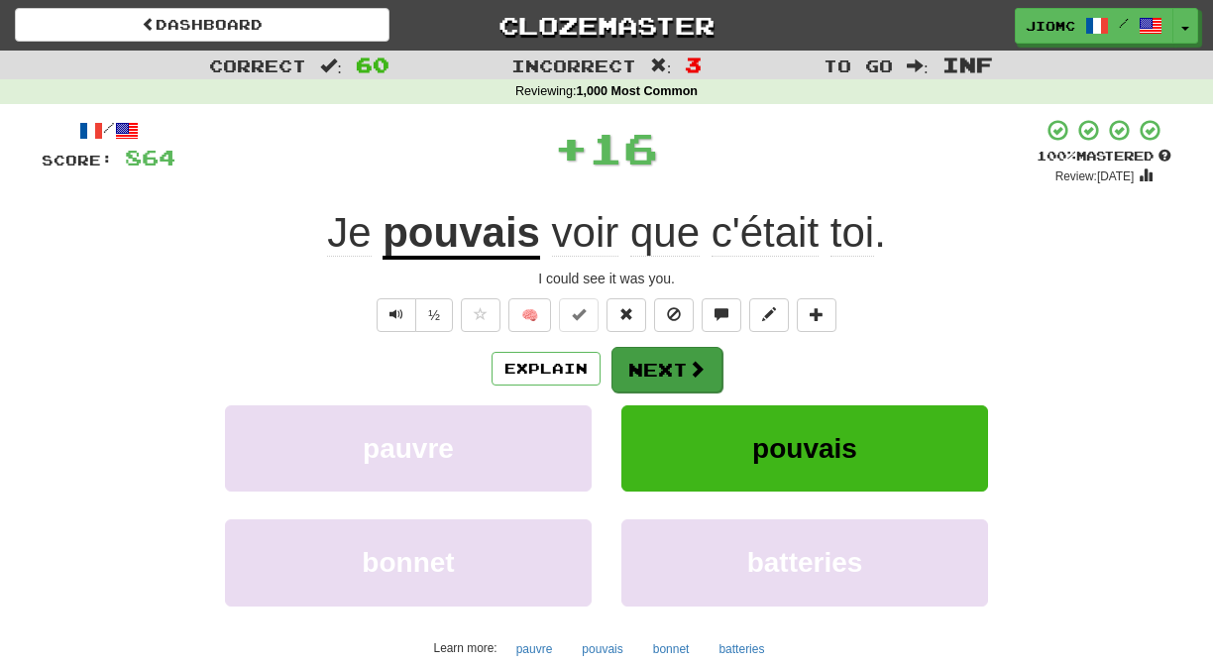
click at [657, 365] on button "Next" at bounding box center [667, 370] width 111 height 46
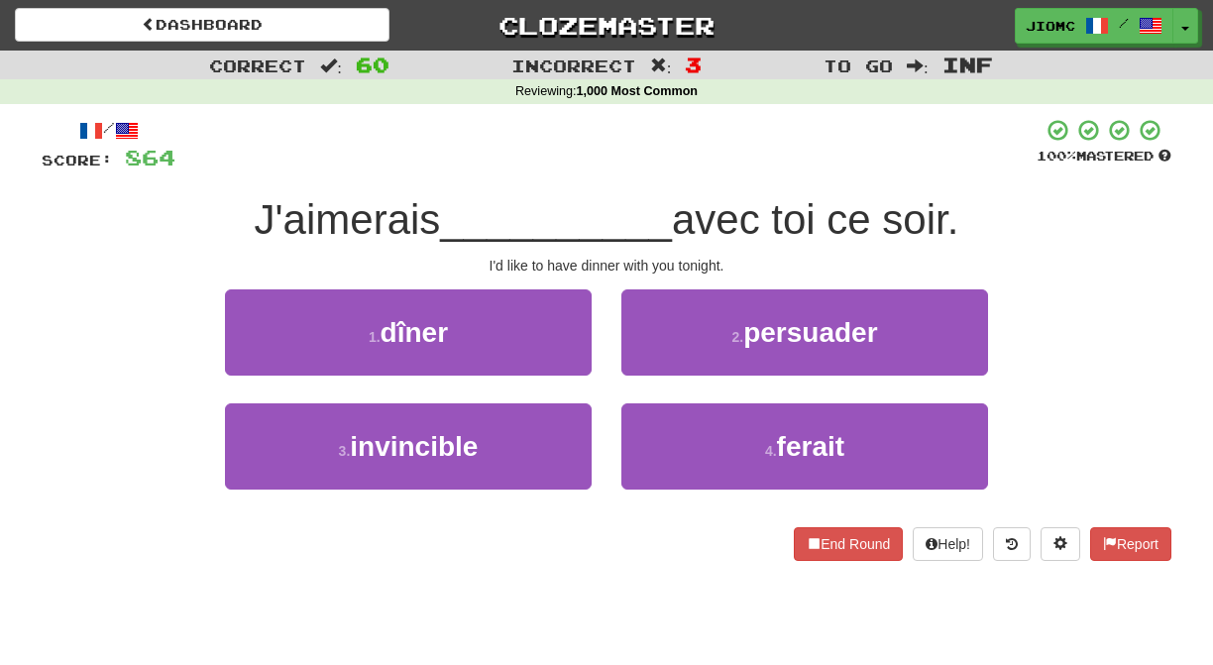
click at [593, 352] on div "1 . dîner" at bounding box center [408, 346] width 396 height 114
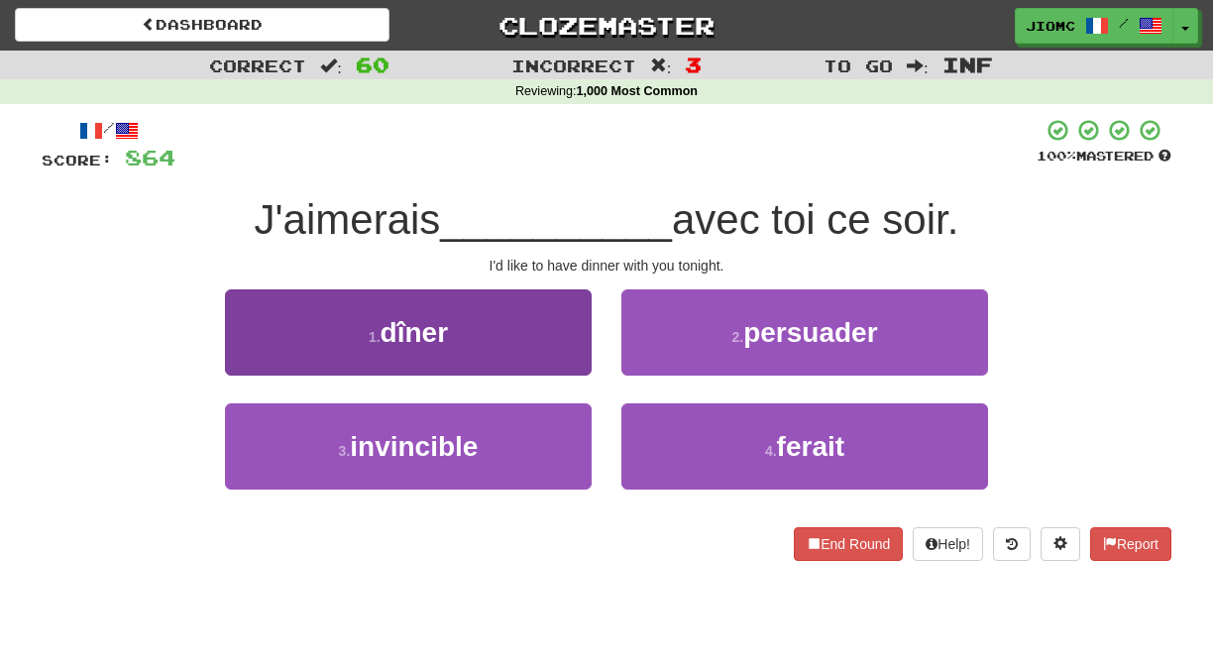
click at [574, 355] on button "1 . dîner" at bounding box center [408, 332] width 367 height 86
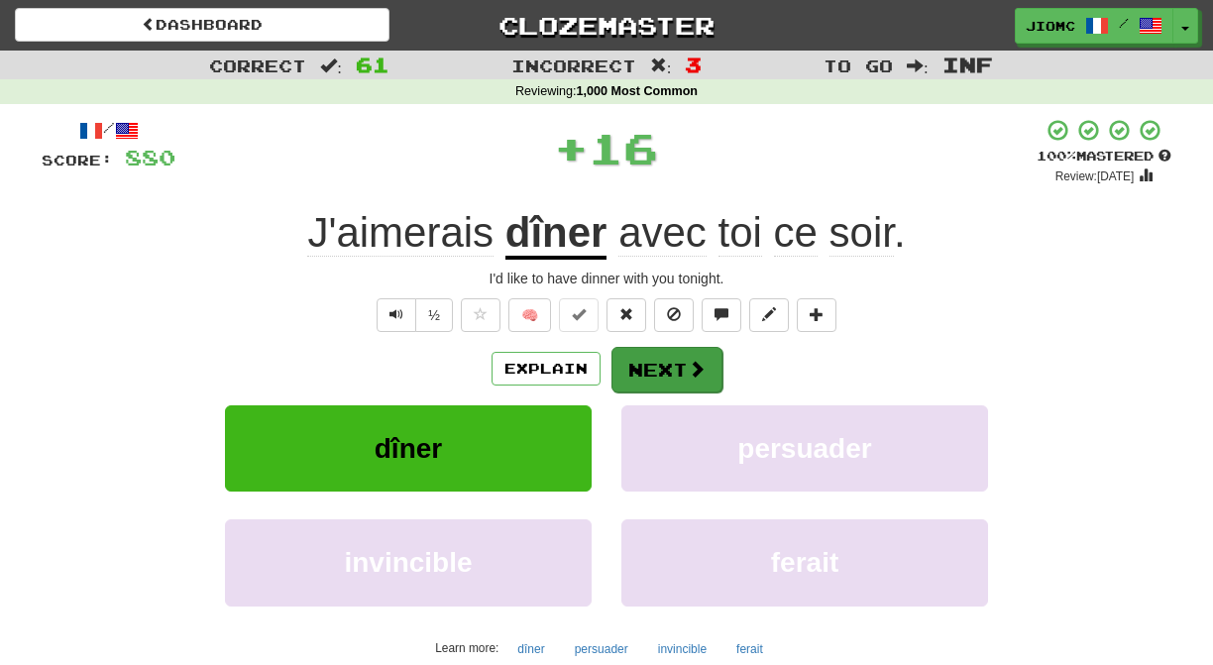
click at [634, 361] on button "Next" at bounding box center [667, 370] width 111 height 46
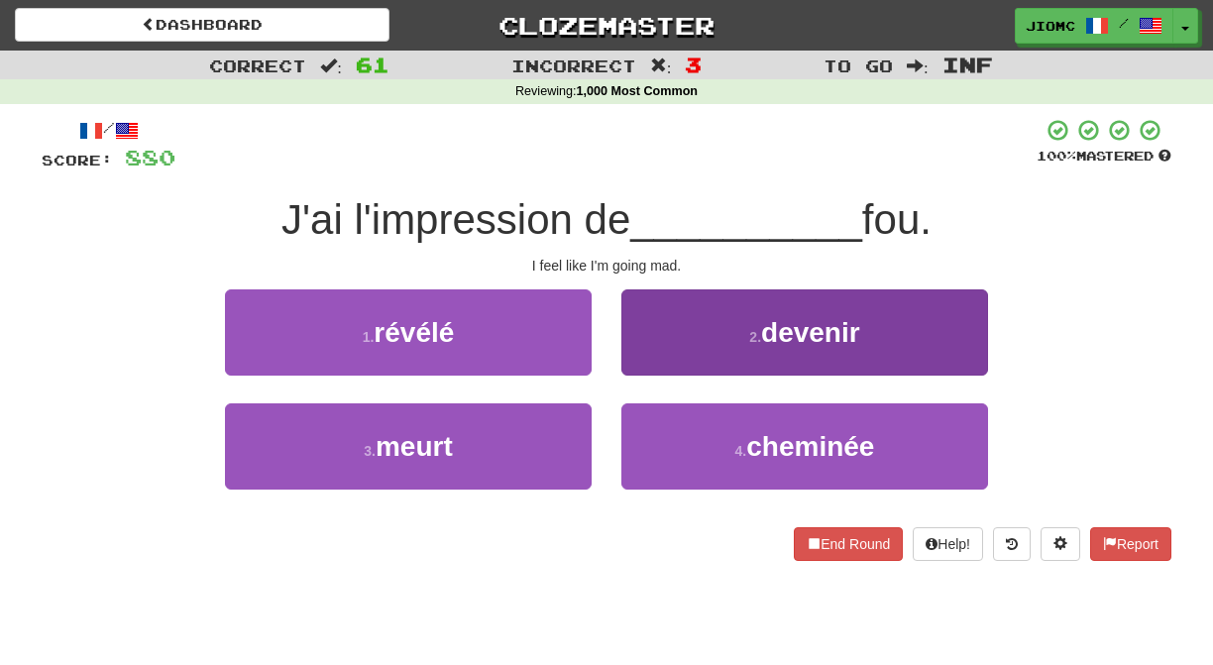
click at [642, 364] on button "2 . devenir" at bounding box center [804, 332] width 367 height 86
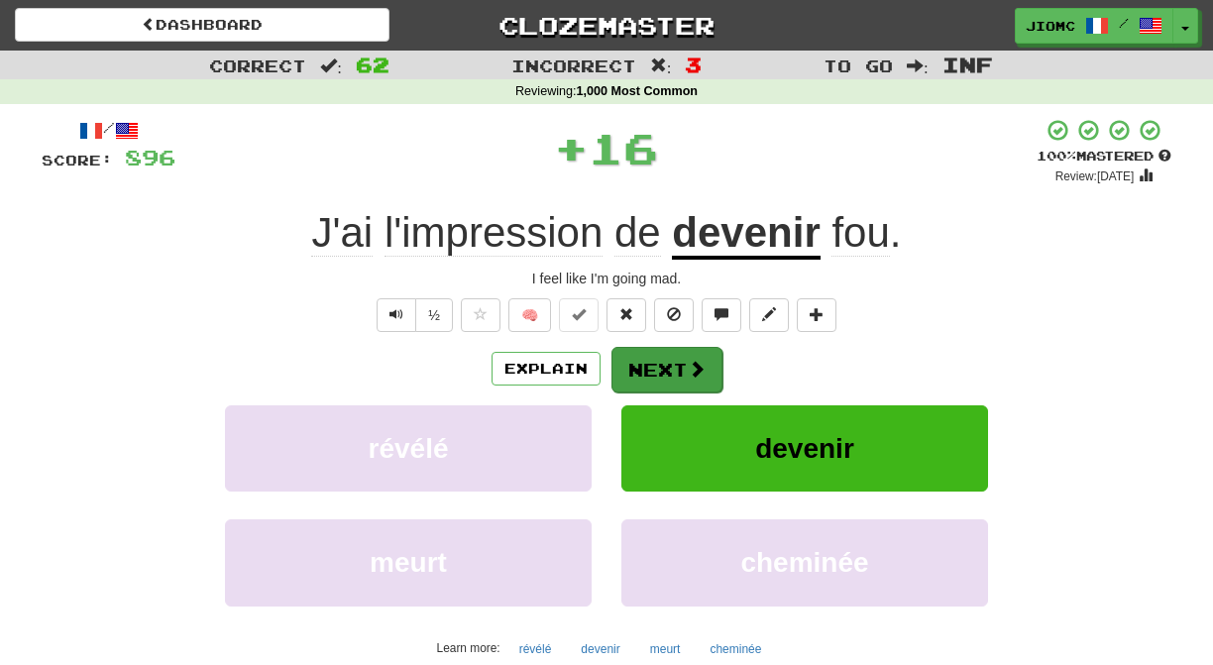
click at [645, 364] on button "Next" at bounding box center [667, 370] width 111 height 46
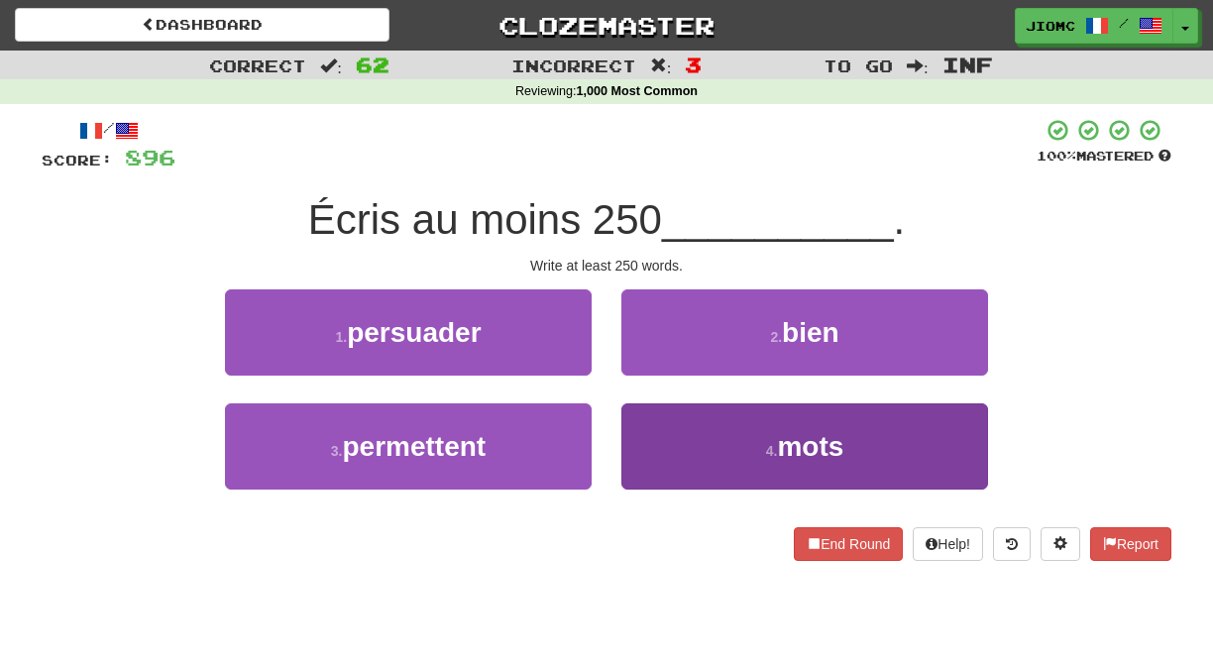
click at [666, 432] on button "4 . mots" at bounding box center [804, 446] width 367 height 86
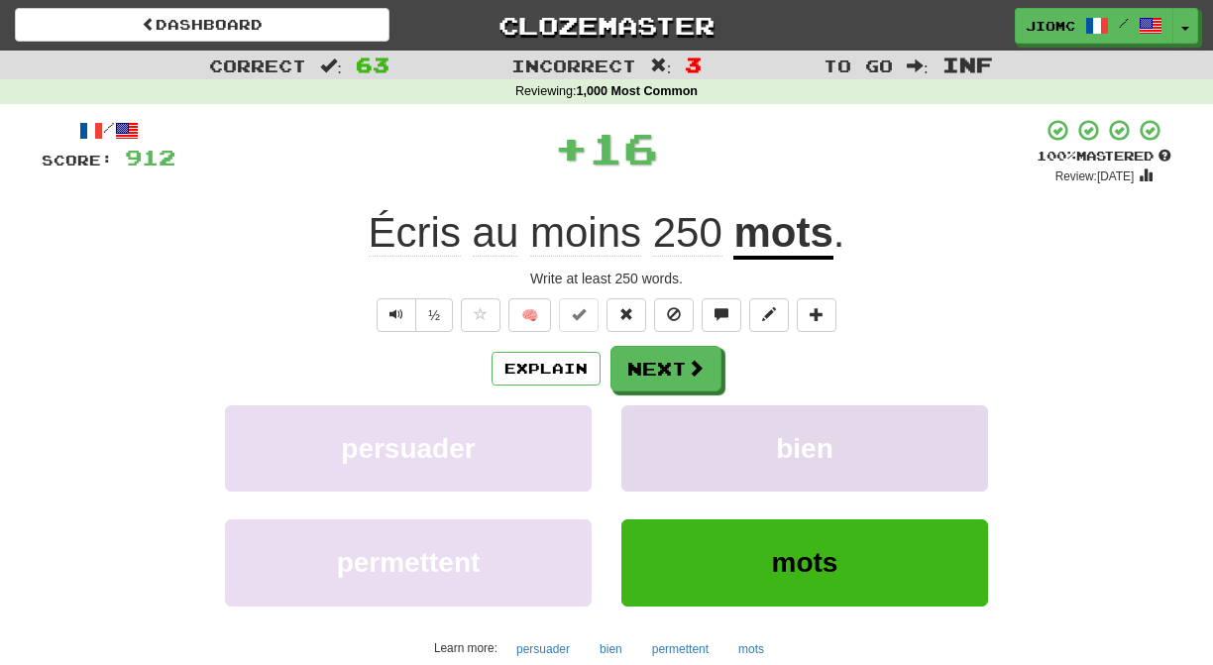
click at [650, 431] on button "bien" at bounding box center [804, 448] width 367 height 86
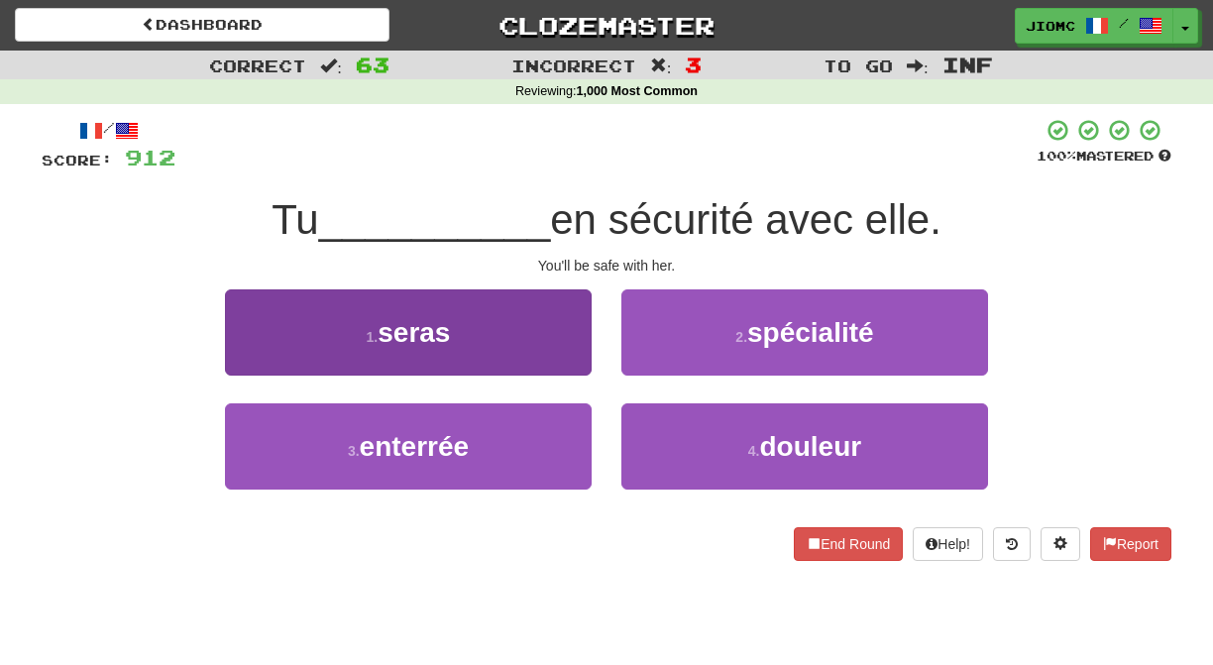
click at [546, 351] on button "1 . seras" at bounding box center [408, 332] width 367 height 86
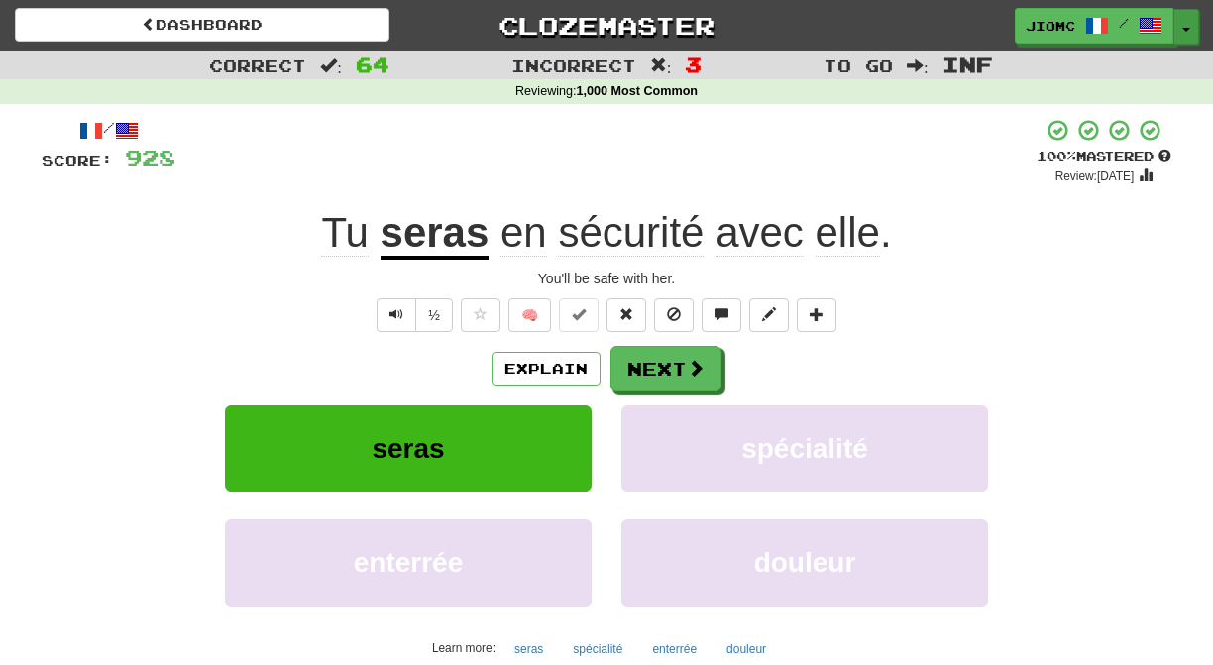
click at [1186, 27] on button "Toggle Dropdown" at bounding box center [1187, 27] width 26 height 36
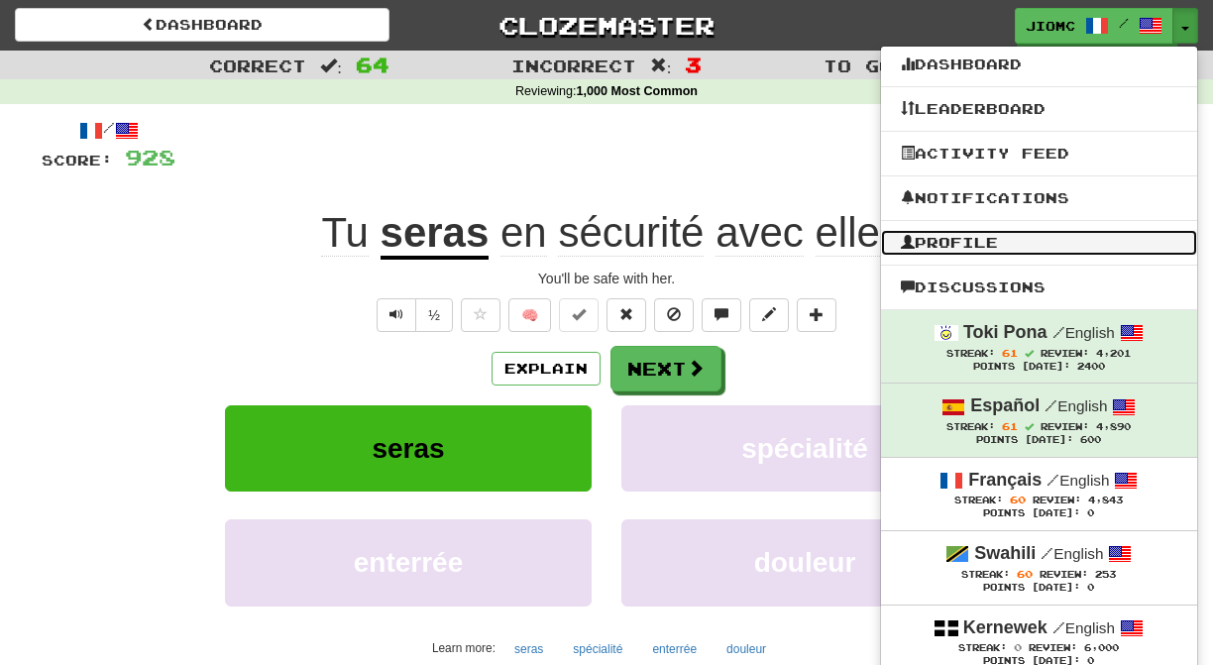
click at [1064, 246] on link "Profile" at bounding box center [1039, 243] width 316 height 26
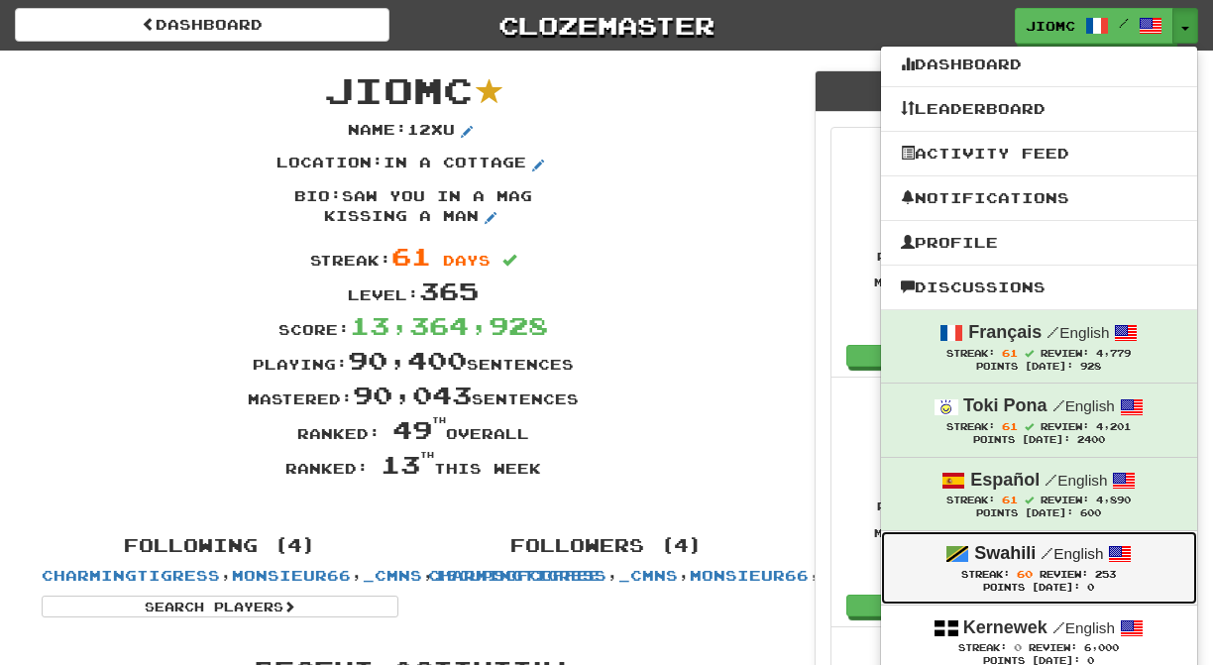
click at [1071, 562] on small "/ English" at bounding box center [1072, 553] width 62 height 17
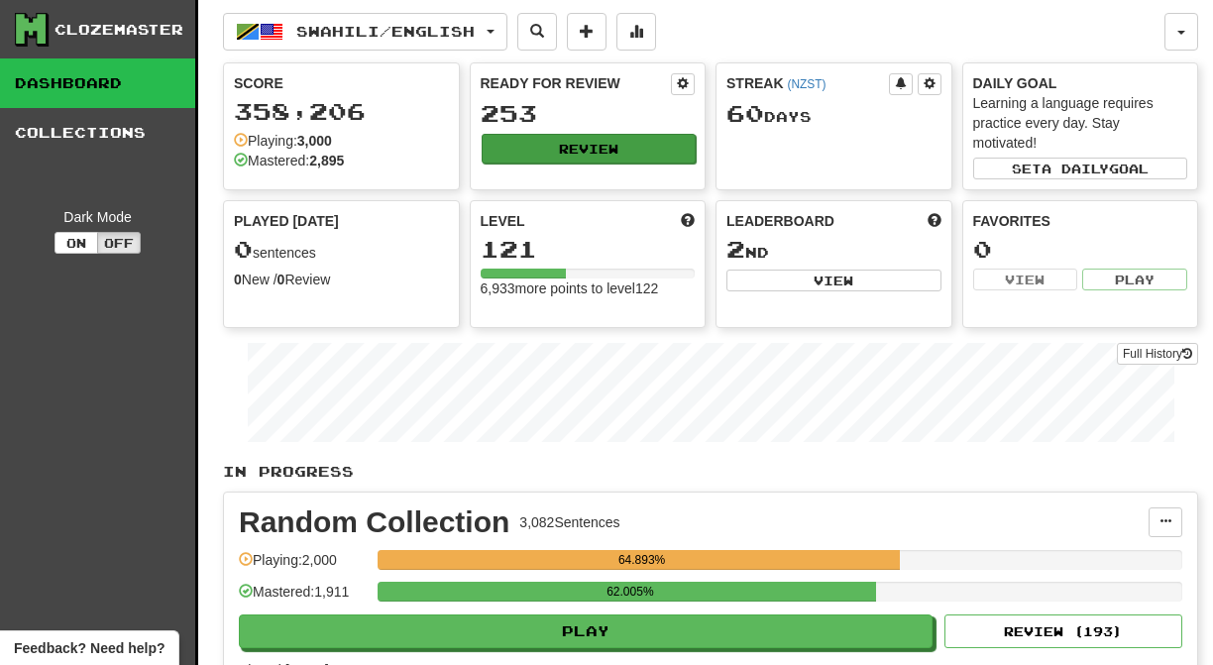
click at [571, 148] on button "Review" at bounding box center [589, 149] width 215 height 30
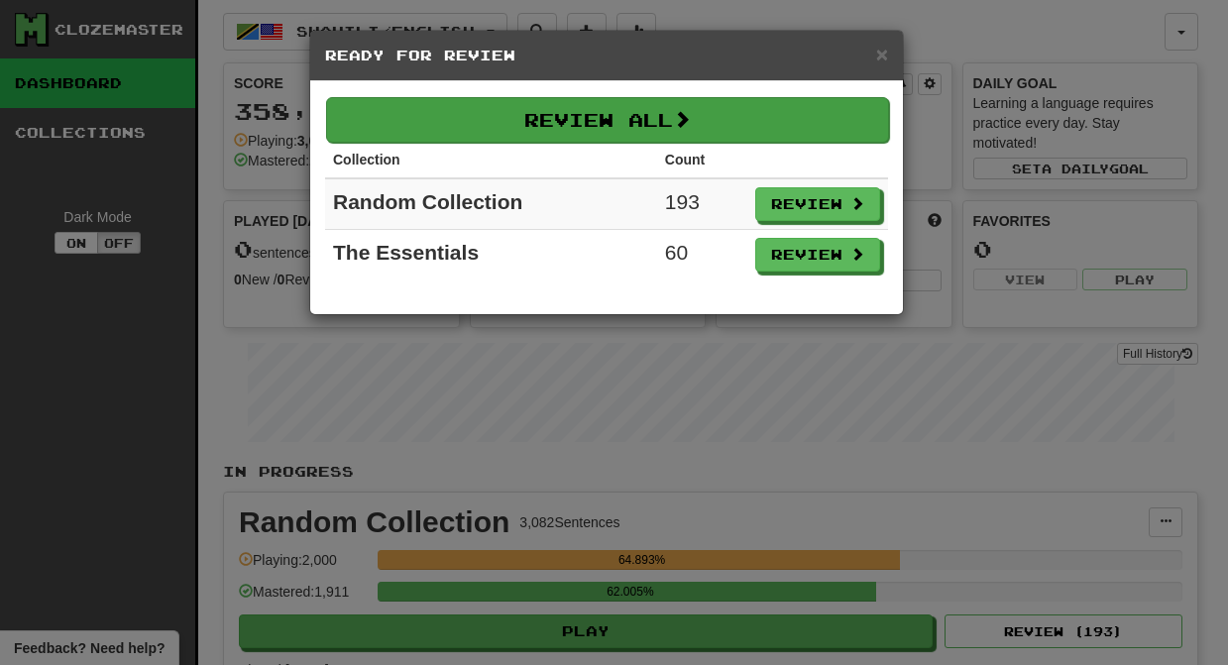
click at [585, 122] on button "Review All" at bounding box center [607, 120] width 563 height 46
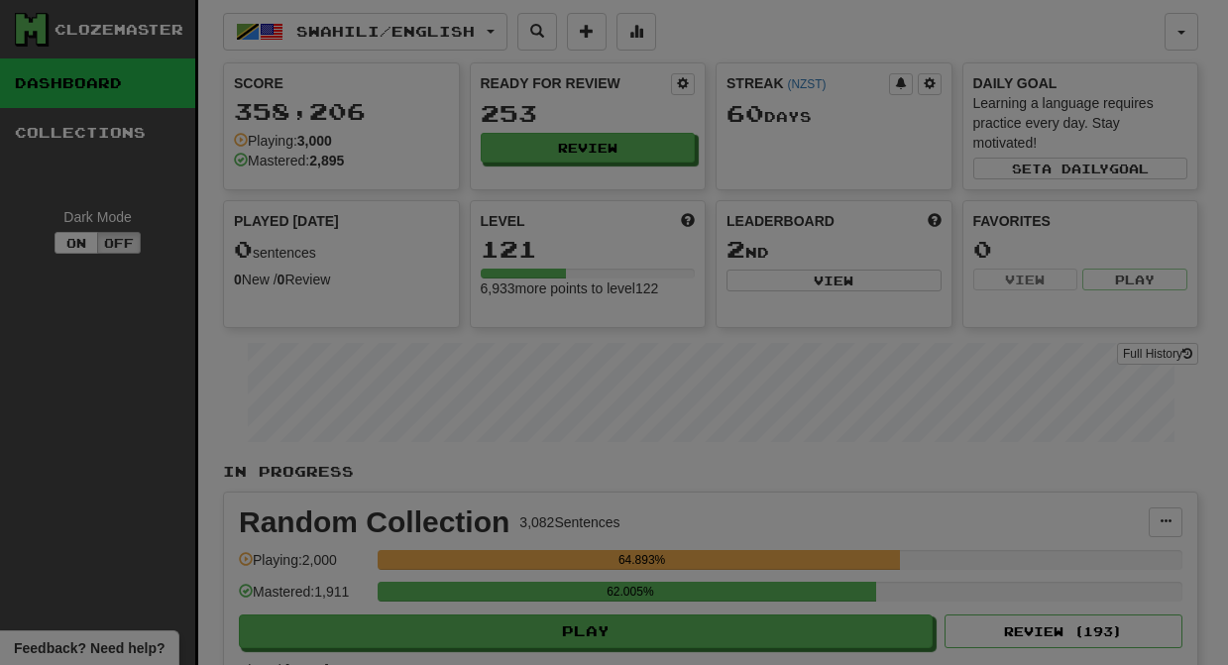
select select "********"
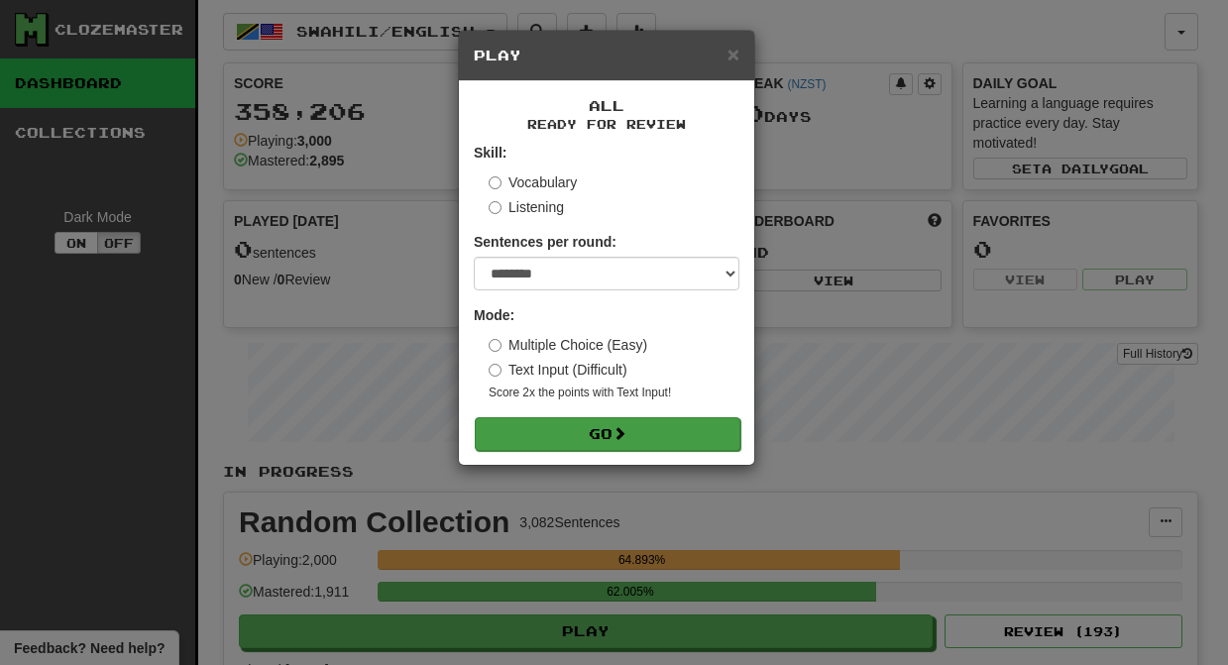
click at [625, 439] on span at bounding box center [620, 433] width 14 height 14
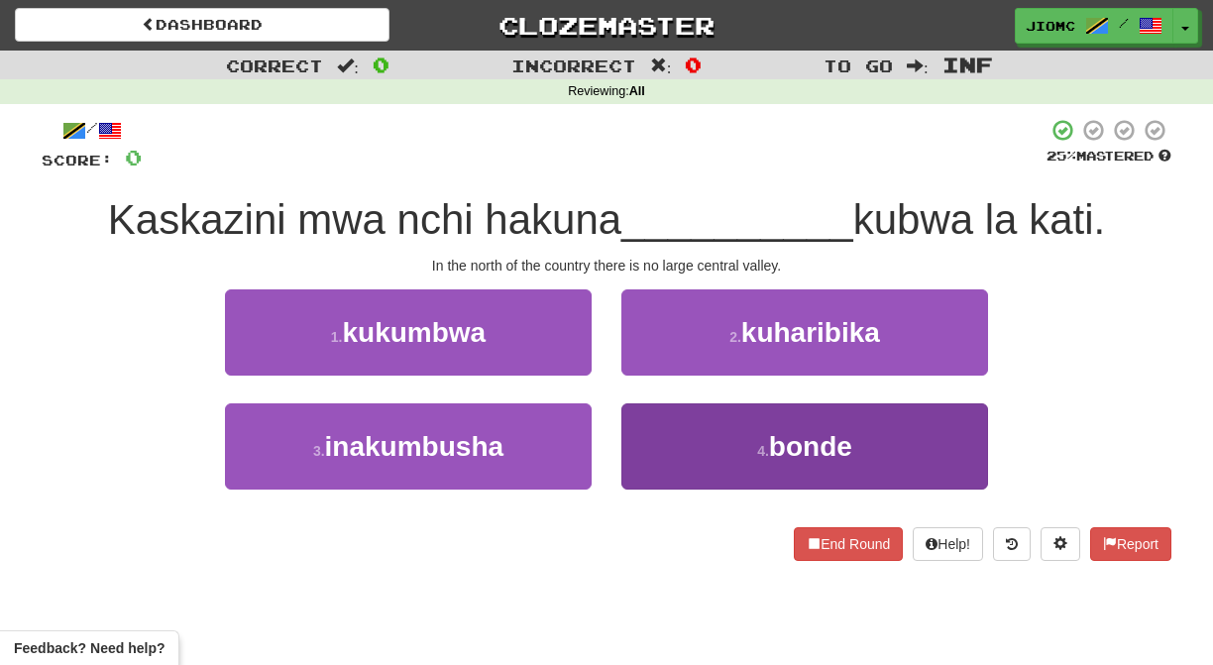
click at [659, 457] on button "4 . bonde" at bounding box center [804, 446] width 367 height 86
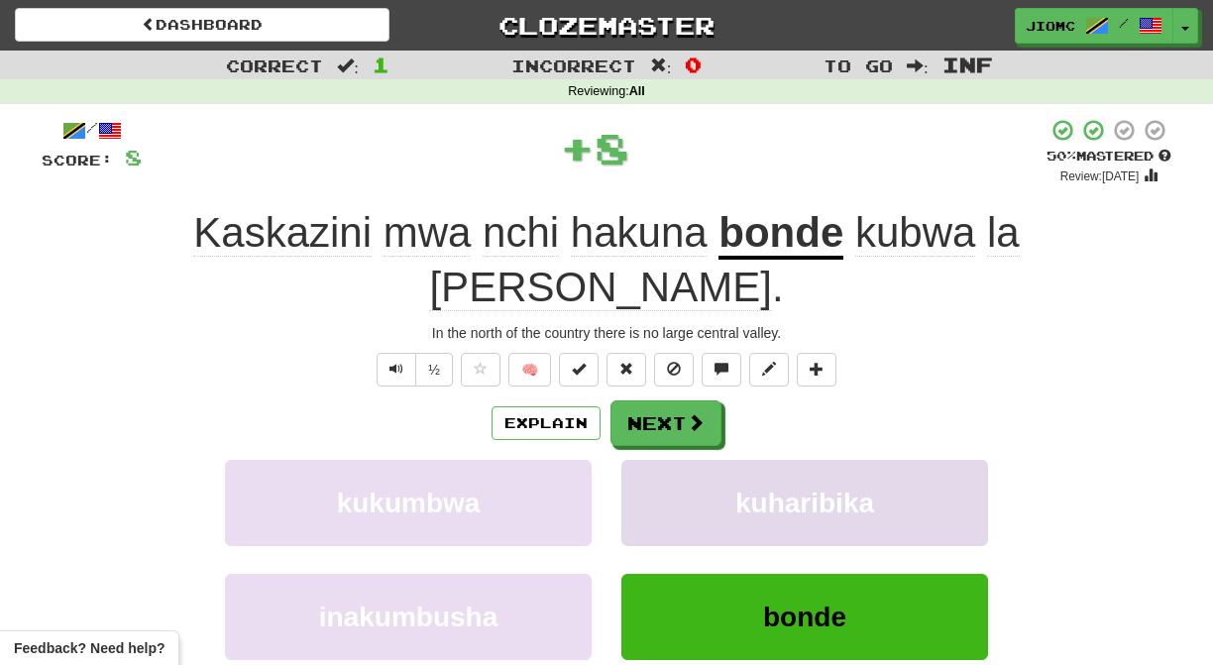
click at [656, 460] on button "kuharibika" at bounding box center [804, 503] width 367 height 86
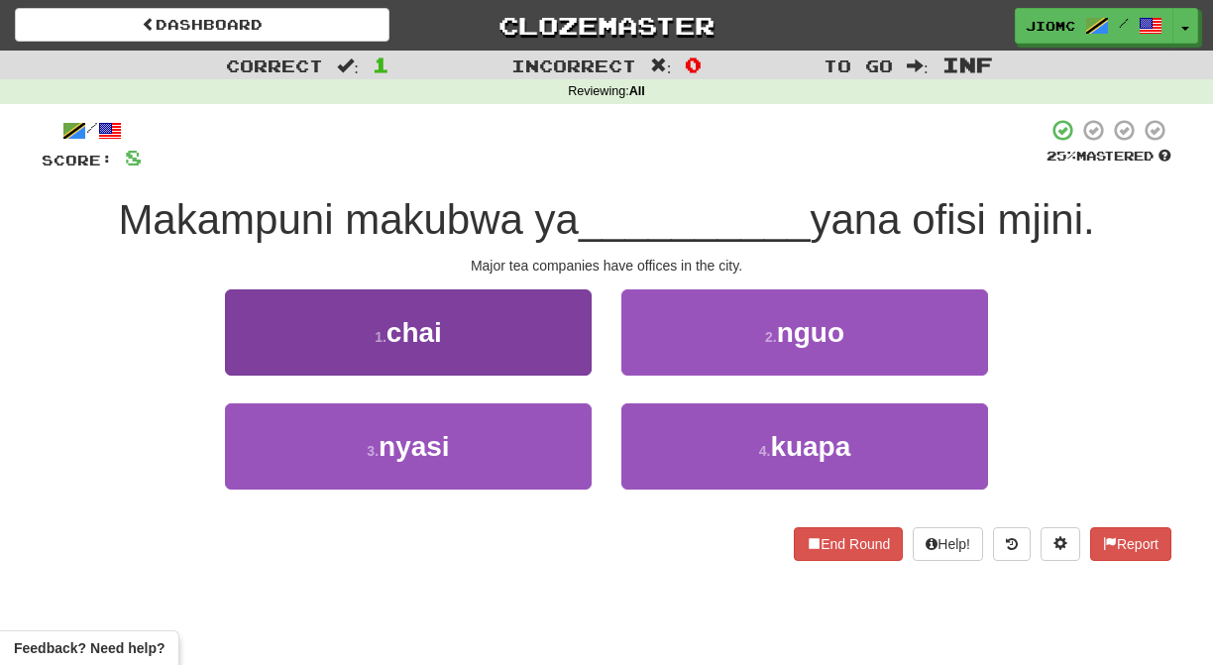
click at [556, 340] on button "1 . chai" at bounding box center [408, 332] width 367 height 86
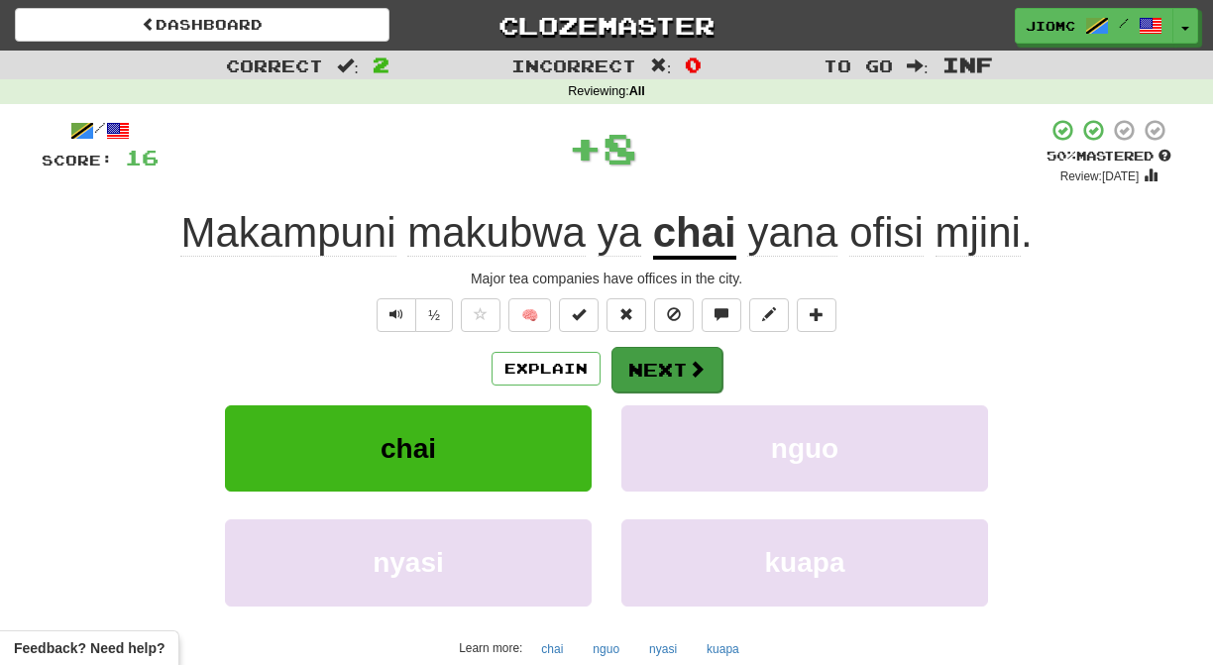
click at [645, 354] on button "Next" at bounding box center [667, 370] width 111 height 46
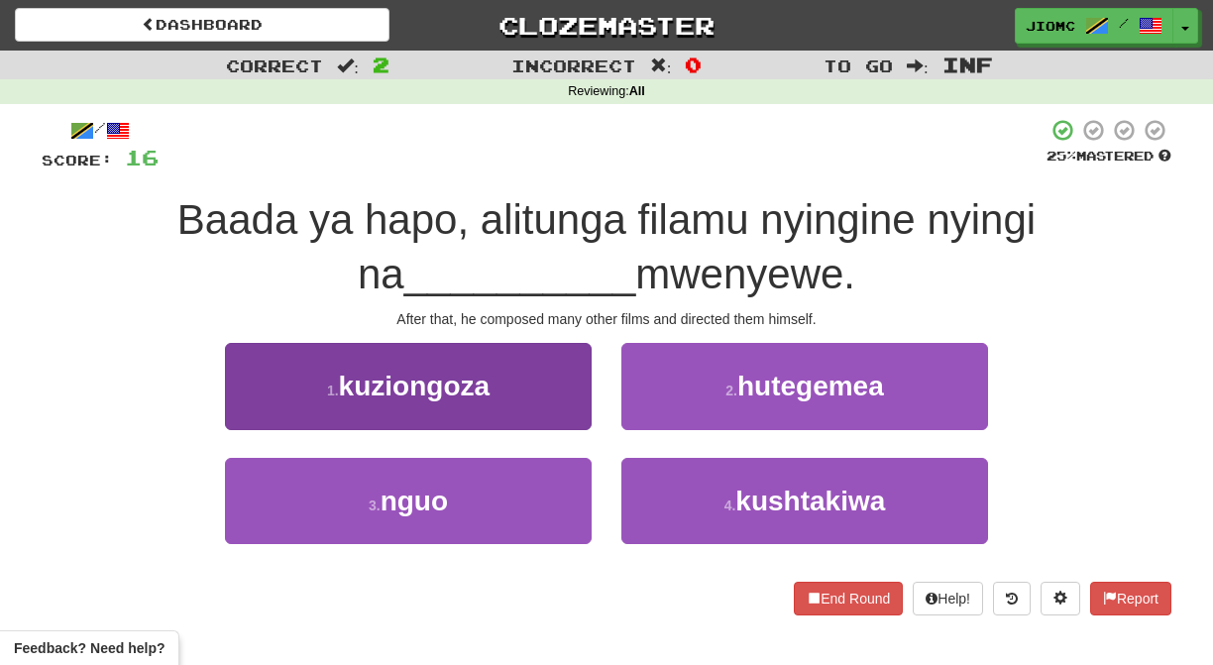
click at [569, 418] on button "1 . kuziongoza" at bounding box center [408, 386] width 367 height 86
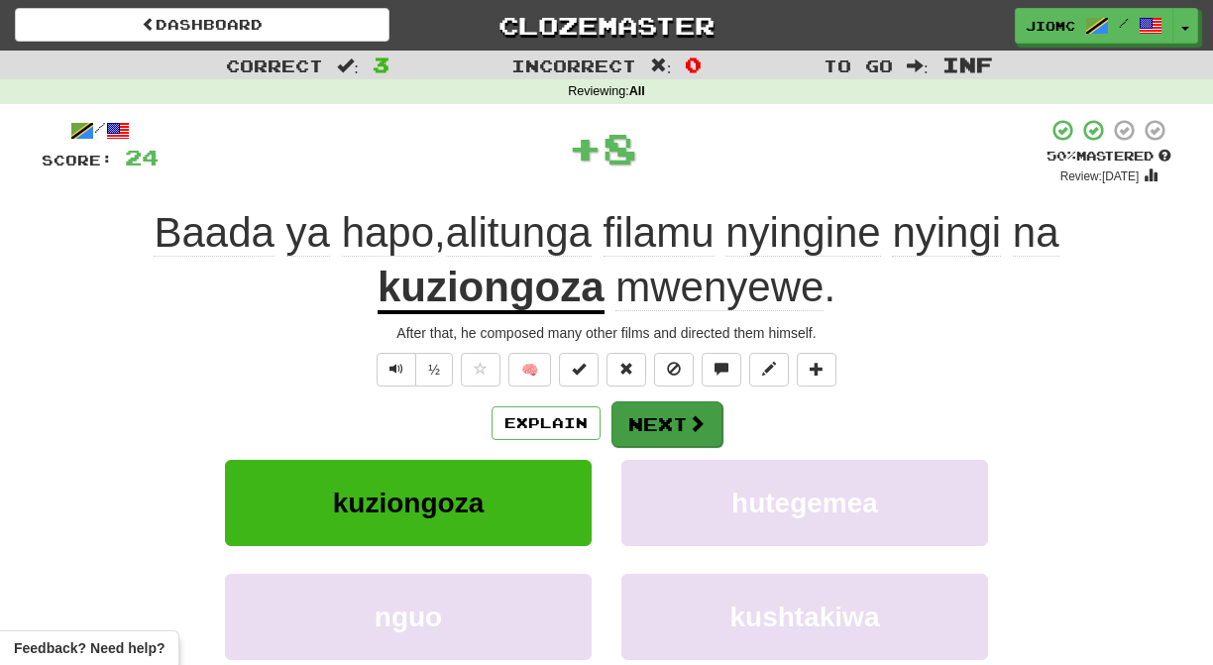
click at [652, 426] on button "Next" at bounding box center [667, 424] width 111 height 46
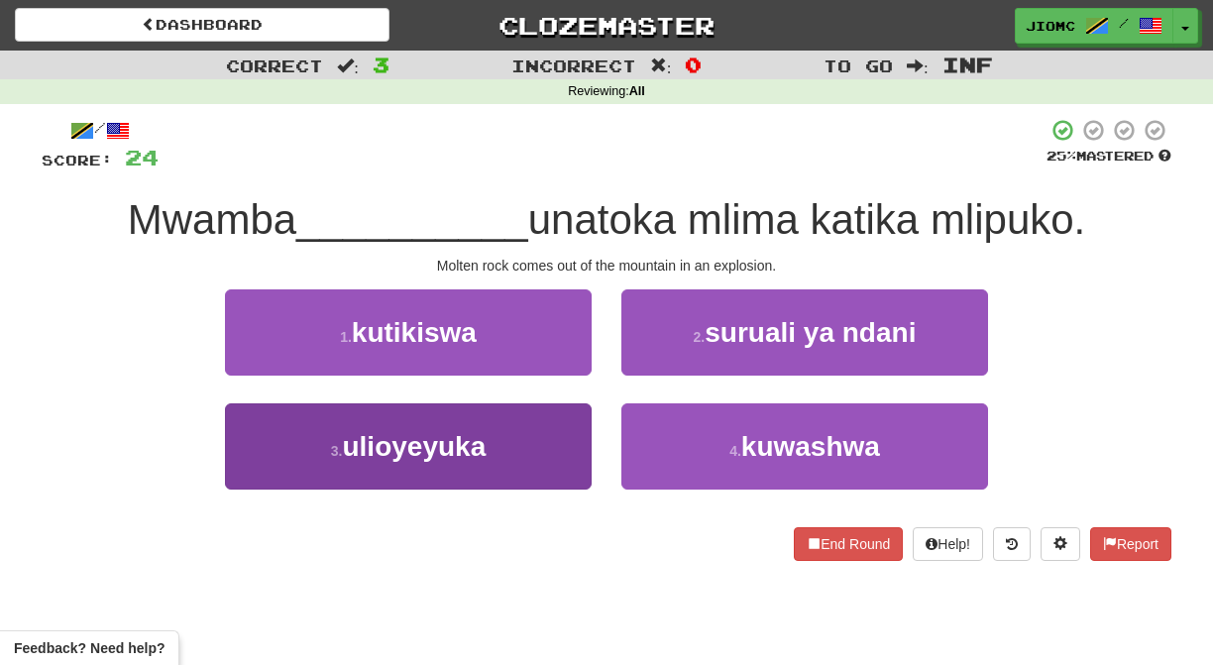
click at [524, 450] on button "3 . ulioyeyuka" at bounding box center [408, 446] width 367 height 86
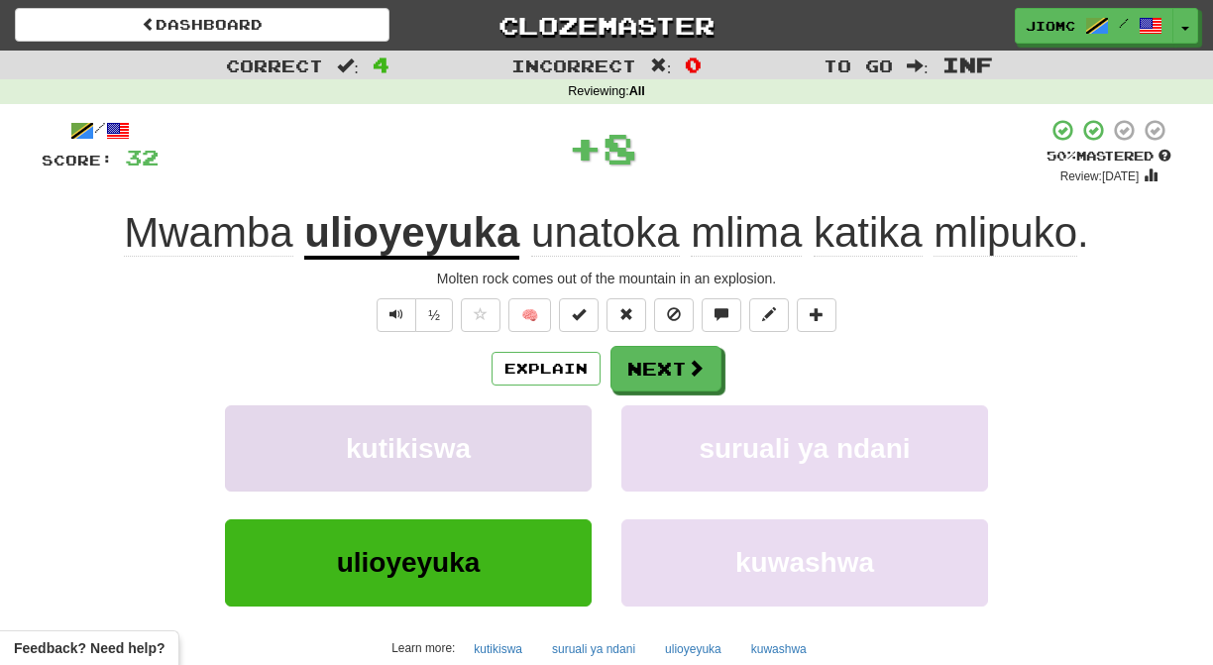
click at [535, 455] on button "kutikiswa" at bounding box center [408, 448] width 367 height 86
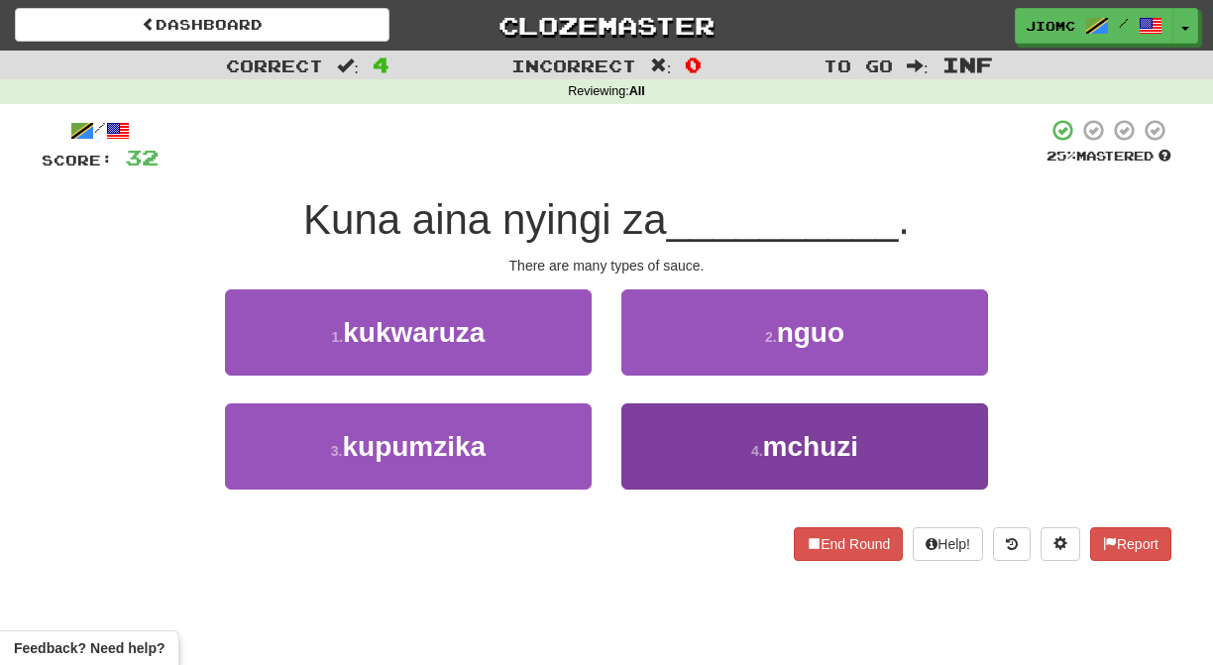
click at [650, 456] on button "4 . mchuzi" at bounding box center [804, 446] width 367 height 86
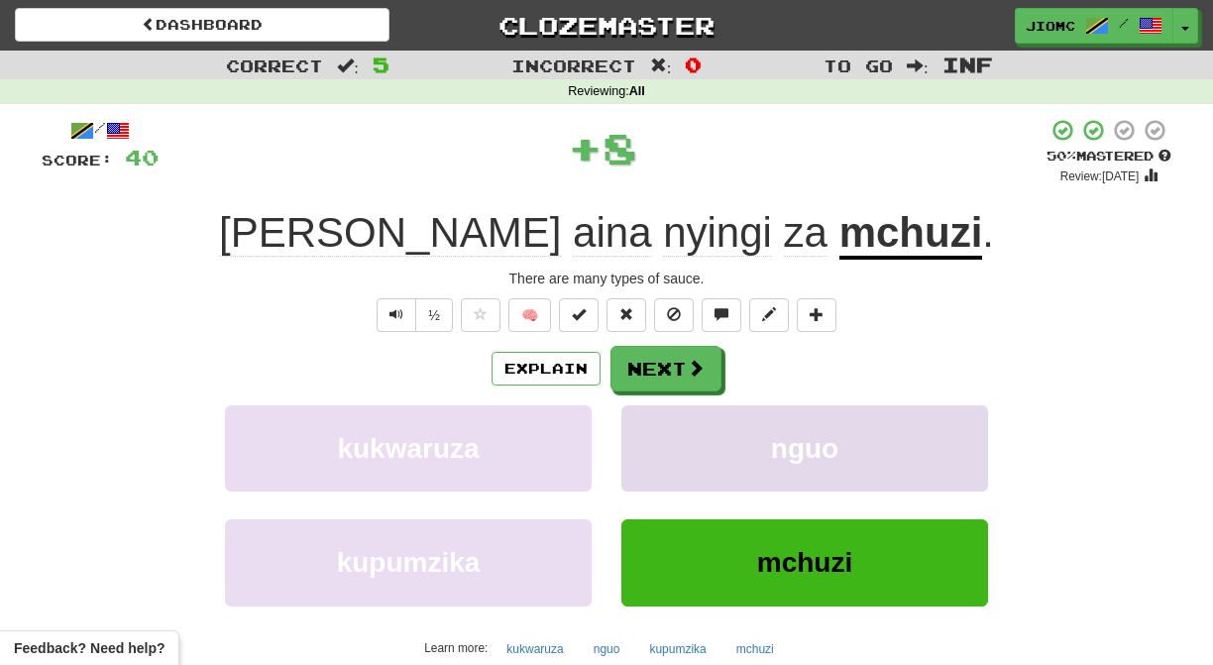
click at [649, 455] on button "nguo" at bounding box center [804, 448] width 367 height 86
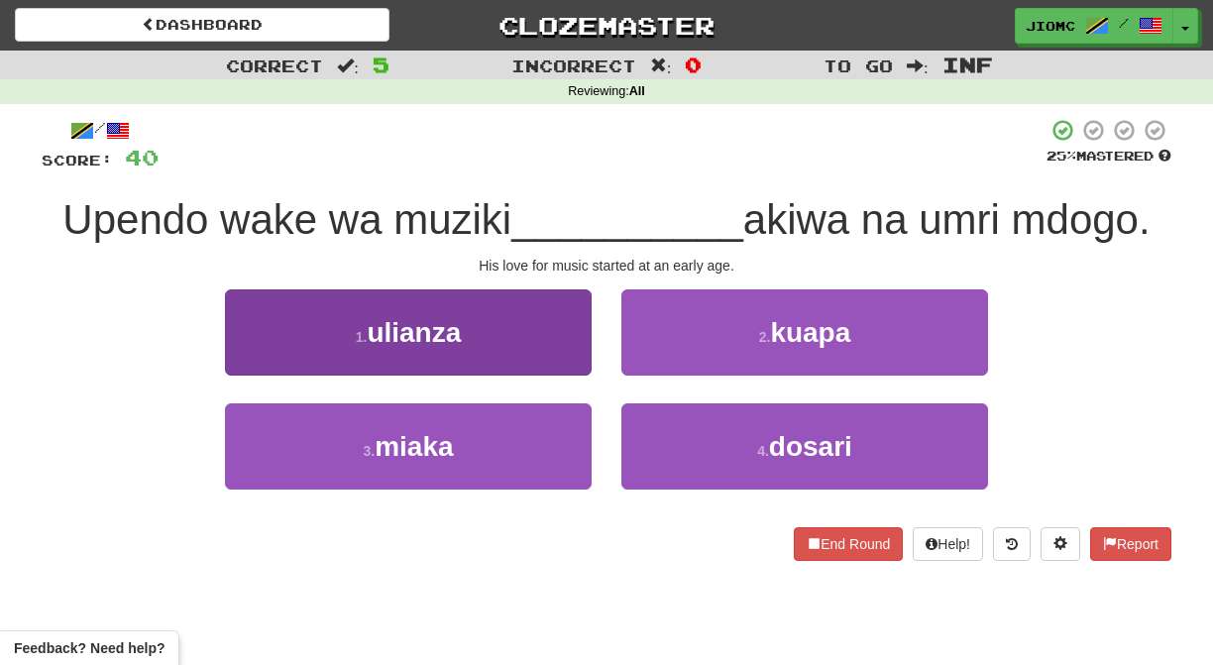
click at [546, 342] on button "1 . ulianza" at bounding box center [408, 332] width 367 height 86
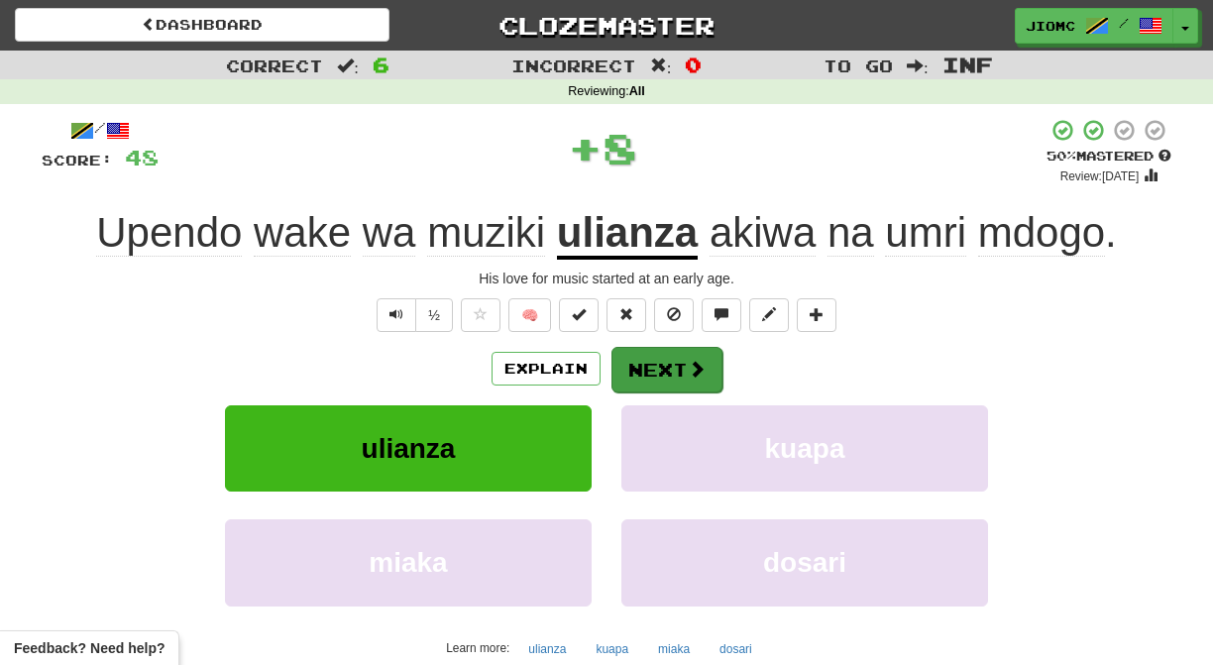
click at [635, 368] on button "Next" at bounding box center [667, 370] width 111 height 46
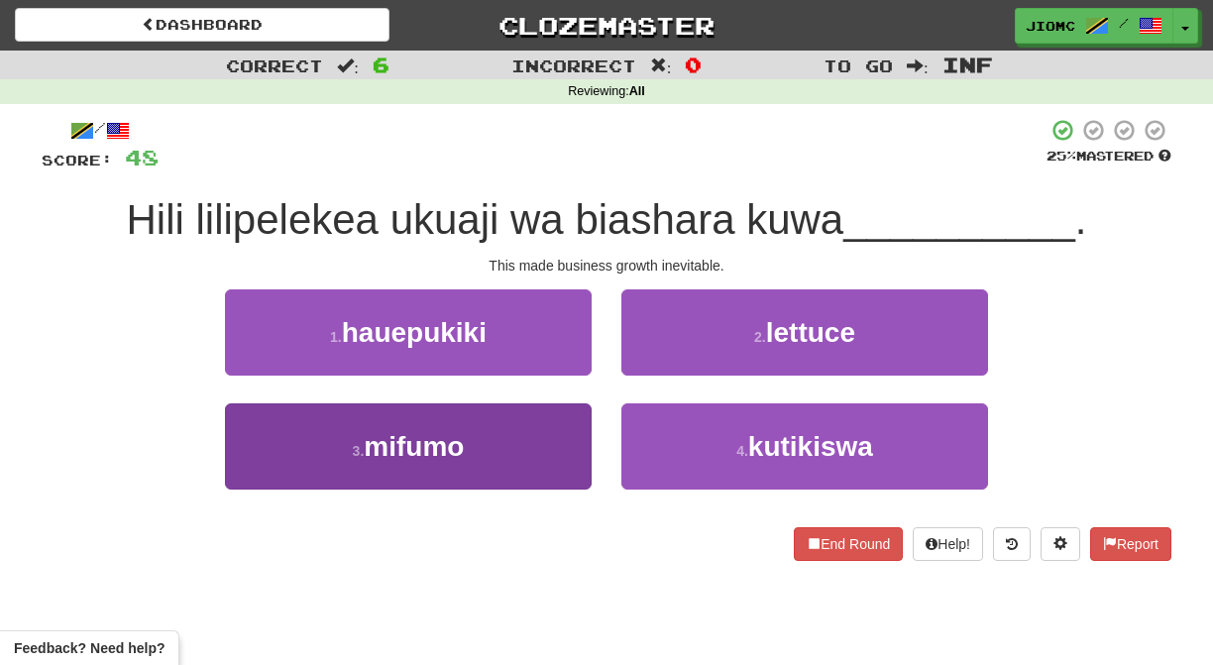
click at [551, 445] on button "3 . mifumo" at bounding box center [408, 446] width 367 height 86
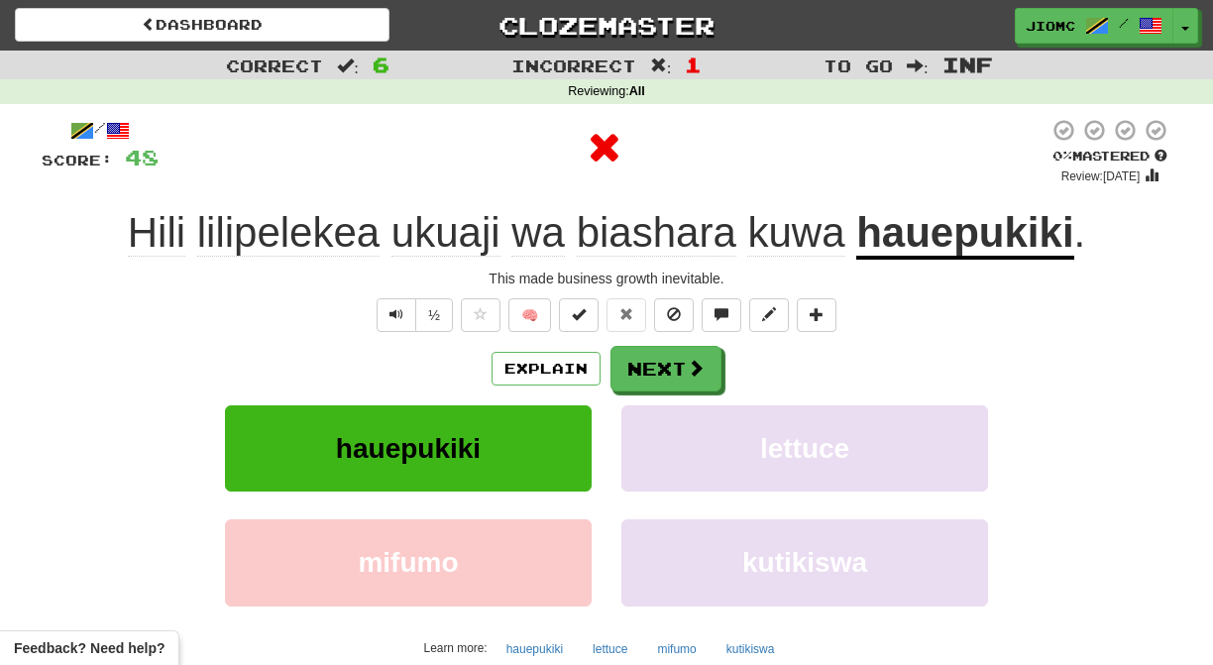
click at [563, 446] on button "hauepukiki" at bounding box center [408, 448] width 367 height 86
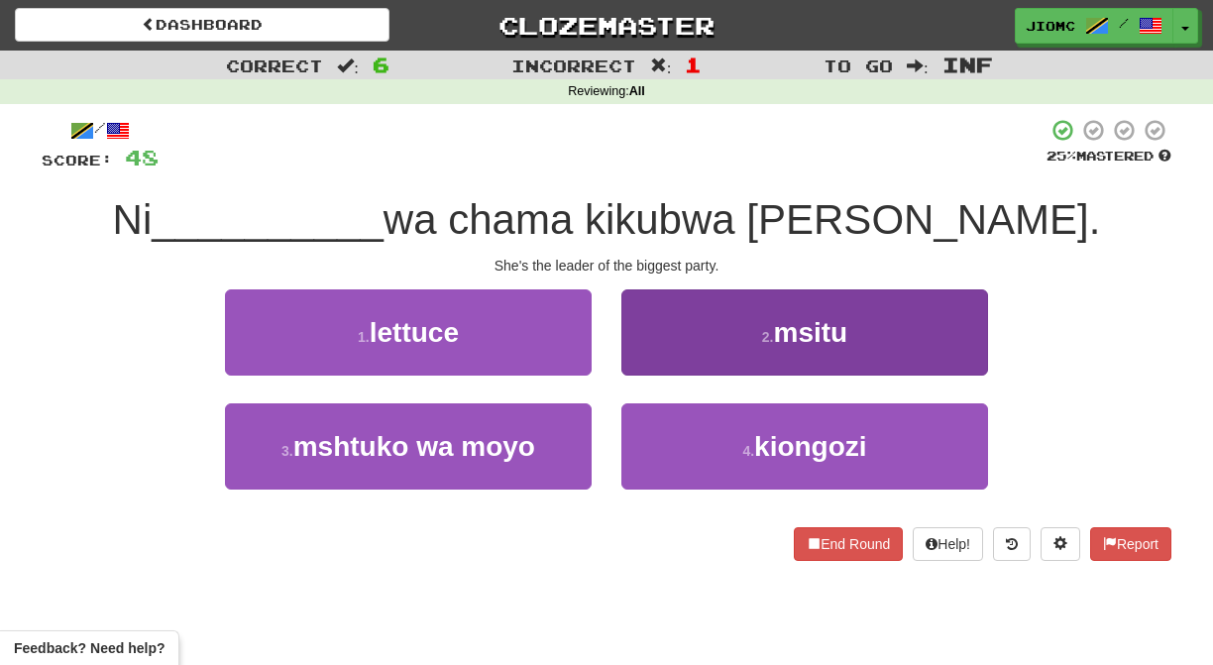
click at [671, 359] on button "2 . msitu" at bounding box center [804, 332] width 367 height 86
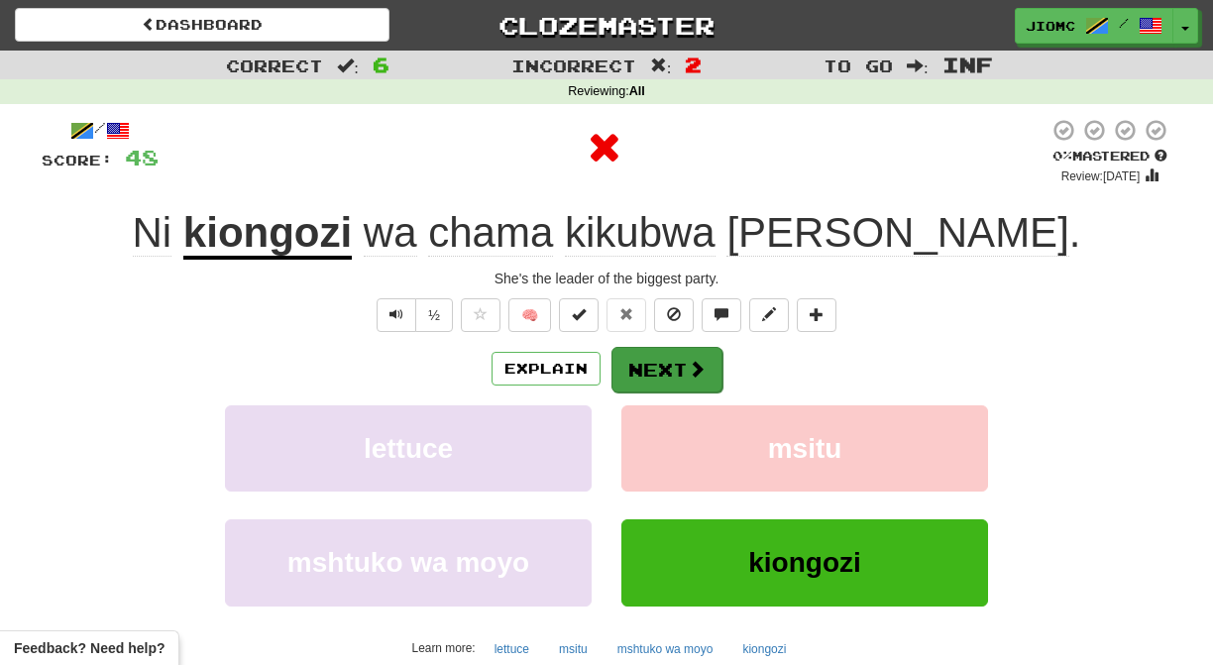
click at [666, 362] on button "Next" at bounding box center [667, 370] width 111 height 46
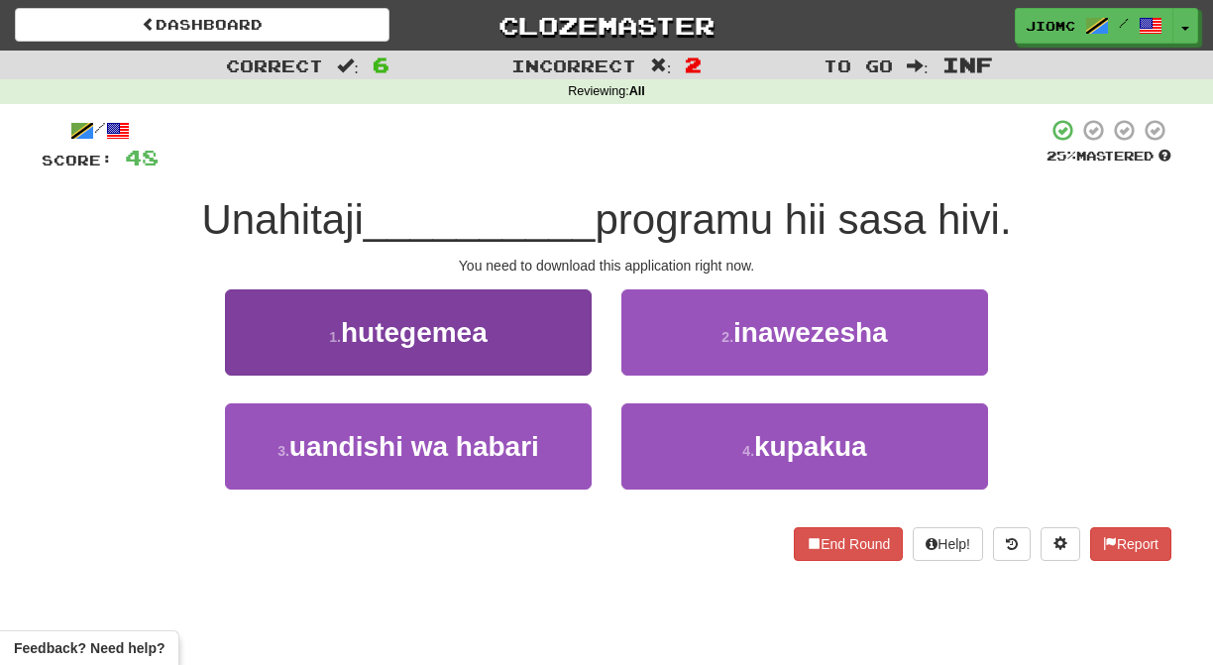
click at [558, 357] on button "1 . hutegemea" at bounding box center [408, 332] width 367 height 86
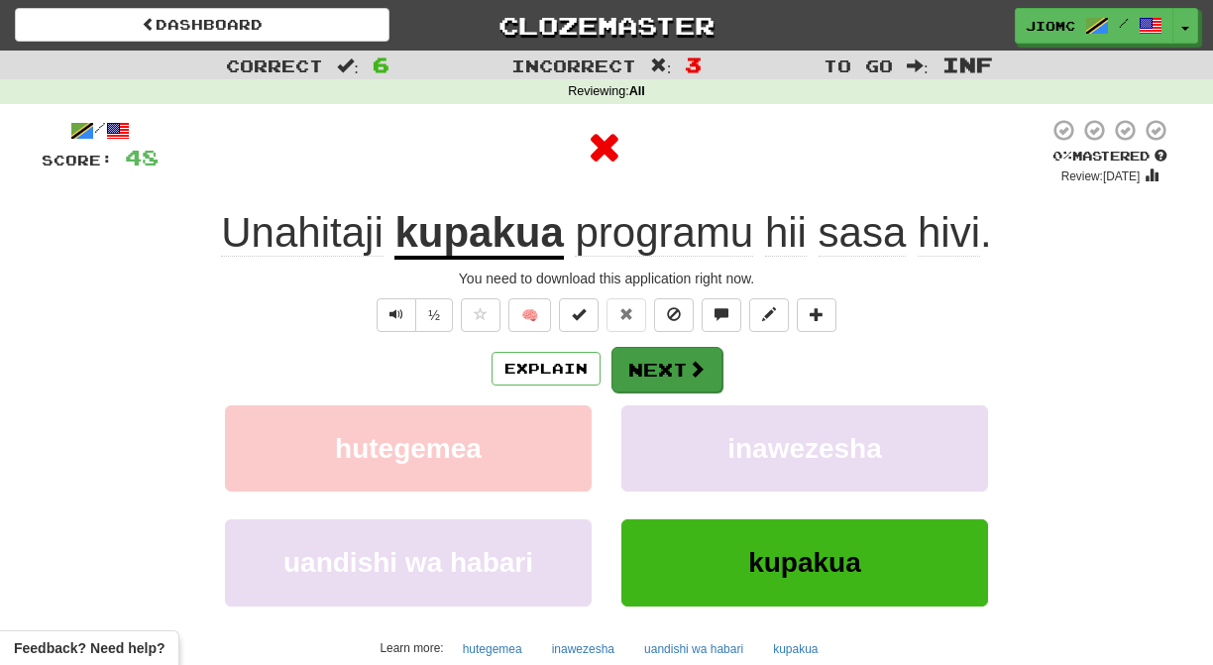
click at [632, 365] on button "Next" at bounding box center [667, 370] width 111 height 46
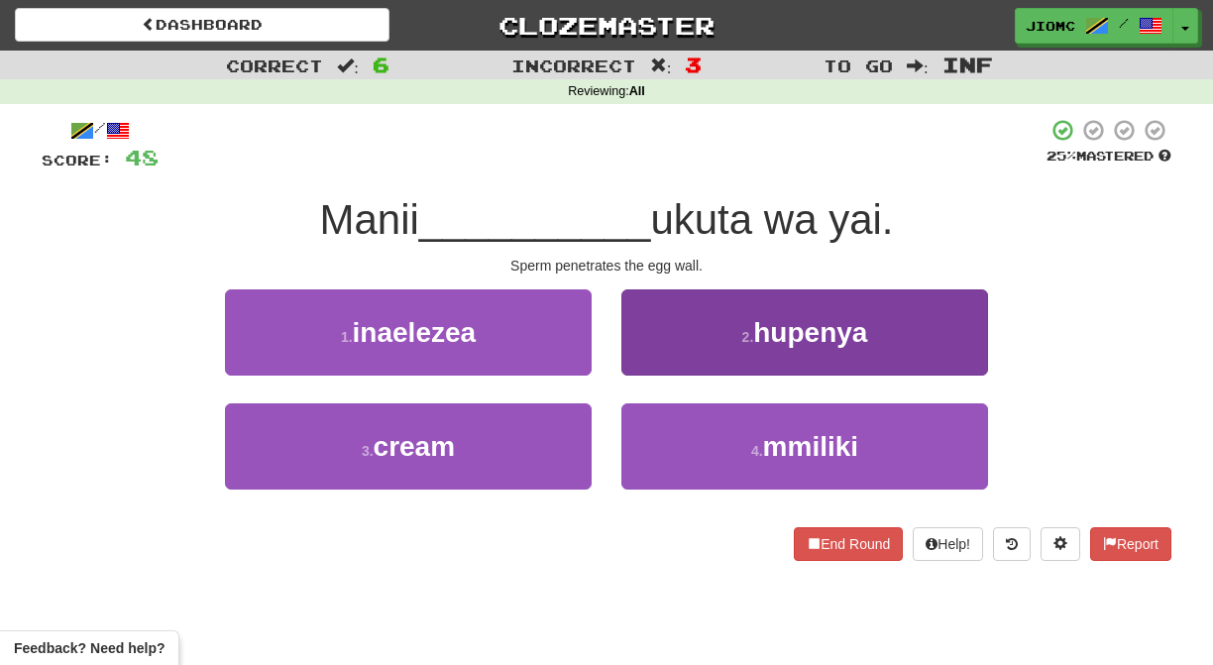
click at [637, 366] on button "2 . hupenya" at bounding box center [804, 332] width 367 height 86
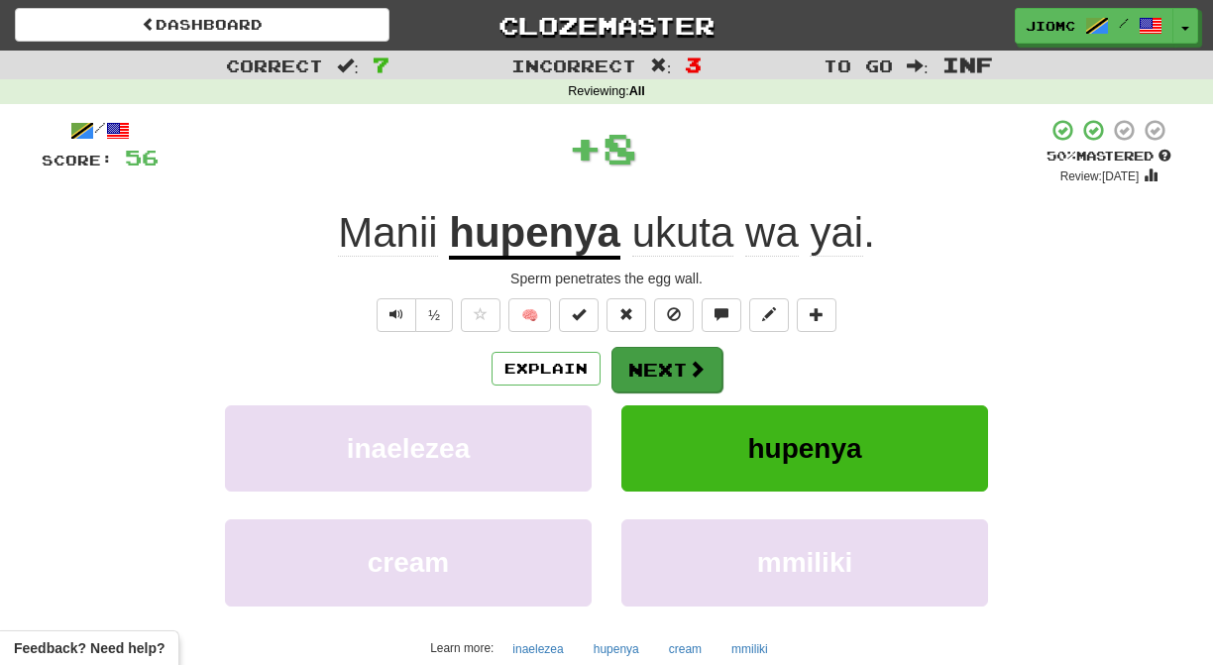
click at [637, 367] on button "Next" at bounding box center [667, 370] width 111 height 46
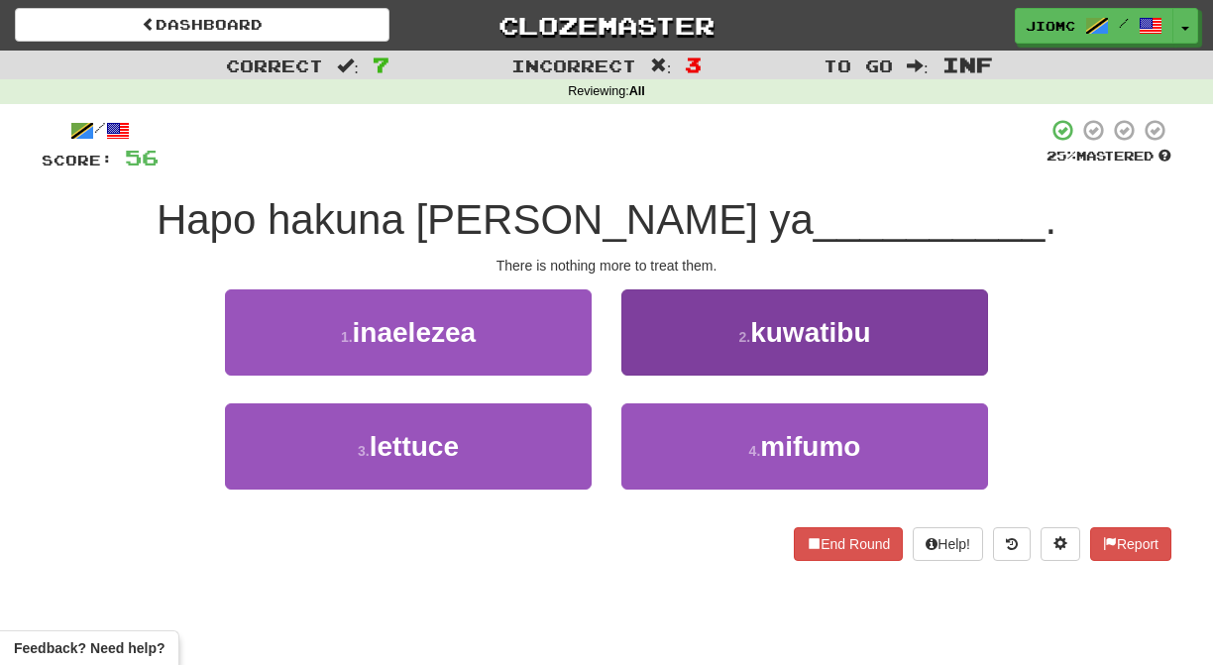
click at [641, 372] on button "2 . kuwatibu" at bounding box center [804, 332] width 367 height 86
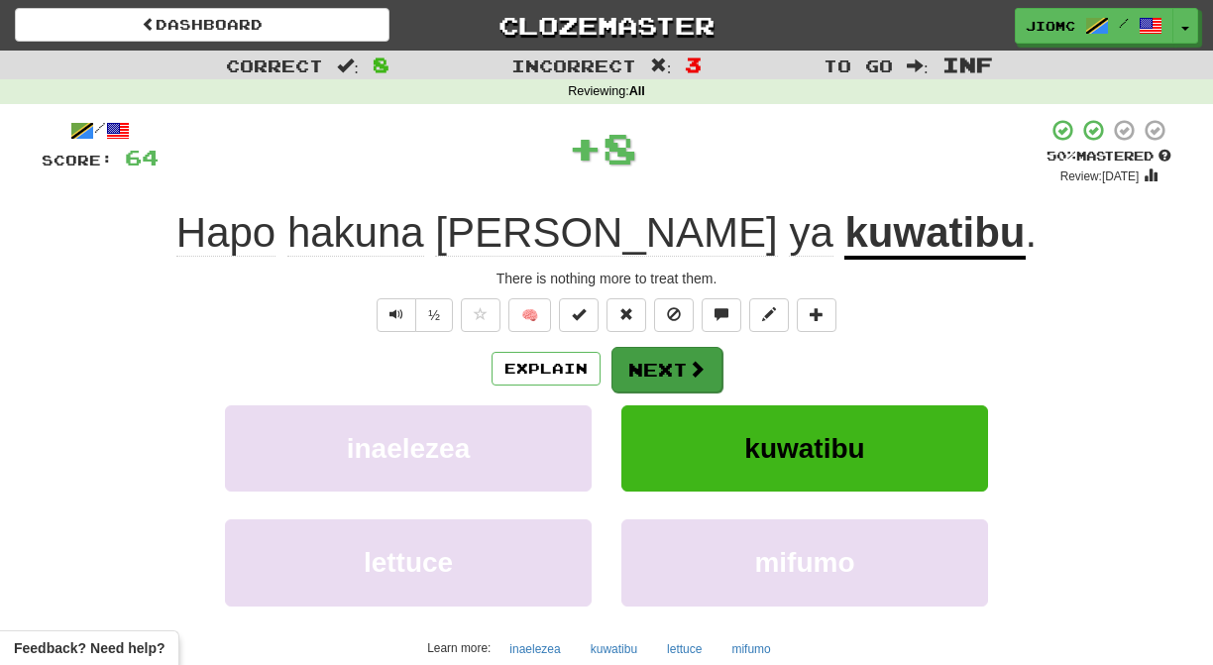
click at [639, 371] on button "Next" at bounding box center [667, 370] width 111 height 46
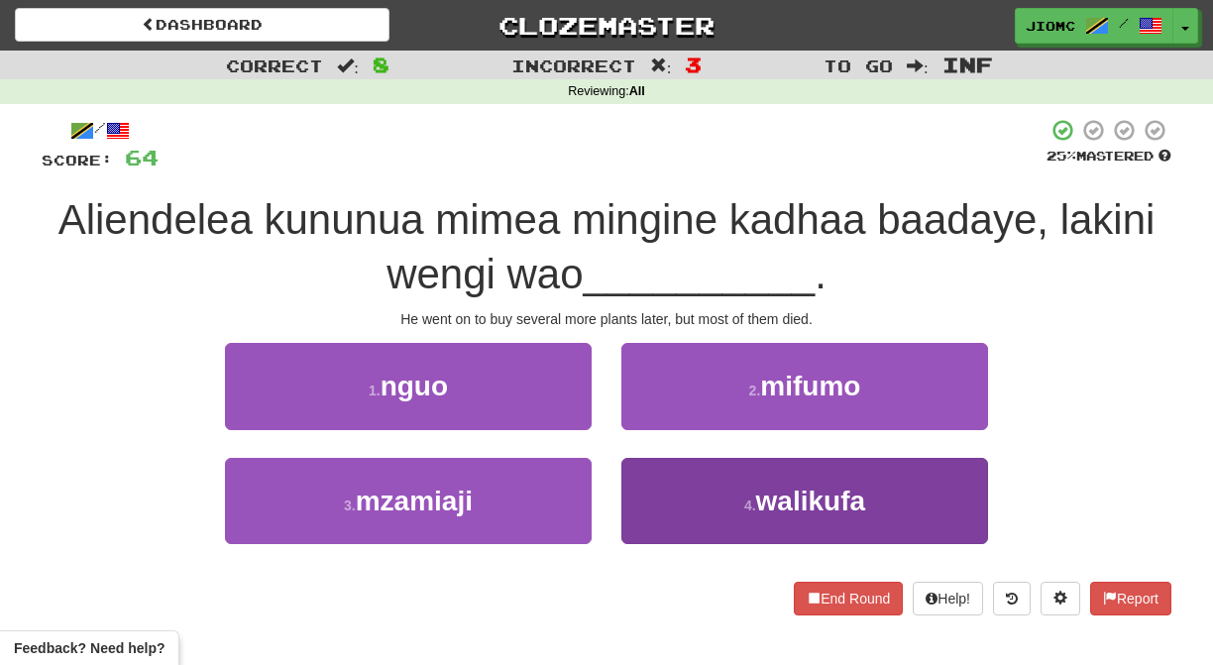
click at [662, 503] on button "4 . walikufa" at bounding box center [804, 501] width 367 height 86
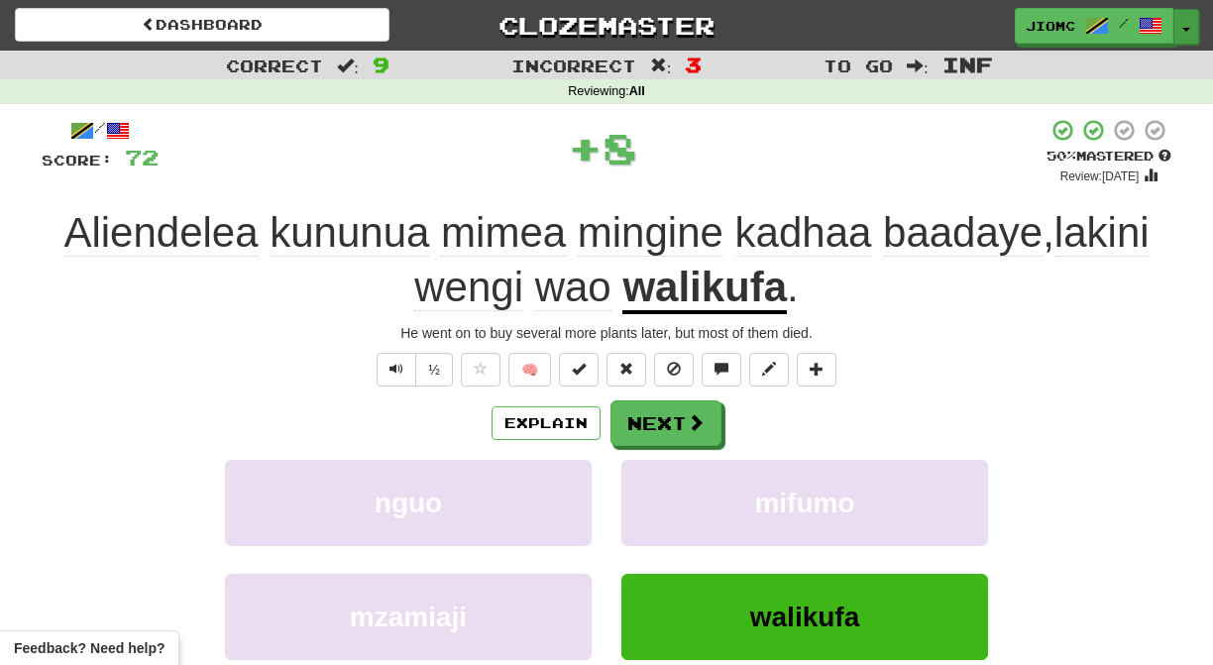
click at [1188, 27] on button "Toggle Dropdown" at bounding box center [1187, 27] width 26 height 36
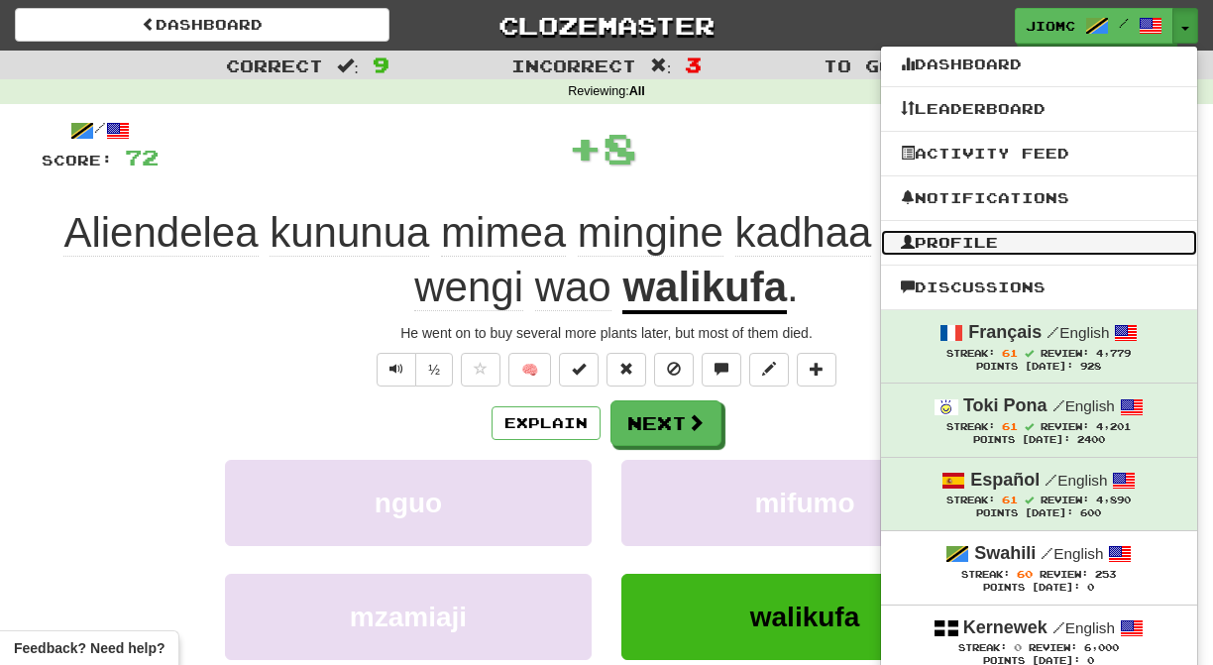
click at [1030, 248] on link "Profile" at bounding box center [1039, 243] width 316 height 26
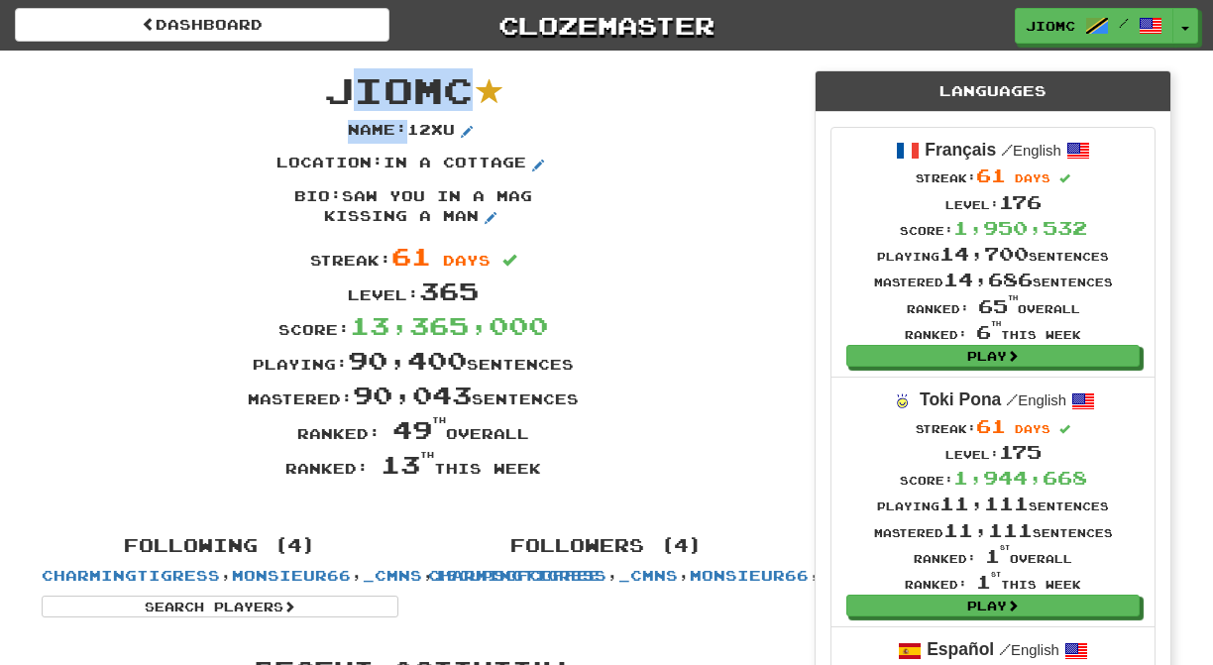
drag, startPoint x: 563, startPoint y: 470, endPoint x: 326, endPoint y: 78, distance: 457.6
click at [339, 70] on div "JioMc Name : 12xu Location : in a cottage Bio : saw you in a mag kissing a man …" at bounding box center [413, 284] width 773 height 466
click at [337, 83] on span "JioMc" at bounding box center [398, 89] width 149 height 43
drag, startPoint x: 322, startPoint y: 83, endPoint x: 567, endPoint y: 481, distance: 466.8
click at [570, 481] on div "JioMc Name : 12xu Location : in a cottage Bio : saw you in a mag kissing a man …" at bounding box center [413, 284] width 773 height 466
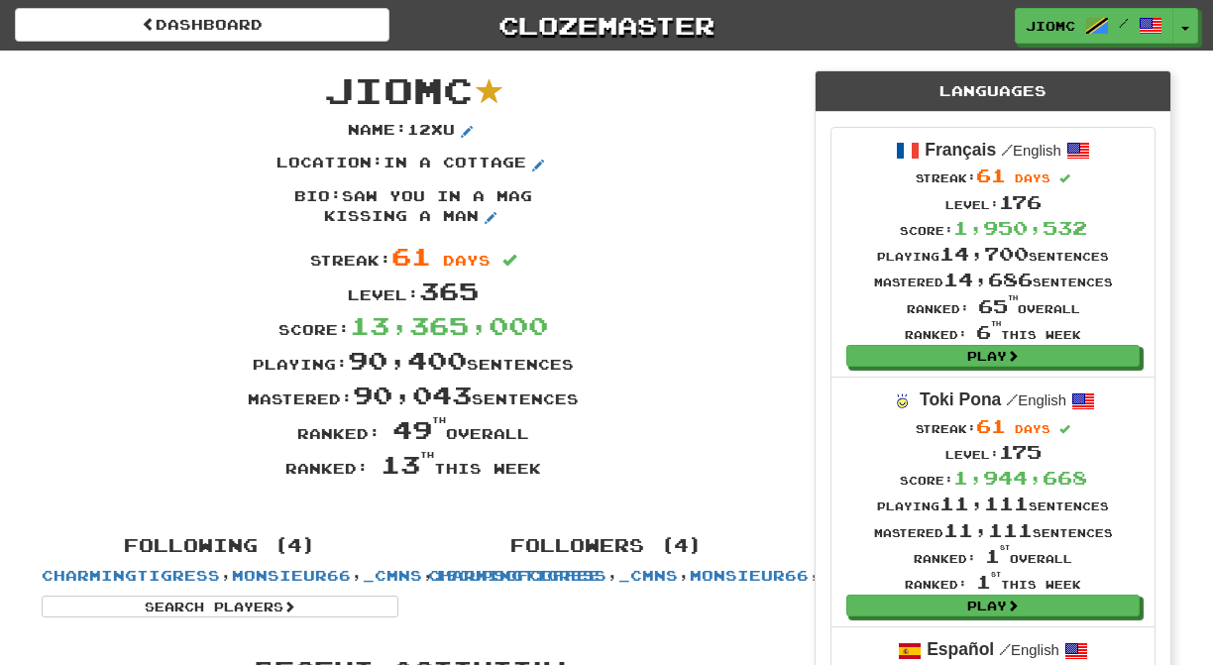
click at [551, 468] on div "Ranked: 13 th this week" at bounding box center [413, 464] width 773 height 35
drag, startPoint x: 545, startPoint y: 469, endPoint x: 333, endPoint y: 93, distance: 431.4
click at [333, 93] on div "JioMc Name : 12xu Location : in a cottage Bio : saw you in a mag kissing a man …" at bounding box center [413, 284] width 773 height 466
click at [332, 90] on span "JioMc" at bounding box center [398, 89] width 149 height 43
click at [699, 321] on div "Score: 13,365,000" at bounding box center [413, 325] width 773 height 35
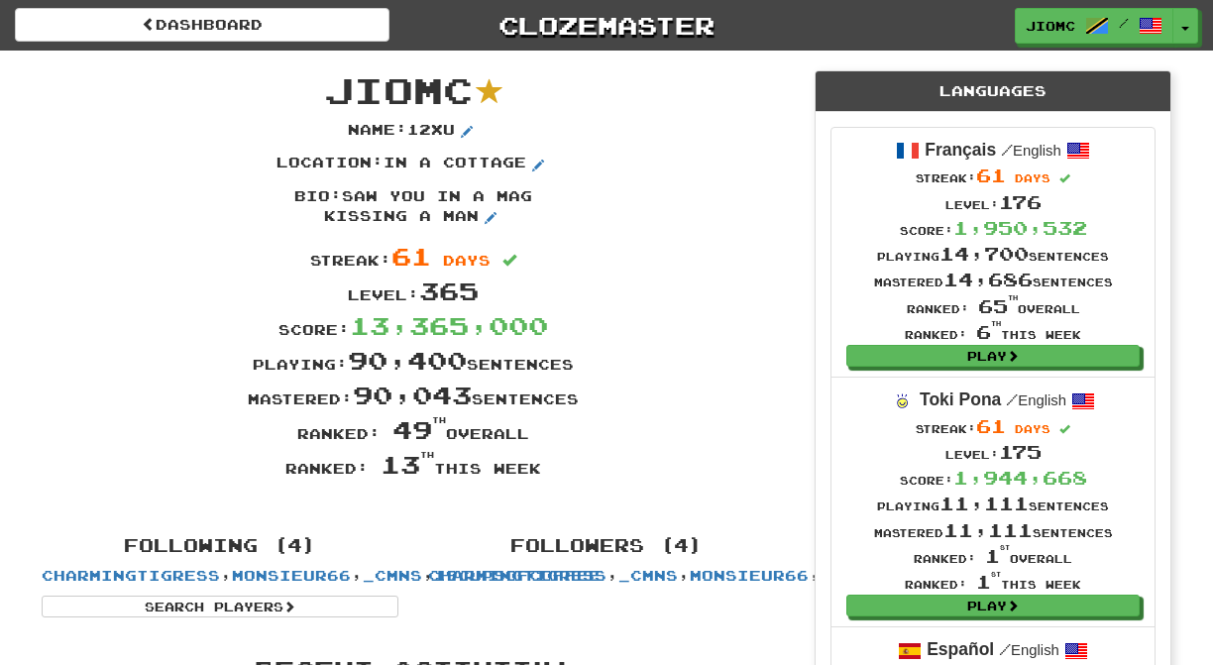
click at [755, 484] on div "JioMc Name : 12xu Location : in a cottage Bio : saw you in a mag kissing a man …" at bounding box center [413, 284] width 773 height 466
drag, startPoint x: 564, startPoint y: 477, endPoint x: 330, endPoint y: 83, distance: 457.8
click at [330, 82] on div "JioMc Name : 12xu Location : in a cottage Bio : saw you in a mag kissing a man …" at bounding box center [413, 284] width 773 height 466
click at [330, 83] on span "JioMc" at bounding box center [398, 89] width 149 height 43
drag, startPoint x: 332, startPoint y: 81, endPoint x: 547, endPoint y: 479, distance: 451.9
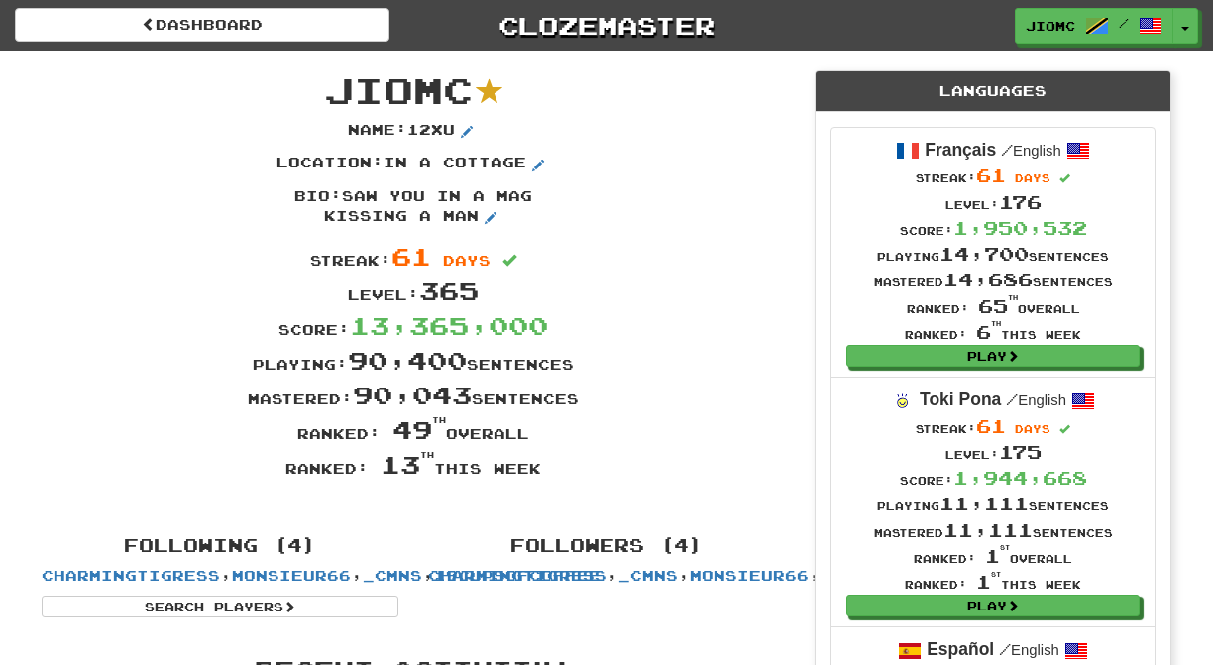
click at [547, 479] on div "JioMc Name : 12xu Location : in a cottage Bio : saw you in a mag kissing a man …" at bounding box center [413, 284] width 773 height 466
click at [548, 478] on div "Ranked: 13 th this week" at bounding box center [413, 464] width 773 height 35
drag, startPoint x: 552, startPoint y: 473, endPoint x: 322, endPoint y: 82, distance: 453.2
click at [322, 82] on div "JioMc Name : 12xu Location : in a cottage Bio : saw you in a mag kissing a man …" at bounding box center [413, 284] width 773 height 466
click at [332, 83] on span "JioMc" at bounding box center [398, 89] width 149 height 43
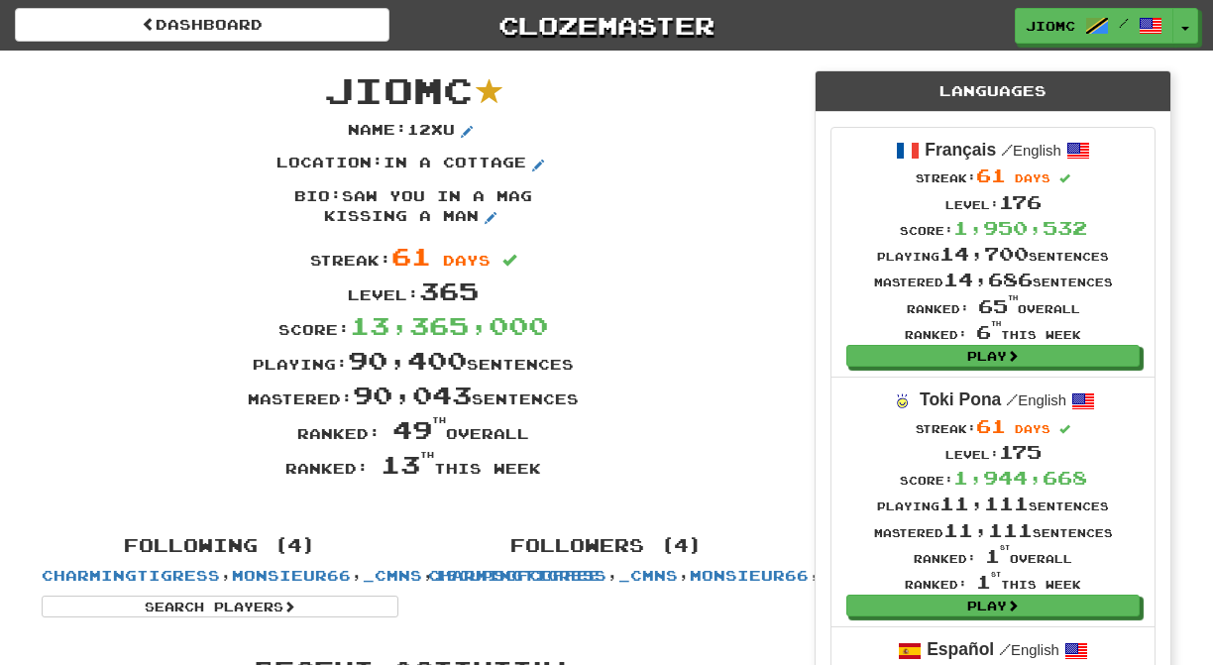
drag, startPoint x: 332, startPoint y: 83, endPoint x: 548, endPoint y: 472, distance: 444.6
click at [548, 472] on div "JioMc Name : 12xu Location : in a cottage Bio : saw you in a mag kissing a man …" at bounding box center [413, 284] width 773 height 466
click at [548, 472] on div "Ranked: 13 th this week" at bounding box center [413, 464] width 773 height 35
drag, startPoint x: 547, startPoint y: 473, endPoint x: 331, endPoint y: 85, distance: 443.7
click at [331, 85] on div "JioMc Name : 12xu Location : in a cottage Bio : saw you in a mag kissing a man …" at bounding box center [413, 284] width 773 height 466
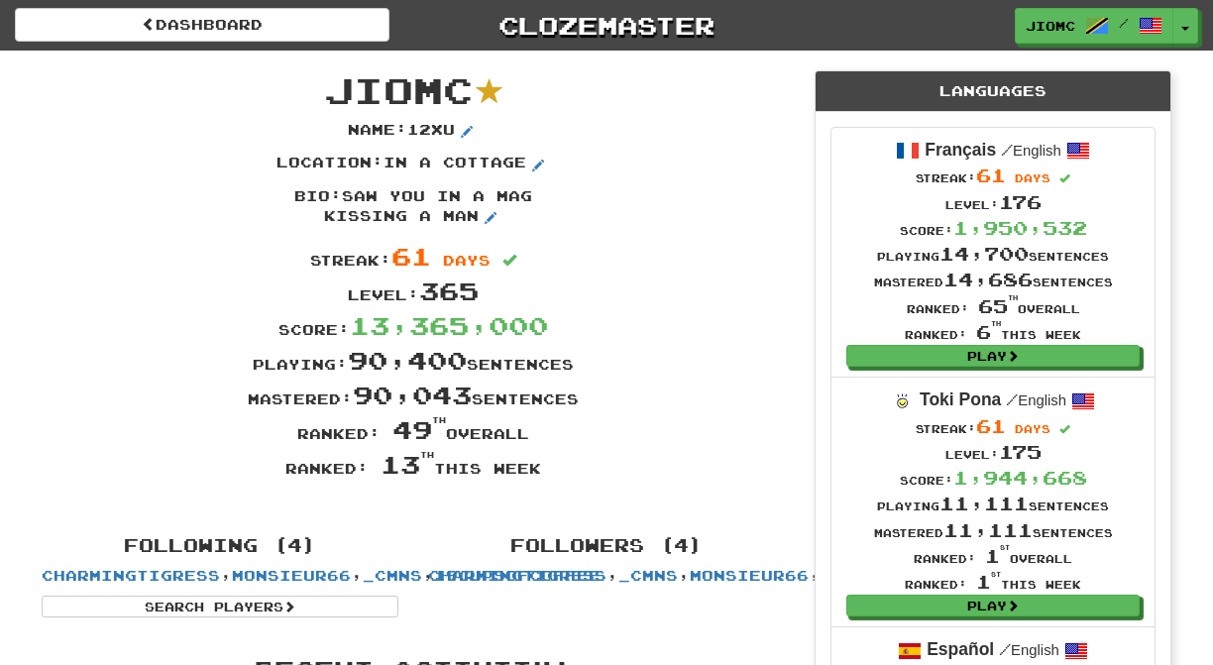
click at [331, 85] on span "JioMc" at bounding box center [398, 89] width 149 height 43
drag, startPoint x: 329, startPoint y: 83, endPoint x: 547, endPoint y: 478, distance: 450.7
click at [547, 478] on div "JioMc Name : 12xu Location : in a cottage Bio : saw you in a mag kissing a man …" at bounding box center [413, 284] width 773 height 466
click at [547, 477] on div "Ranked: 13 th this week" at bounding box center [413, 464] width 773 height 35
